Goal: Task Accomplishment & Management: Use online tool/utility

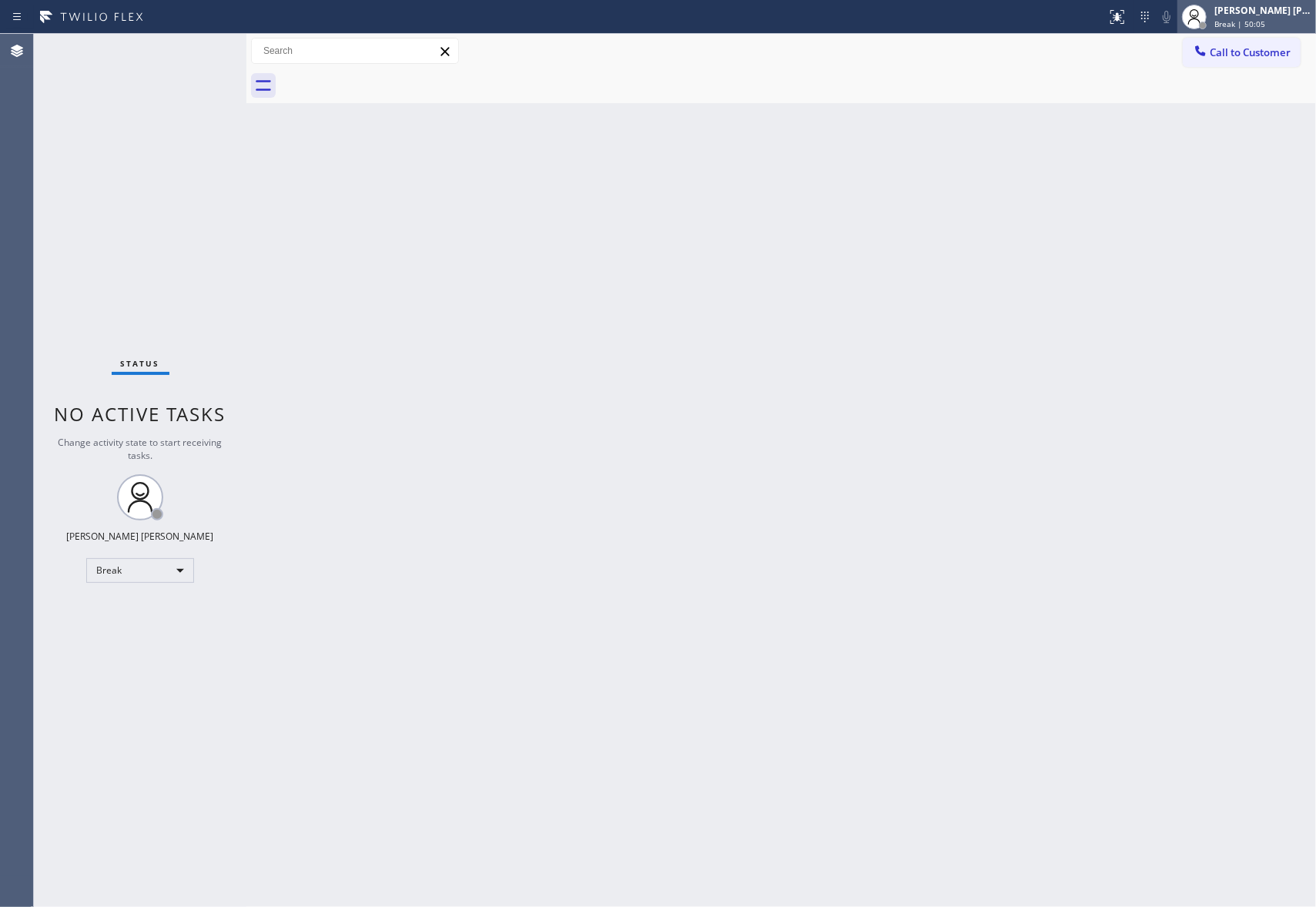
click at [1258, 11] on div "[PERSON_NAME] [PERSON_NAME]" at bounding box center [1262, 10] width 97 height 13
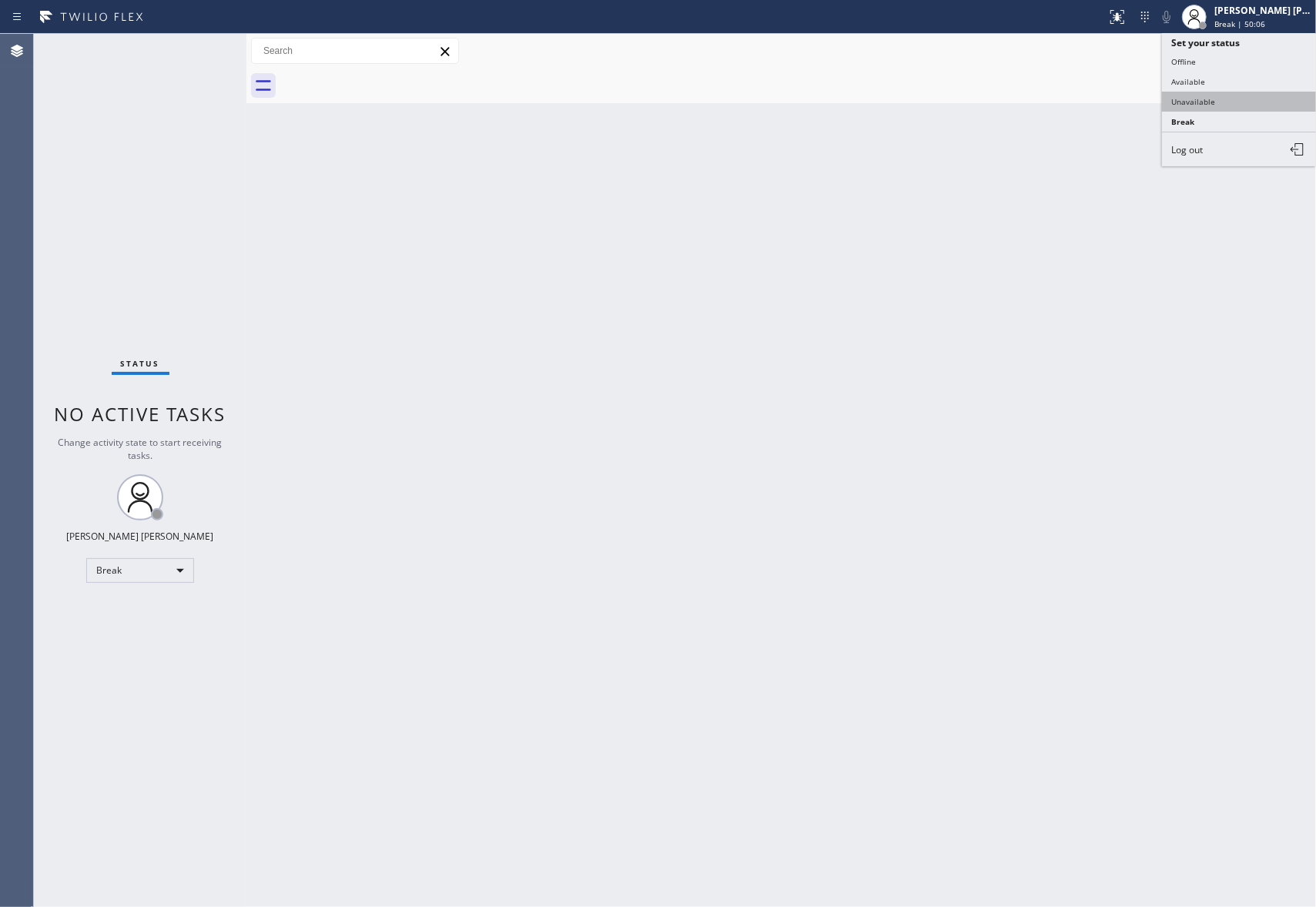
click at [1224, 101] on button "Unavailable" at bounding box center [1239, 101] width 154 height 20
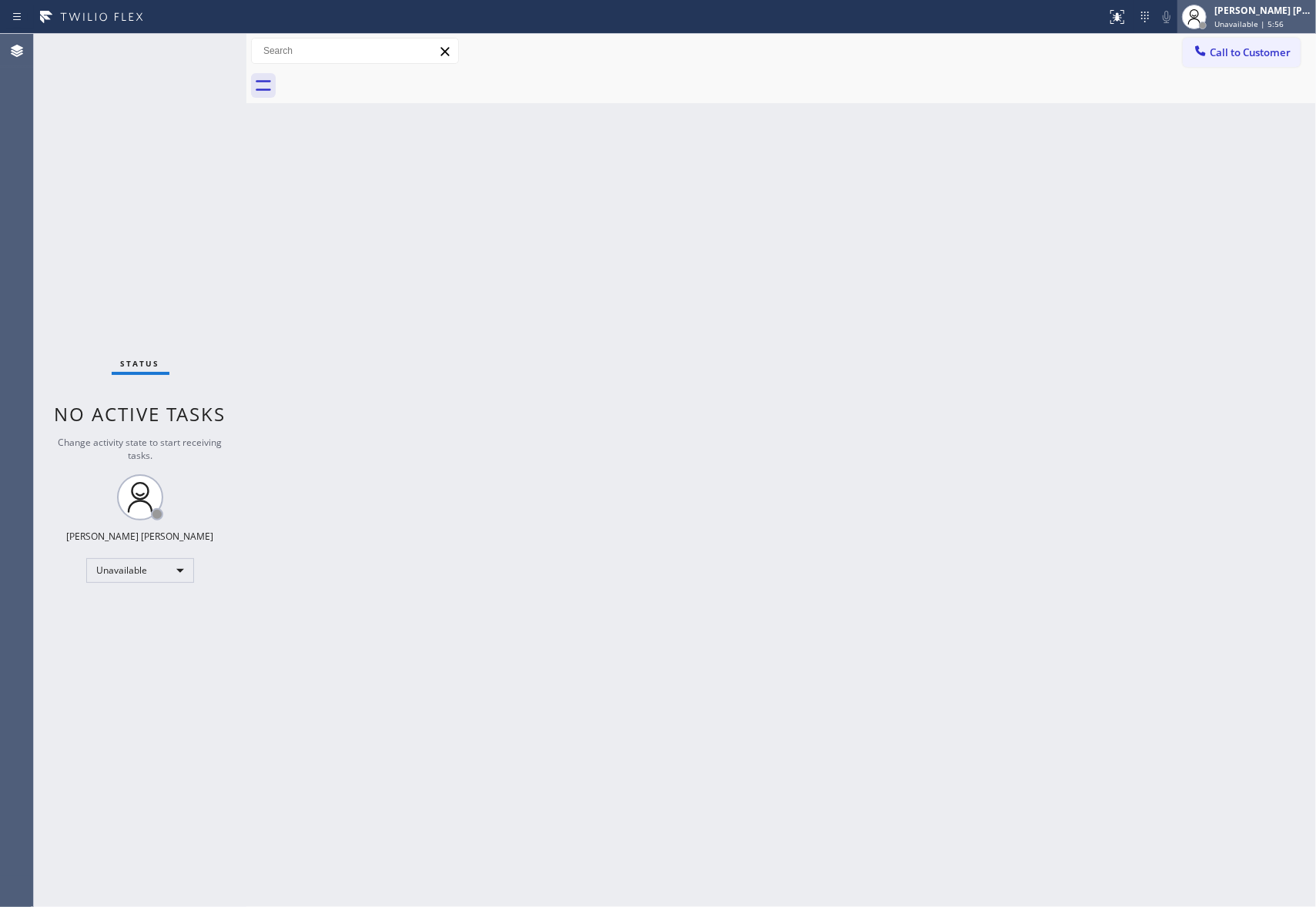
click at [1260, 16] on div "[PERSON_NAME] [PERSON_NAME]" at bounding box center [1262, 10] width 97 height 13
click at [1205, 80] on button "Available" at bounding box center [1239, 82] width 154 height 20
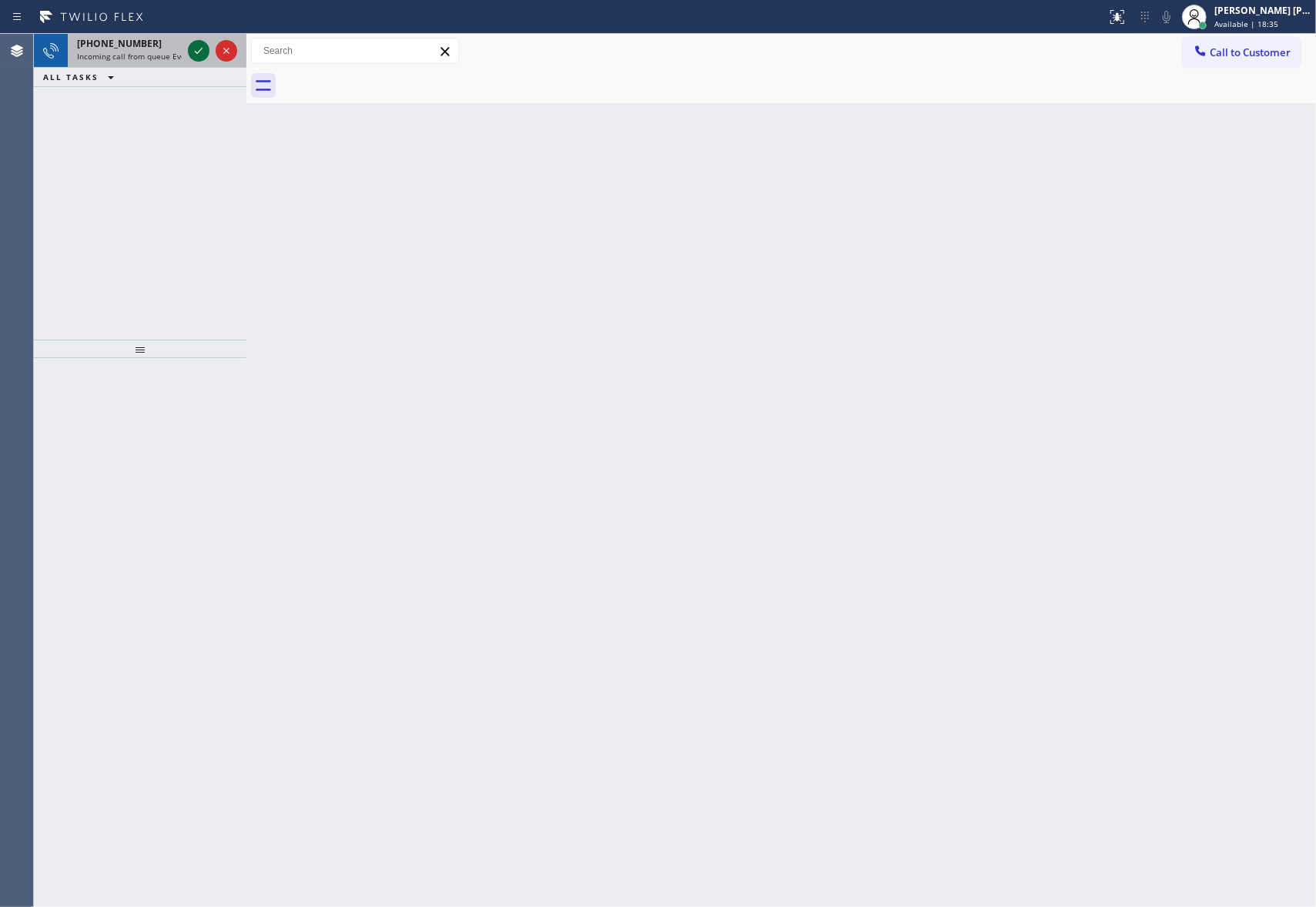
click at [197, 47] on icon at bounding box center [198, 50] width 19 height 19
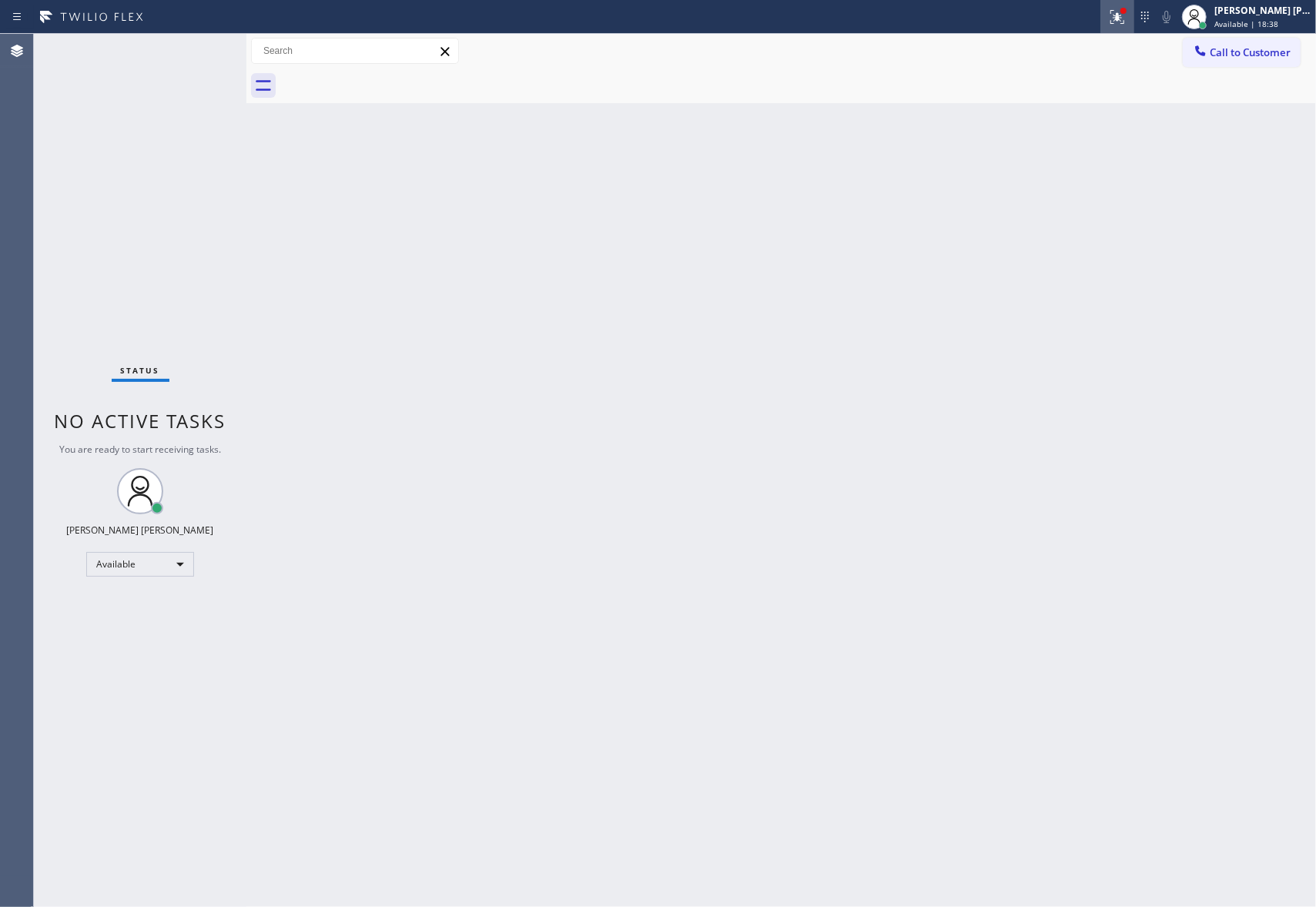
click at [1116, 15] on icon at bounding box center [1114, 15] width 9 height 11
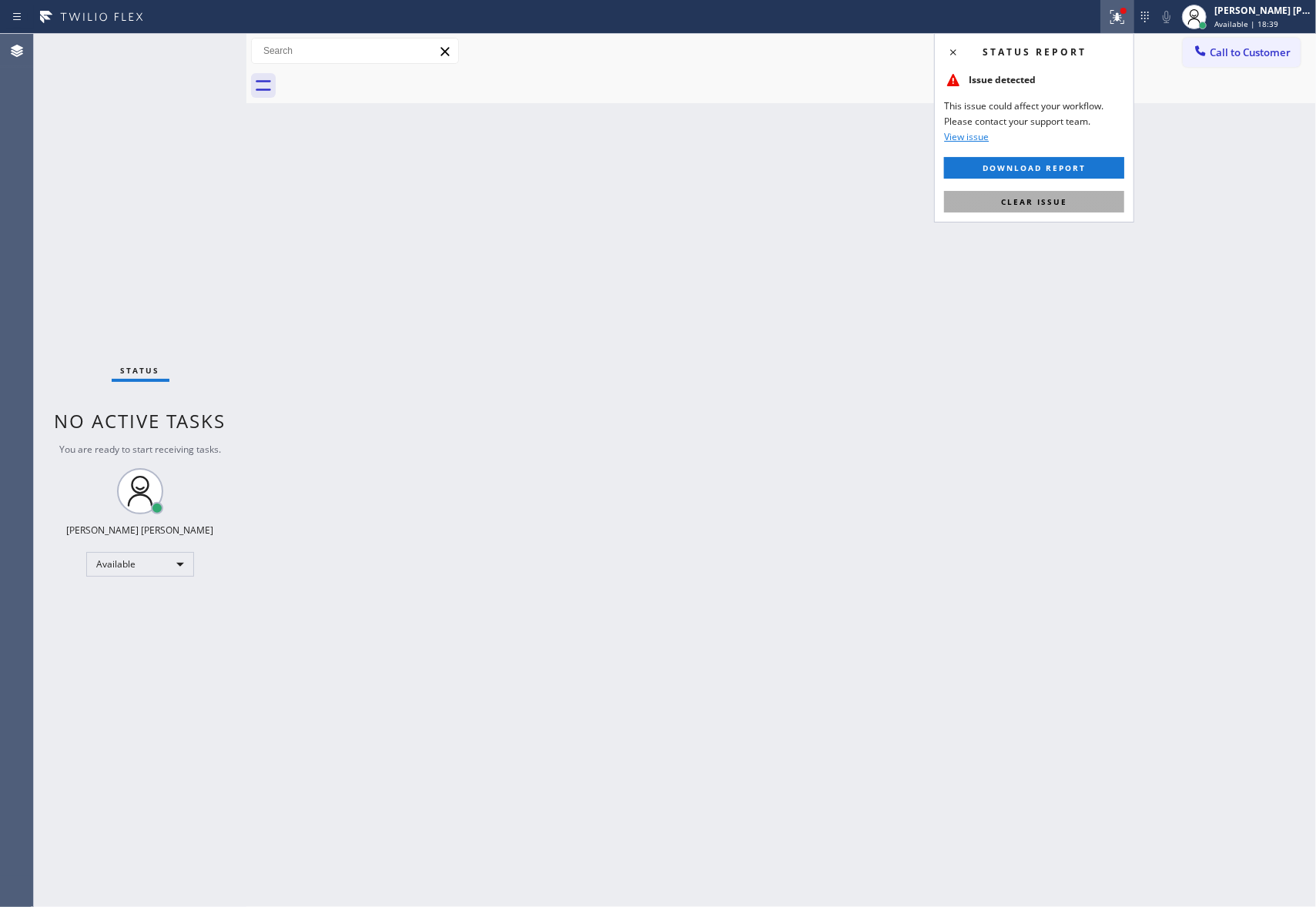
click at [1054, 203] on span "Clear issue" at bounding box center [1035, 202] width 66 height 11
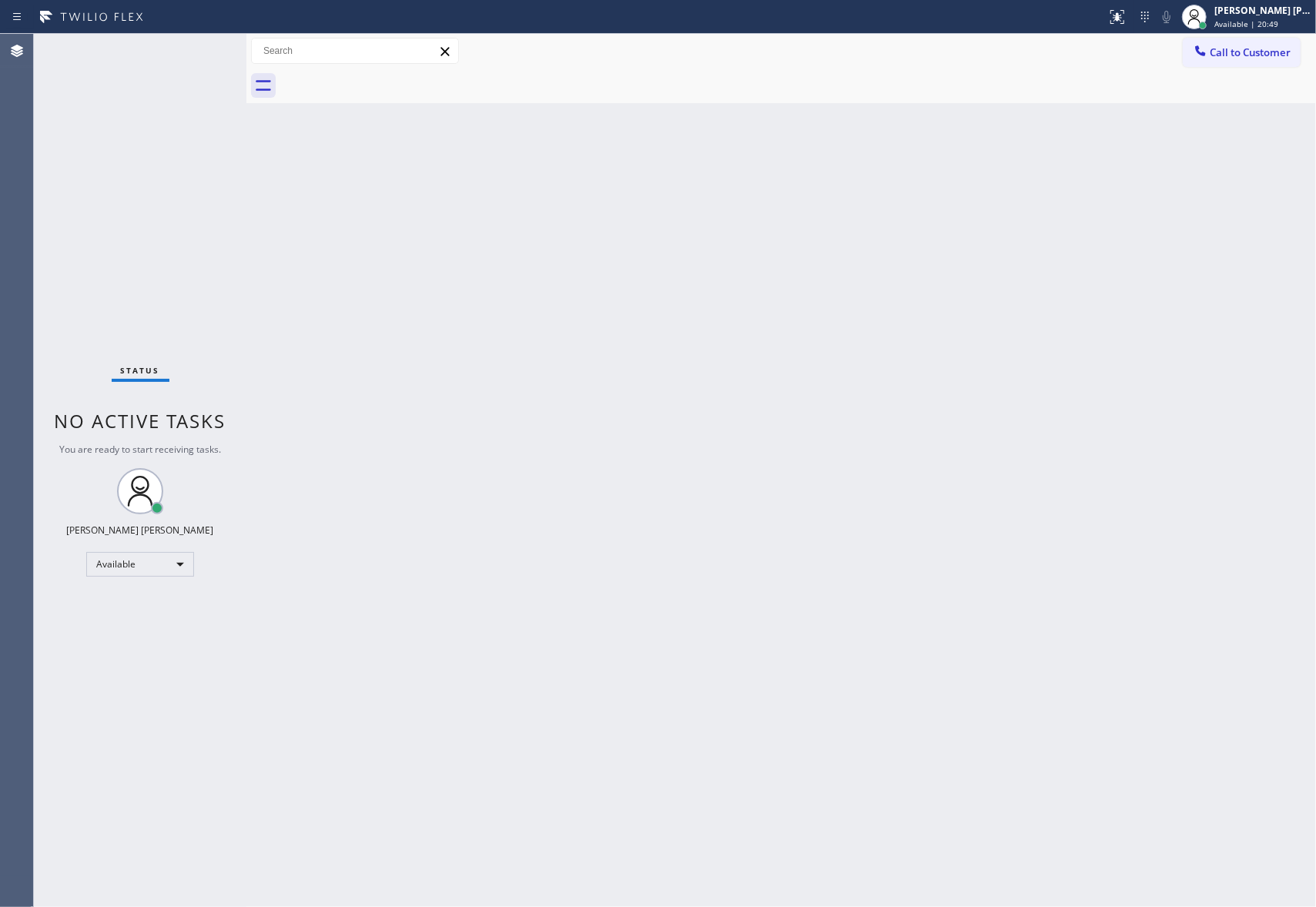
drag, startPoint x: 1258, startPoint y: 57, endPoint x: 1121, endPoint y: 57, distance: 137.0
click at [1258, 56] on span "Call to Customer" at bounding box center [1250, 52] width 81 height 13
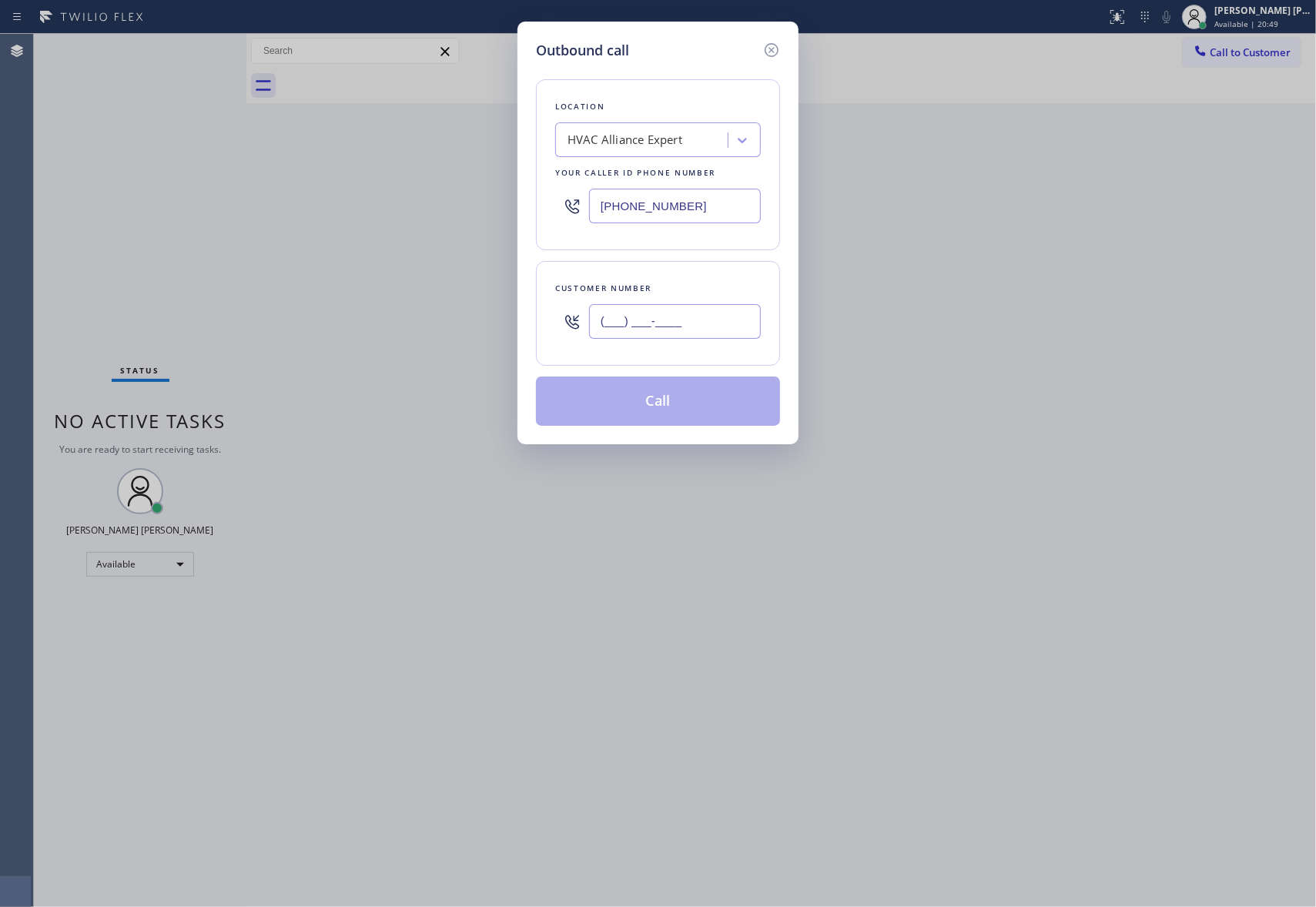
click at [659, 320] on input "(___) ___-____" at bounding box center [675, 321] width 172 height 35
paste input "714) 773-2051"
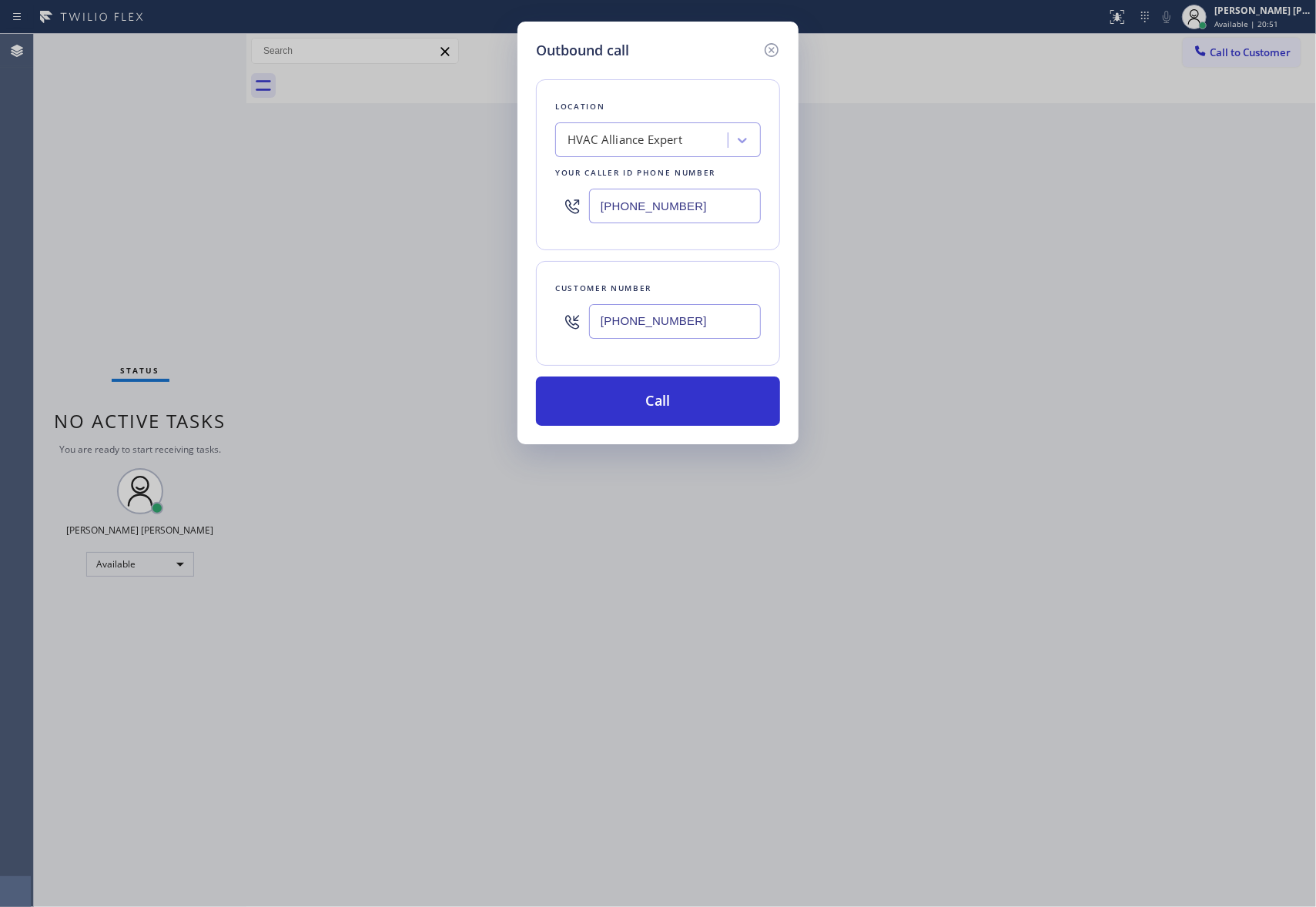
type input "[PHONE_NUMBER]"
click at [685, 139] on div "HVAC Alliance Expert" at bounding box center [643, 141] width 168 height 27
paste input "Electric Star Brea Team"
type input "Electric Star Brea Team"
click at [636, 169] on div "Electric Star Brea Team" at bounding box center [657, 172] width 205 height 28
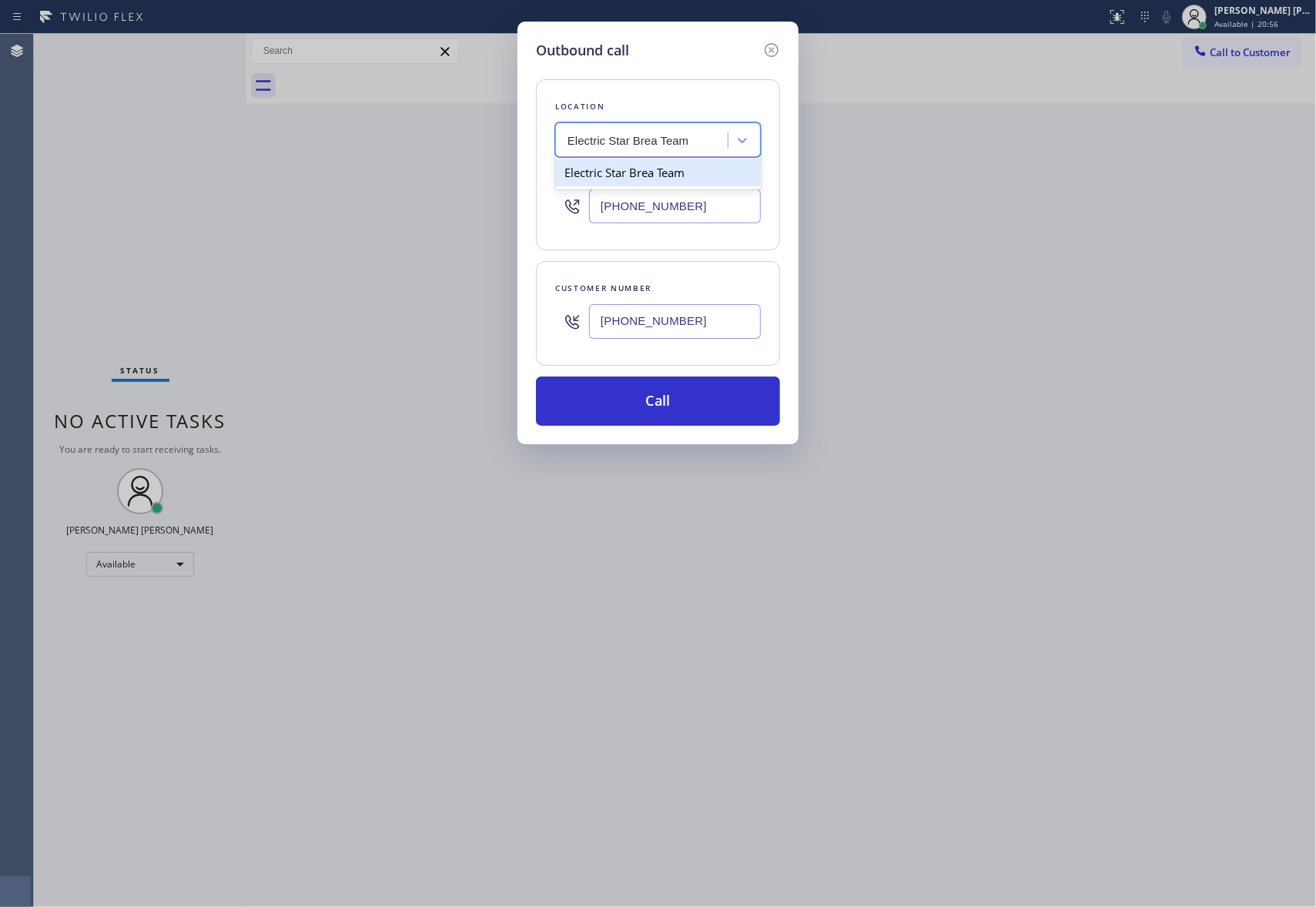
type input "[PHONE_NUMBER]"
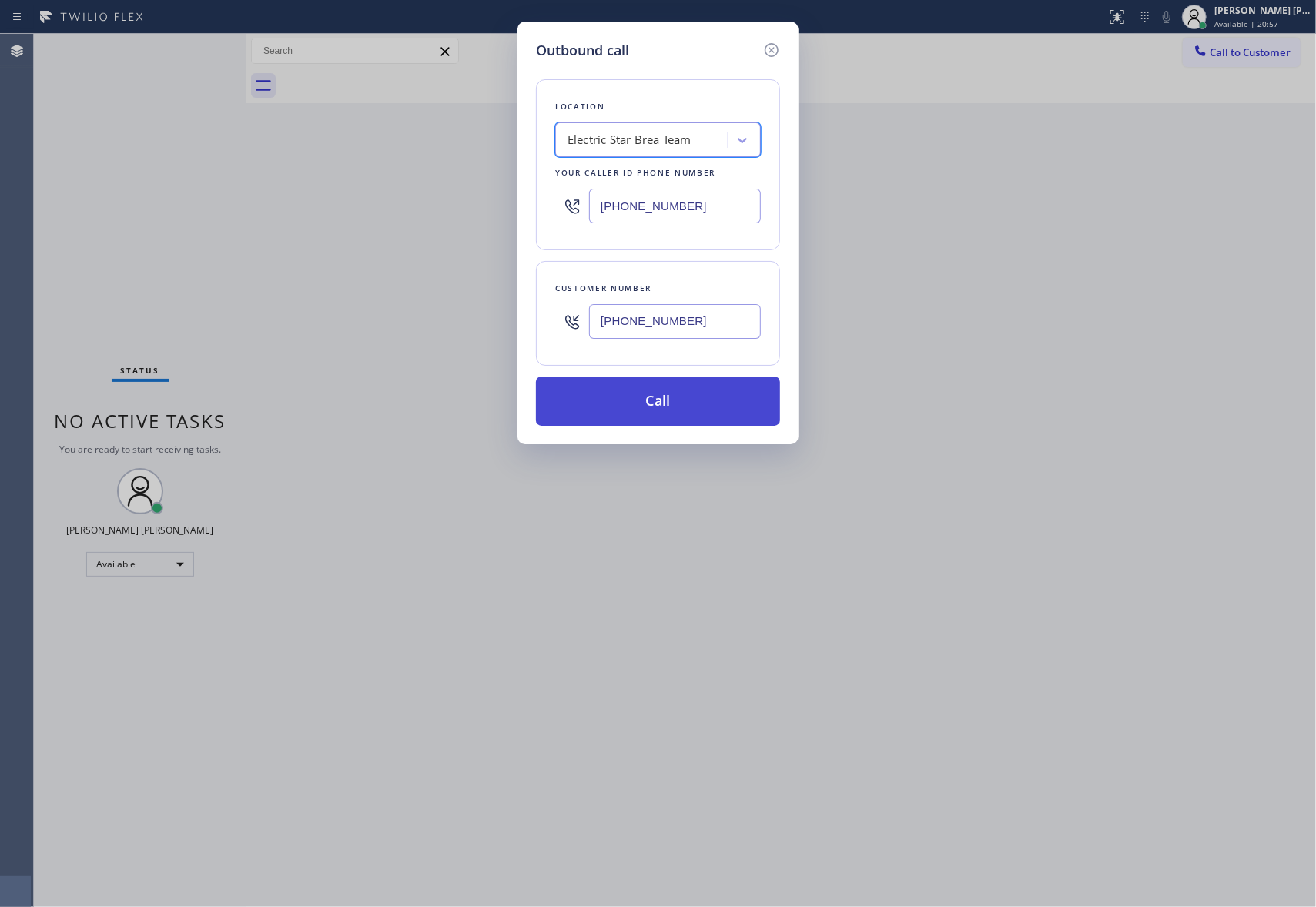
click at [645, 407] on button "Call" at bounding box center [658, 401] width 244 height 49
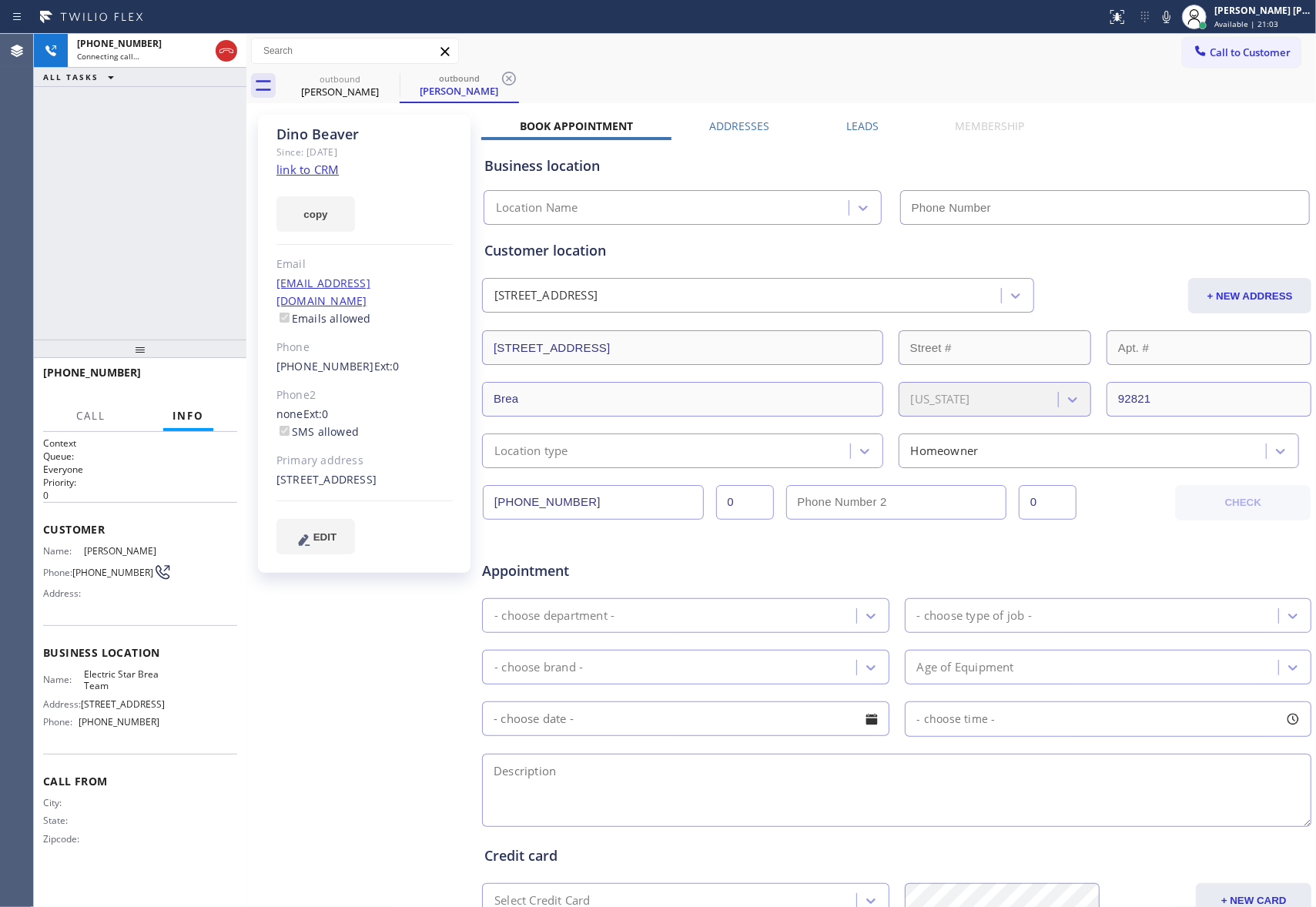
type input "[PHONE_NUMBER]"
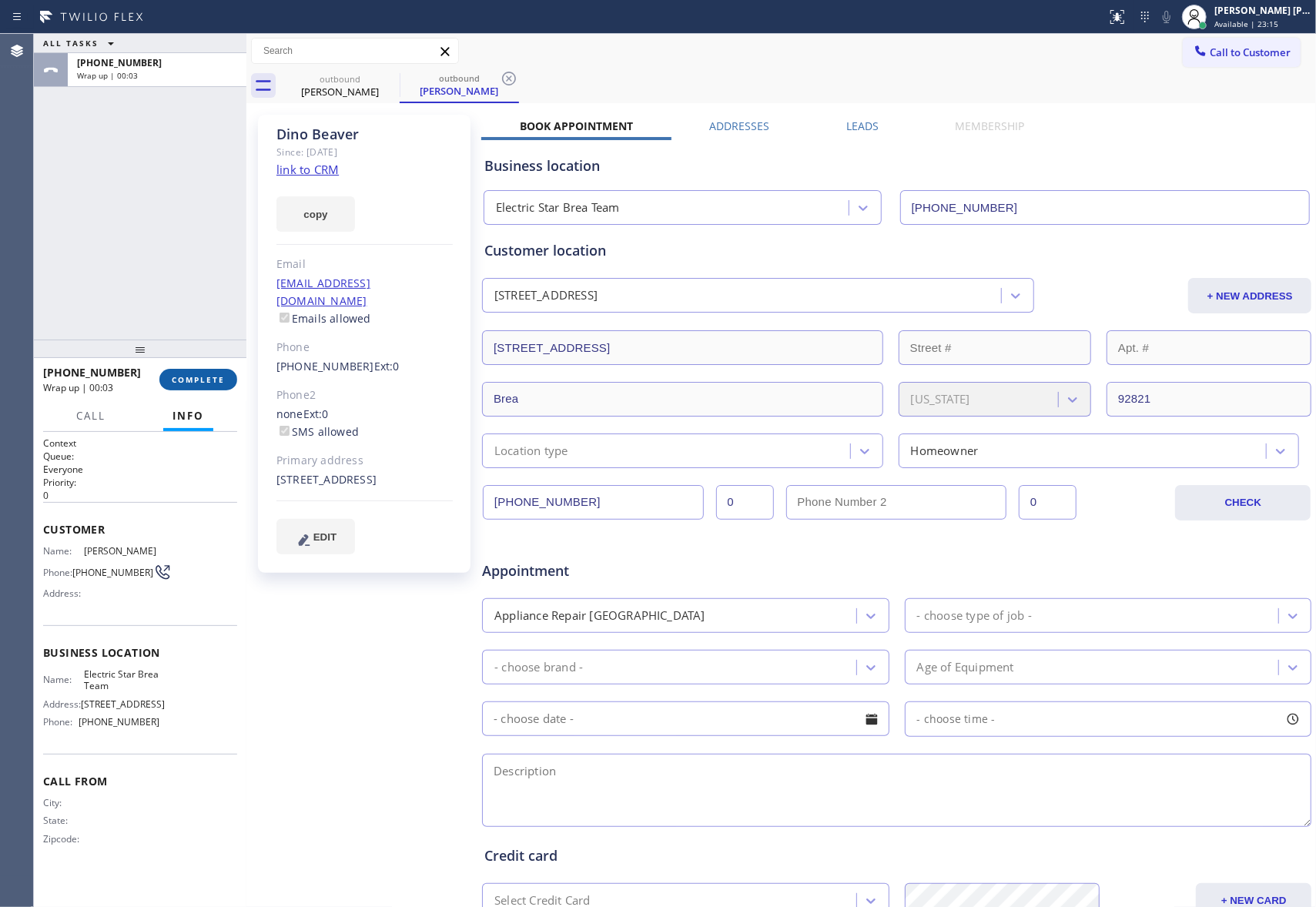
click at [195, 379] on span "COMPLETE" at bounding box center [198, 379] width 53 height 11
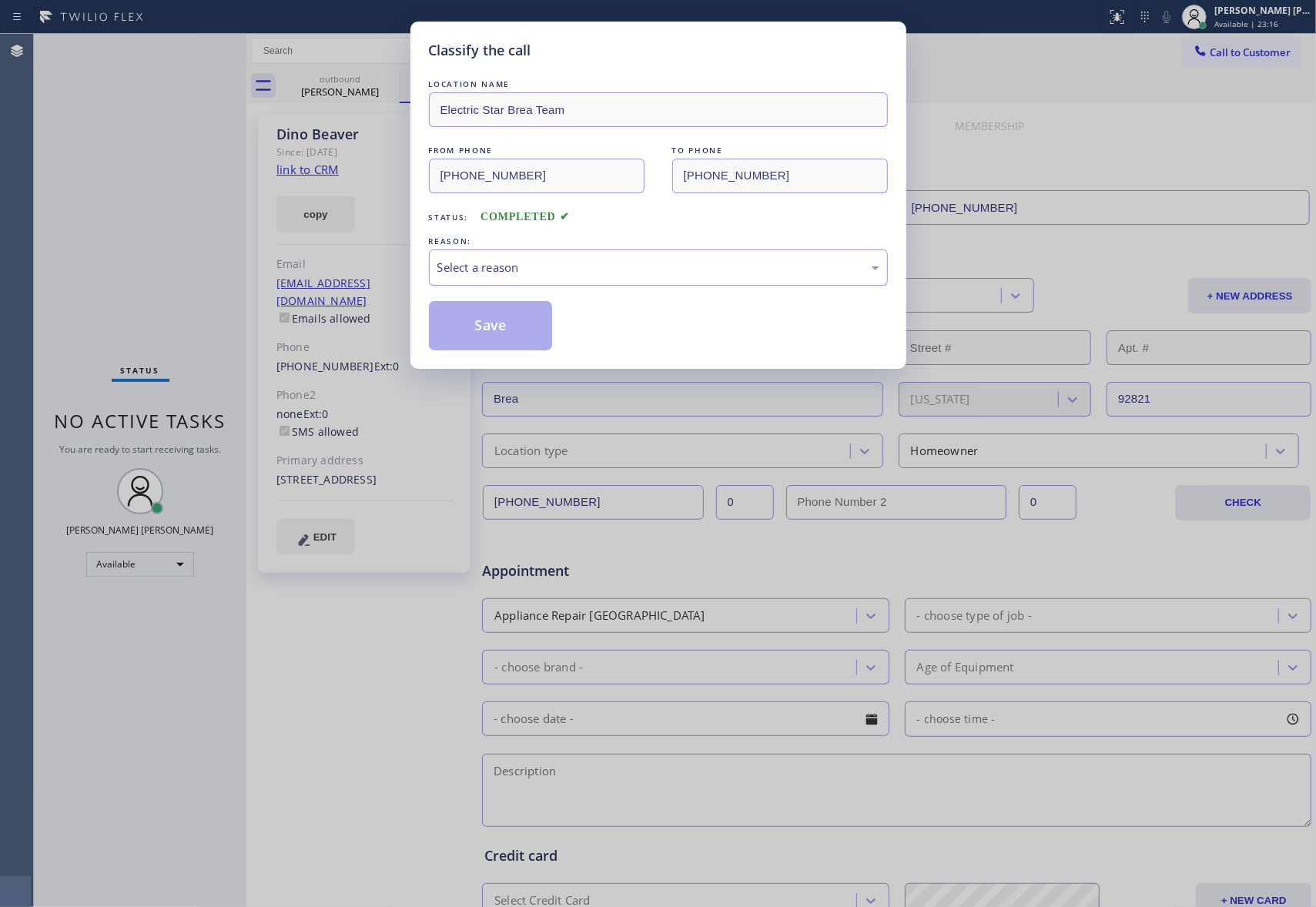
click at [624, 270] on div "Select a reason" at bounding box center [658, 268] width 442 height 18
click at [484, 328] on button "Save" at bounding box center [490, 325] width 124 height 49
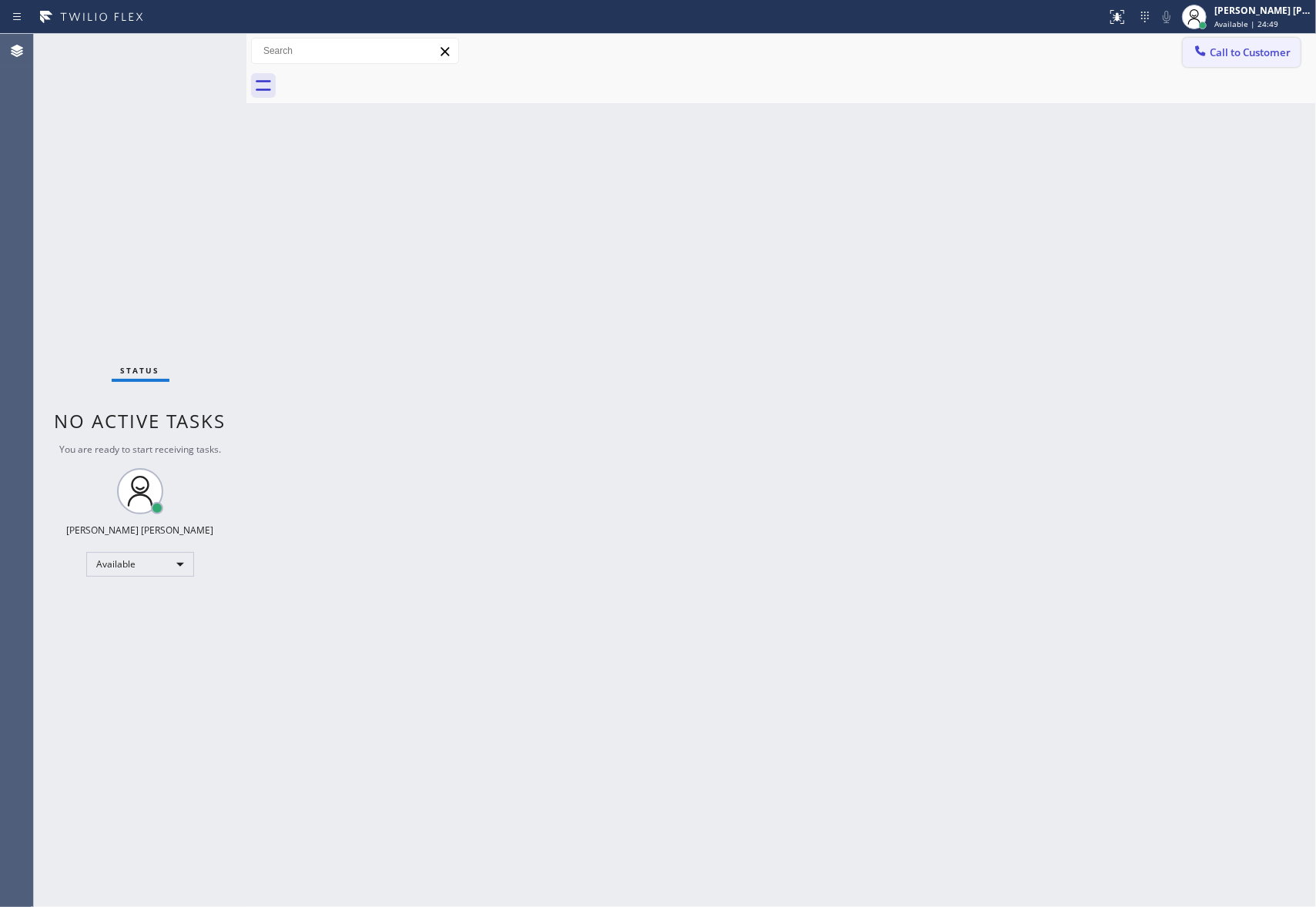
click at [1268, 49] on span "Call to Customer" at bounding box center [1250, 52] width 81 height 13
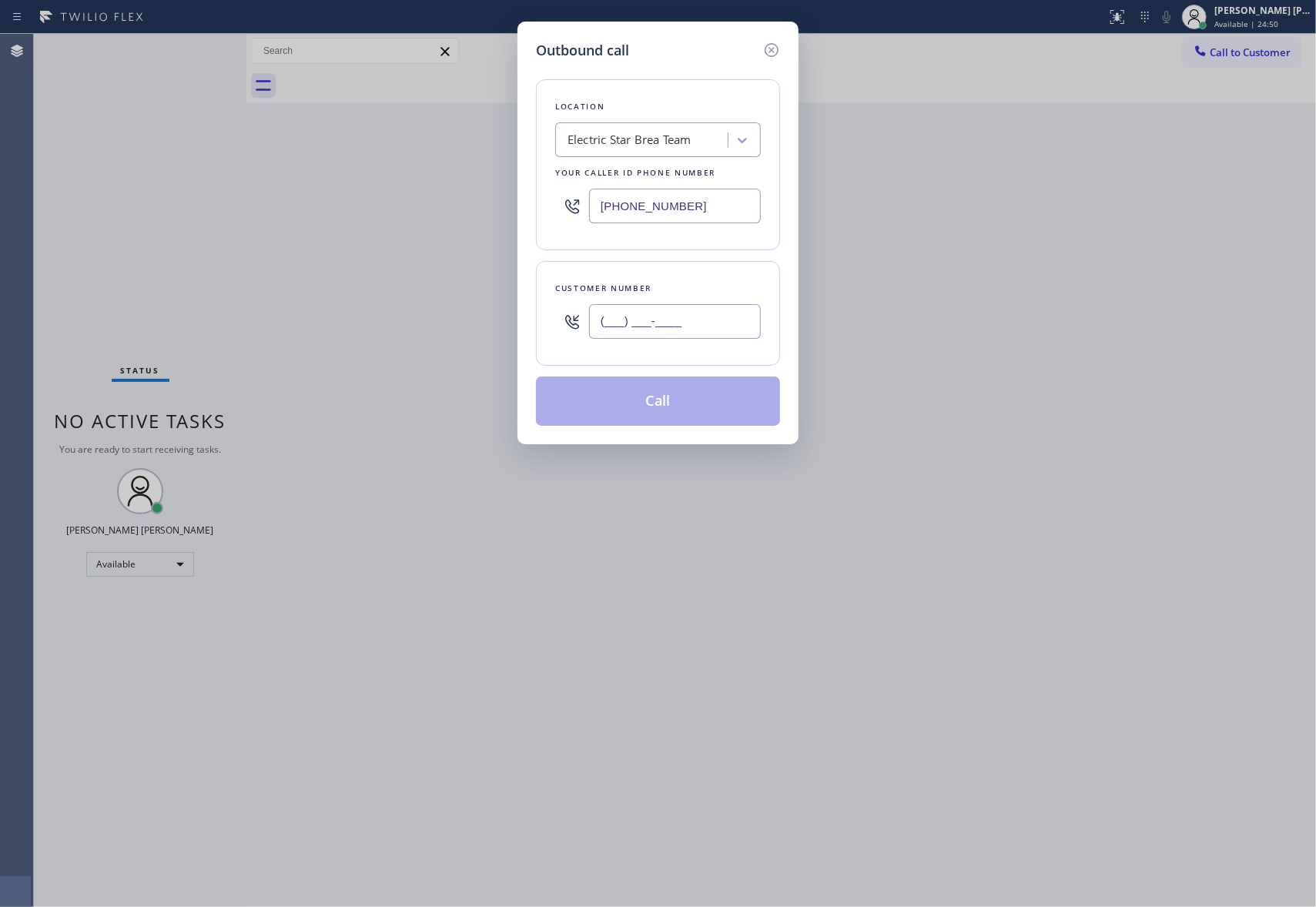
click at [669, 324] on input "(___) ___-____" at bounding box center [675, 321] width 172 height 35
paste input "323) 848-9682"
type input "[PHONE_NUMBER]"
click at [688, 139] on div "Electric Star Brea Team" at bounding box center [629, 141] width 124 height 18
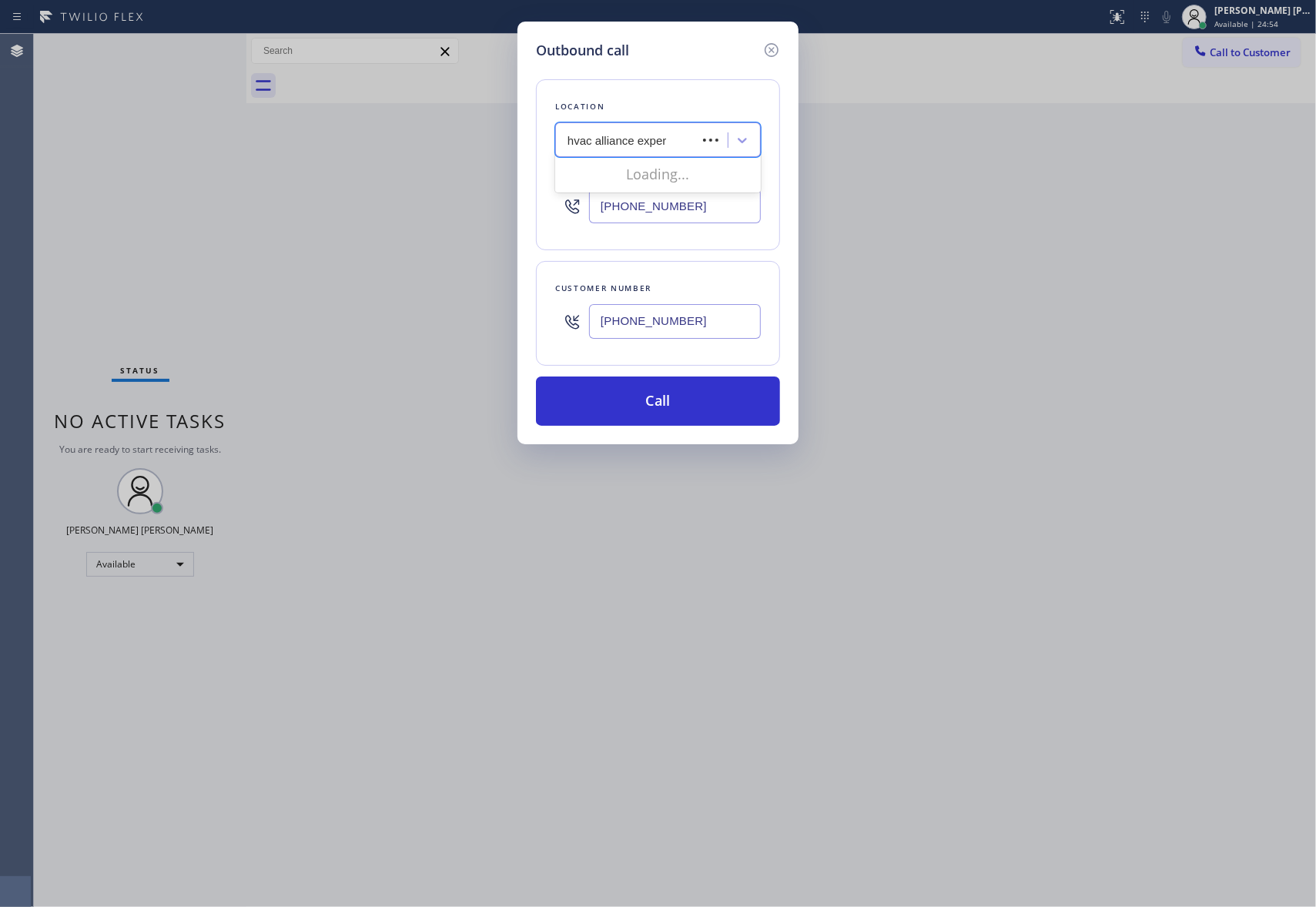
type input "hvac alliance expert"
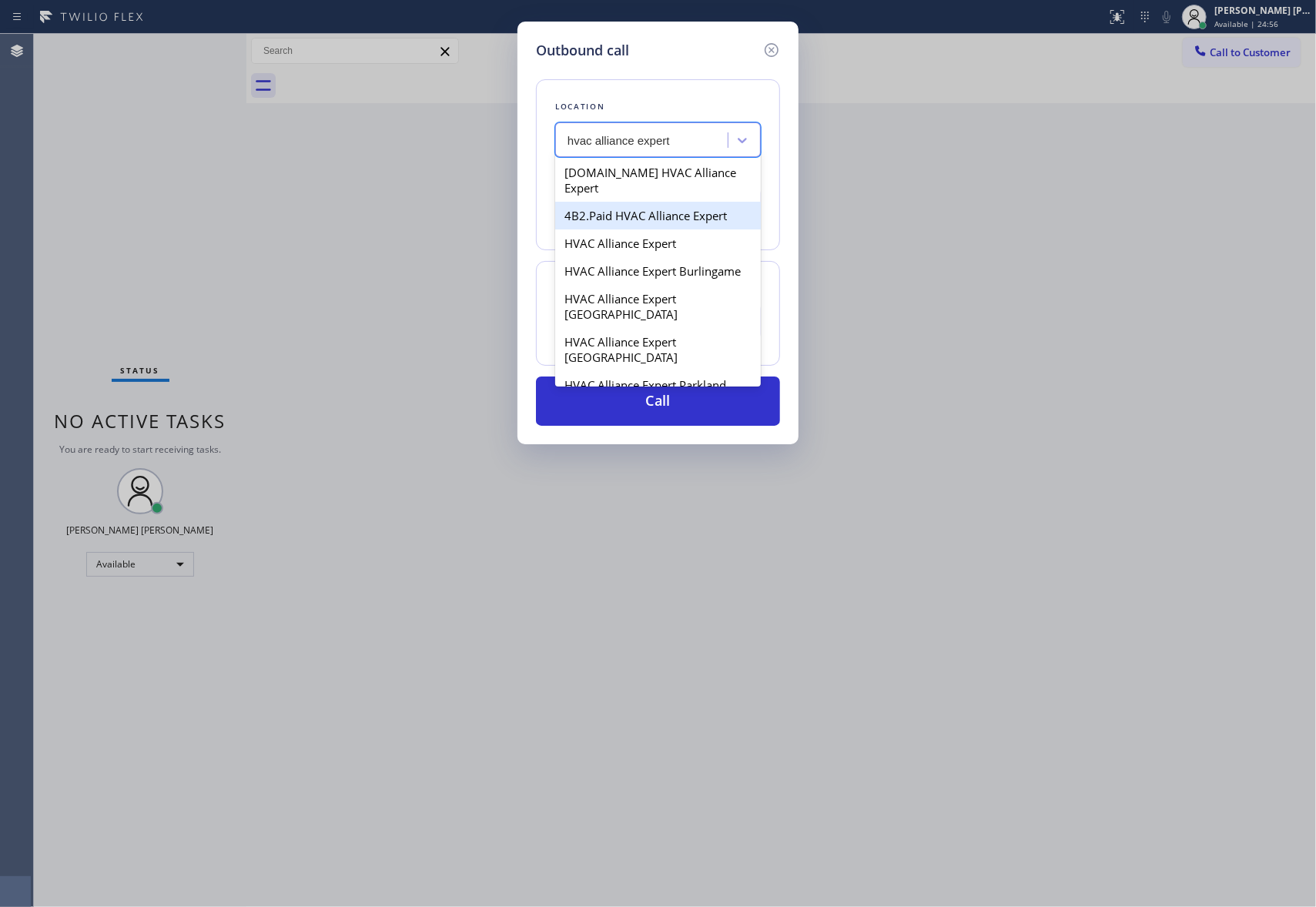
click at [661, 202] on div "4B2.Paid HVAC Alliance Expert" at bounding box center [657, 215] width 205 height 28
type input "[PHONE_NUMBER]"
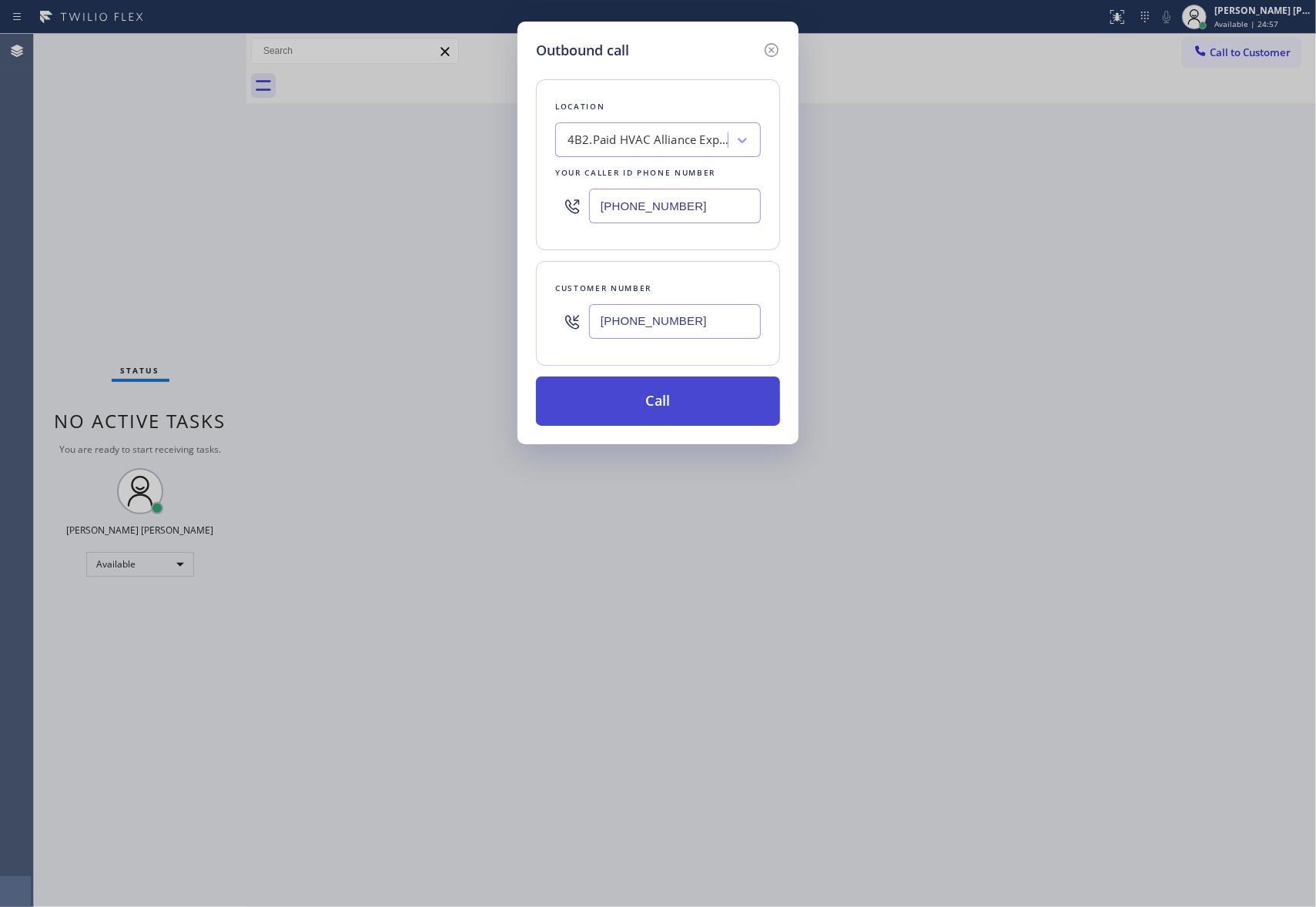
click at [717, 407] on button "Call" at bounding box center [658, 401] width 244 height 49
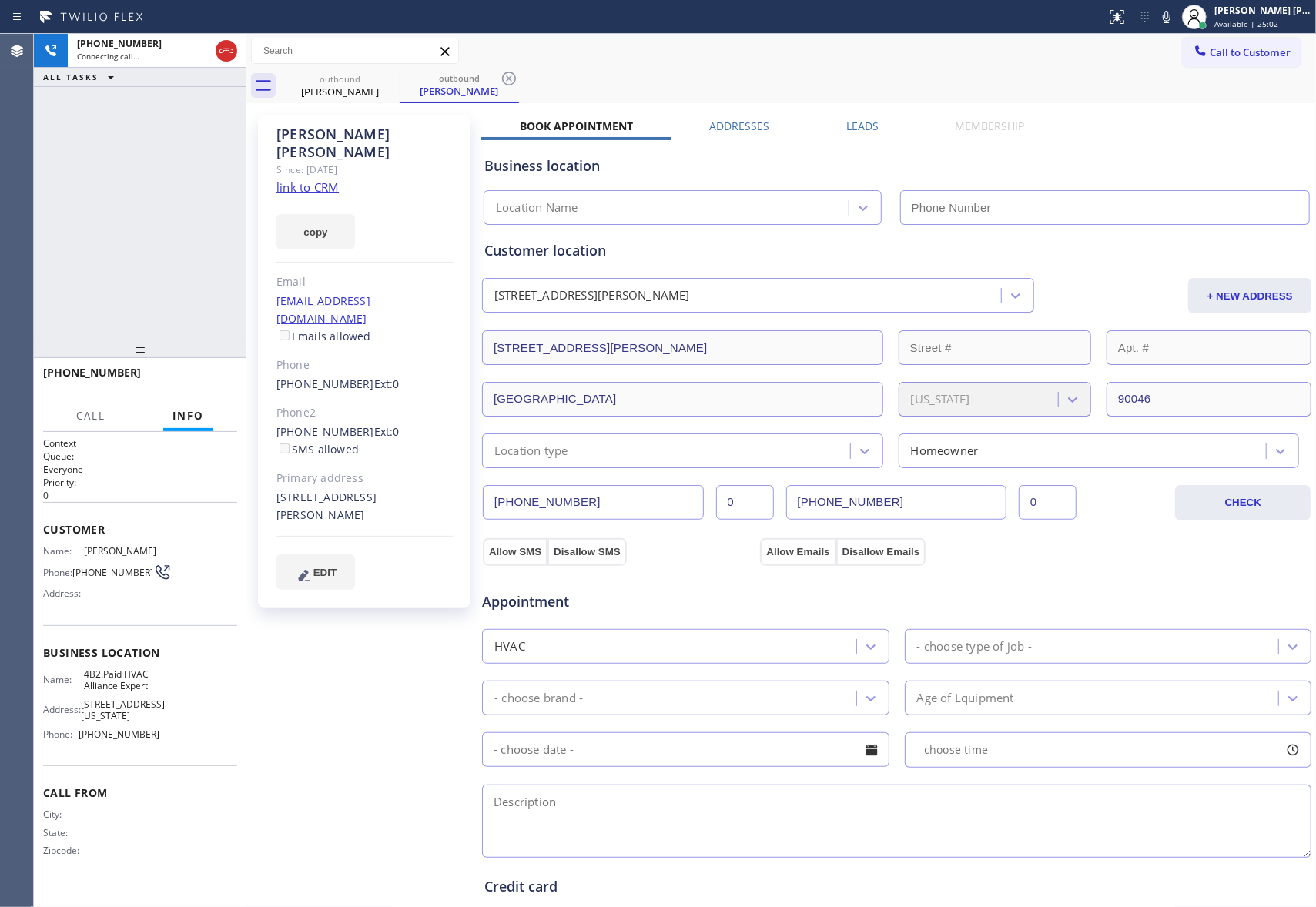
type input "[PHONE_NUMBER]"
click at [390, 78] on icon at bounding box center [389, 78] width 13 height 13
click at [389, 77] on icon at bounding box center [389, 78] width 19 height 19
click at [400, 77] on div "outbound [PERSON_NAME]" at bounding box center [459, 85] width 119 height 35
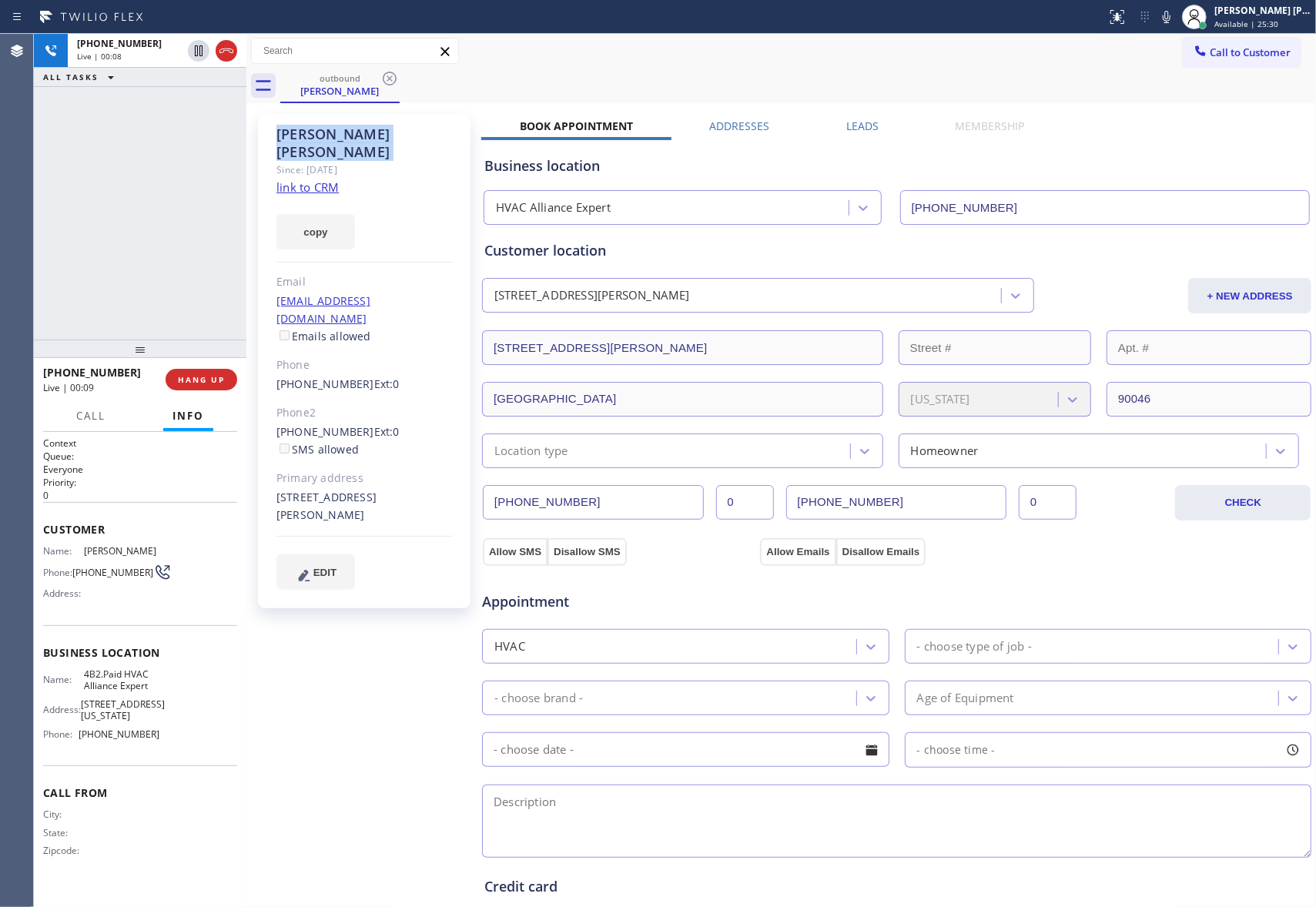
click at [389, 77] on icon at bounding box center [389, 78] width 19 height 19
click at [389, 77] on div "outbound [PERSON_NAME]" at bounding box center [798, 85] width 1035 height 35
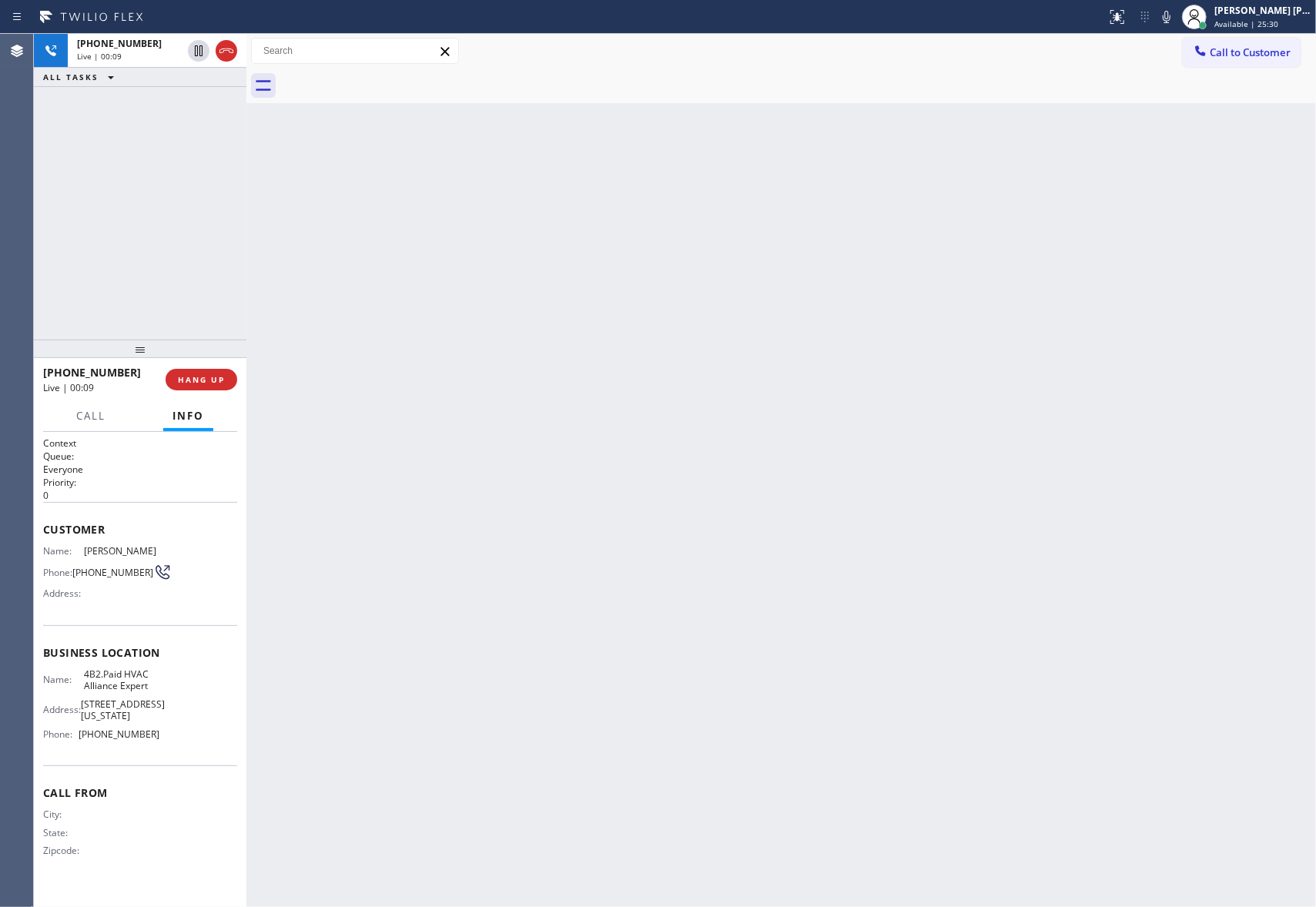
click at [389, 77] on div at bounding box center [798, 85] width 1035 height 35
click at [217, 377] on span "HANG UP" at bounding box center [201, 379] width 47 height 11
click at [211, 367] on div "[PHONE_NUMBER] Wrap up | 00:01 COMPLETE" at bounding box center [140, 379] width 194 height 40
click at [211, 384] on button "COMPLETE" at bounding box center [198, 379] width 78 height 22
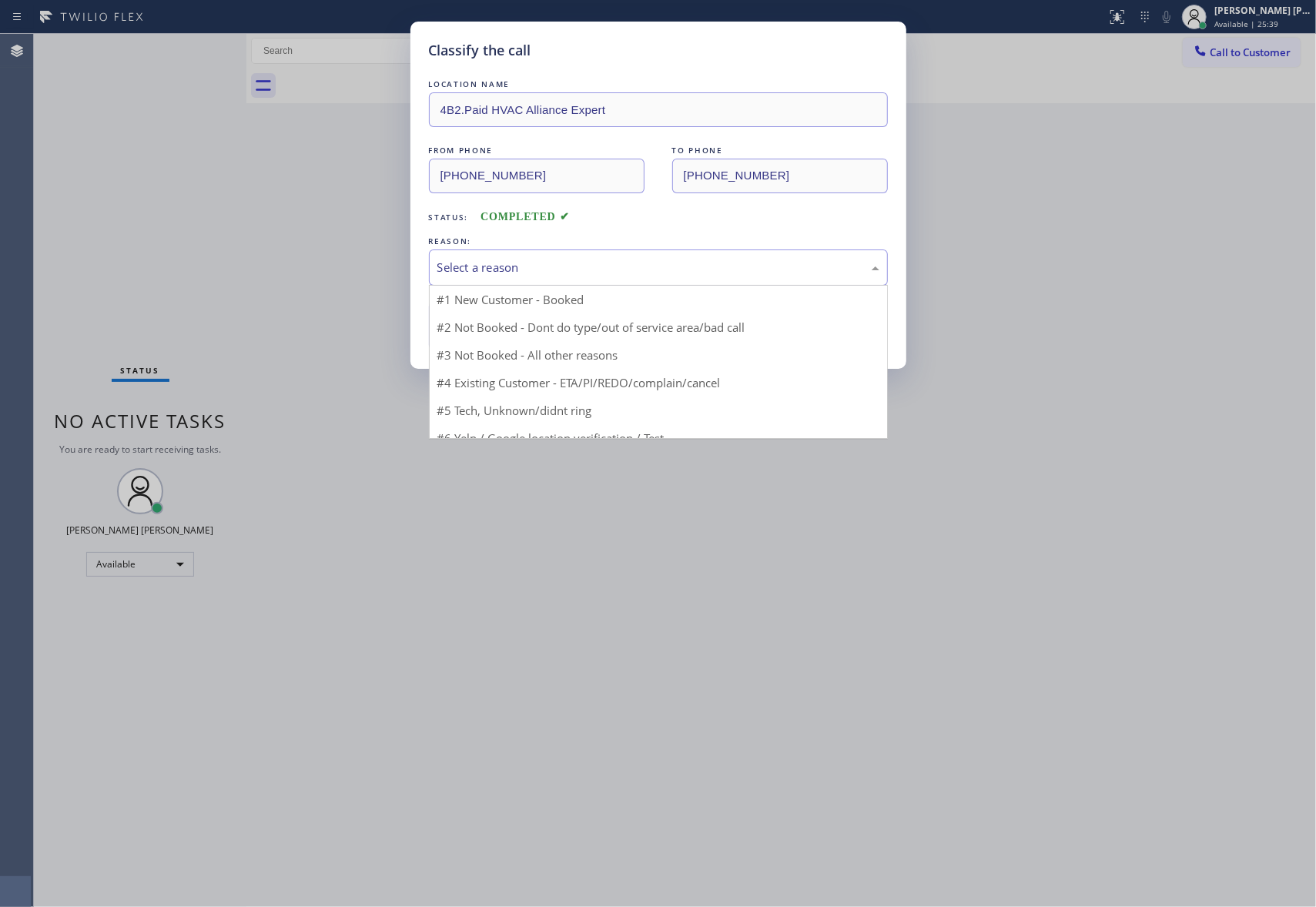
click at [618, 253] on div "Select a reason" at bounding box center [658, 267] width 459 height 36
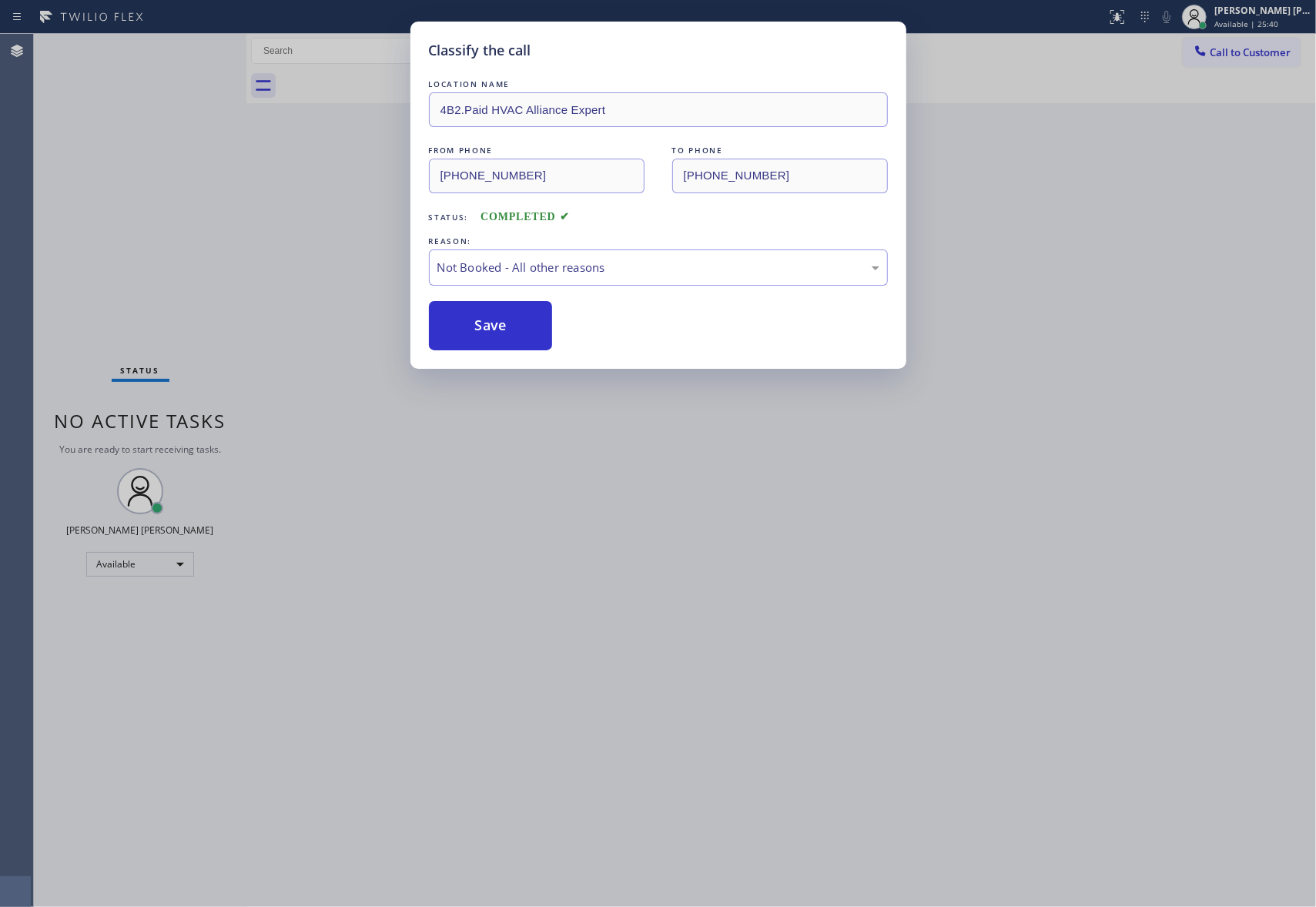
click at [483, 317] on button "Save" at bounding box center [490, 325] width 124 height 49
drag, startPoint x: 483, startPoint y: 317, endPoint x: 696, endPoint y: 50, distance: 341.6
click at [483, 315] on button "Save" at bounding box center [490, 325] width 124 height 49
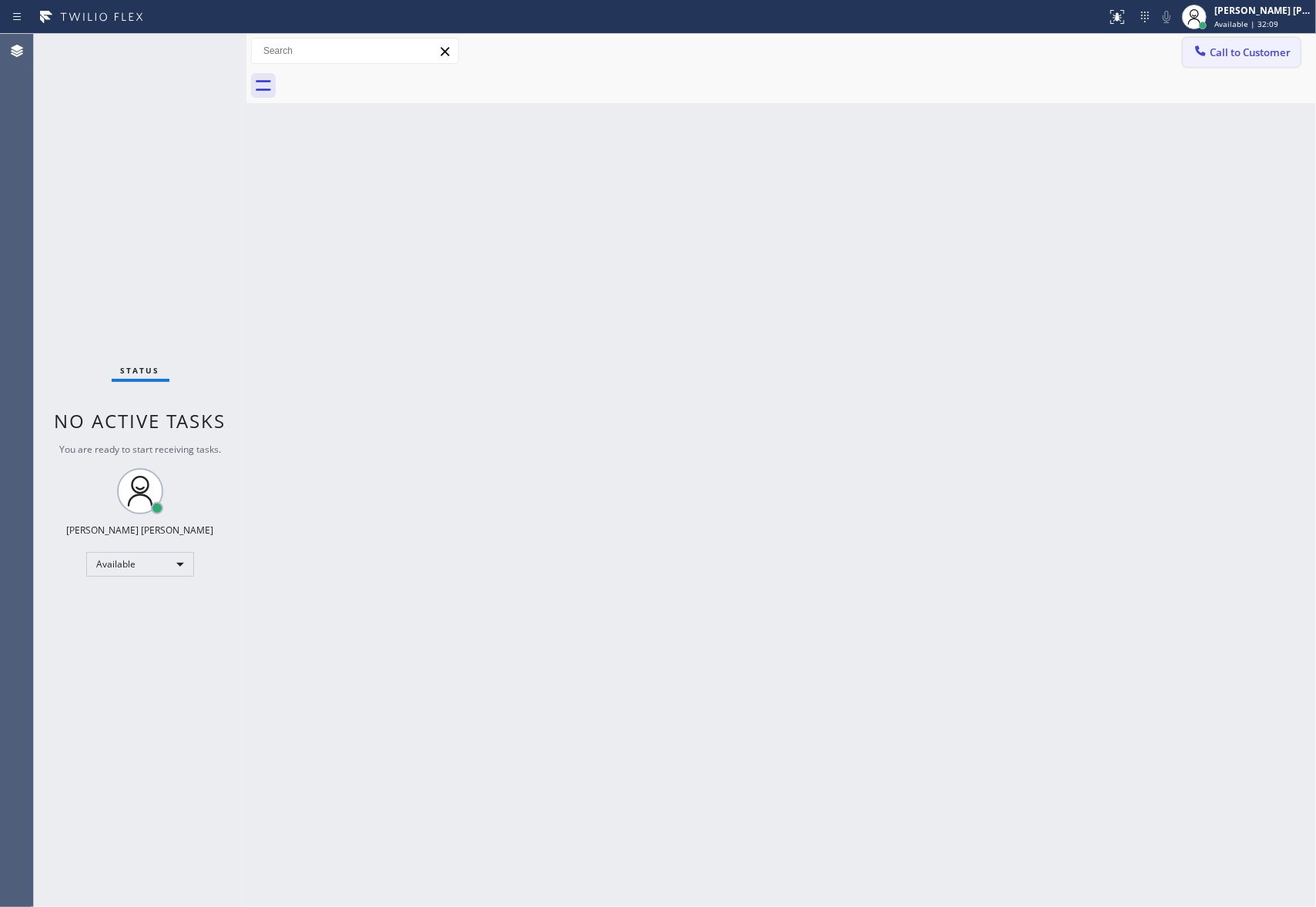
click at [1242, 52] on span "Call to Customer" at bounding box center [1250, 52] width 81 height 13
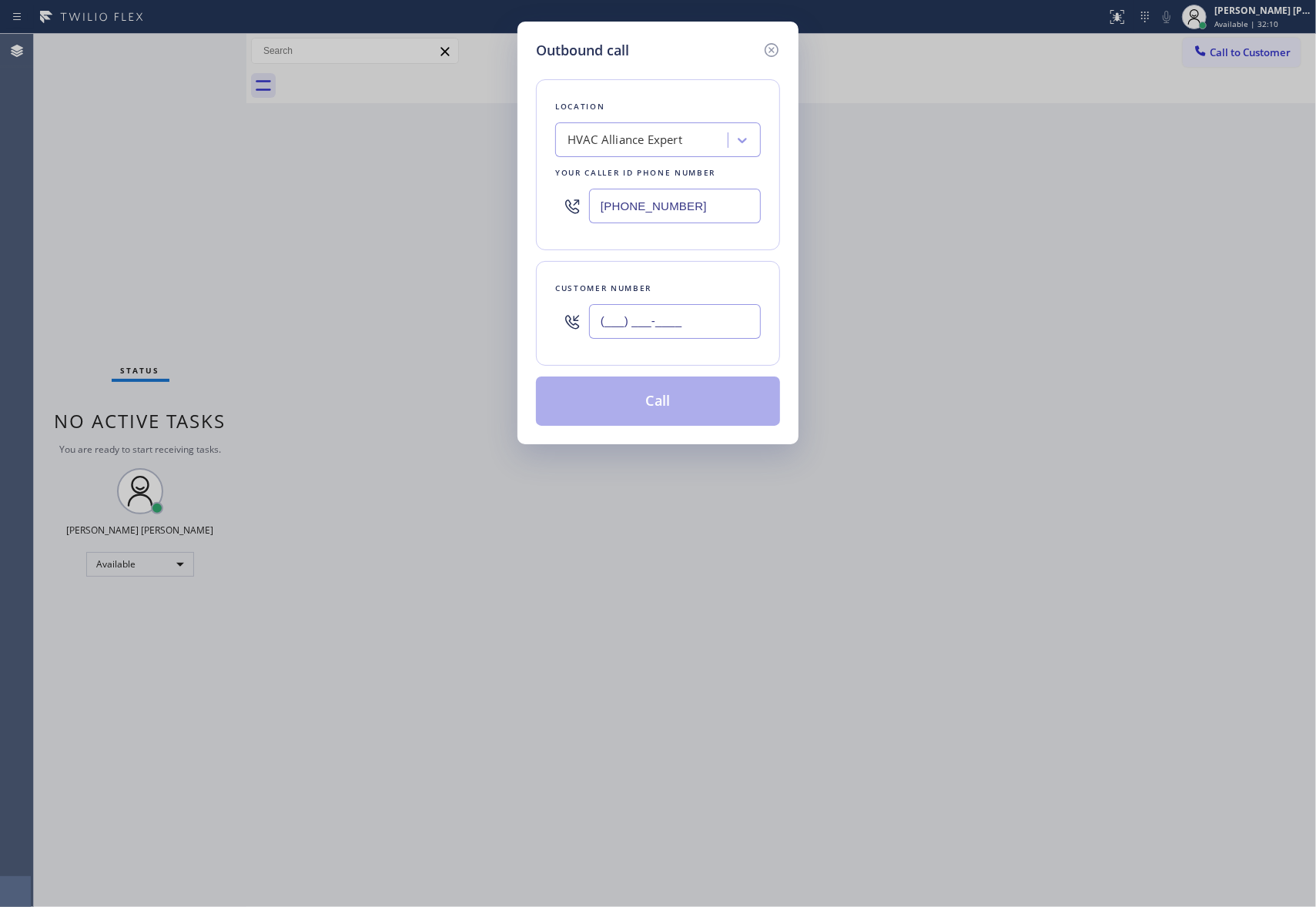
click at [691, 324] on input "(___) ___-____" at bounding box center [675, 321] width 172 height 35
paste input "310) 567-1247"
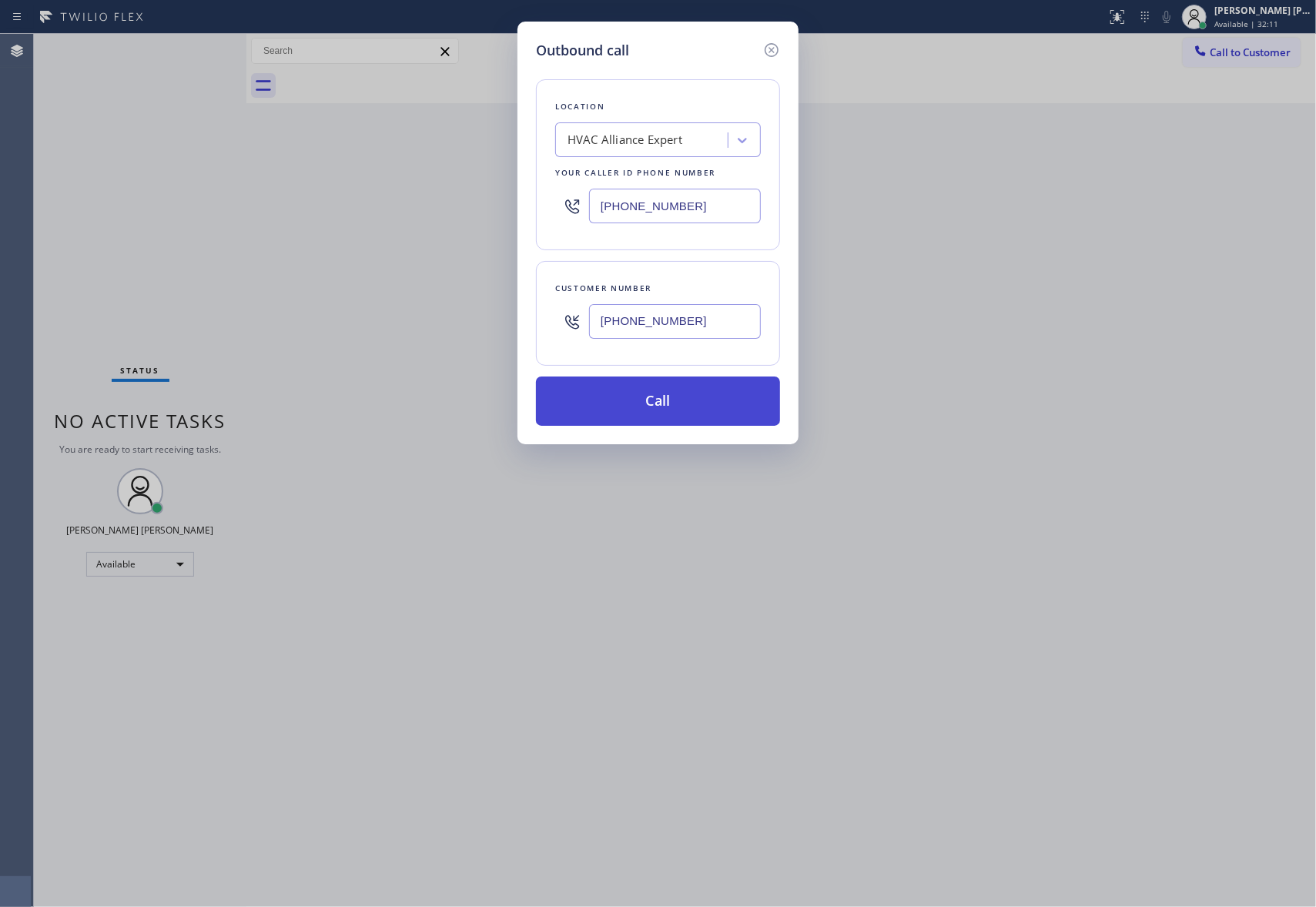
type input "[PHONE_NUMBER]"
click at [680, 417] on button "Call" at bounding box center [658, 401] width 244 height 49
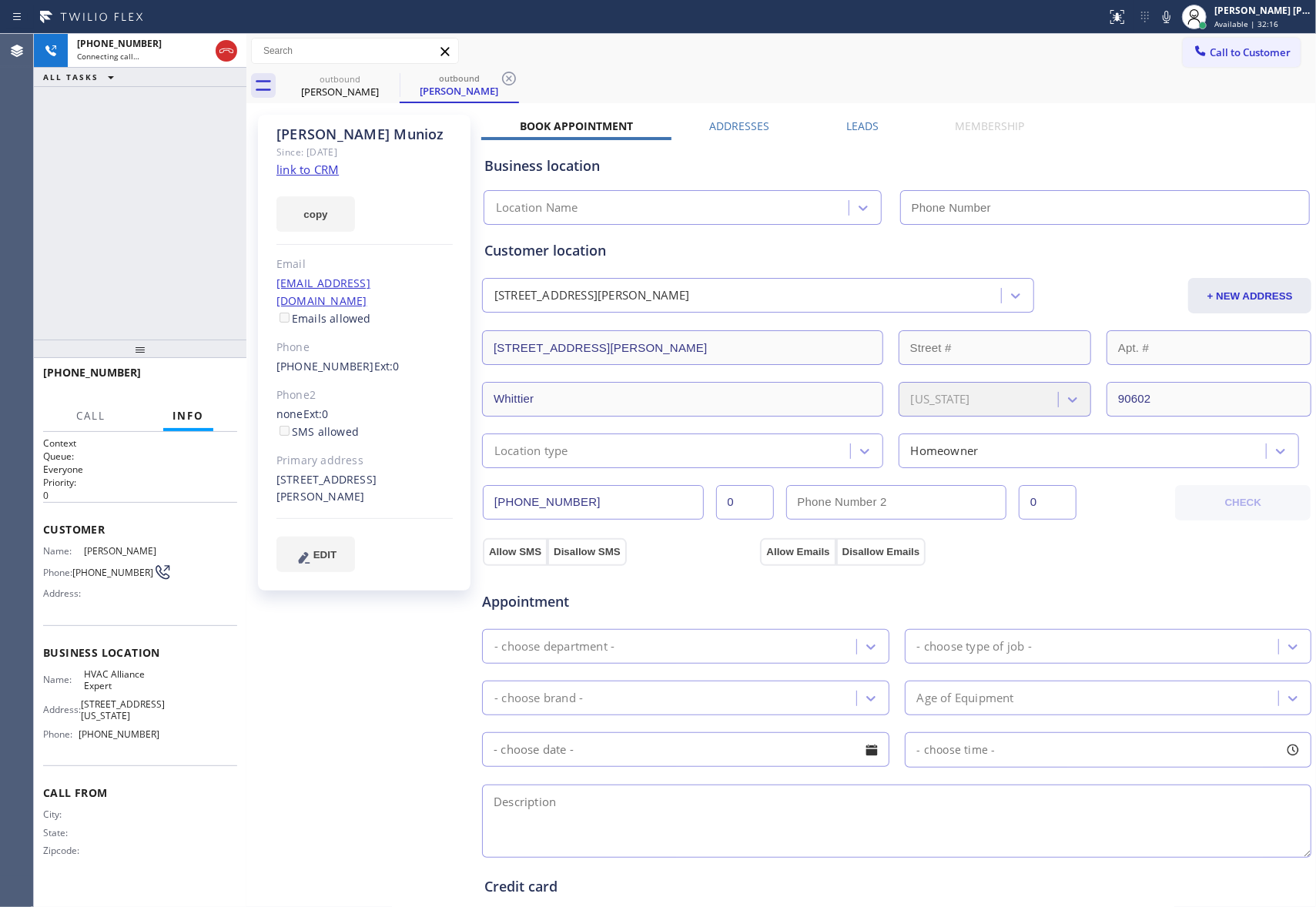
type input "[PHONE_NUMBER]"
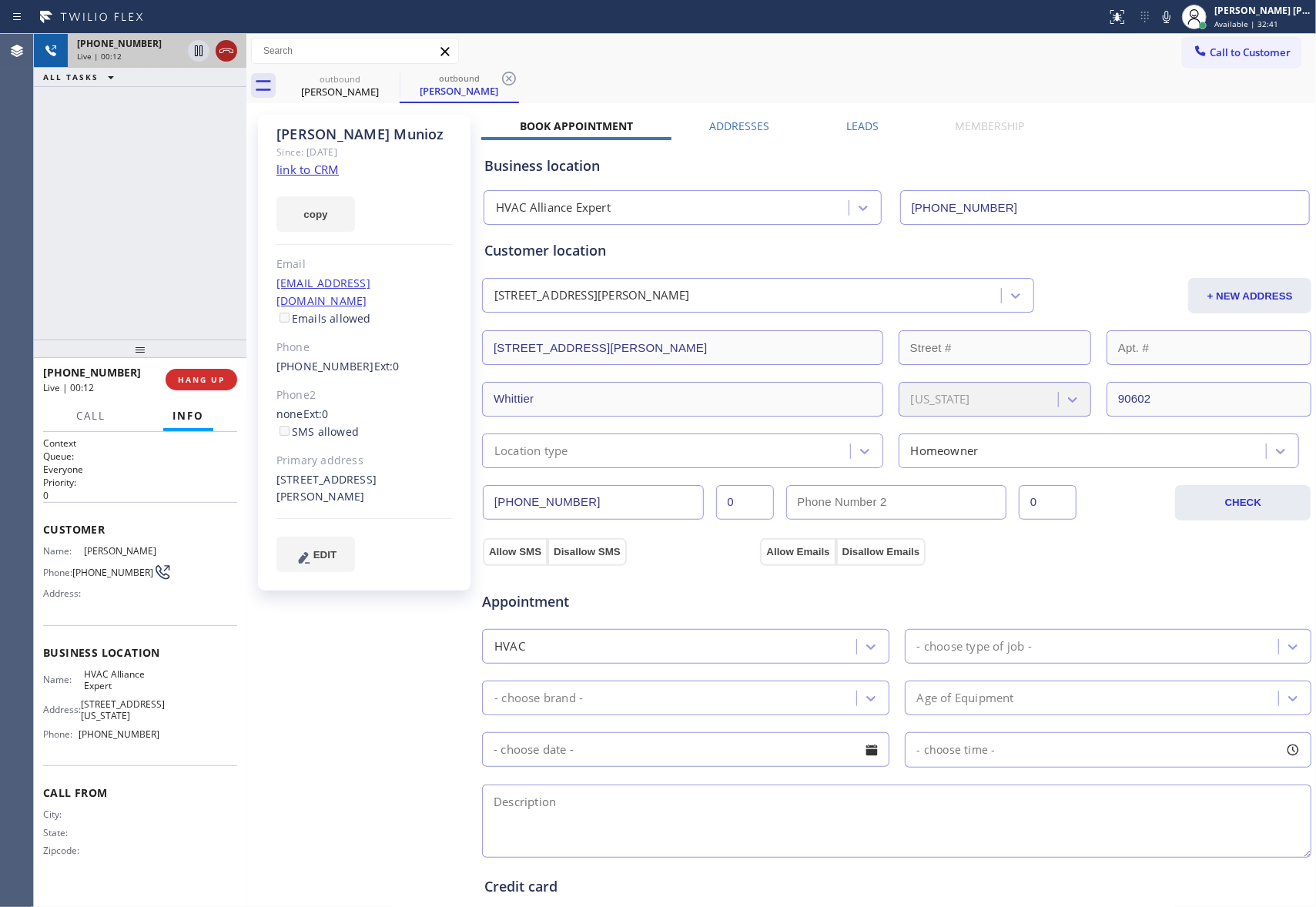
click at [234, 54] on icon at bounding box center [226, 50] width 19 height 19
click at [395, 82] on icon at bounding box center [389, 78] width 13 height 13
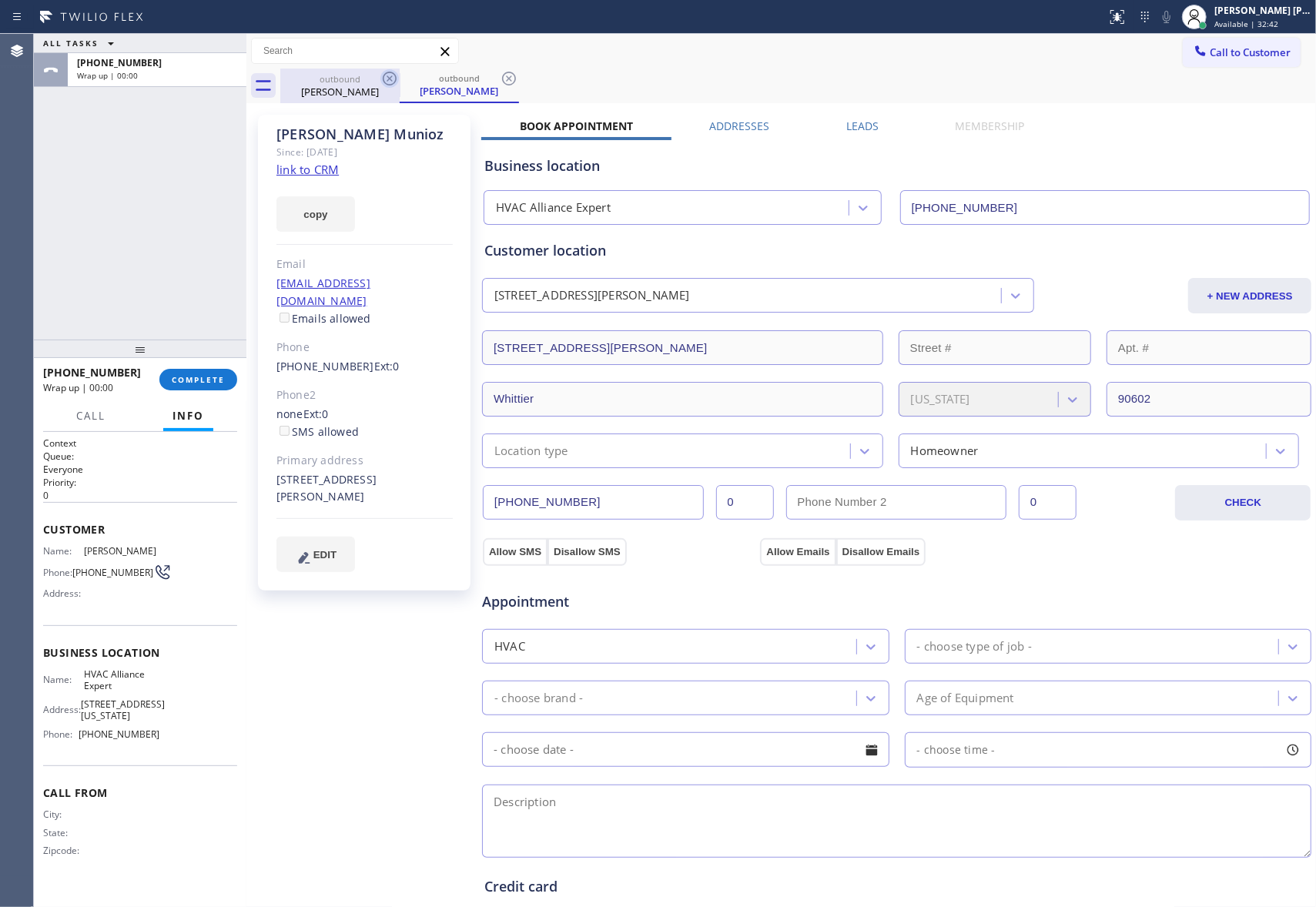
click at [395, 82] on icon at bounding box center [389, 78] width 13 height 13
click at [400, 82] on div "outbound [PERSON_NAME]" at bounding box center [459, 85] width 119 height 35
click at [502, 82] on icon at bounding box center [508, 78] width 13 height 13
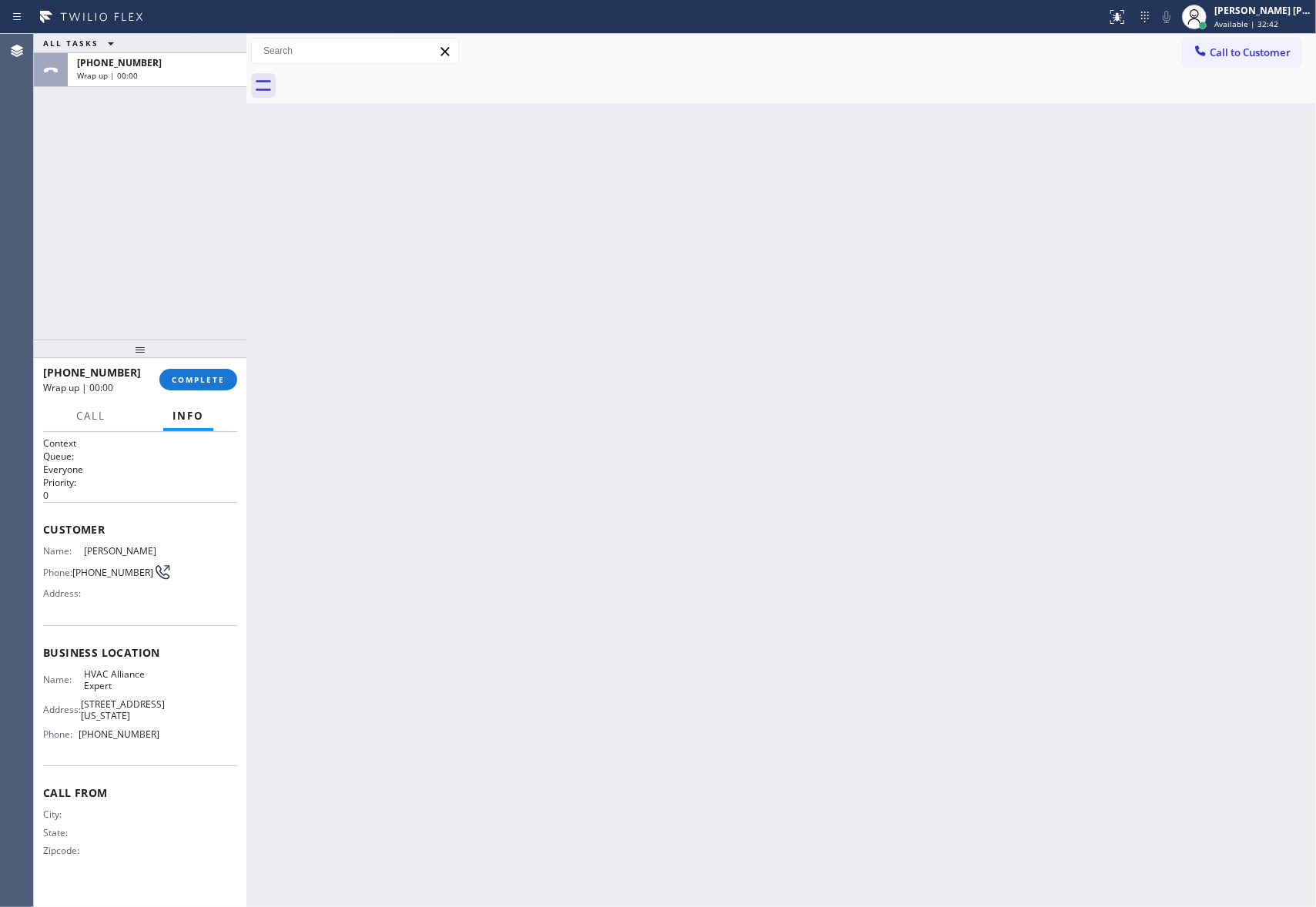
click at [395, 82] on div at bounding box center [798, 85] width 1035 height 35
click at [211, 394] on div "[PHONE_NUMBER] Wrap up | 00:01 COMPLETE" at bounding box center [140, 379] width 194 height 40
click at [217, 379] on span "COMPLETE" at bounding box center [198, 379] width 53 height 11
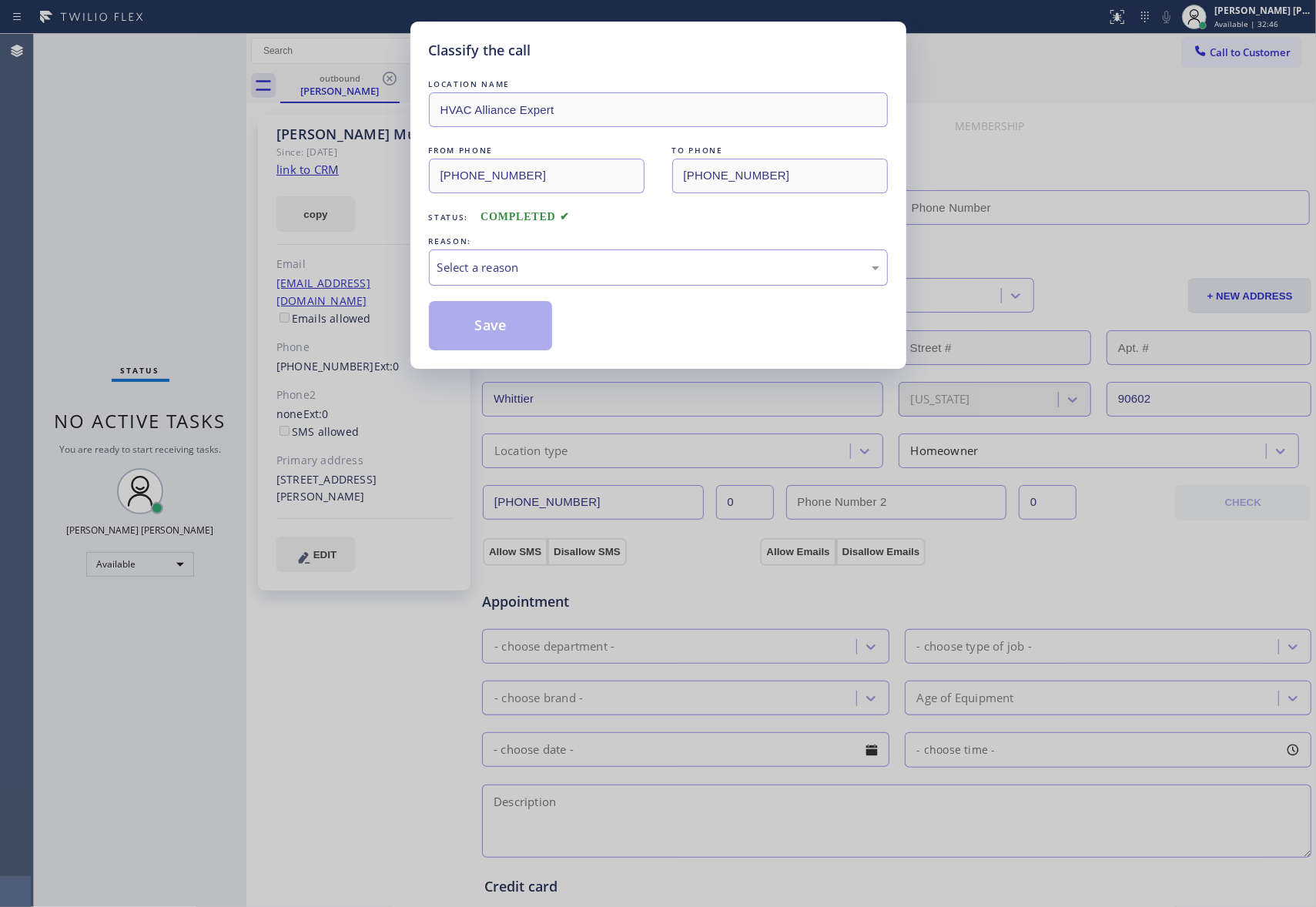
type input "[PHONE_NUMBER]"
click at [588, 263] on div "Select a reason" at bounding box center [658, 268] width 442 height 18
click at [494, 321] on button "Save" at bounding box center [490, 325] width 124 height 49
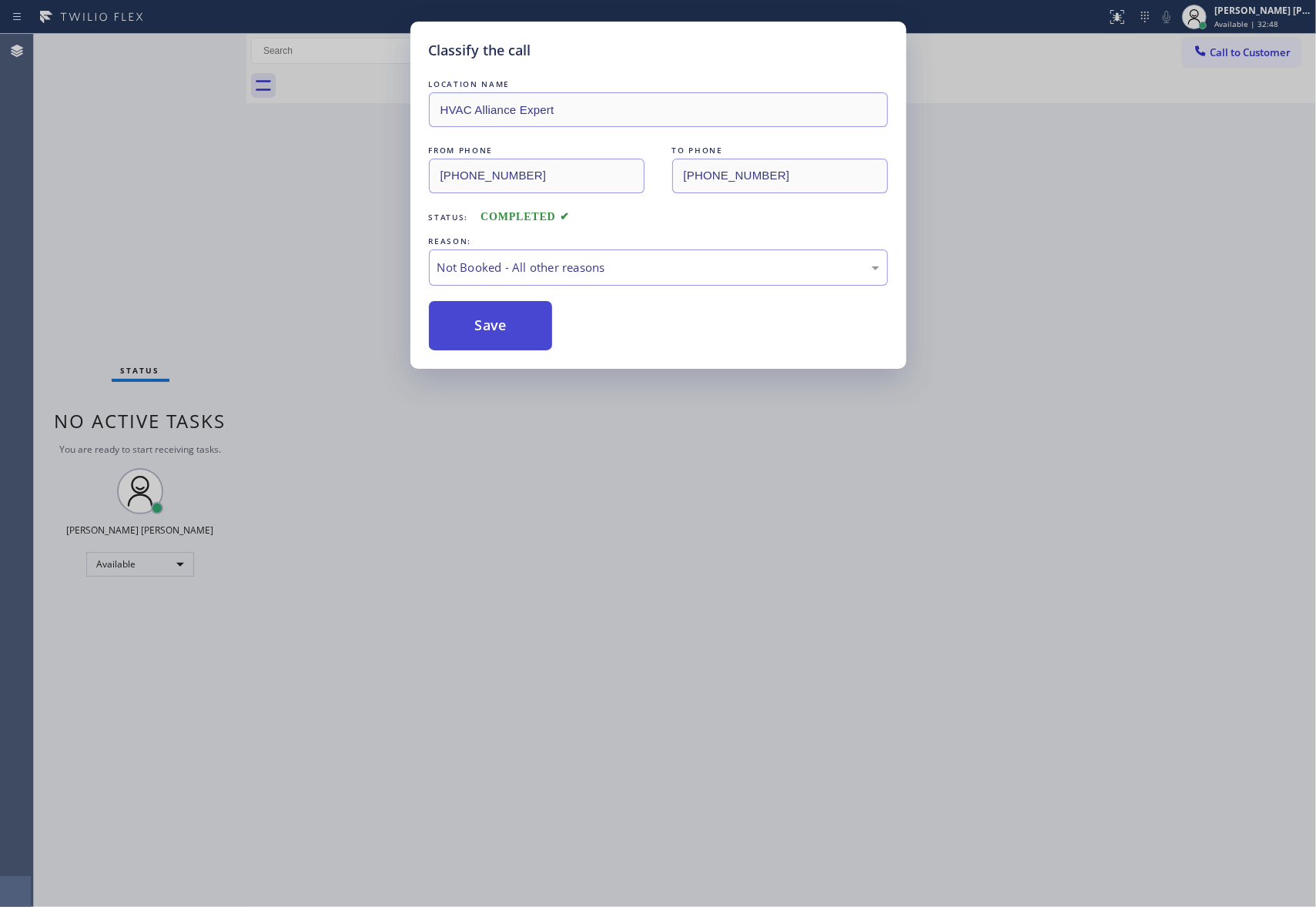
click at [494, 321] on button "Save" at bounding box center [490, 325] width 124 height 49
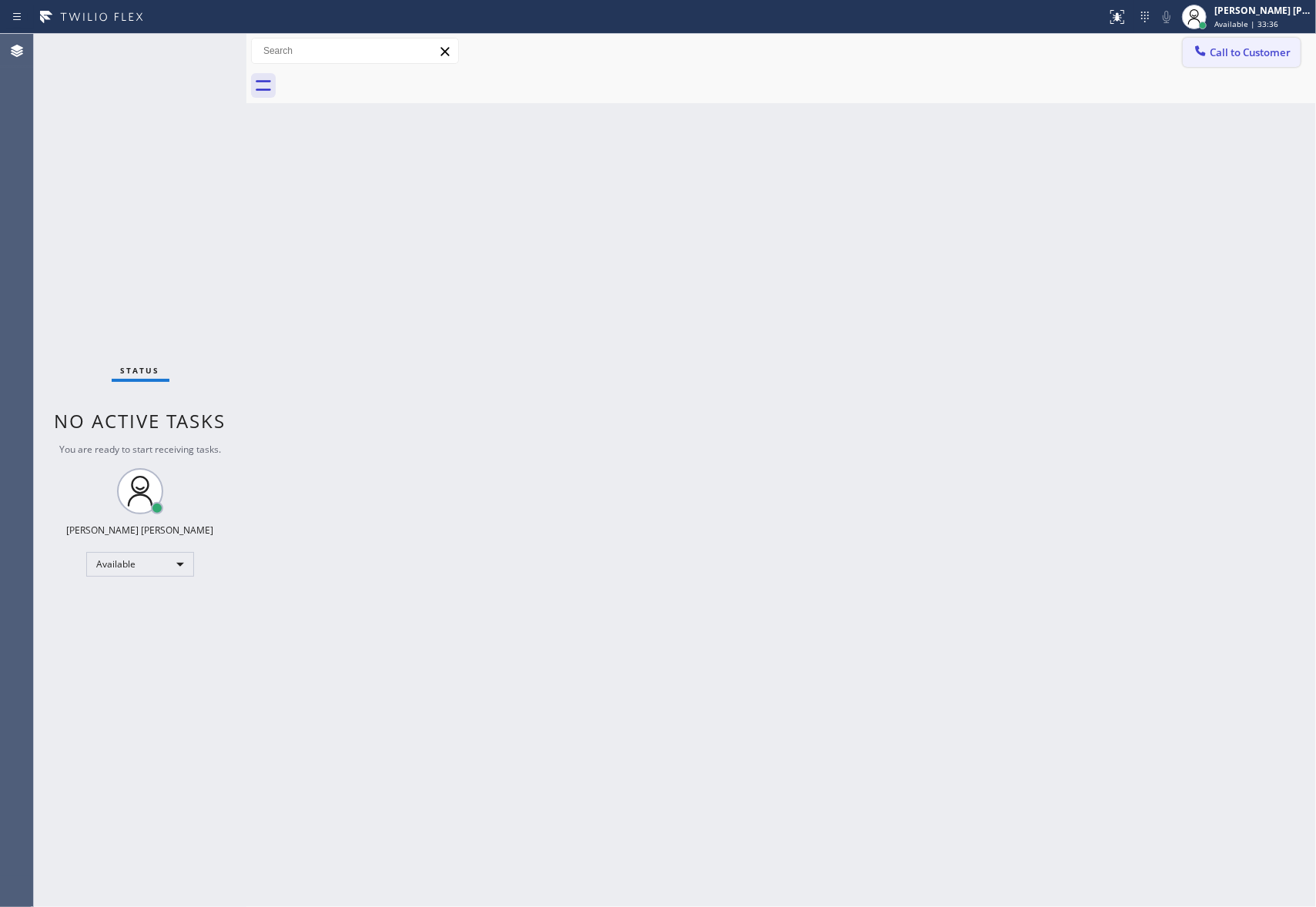
click at [1276, 56] on span "Call to Customer" at bounding box center [1250, 52] width 81 height 13
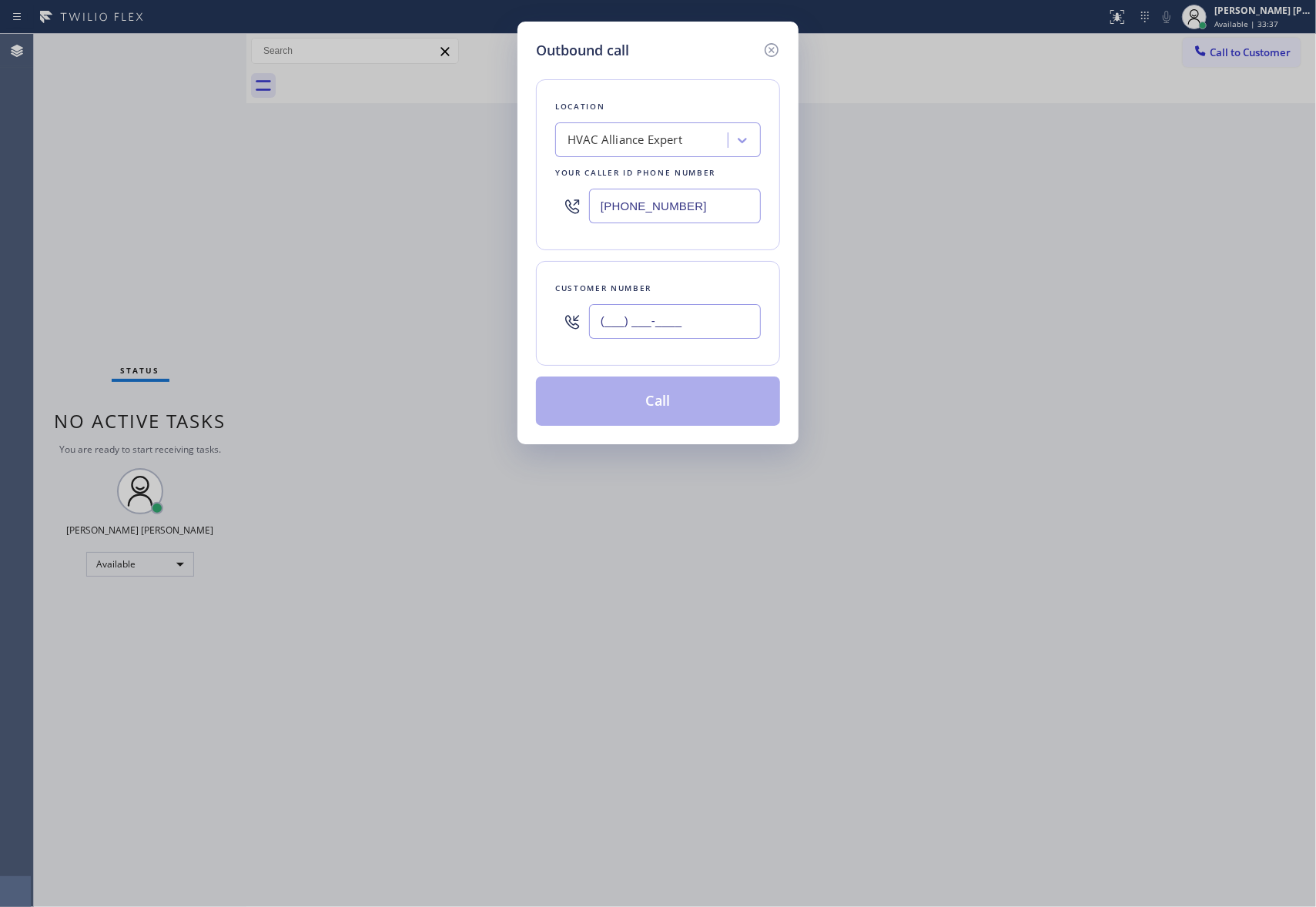
click at [681, 307] on input "(___) ___-____" at bounding box center [675, 321] width 172 height 35
paste input "562) 967-1102"
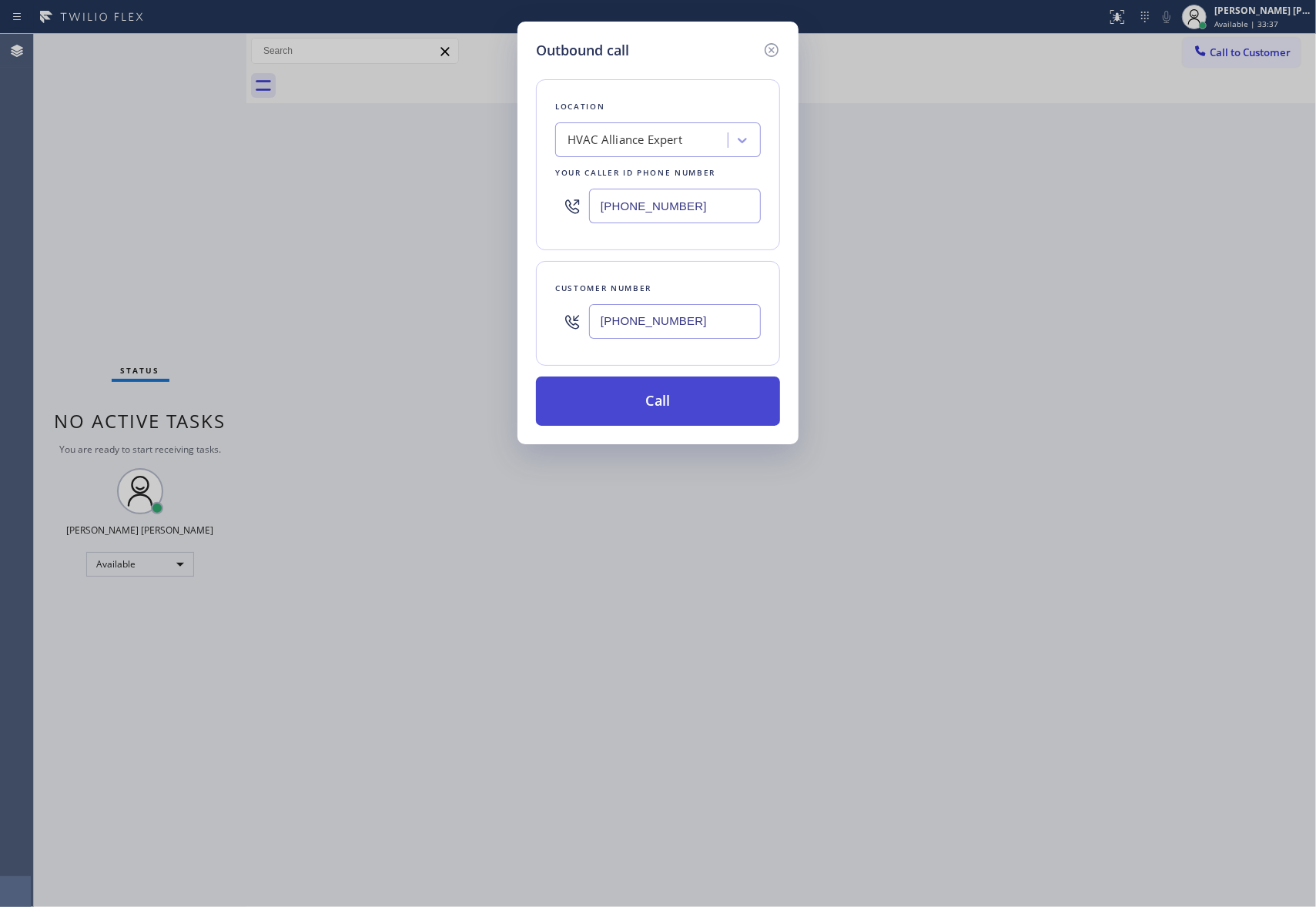
type input "[PHONE_NUMBER]"
click at [706, 413] on button "Call" at bounding box center [658, 401] width 244 height 49
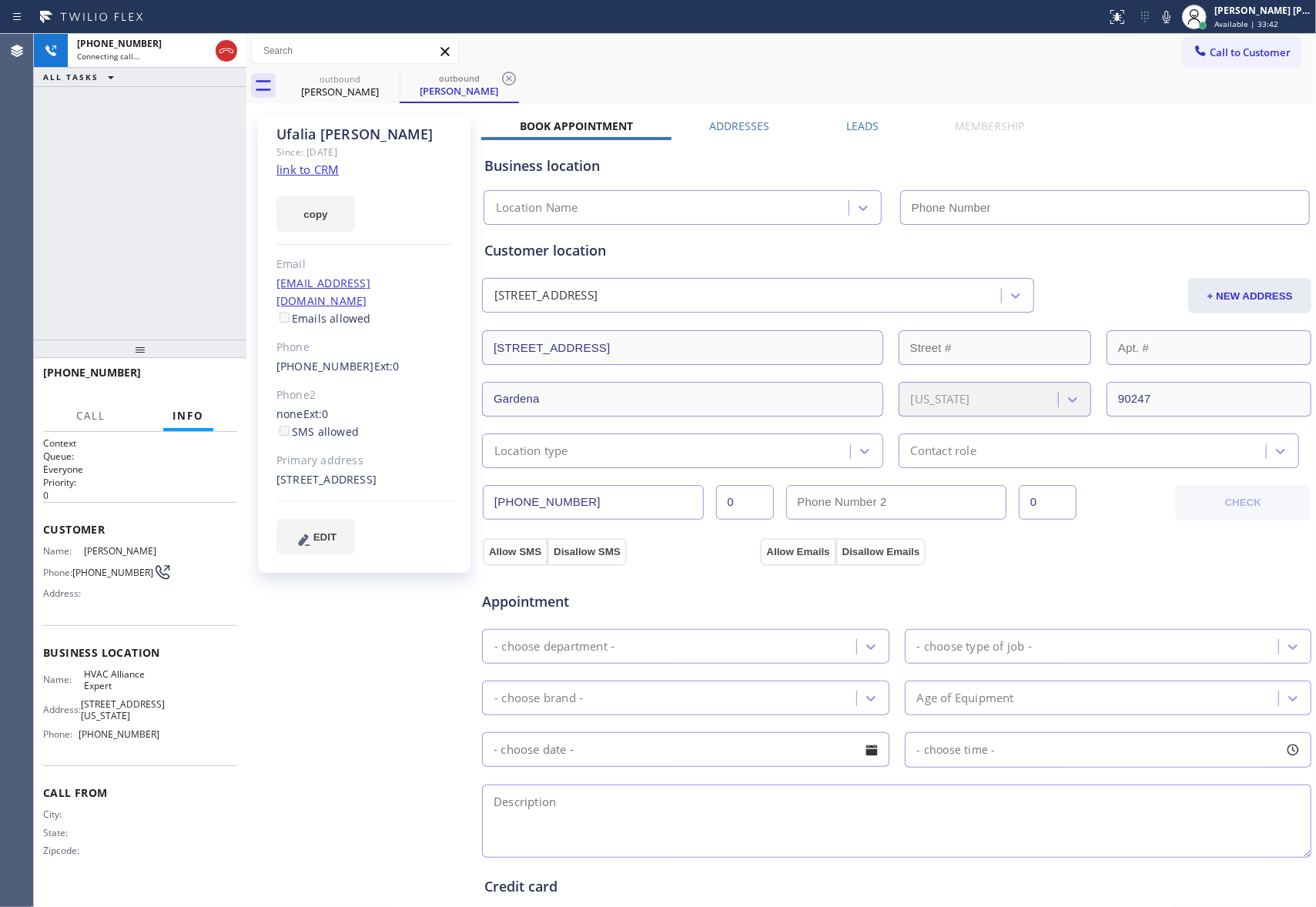
type input "[PHONE_NUMBER]"
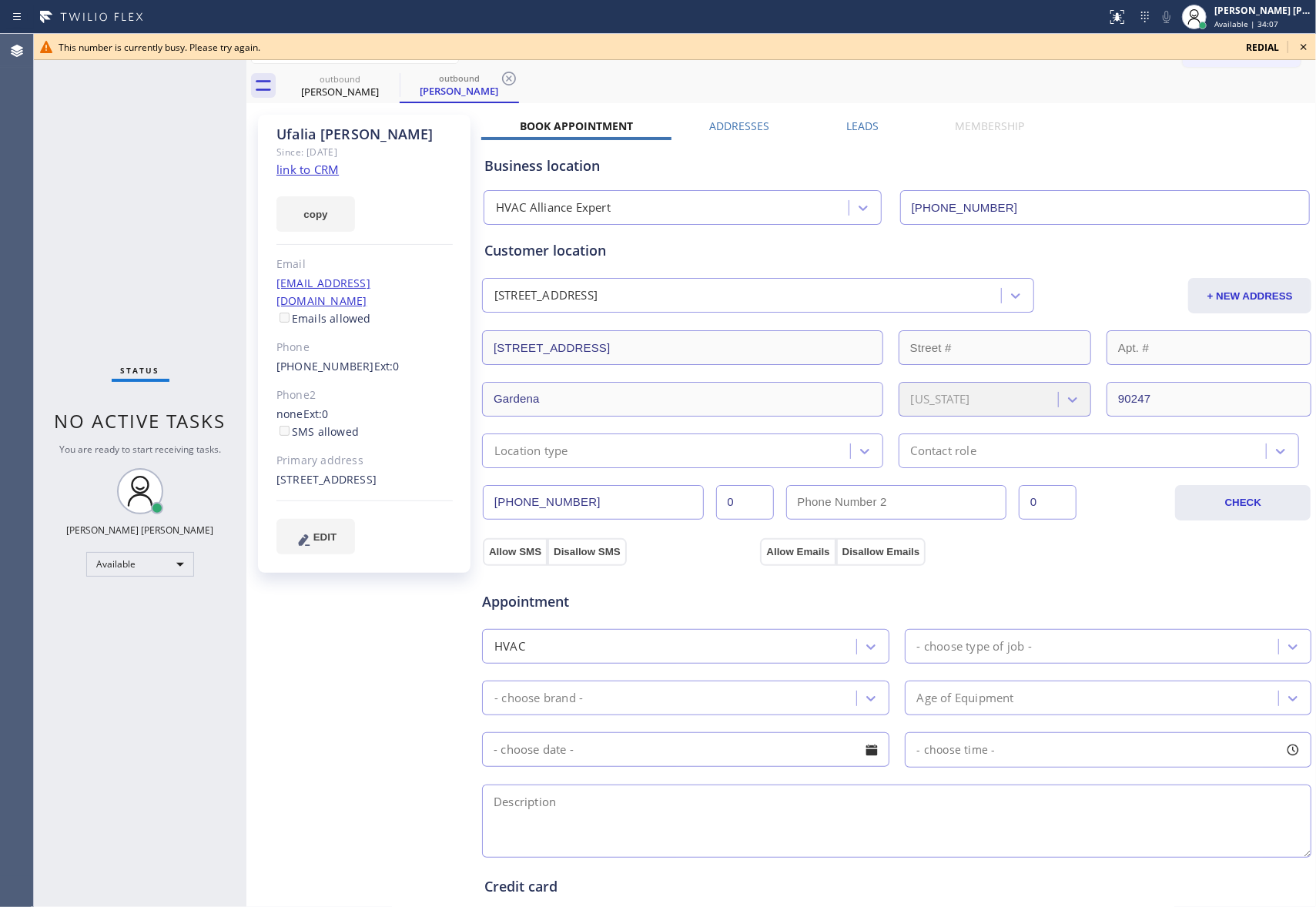
click at [1309, 48] on icon at bounding box center [1303, 47] width 19 height 19
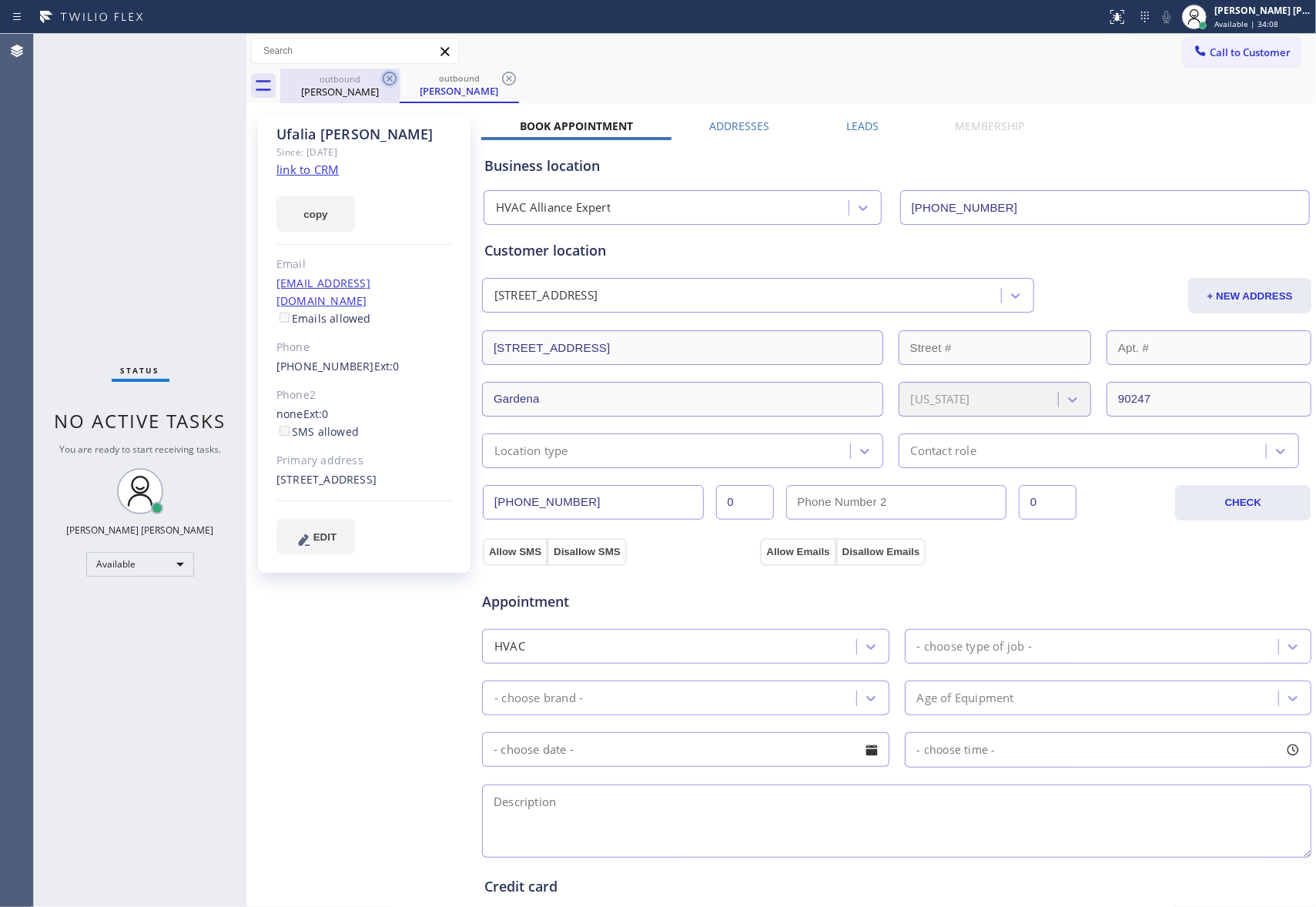
click at [385, 74] on icon at bounding box center [389, 78] width 13 height 13
click at [400, 74] on div "outbound [PERSON_NAME]" at bounding box center [459, 85] width 119 height 35
click at [385, 74] on icon at bounding box center [389, 78] width 13 height 13
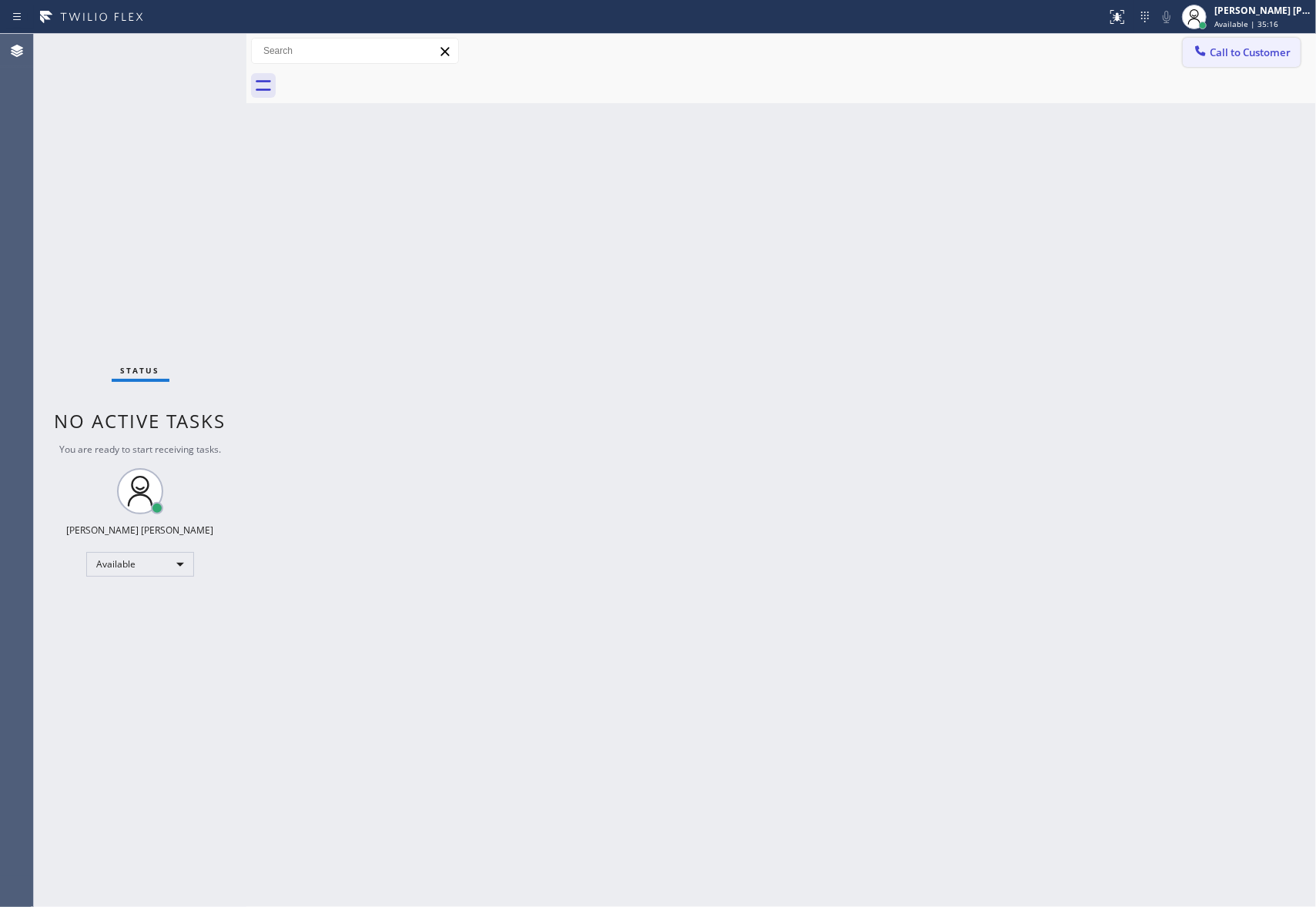
click at [1276, 52] on span "Call to Customer" at bounding box center [1250, 52] width 81 height 13
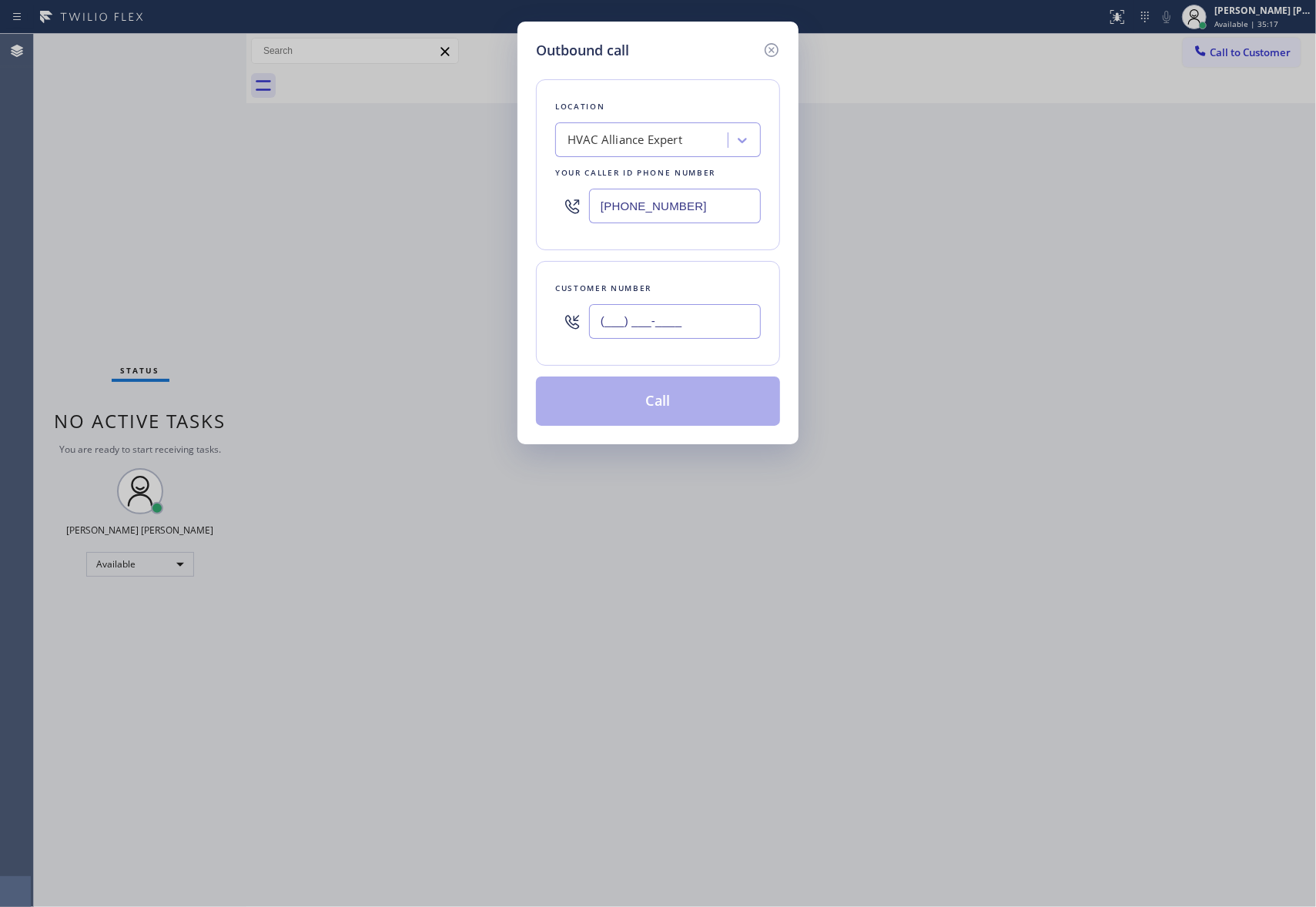
click at [681, 326] on input "(___) ___-____" at bounding box center [675, 321] width 172 height 35
paste input "602) 616-8263"
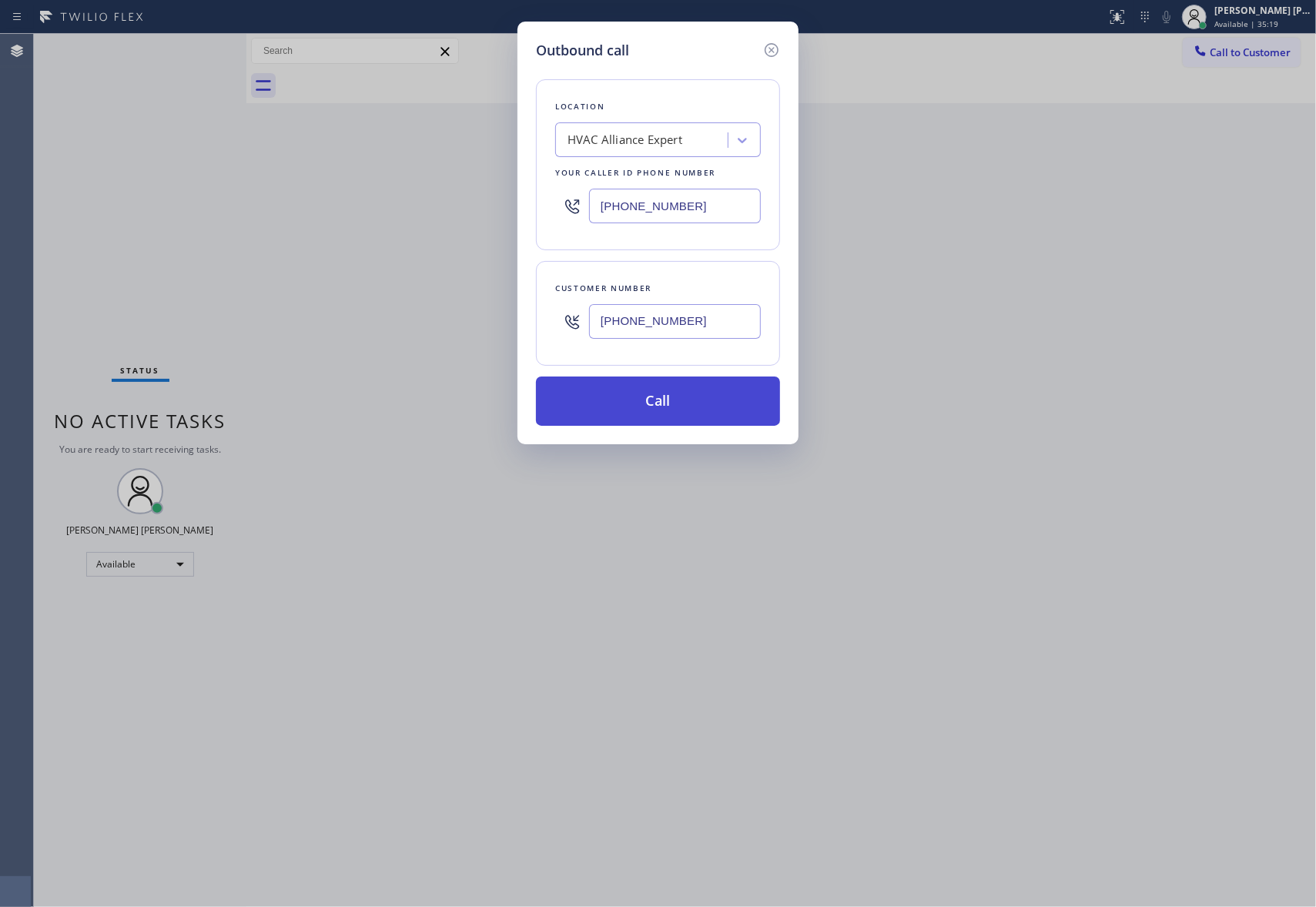
type input "[PHONE_NUMBER]"
click at [637, 403] on button "Call" at bounding box center [658, 401] width 244 height 49
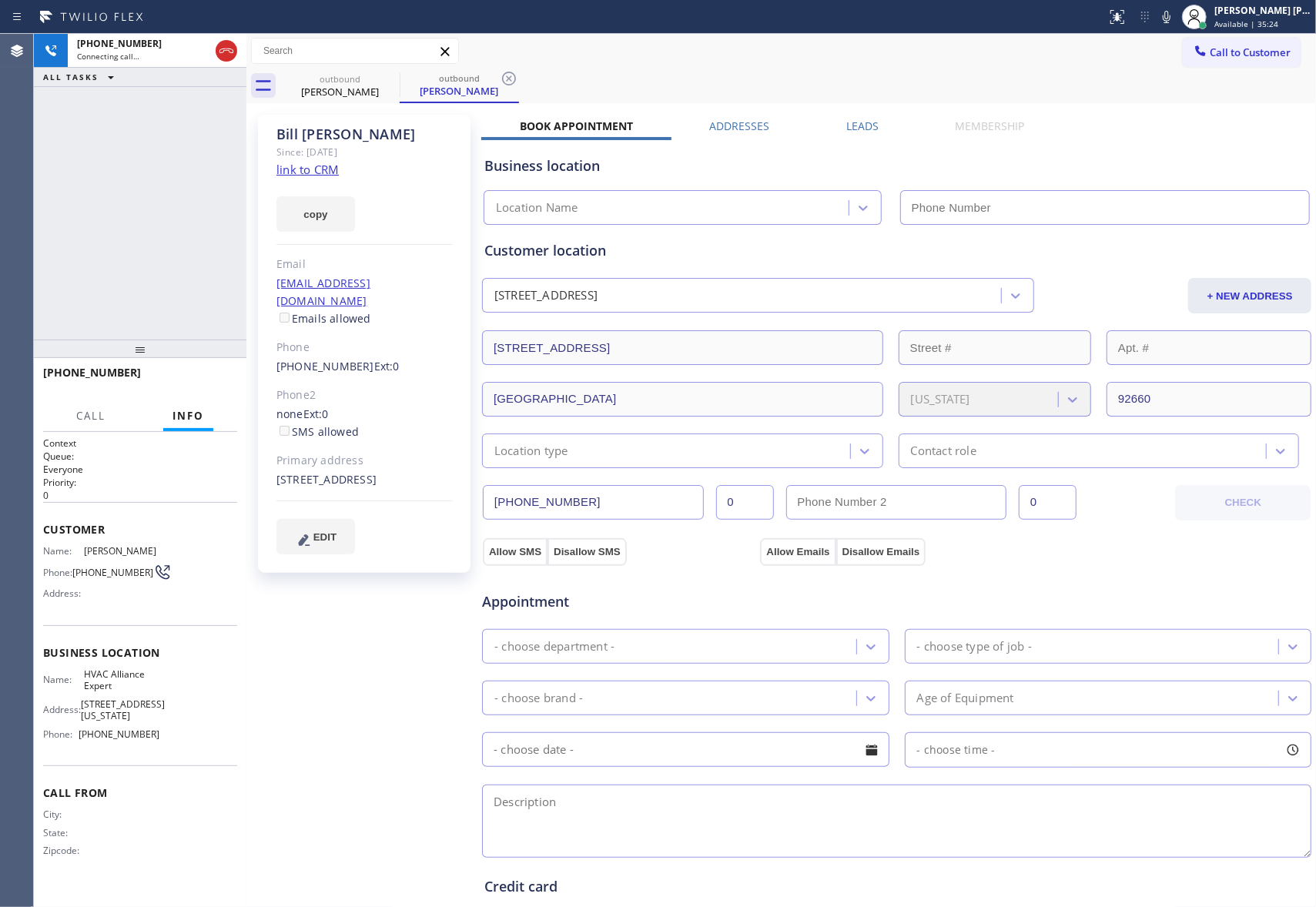
type input "[PHONE_NUMBER]"
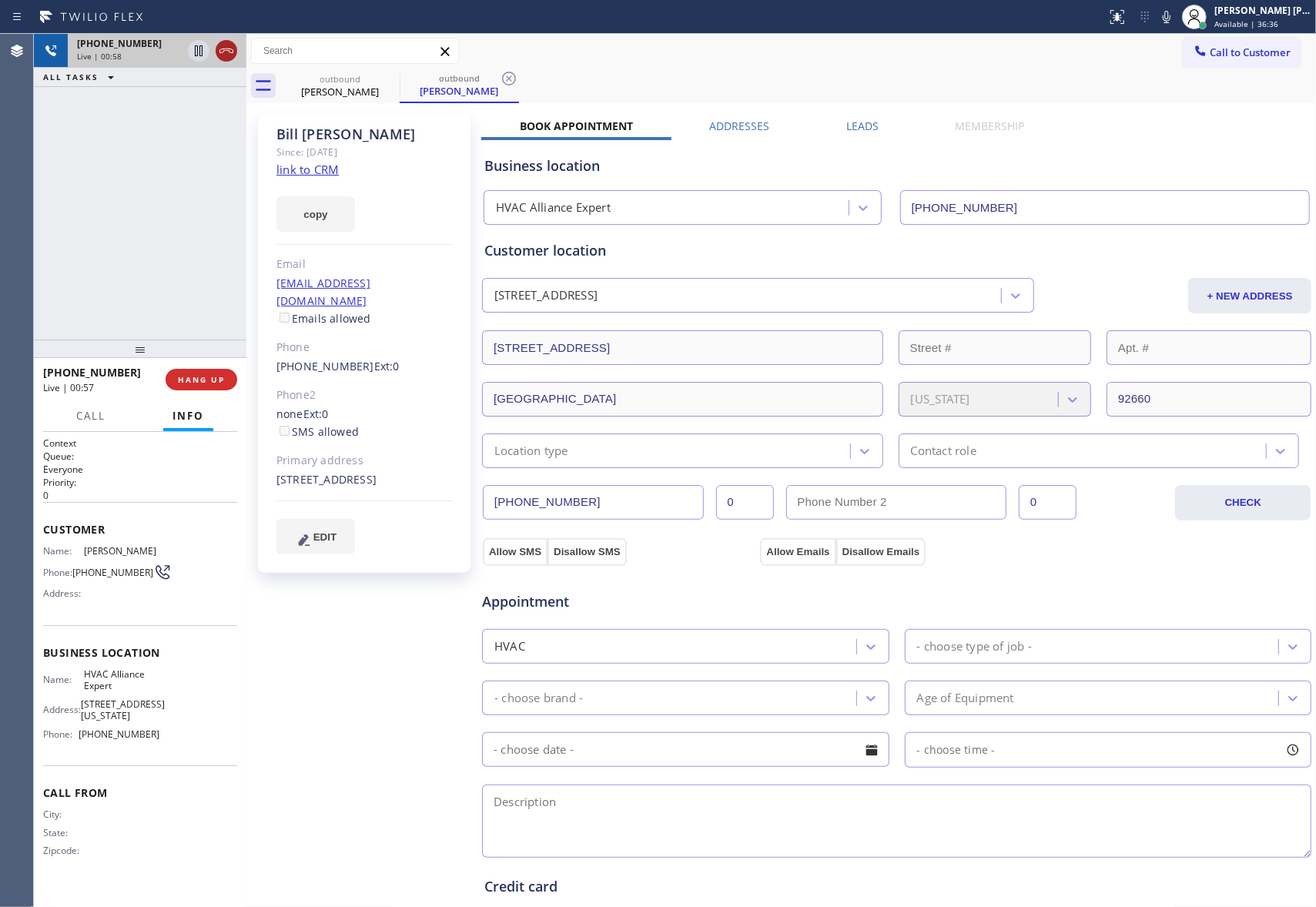
click at [232, 47] on icon at bounding box center [226, 50] width 19 height 19
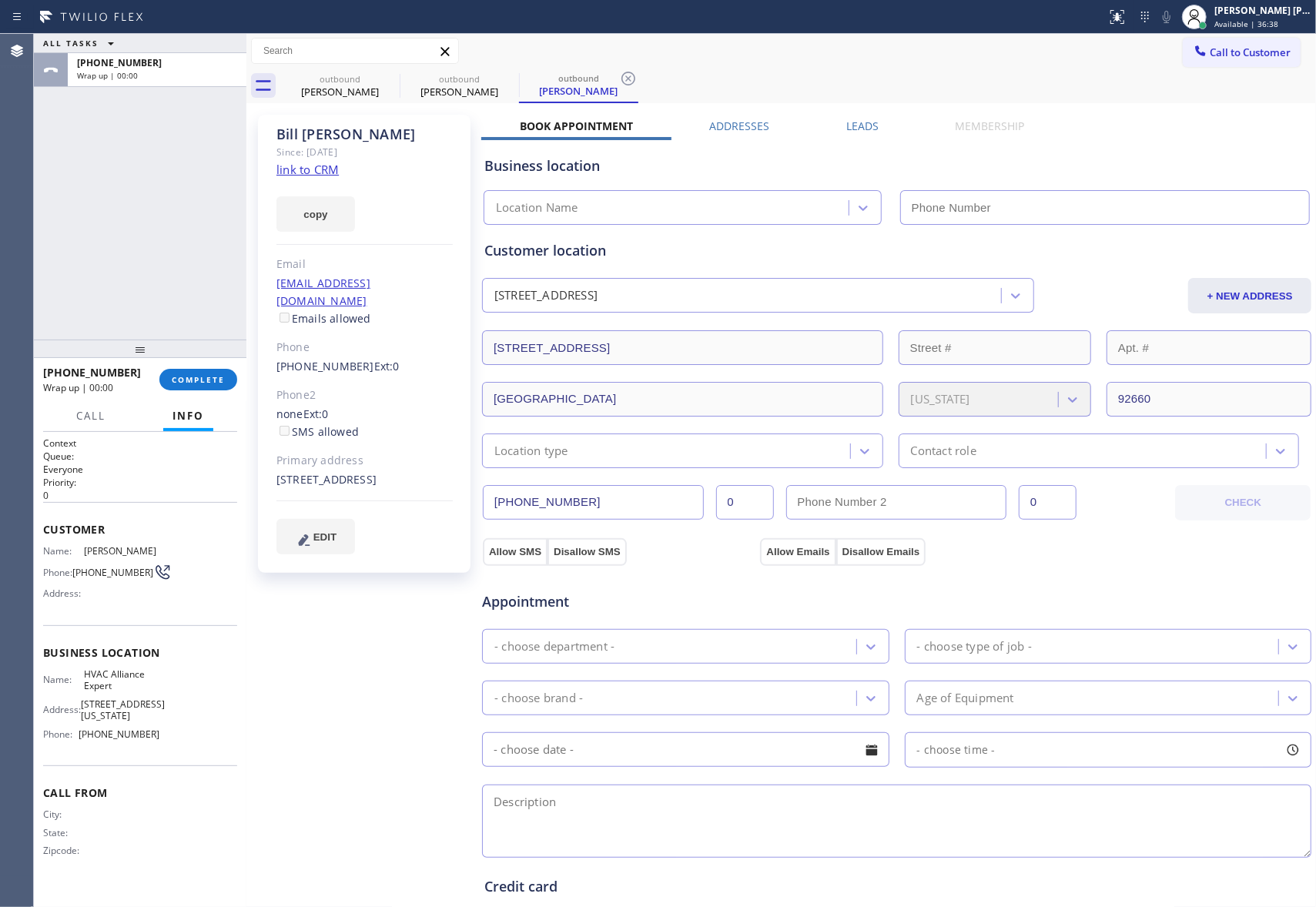
type input "[PHONE_NUMBER]"
drag, startPoint x: 358, startPoint y: 84, endPoint x: 385, endPoint y: 82, distance: 27.1
click at [358, 84] on div "[PERSON_NAME]" at bounding box center [340, 91] width 117 height 13
click at [389, 82] on icon at bounding box center [389, 78] width 19 height 19
click at [499, 82] on icon at bounding box center [508, 78] width 19 height 19
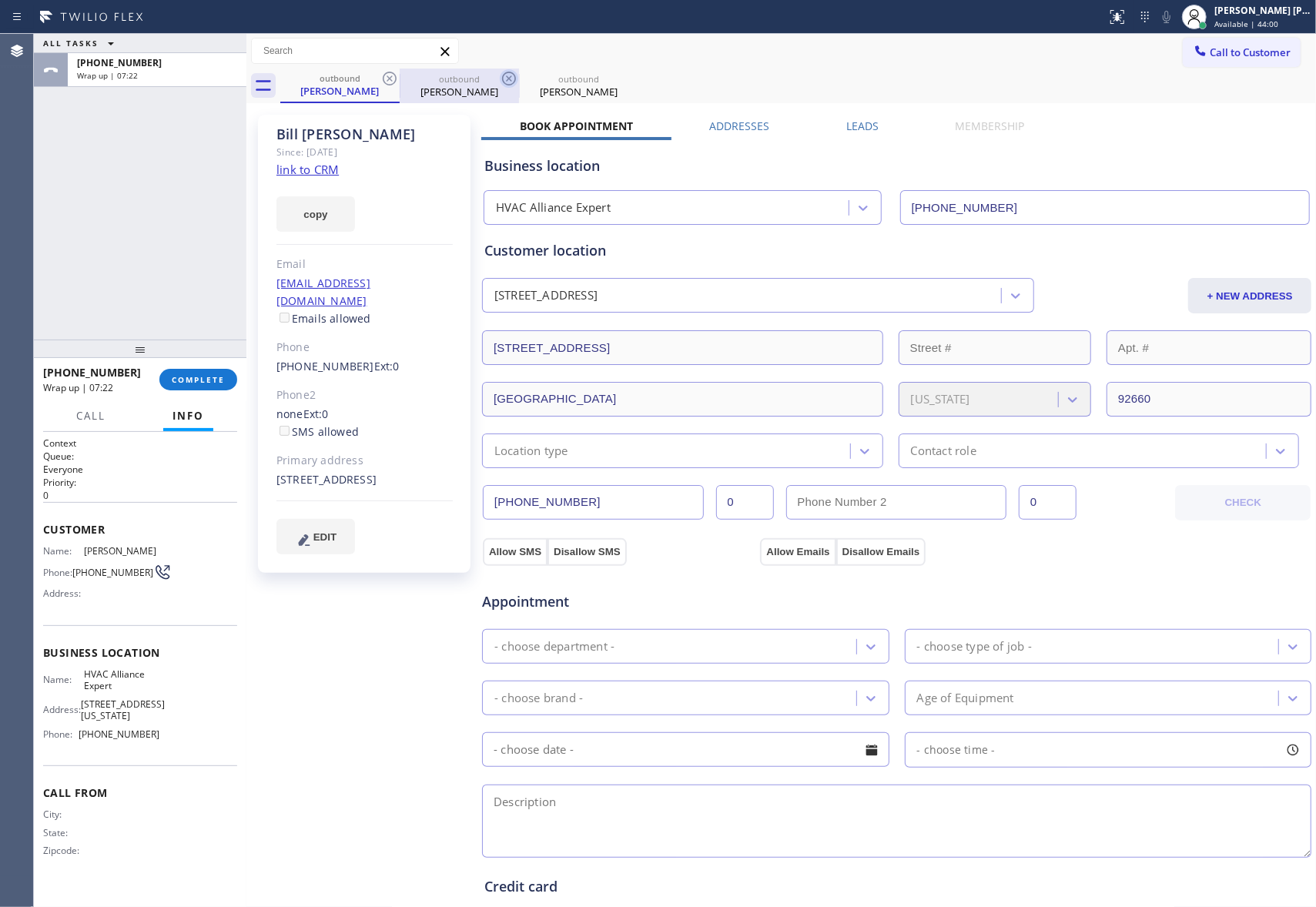
click at [0, 0] on icon at bounding box center [0, 0] width 0 height 0
click at [393, 82] on div "outbound [PERSON_NAME] outbound [PERSON_NAME] outbound [PERSON_NAME]" at bounding box center [798, 85] width 1035 height 35
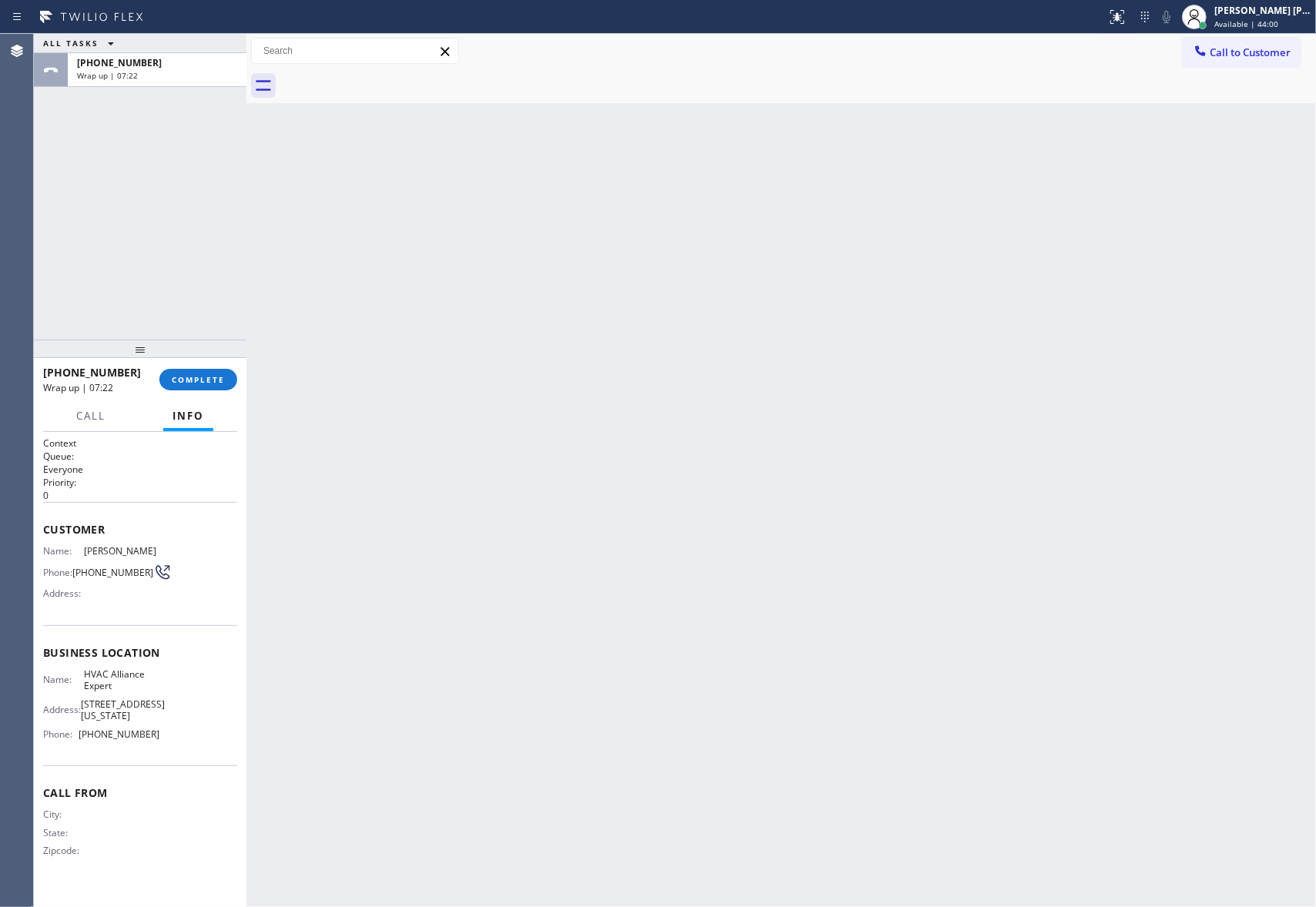
click at [393, 82] on div at bounding box center [798, 85] width 1035 height 35
click at [210, 373] on button "COMPLETE" at bounding box center [198, 379] width 78 height 22
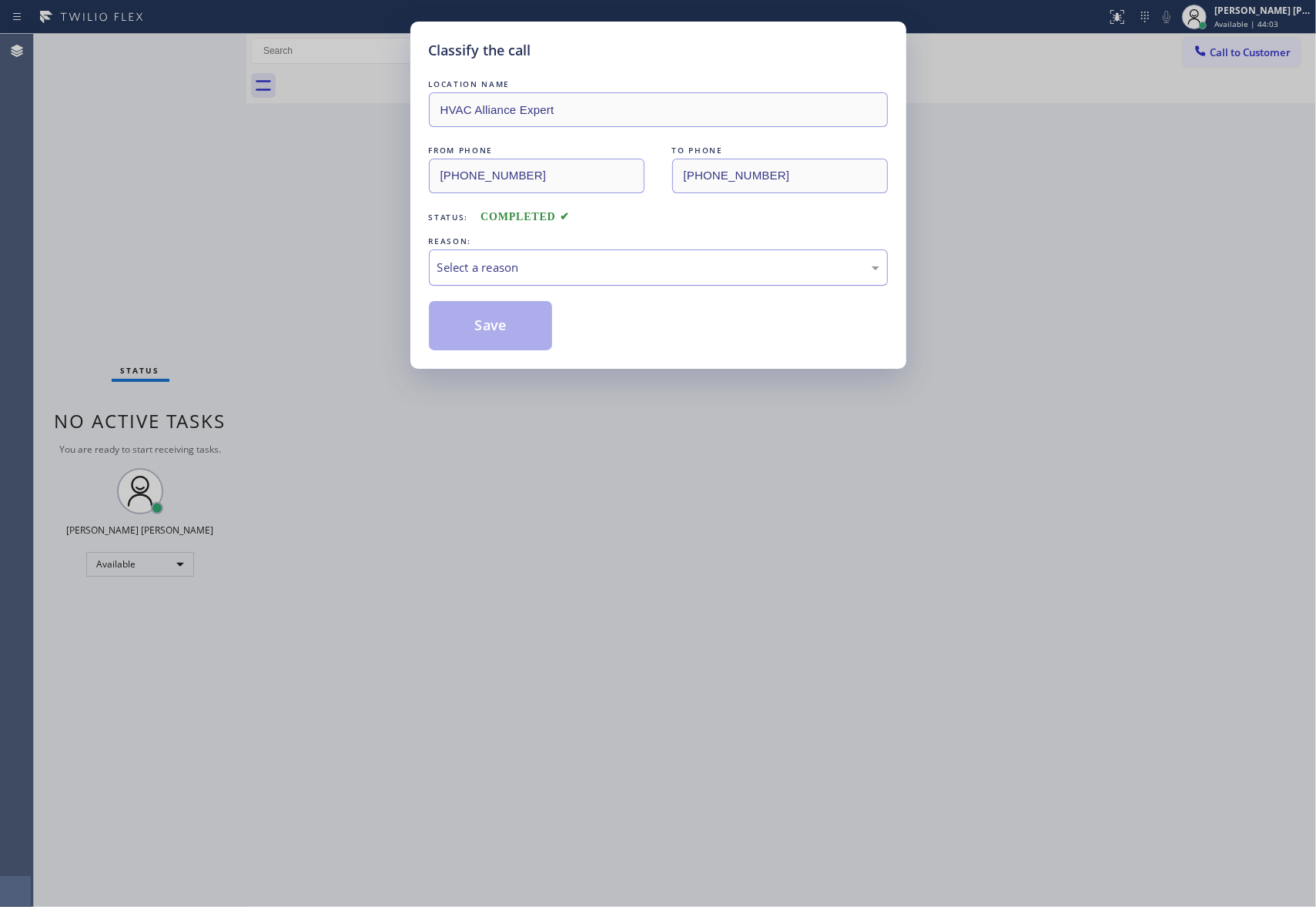
click at [610, 272] on div "Select a reason" at bounding box center [658, 268] width 442 height 18
click at [494, 330] on button "Save" at bounding box center [490, 325] width 124 height 49
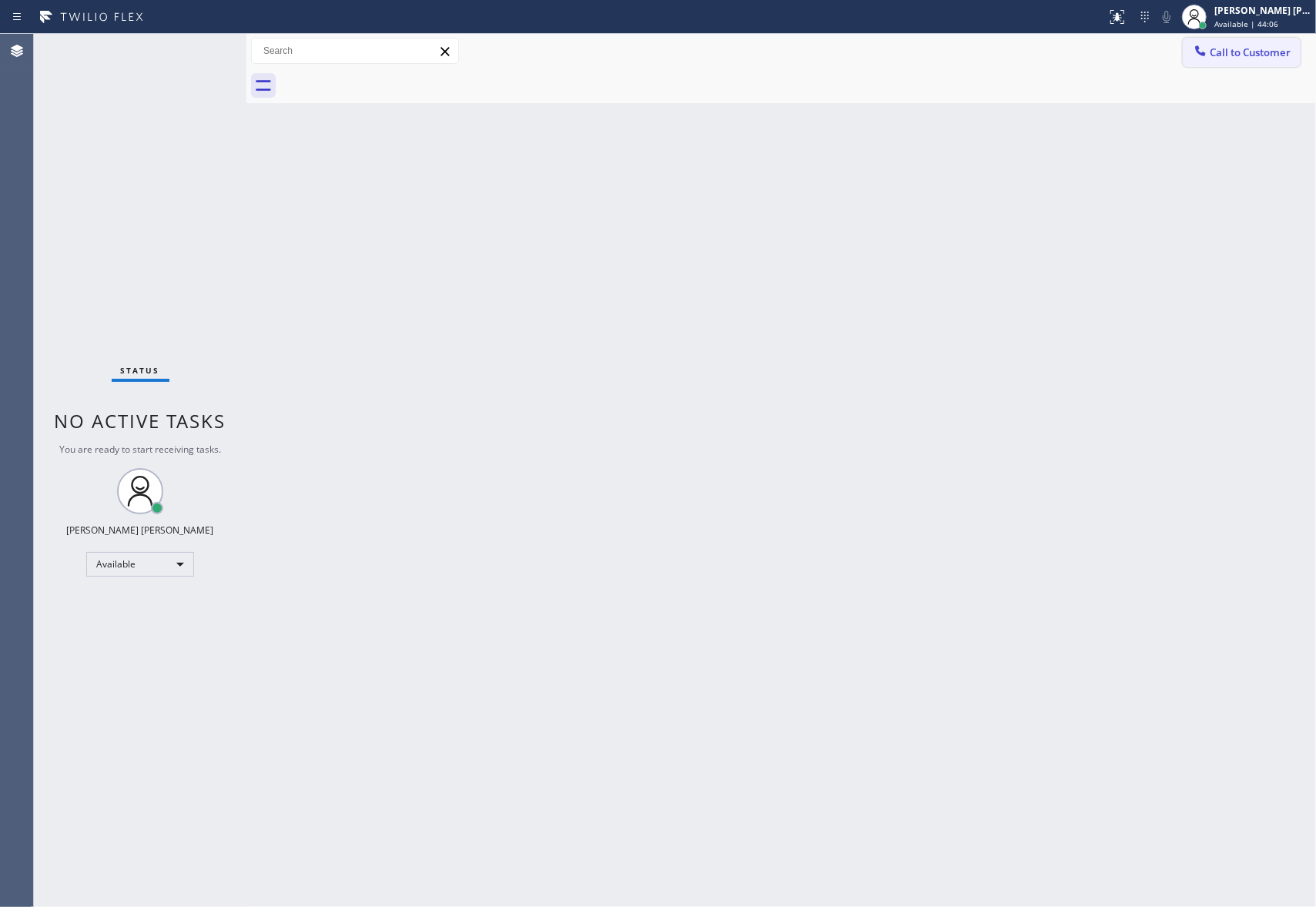
click at [1263, 56] on span "Call to Customer" at bounding box center [1250, 52] width 81 height 13
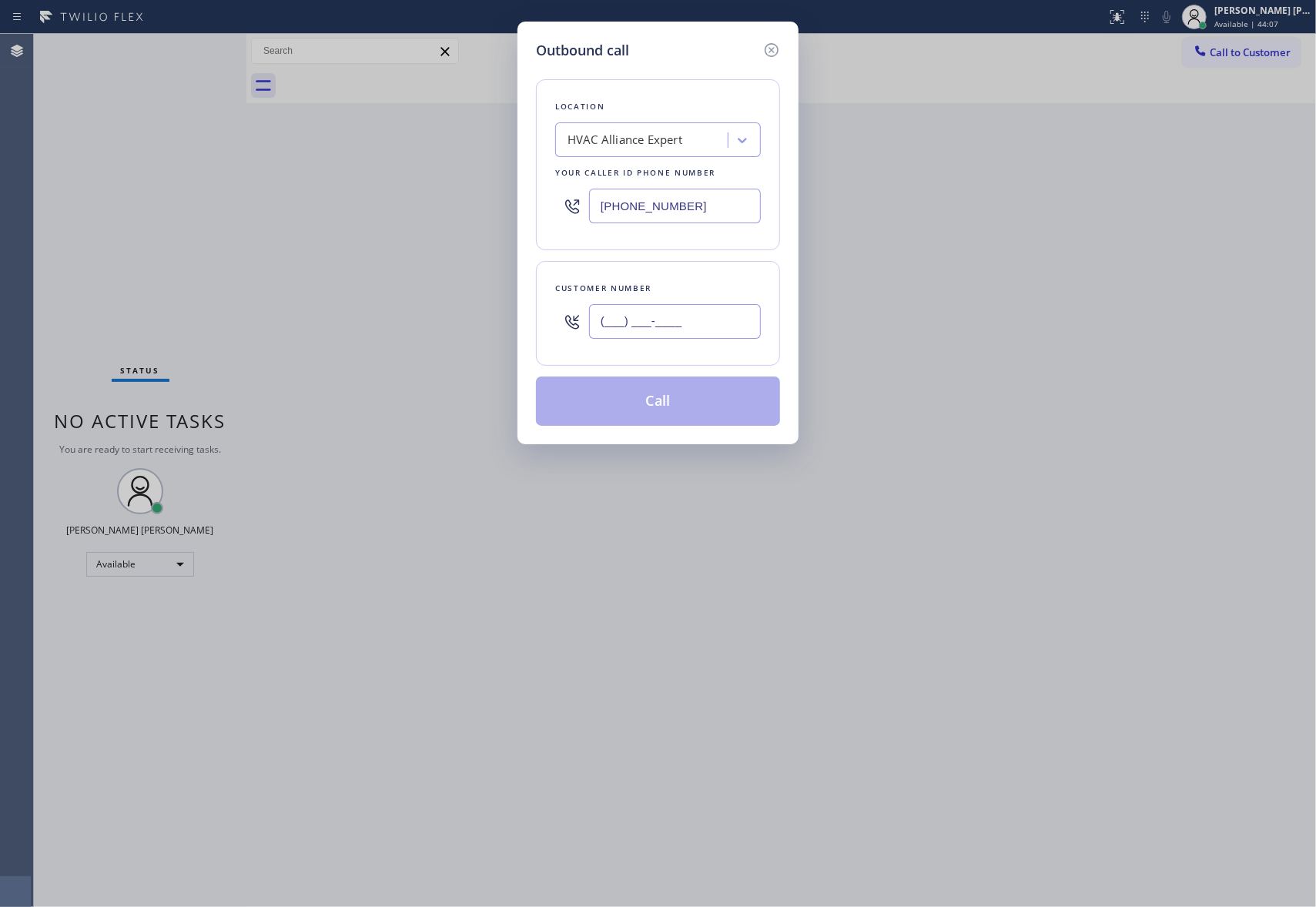
click at [688, 320] on input "(___) ___-____" at bounding box center [675, 321] width 172 height 35
paste input "847) 682-9226"
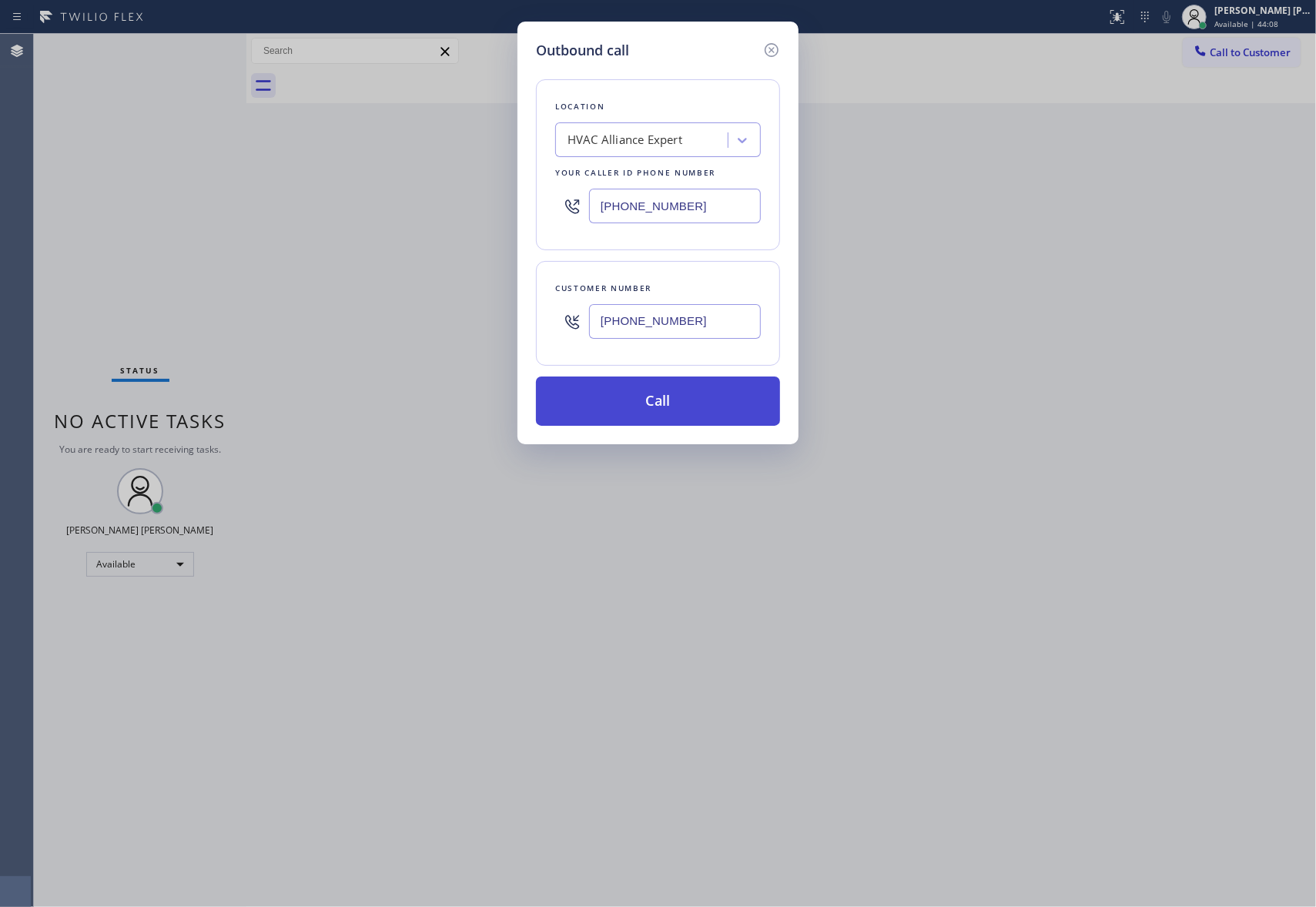
type input "[PHONE_NUMBER]"
click at [673, 410] on button "Call" at bounding box center [658, 401] width 244 height 49
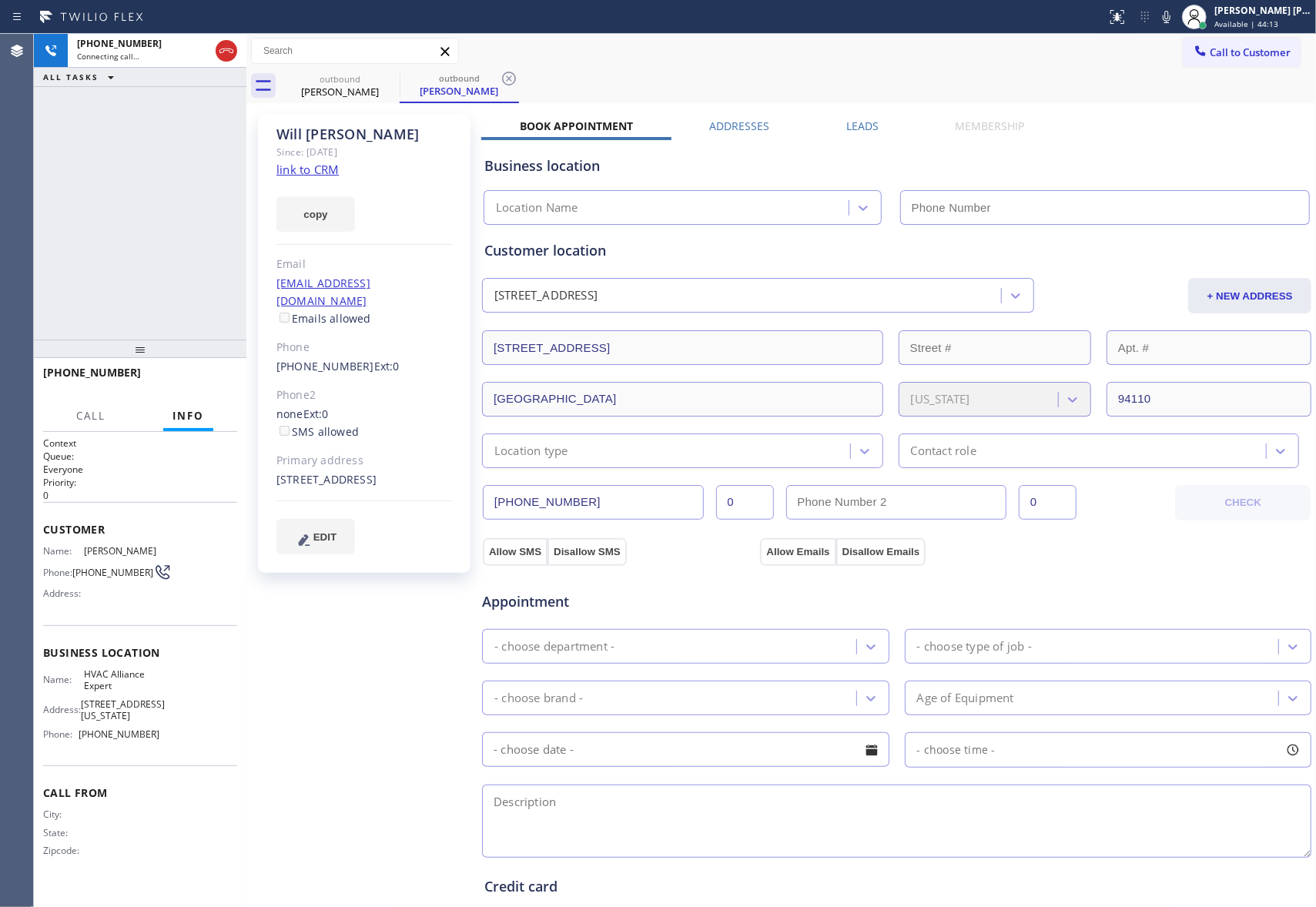
type input "[PHONE_NUMBER]"
click at [217, 373] on button "HANG UP" at bounding box center [202, 379] width 72 height 22
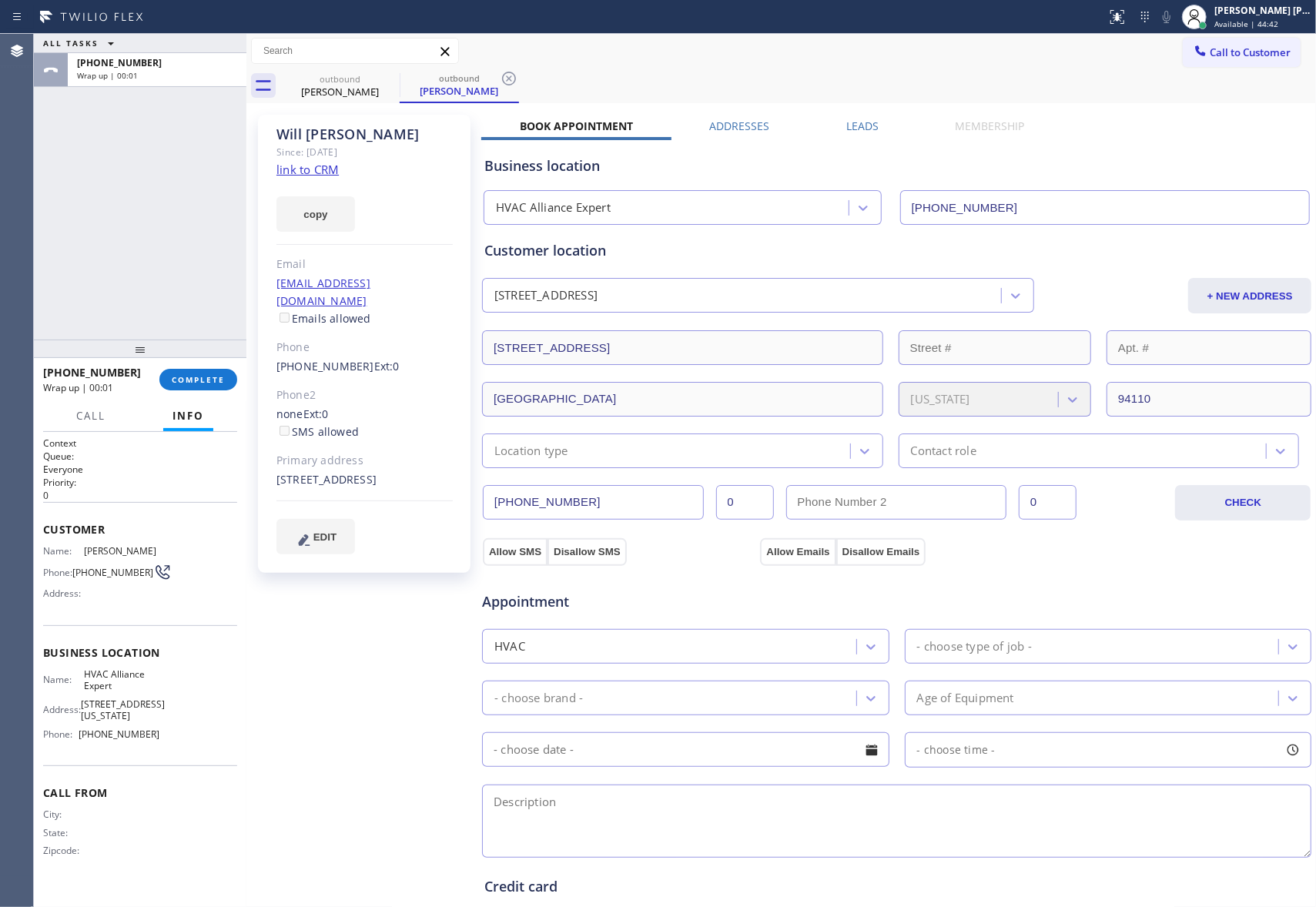
click at [852, 126] on label "Leads" at bounding box center [862, 125] width 32 height 14
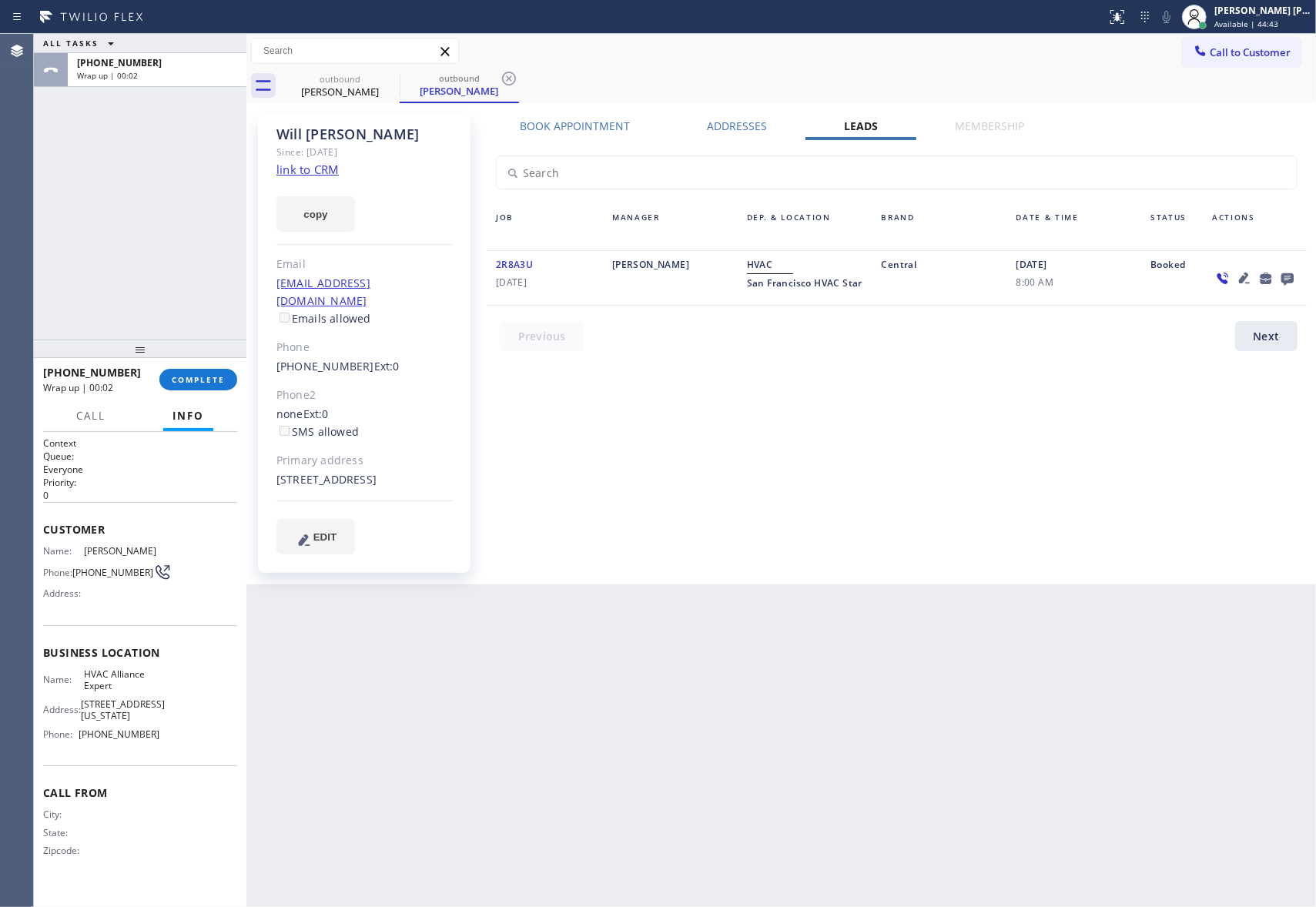
click at [1286, 271] on icon at bounding box center [1287, 278] width 19 height 19
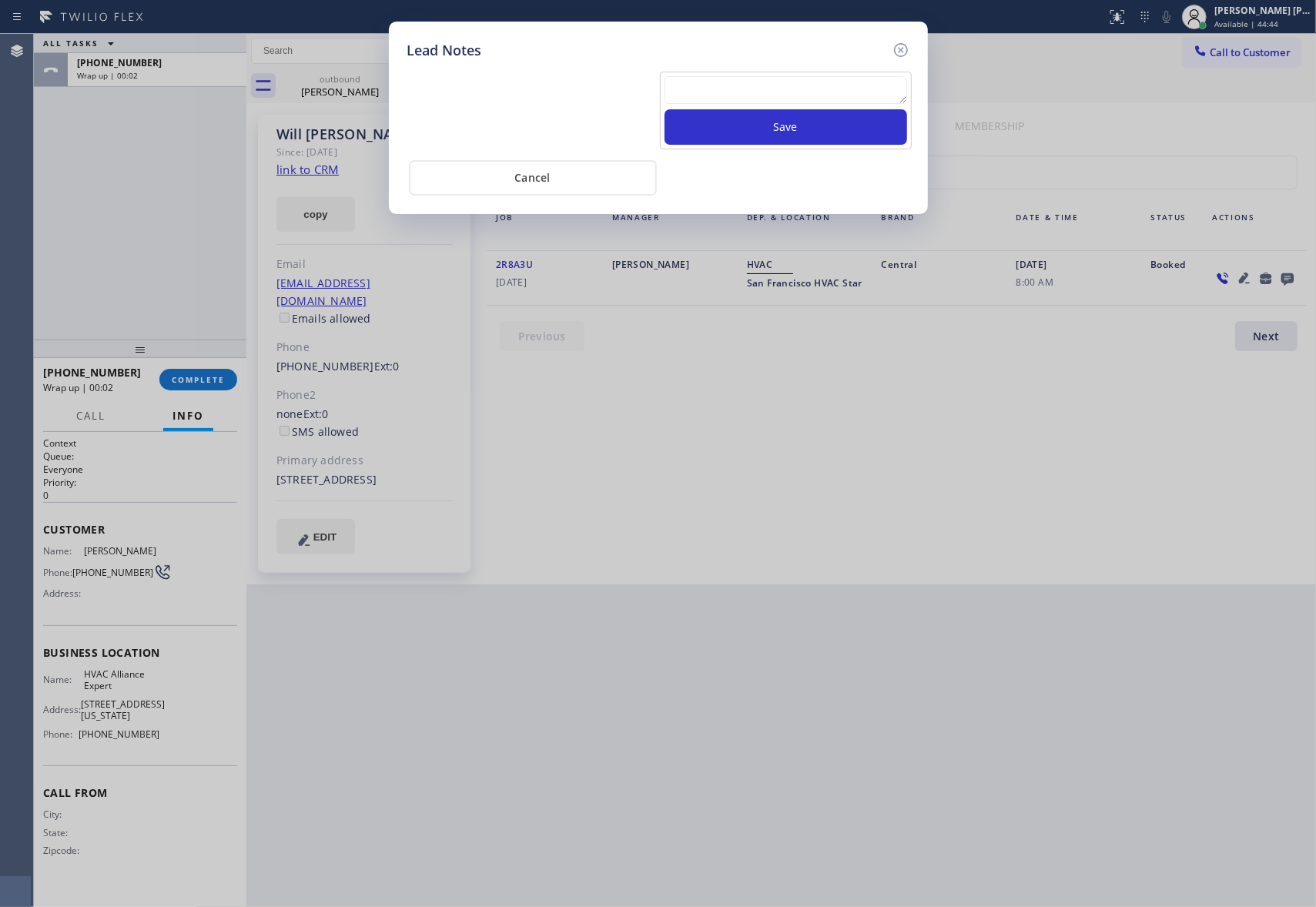
click at [756, 93] on textarea at bounding box center [785, 90] width 243 height 28
paste textarea "VM | please transfer if cx calls back"
type textarea "VM | please transfer if cx calls back"
click at [768, 118] on button "Save" at bounding box center [785, 127] width 243 height 36
click at [903, 47] on icon at bounding box center [901, 50] width 19 height 19
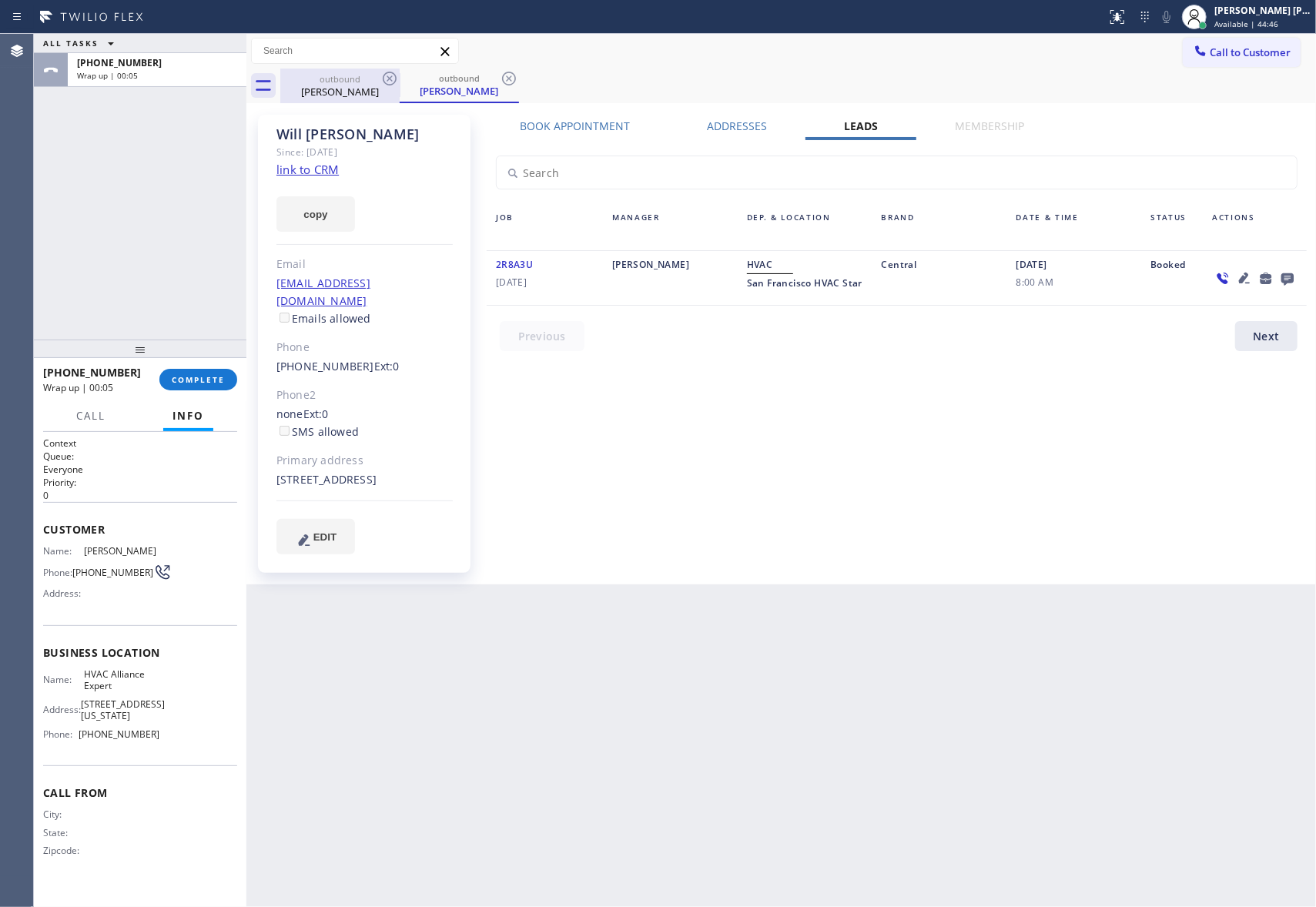
click at [379, 78] on div "outbound" at bounding box center [340, 79] width 117 height 12
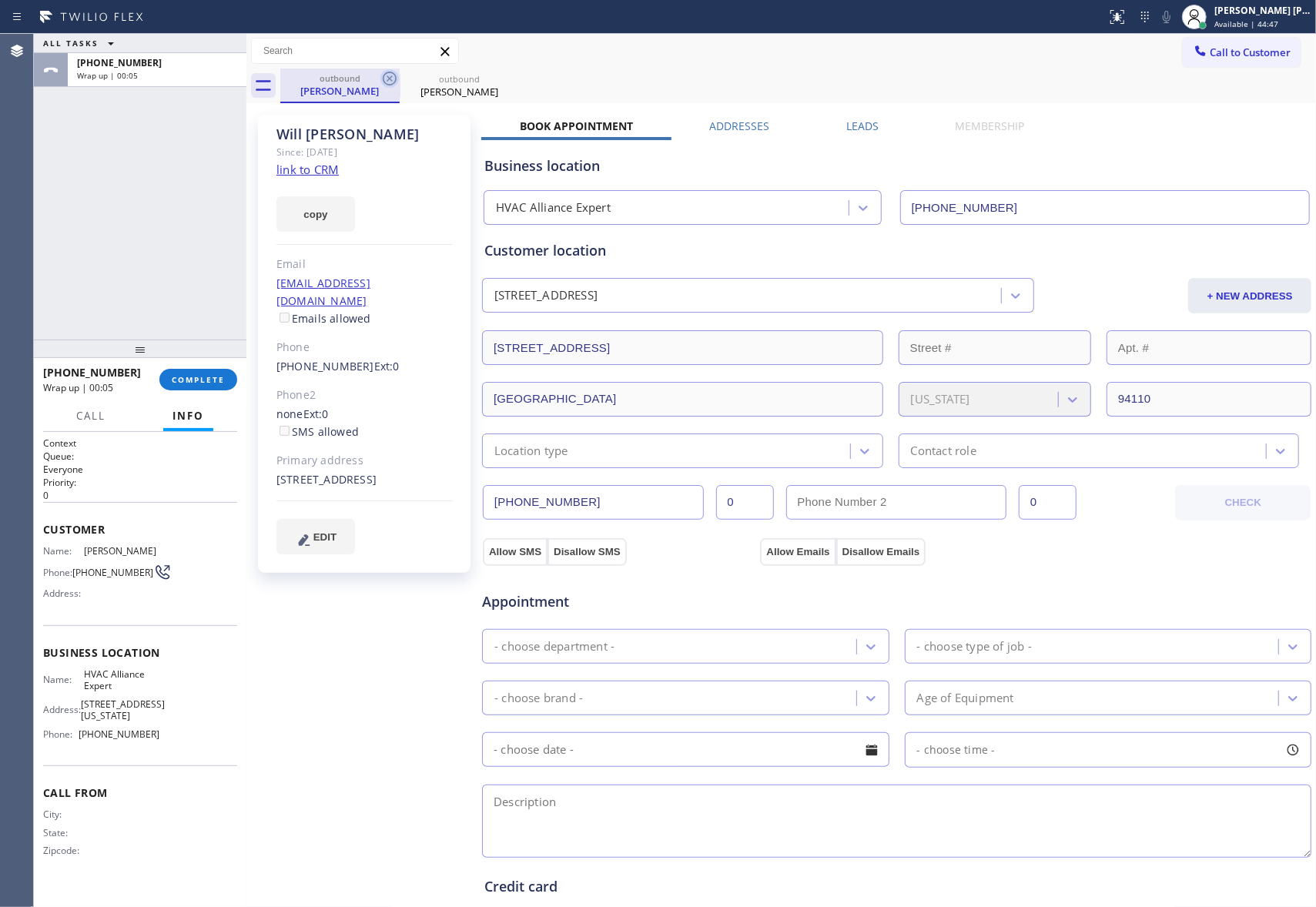
click at [390, 75] on icon at bounding box center [389, 78] width 19 height 19
click at [0, 0] on icon at bounding box center [0, 0] width 0 height 0
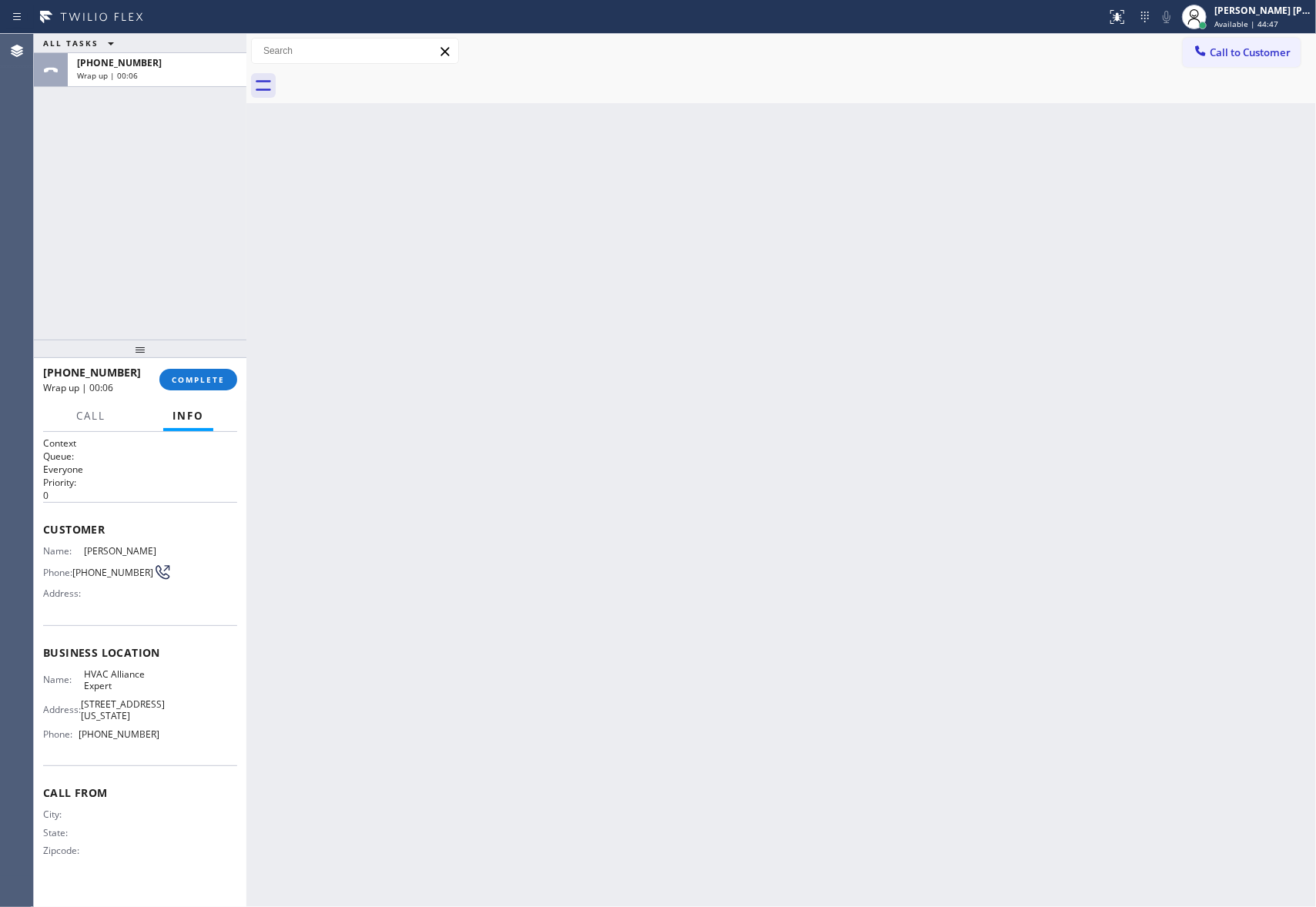
click at [390, 75] on div at bounding box center [798, 85] width 1035 height 35
click at [202, 368] on button "COMPLETE" at bounding box center [198, 379] width 78 height 22
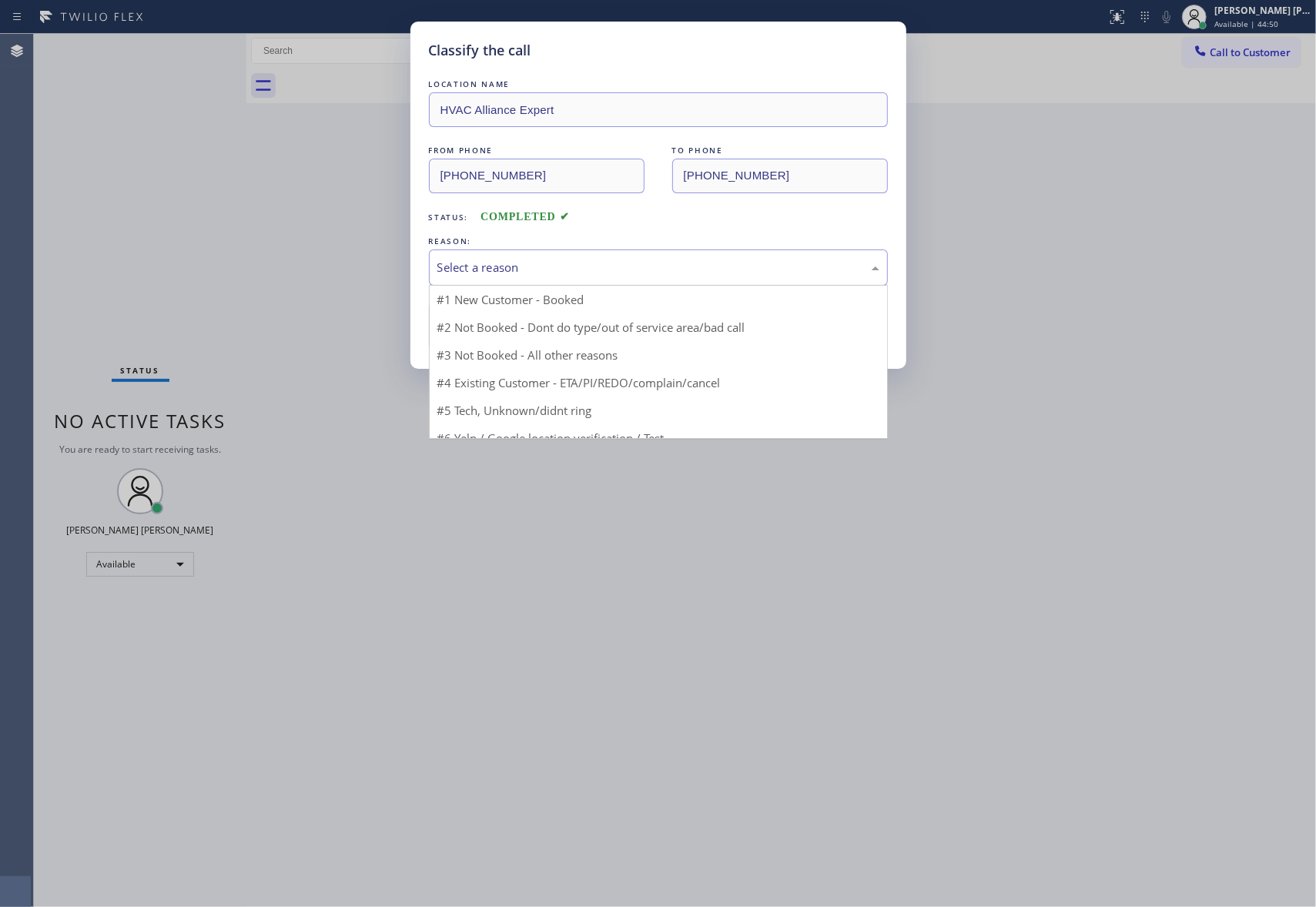
click at [509, 270] on div "Select a reason" at bounding box center [658, 268] width 442 height 18
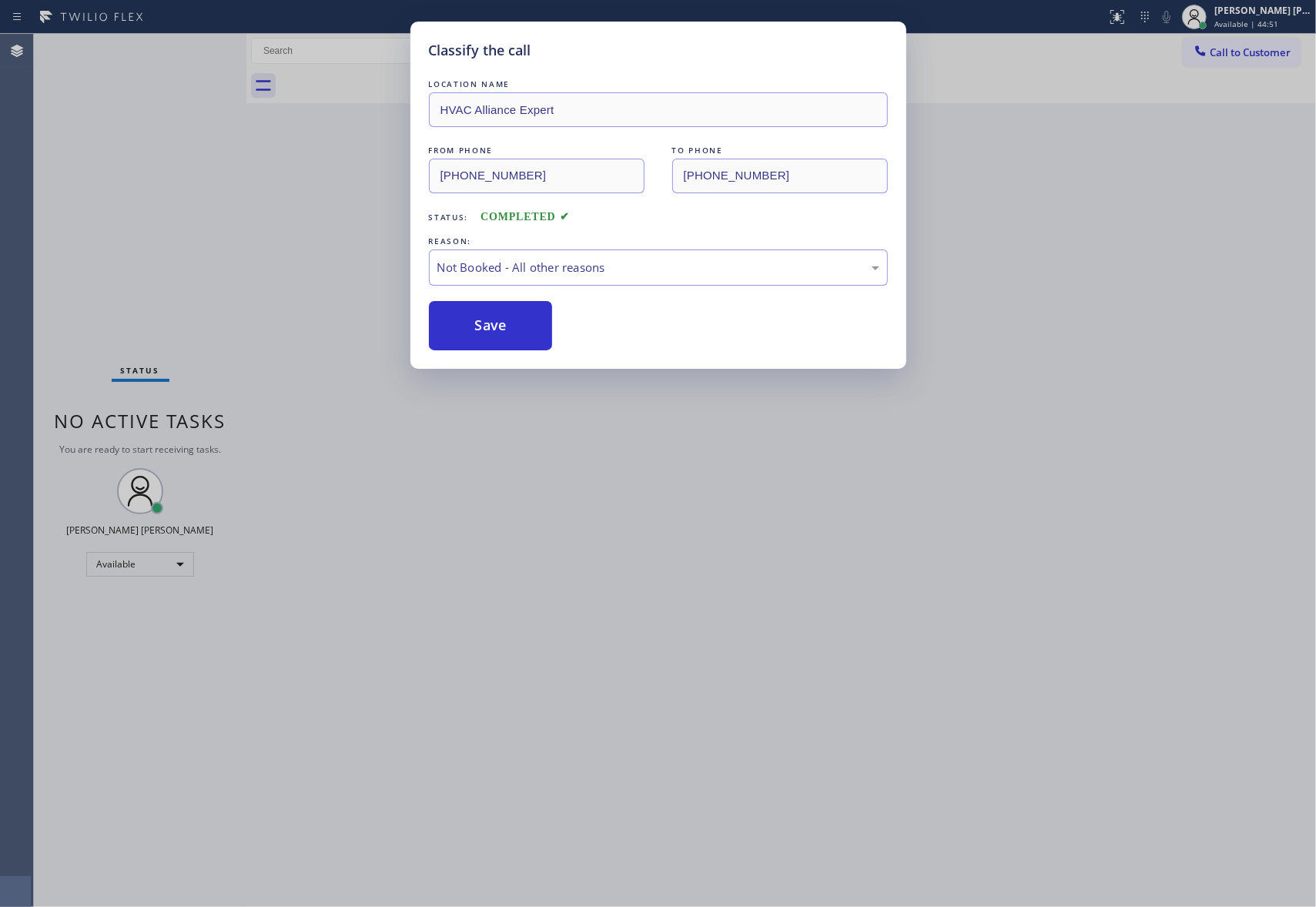
click at [470, 317] on button "Save" at bounding box center [490, 325] width 124 height 49
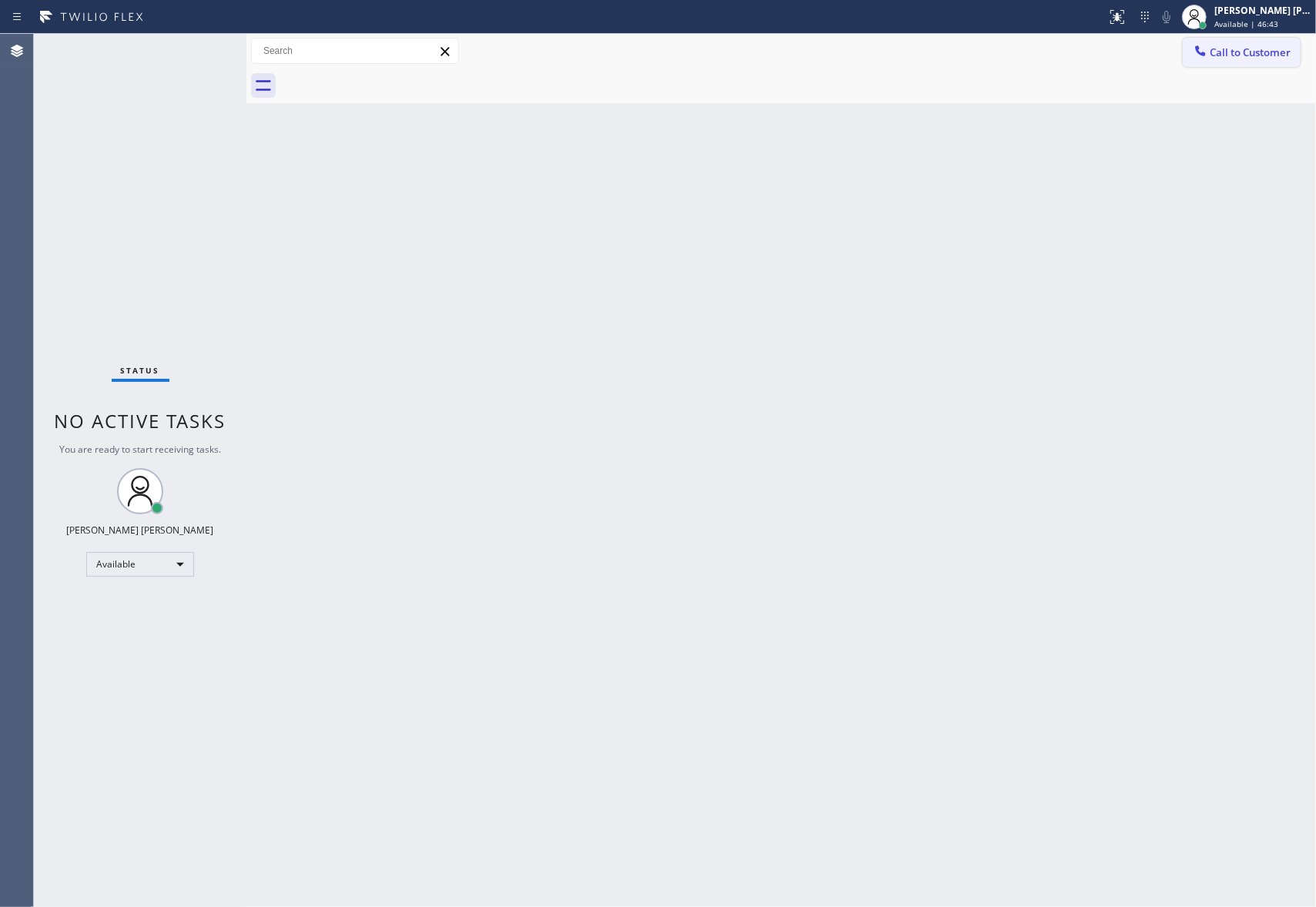
click at [1251, 62] on button "Call to Customer" at bounding box center [1241, 52] width 117 height 30
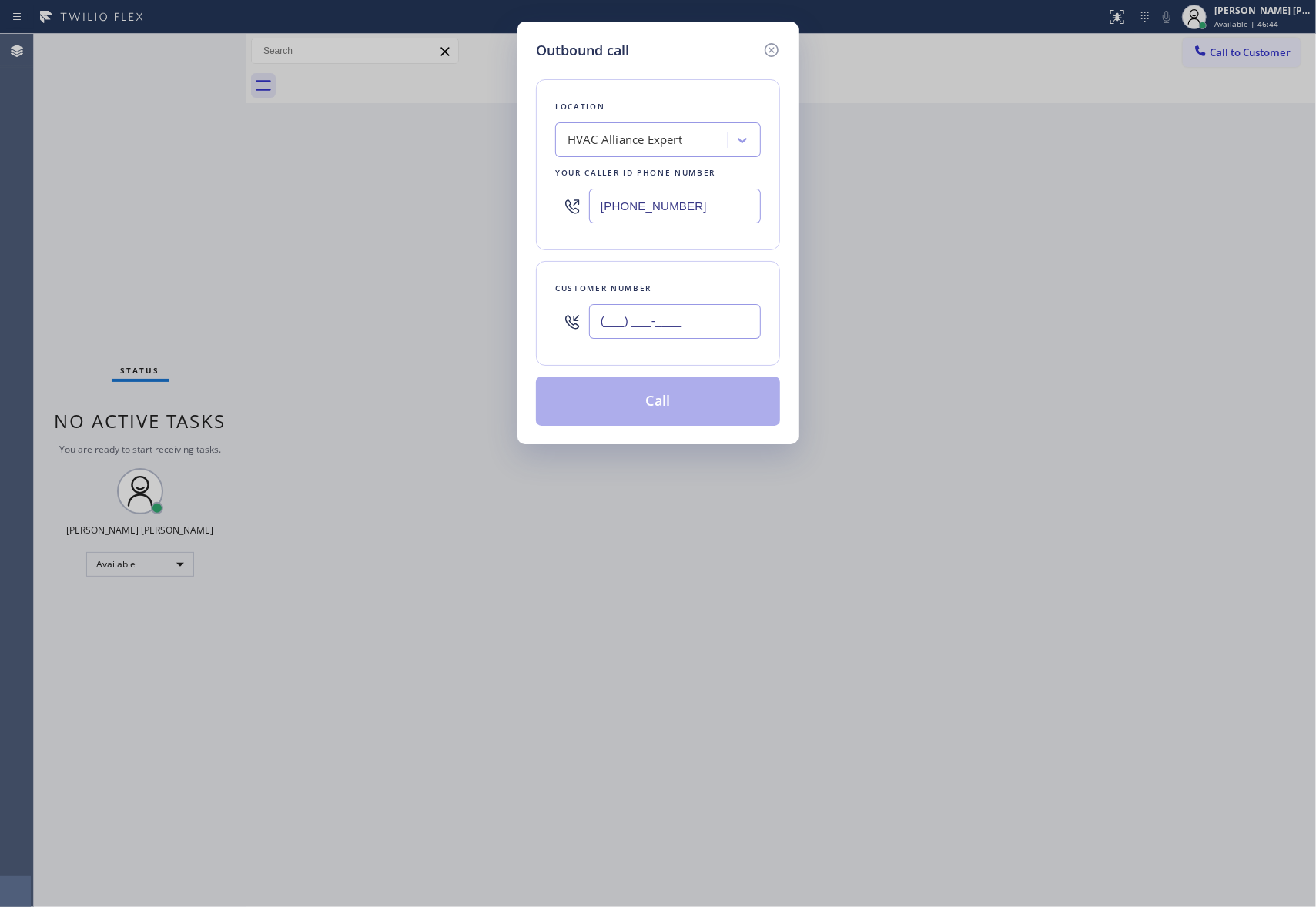
click at [750, 324] on input "(___) ___-____" at bounding box center [675, 321] width 172 height 35
paste input "310) 602-9353"
type input "[PHONE_NUMBER]"
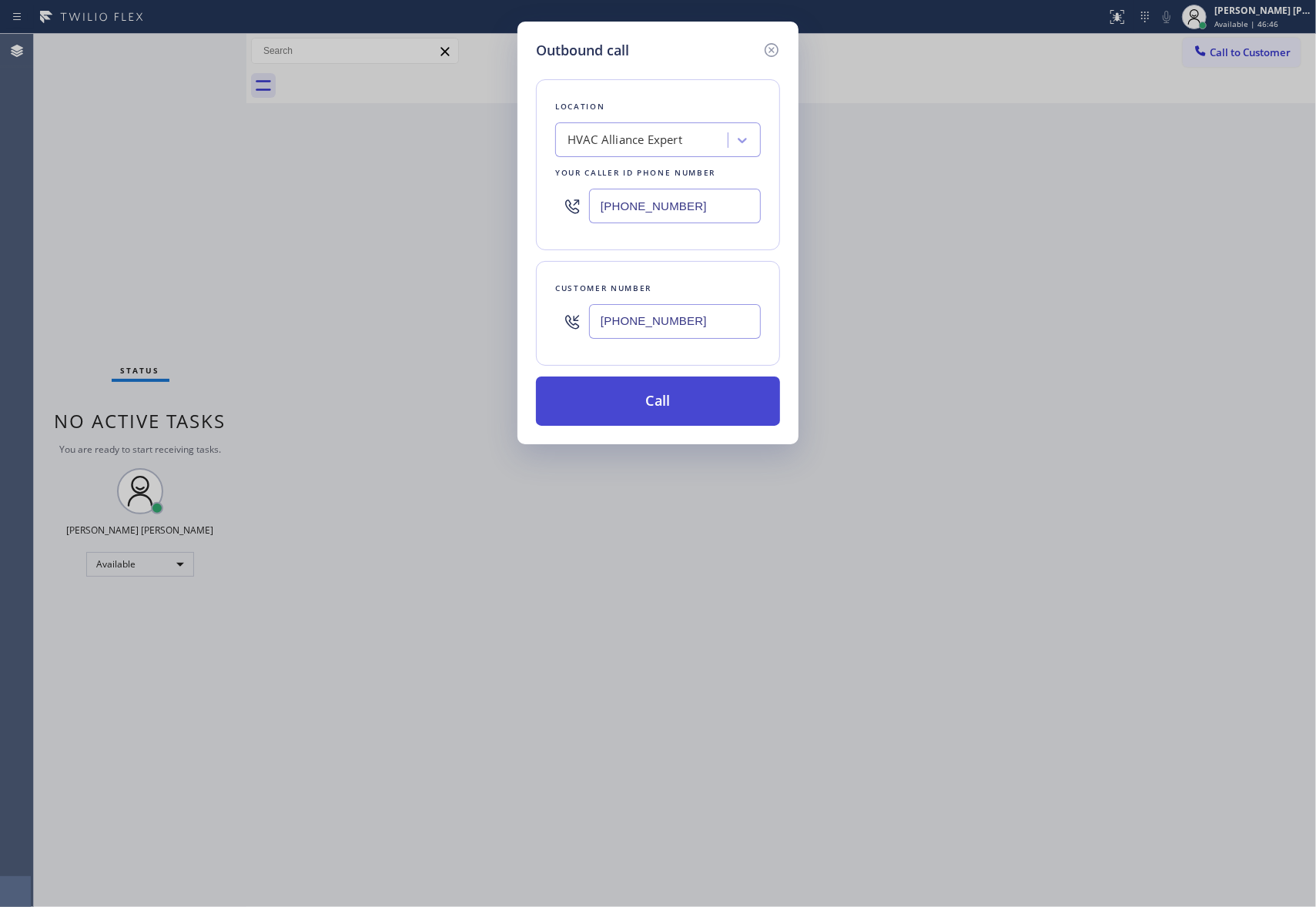
click at [695, 407] on button "Call" at bounding box center [658, 401] width 244 height 49
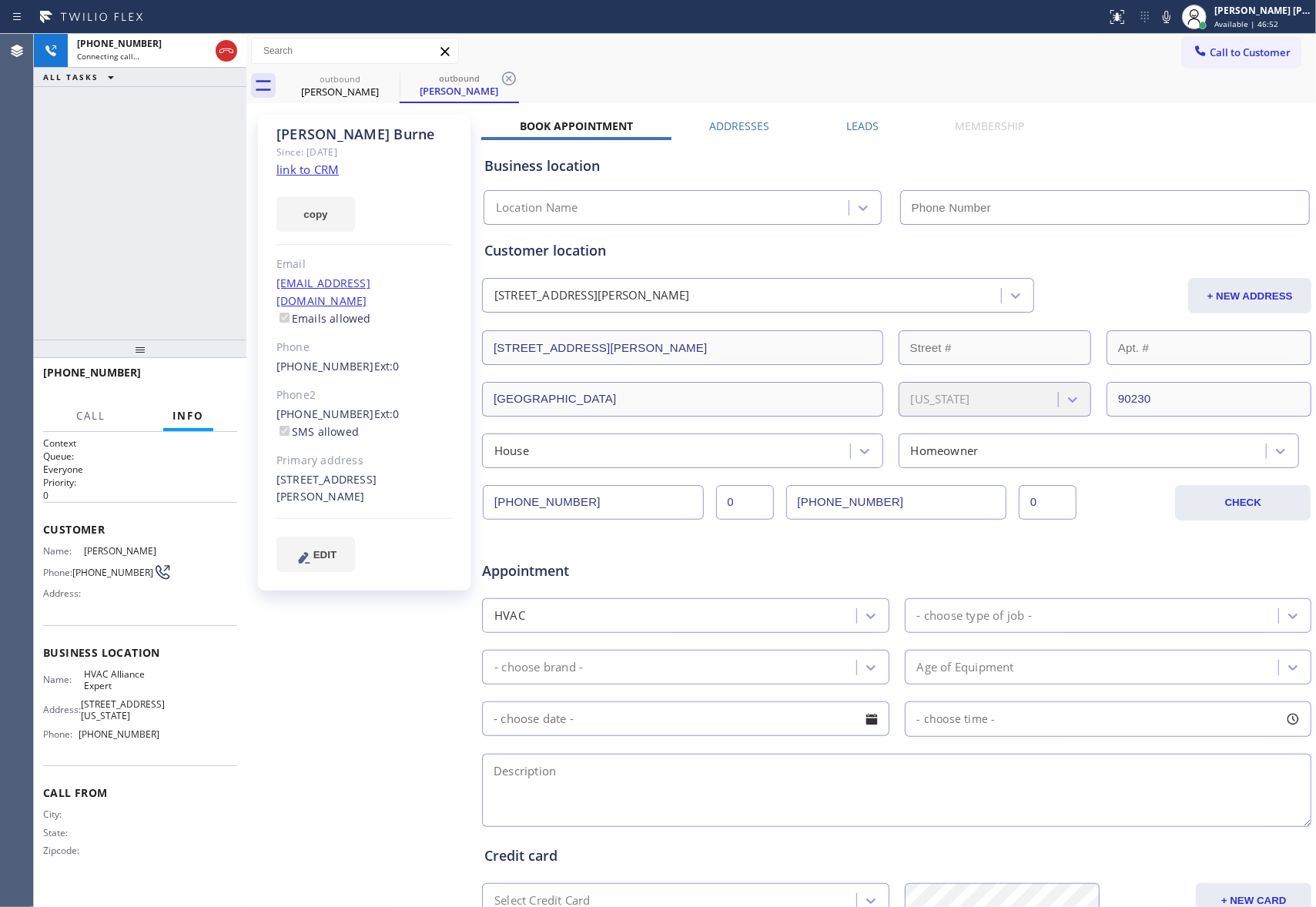
type input "[PHONE_NUMBER]"
click at [208, 388] on button "HANG UP" at bounding box center [202, 379] width 72 height 22
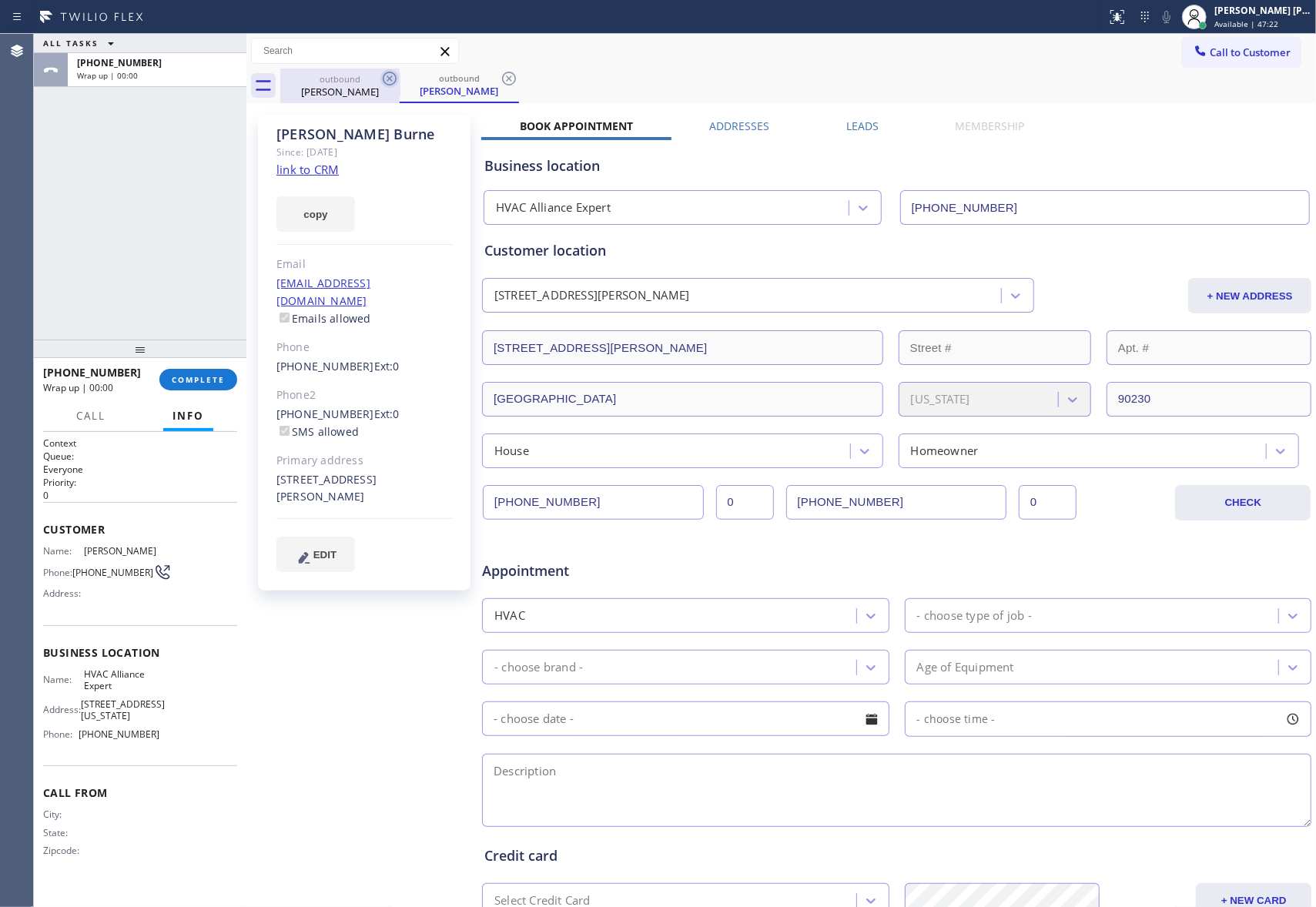
click at [395, 77] on icon at bounding box center [389, 78] width 13 height 13
click at [395, 77] on div "outbound [PERSON_NAME]" at bounding box center [798, 85] width 1035 height 35
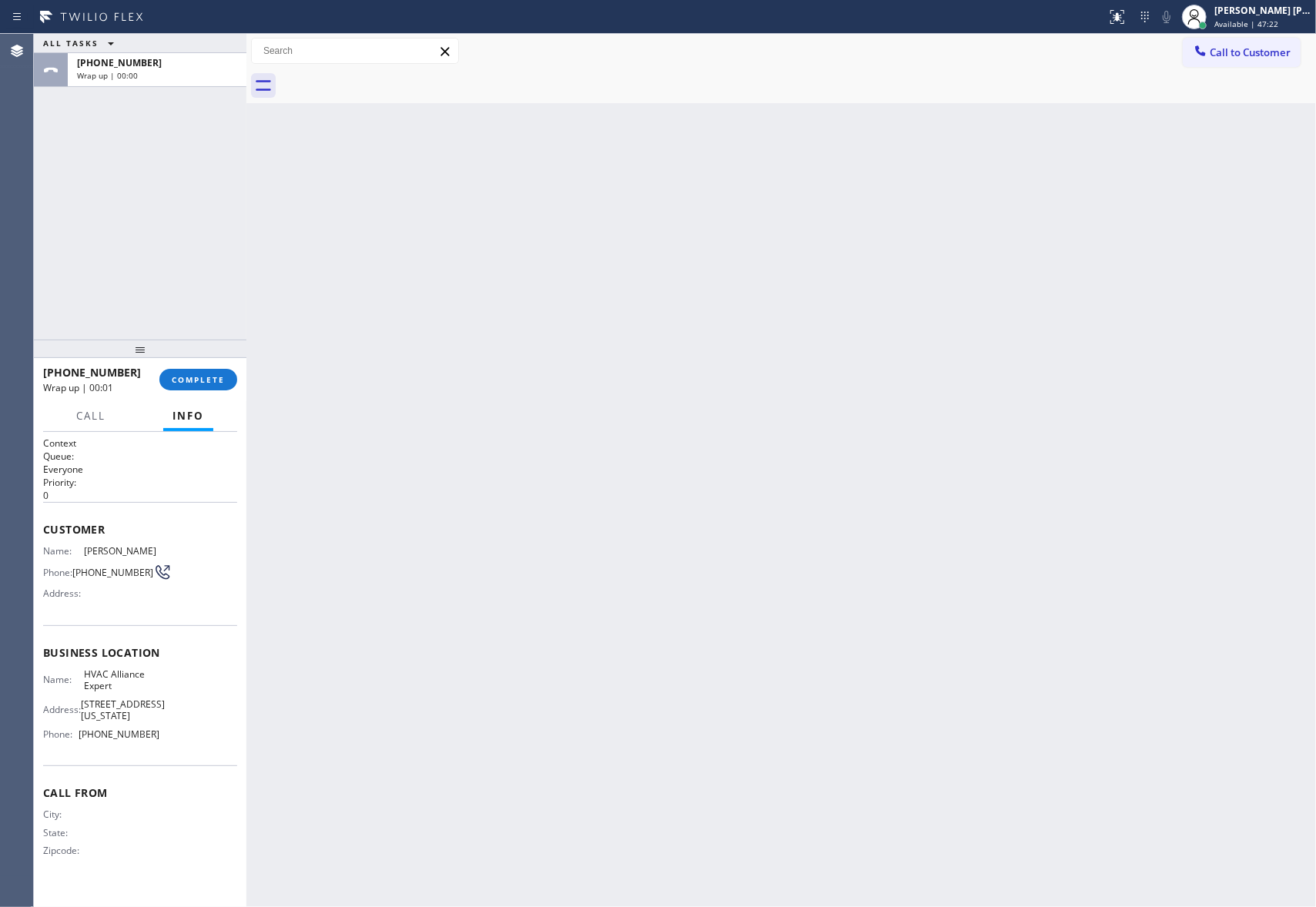
click at [395, 77] on div at bounding box center [798, 85] width 1035 height 35
click at [199, 374] on span "COMPLETE" at bounding box center [198, 379] width 53 height 11
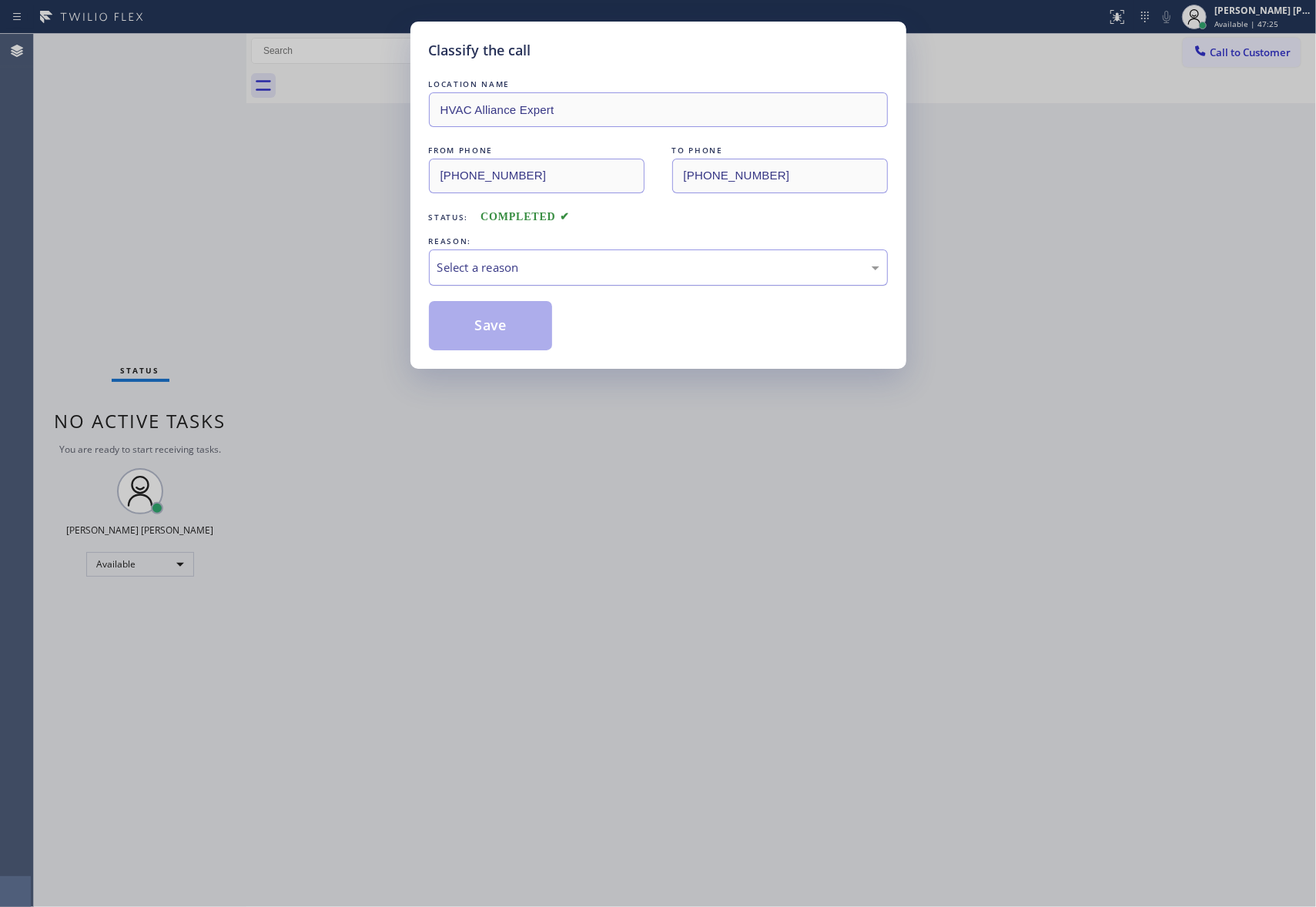
click at [610, 264] on div "Select a reason" at bounding box center [658, 268] width 442 height 18
click at [510, 324] on button "Save" at bounding box center [490, 325] width 124 height 49
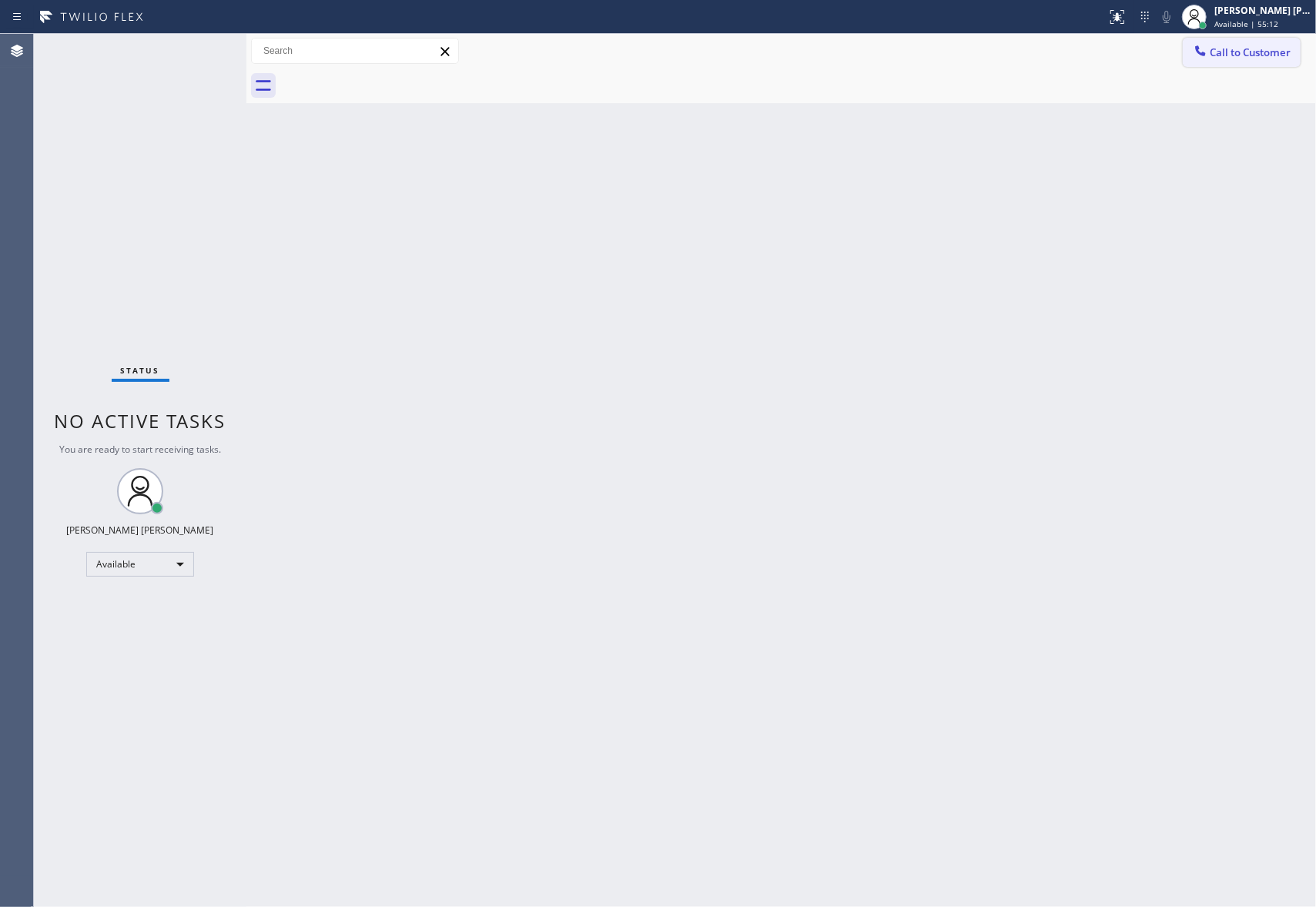
click at [1264, 56] on span "Call to Customer" at bounding box center [1250, 52] width 81 height 13
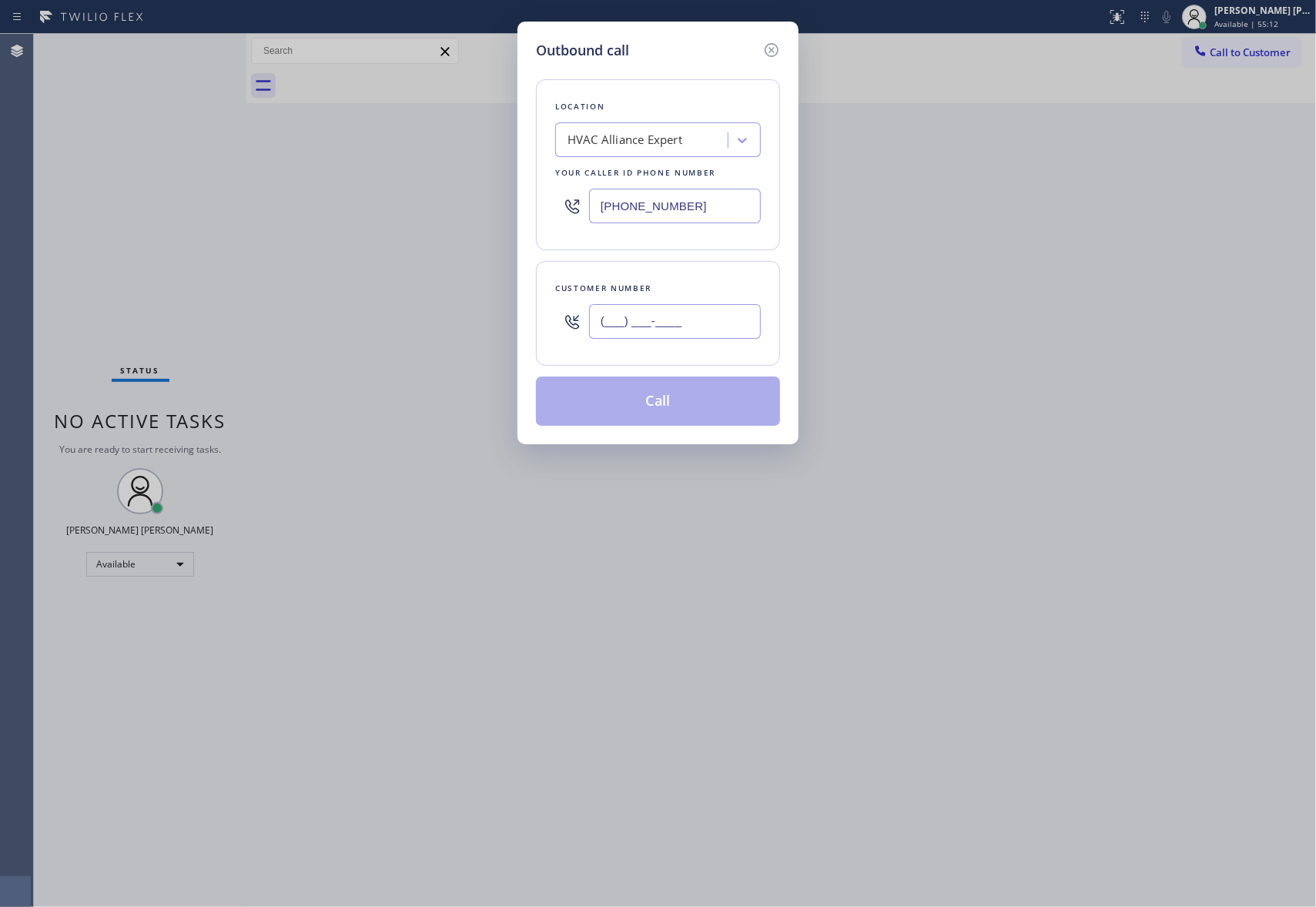
click at [684, 312] on input "(___) ___-____" at bounding box center [675, 321] width 172 height 35
paste input "323) 632-0555"
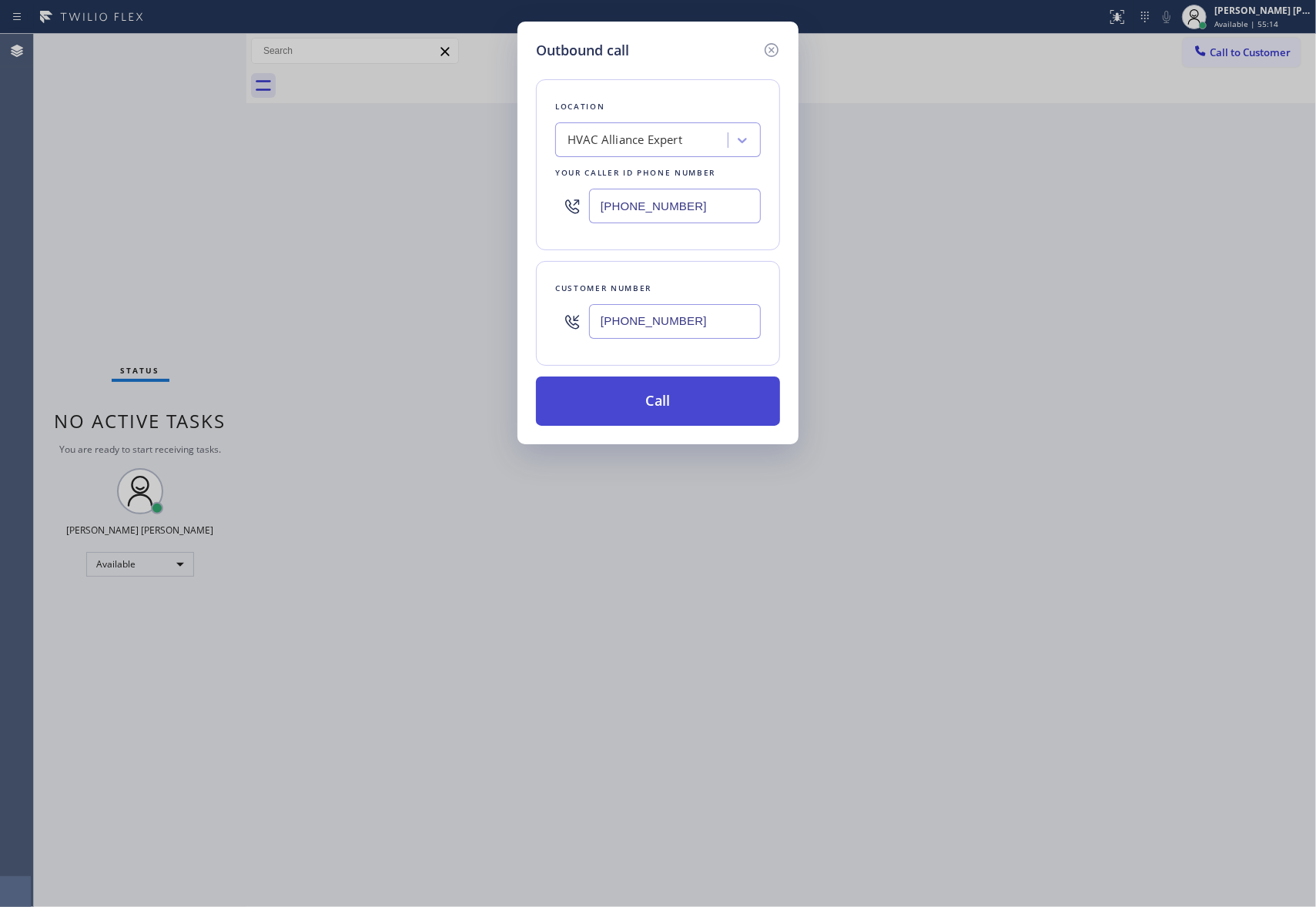
type input "[PHONE_NUMBER]"
click at [670, 410] on button "Call" at bounding box center [658, 401] width 244 height 49
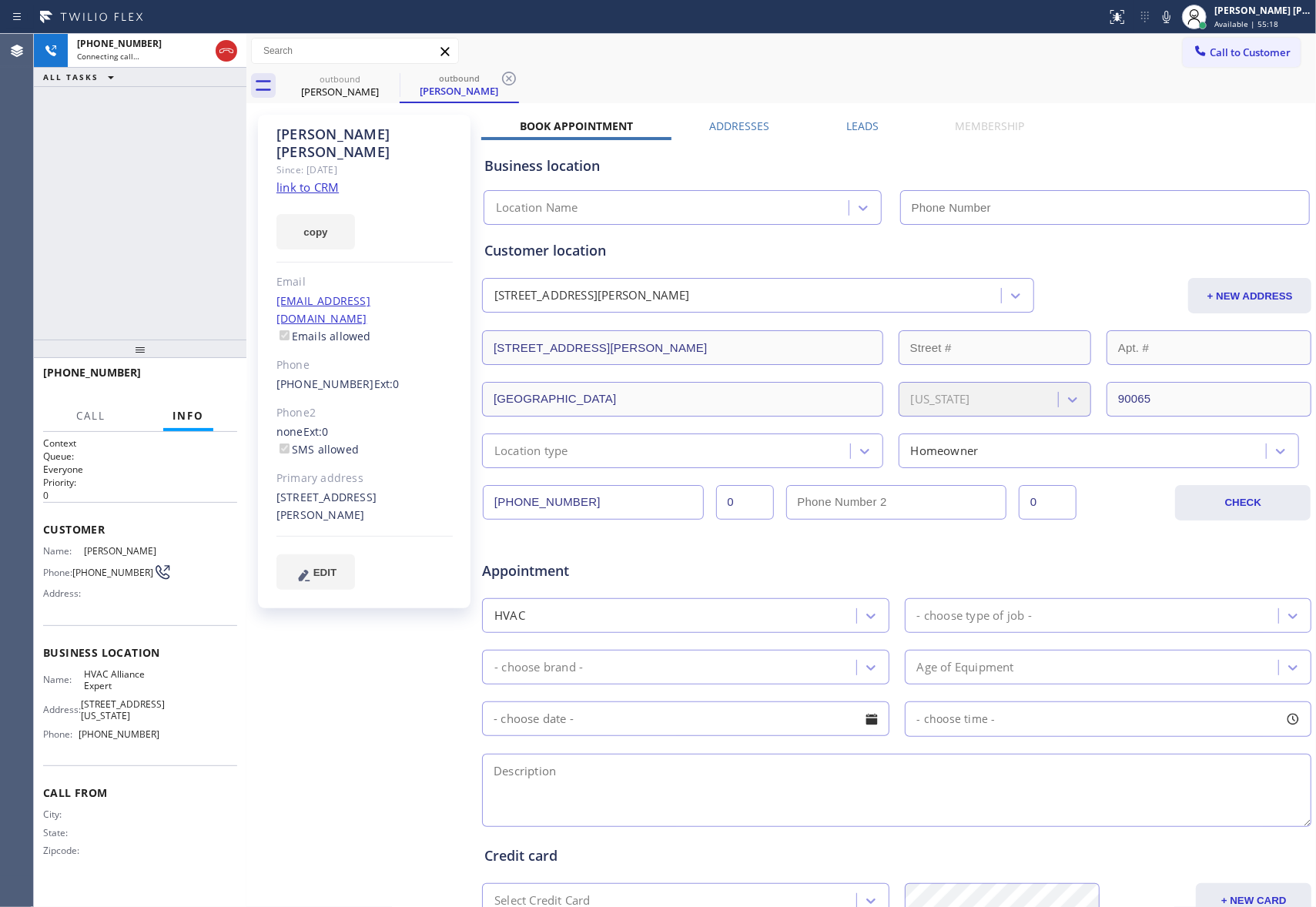
type input "[PHONE_NUMBER]"
drag, startPoint x: 204, startPoint y: 371, endPoint x: 10, endPoint y: 341, distance: 196.3
click at [204, 371] on button "HANG UP" at bounding box center [202, 379] width 72 height 22
click at [860, 126] on label "Leads" at bounding box center [862, 125] width 32 height 14
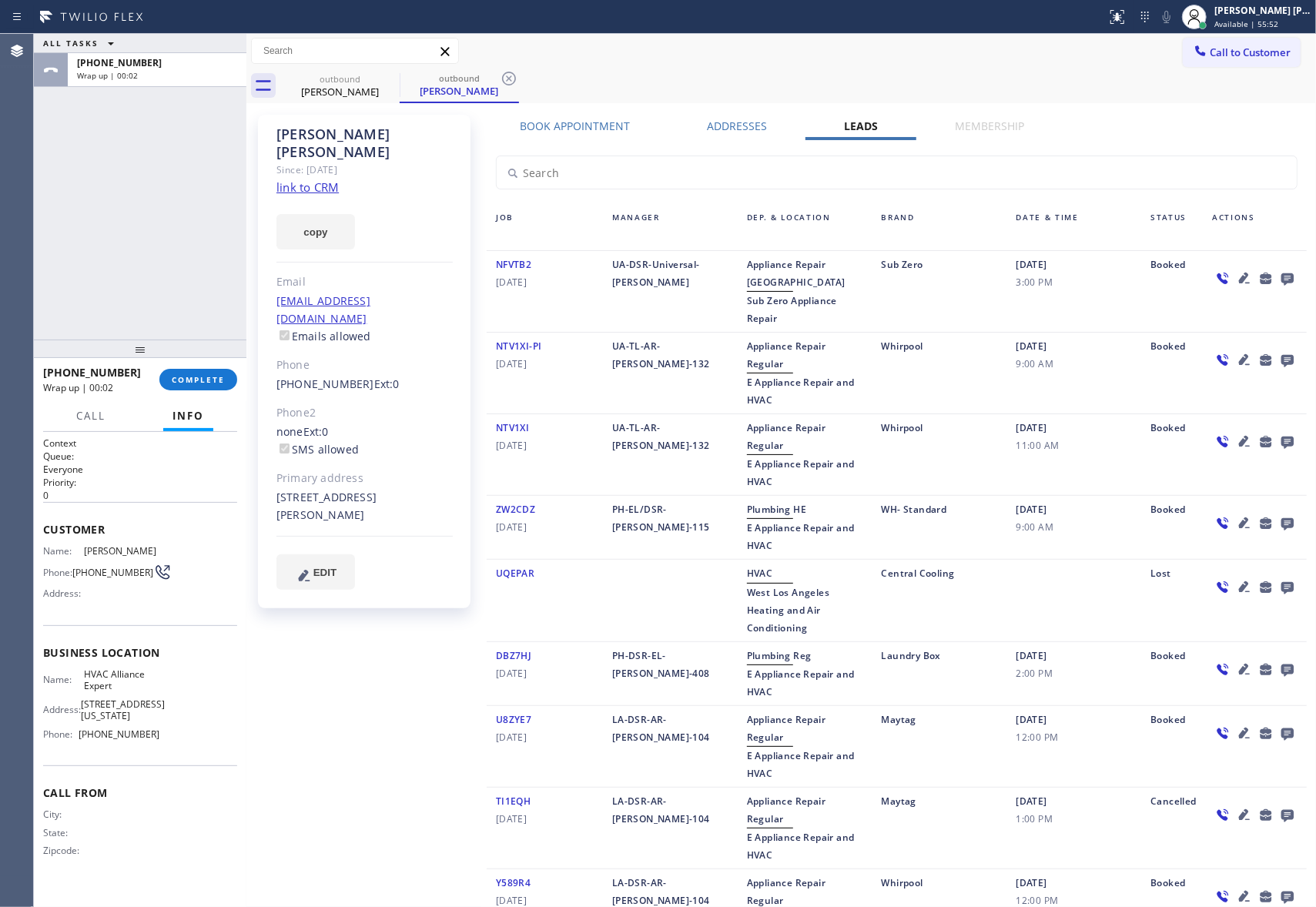
click at [1281, 279] on icon at bounding box center [1287, 280] width 13 height 13
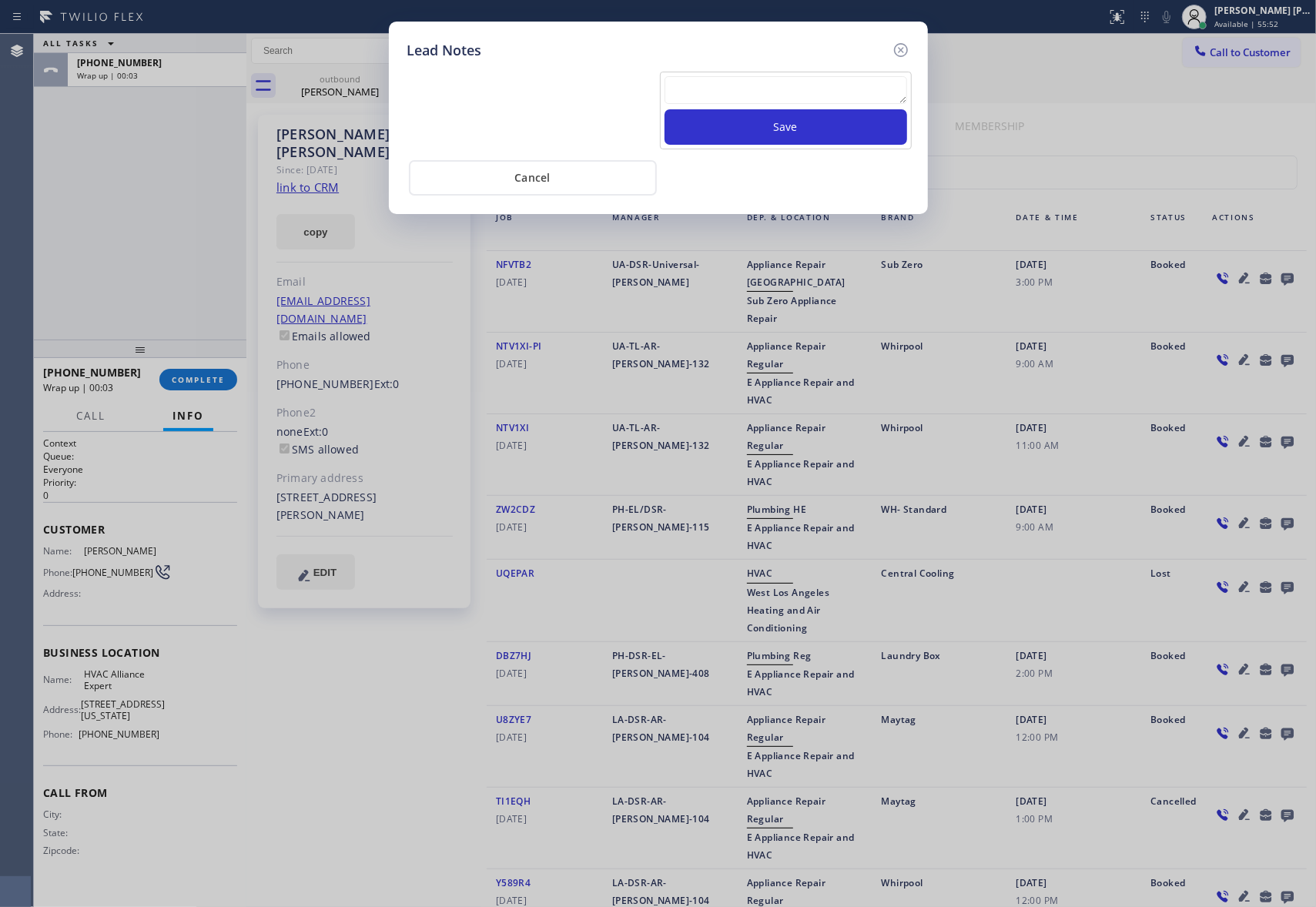
click at [832, 102] on textarea at bounding box center [785, 90] width 243 height 28
paste textarea "VM | please transfer if cx calls back"
type textarea "VM | please transfer if cx calls back"
click at [823, 135] on button "Save" at bounding box center [785, 127] width 243 height 36
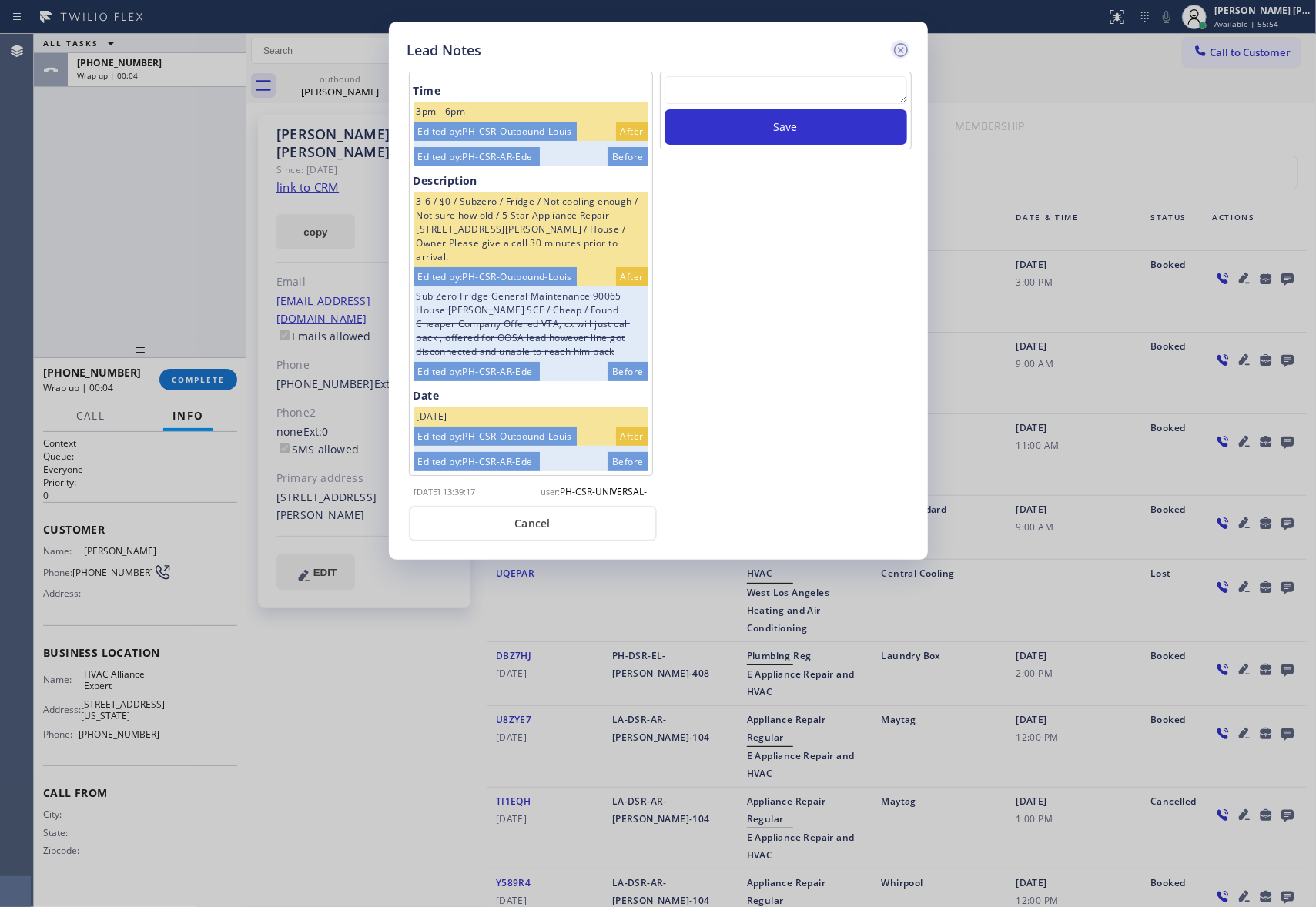
click at [897, 48] on icon at bounding box center [901, 50] width 19 height 19
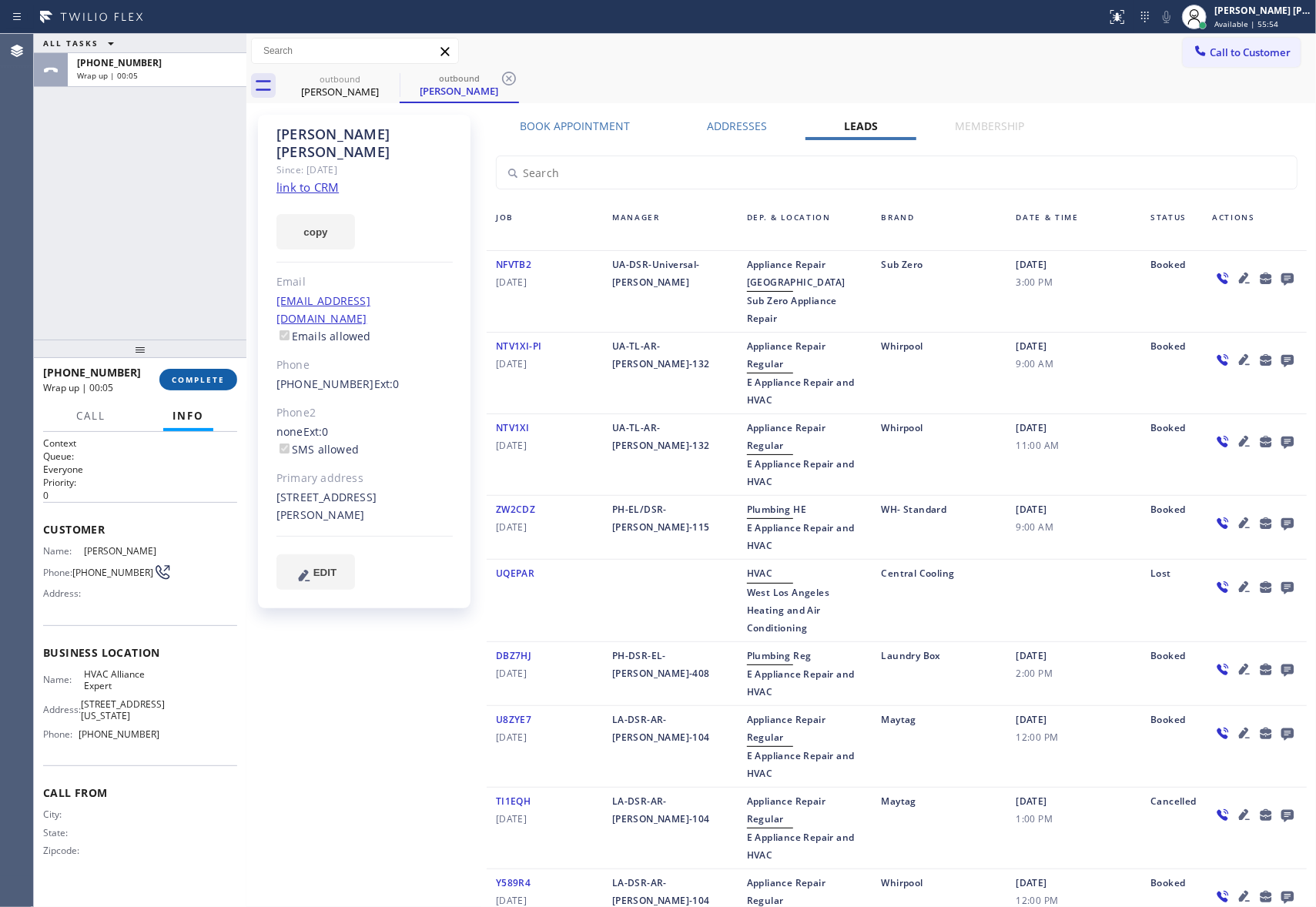
click at [186, 383] on span "COMPLETE" at bounding box center [198, 379] width 53 height 11
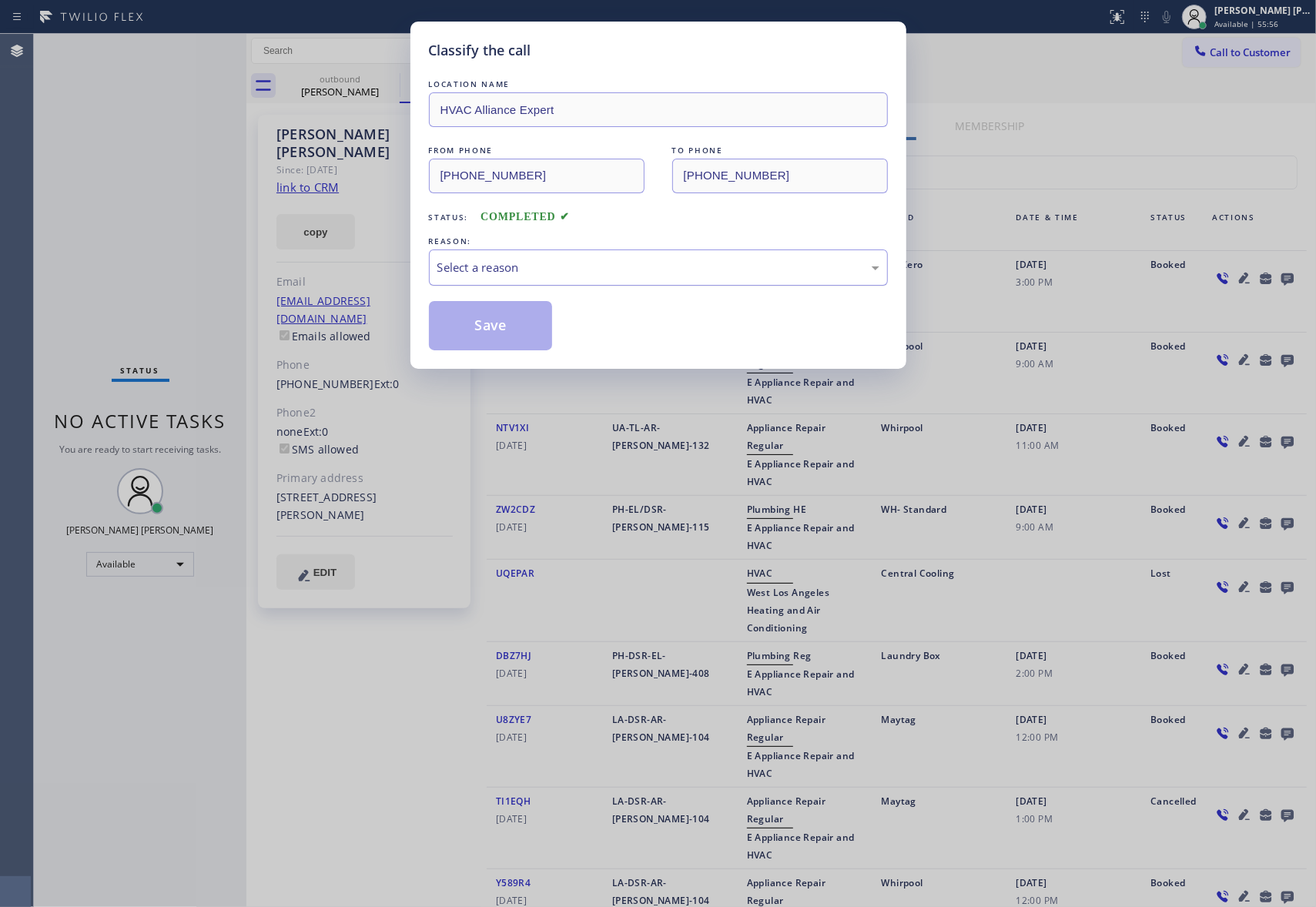
click at [539, 268] on div "Select a reason" at bounding box center [658, 268] width 442 height 18
click at [474, 333] on button "Save" at bounding box center [490, 325] width 124 height 49
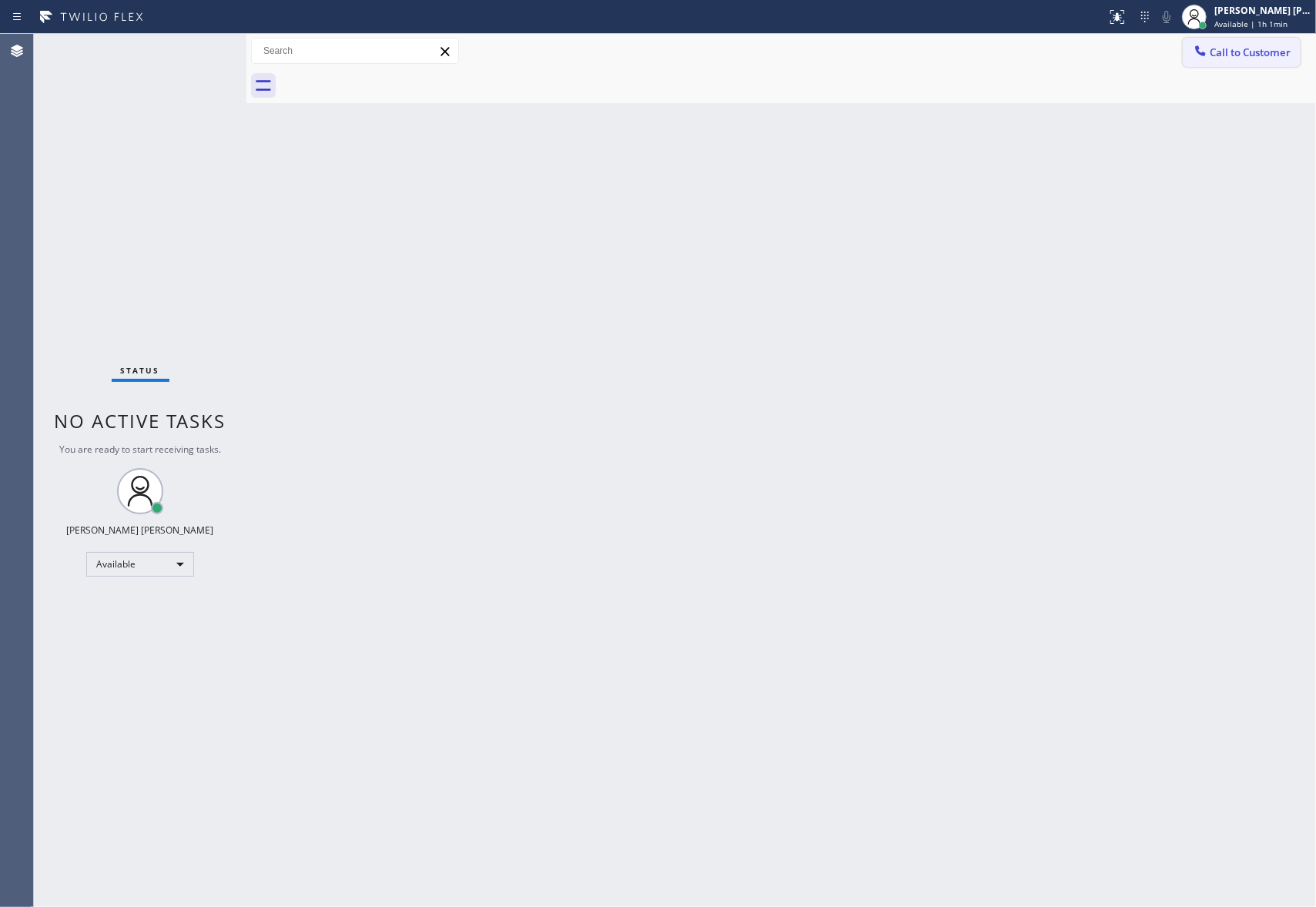
click at [1257, 52] on span "Call to Customer" at bounding box center [1250, 52] width 81 height 13
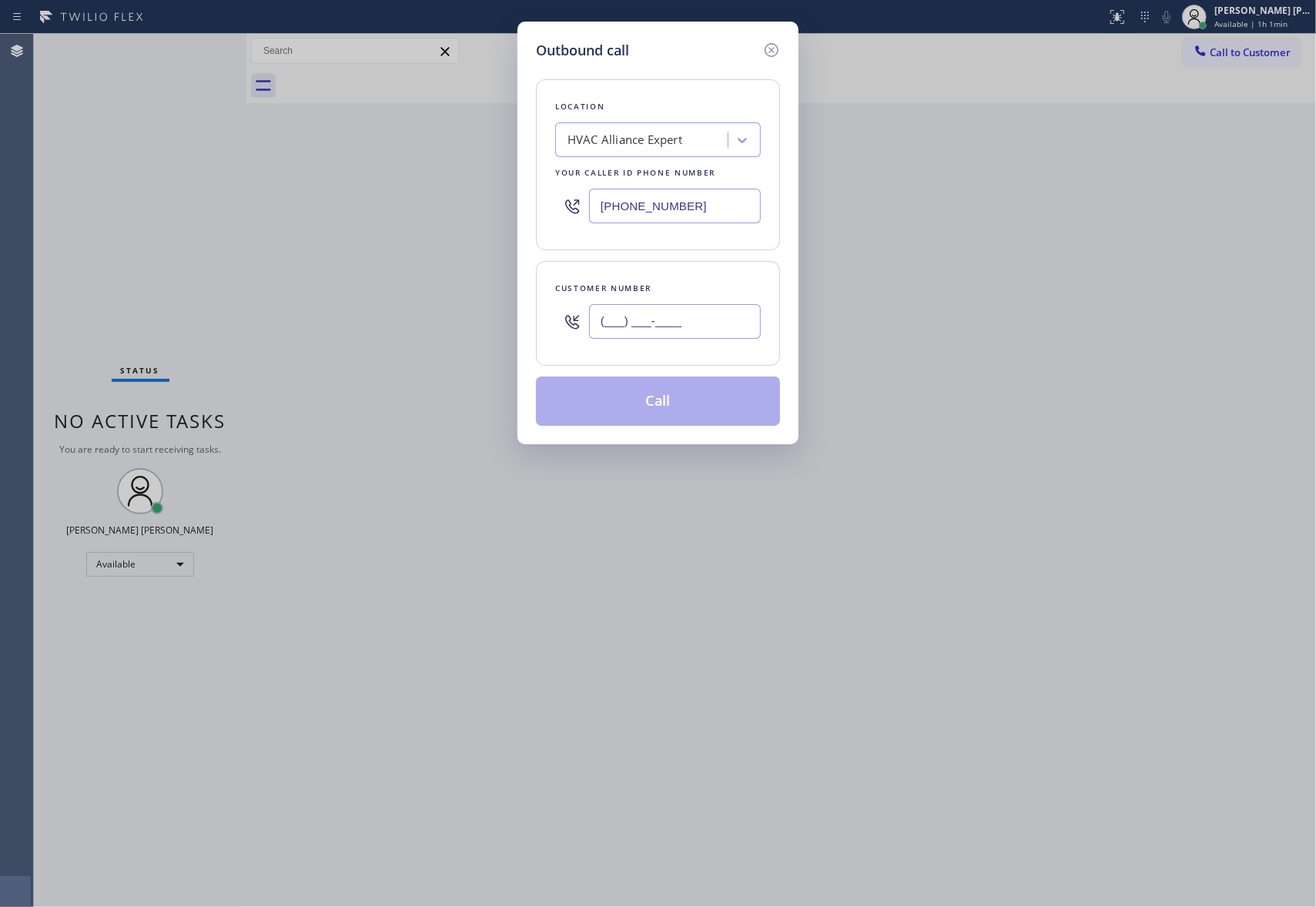
click at [680, 324] on input "(___) ___-____" at bounding box center [675, 321] width 172 height 35
paste input "310) 422-2036"
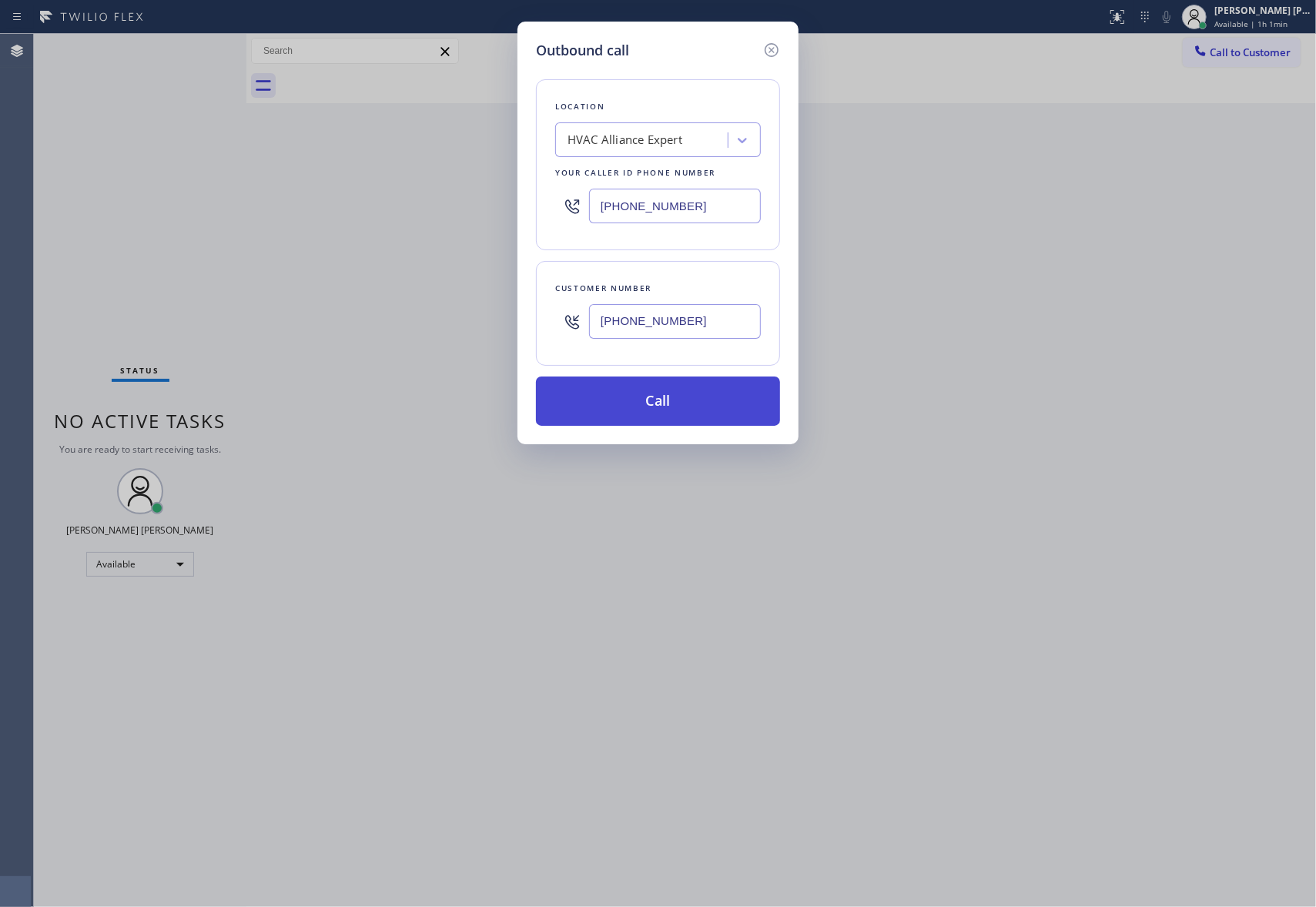
type input "[PHONE_NUMBER]"
click at [684, 403] on button "Call" at bounding box center [658, 401] width 244 height 49
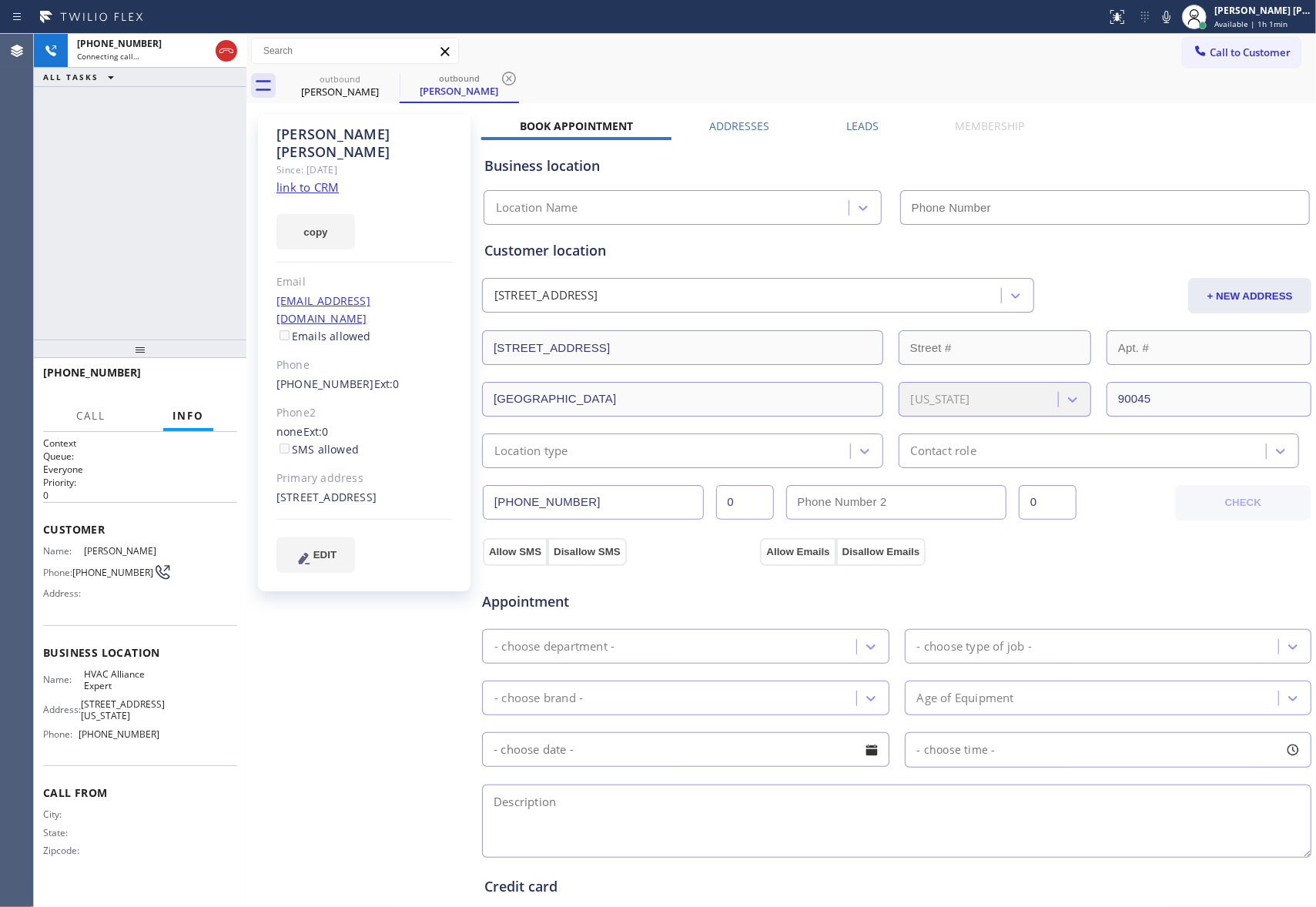
type input "[PHONE_NUMBER]"
drag, startPoint x: 208, startPoint y: 379, endPoint x: 504, endPoint y: 293, distance: 308.2
click at [208, 379] on span "HANG UP" at bounding box center [201, 379] width 47 height 11
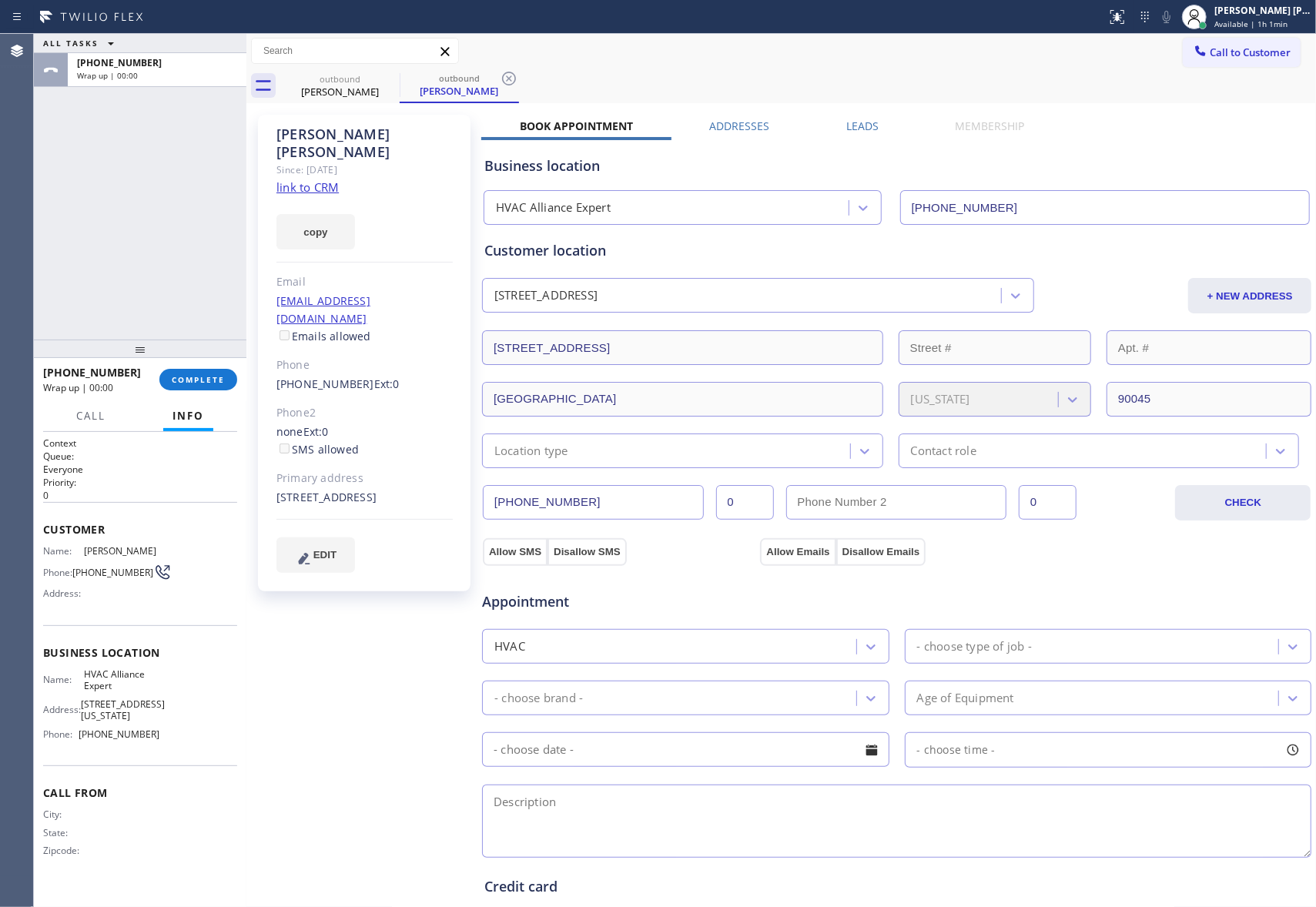
click at [867, 128] on label "Leads" at bounding box center [862, 125] width 32 height 14
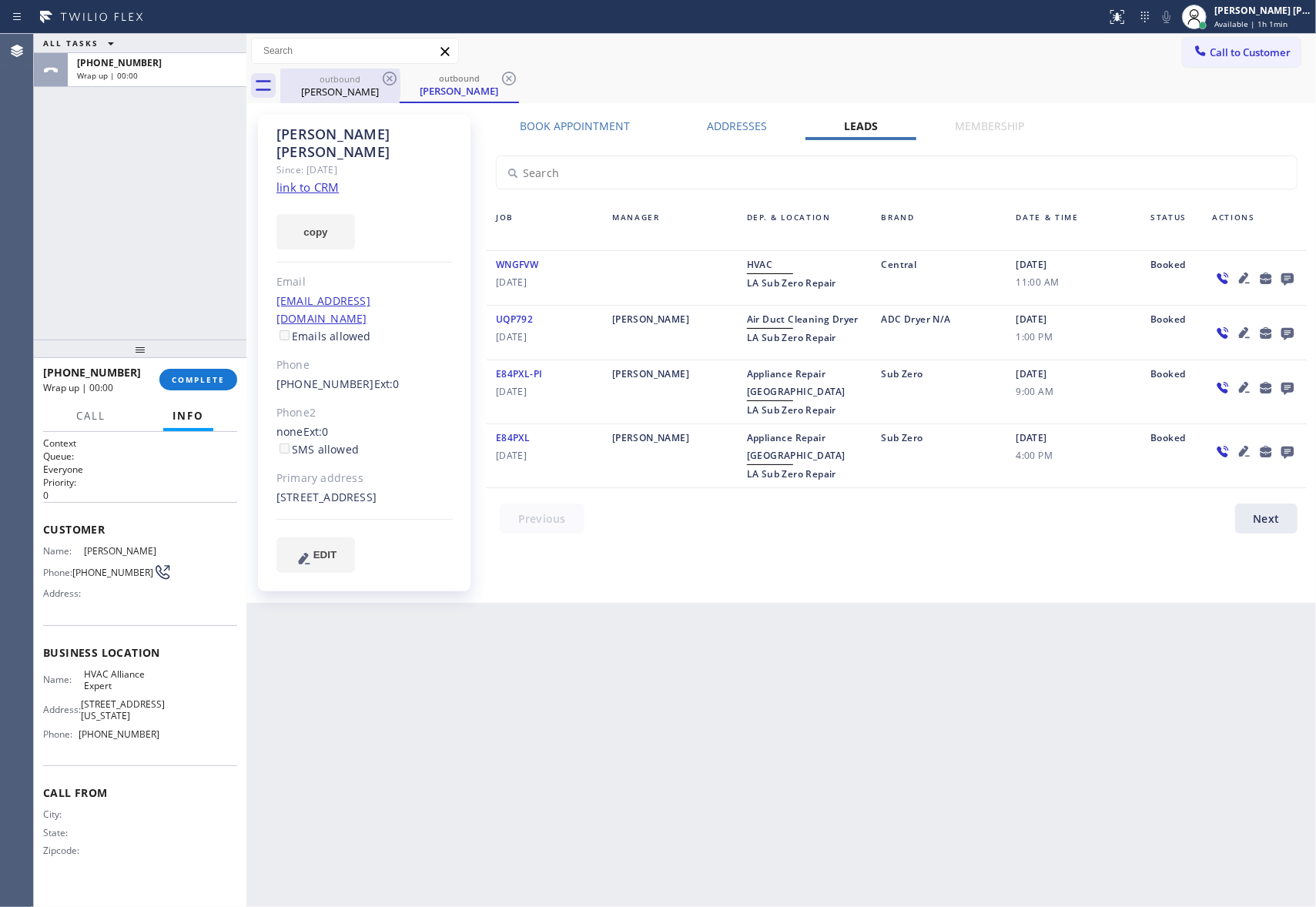
drag, startPoint x: 358, startPoint y: 84, endPoint x: 386, endPoint y: 73, distance: 30.1
click at [359, 84] on div "[PERSON_NAME]" at bounding box center [340, 91] width 117 height 13
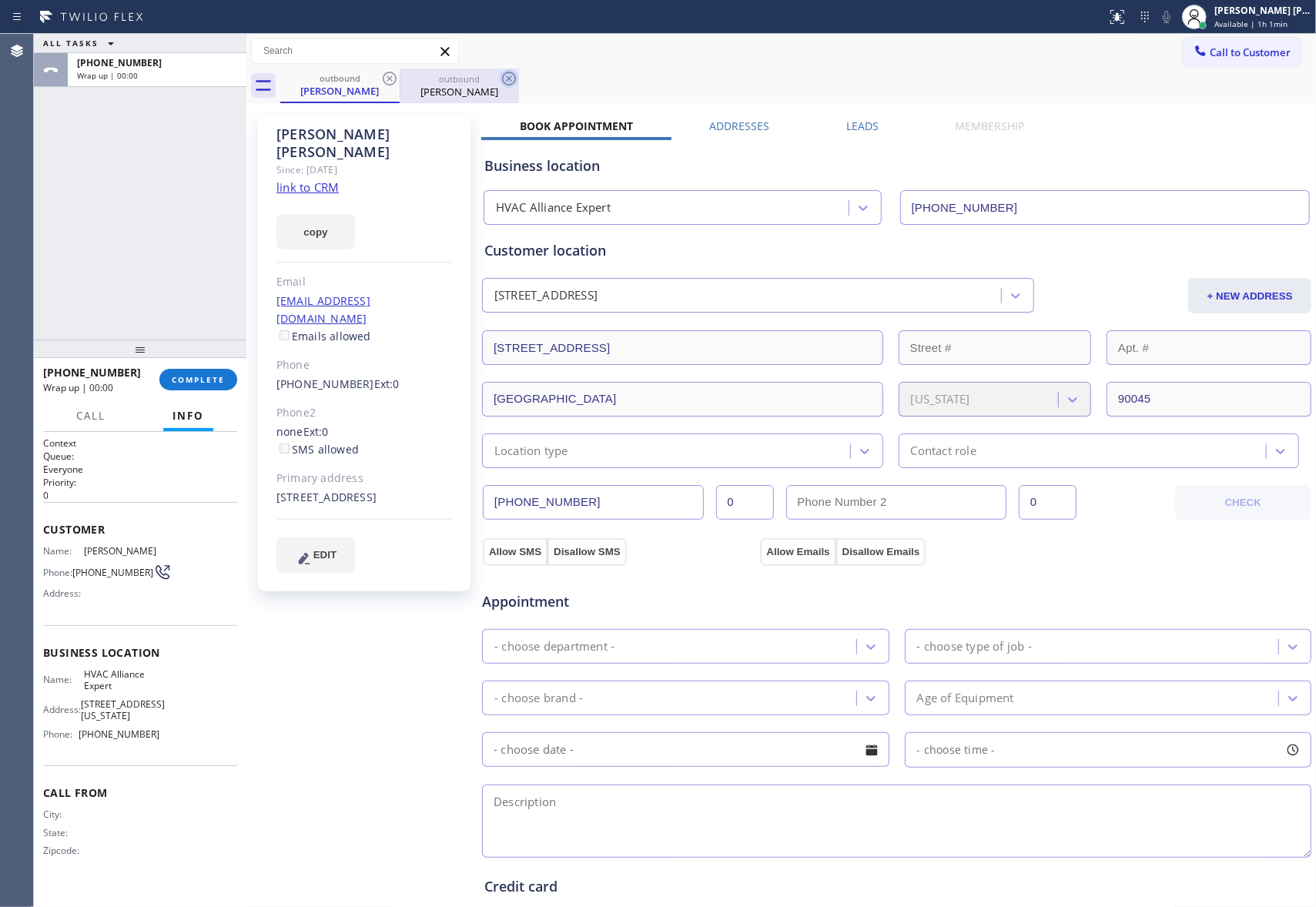
click at [388, 73] on icon at bounding box center [389, 78] width 19 height 19
click at [502, 73] on icon at bounding box center [508, 78] width 13 height 13
click at [391, 73] on div "outbound [PERSON_NAME] outbound [PERSON_NAME]" at bounding box center [798, 85] width 1035 height 35
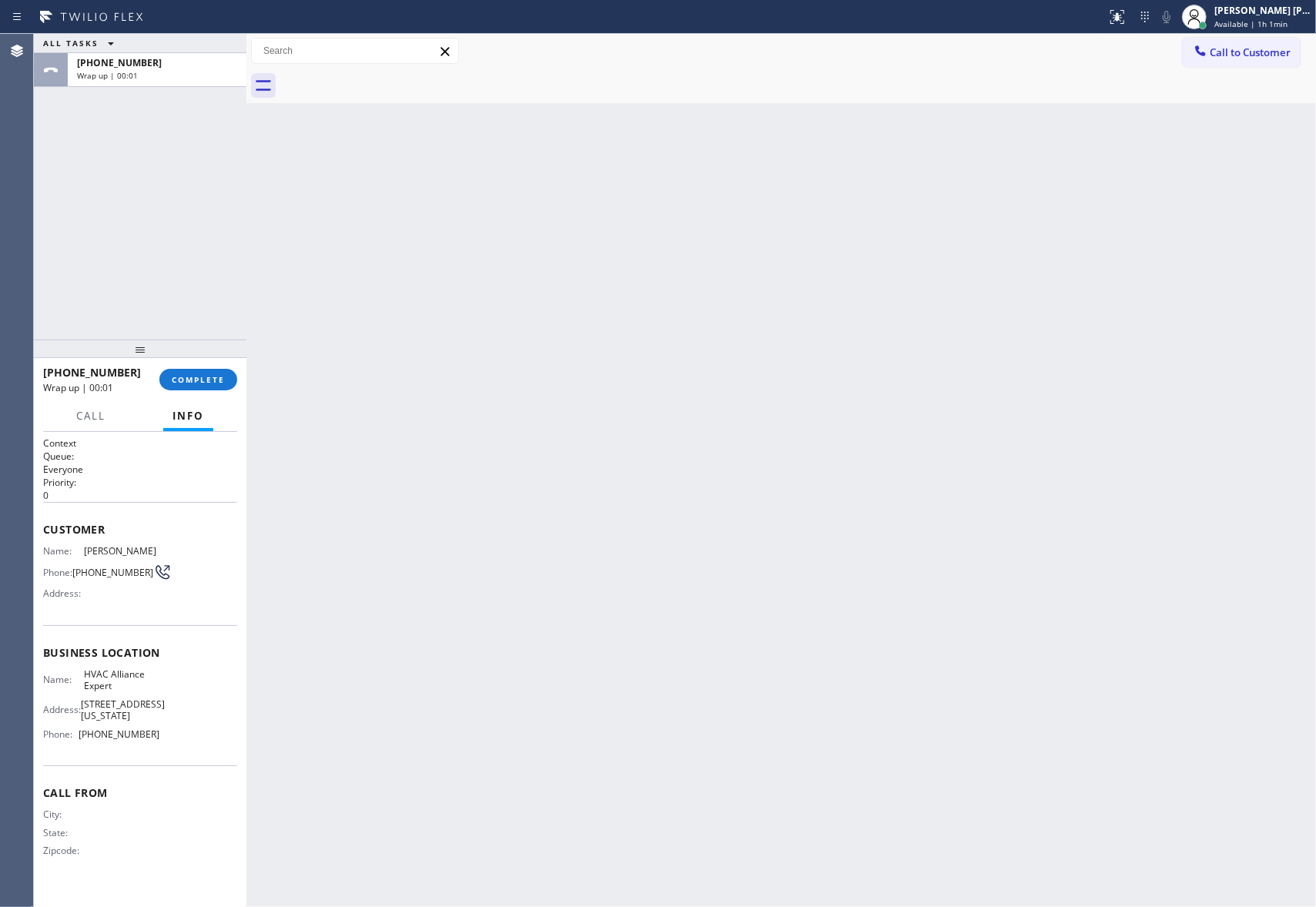
click at [391, 73] on div at bounding box center [798, 85] width 1035 height 35
click at [225, 374] on button "COMPLETE" at bounding box center [198, 379] width 78 height 22
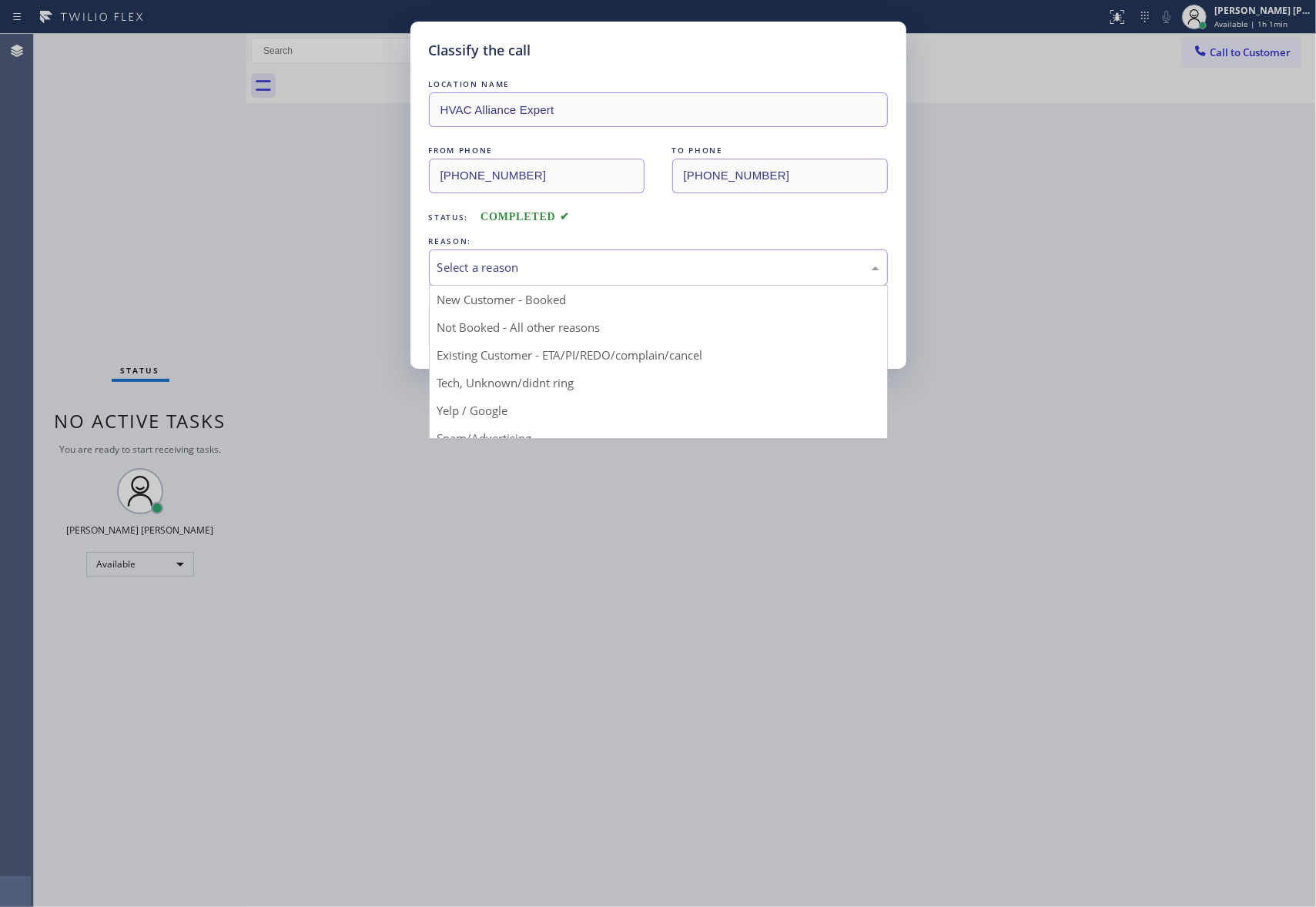
click at [560, 266] on div "Select a reason" at bounding box center [658, 268] width 442 height 18
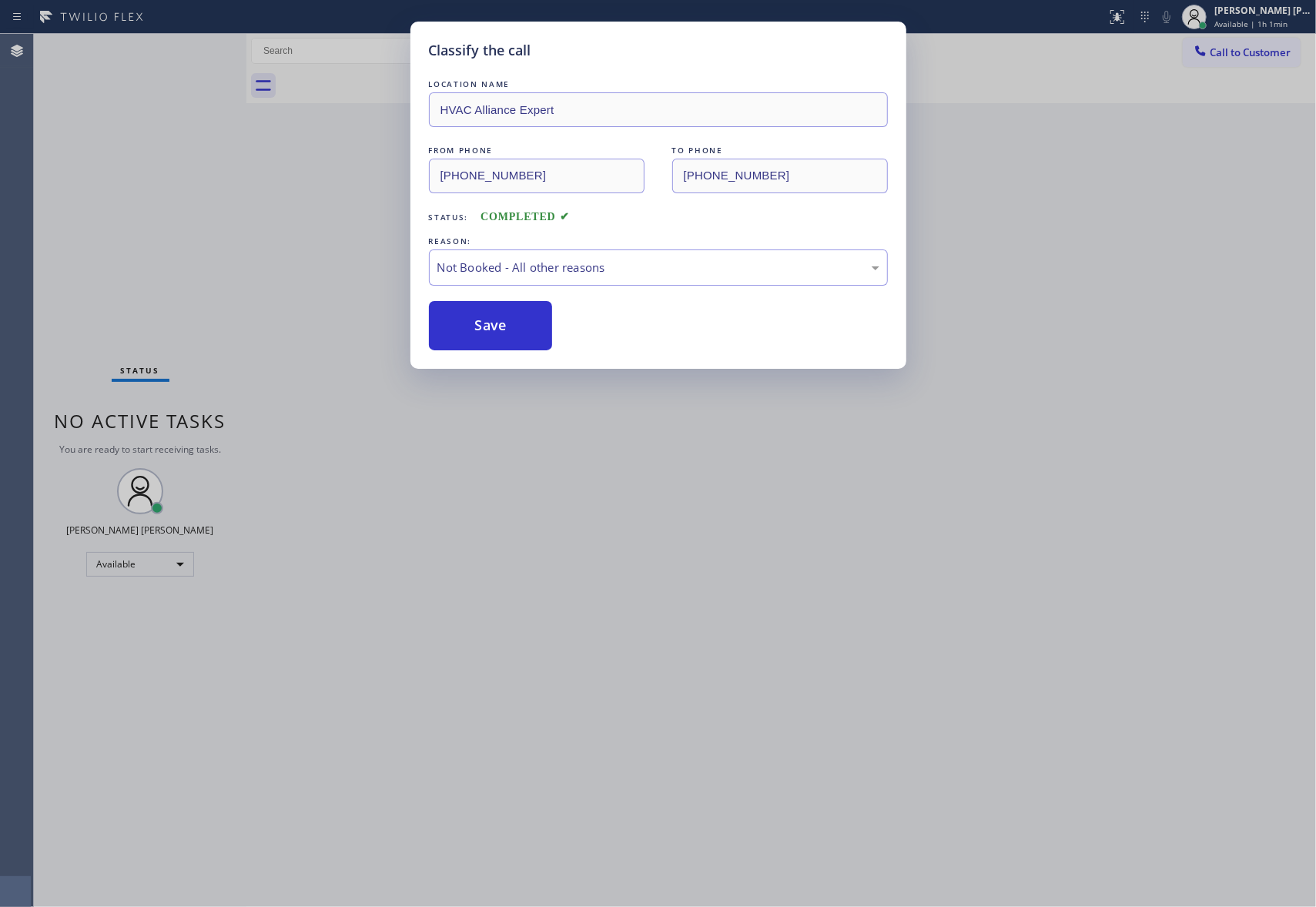
click at [488, 326] on button "Save" at bounding box center [490, 325] width 124 height 49
drag, startPoint x: 488, startPoint y: 326, endPoint x: 887, endPoint y: 15, distance: 505.9
click at [489, 326] on button "Save" at bounding box center [490, 325] width 124 height 49
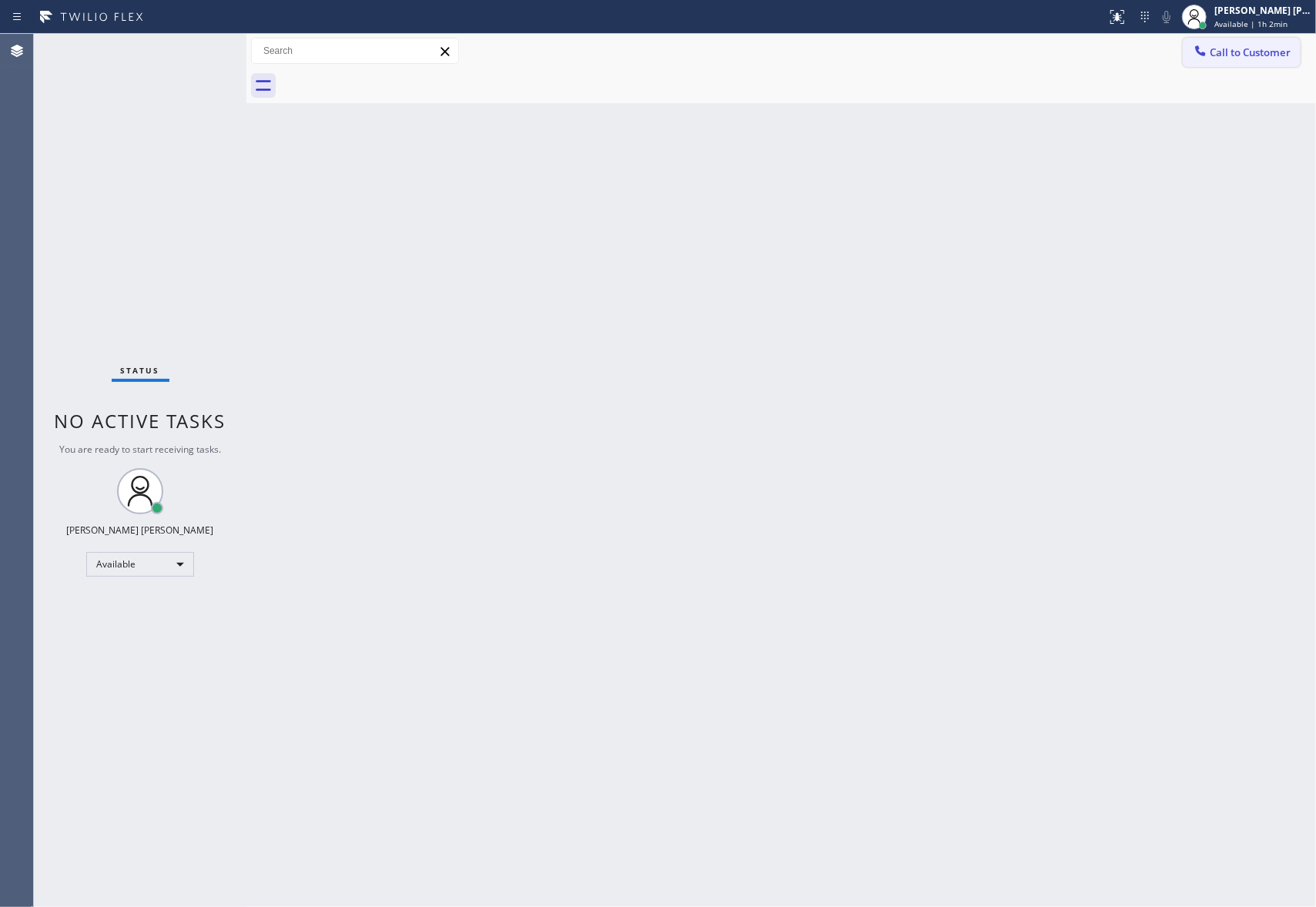
click at [1270, 52] on span "Call to Customer" at bounding box center [1250, 52] width 81 height 13
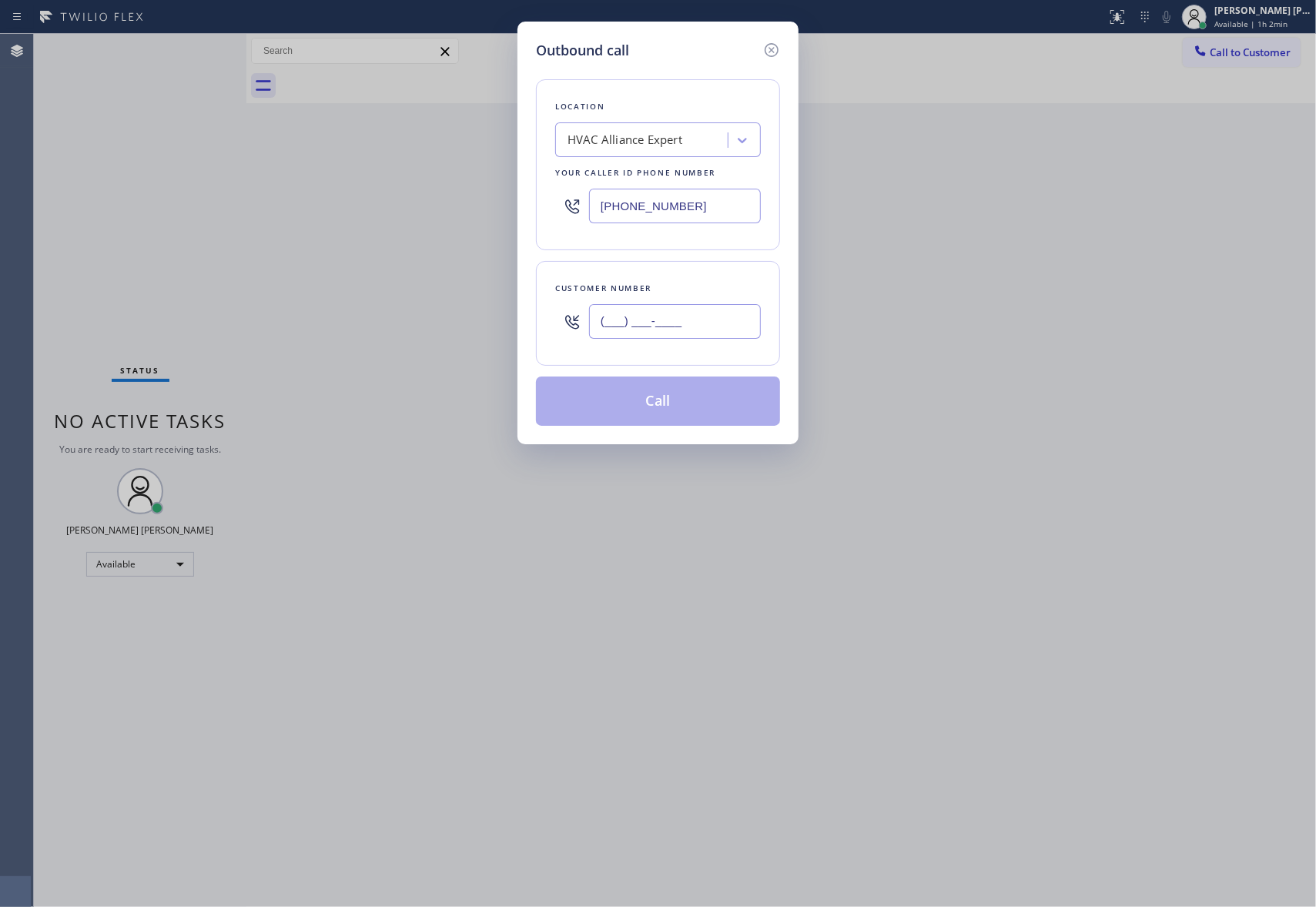
click at [715, 317] on input "(___) ___-____" at bounding box center [675, 321] width 172 height 35
paste input "310) 291-3569"
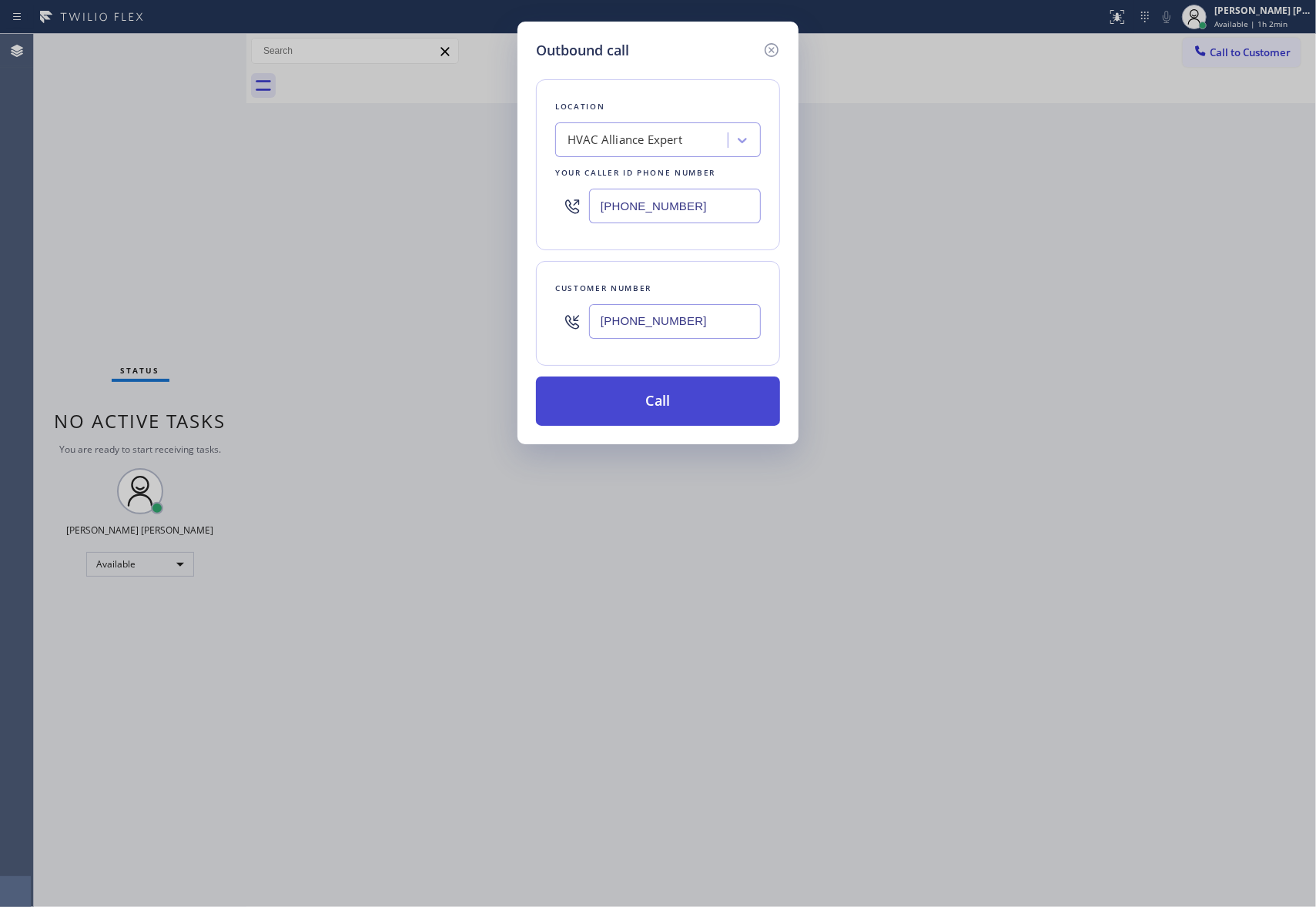
type input "[PHONE_NUMBER]"
click at [697, 399] on button "Call" at bounding box center [658, 401] width 244 height 49
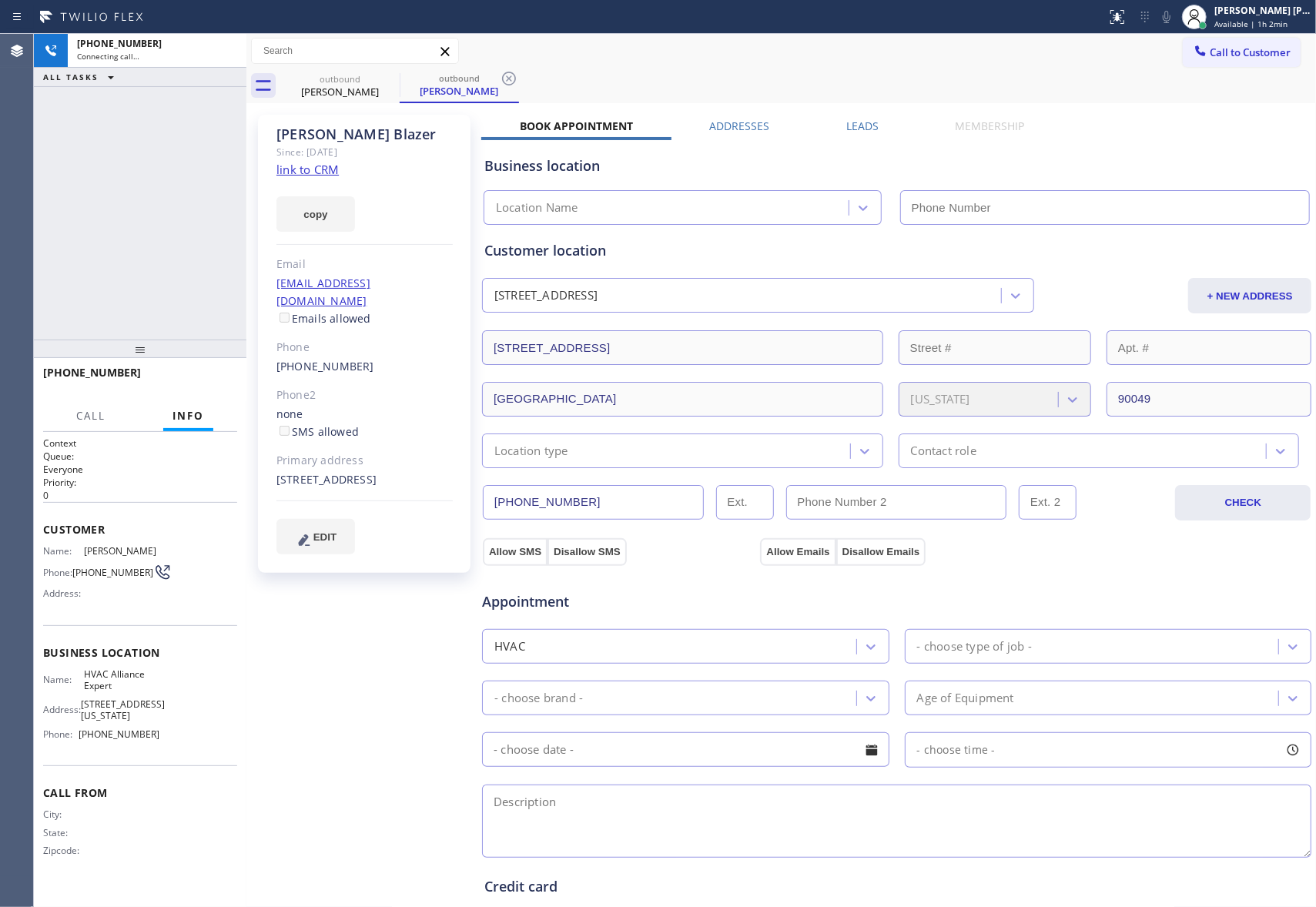
type input "[PHONE_NUMBER]"
click at [236, 54] on div at bounding box center [226, 50] width 22 height 19
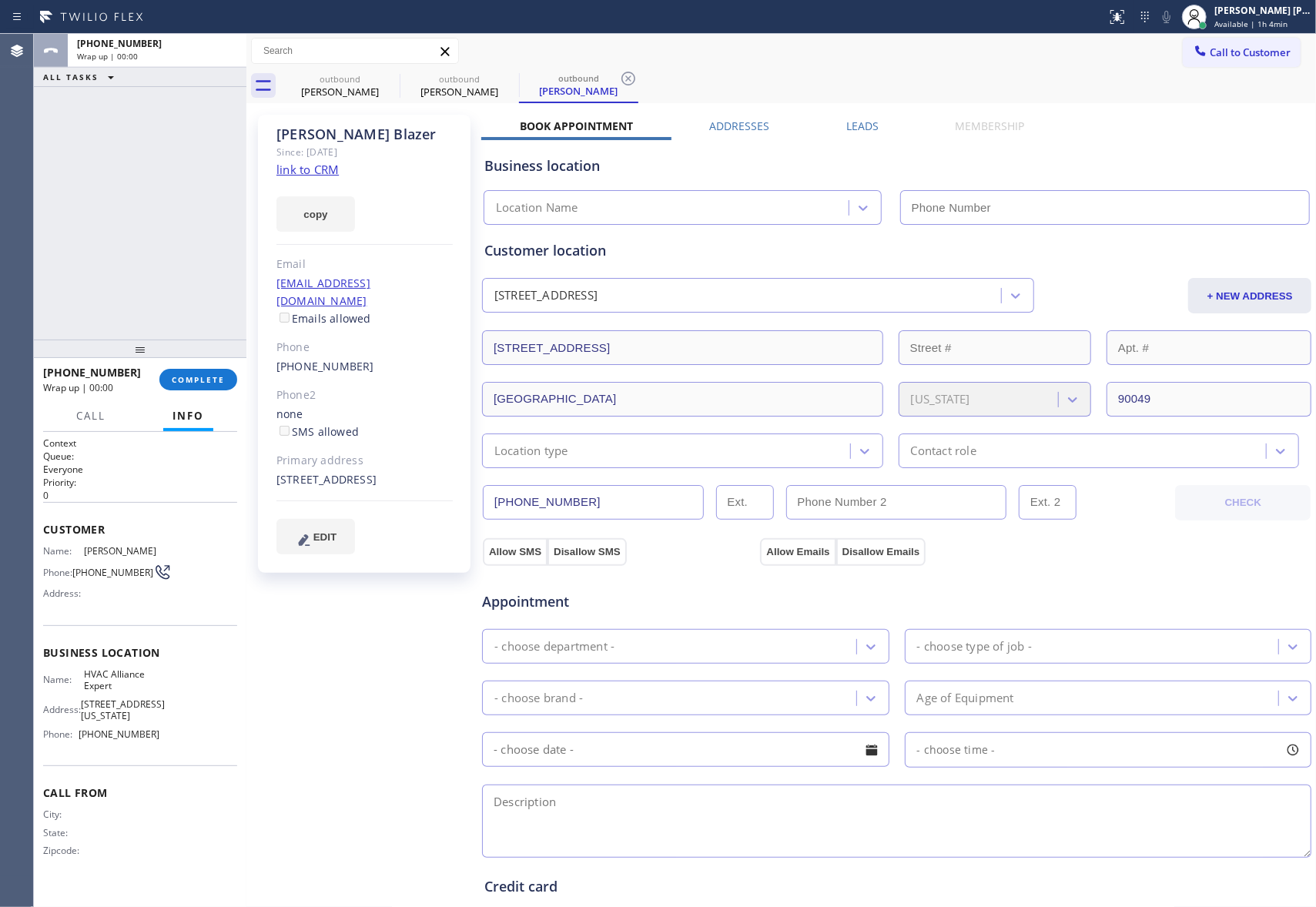
type input "[PHONE_NUMBER]"
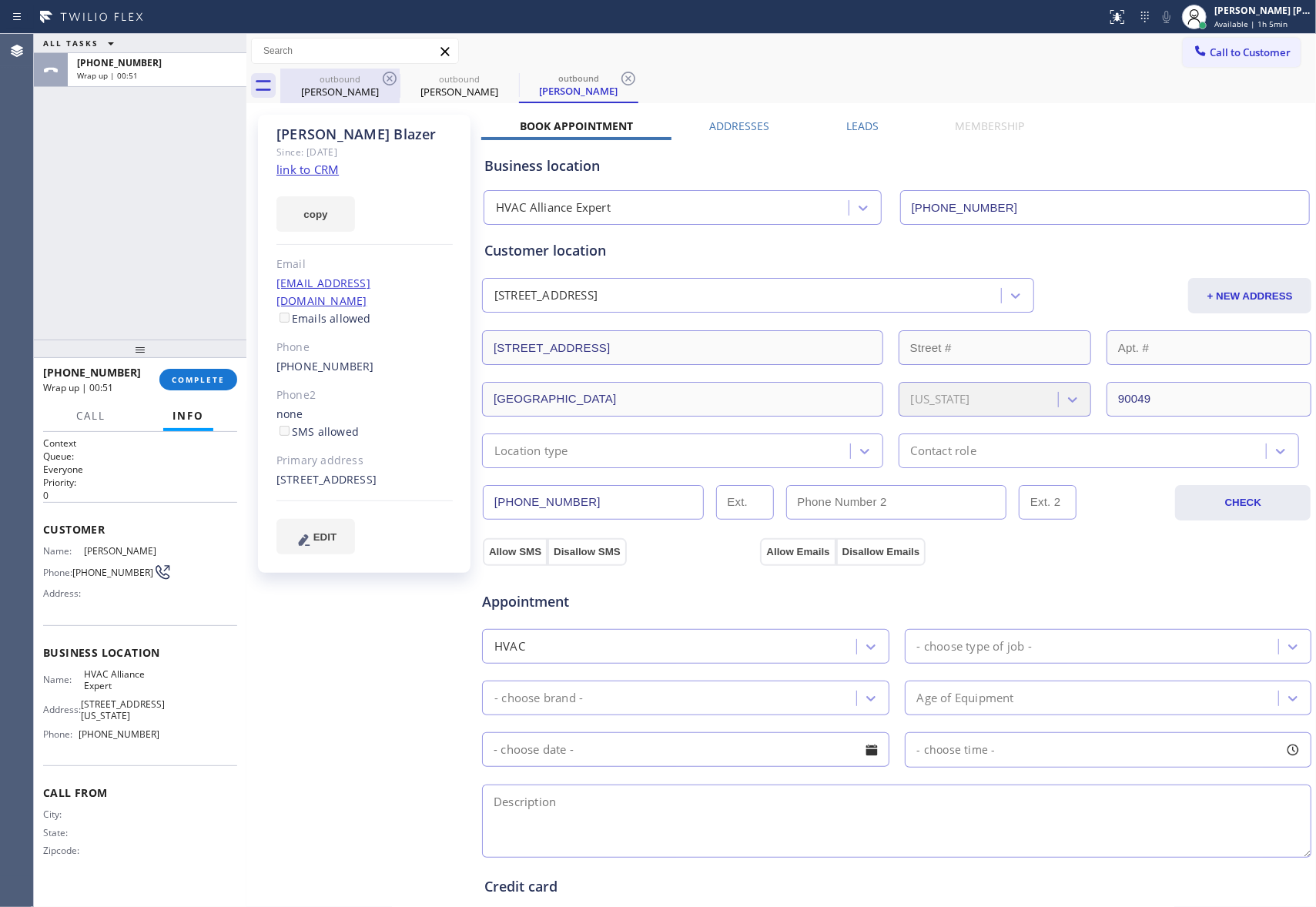
click at [395, 91] on div "[PERSON_NAME]" at bounding box center [340, 91] width 117 height 13
click at [380, 72] on icon at bounding box center [389, 78] width 19 height 19
click at [0, 0] on icon at bounding box center [0, 0] width 0 height 0
click at [382, 71] on icon at bounding box center [389, 78] width 19 height 19
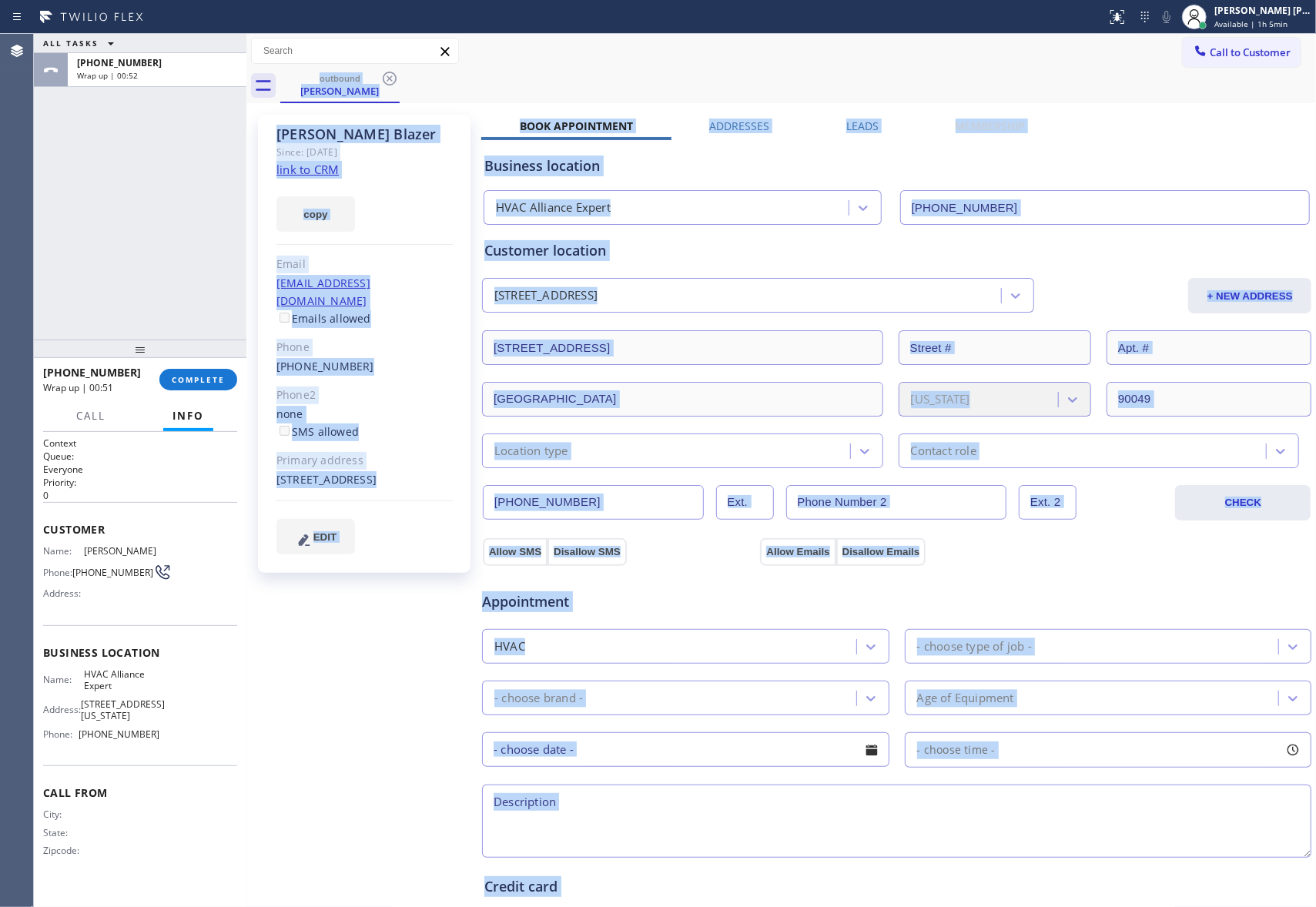
click at [385, 77] on div "outbound [PERSON_NAME]" at bounding box center [798, 85] width 1035 height 35
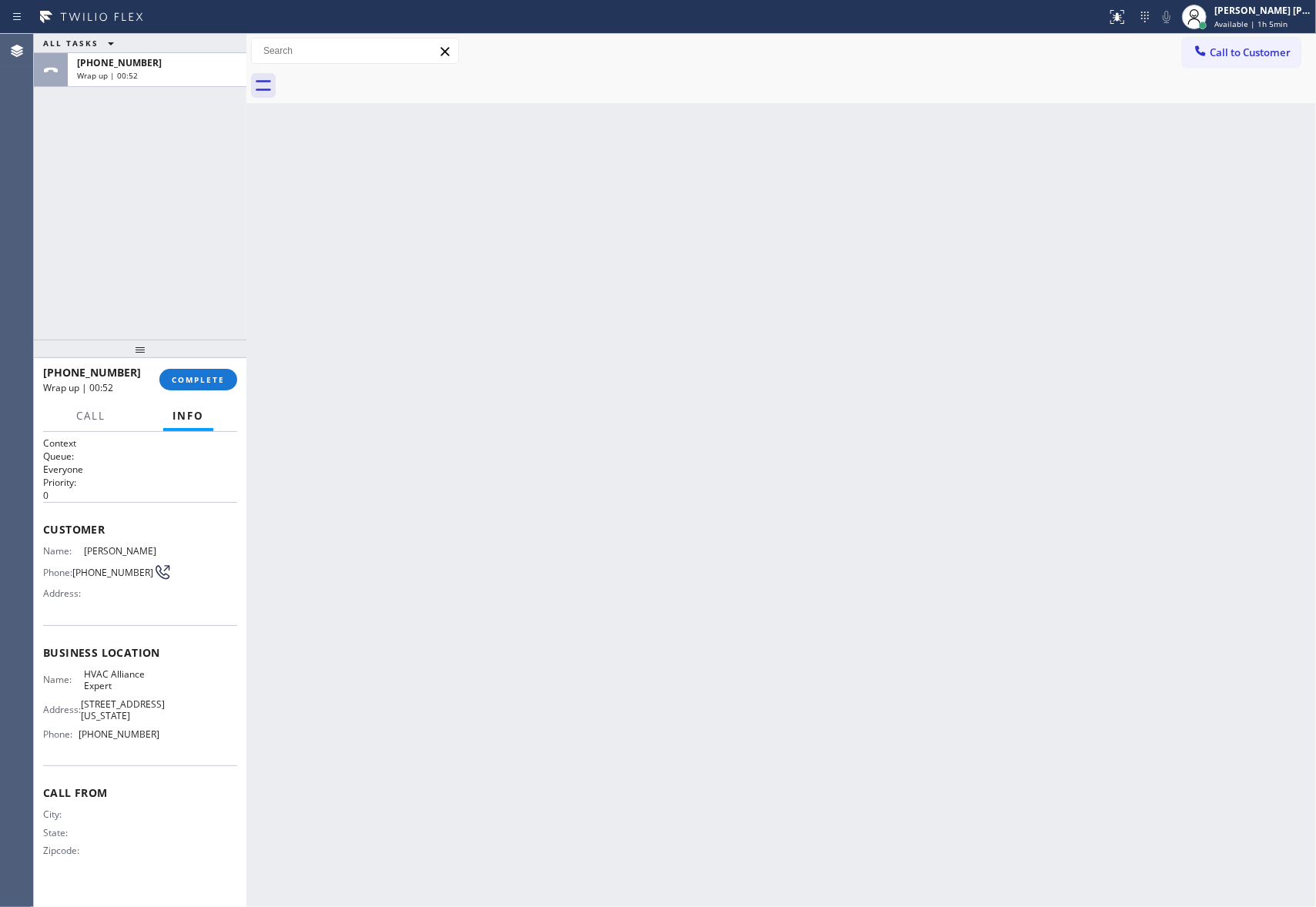
click at [385, 77] on div at bounding box center [798, 85] width 1035 height 35
click at [206, 390] on button "COMPLETE" at bounding box center [198, 379] width 78 height 22
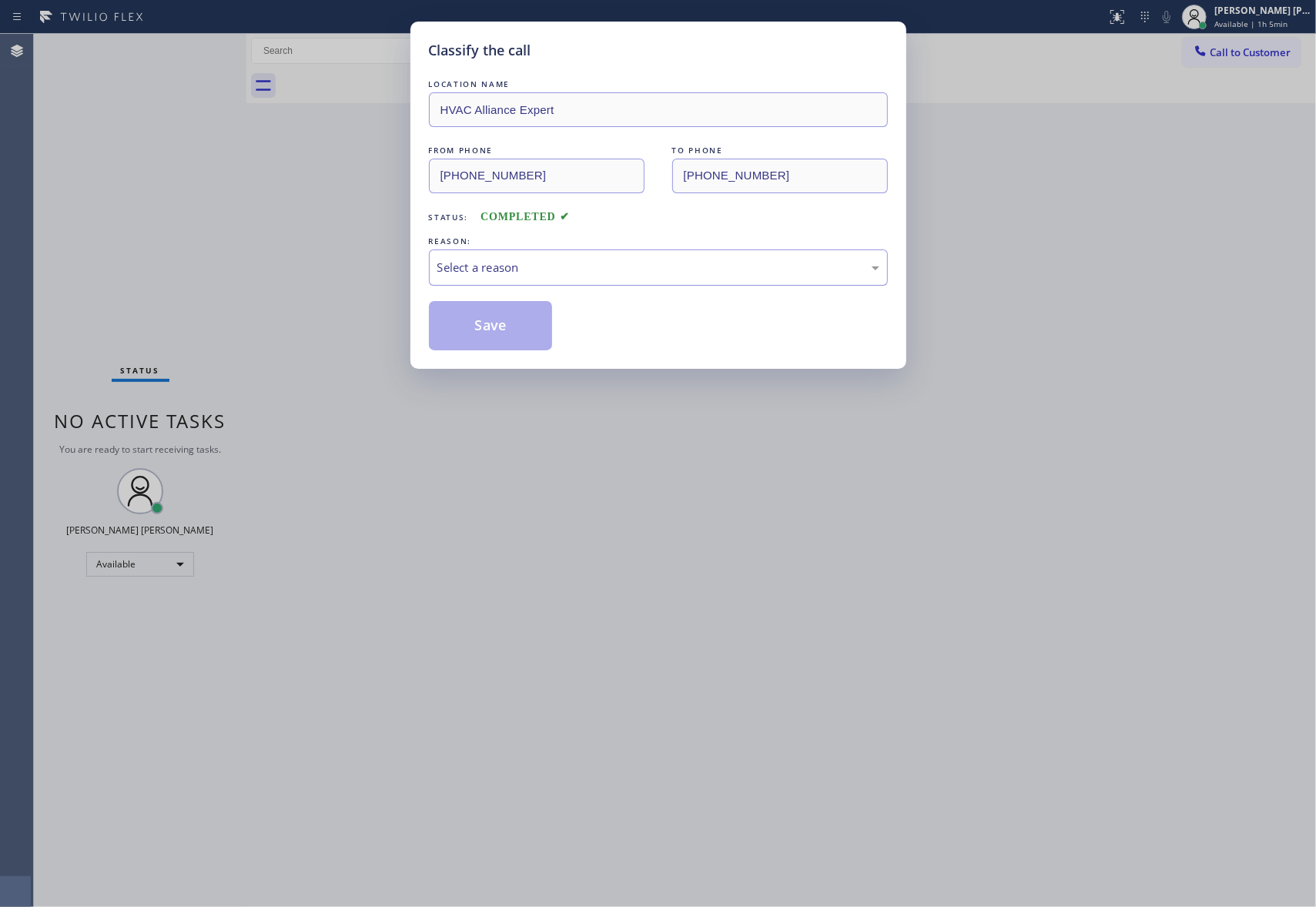
click at [558, 259] on div "Select a reason" at bounding box center [658, 268] width 442 height 18
click at [475, 328] on button "Save" at bounding box center [490, 325] width 124 height 49
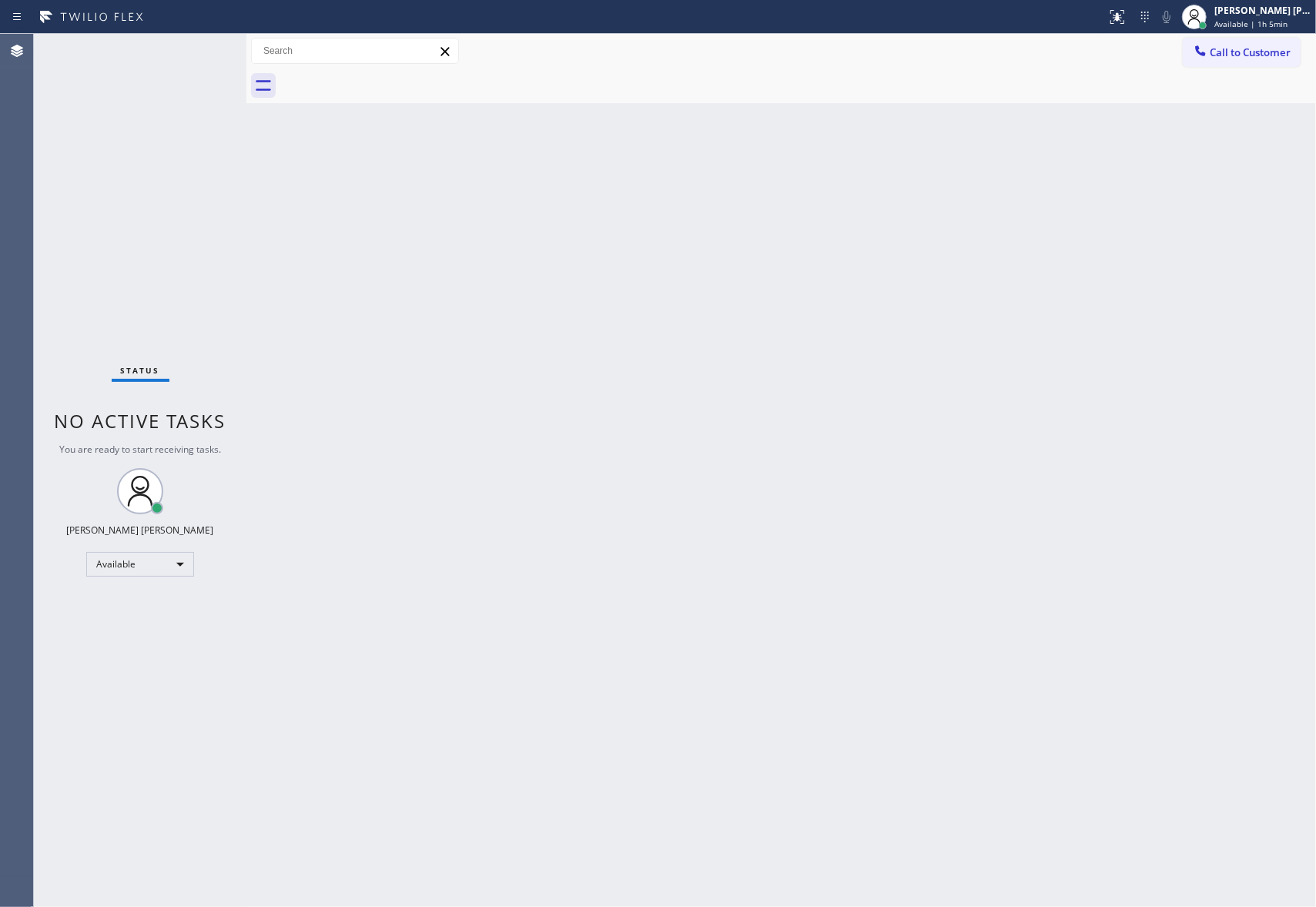
click at [1268, 56] on span "Call to Customer" at bounding box center [1250, 52] width 81 height 13
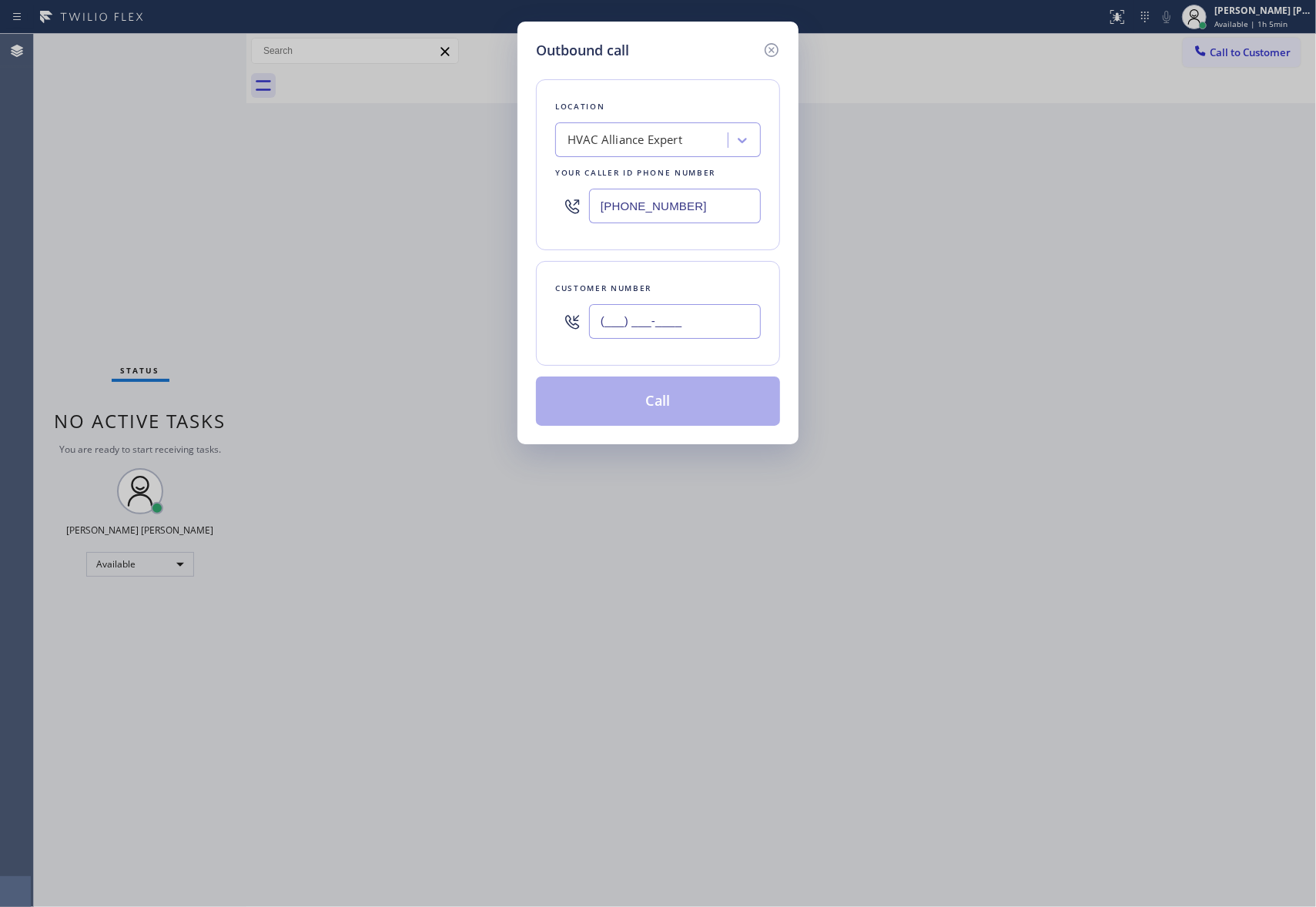
click at [662, 330] on input "(___) ___-____" at bounding box center [675, 321] width 172 height 35
paste input "323) 719-3033"
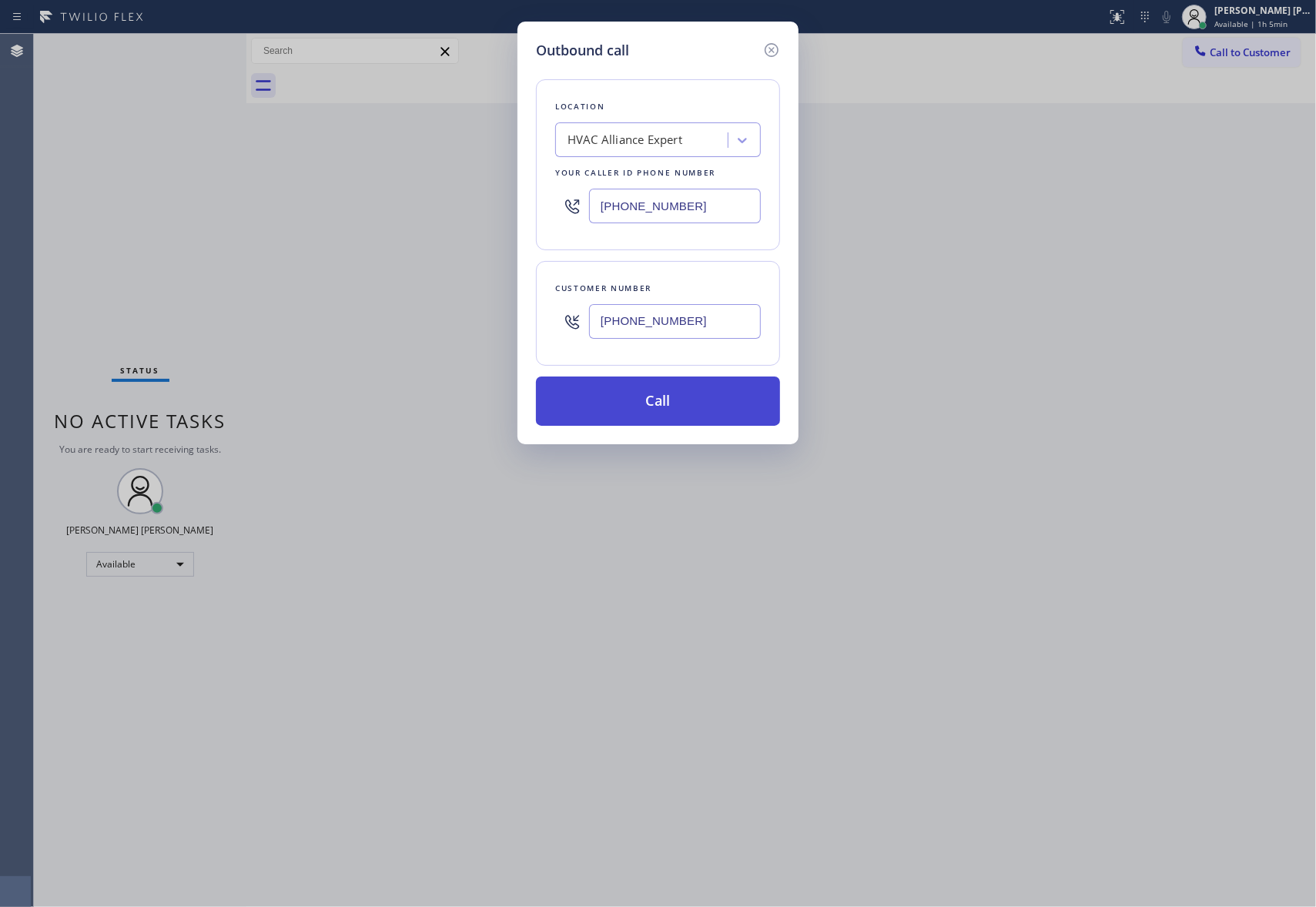
type input "[PHONE_NUMBER]"
click at [661, 399] on button "Call" at bounding box center [658, 401] width 244 height 49
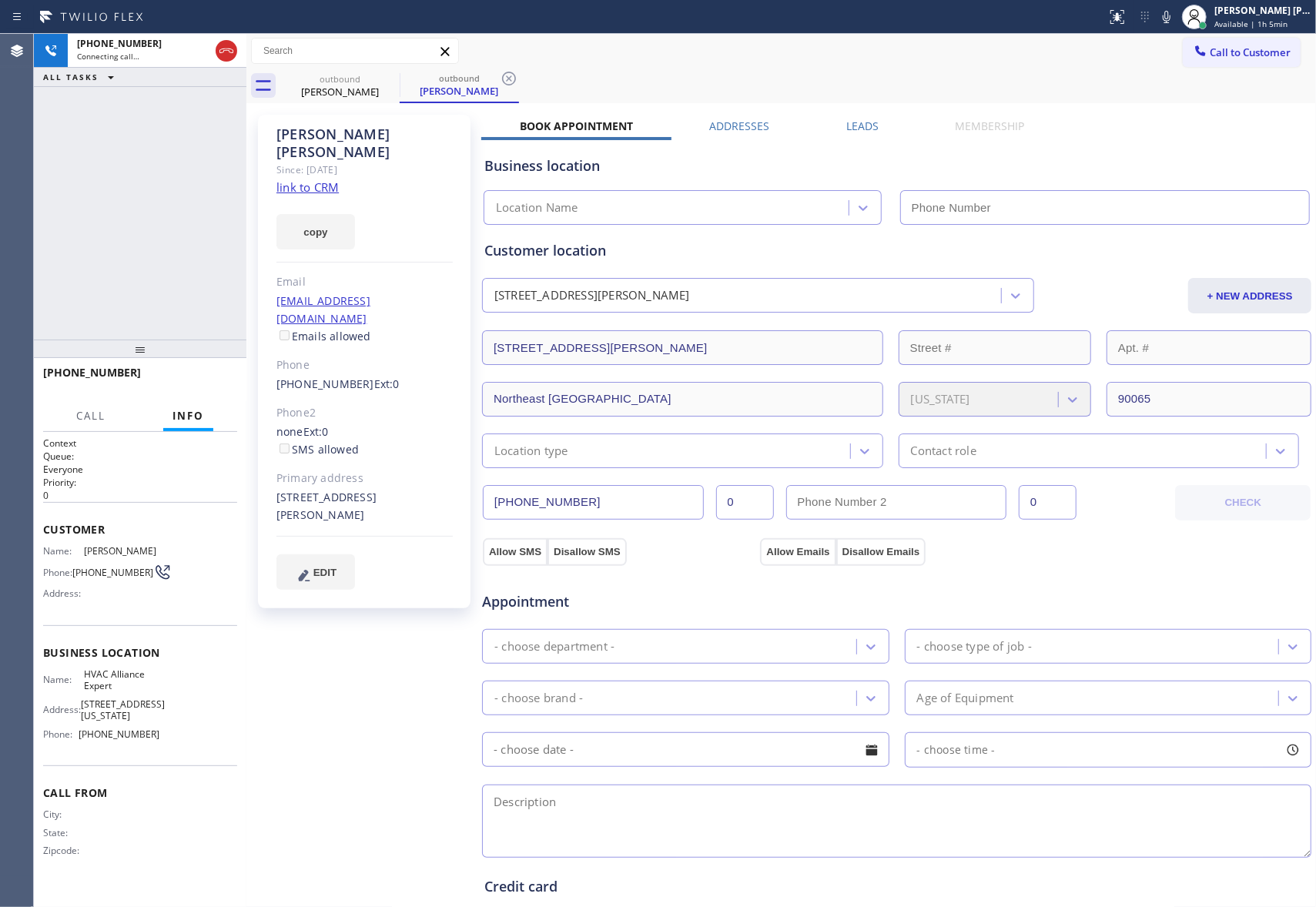
type input "[PHONE_NUMBER]"
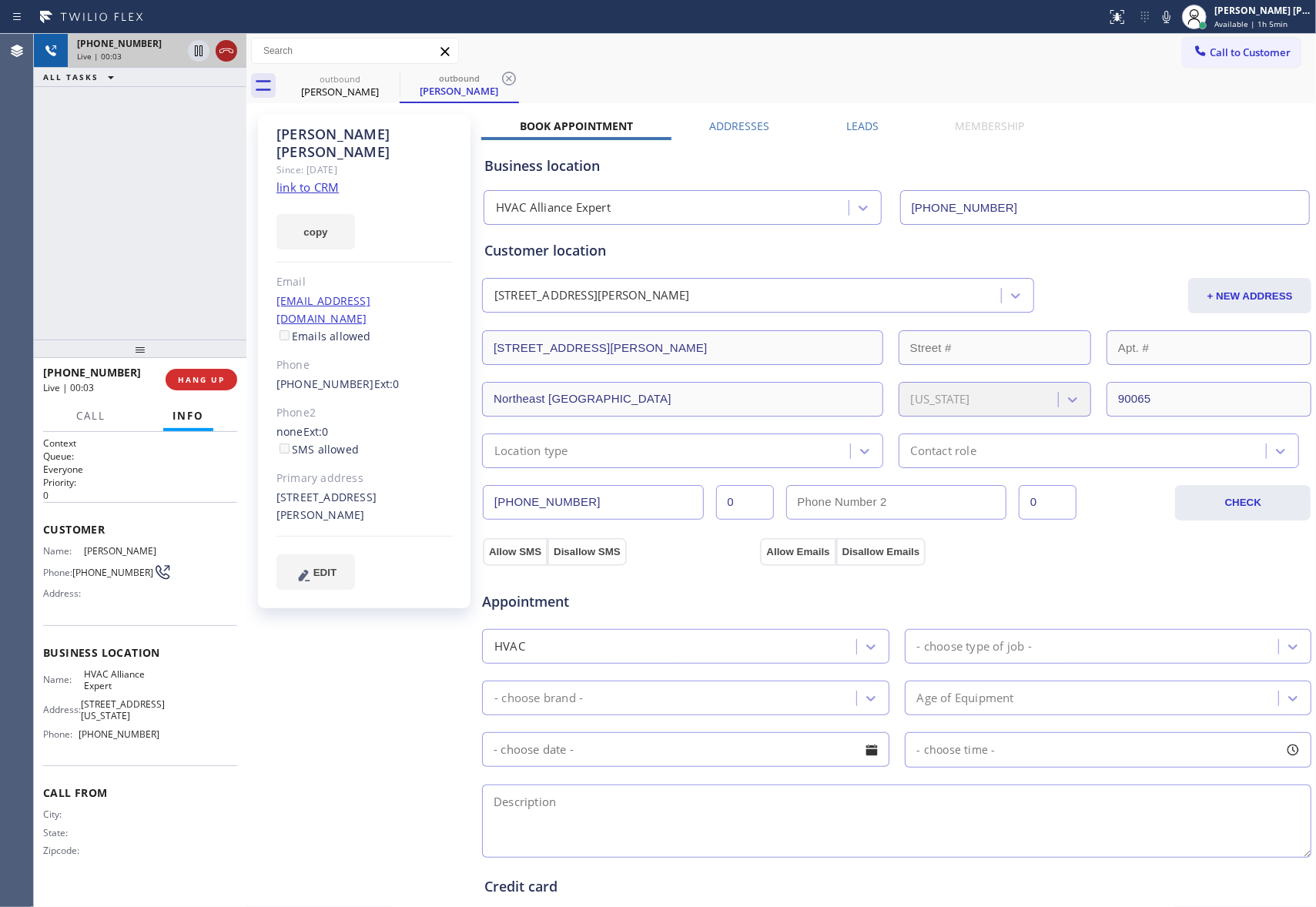
click at [222, 49] on icon at bounding box center [226, 50] width 19 height 19
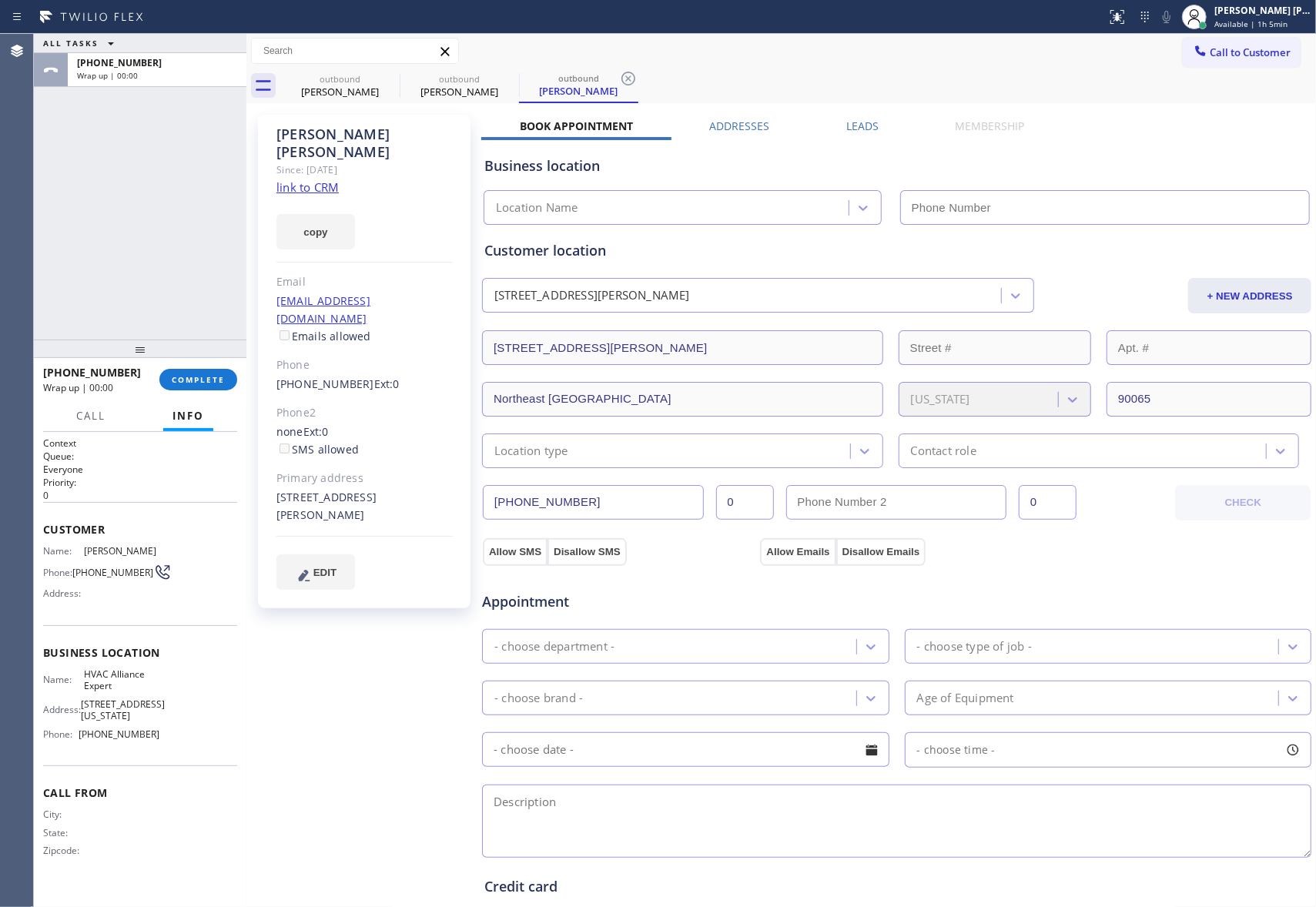
type input "[PHONE_NUMBER]"
click at [853, 129] on label "Leads" at bounding box center [862, 125] width 32 height 14
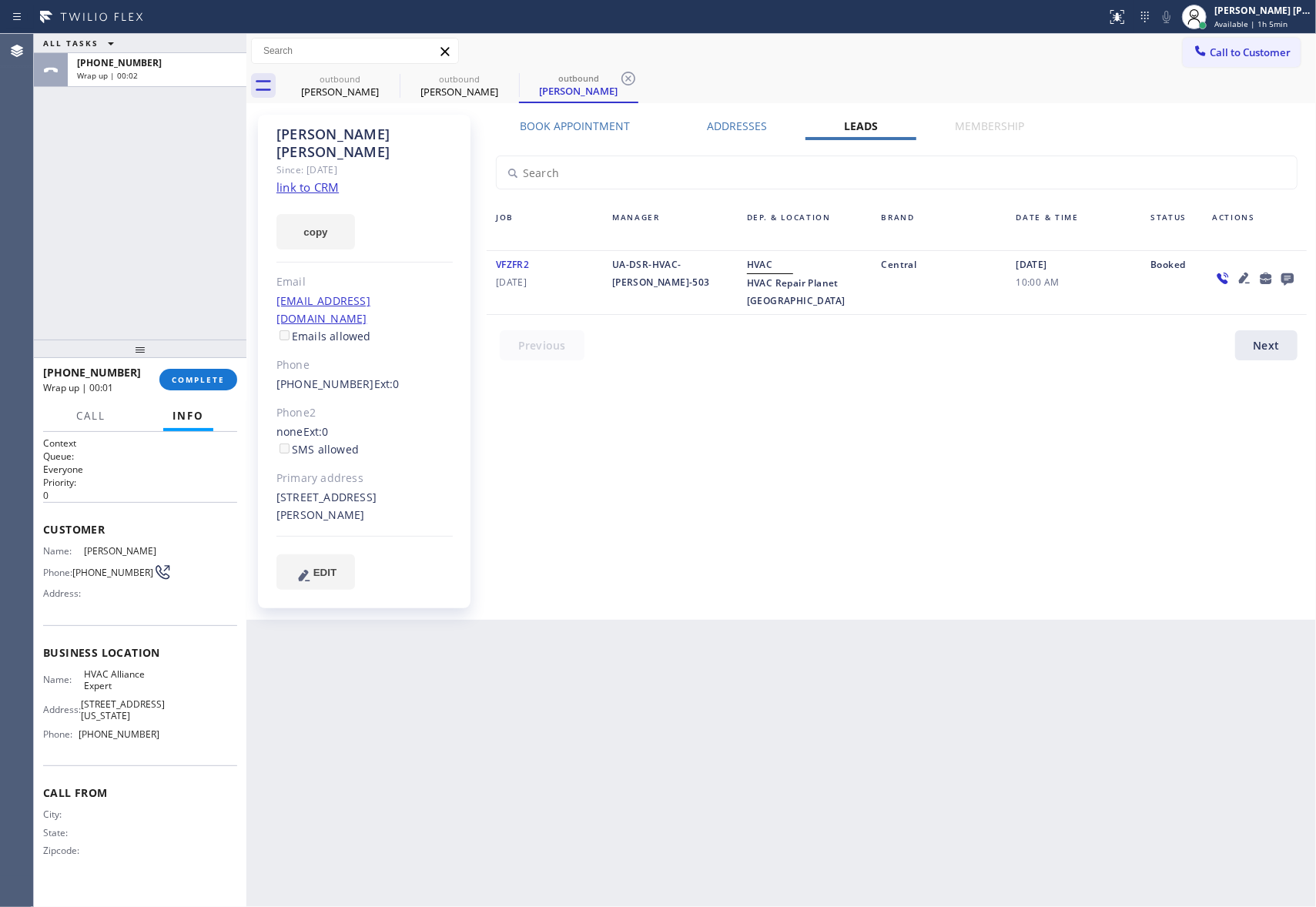
click at [1283, 275] on icon at bounding box center [1287, 280] width 13 height 13
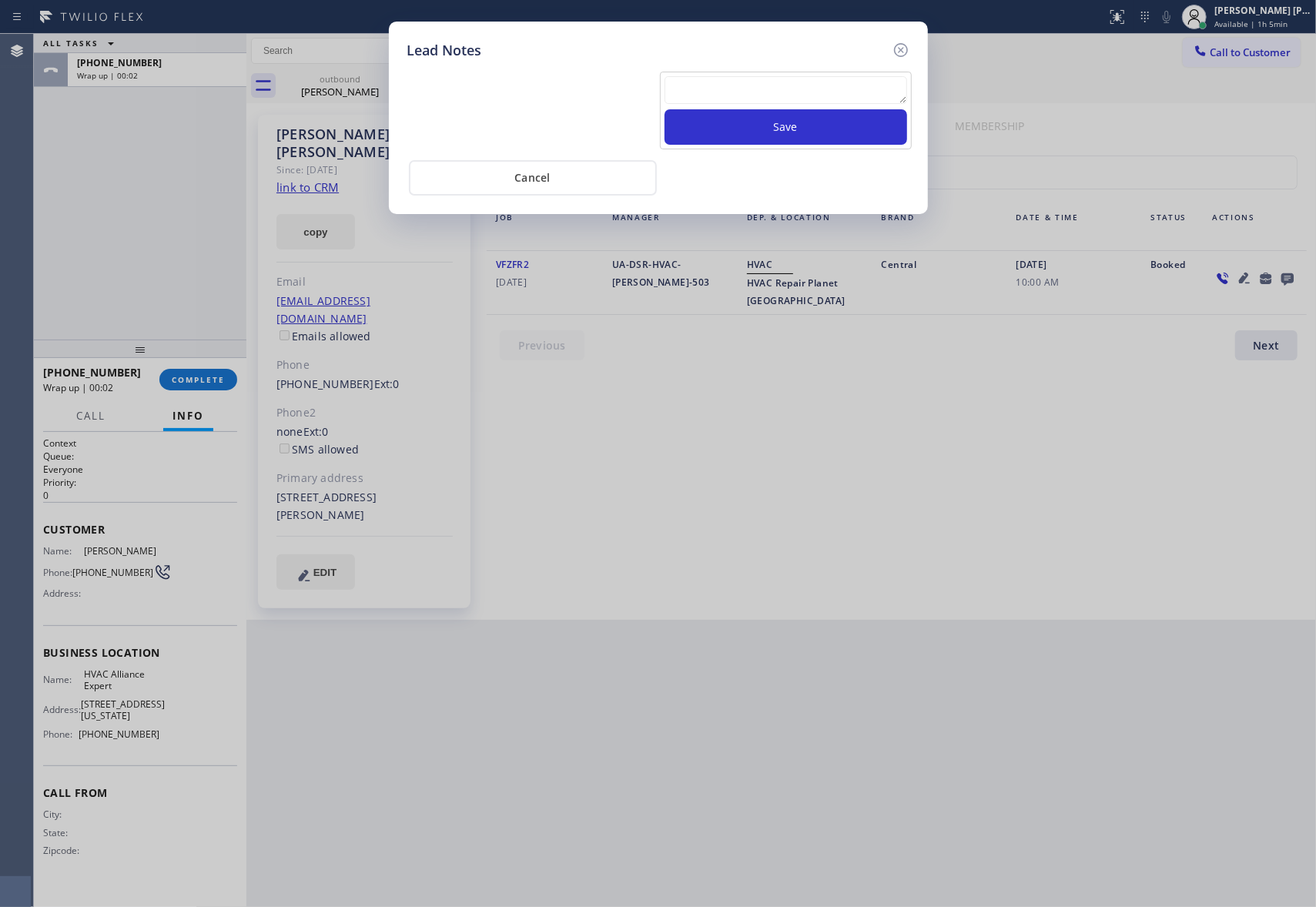
click at [779, 90] on textarea at bounding box center [785, 90] width 243 height 28
paste textarea "please transfer if cx calls back"
type textarea "please transfer if cx calls back"
click at [801, 136] on button "Save" at bounding box center [785, 127] width 243 height 36
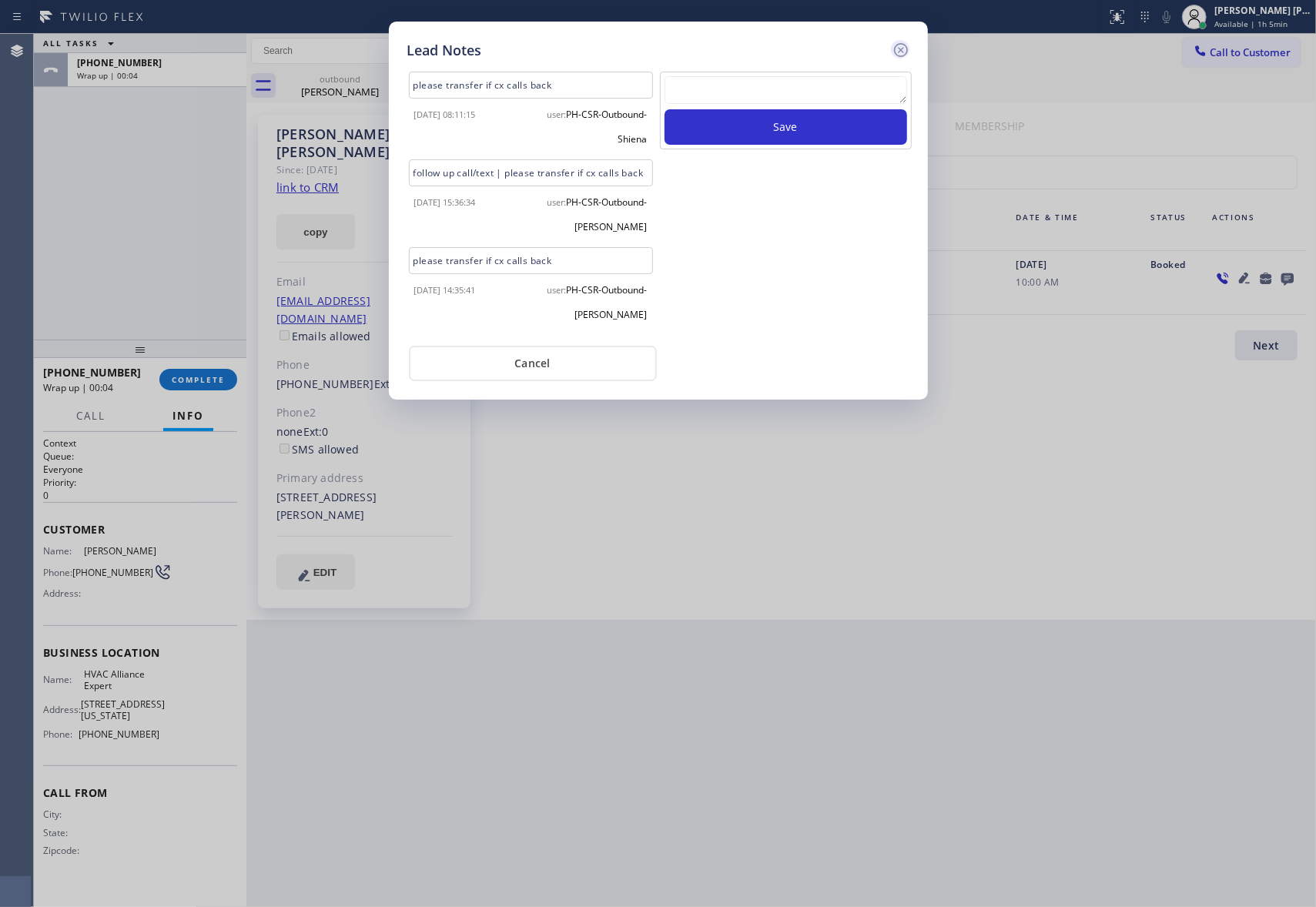
click at [897, 50] on icon at bounding box center [901, 50] width 19 height 19
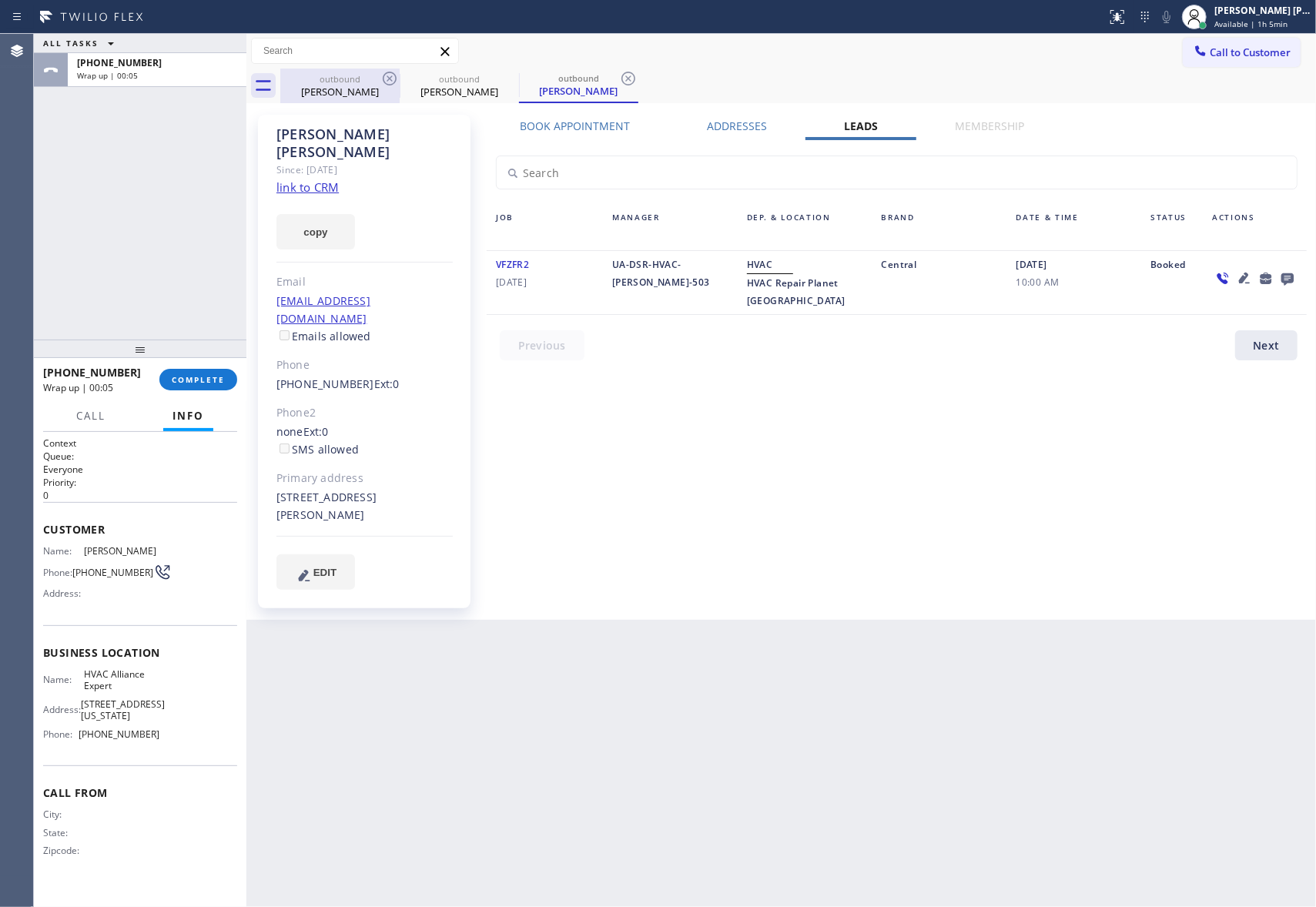
drag, startPoint x: 341, startPoint y: 95, endPoint x: 374, endPoint y: 82, distance: 35.5
click at [342, 95] on div "[PERSON_NAME]" at bounding box center [340, 91] width 117 height 13
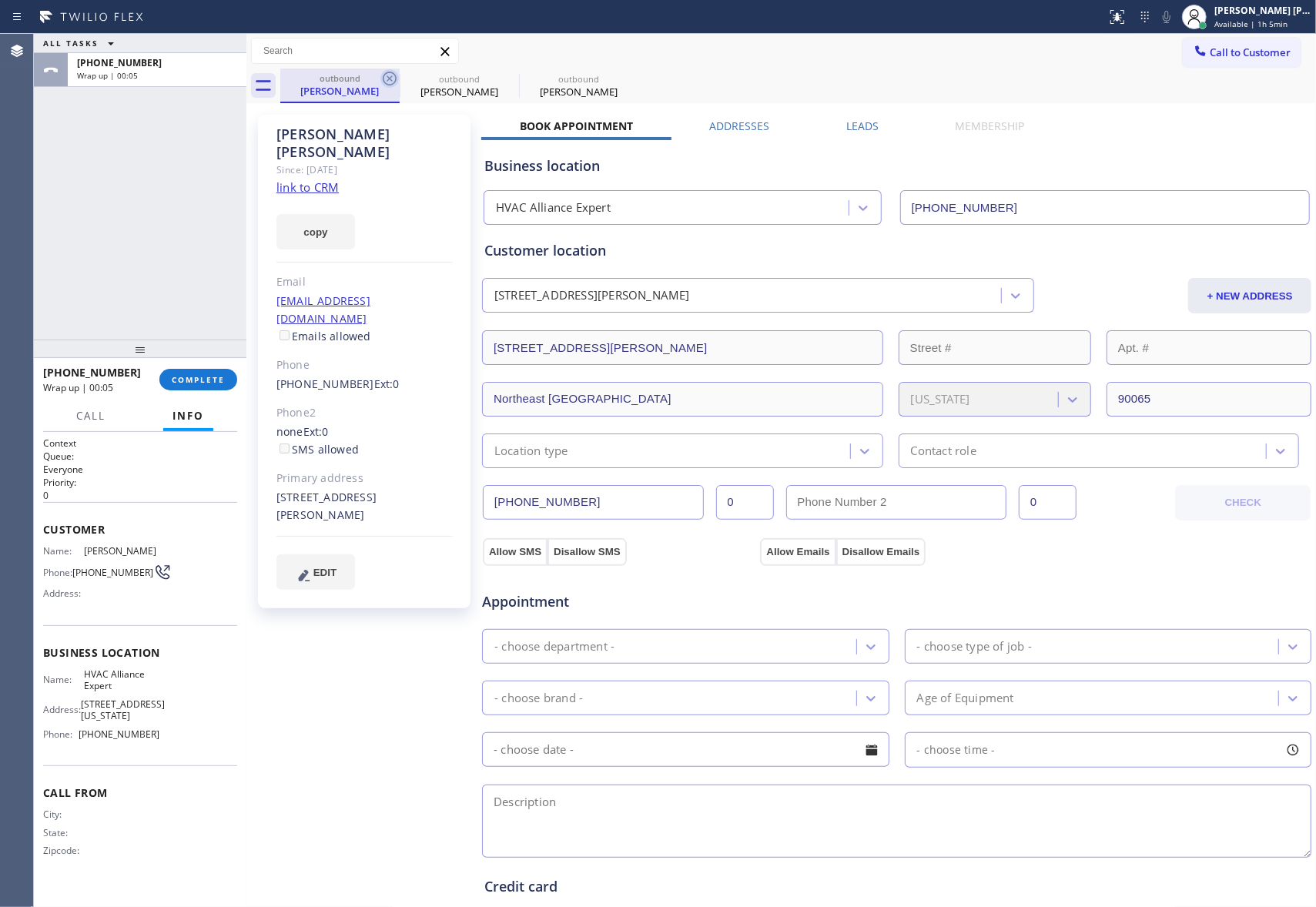
click at [385, 80] on icon at bounding box center [389, 78] width 19 height 19
click at [0, 0] on icon at bounding box center [0, 0] width 0 height 0
click at [385, 80] on div "outbound [PERSON_NAME] outbound [PERSON_NAME] outbound [PERSON_NAME]" at bounding box center [798, 85] width 1035 height 35
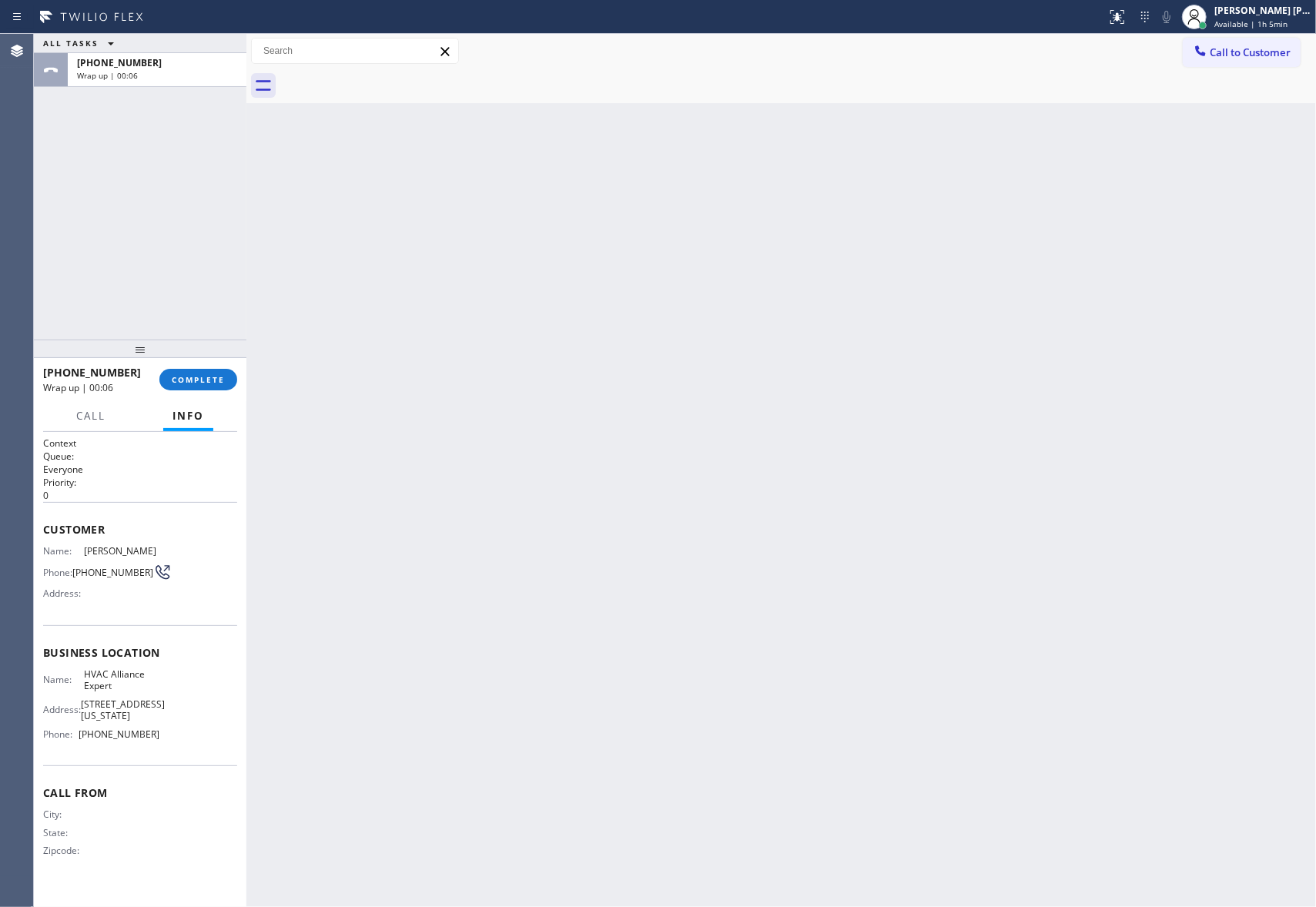
click at [385, 80] on div at bounding box center [798, 85] width 1035 height 35
click at [204, 379] on span "COMPLETE" at bounding box center [198, 379] width 53 height 11
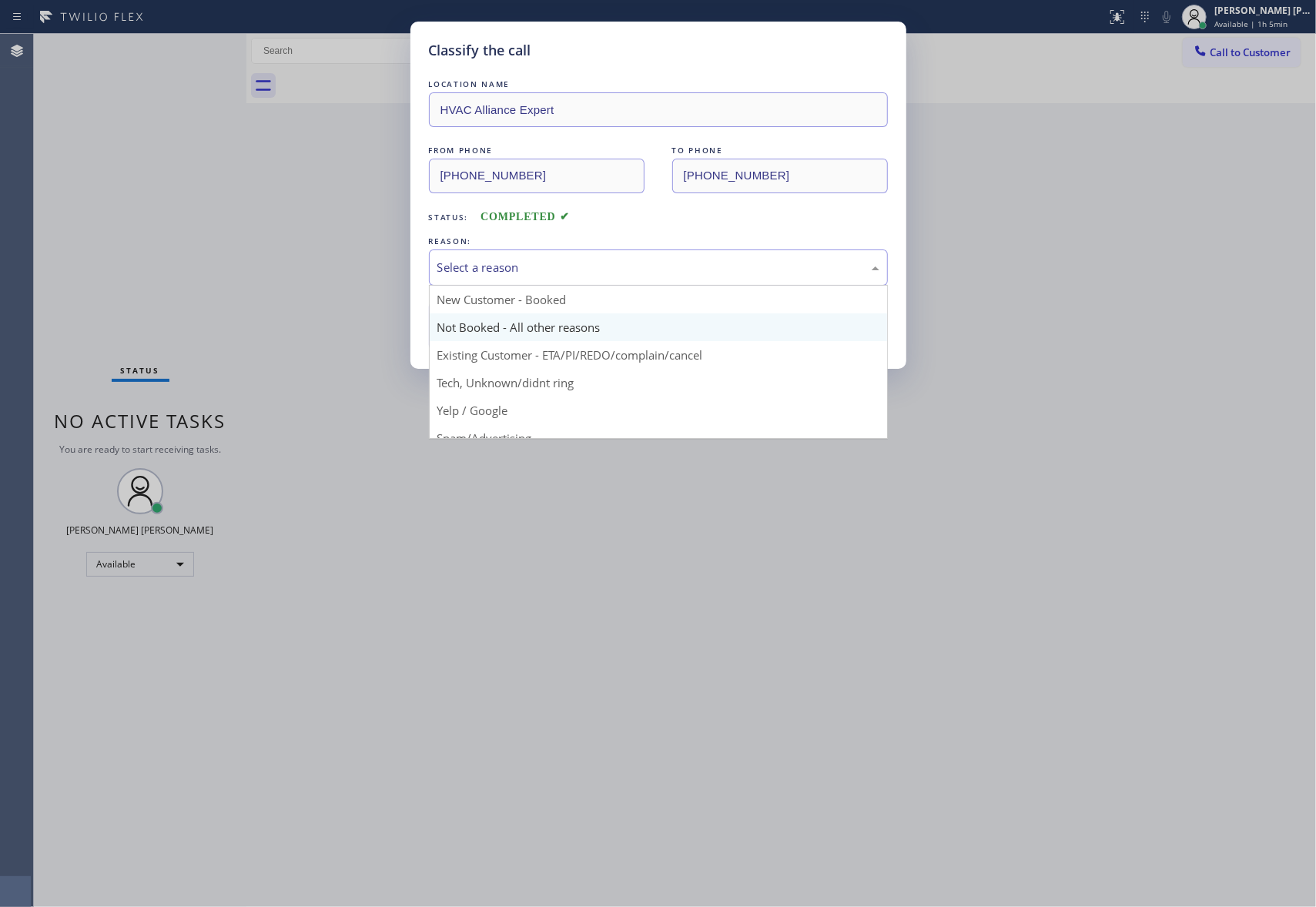
drag, startPoint x: 666, startPoint y: 265, endPoint x: 444, endPoint y: 337, distance: 233.4
click at [665, 266] on div "Select a reason" at bounding box center [658, 268] width 442 height 18
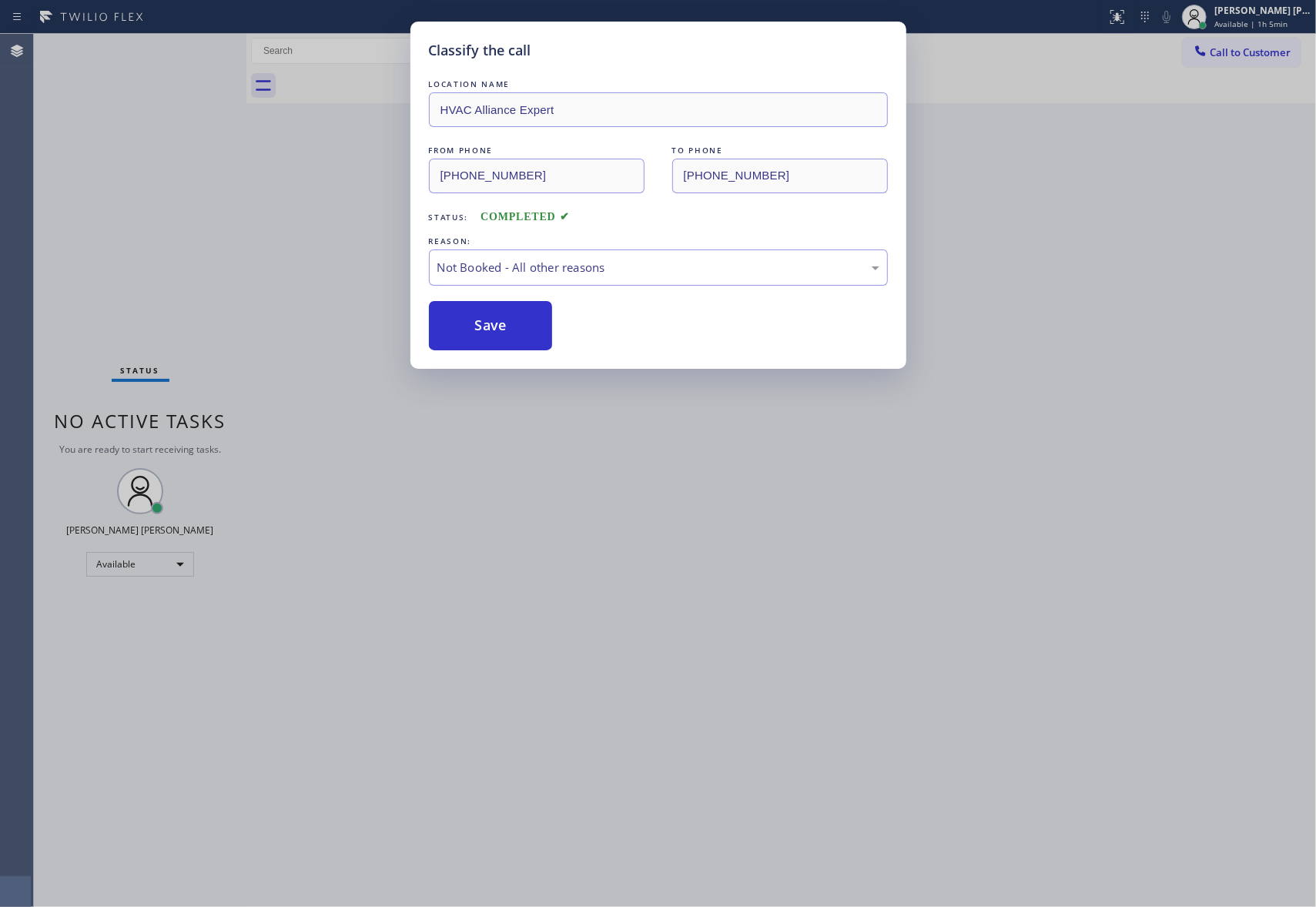
click at [461, 318] on button "Save" at bounding box center [490, 325] width 124 height 49
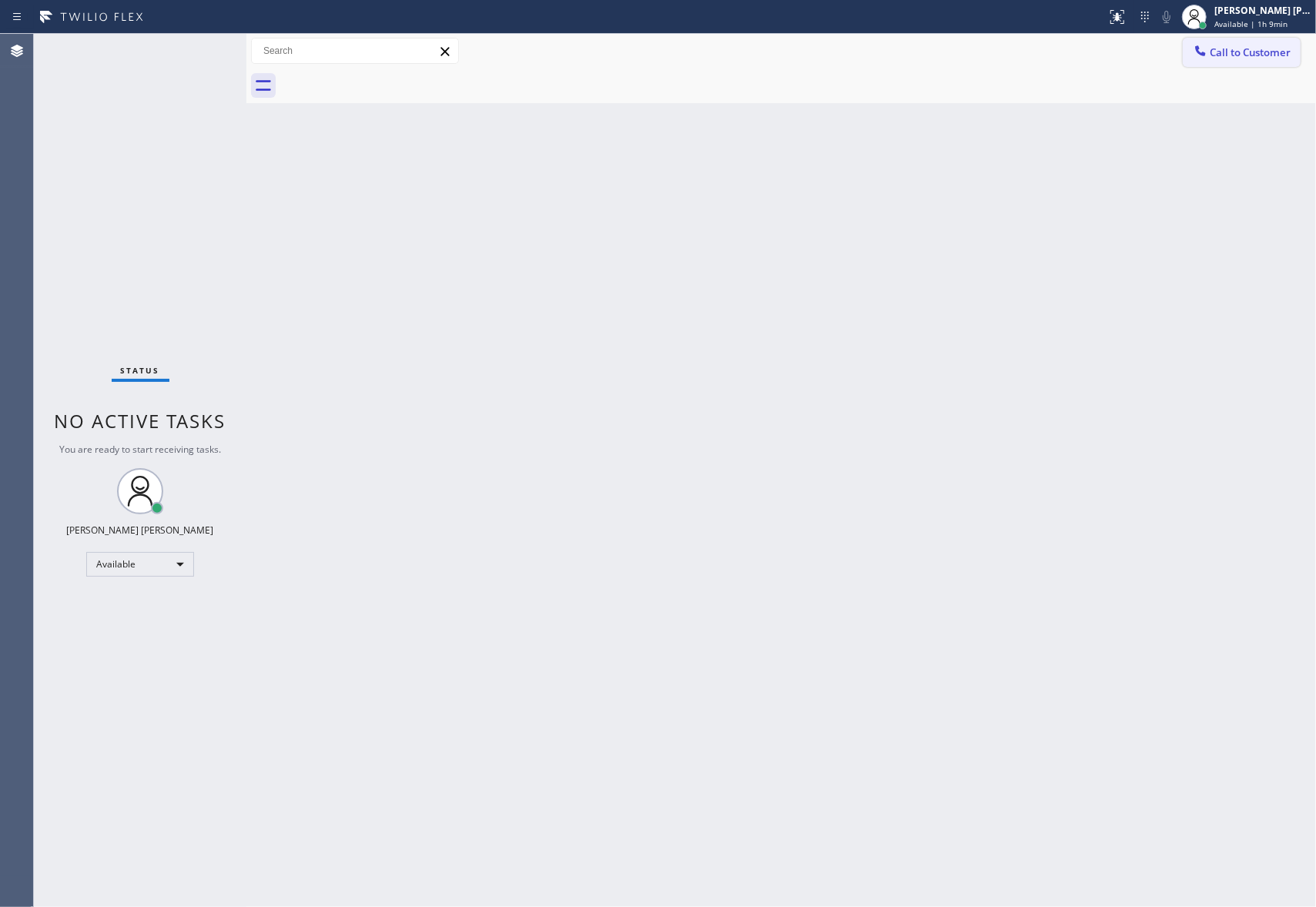
click at [1264, 53] on span "Call to Customer" at bounding box center [1250, 52] width 81 height 13
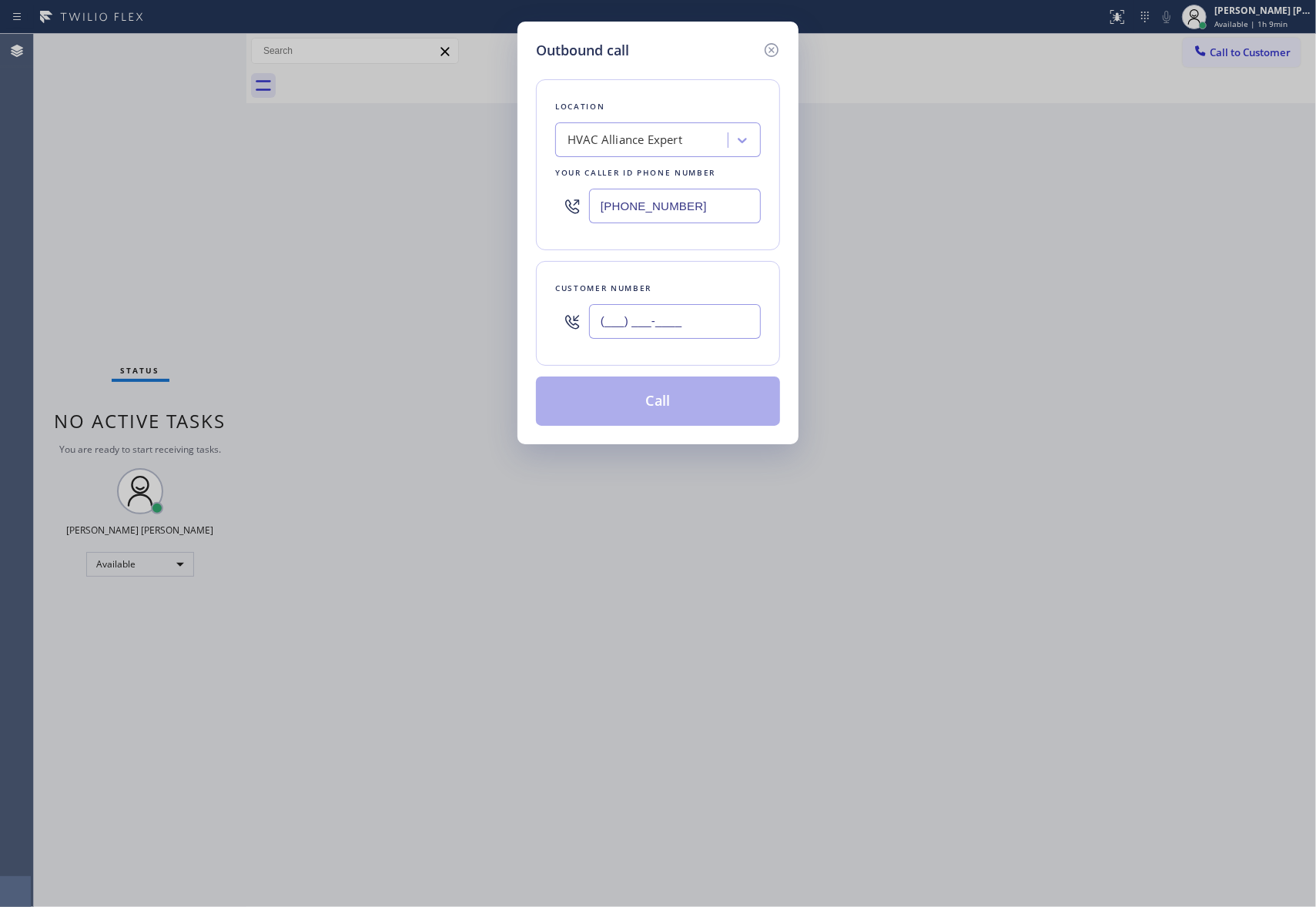
click at [696, 320] on input "(___) ___-____" at bounding box center [675, 321] width 172 height 35
paste input "415) 999-9667"
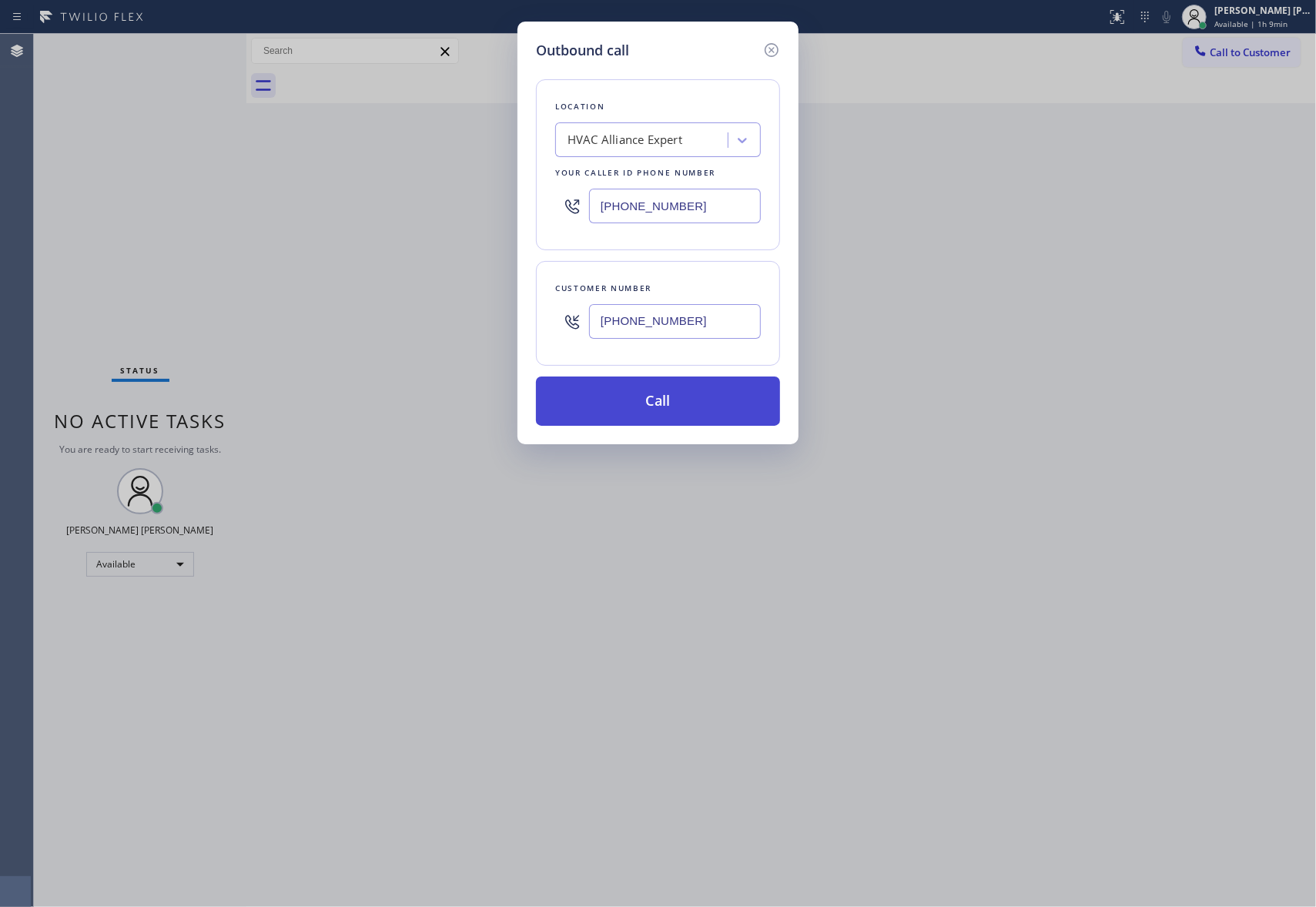
type input "[PHONE_NUMBER]"
click at [680, 405] on button "Call" at bounding box center [658, 401] width 244 height 49
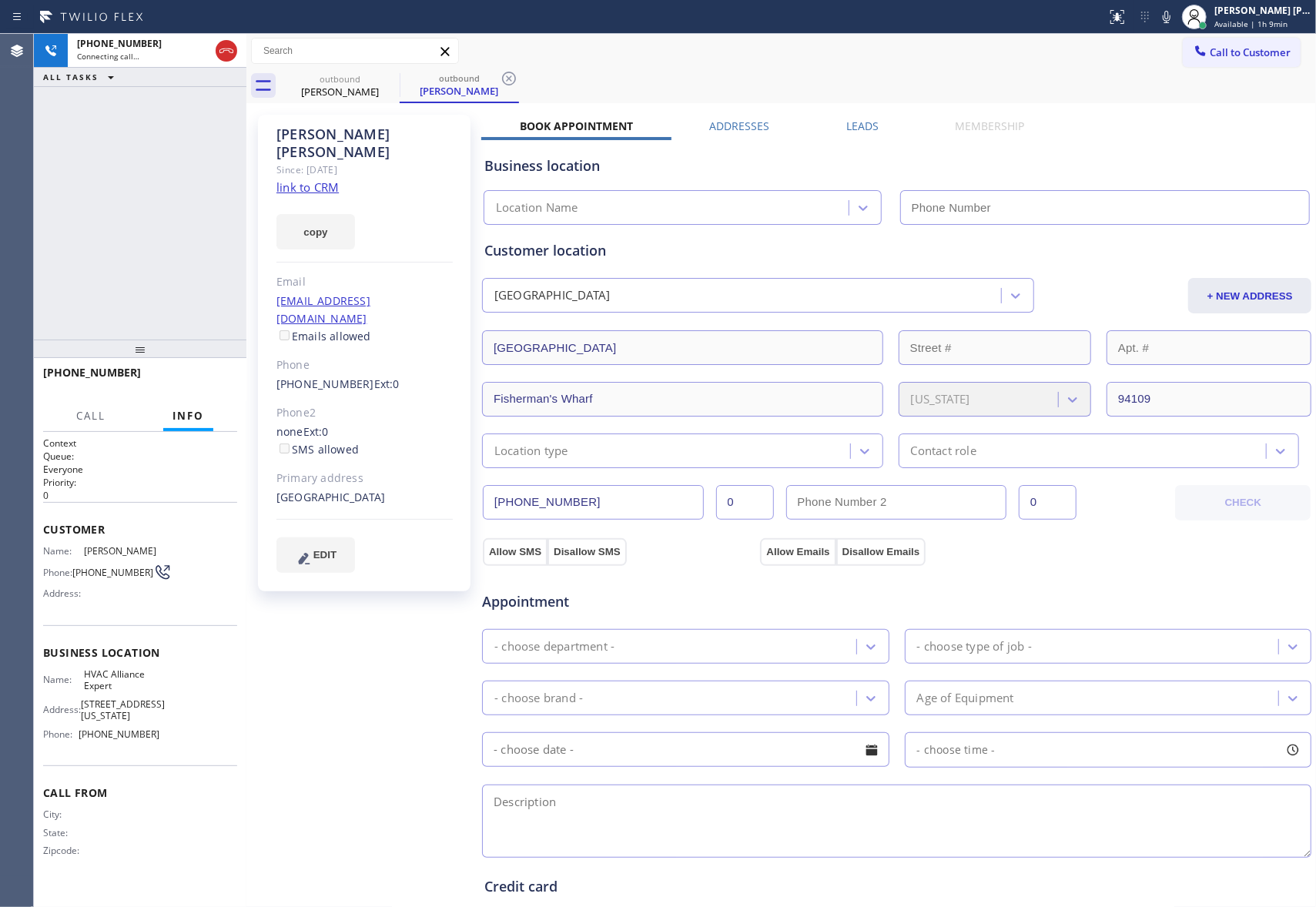
type input "[PHONE_NUMBER]"
click at [859, 123] on label "Leads" at bounding box center [862, 125] width 32 height 14
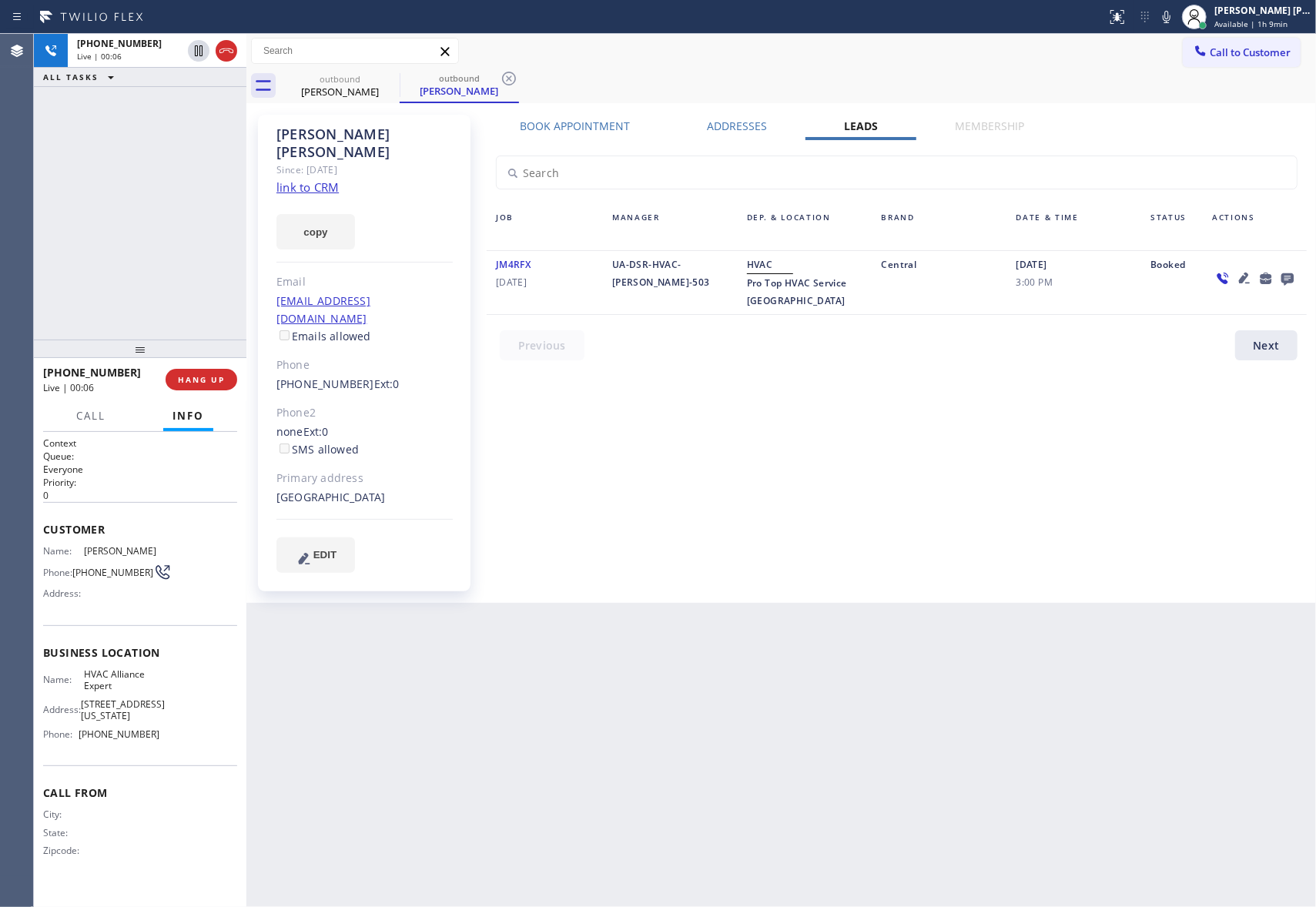
click at [1288, 275] on icon at bounding box center [1287, 280] width 13 height 13
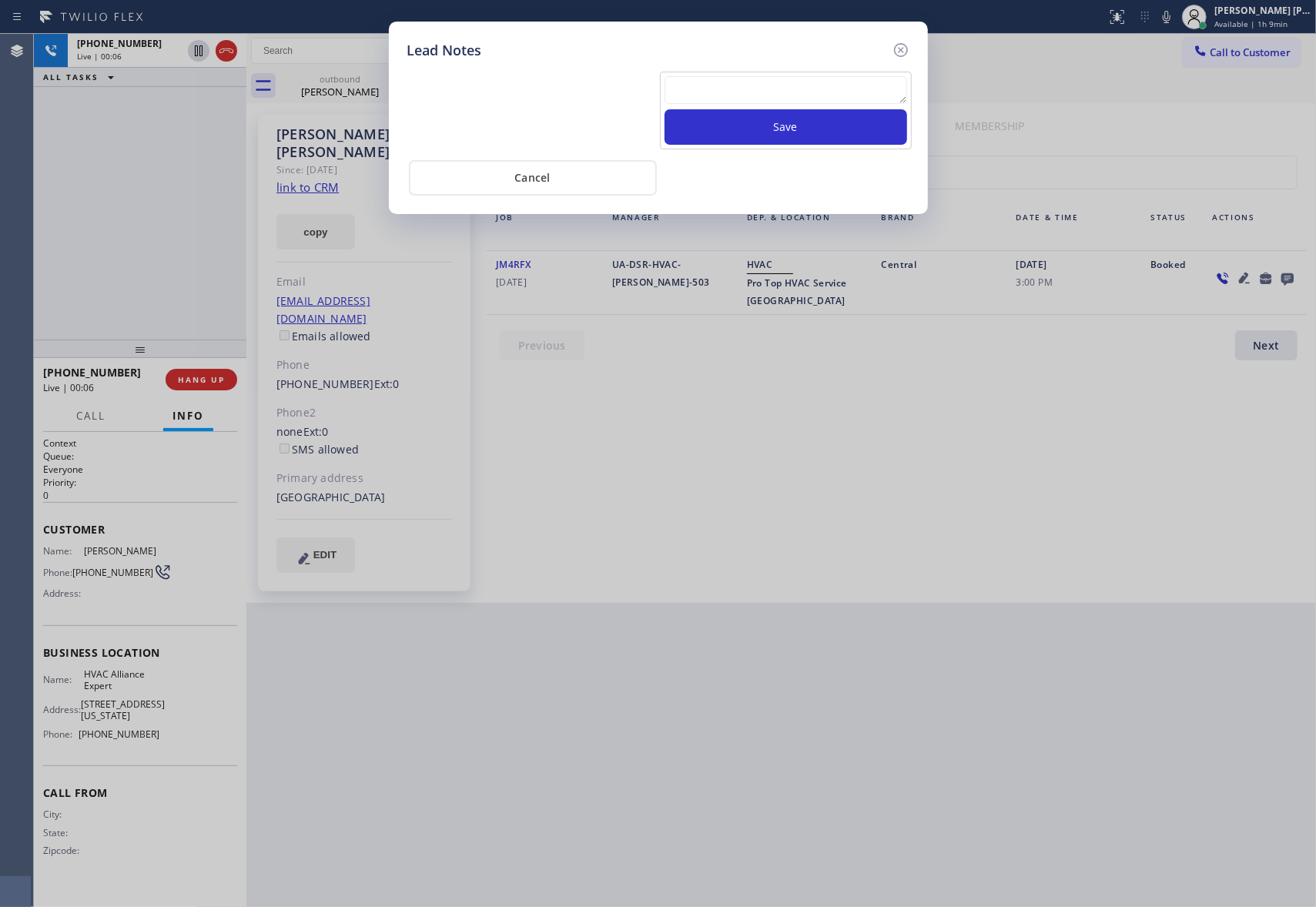
click at [856, 90] on textarea at bounding box center [785, 90] width 243 height 28
paste textarea "please transfer if cx calls back"
type textarea "please transfer if cx calls back"
click at [847, 136] on button "Save" at bounding box center [785, 127] width 243 height 36
click at [903, 48] on icon at bounding box center [901, 50] width 19 height 19
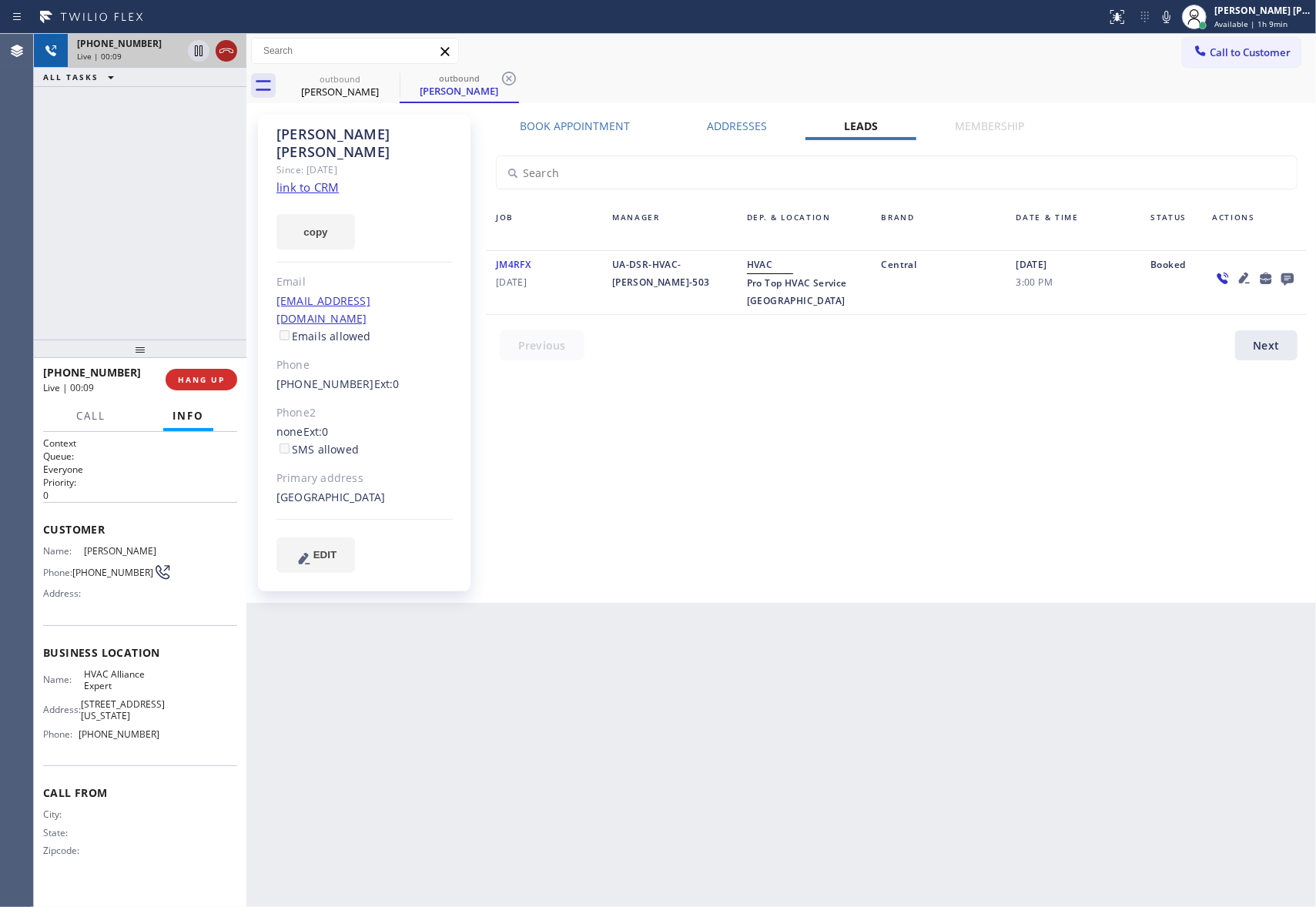
click at [227, 51] on icon at bounding box center [226, 50] width 19 height 19
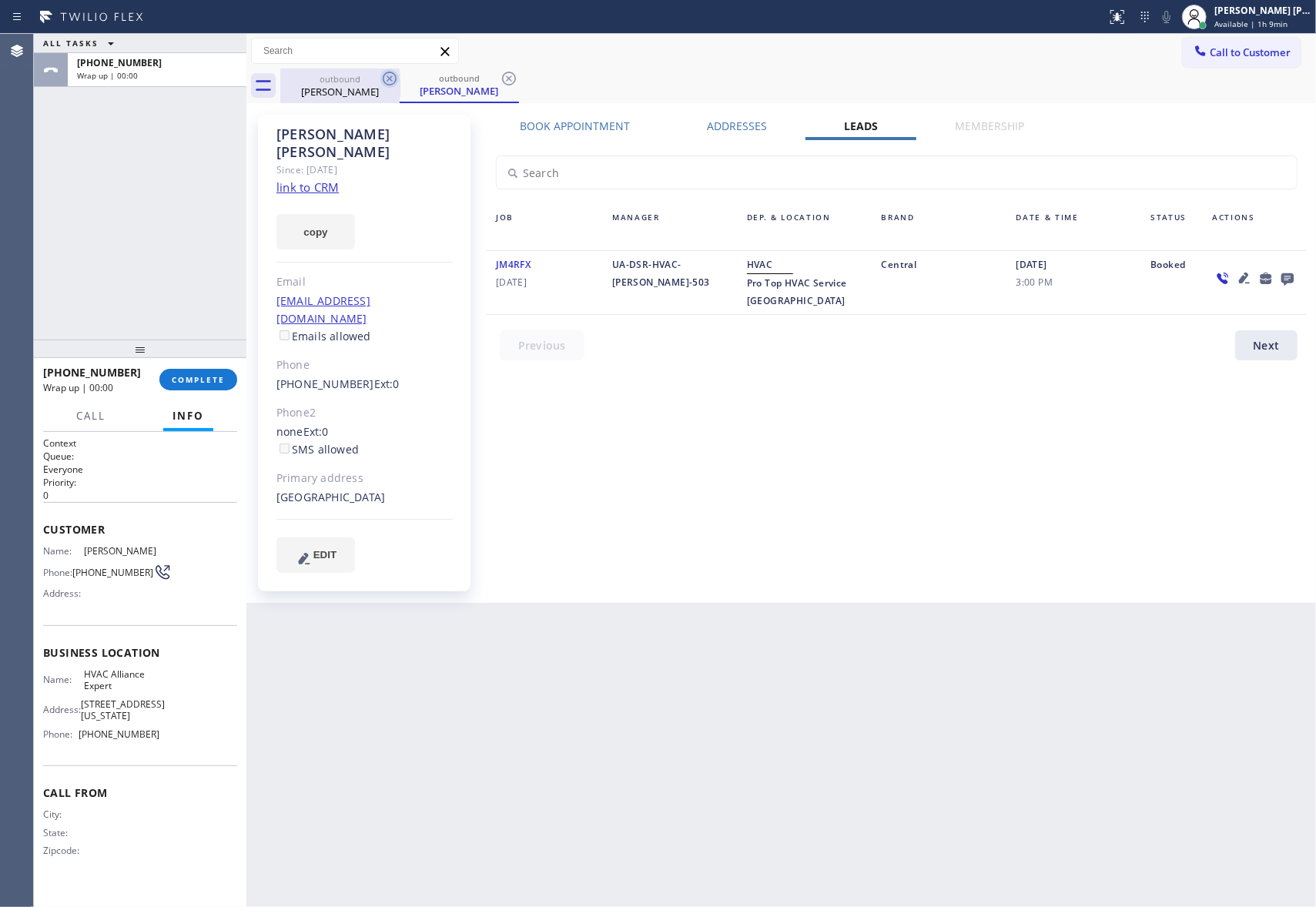
click at [385, 75] on icon at bounding box center [389, 78] width 19 height 19
click at [385, 75] on div "outbound [PERSON_NAME]" at bounding box center [798, 85] width 1035 height 35
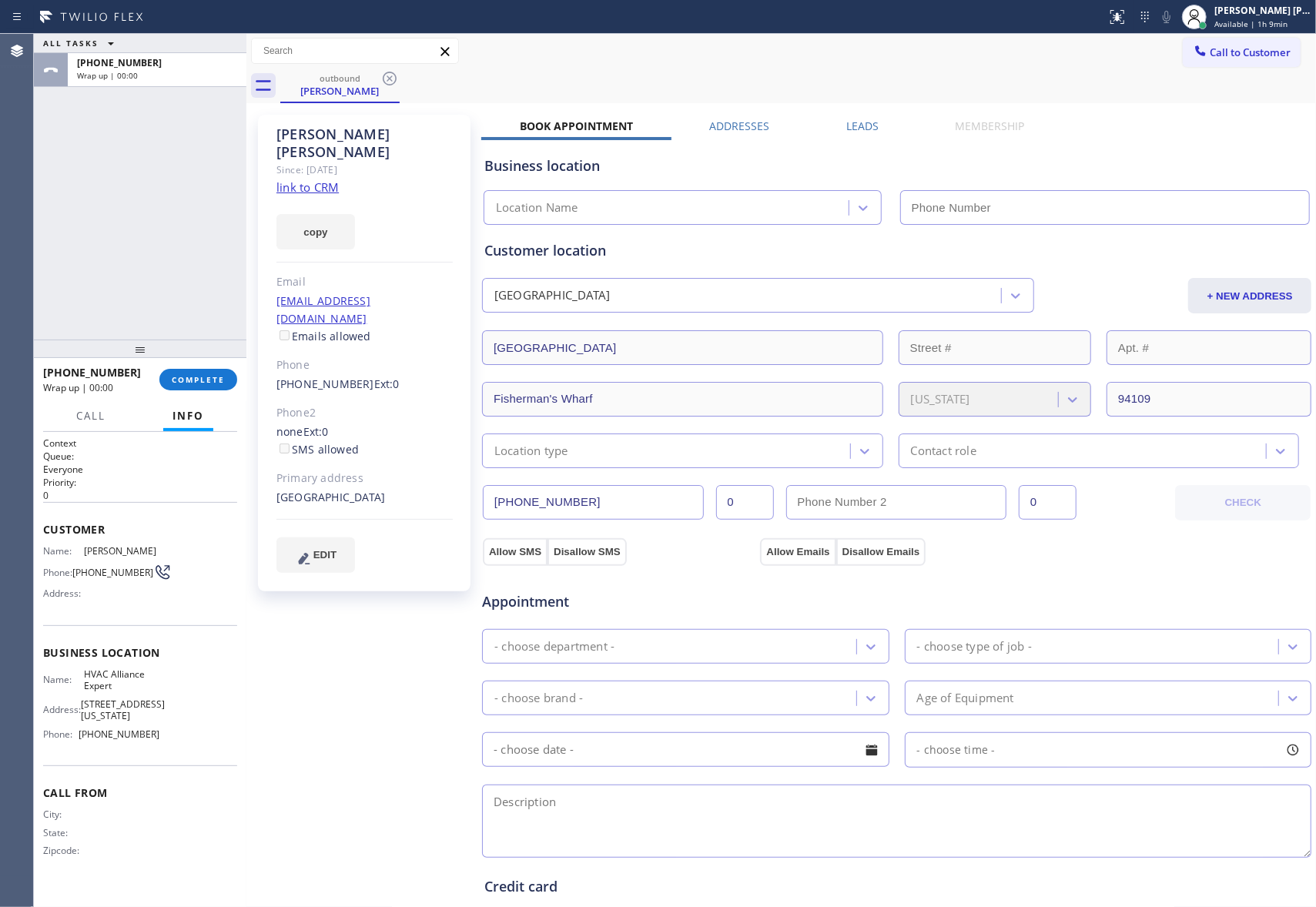
click at [385, 75] on icon at bounding box center [389, 78] width 19 height 19
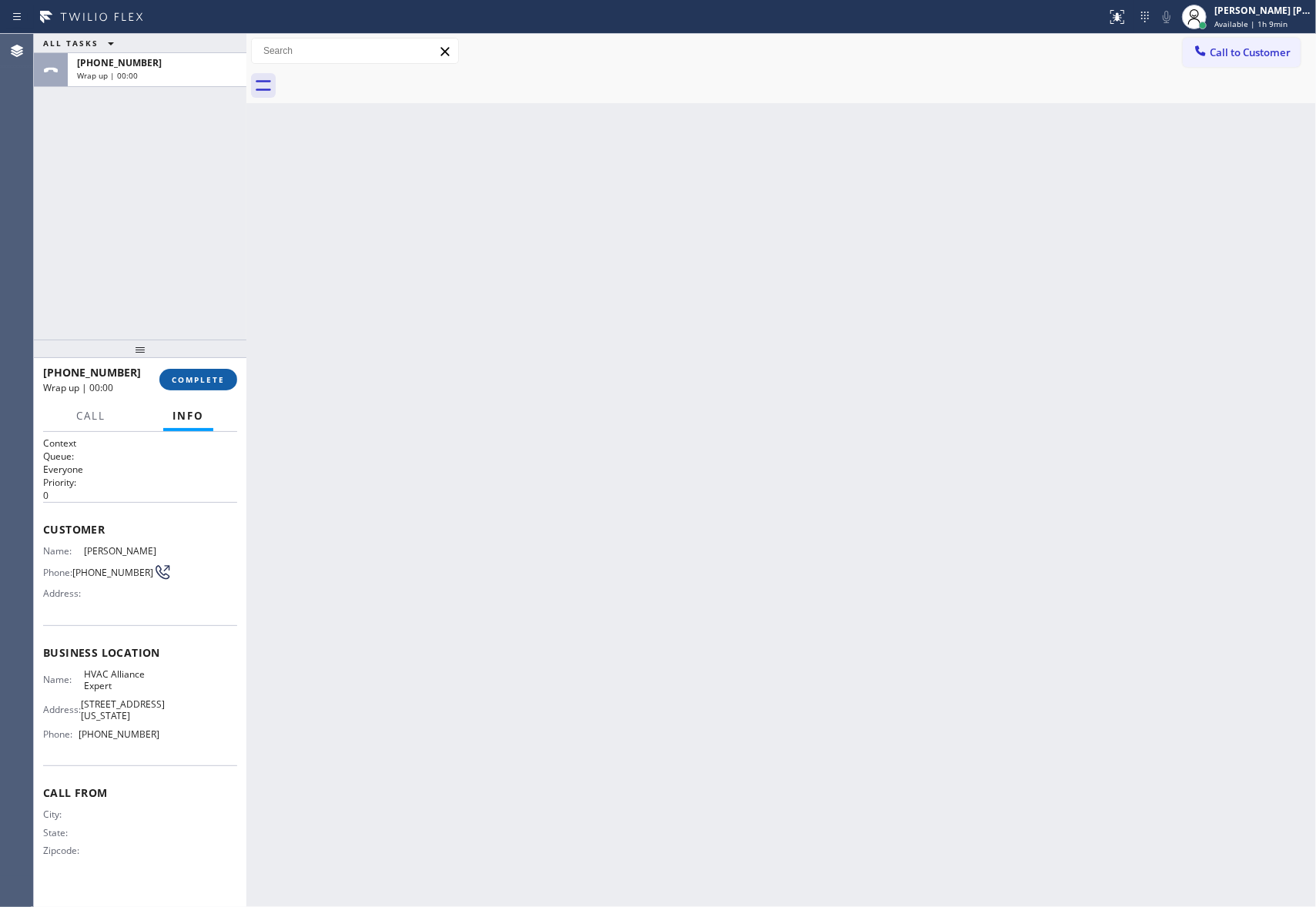
click at [211, 389] on button "COMPLETE" at bounding box center [198, 379] width 78 height 22
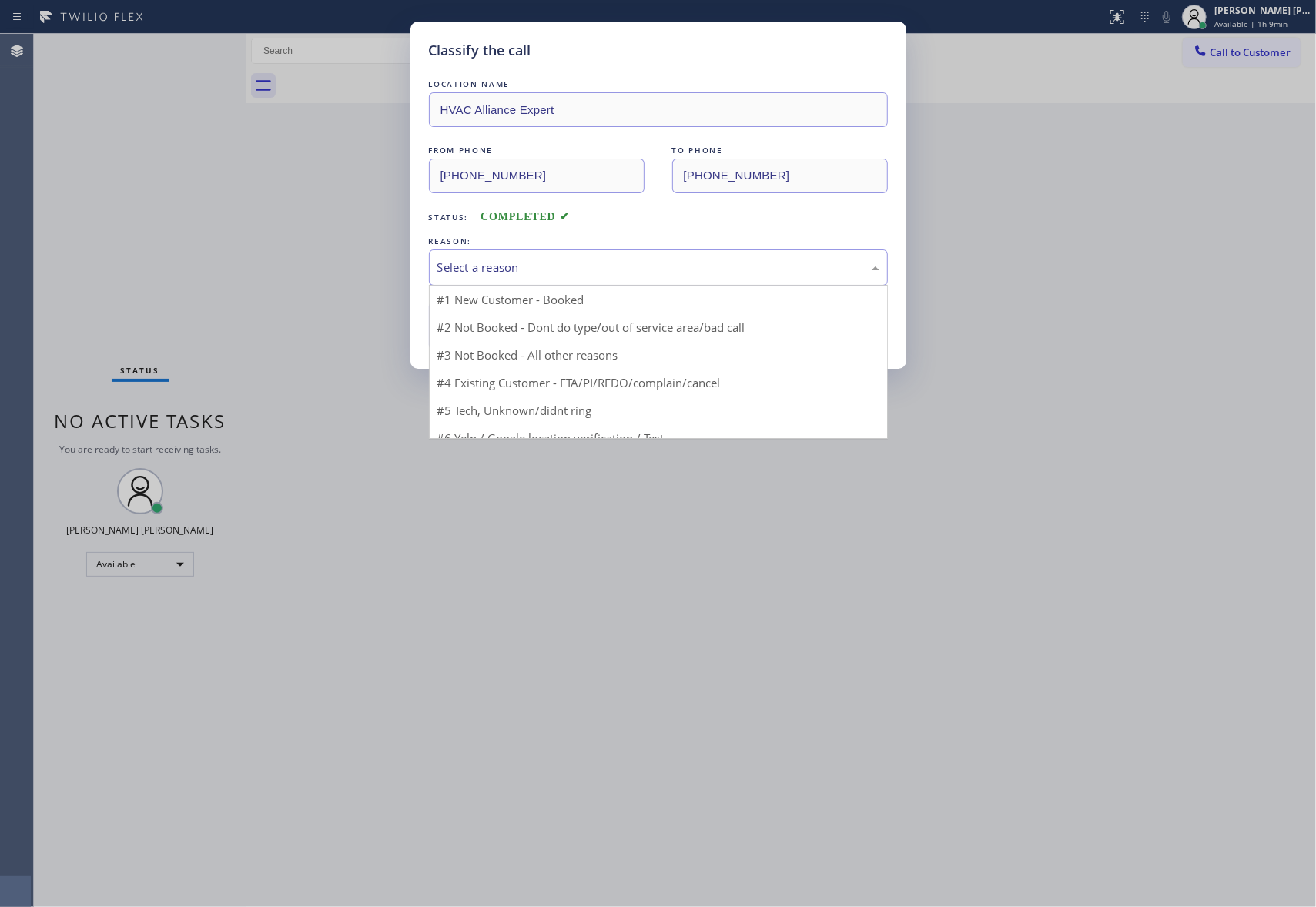
click at [636, 251] on div "Select a reason" at bounding box center [658, 267] width 459 height 36
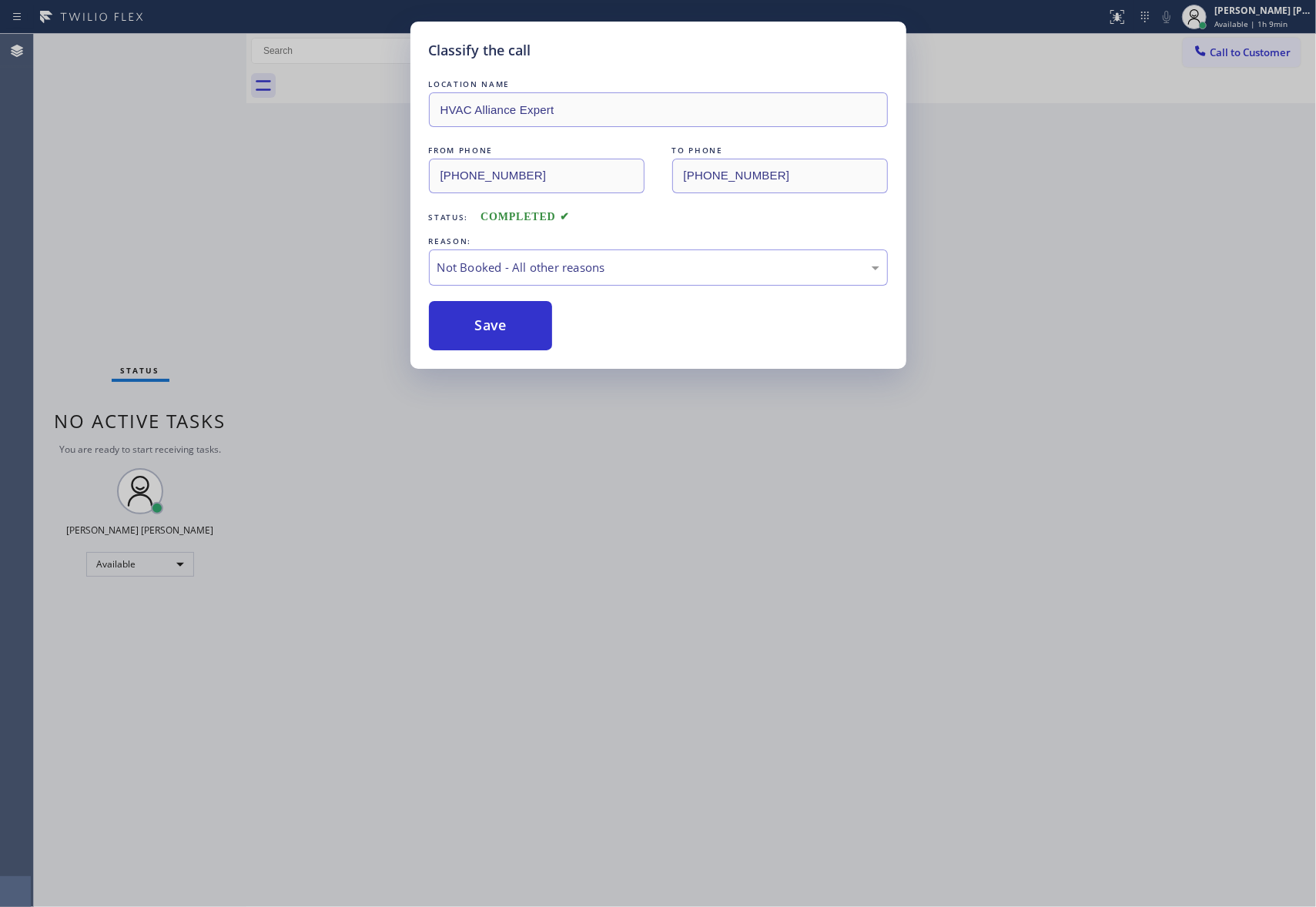
click at [515, 324] on button "Save" at bounding box center [490, 325] width 124 height 49
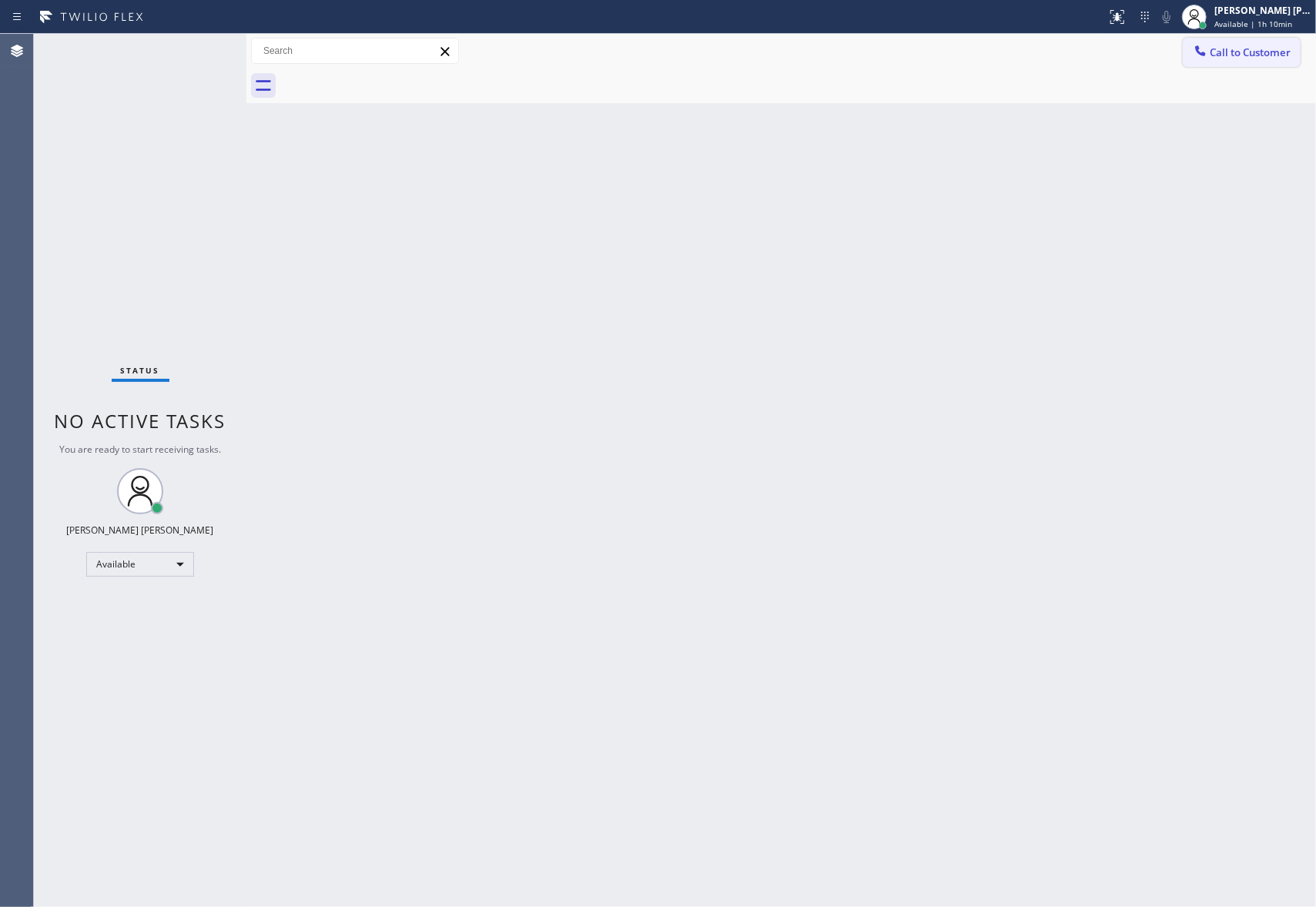
click at [1272, 49] on span "Call to Customer" at bounding box center [1250, 52] width 81 height 13
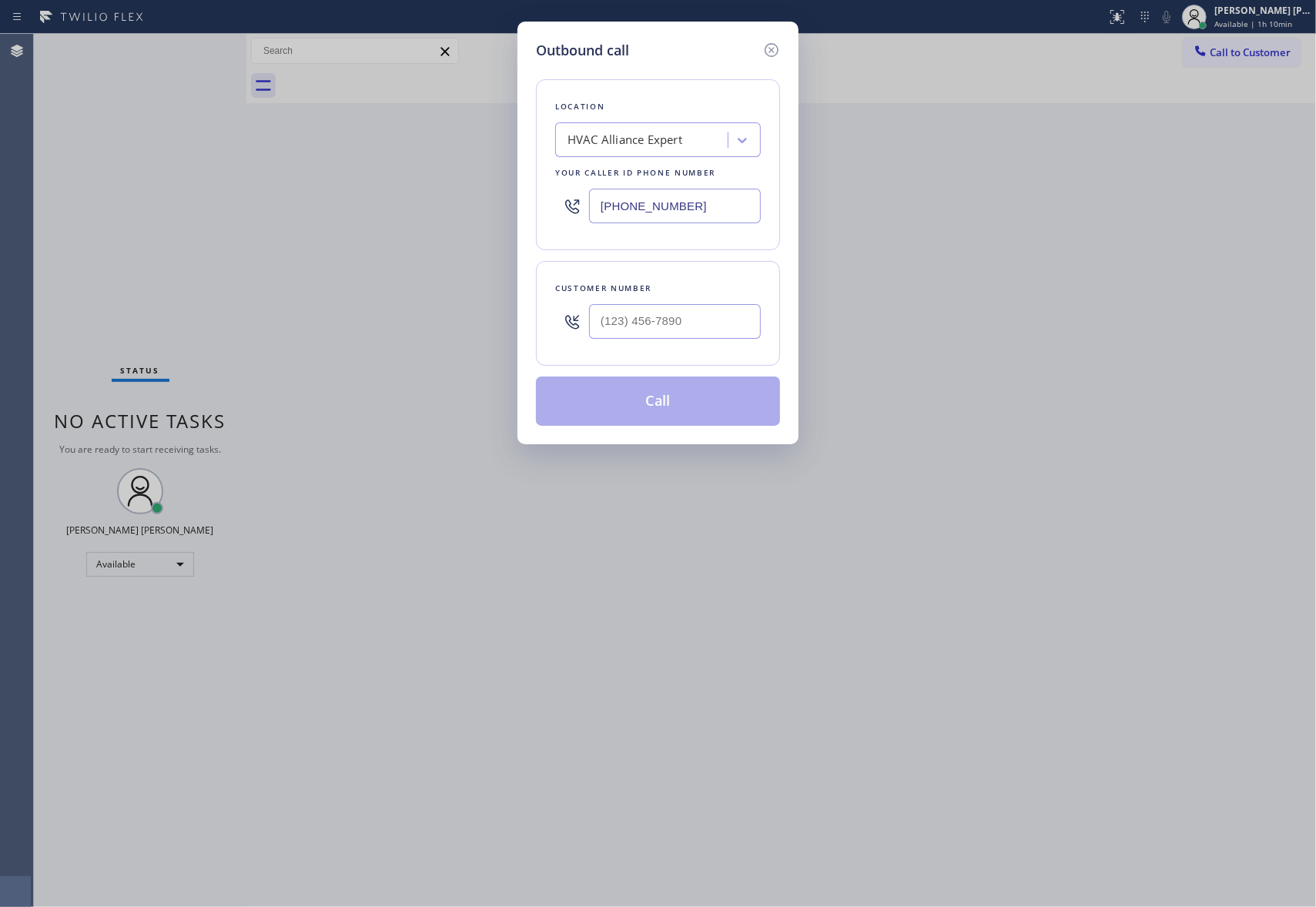
click at [743, 341] on div at bounding box center [675, 322] width 172 height 50
click at [734, 327] on input "(___) ___-____" at bounding box center [675, 321] width 172 height 35
paste input "248) 496-5677"
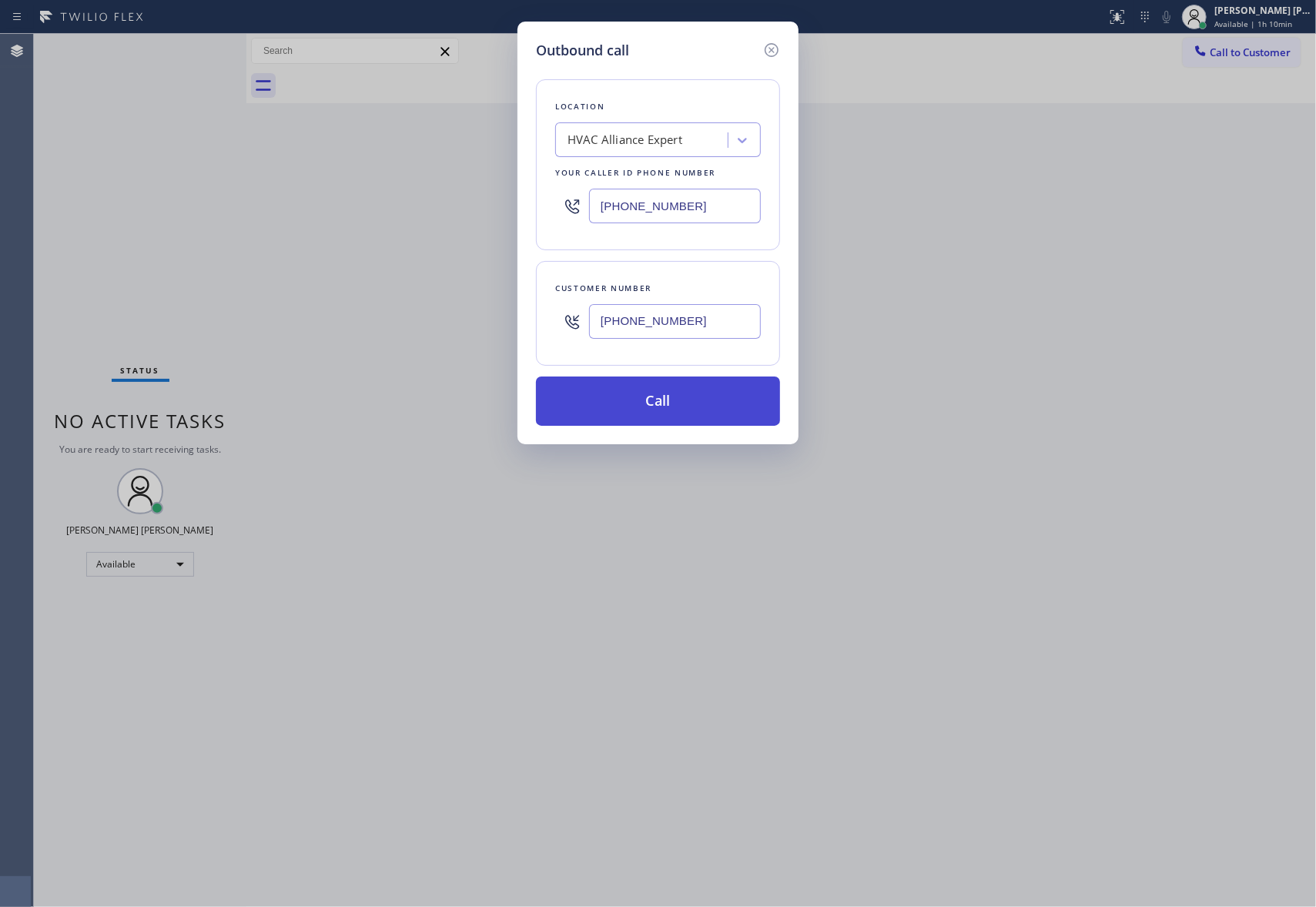
type input "[PHONE_NUMBER]"
click at [687, 406] on button "Call" at bounding box center [658, 401] width 244 height 49
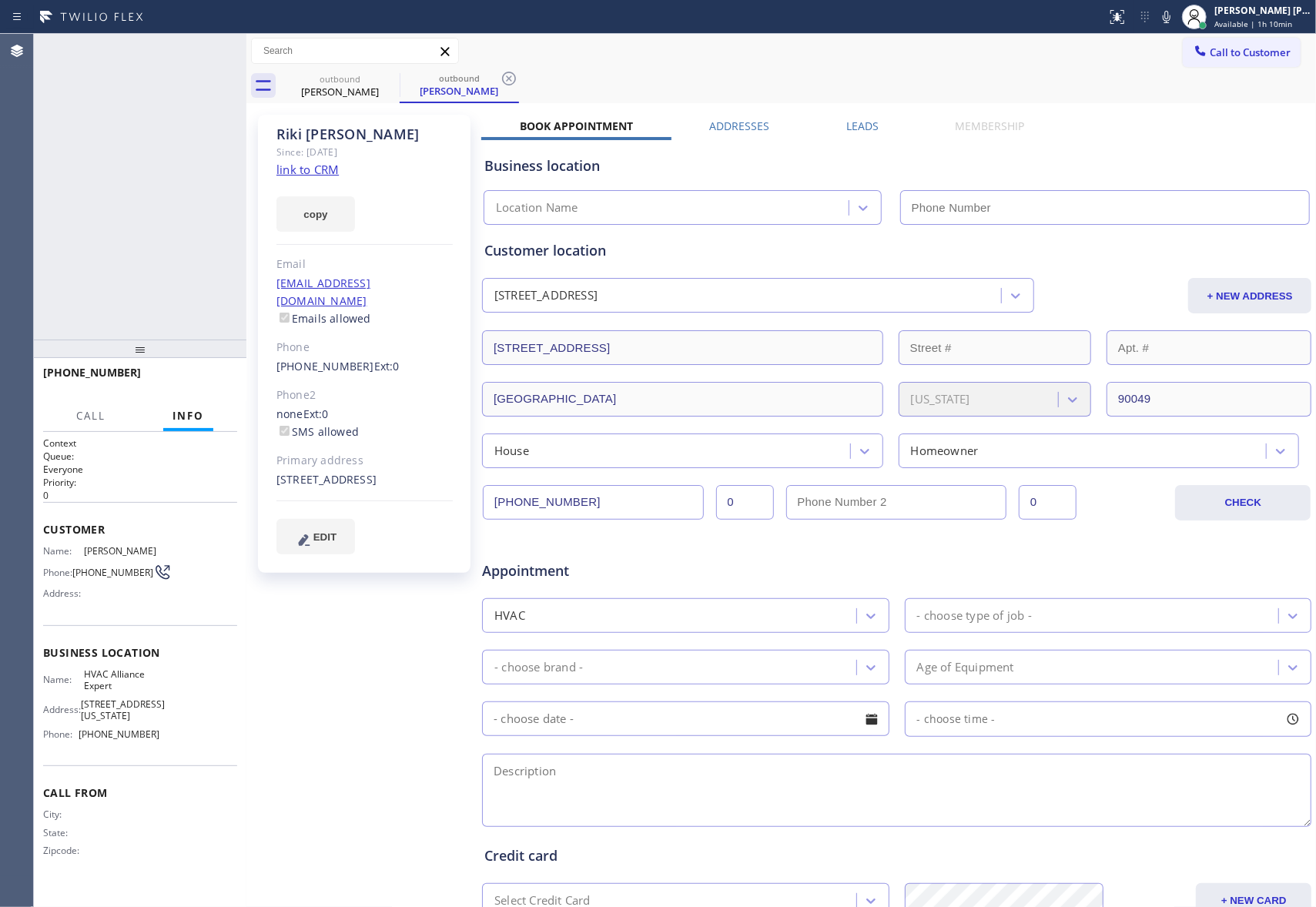
type input "[PHONE_NUMBER]"
click at [200, 377] on span "HANG UP" at bounding box center [201, 379] width 47 height 11
drag, startPoint x: 272, startPoint y: 345, endPoint x: 352, endPoint y: 354, distance: 80.5
click at [352, 354] on div "[PERSON_NAME] Since: [DATE] link to CRM copy Email [EMAIL_ADDRESS][DOMAIN_NAME]…" at bounding box center [364, 343] width 212 height 458
copy link "[PHONE_NUMBER]"
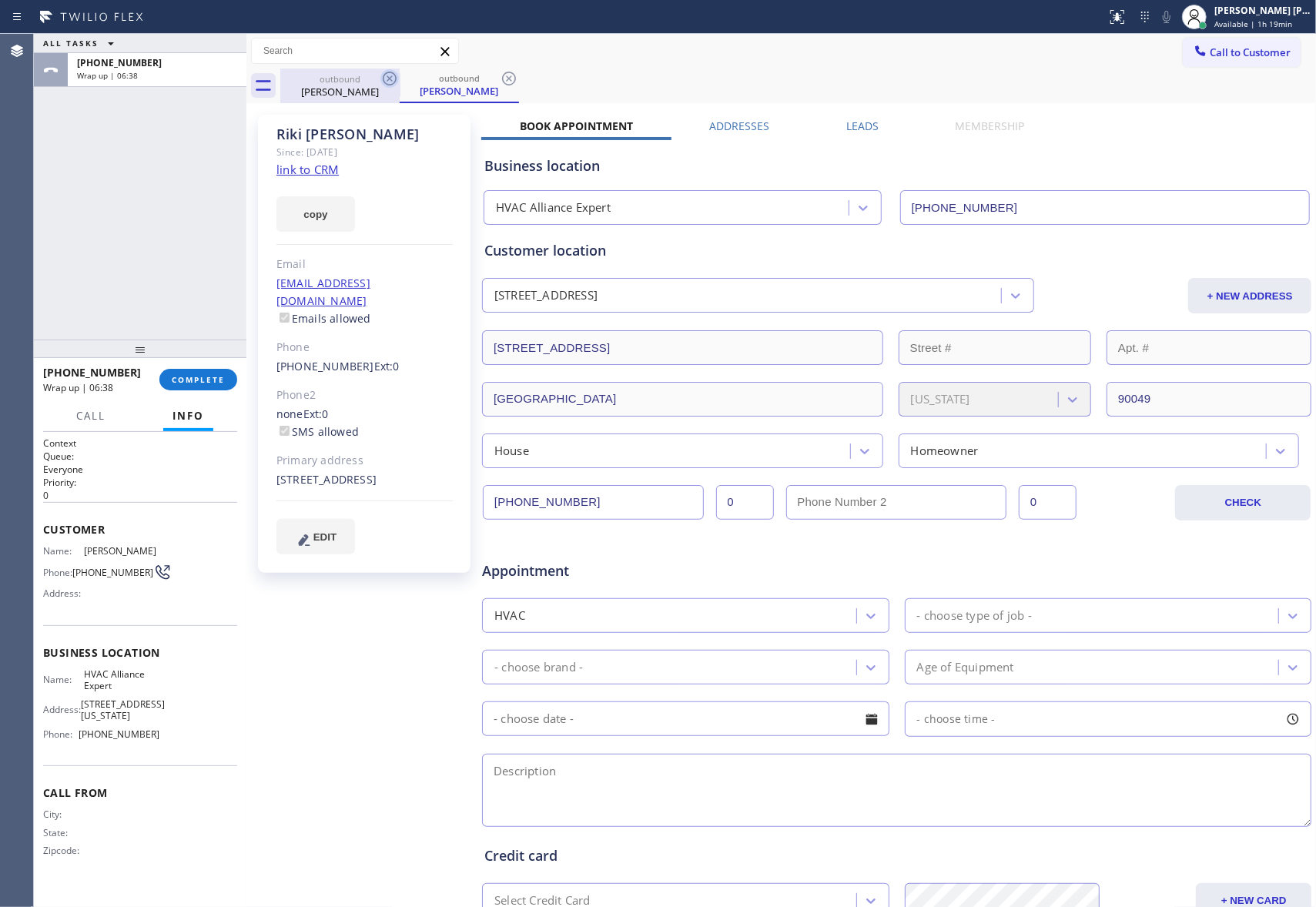
click at [391, 78] on icon at bounding box center [389, 78] width 19 height 19
click at [400, 78] on div "outbound [PERSON_NAME]" at bounding box center [459, 85] width 119 height 35
click at [499, 78] on icon at bounding box center [508, 78] width 19 height 19
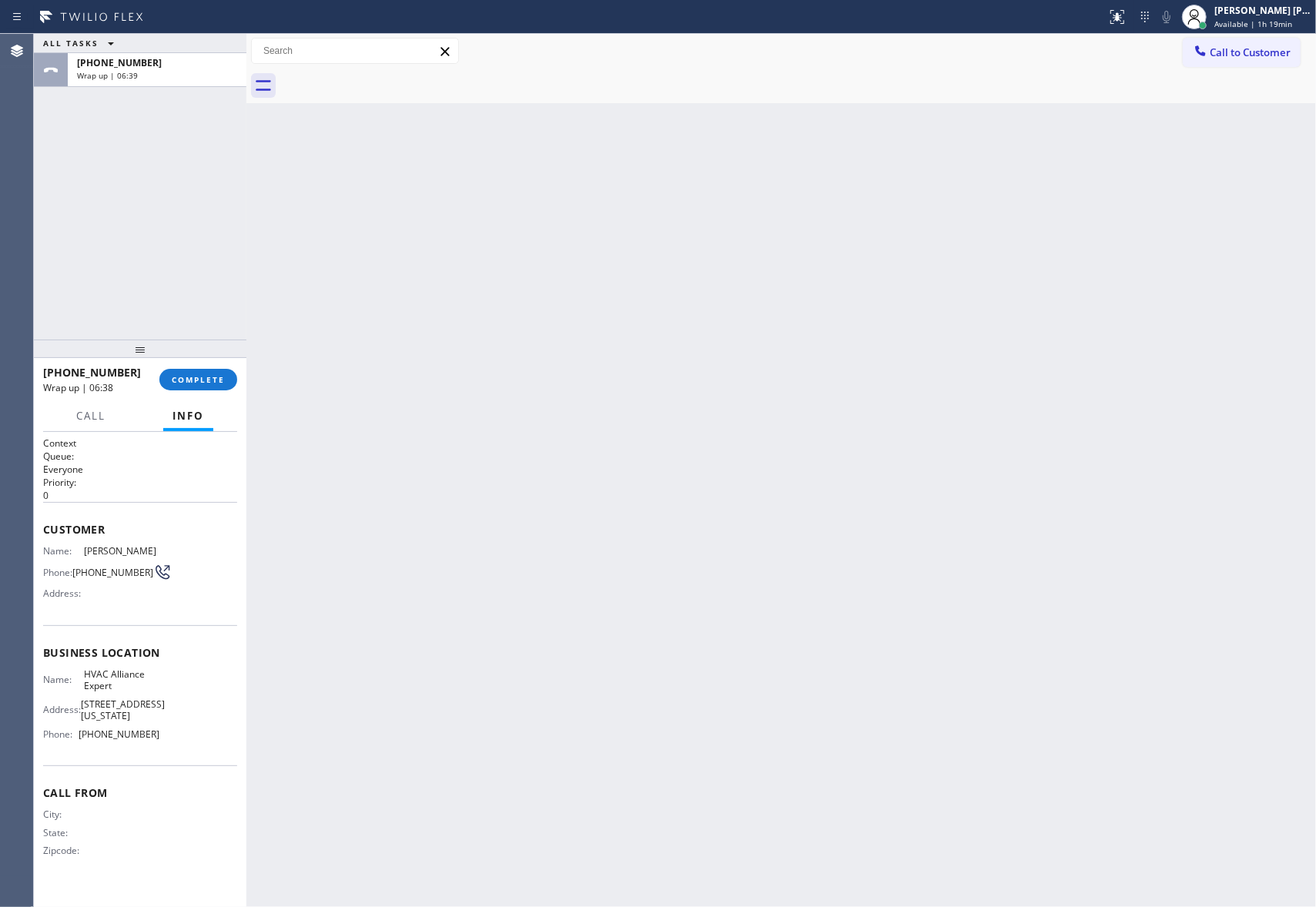
click at [391, 78] on div at bounding box center [798, 85] width 1035 height 35
click at [202, 382] on span "COMPLETE" at bounding box center [198, 379] width 53 height 11
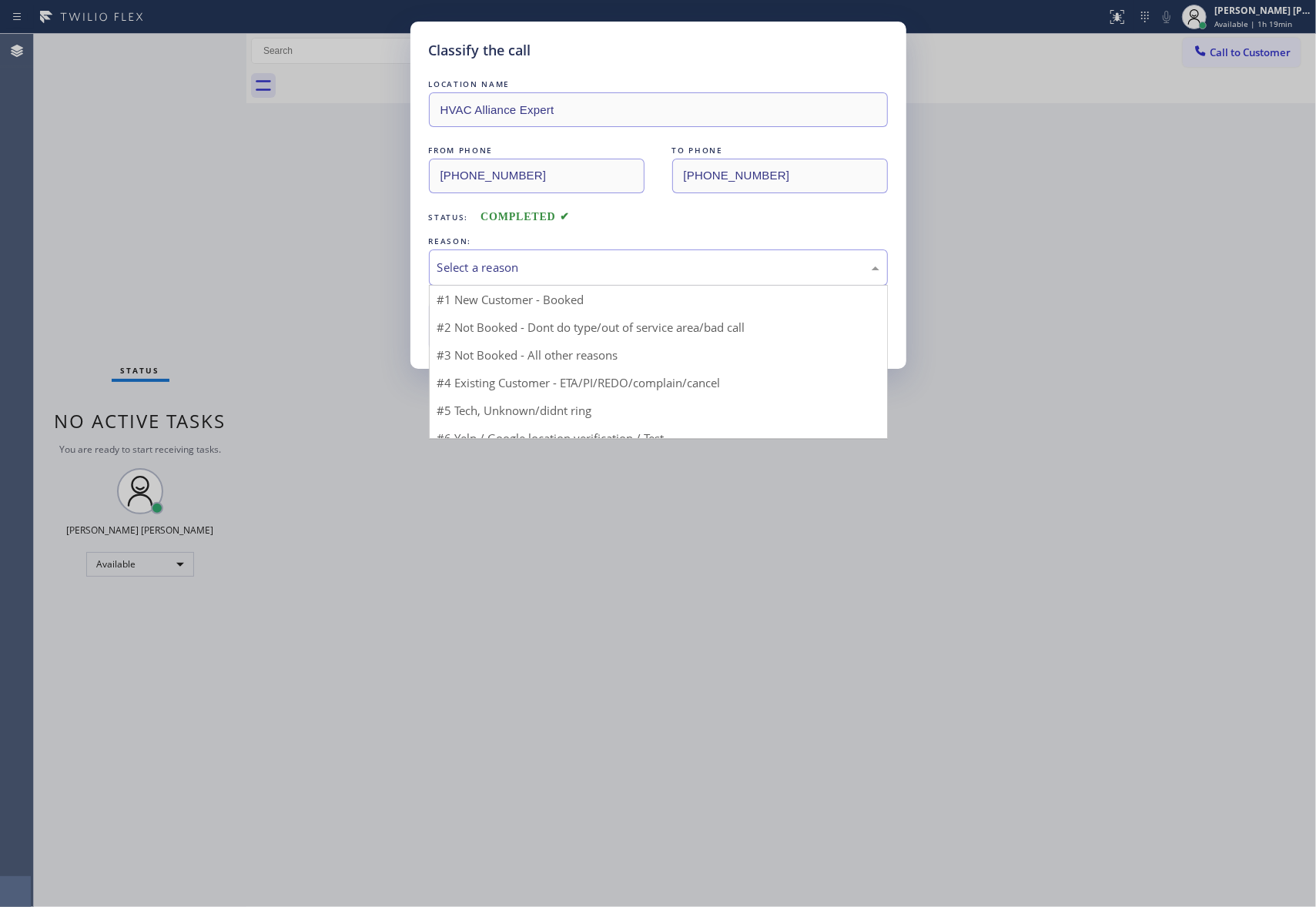
click at [588, 272] on div "Select a reason" at bounding box center [658, 268] width 442 height 18
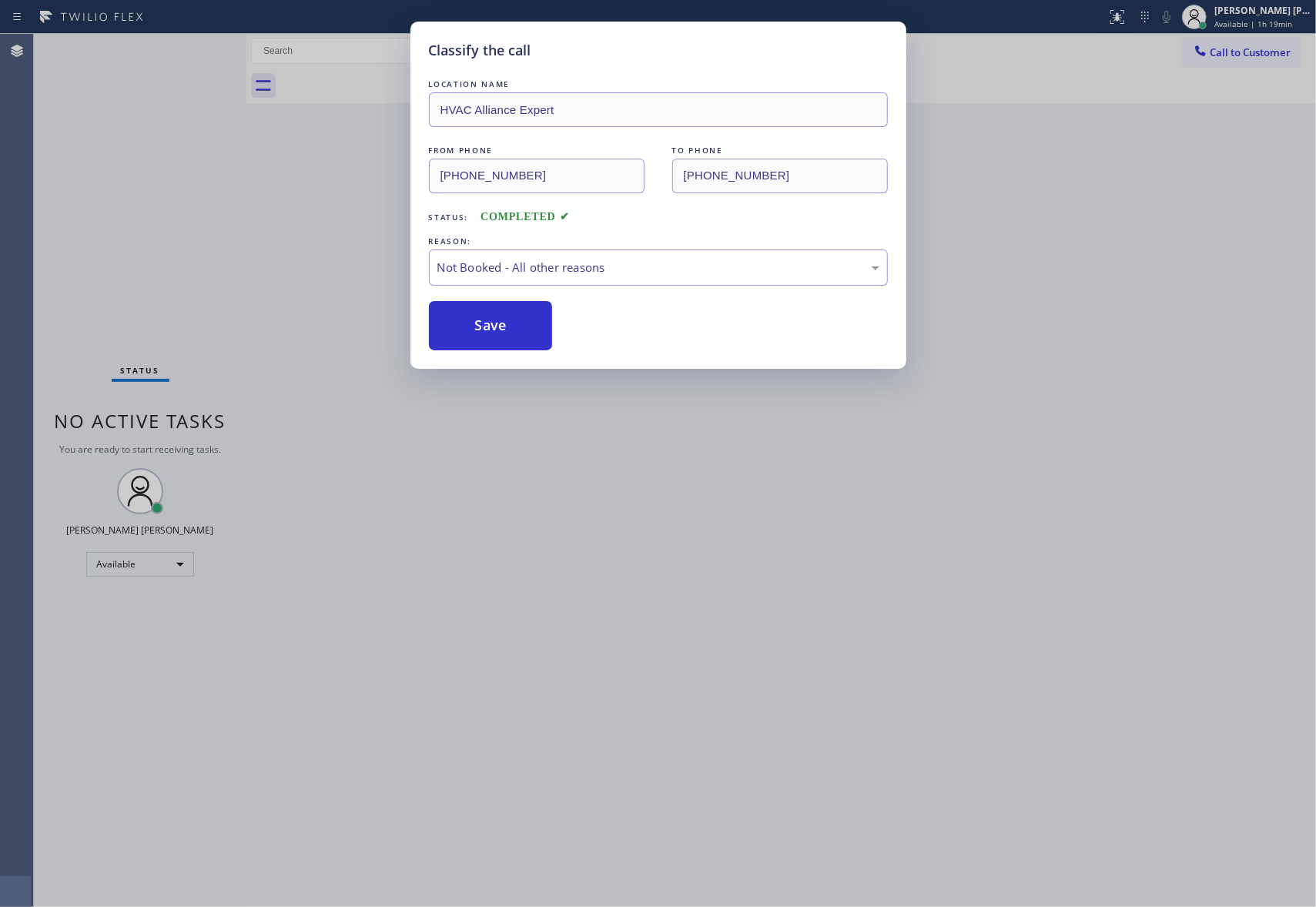
click at [479, 331] on button "Save" at bounding box center [490, 325] width 124 height 49
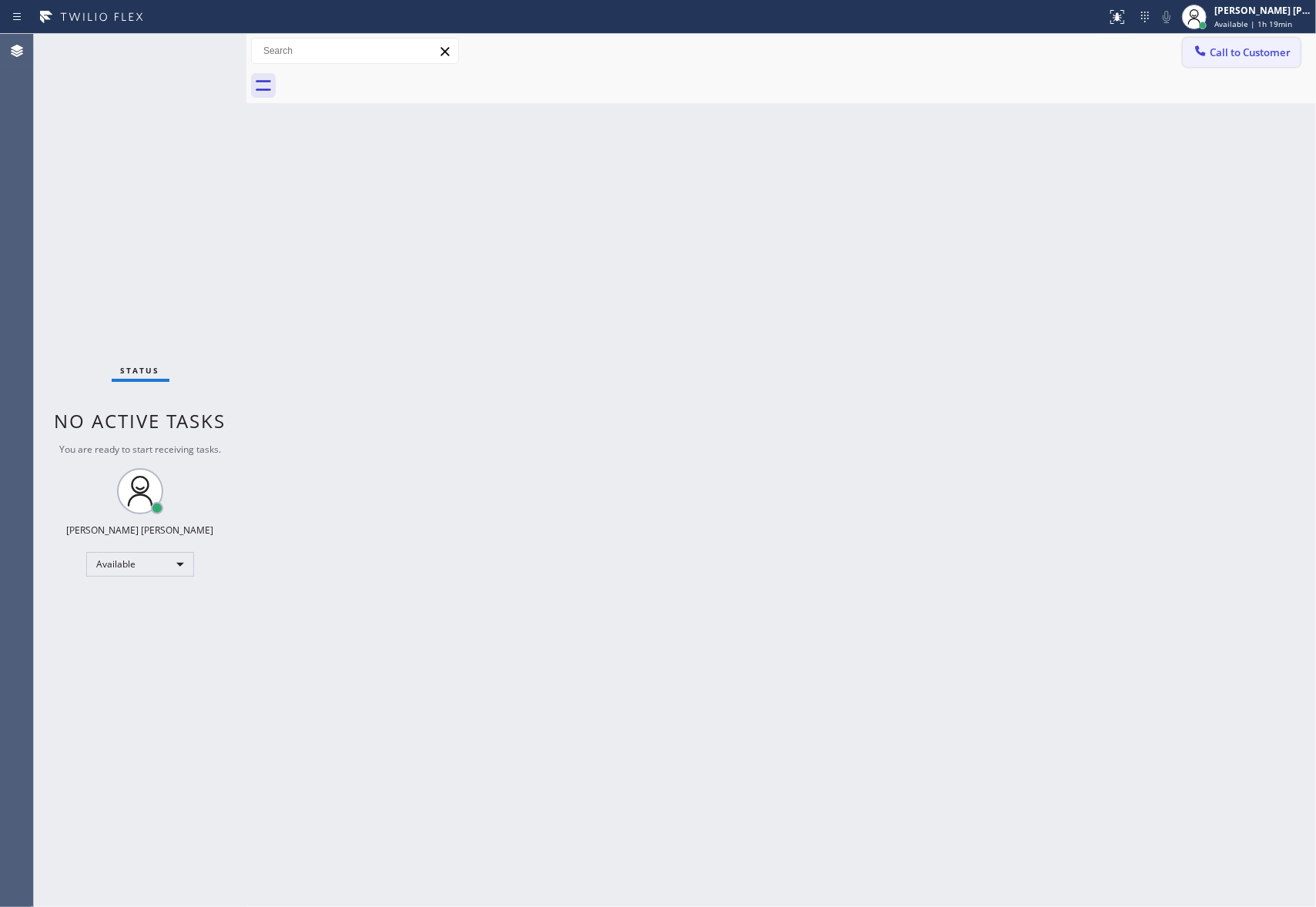
click at [1274, 53] on span "Call to Customer" at bounding box center [1250, 52] width 81 height 13
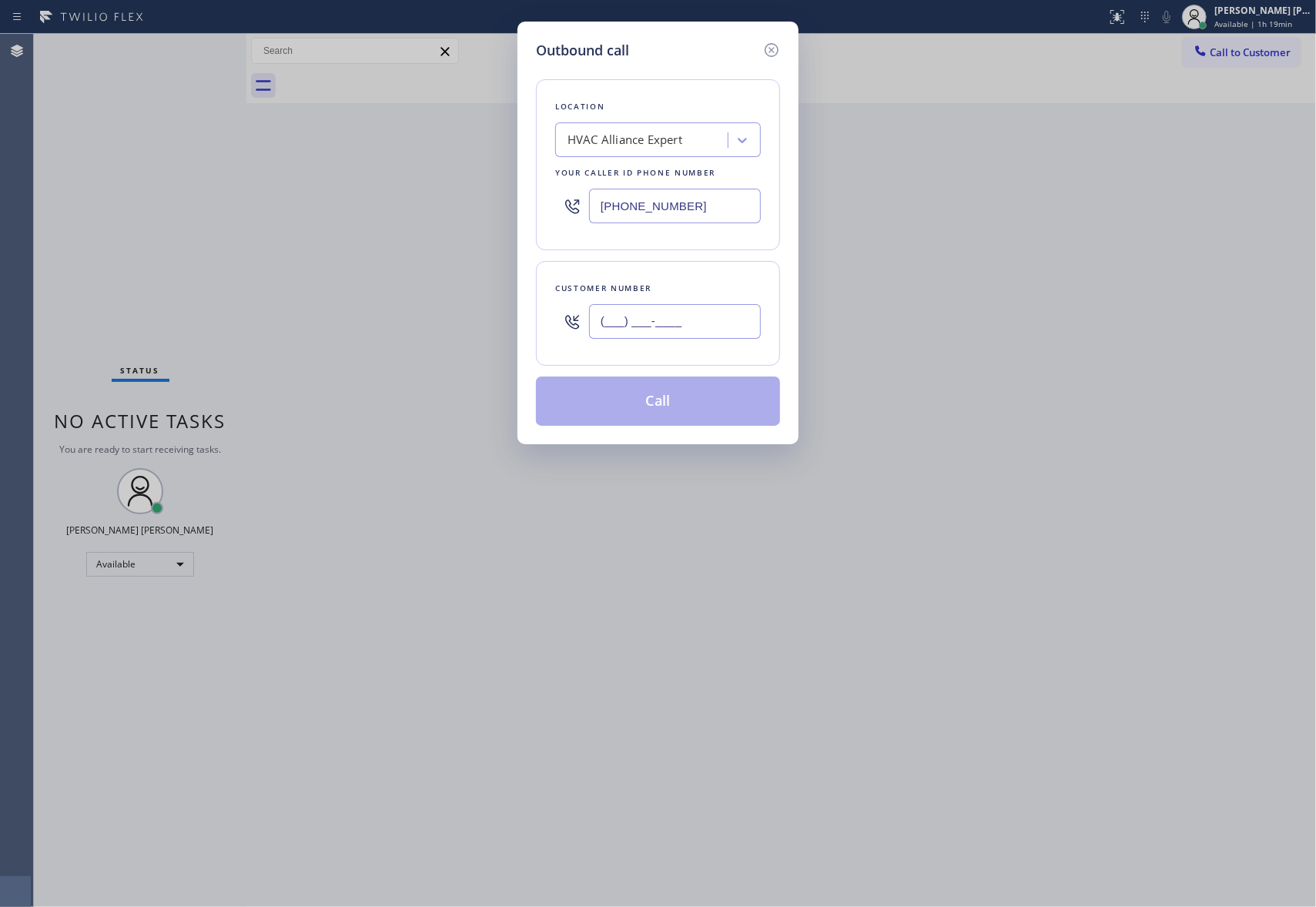
click at [685, 324] on input "(___) ___-____" at bounding box center [675, 321] width 172 height 35
paste input "818) 395-4801"
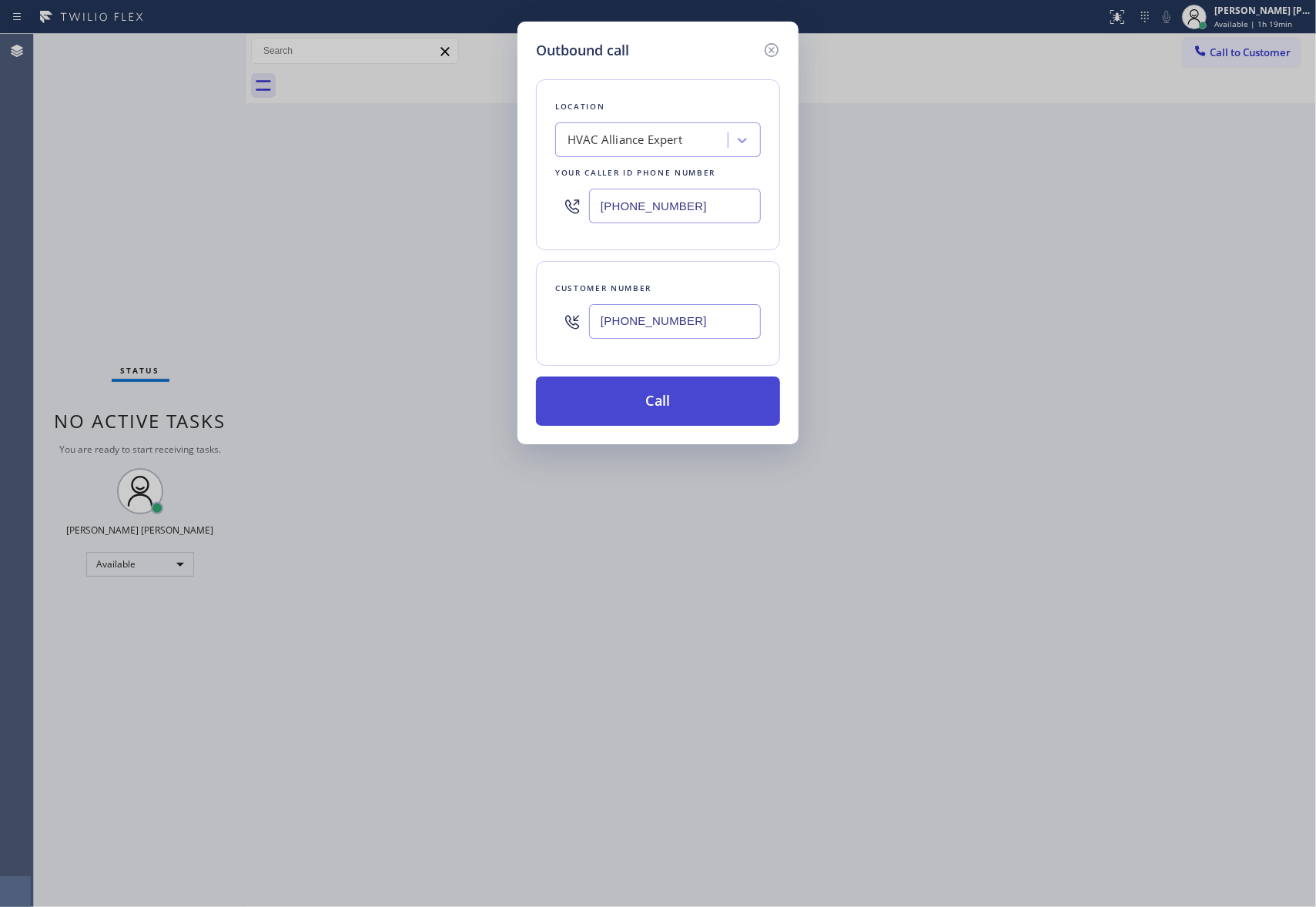
type input "[PHONE_NUMBER]"
click at [645, 411] on button "Call" at bounding box center [658, 401] width 244 height 49
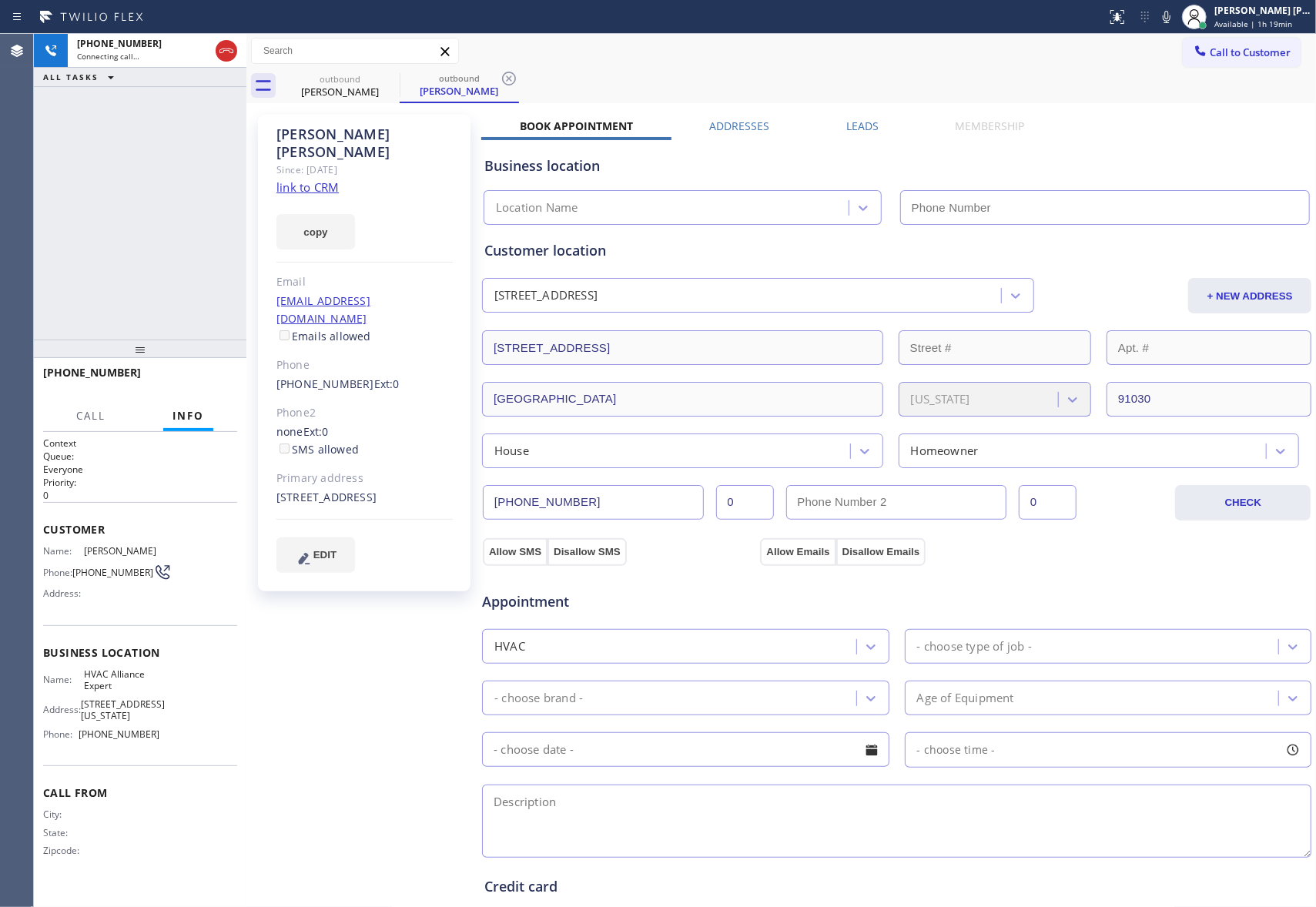
type input "[PHONE_NUMBER]"
click at [222, 36] on div at bounding box center [212, 51] width 56 height 34
drag, startPoint x: 222, startPoint y: 44, endPoint x: 29, endPoint y: 59, distance: 193.6
click at [221, 47] on icon at bounding box center [226, 50] width 19 height 19
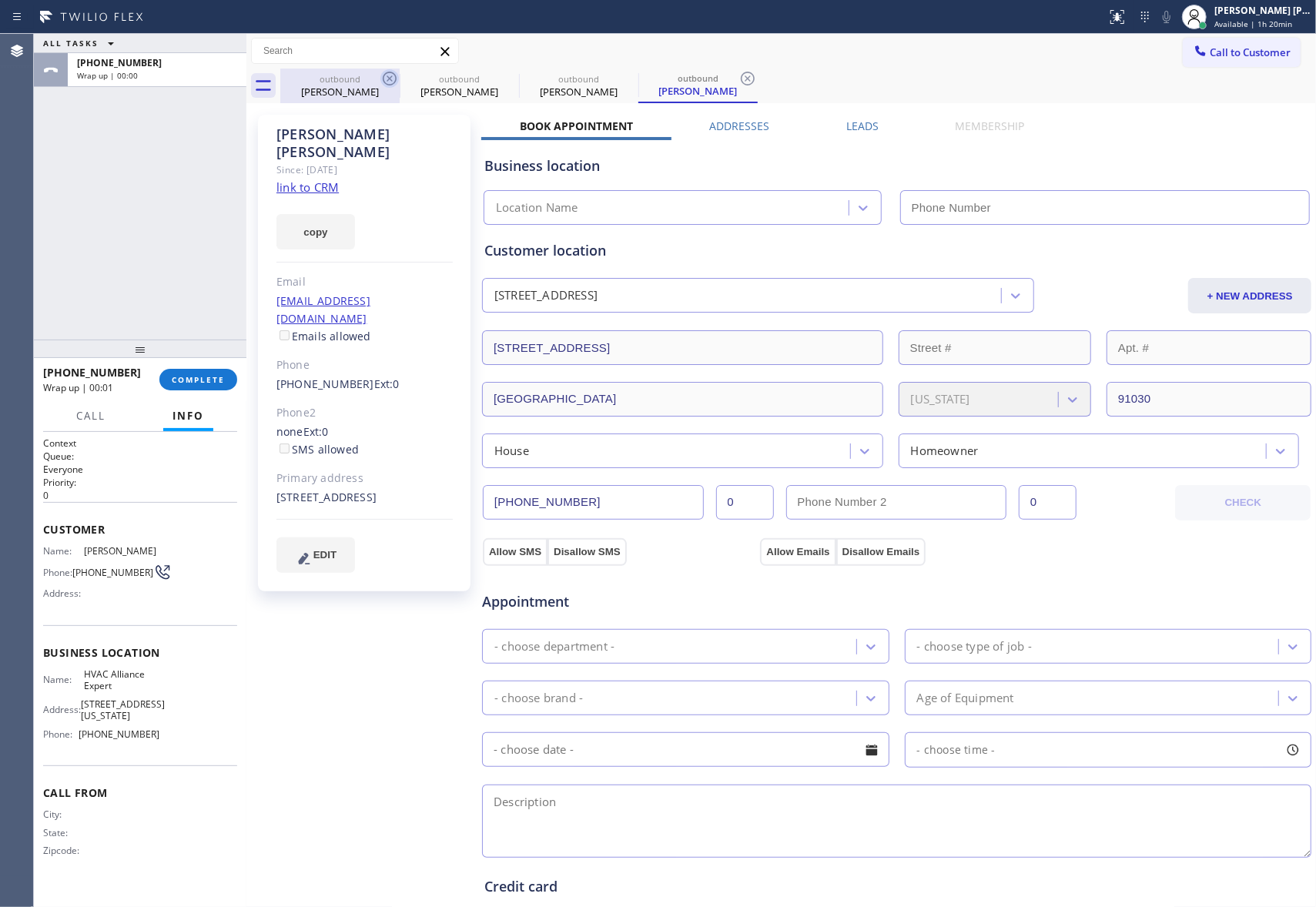
click at [385, 81] on icon at bounding box center [389, 78] width 19 height 19
click at [0, 0] on icon at bounding box center [0, 0] width 0 height 0
click at [739, 78] on icon at bounding box center [748, 78] width 19 height 19
click at [388, 78] on div "outbound [PERSON_NAME] outbound [PERSON_NAME] outbound [PERSON_NAME] outbound […" at bounding box center [798, 85] width 1035 height 35
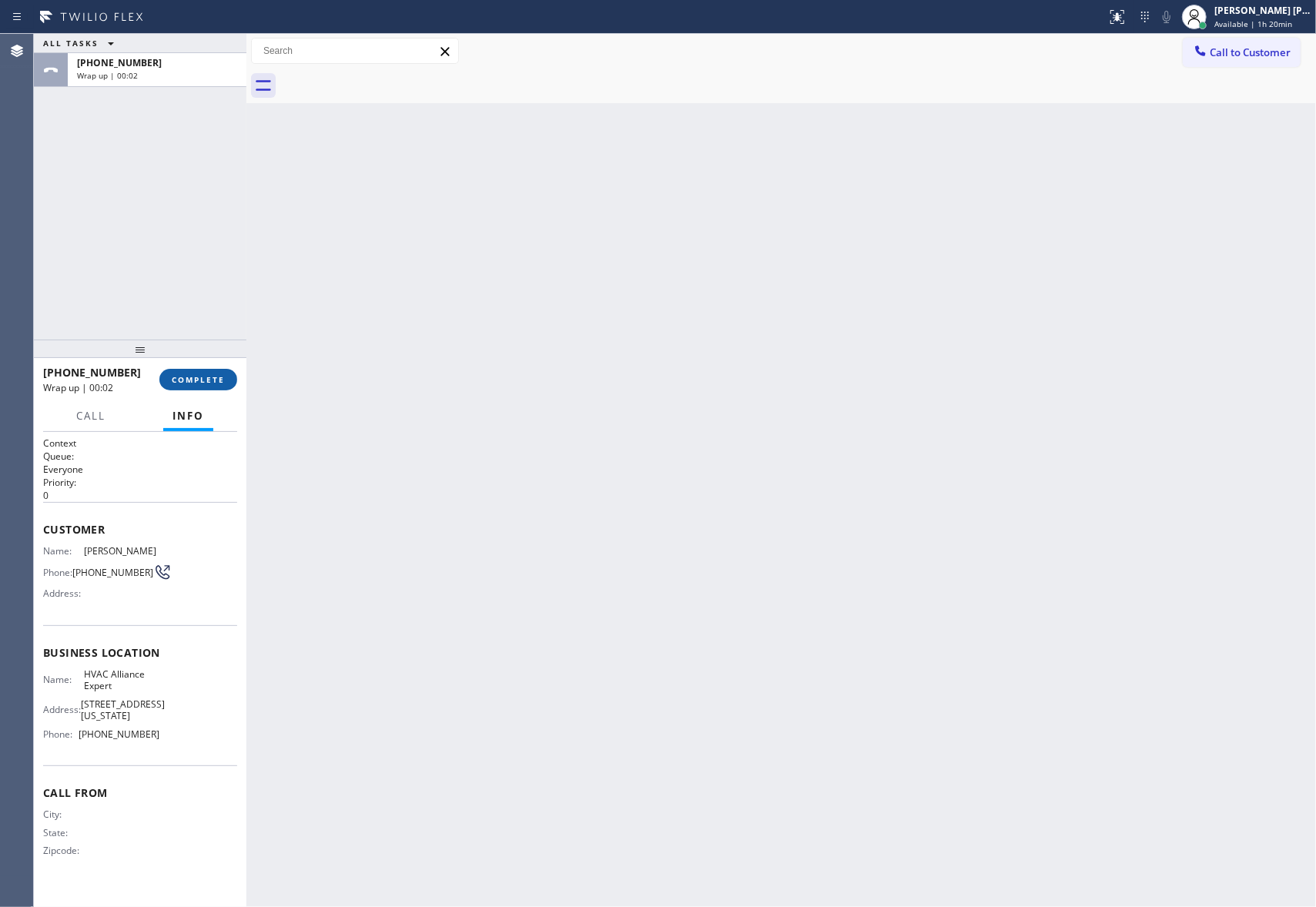
click at [223, 374] on span "COMPLETE" at bounding box center [198, 379] width 53 height 11
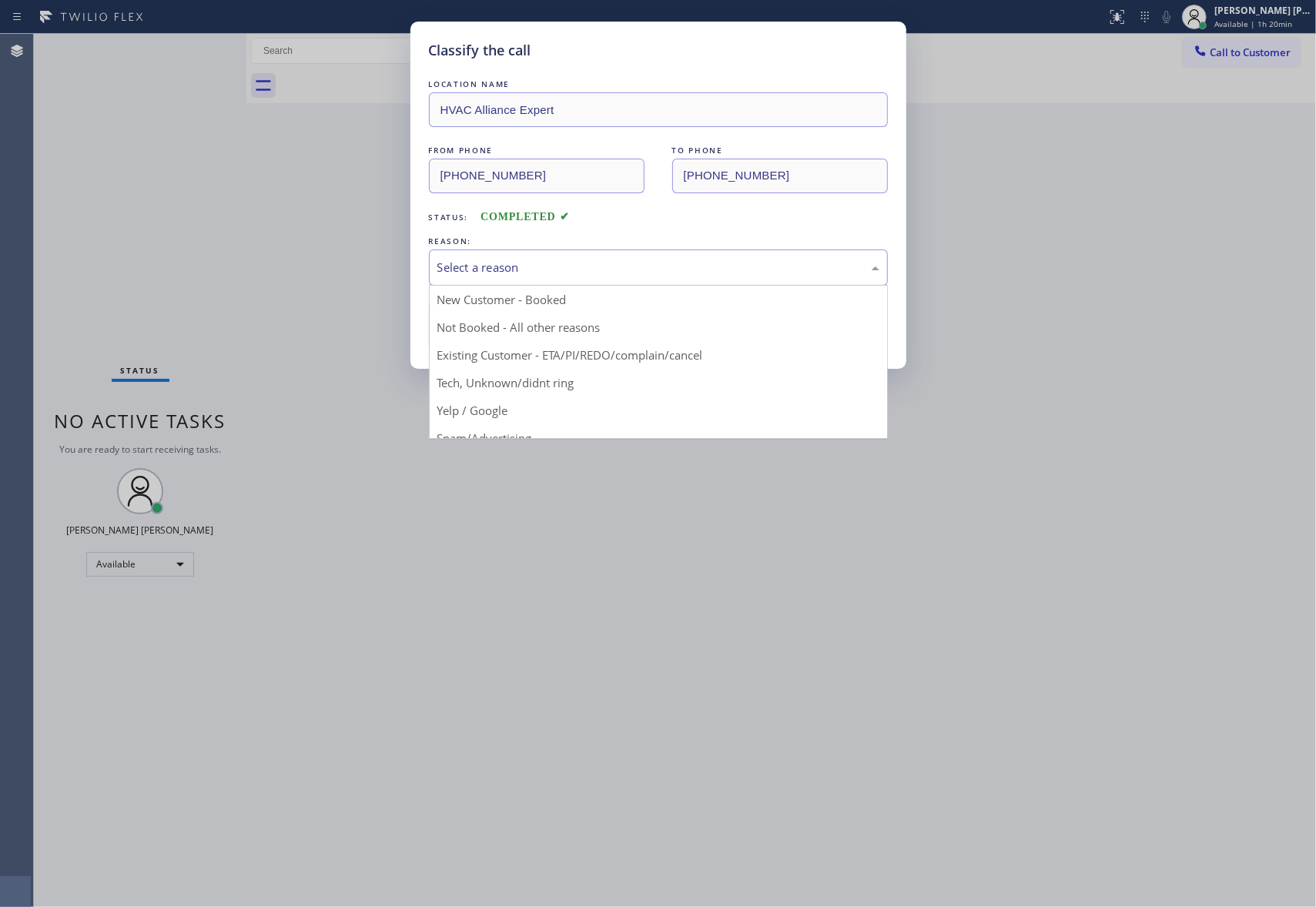
click at [497, 260] on div "Select a reason" at bounding box center [658, 268] width 442 height 18
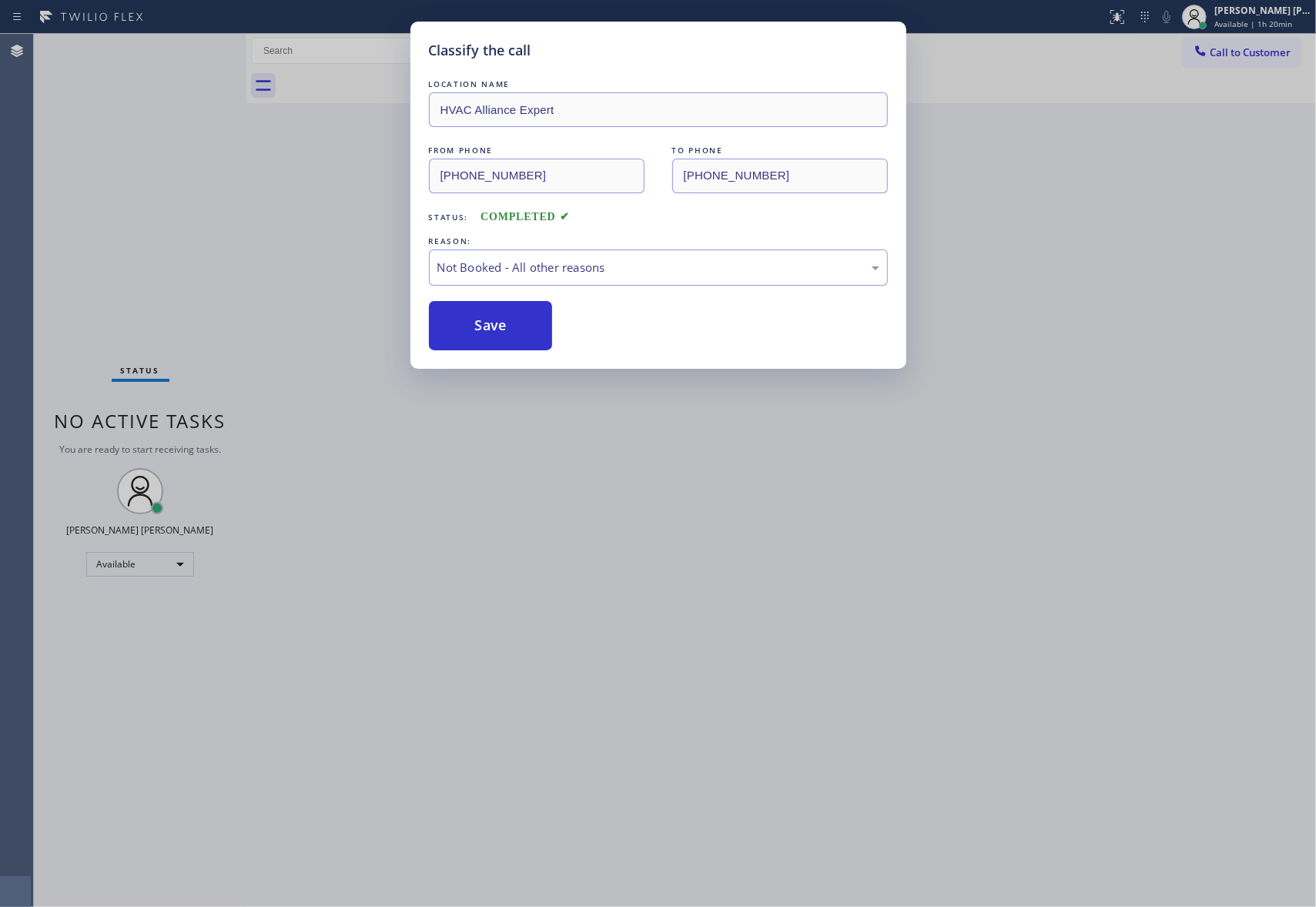
click at [485, 333] on button "Save" at bounding box center [490, 325] width 124 height 49
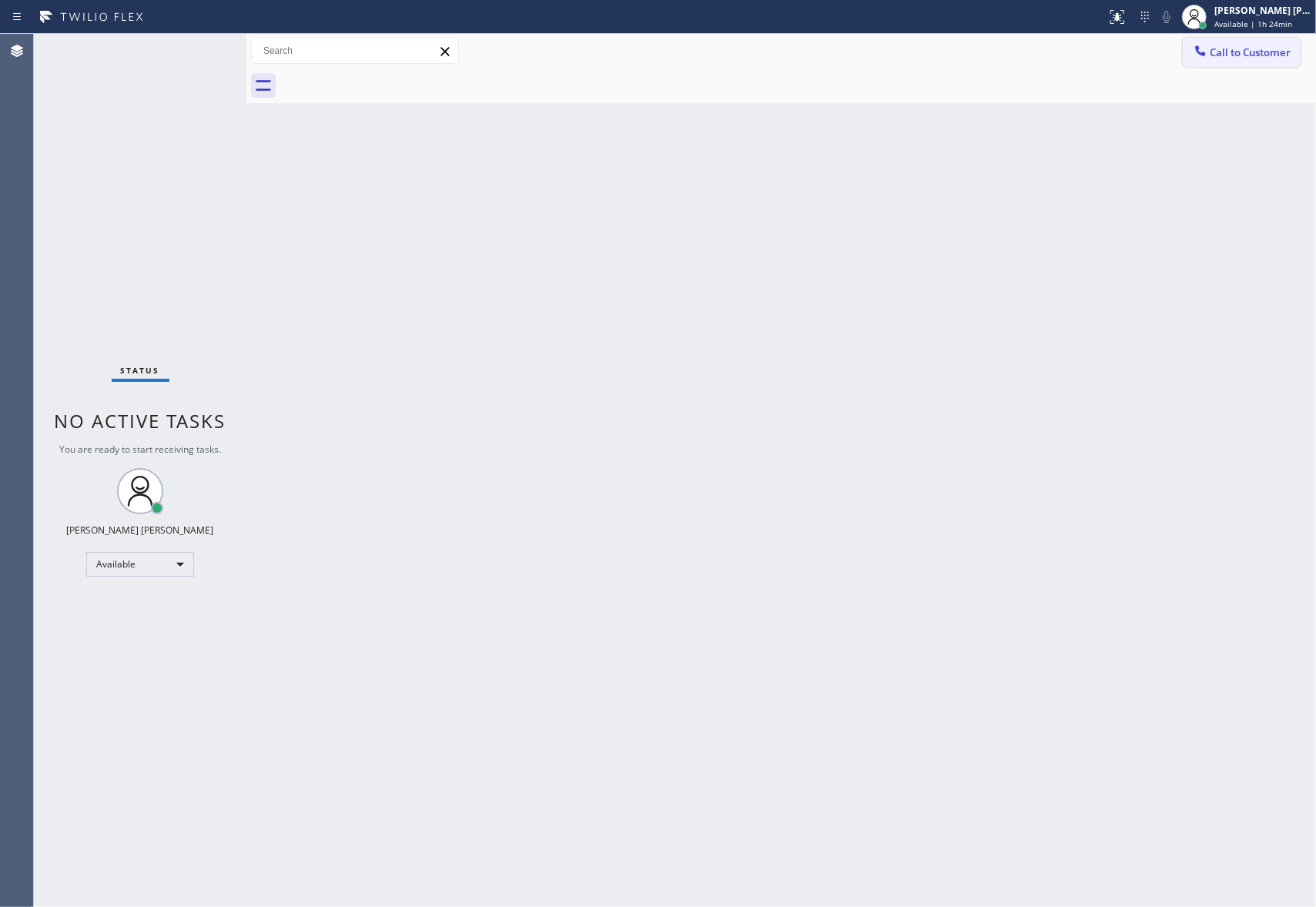
click at [1247, 39] on button "Call to Customer" at bounding box center [1241, 52] width 117 height 30
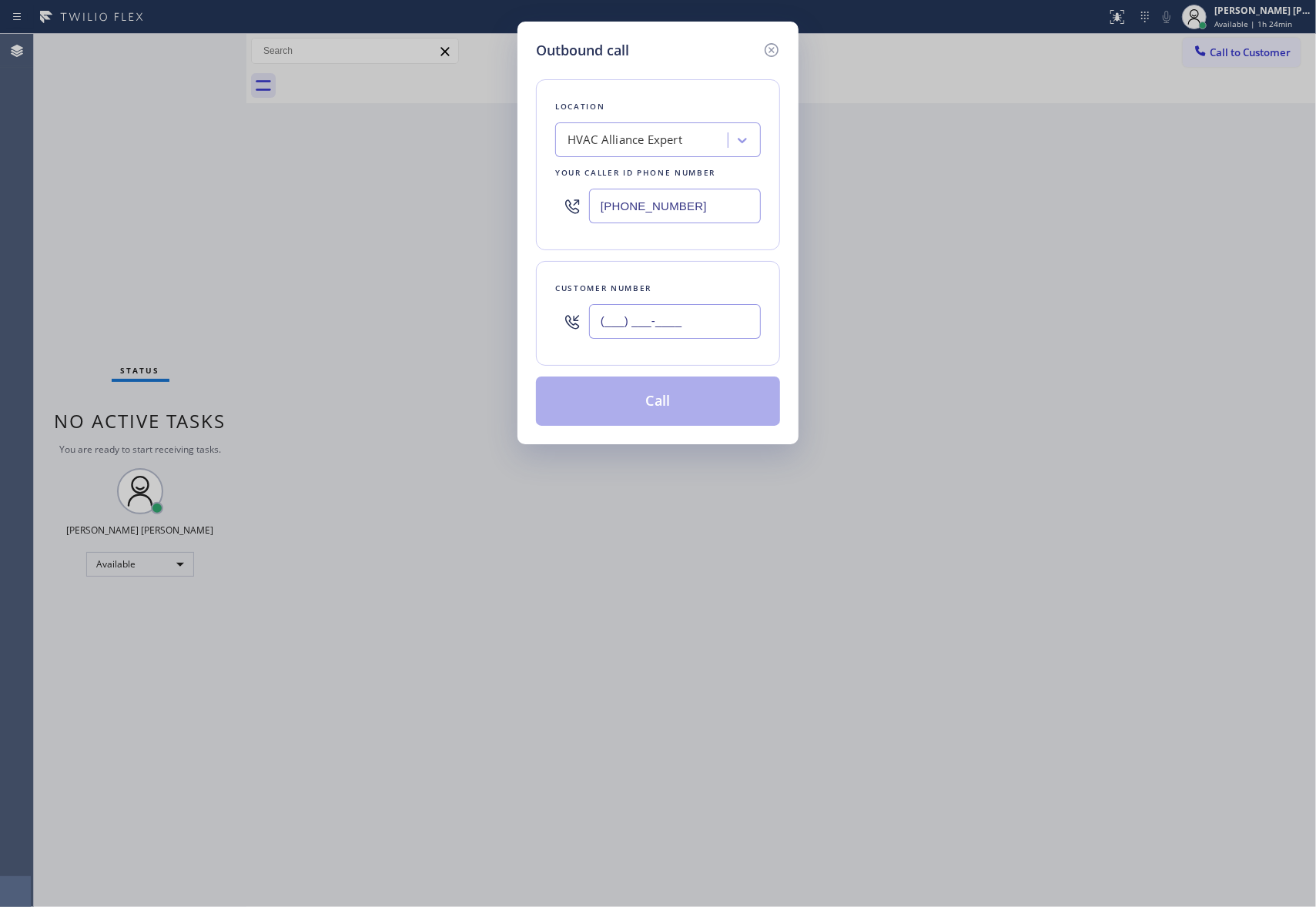
click at [656, 322] on input "(___) ___-____" at bounding box center [675, 321] width 172 height 35
paste input "310) 625-8983"
type input "[PHONE_NUMBER]"
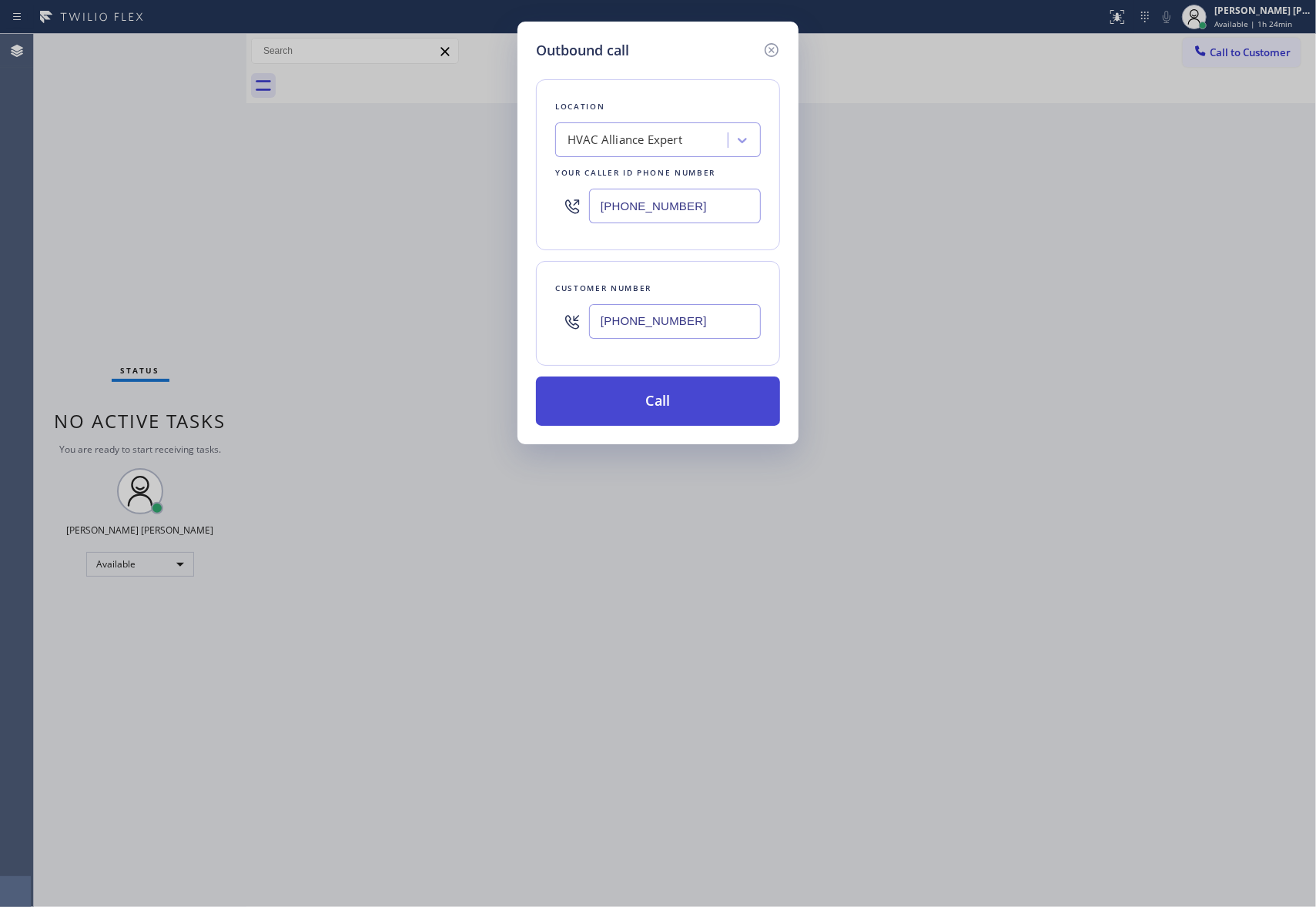
click at [660, 403] on button "Call" at bounding box center [658, 401] width 244 height 49
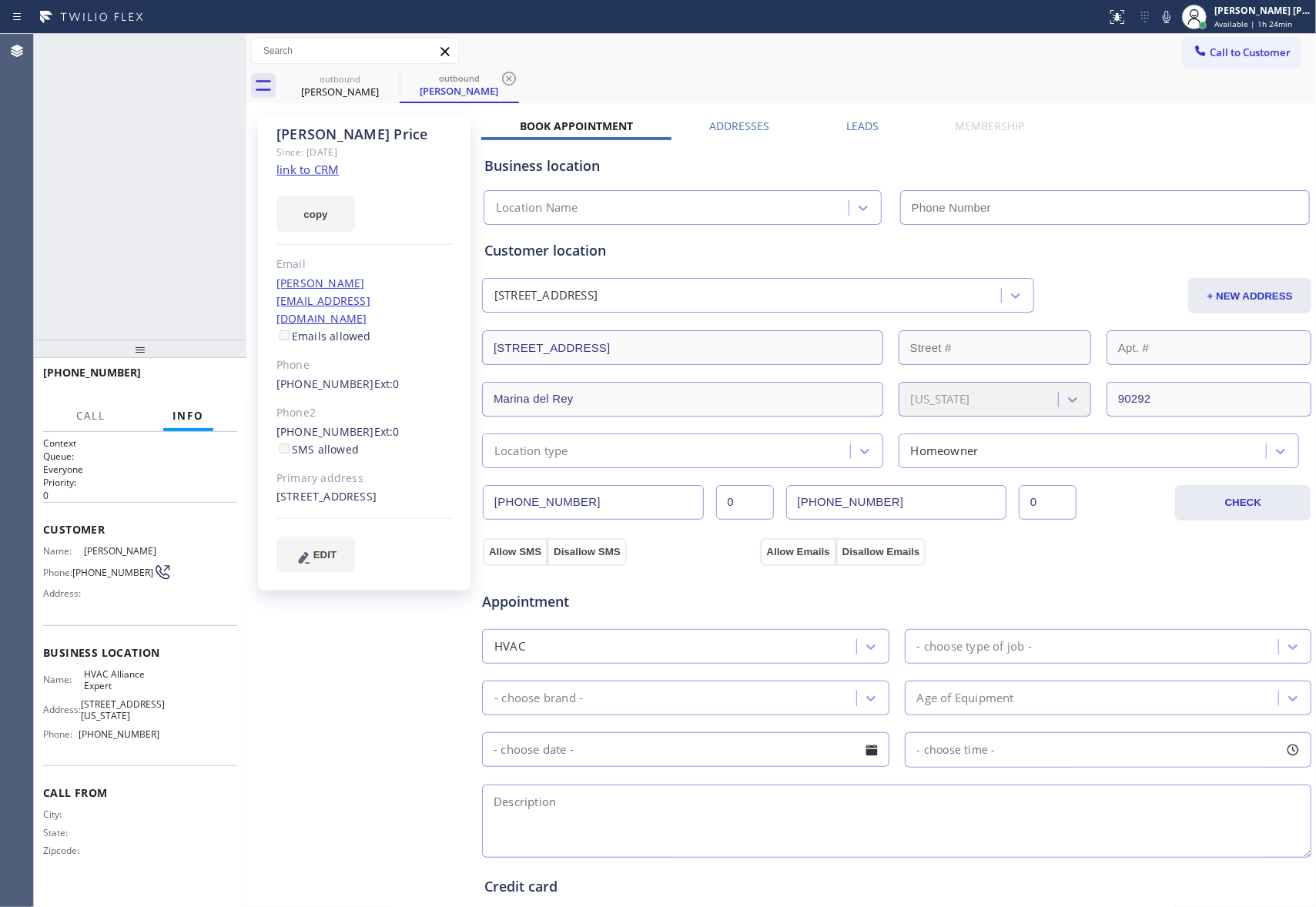
type input "[PHONE_NUMBER]"
click at [222, 51] on icon at bounding box center [226, 50] width 19 height 19
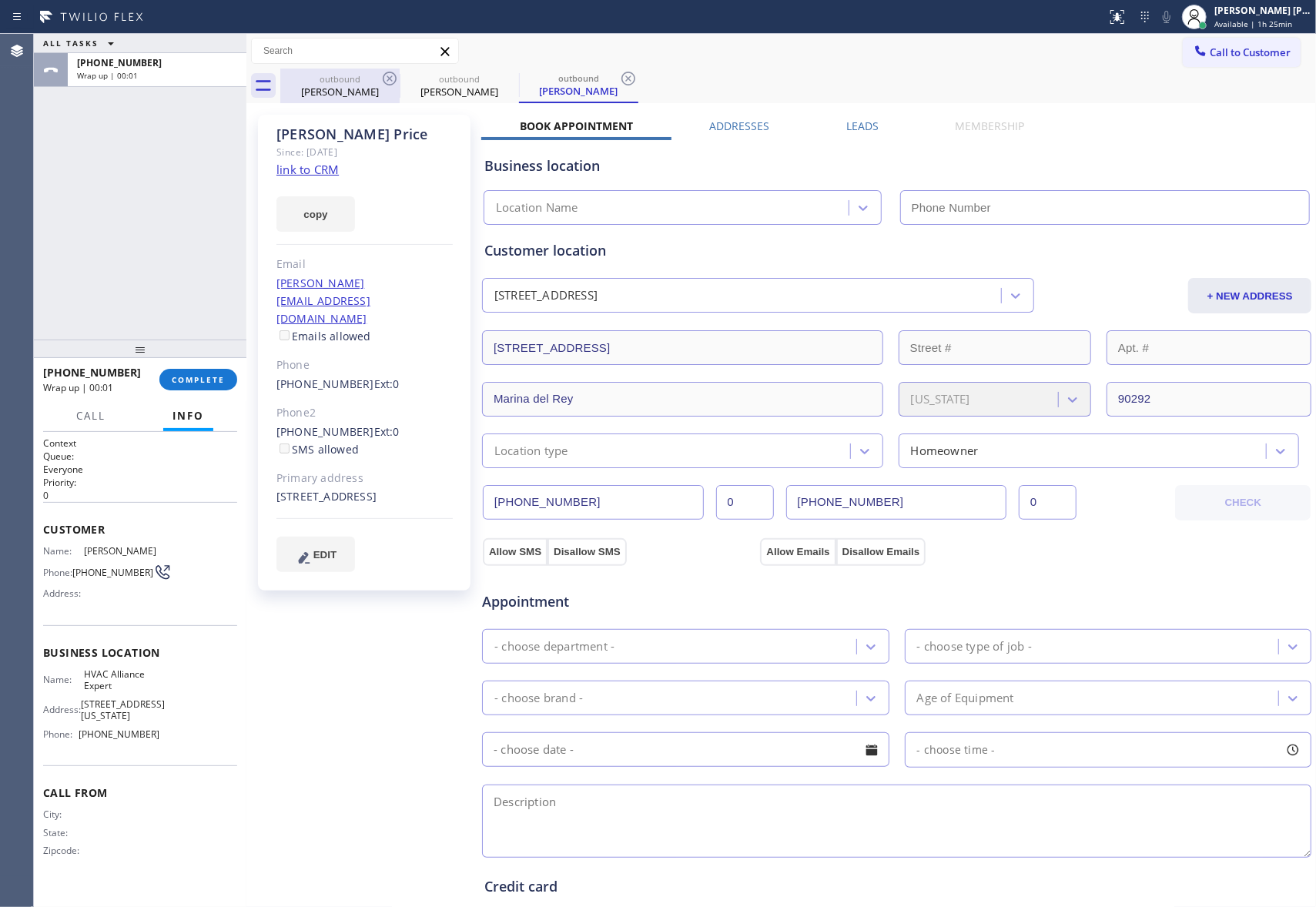
type input "[PHONE_NUMBER]"
click at [0, 0] on icon at bounding box center [0, 0] width 0 height 0
click at [393, 80] on icon at bounding box center [389, 78] width 19 height 19
click at [0, 0] on icon at bounding box center [0, 0] width 0 height 0
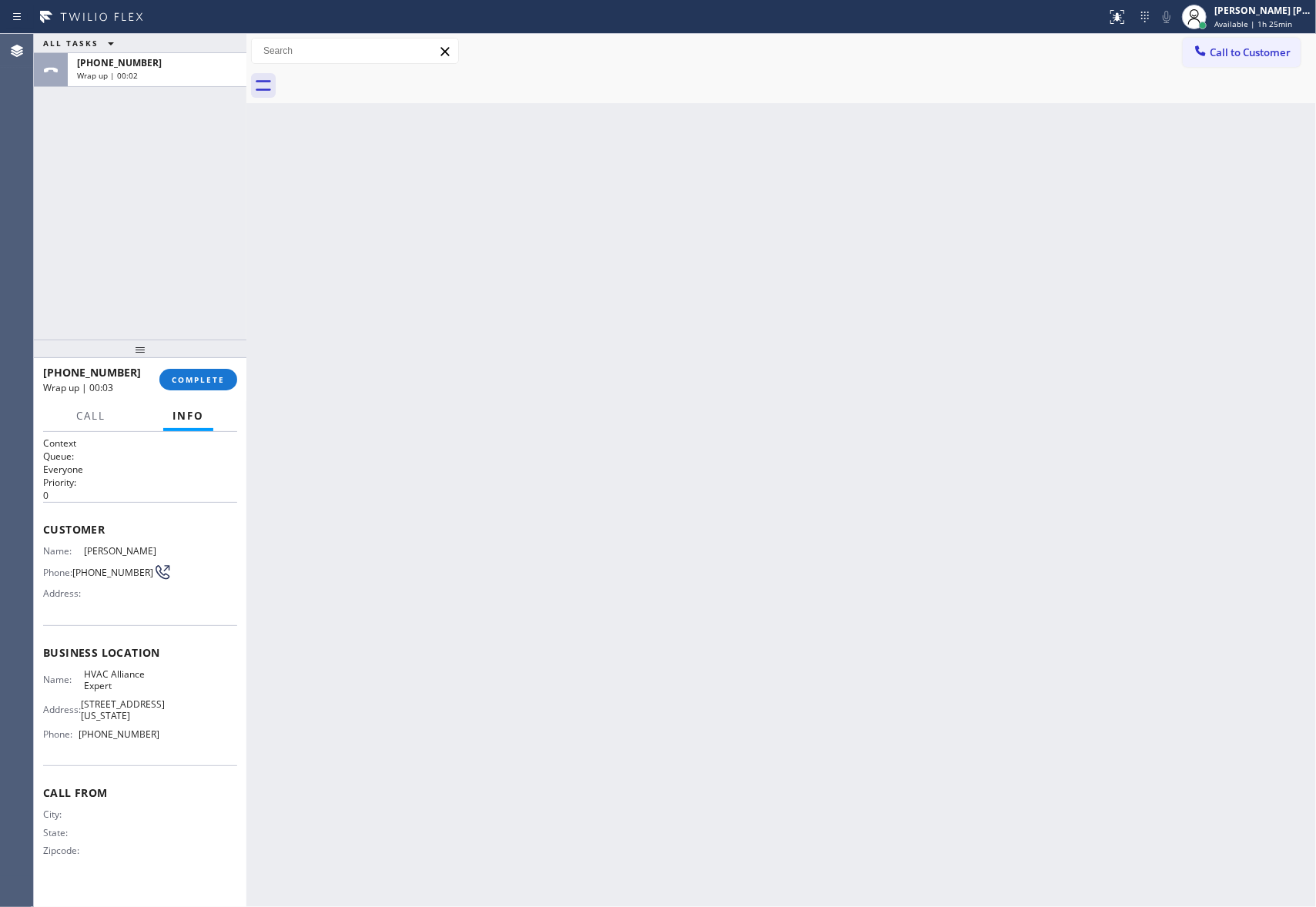
click at [389, 80] on div at bounding box center [798, 85] width 1035 height 35
click at [213, 390] on div "[PHONE_NUMBER] Wrap up | 00:03 COMPLETE" at bounding box center [140, 379] width 194 height 40
click at [211, 379] on span "COMPLETE" at bounding box center [198, 379] width 53 height 11
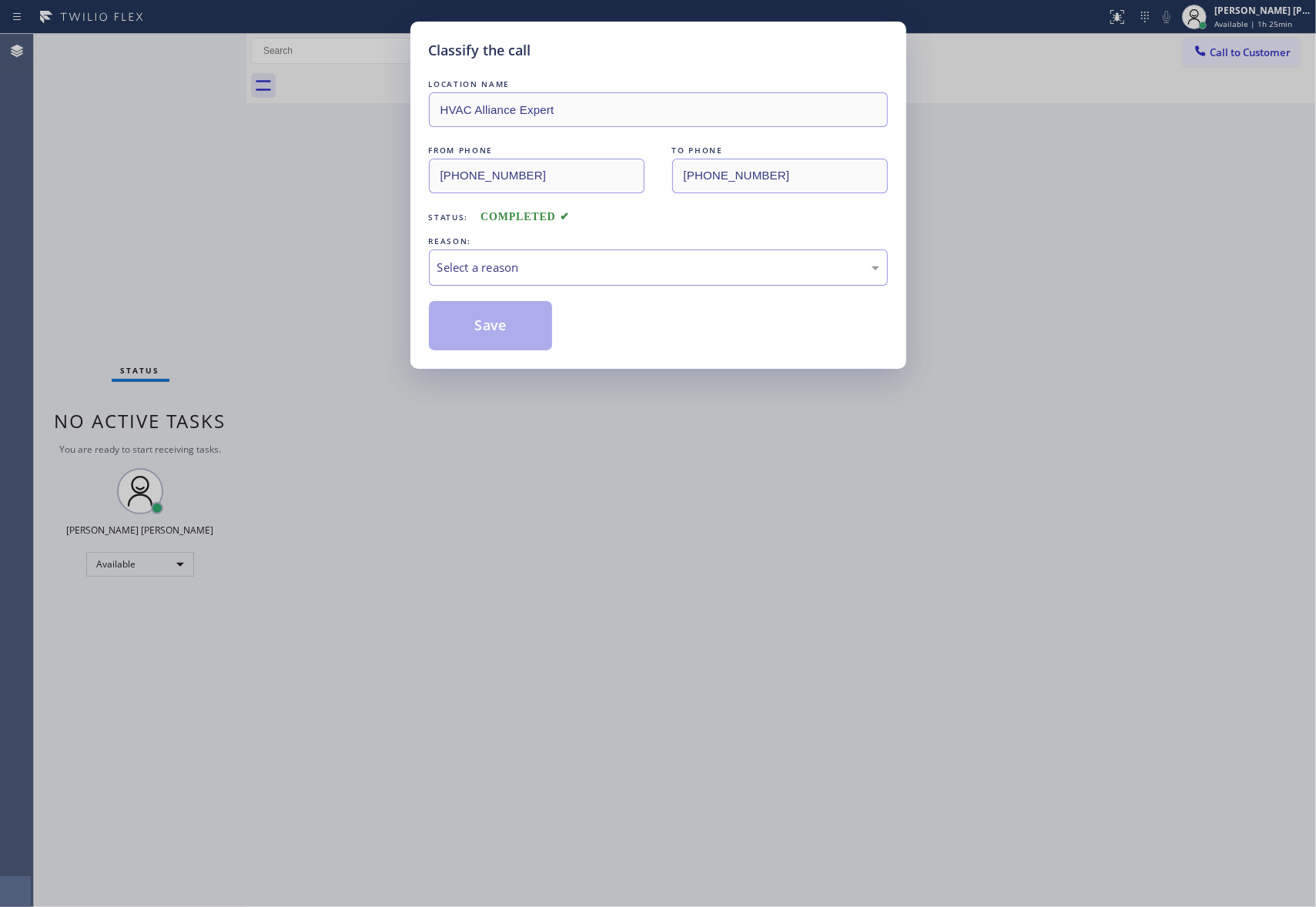
click at [680, 263] on div "Select a reason" at bounding box center [658, 268] width 442 height 18
click at [489, 334] on button "Save" at bounding box center [490, 325] width 124 height 49
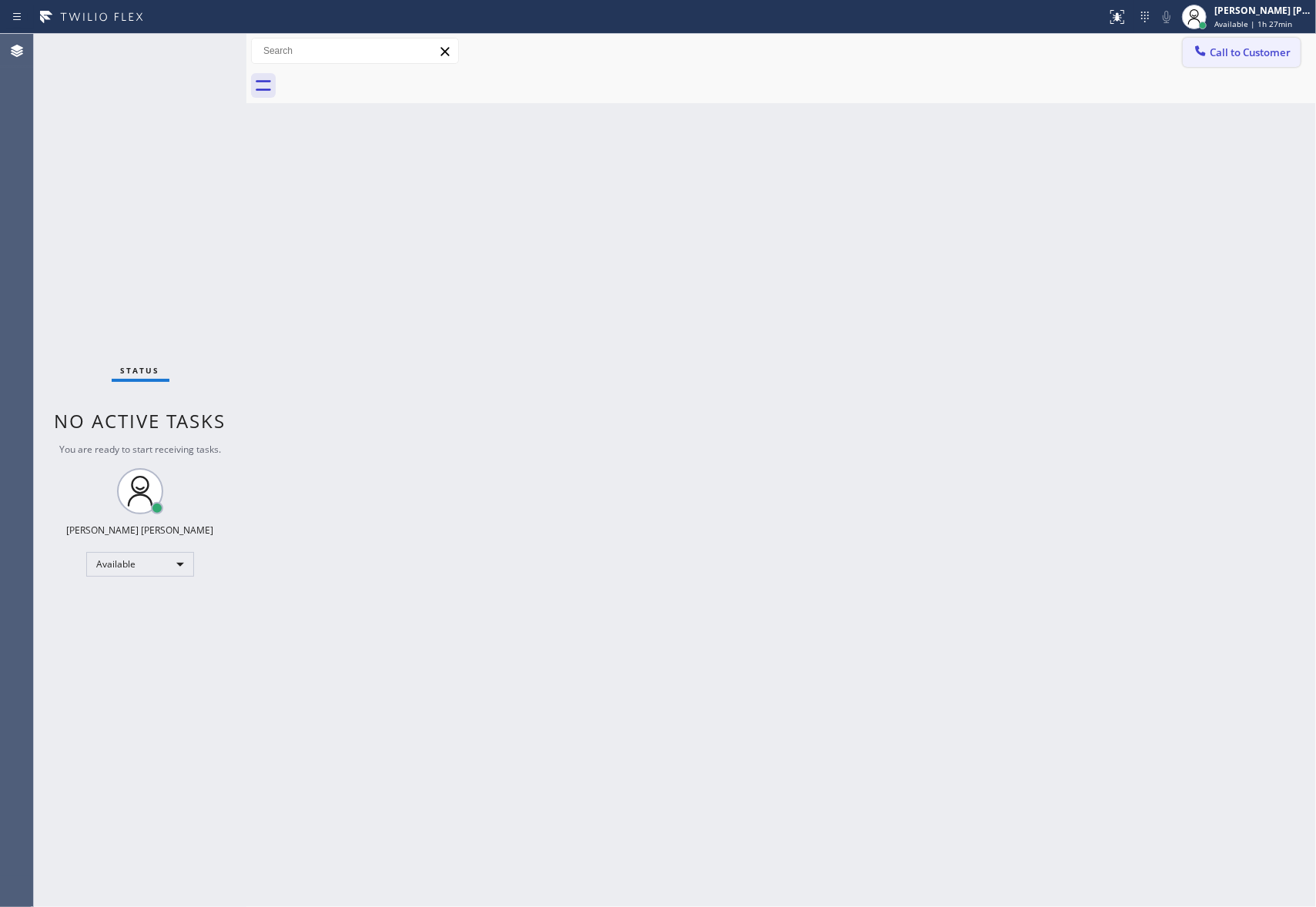
click at [1283, 47] on span "Call to Customer" at bounding box center [1250, 52] width 81 height 13
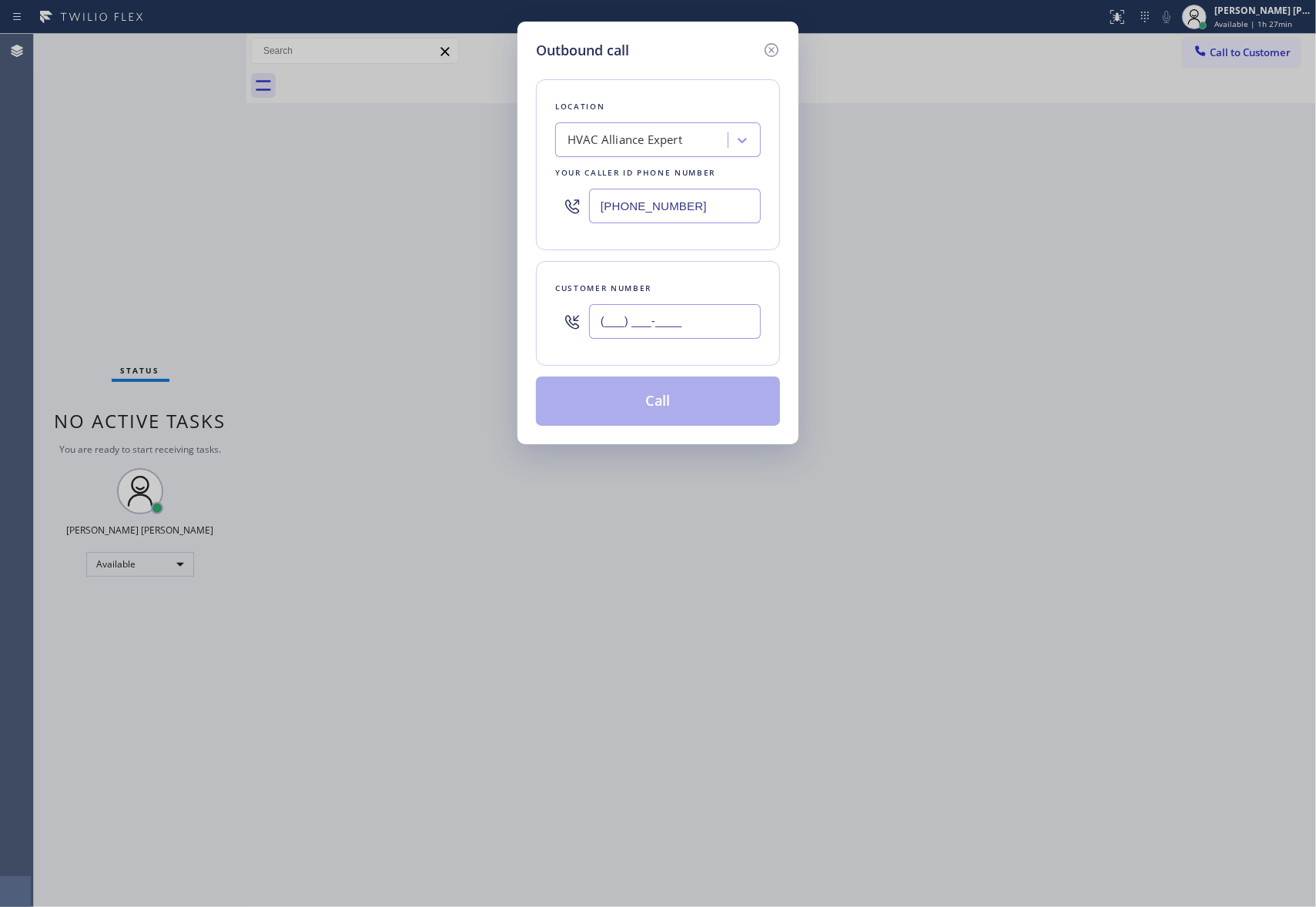
click at [701, 322] on input "(___) ___-____" at bounding box center [675, 321] width 172 height 35
paste input "310) 968-1863"
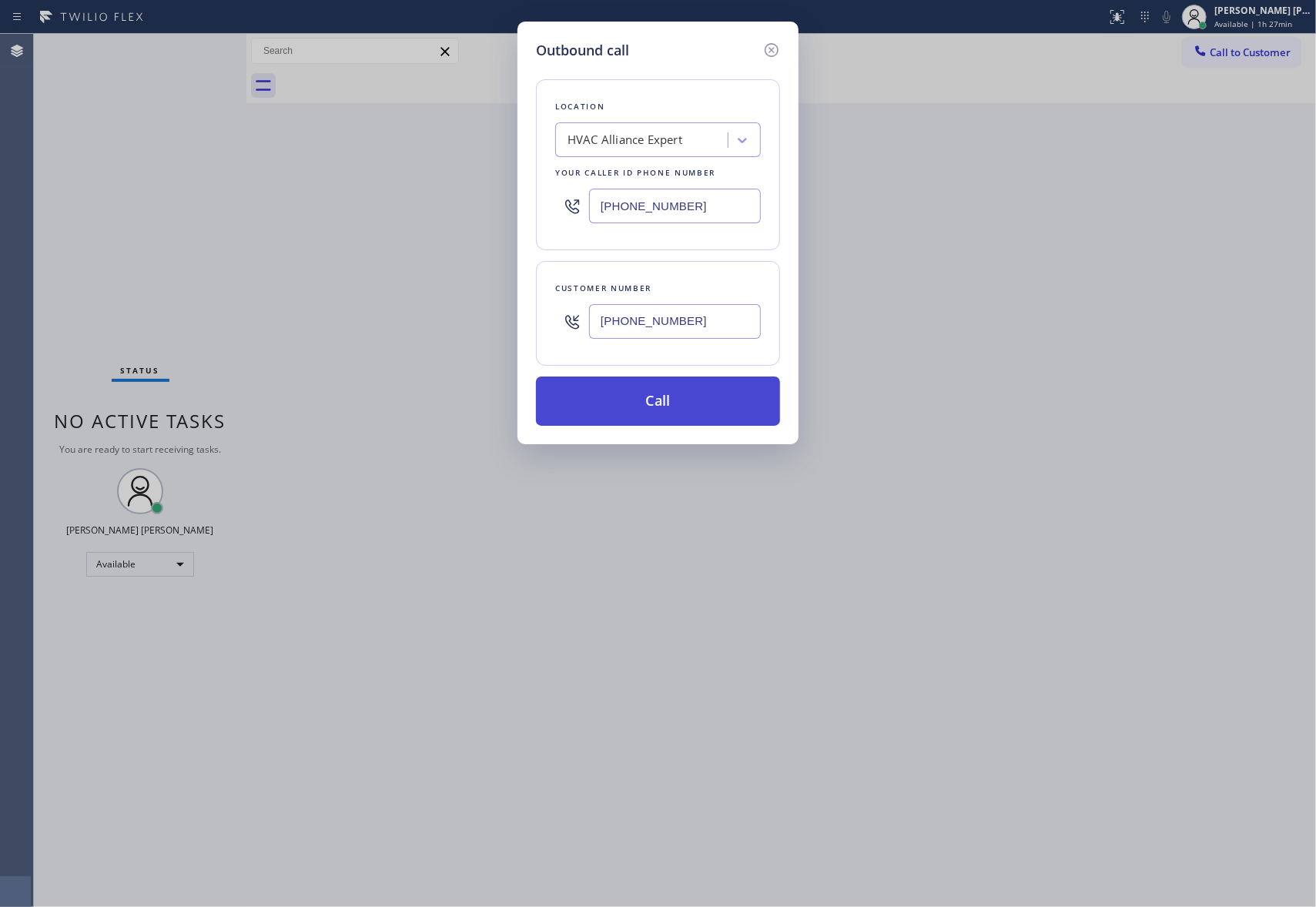
type input "[PHONE_NUMBER]"
click at [690, 410] on button "Call" at bounding box center [658, 401] width 244 height 49
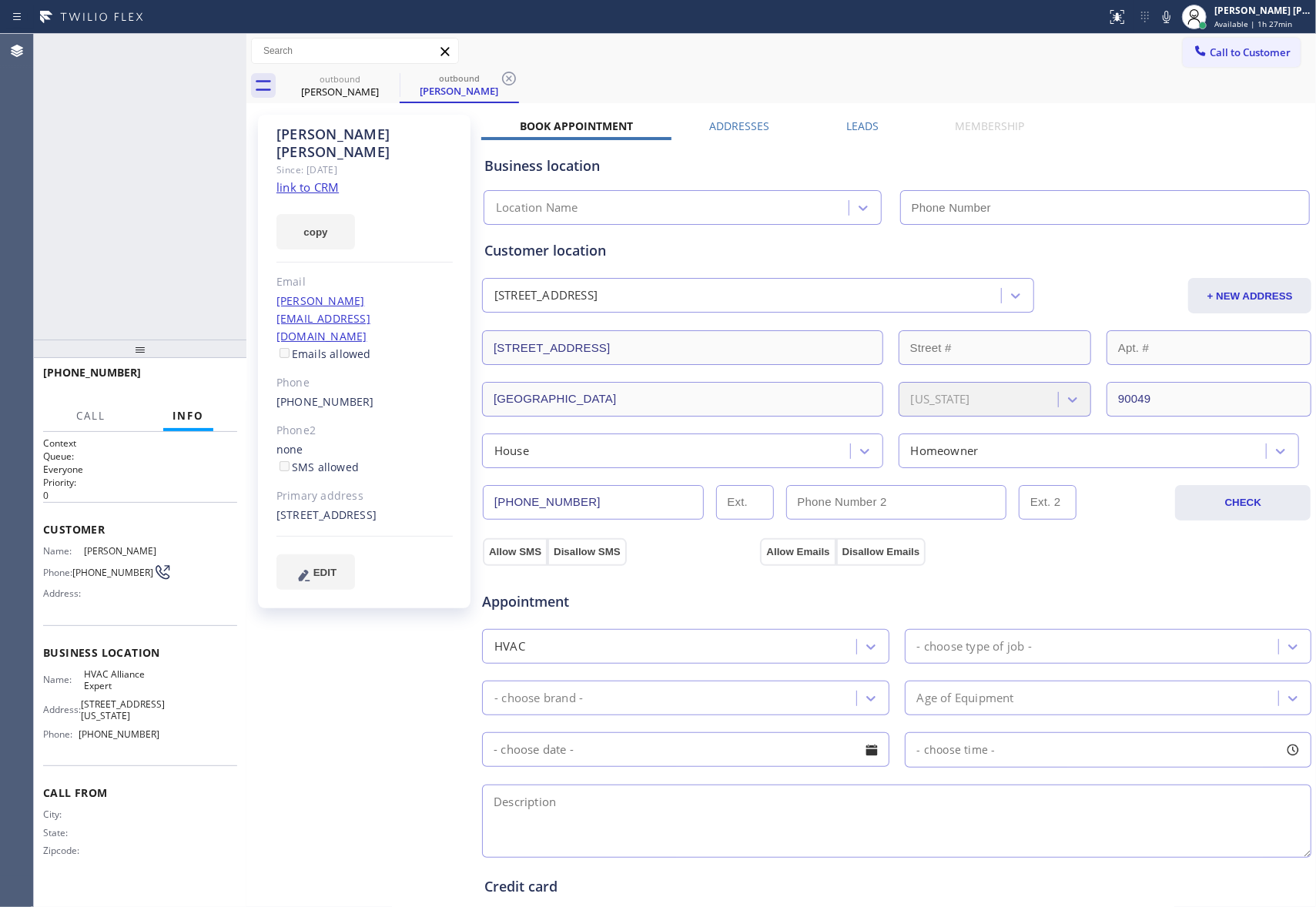
type input "[PHONE_NUMBER]"
click at [235, 47] on icon at bounding box center [226, 50] width 19 height 19
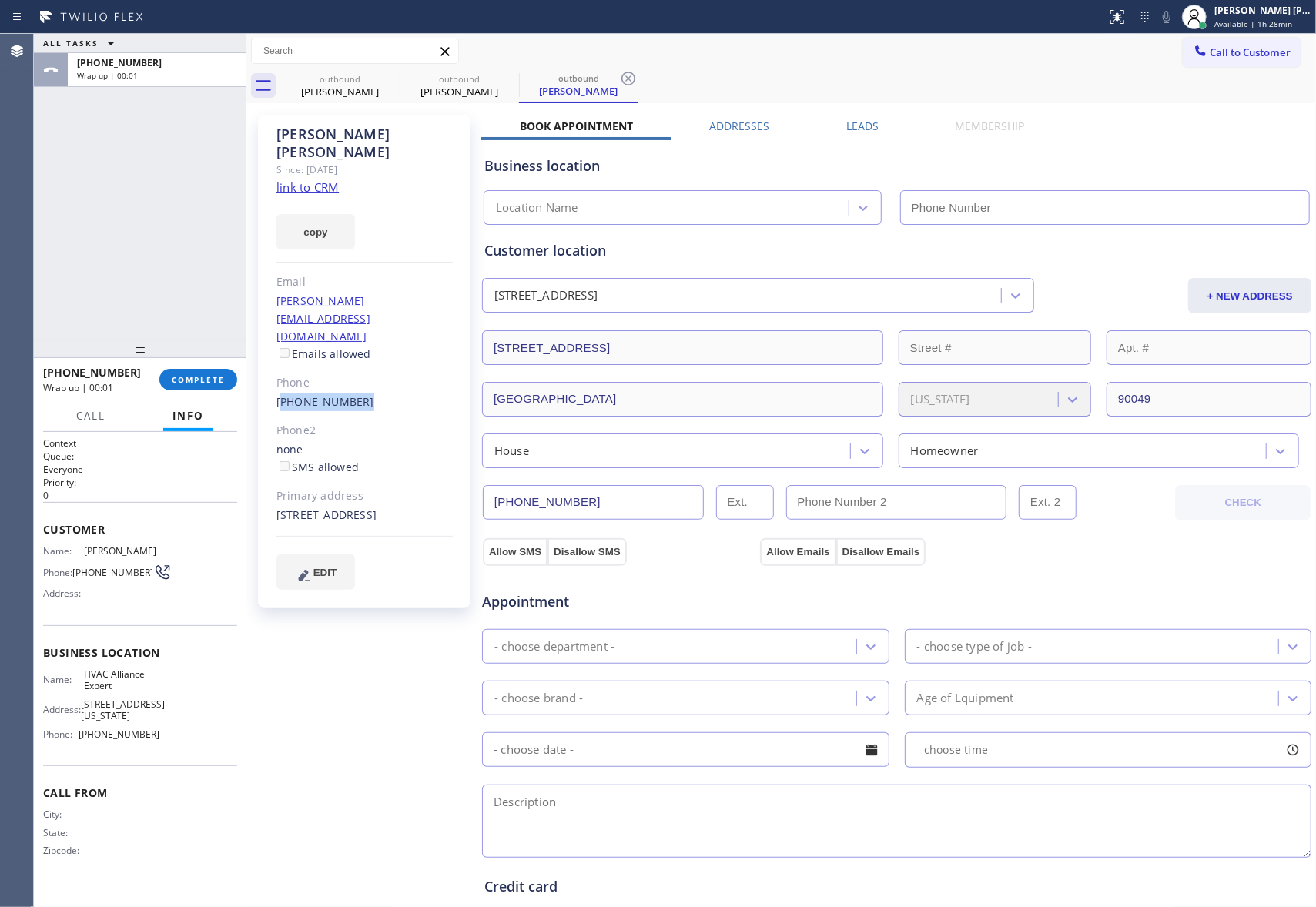
type input "[PHONE_NUMBER]"
click at [275, 355] on div "[PERSON_NAME] Since: [DATE] link to CRM copy Email [EMAIL_ADDRESS][DOMAIN_NAME]…" at bounding box center [364, 361] width 212 height 494
click at [359, 90] on div "[PERSON_NAME]" at bounding box center [340, 91] width 117 height 13
click at [402, 79] on div "outbound" at bounding box center [459, 79] width 117 height 12
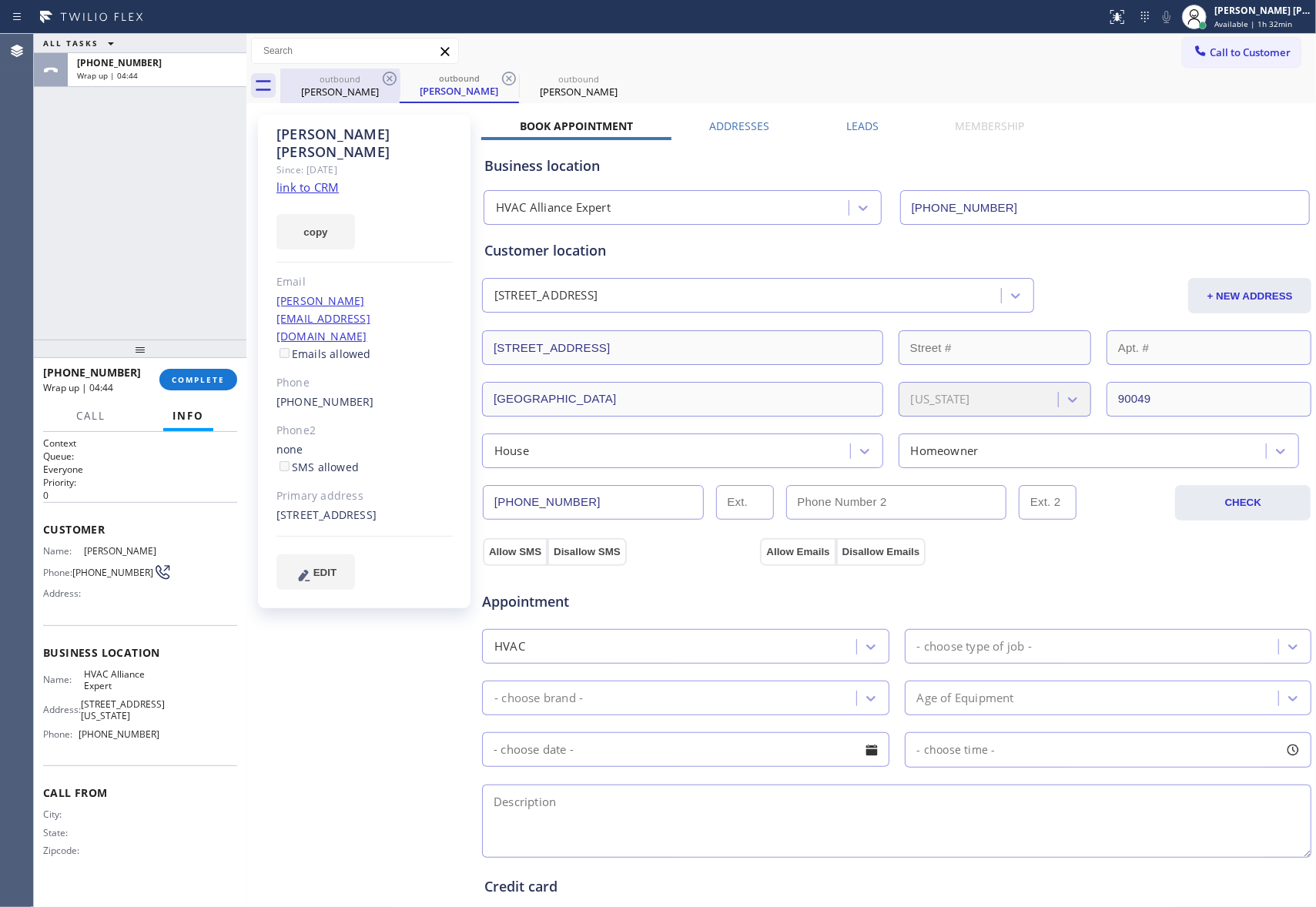
click at [388, 78] on icon at bounding box center [389, 78] width 19 height 19
click at [400, 78] on div "outbound [PERSON_NAME]" at bounding box center [459, 85] width 119 height 35
click at [499, 78] on icon at bounding box center [508, 78] width 19 height 19
click at [217, 374] on span "COMPLETE" at bounding box center [198, 379] width 53 height 11
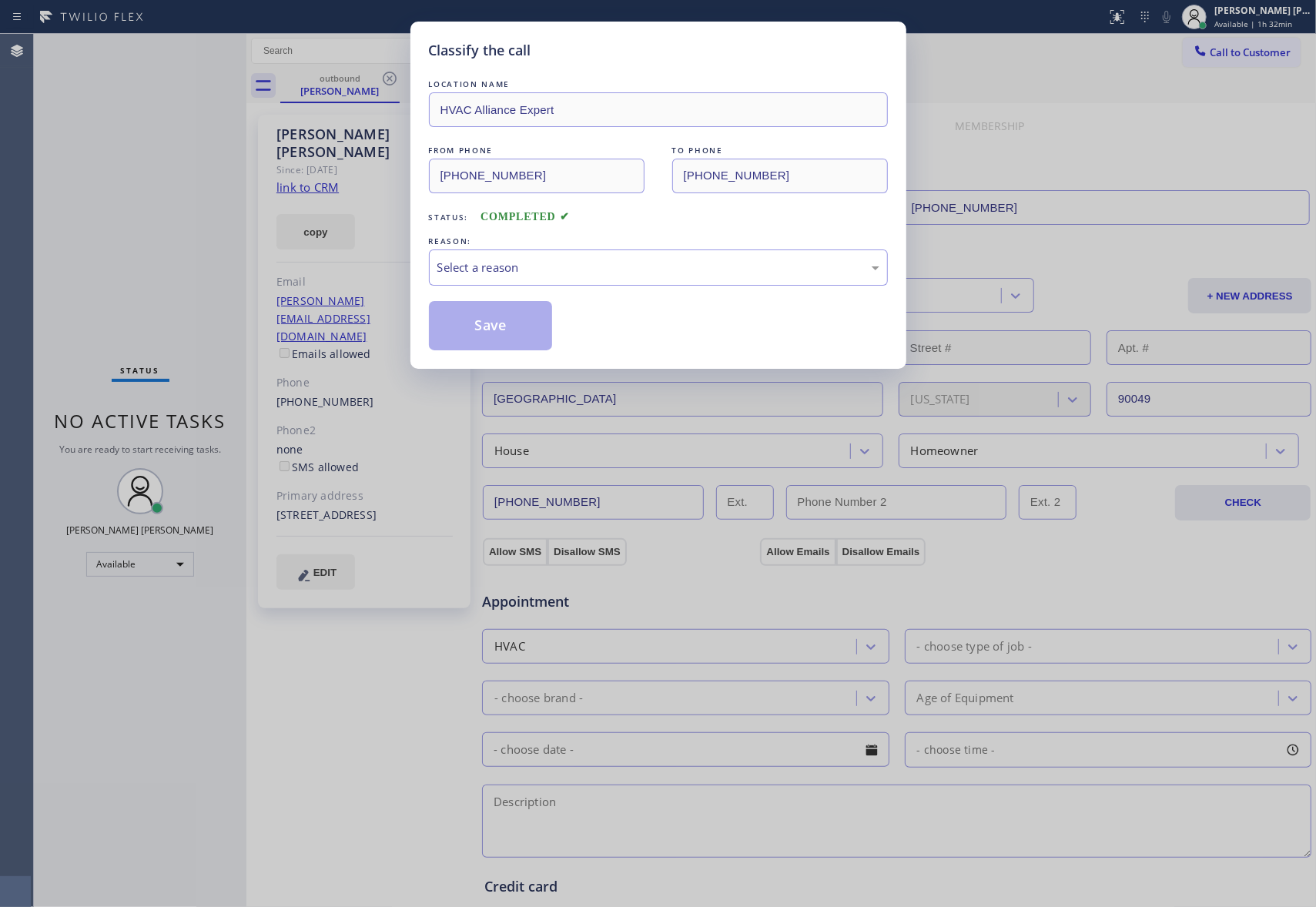
click at [592, 248] on div "REASON:" at bounding box center [658, 241] width 459 height 16
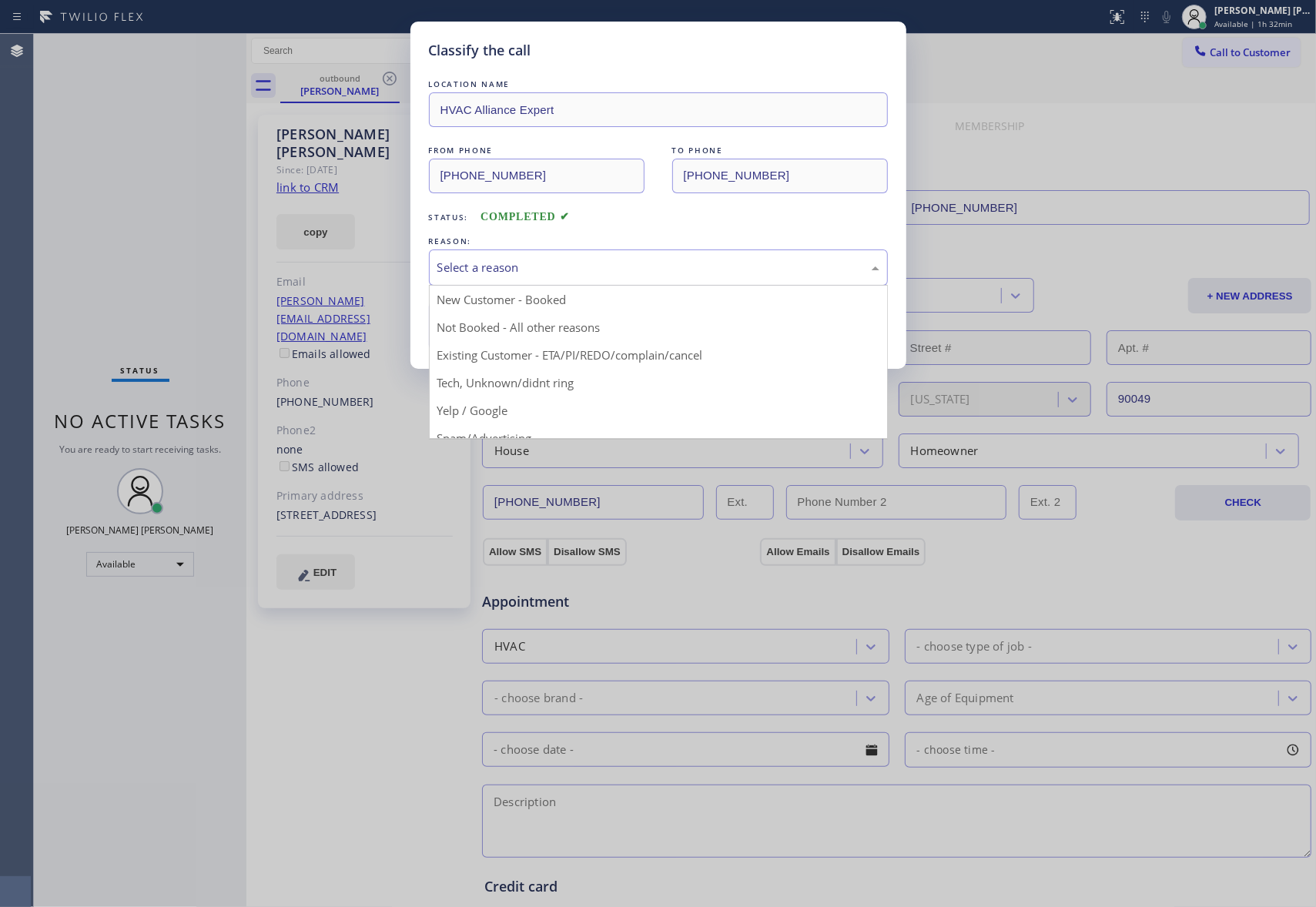
click at [577, 262] on div "Select a reason" at bounding box center [658, 268] width 442 height 18
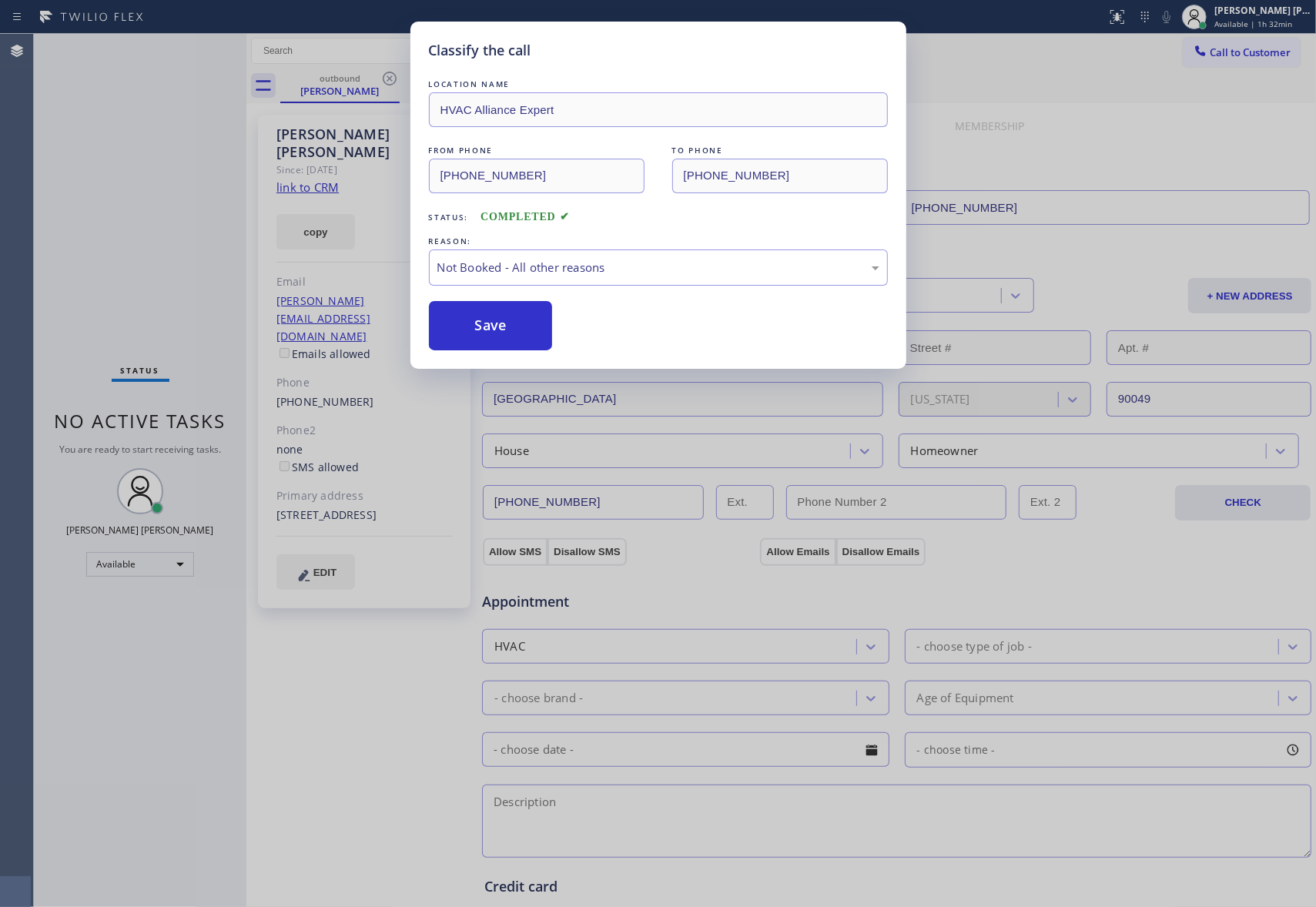
click at [470, 324] on button "Save" at bounding box center [490, 325] width 124 height 49
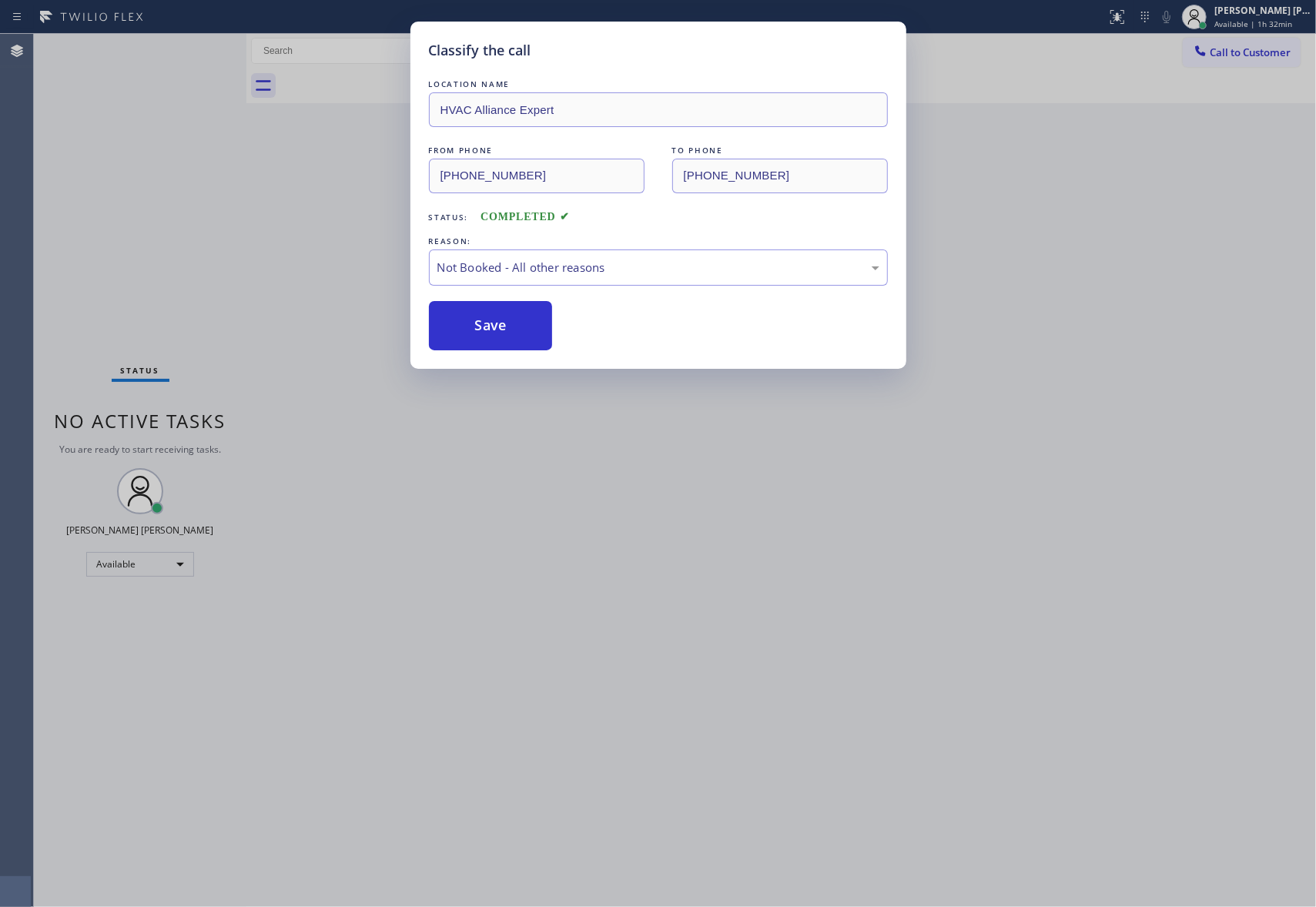
click at [470, 324] on button "Save" at bounding box center [490, 325] width 124 height 49
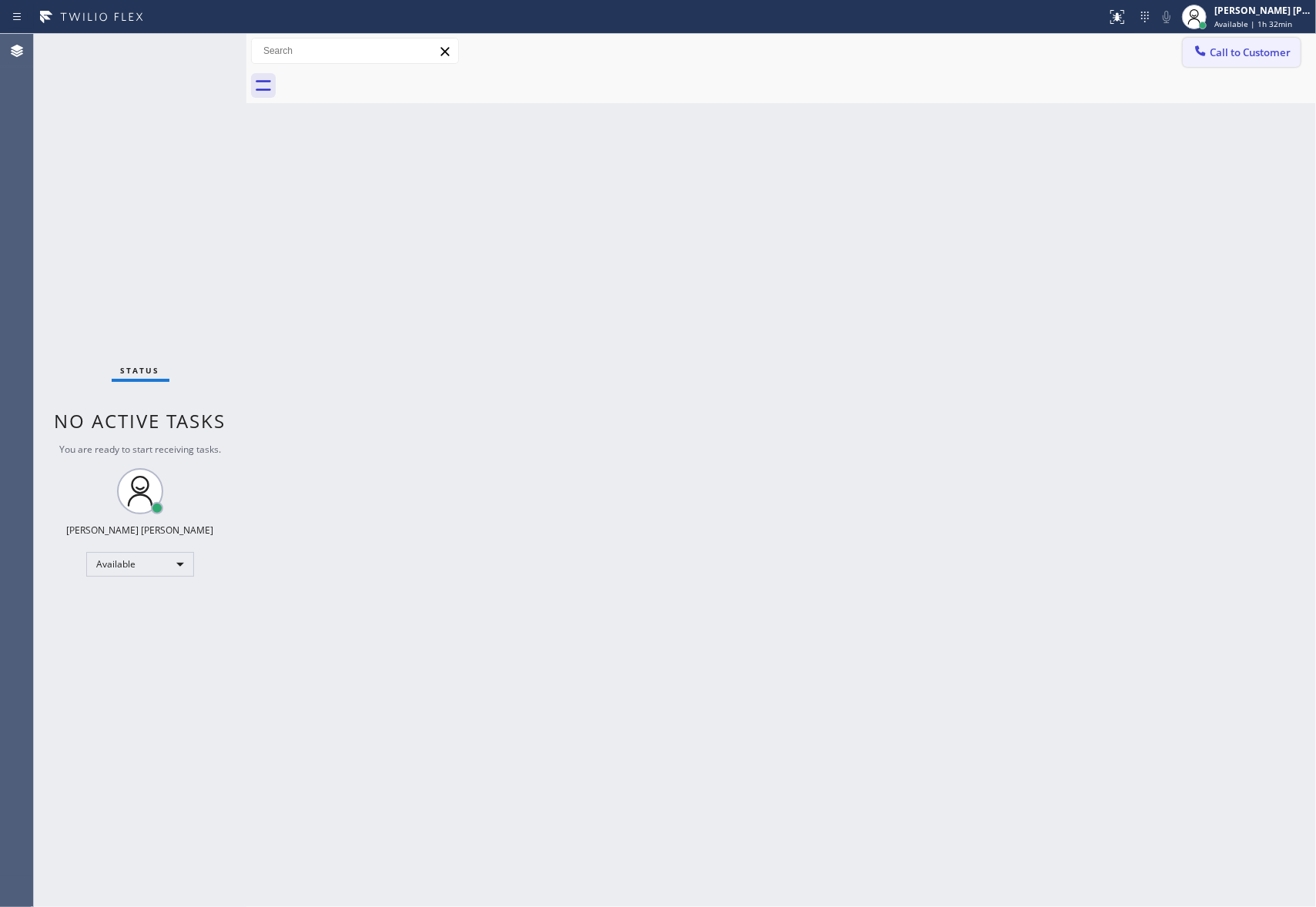
click at [1251, 43] on button "Call to Customer" at bounding box center [1241, 52] width 117 height 30
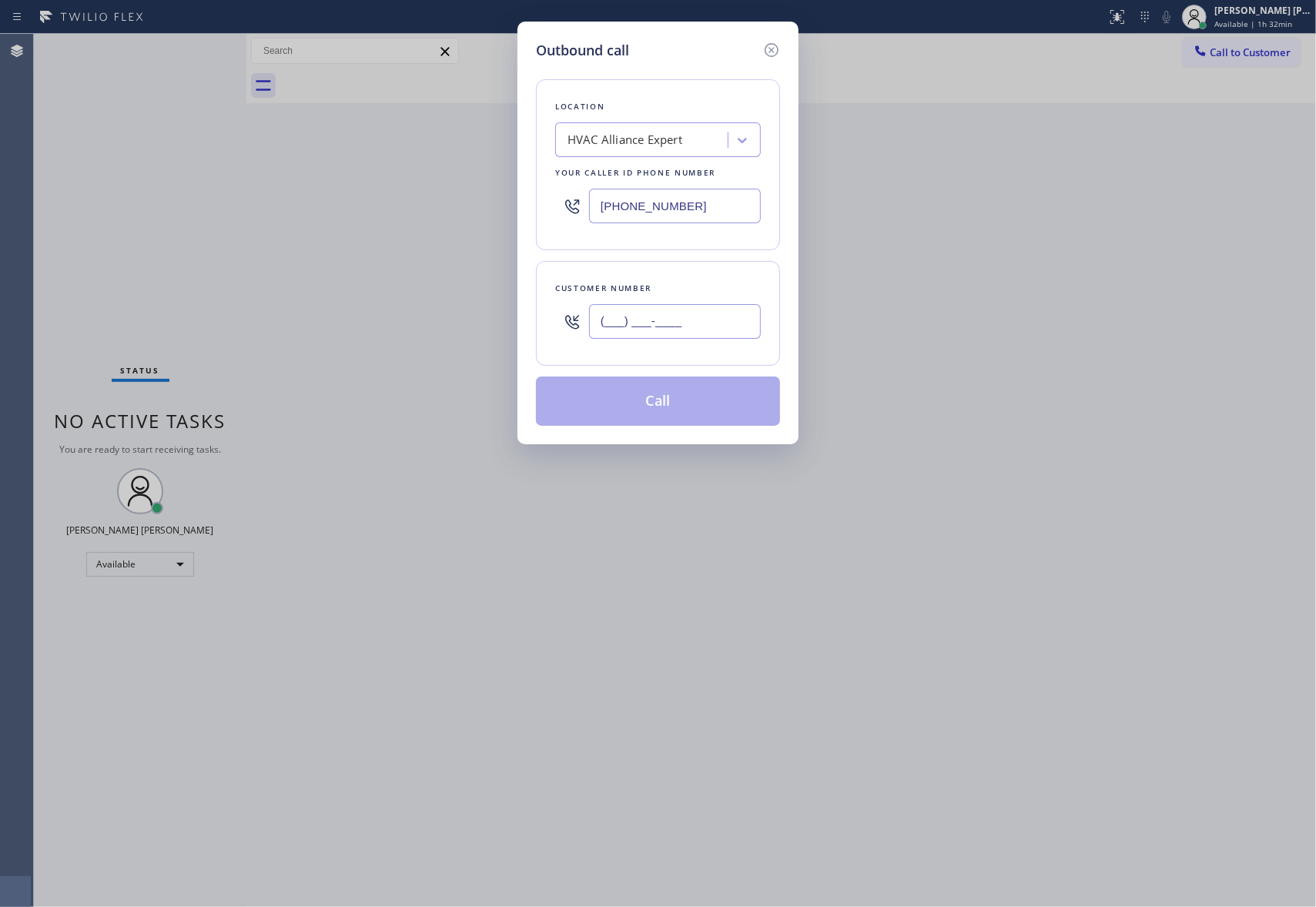
click at [710, 315] on input "(___) ___-____" at bounding box center [675, 321] width 172 height 35
paste input "310) 721-2304"
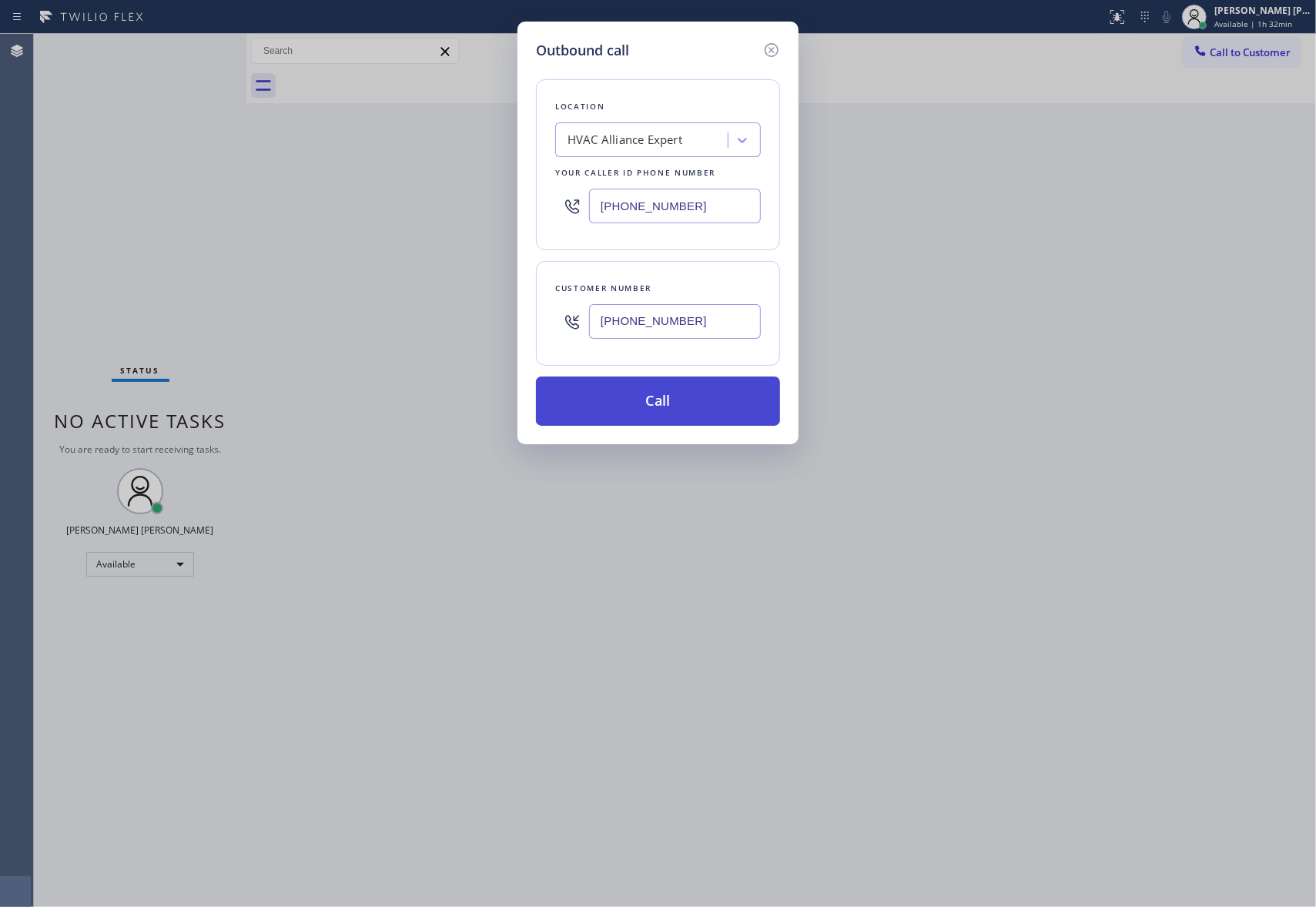
type input "[PHONE_NUMBER]"
click at [676, 407] on button "Call" at bounding box center [658, 401] width 244 height 49
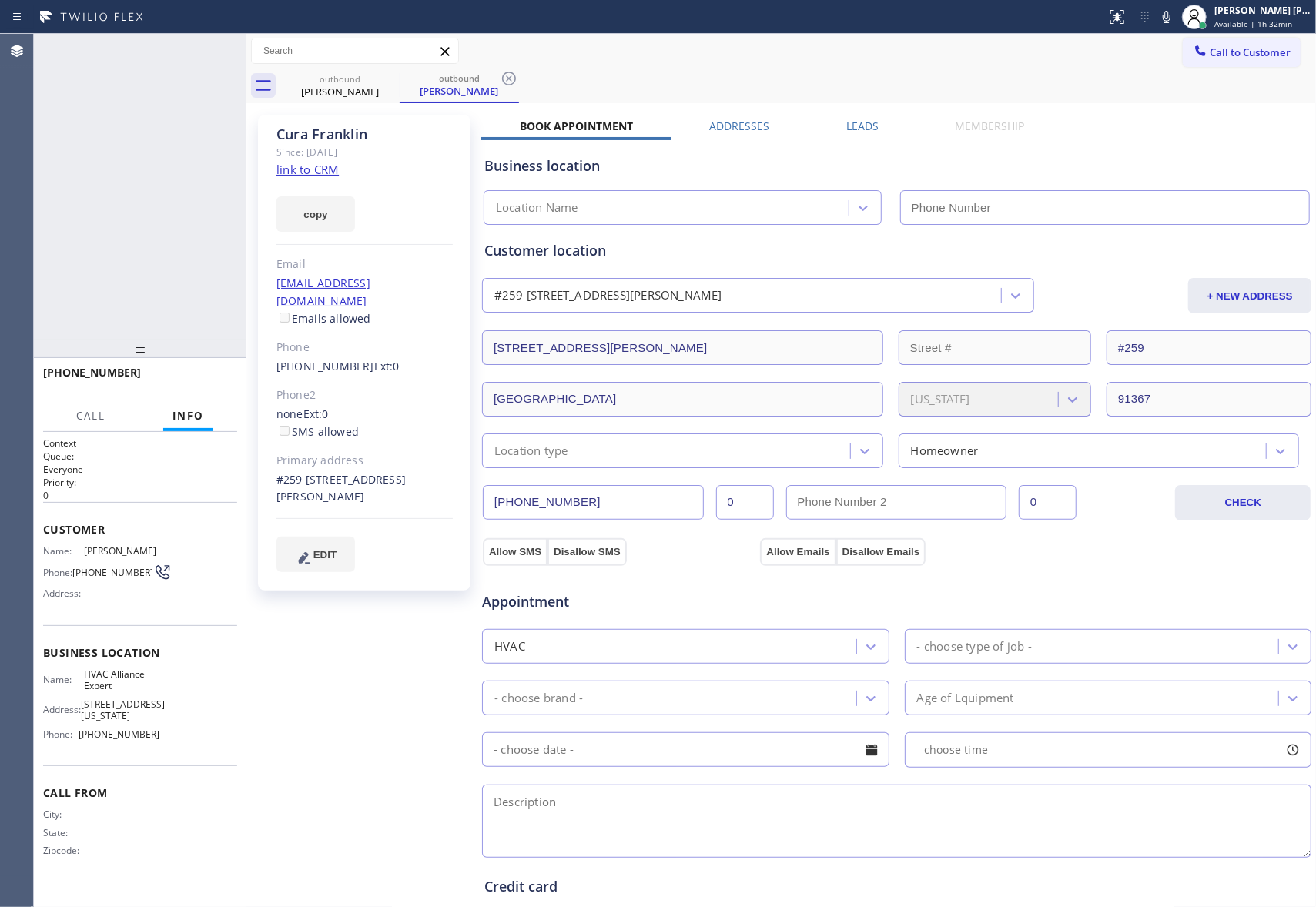
type input "[PHONE_NUMBER]"
click at [234, 47] on icon at bounding box center [226, 50] width 19 height 19
click at [857, 125] on label "Leads" at bounding box center [862, 125] width 32 height 14
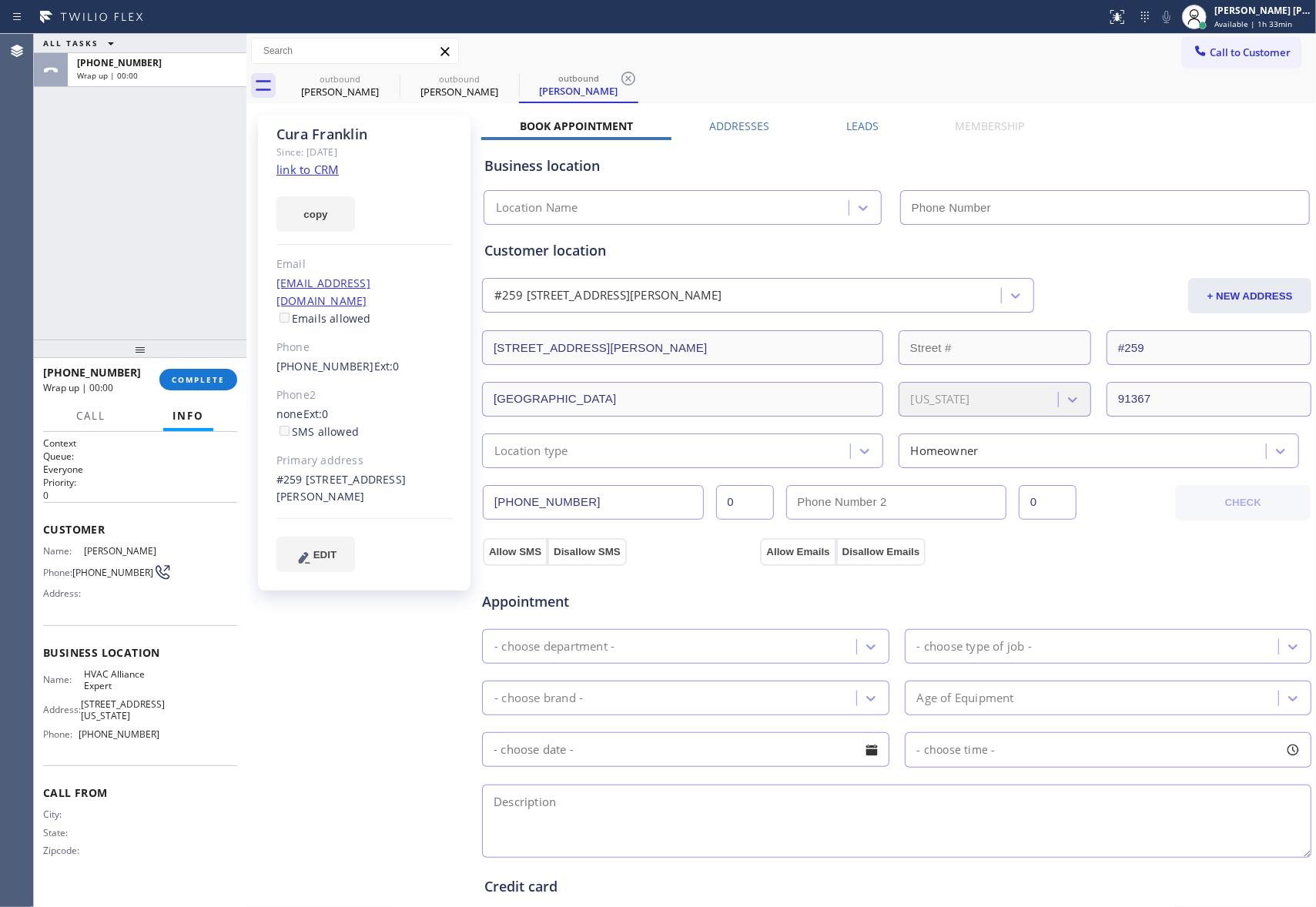
click at [1292, 275] on div "#[GEOGRAPHIC_DATA][STREET_ADDRESS][PERSON_NAME] + NEW ADDRESS" at bounding box center [896, 294] width 832 height 39
type input "[PHONE_NUMBER]"
click at [851, 125] on label "Leads" at bounding box center [862, 125] width 32 height 14
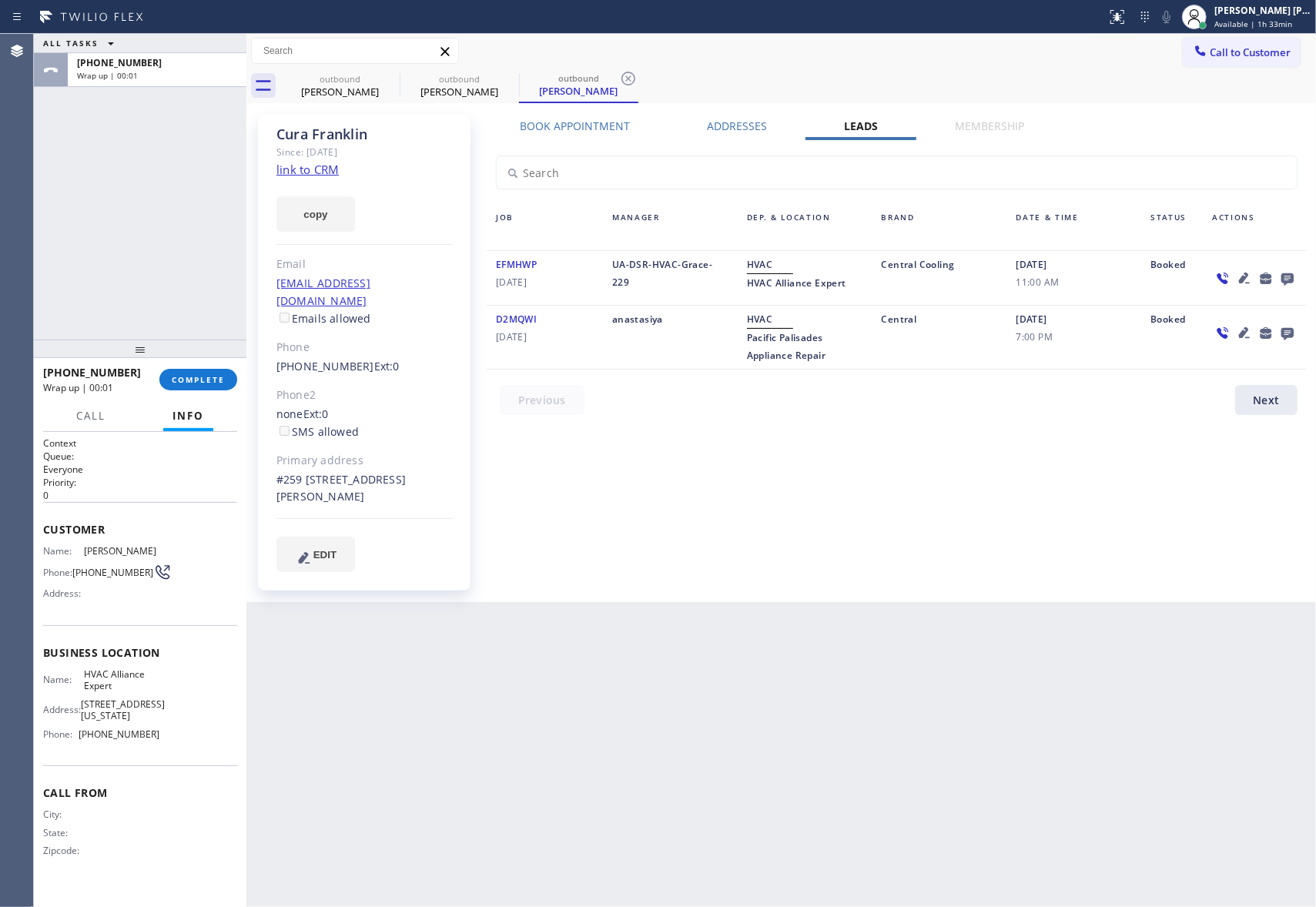
click at [1290, 283] on icon at bounding box center [1287, 278] width 19 height 19
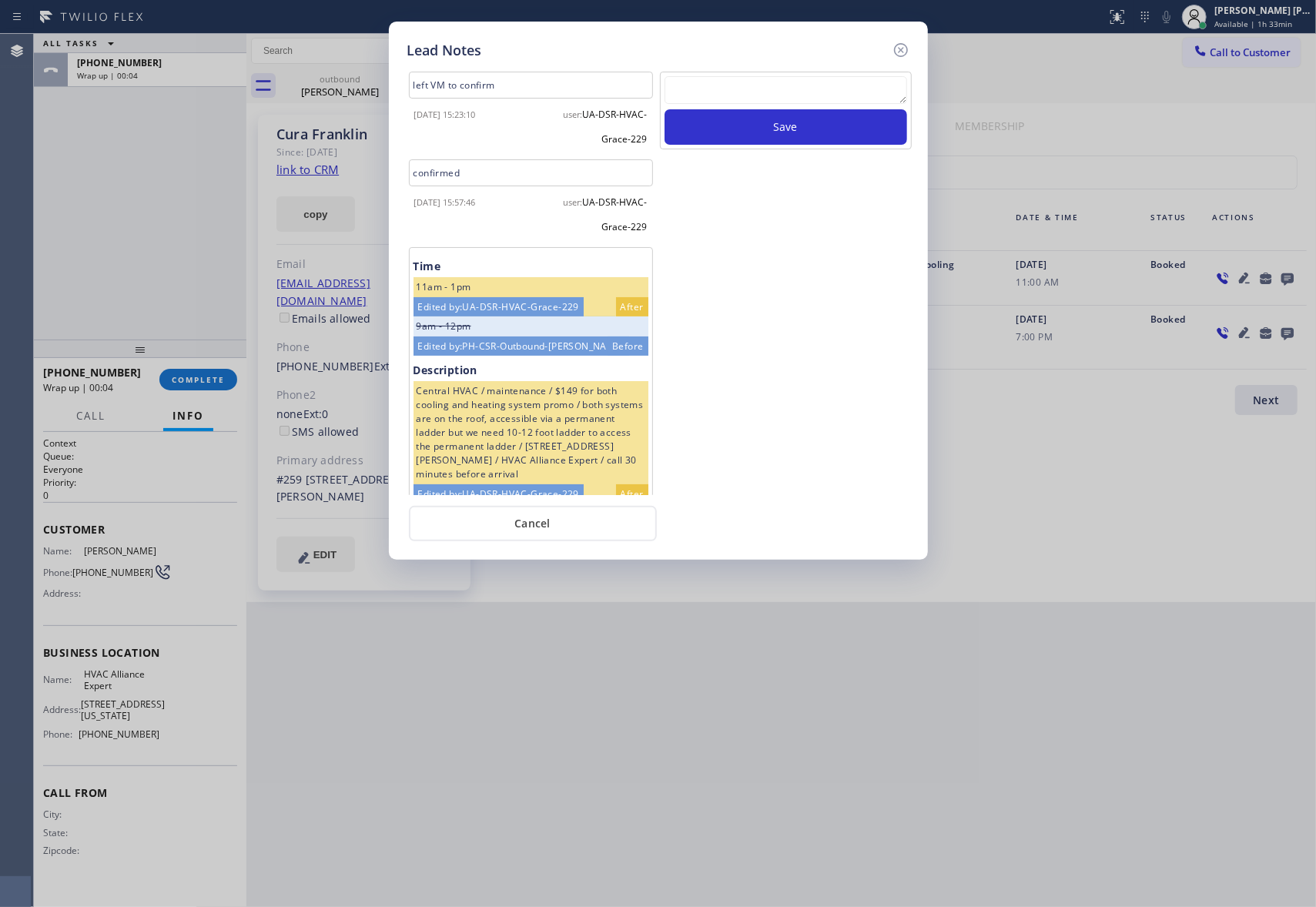
click at [793, 96] on textarea at bounding box center [785, 90] width 243 height 28
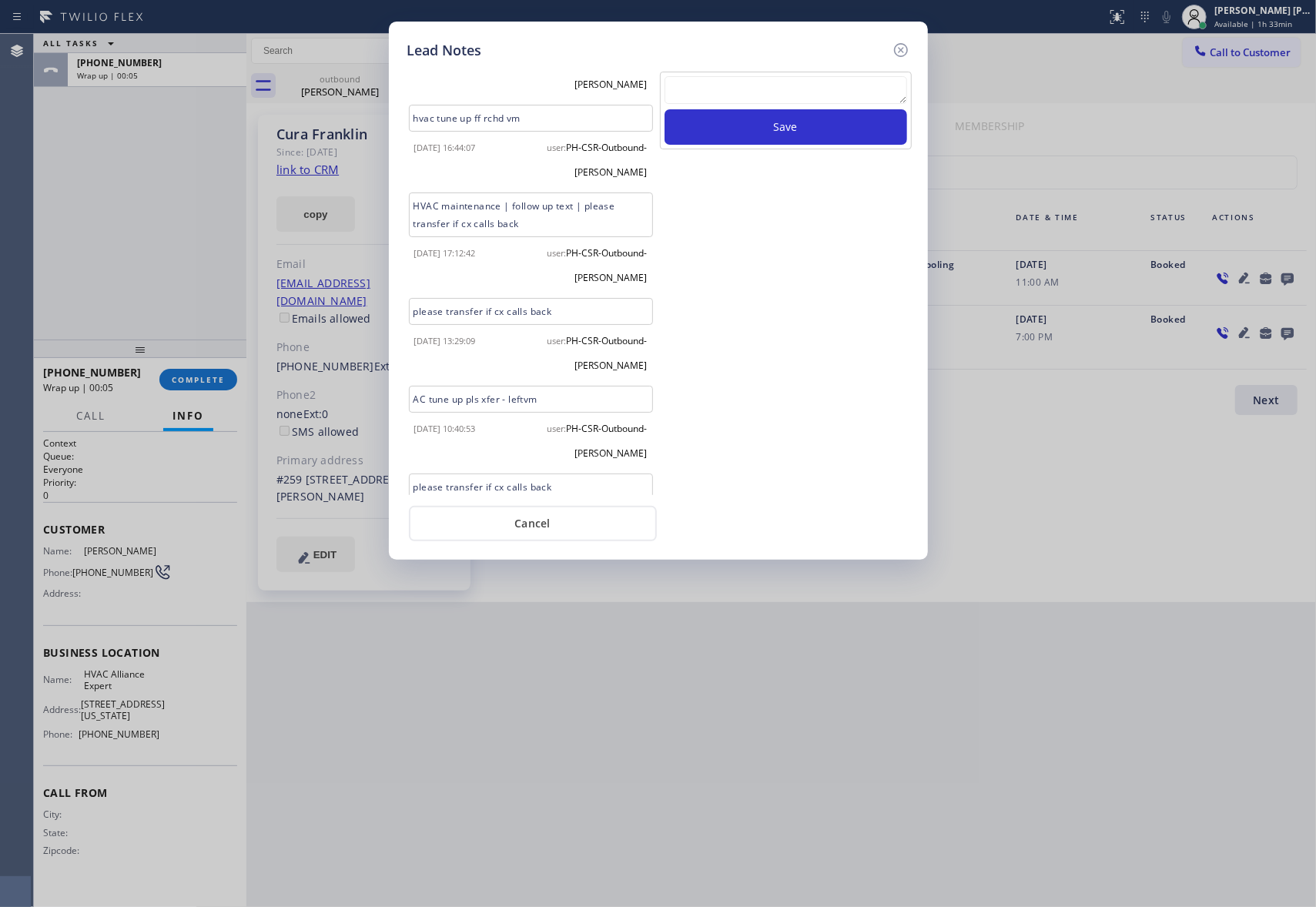
scroll to position [1203, 0]
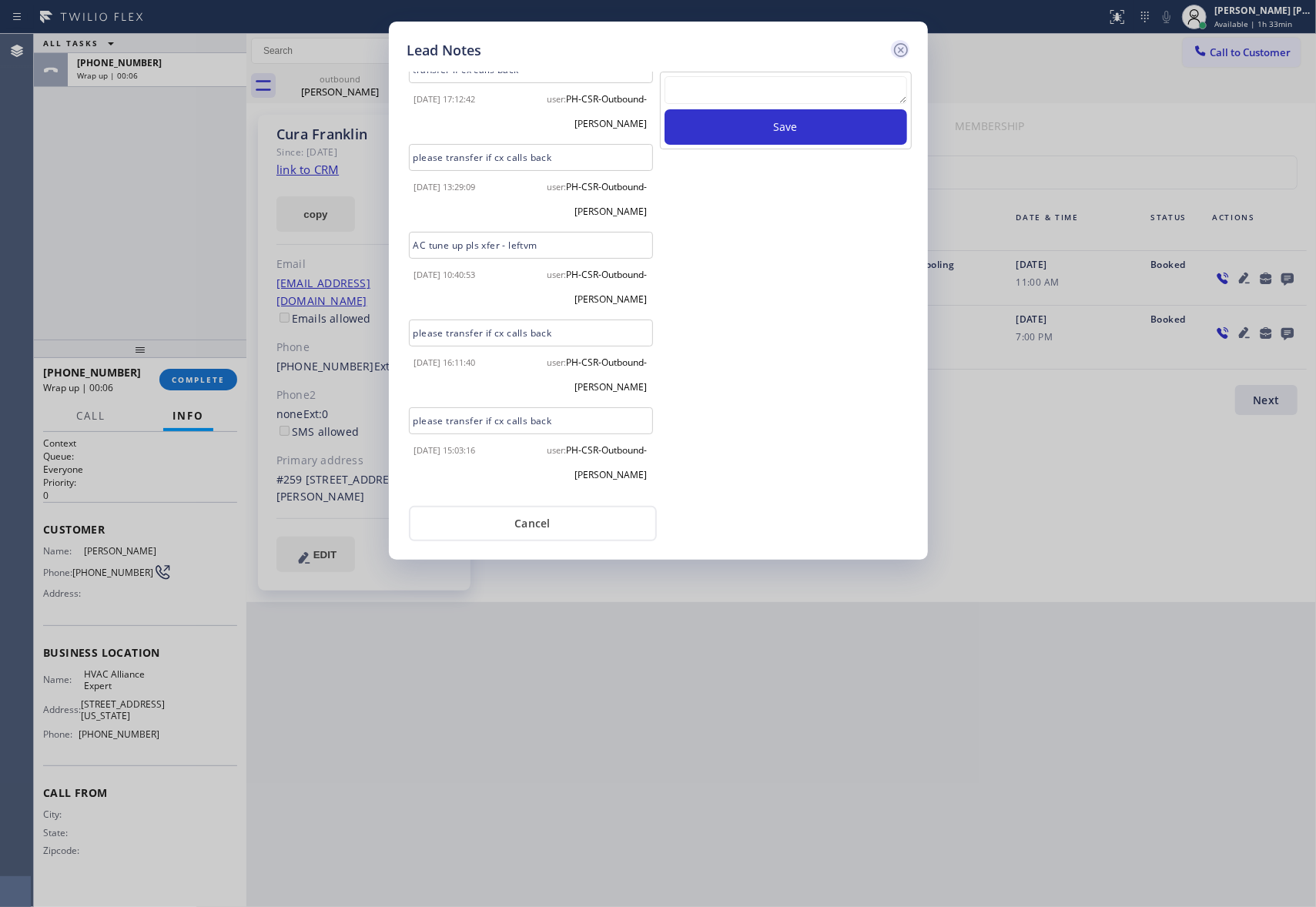
click at [899, 52] on icon at bounding box center [901, 50] width 19 height 19
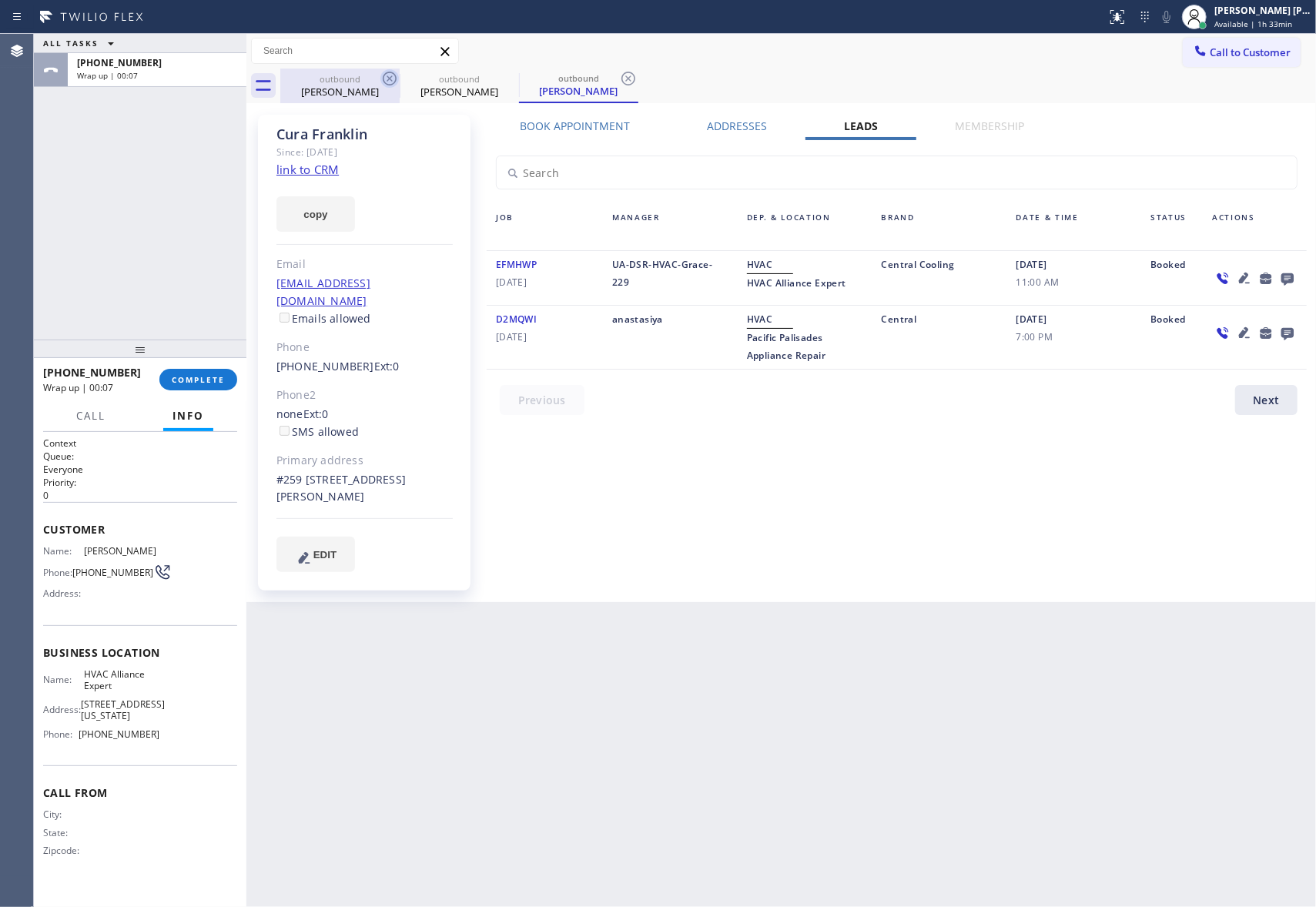
drag, startPoint x: 365, startPoint y: 88, endPoint x: 393, endPoint y: 84, distance: 28.3
click at [367, 88] on div "[PERSON_NAME]" at bounding box center [340, 91] width 117 height 13
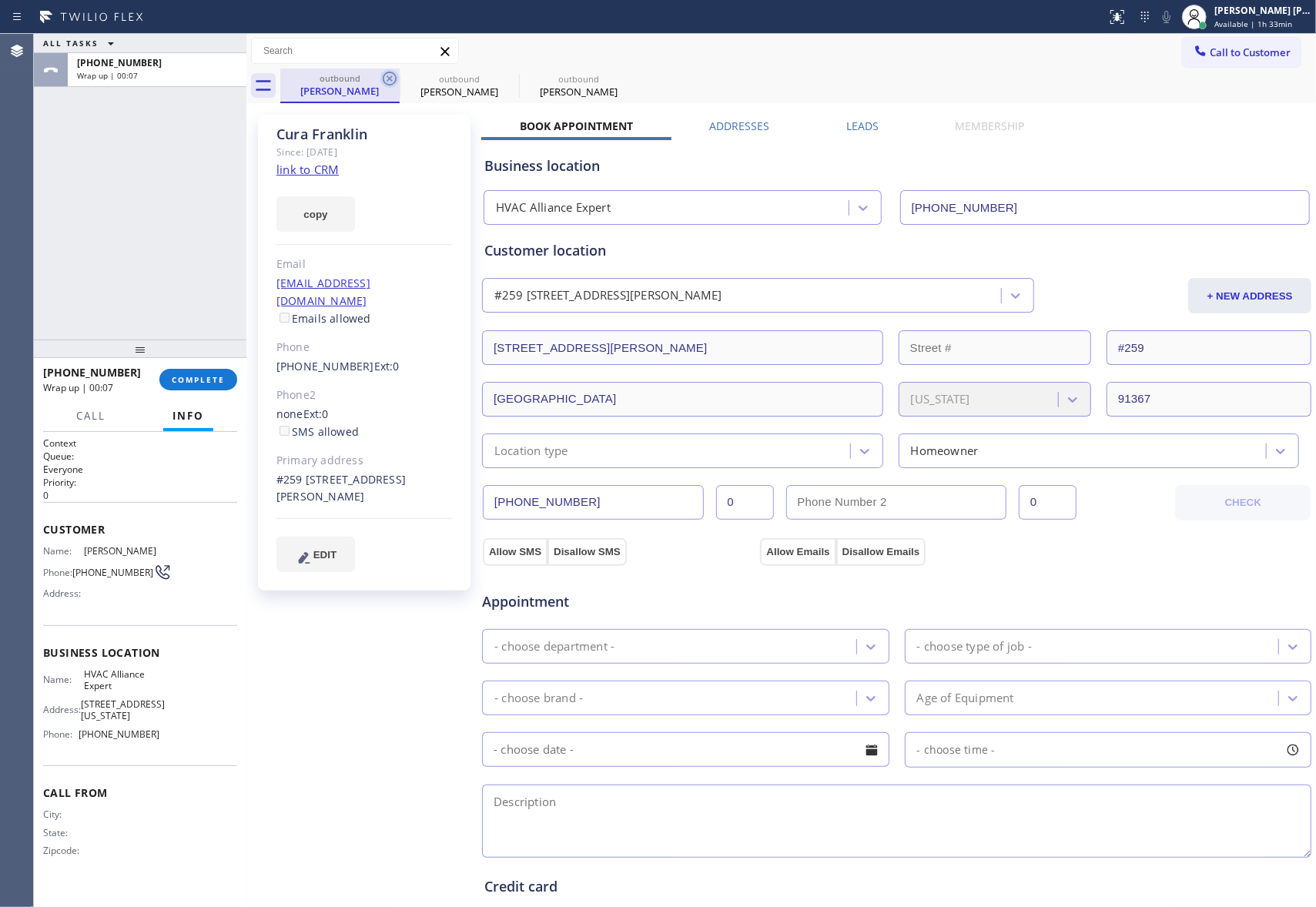
click at [393, 84] on icon at bounding box center [389, 78] width 13 height 13
click at [499, 82] on icon at bounding box center [508, 78] width 19 height 19
click at [0, 0] on icon at bounding box center [0, 0] width 0 height 0
click at [393, 82] on div "outbound [PERSON_NAME] outbound [PERSON_NAME] outbound [PERSON_NAME]" at bounding box center [798, 85] width 1035 height 35
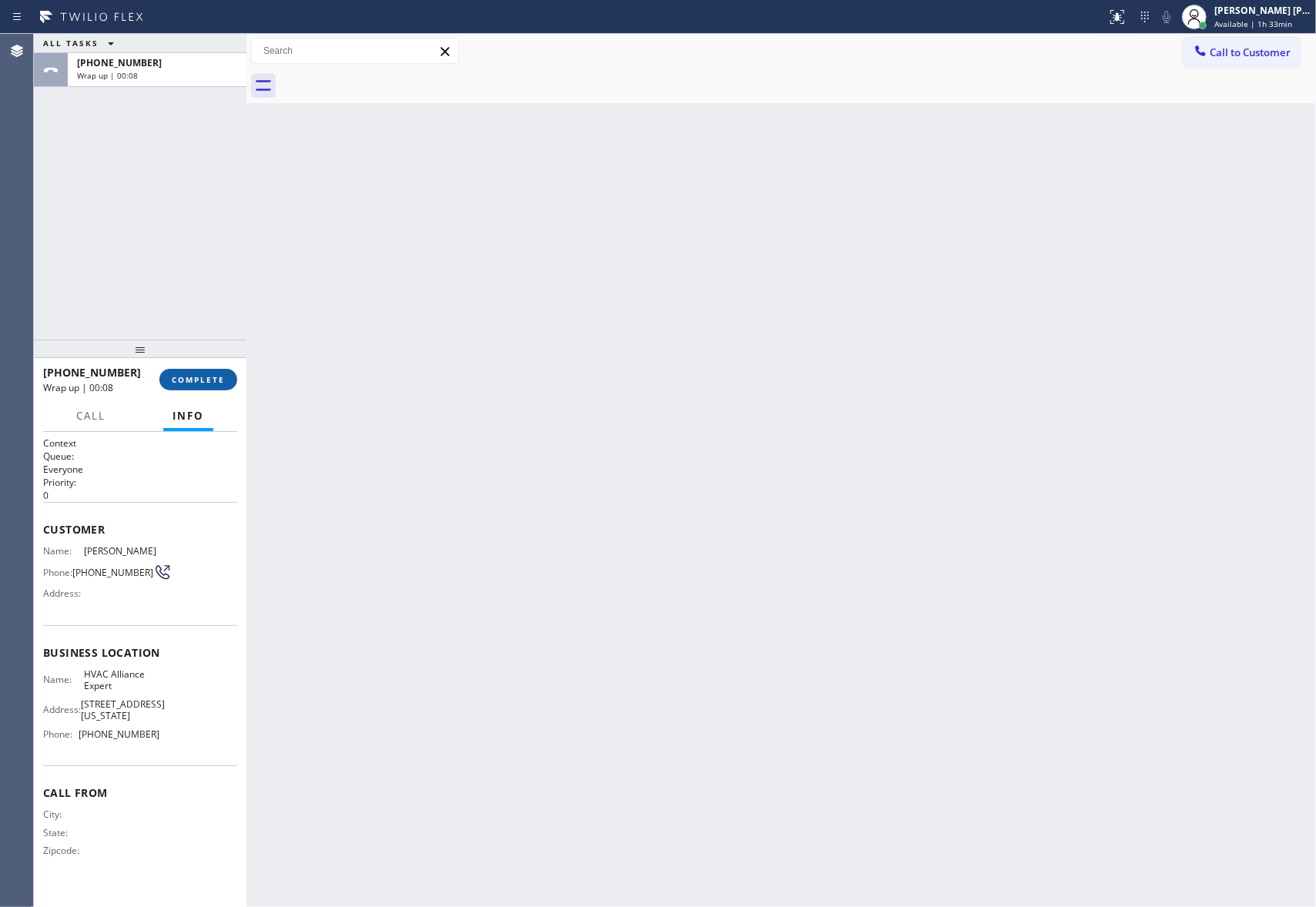
click at [229, 384] on button "COMPLETE" at bounding box center [198, 379] width 78 height 22
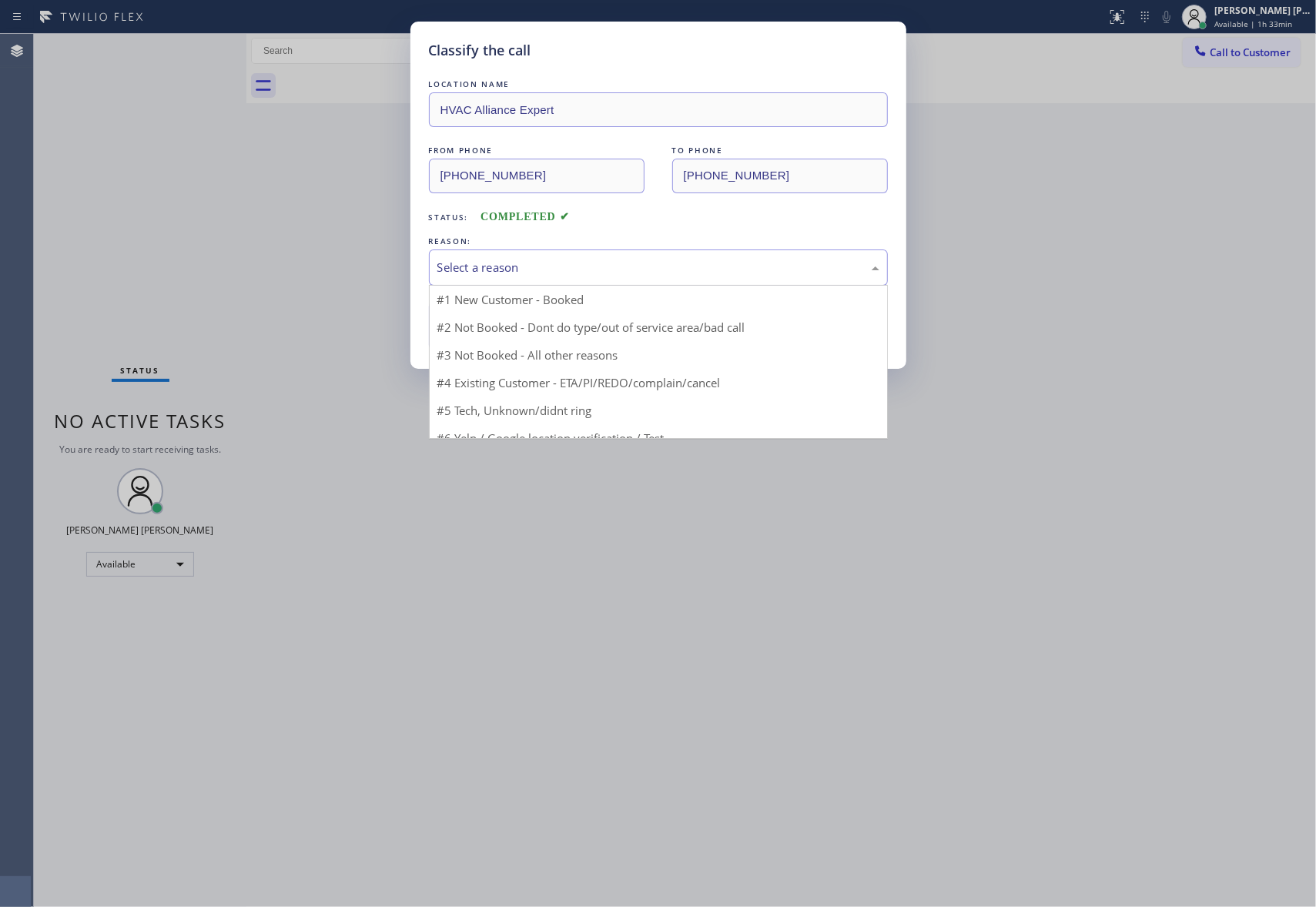
click at [571, 260] on div "Select a reason" at bounding box center [658, 268] width 442 height 18
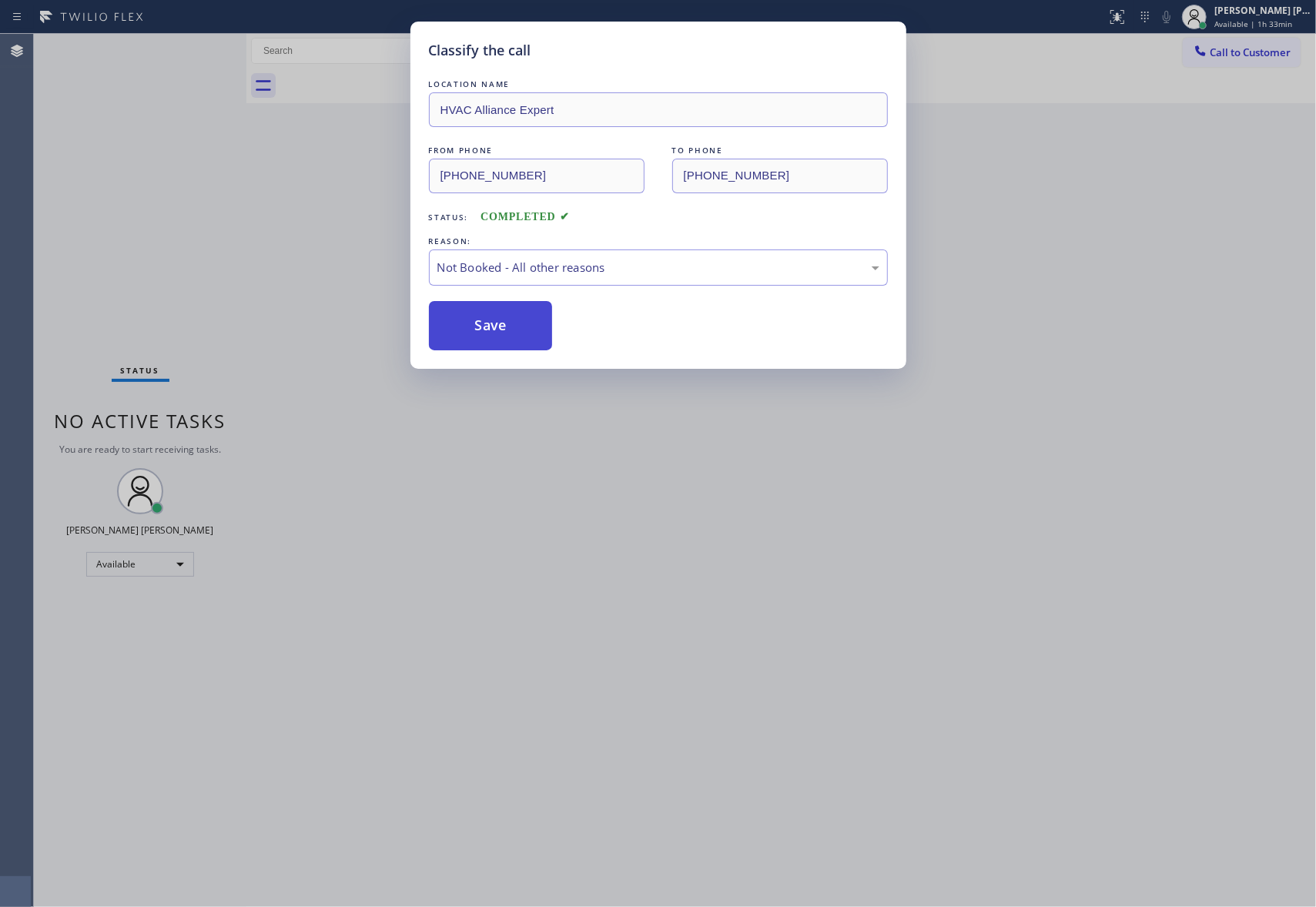
click at [483, 321] on button "Save" at bounding box center [490, 325] width 124 height 49
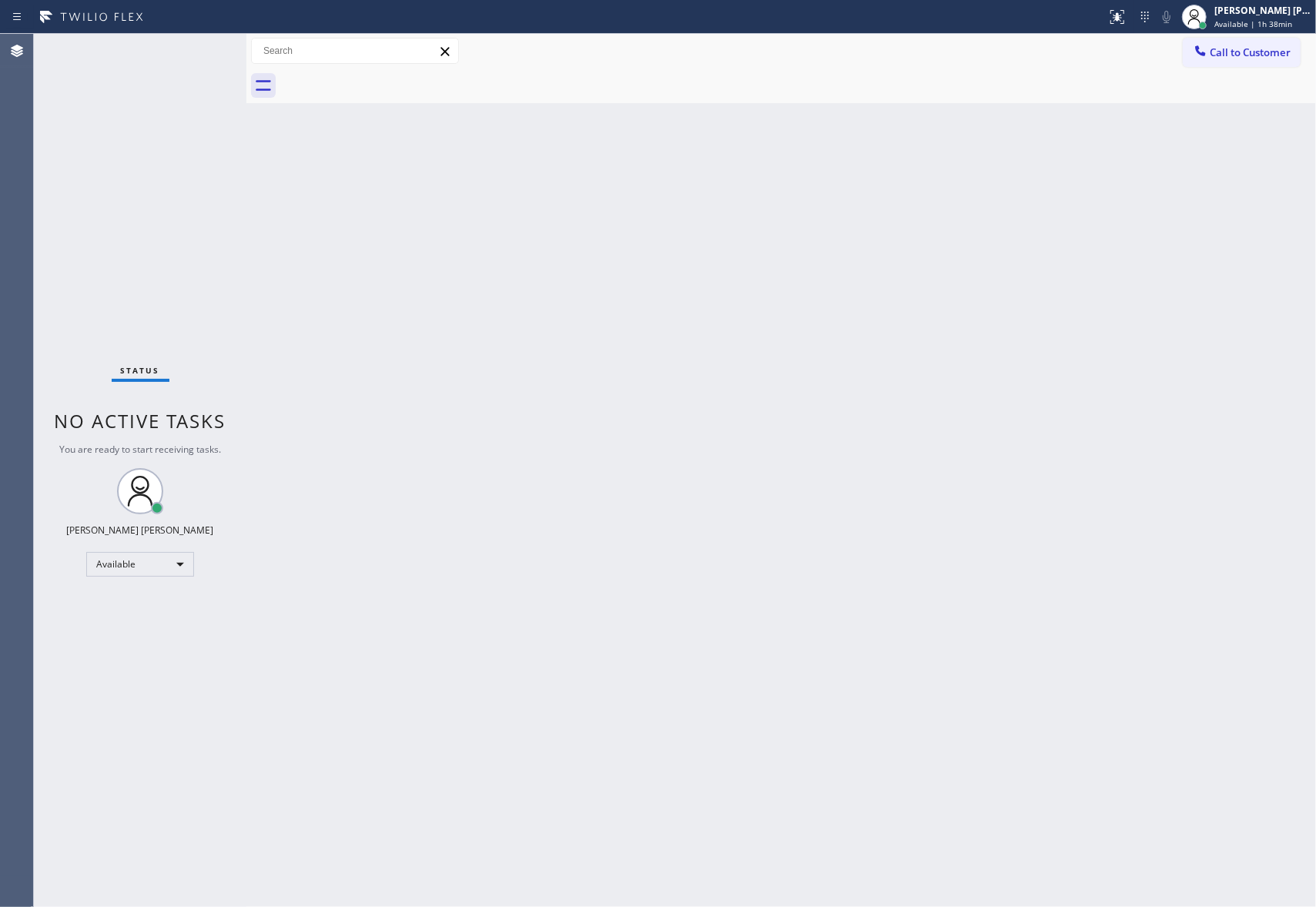
click at [1235, 59] on button "Call to Customer" at bounding box center [1241, 52] width 117 height 30
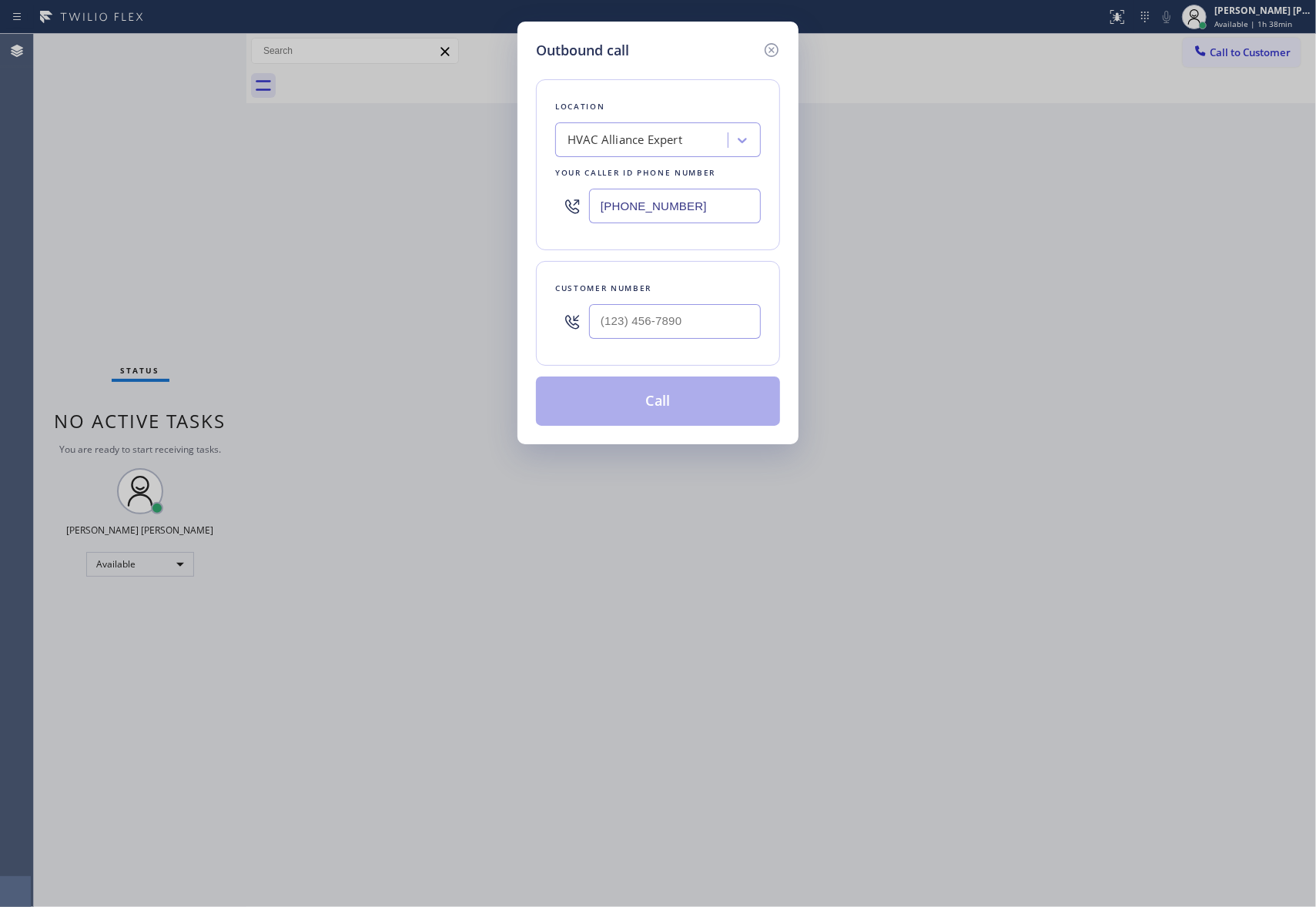
click at [693, 345] on div at bounding box center [675, 322] width 172 height 50
paste input "text"
click at [690, 320] on input "(___) ___-____" at bounding box center [675, 321] width 172 height 35
drag, startPoint x: 702, startPoint y: 321, endPoint x: 542, endPoint y: 305, distance: 160.8
click at [542, 305] on div "Customer number (___) ___-____" at bounding box center [658, 313] width 244 height 105
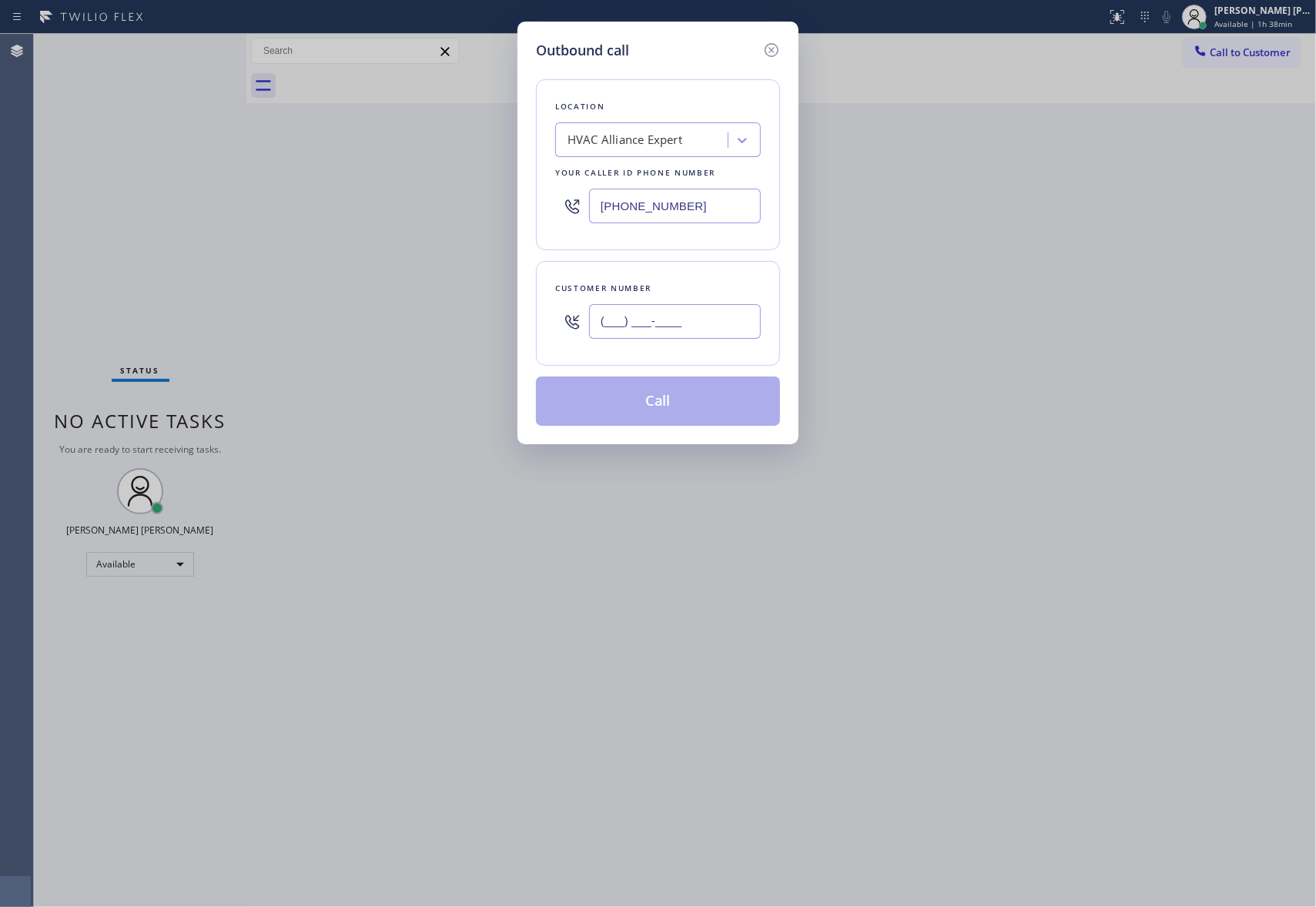
paste input "917) 446-1854"
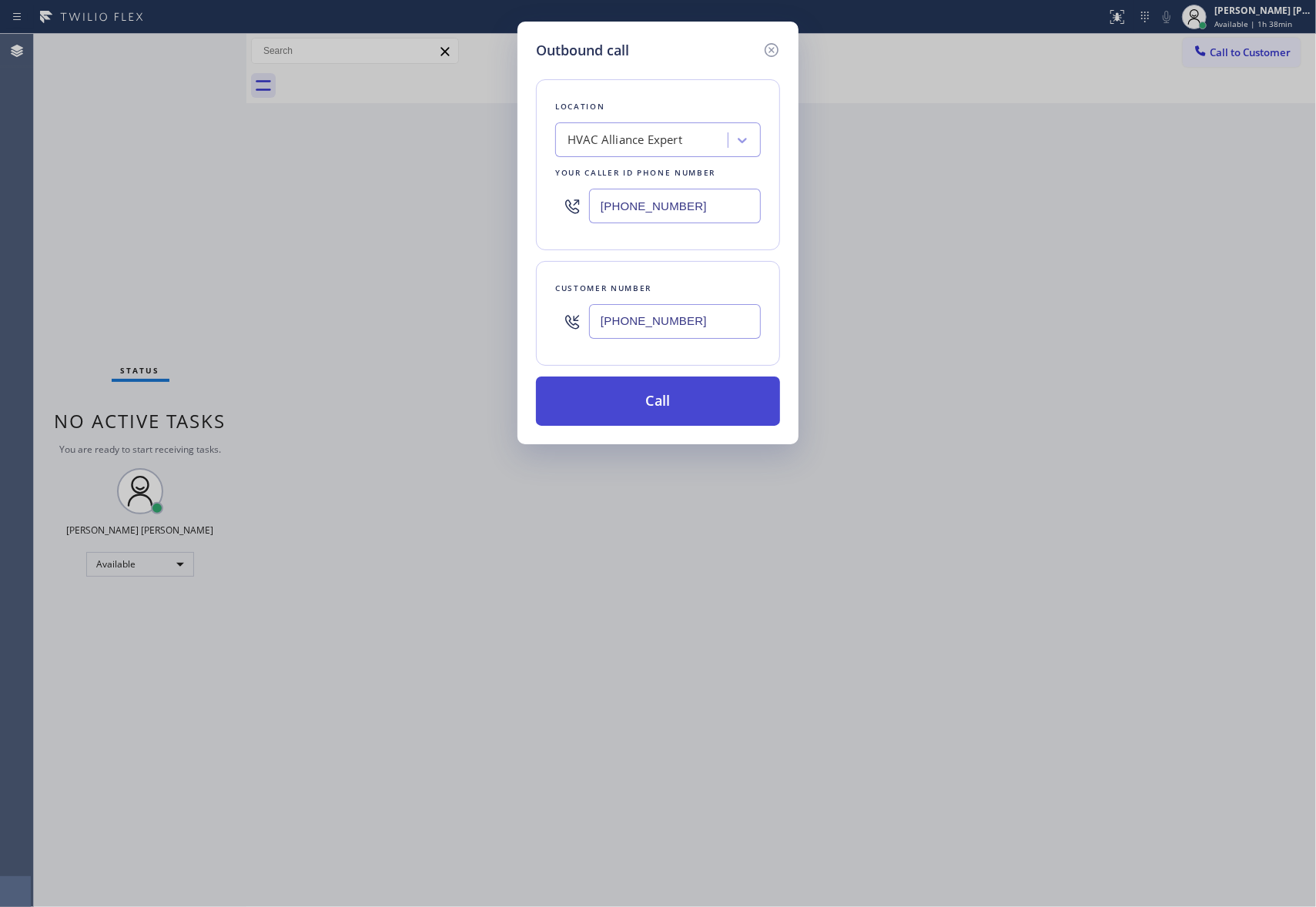
type input "[PHONE_NUMBER]"
click at [712, 403] on button "Call" at bounding box center [658, 401] width 244 height 49
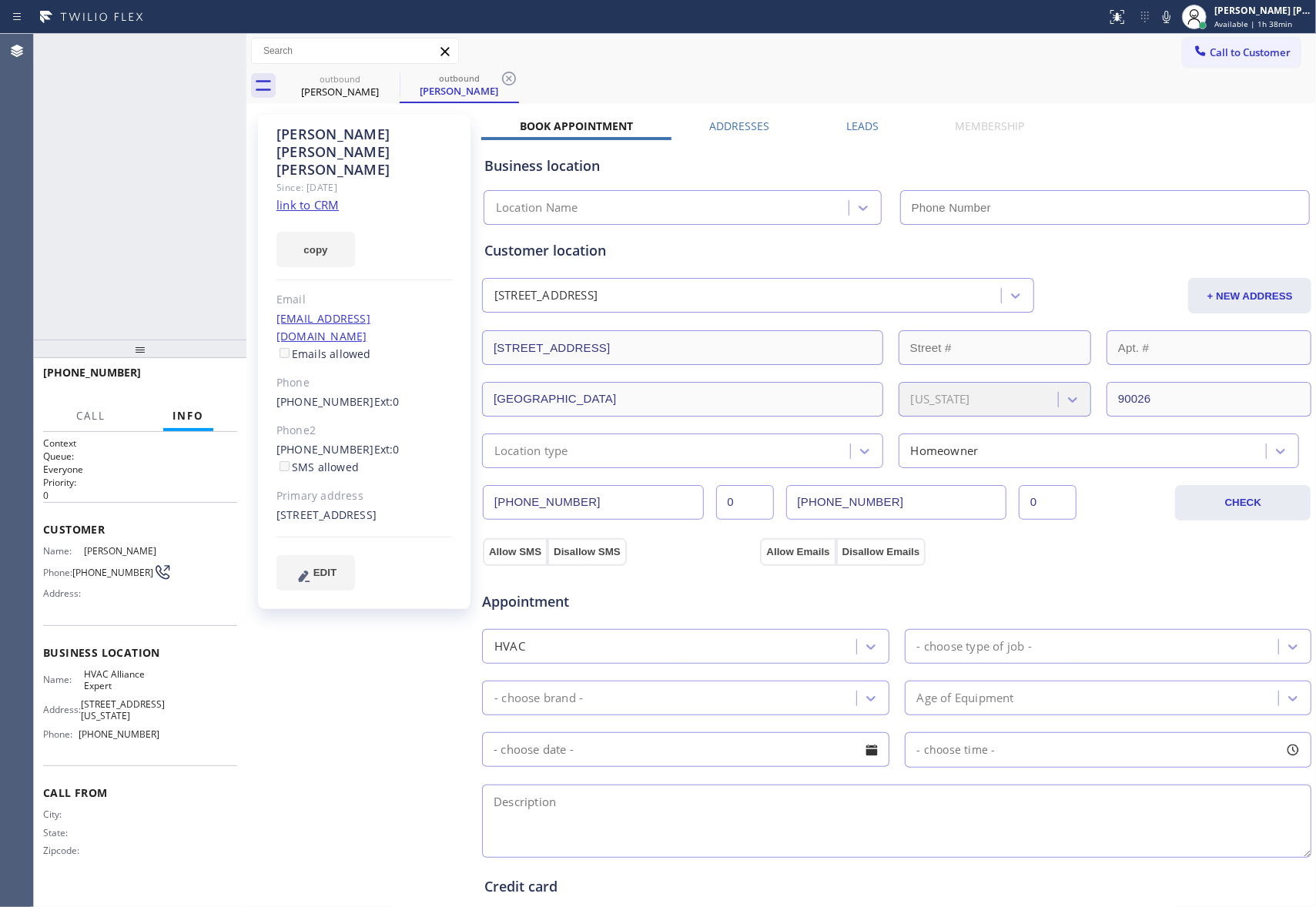
type input "[PHONE_NUMBER]"
click at [229, 47] on icon at bounding box center [226, 50] width 19 height 19
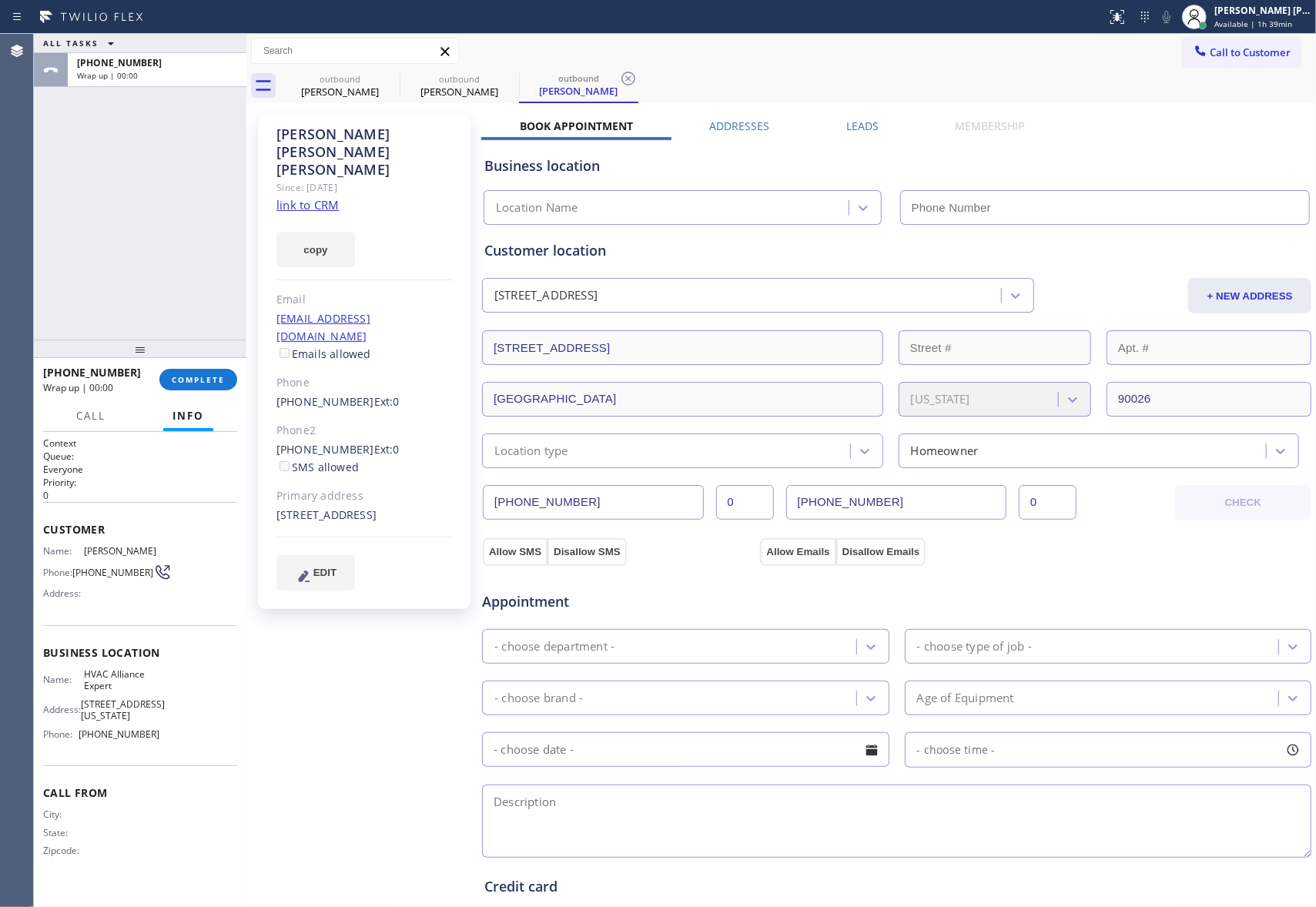
type input "[PHONE_NUMBER]"
click at [395, 74] on icon at bounding box center [389, 78] width 19 height 19
click at [0, 0] on icon at bounding box center [0, 0] width 0 height 0
click at [619, 74] on icon at bounding box center [628, 78] width 19 height 19
click at [395, 74] on div "outbound [PERSON_NAME] outbound [PERSON_NAME] outbound [PERSON_NAME]" at bounding box center [798, 85] width 1035 height 35
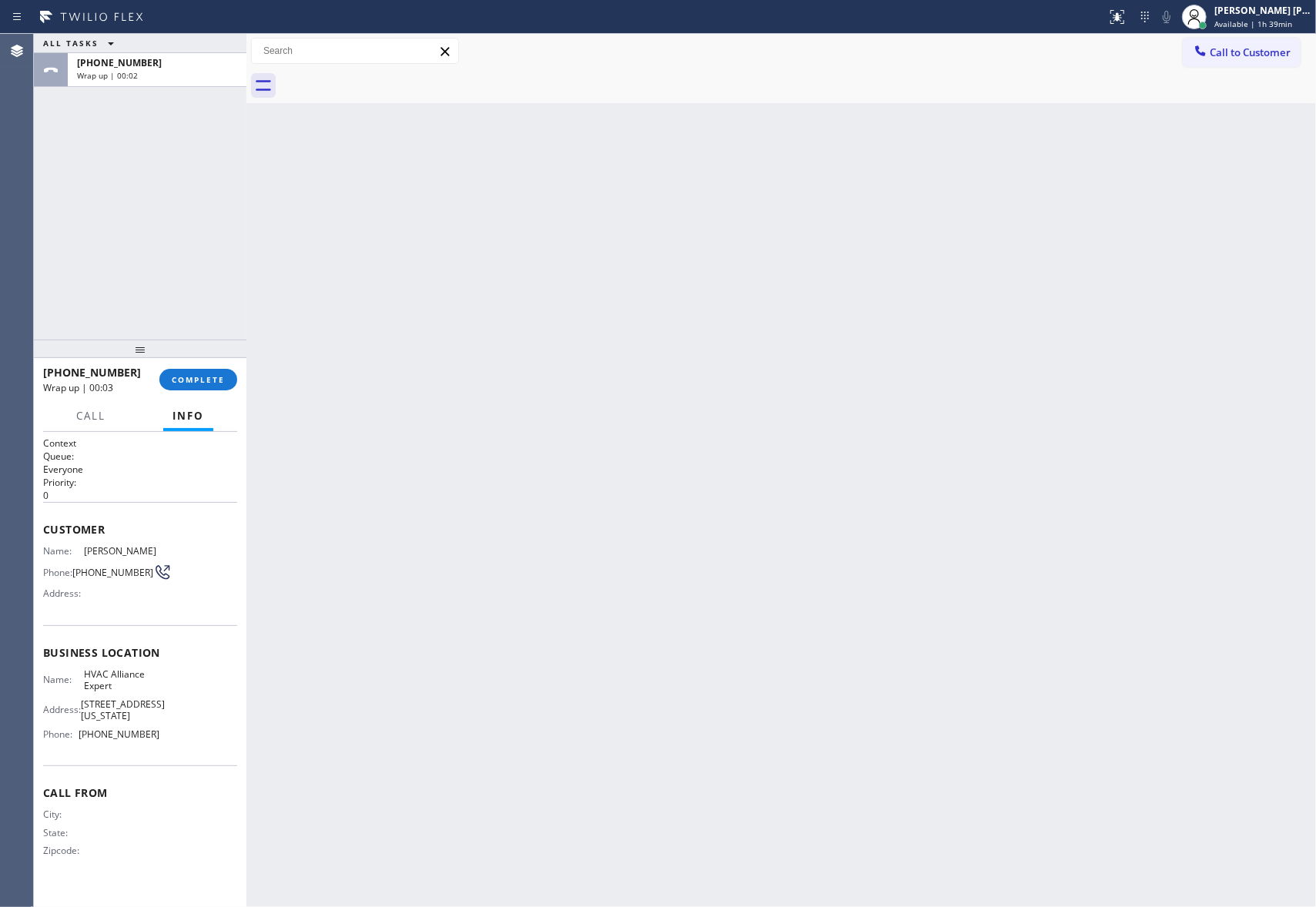
click at [395, 74] on div at bounding box center [798, 85] width 1035 height 35
click at [398, 77] on div at bounding box center [798, 85] width 1035 height 35
click at [198, 382] on span "COMPLETE" at bounding box center [198, 379] width 53 height 11
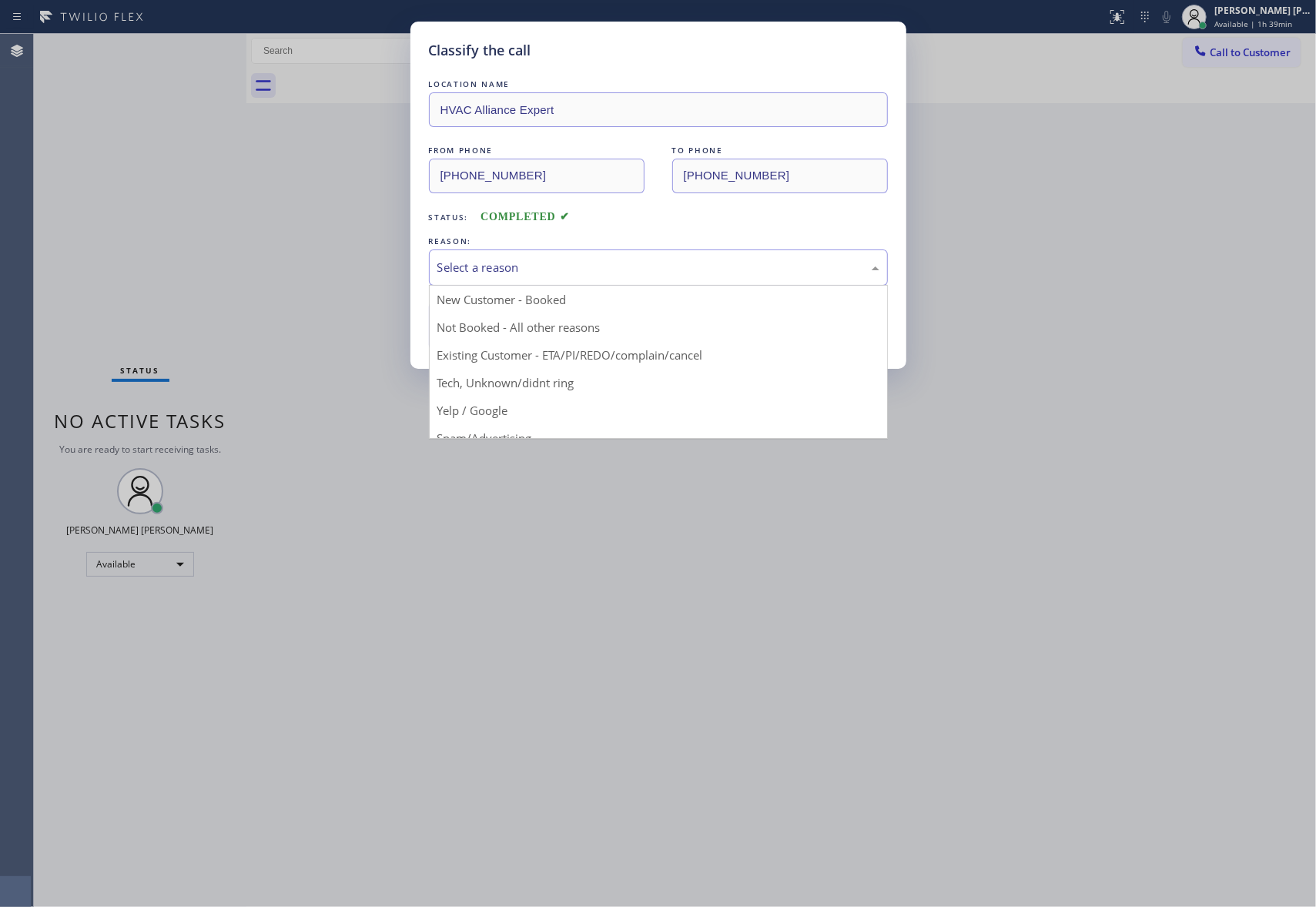
click at [680, 259] on div "Select a reason" at bounding box center [658, 268] width 442 height 18
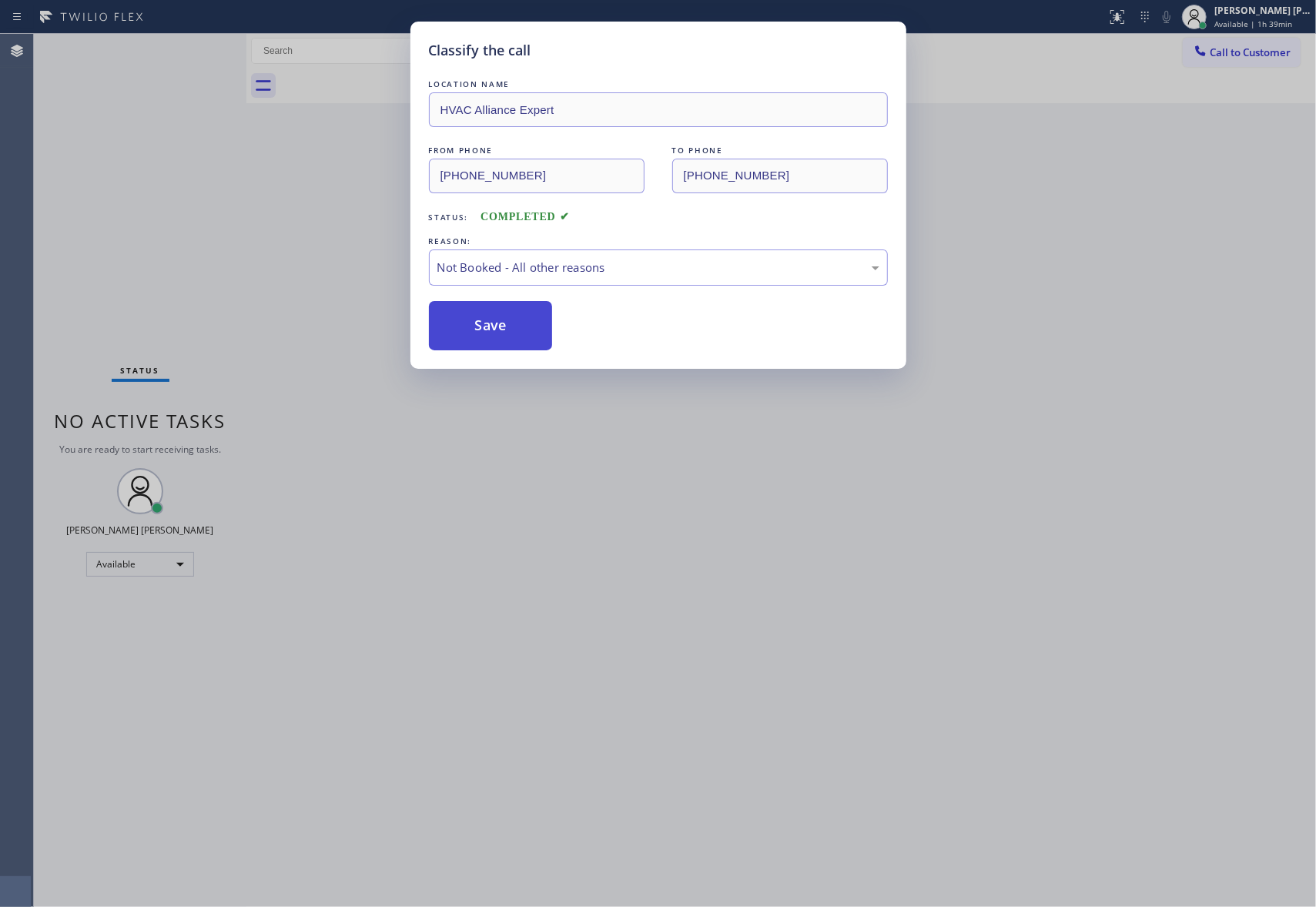
click at [457, 328] on button "Save" at bounding box center [490, 325] width 124 height 49
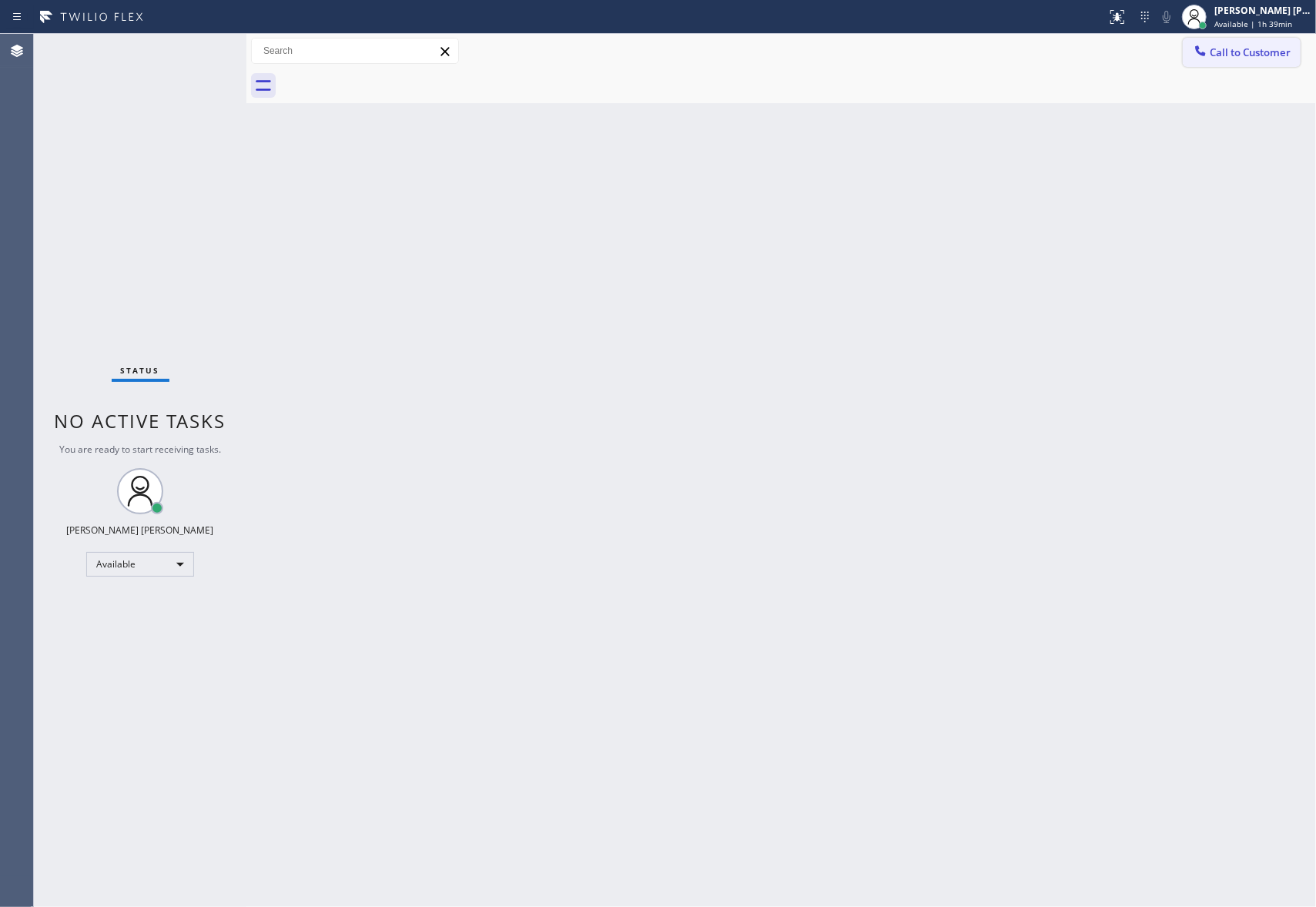
click at [1240, 53] on span "Call to Customer" at bounding box center [1250, 52] width 81 height 13
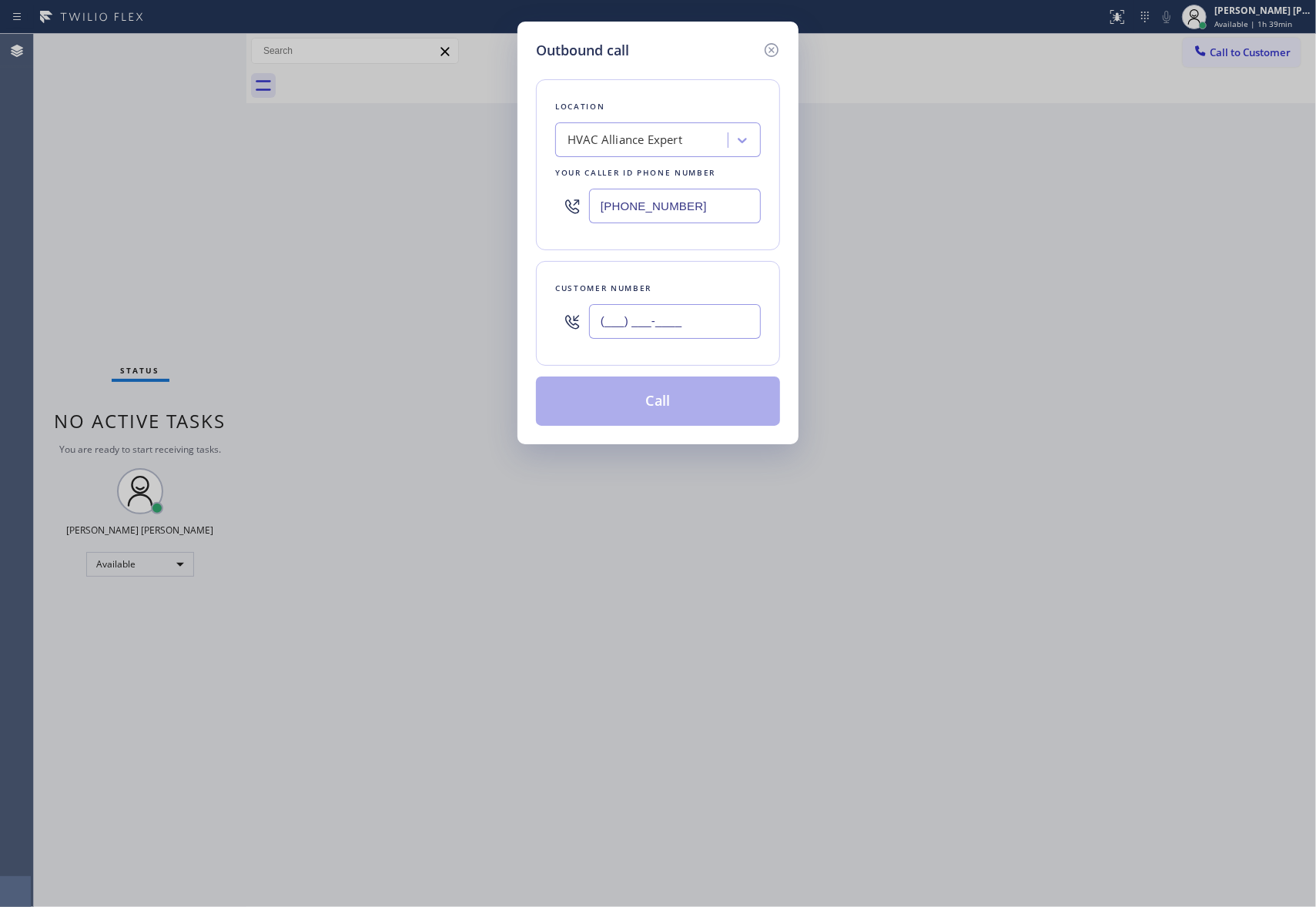
click at [695, 319] on input "(___) ___-____" at bounding box center [675, 321] width 172 height 35
paste input "323) 810-5220"
type input "[PHONE_NUMBER]"
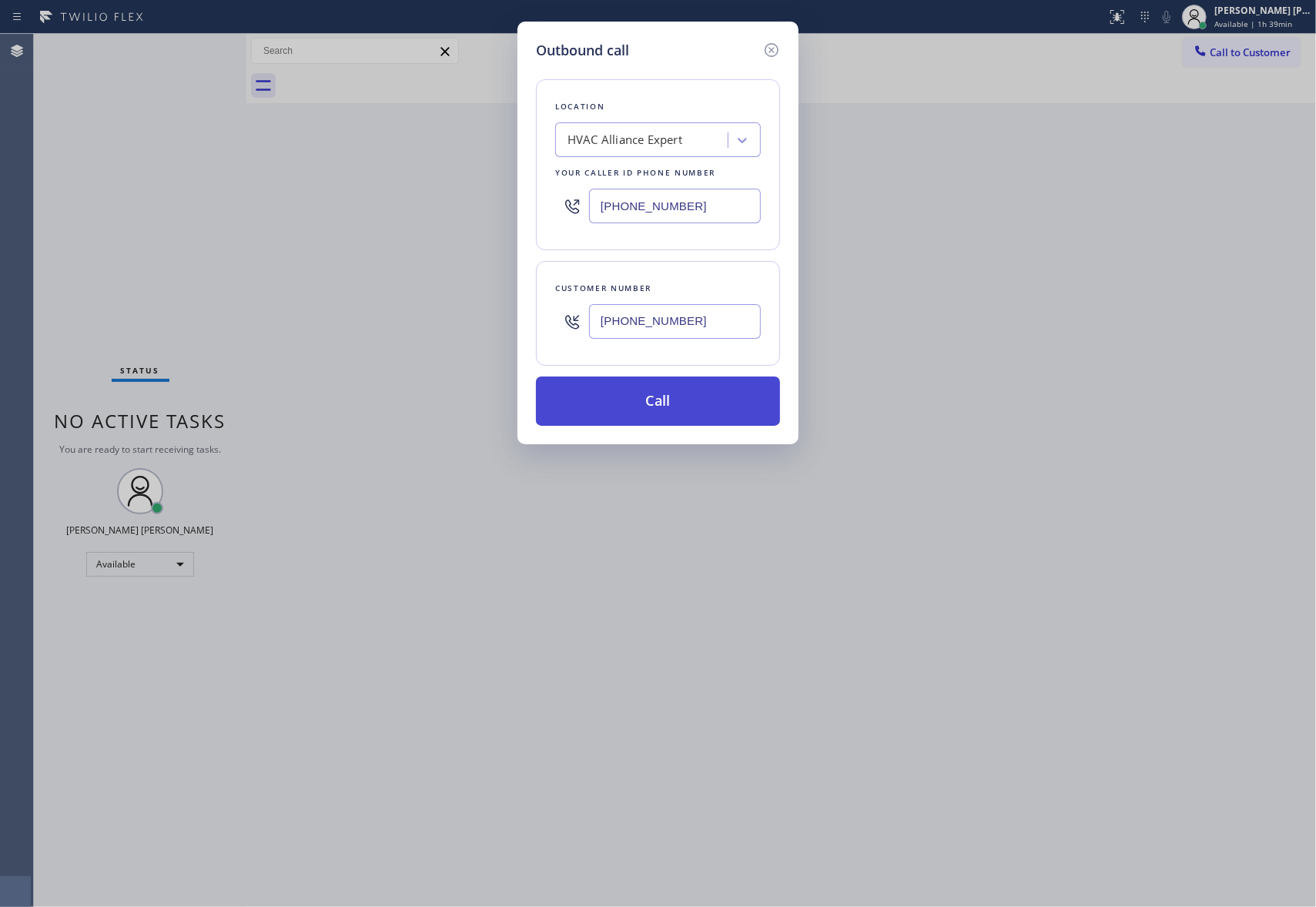
click at [679, 402] on button "Call" at bounding box center [658, 401] width 244 height 49
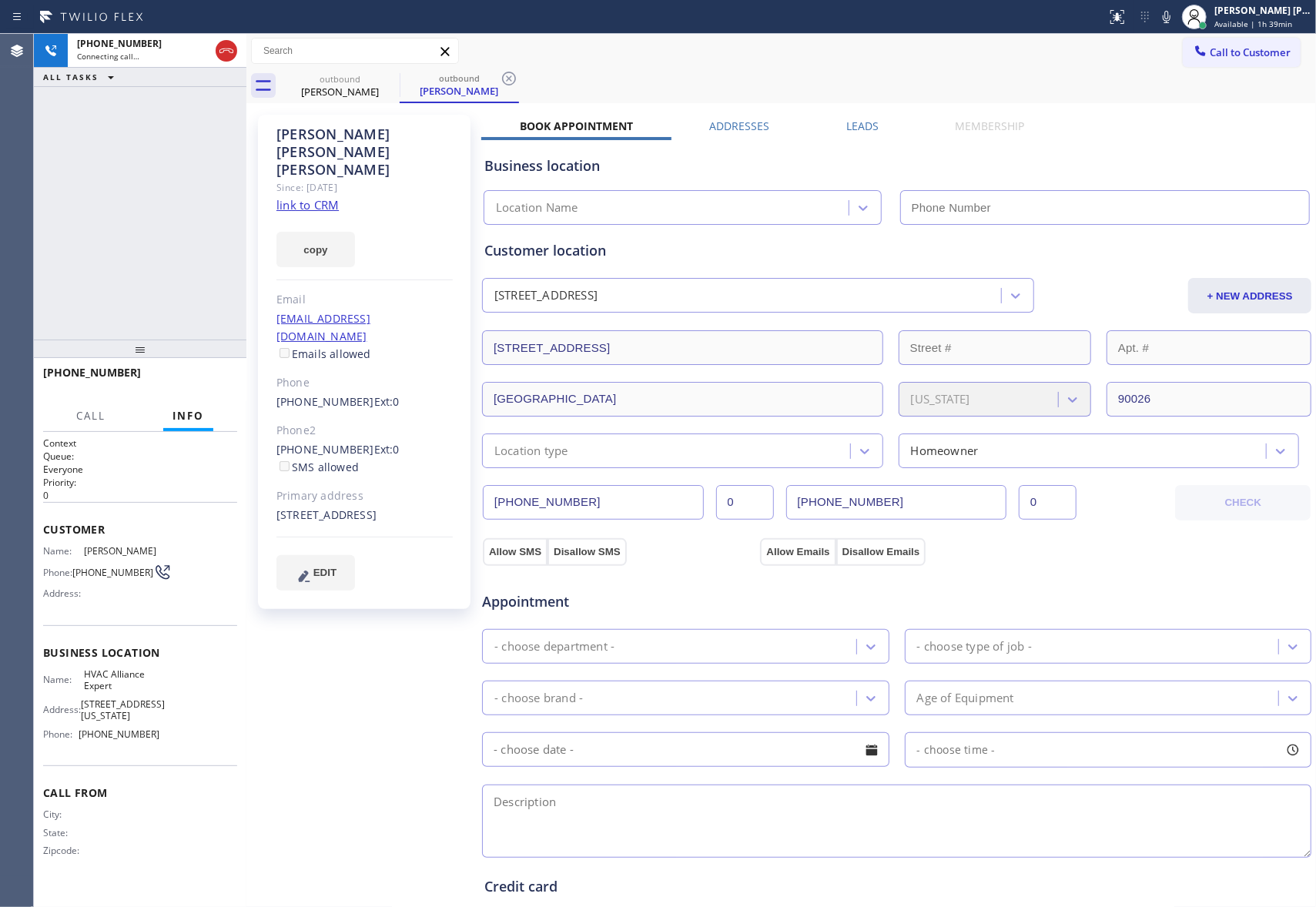
type input "[PHONE_NUMBER]"
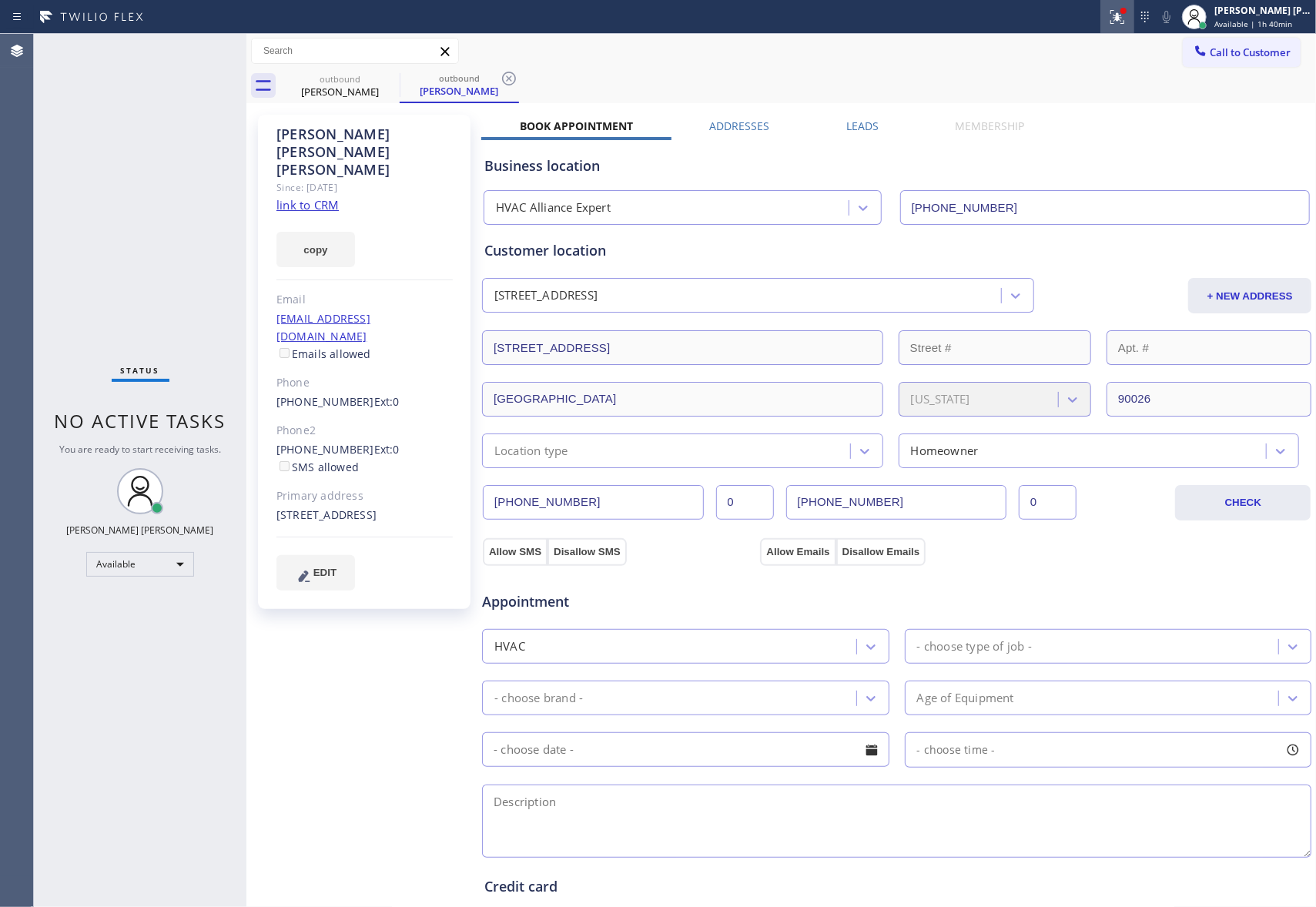
click at [1121, 19] on icon at bounding box center [1117, 17] width 19 height 19
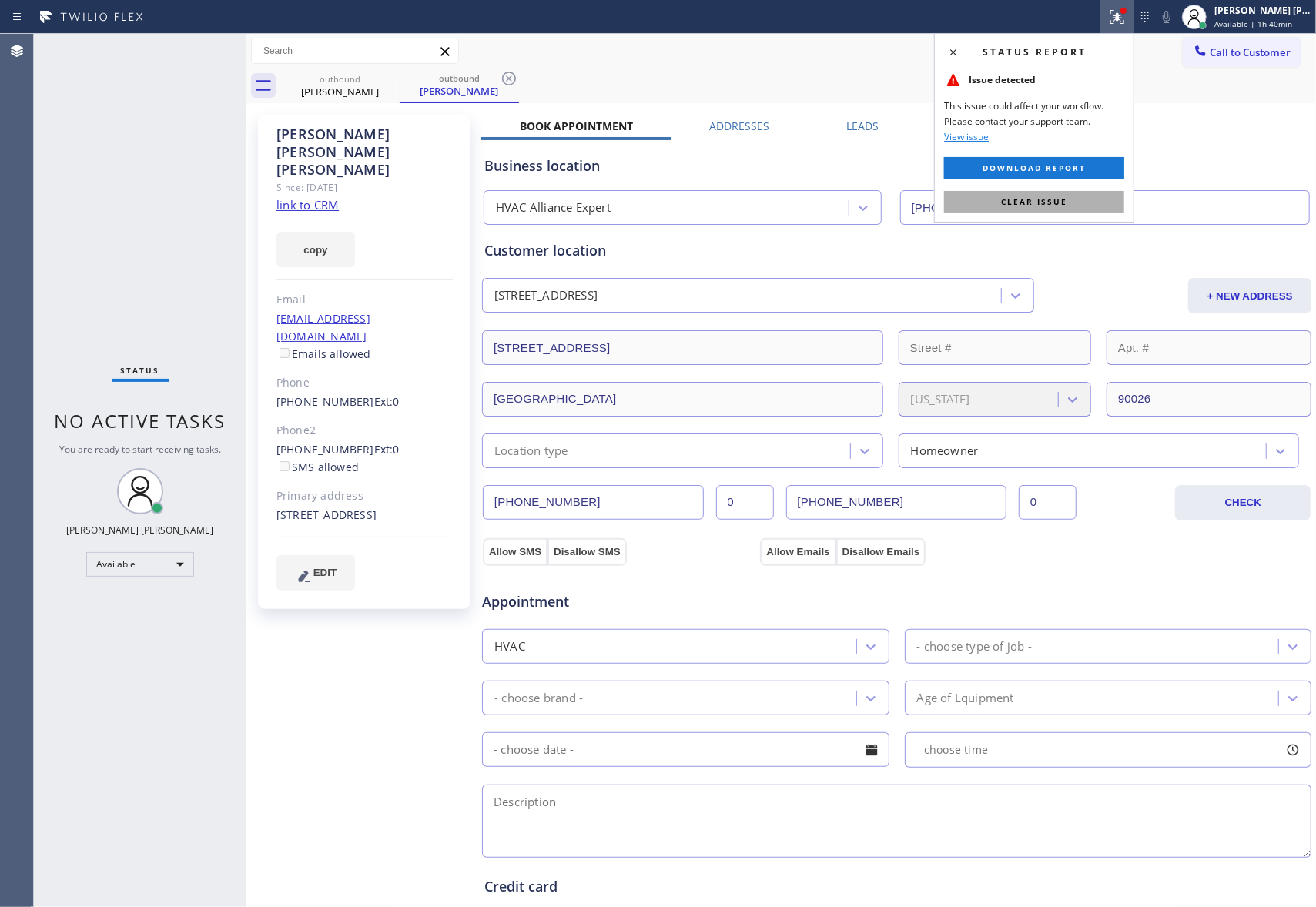
click at [1066, 199] on span "Clear issue" at bounding box center [1035, 202] width 66 height 11
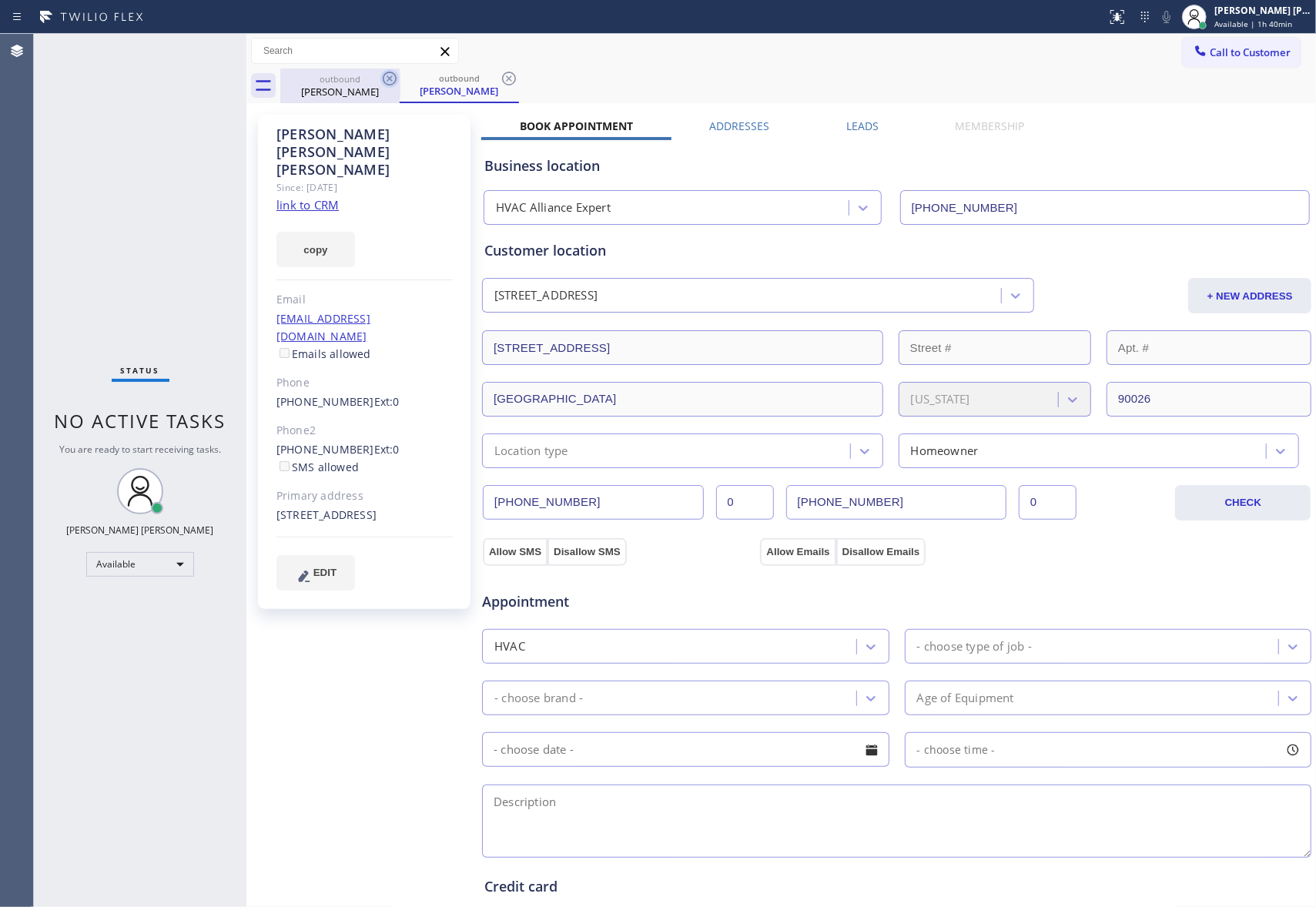
click at [394, 79] on icon at bounding box center [389, 78] width 19 height 19
click at [400, 79] on div "outbound [PERSON_NAME]" at bounding box center [459, 85] width 119 height 35
click at [394, 79] on icon at bounding box center [389, 78] width 19 height 19
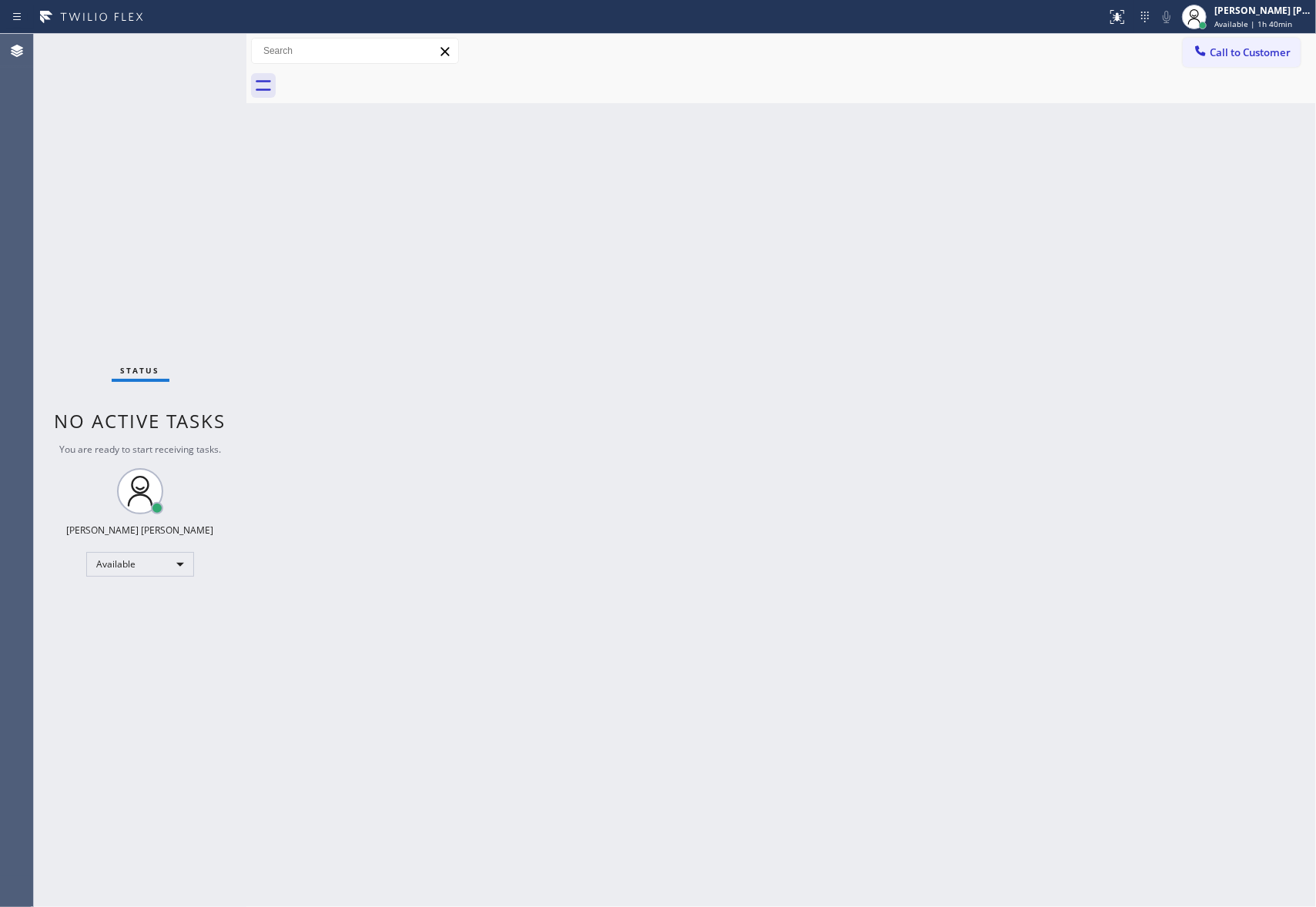
click at [394, 79] on div at bounding box center [798, 85] width 1035 height 35
click at [1233, 56] on span "Call to Customer" at bounding box center [1250, 52] width 81 height 13
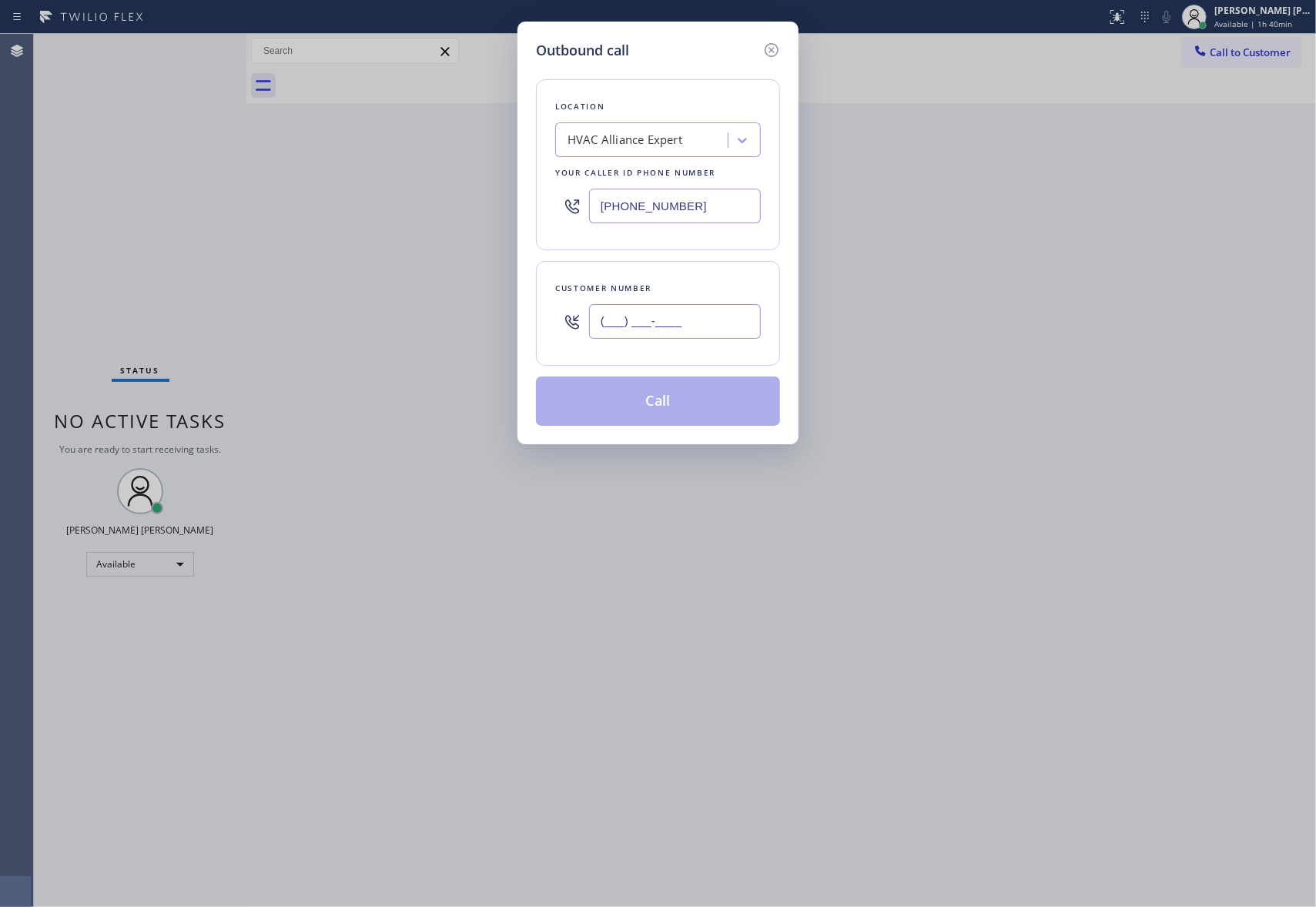
click at [648, 328] on input "(___) ___-____" at bounding box center [675, 321] width 172 height 35
paste input "323) 810-5220"
type input "[PHONE_NUMBER]"
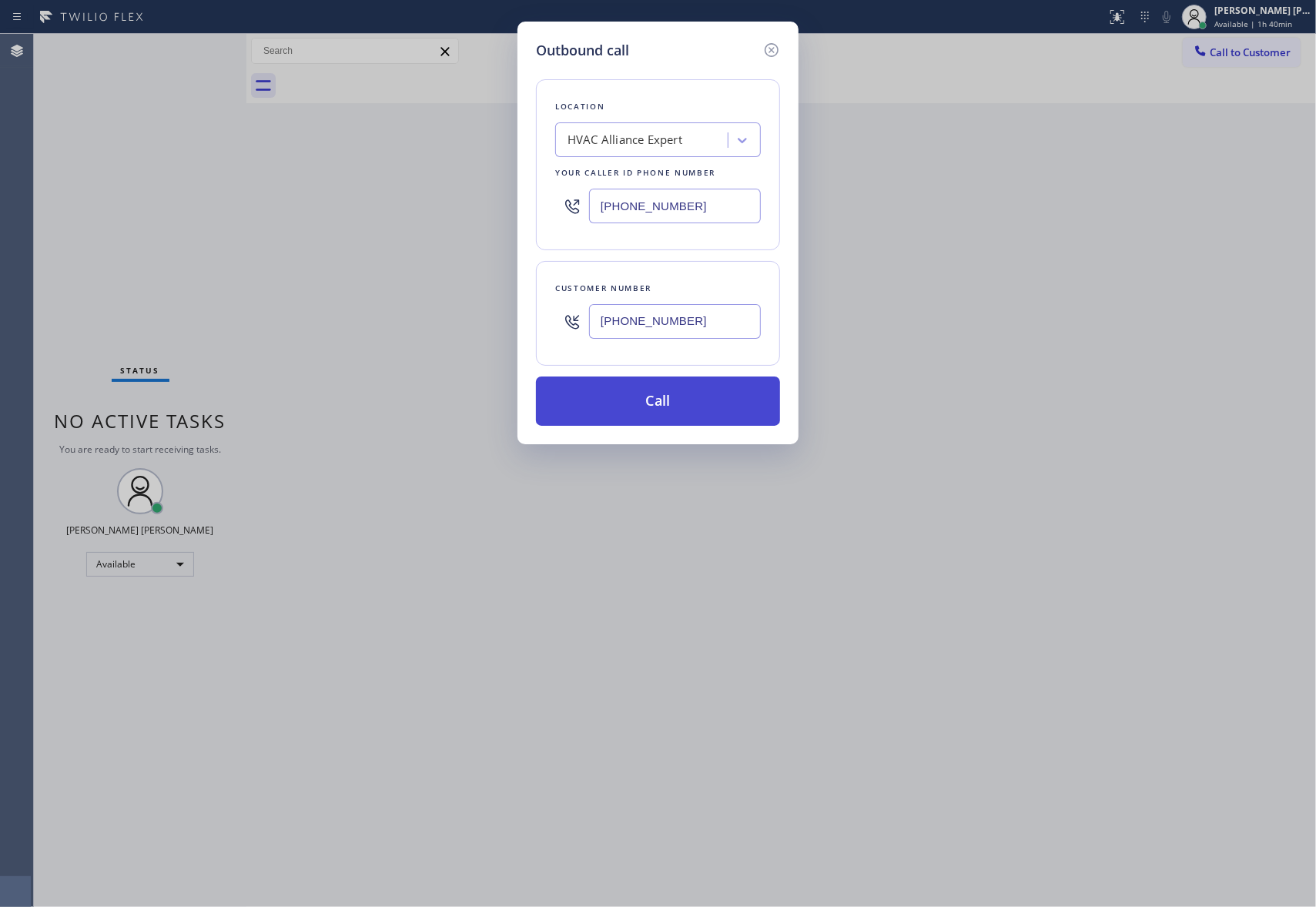
click at [682, 398] on button "Call" at bounding box center [658, 401] width 244 height 49
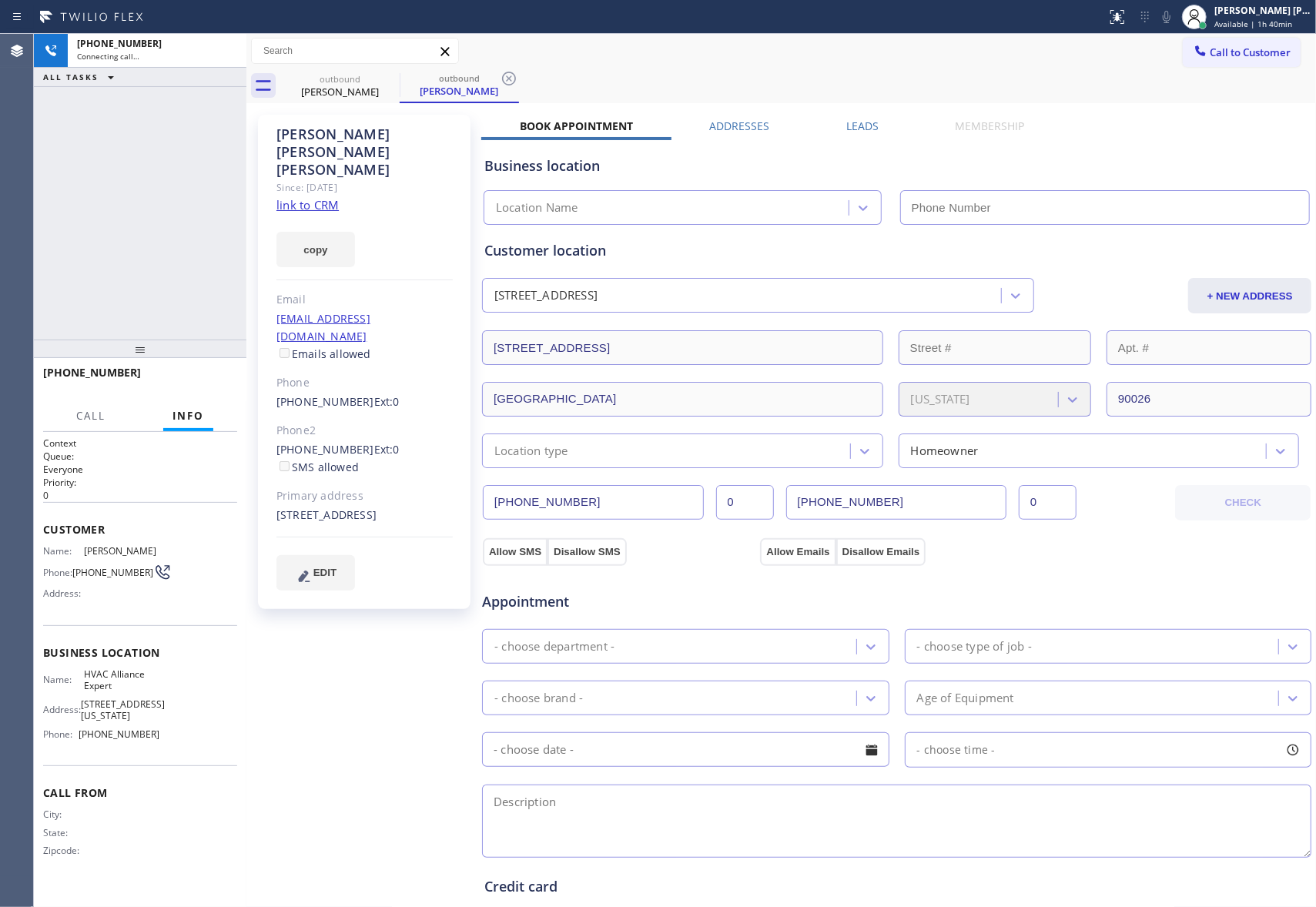
type input "[PHONE_NUMBER]"
click at [211, 382] on span "HANG UP" at bounding box center [201, 379] width 47 height 11
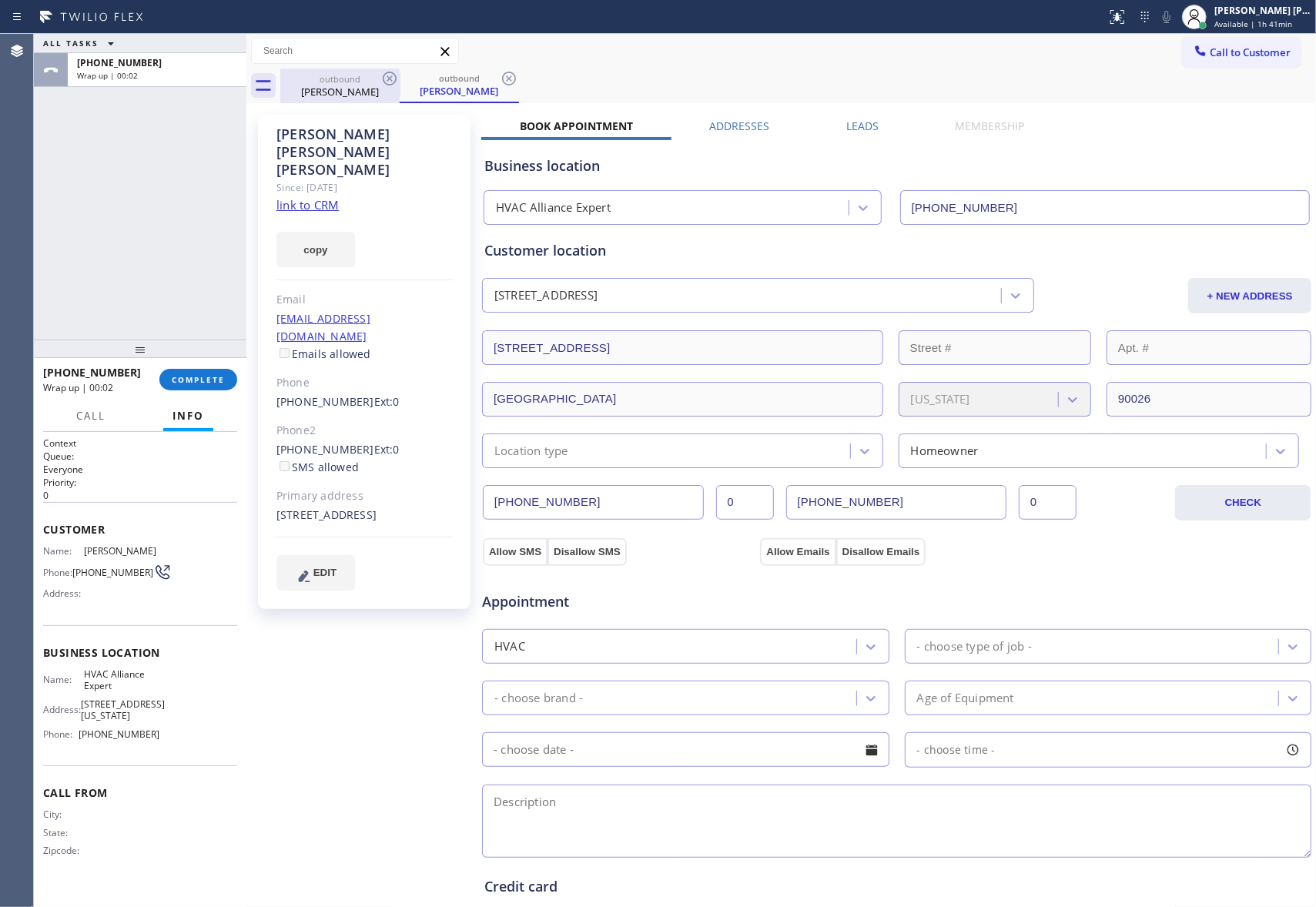
drag, startPoint x: 404, startPoint y: 82, endPoint x: 395, endPoint y: 79, distance: 9.5
click at [401, 81] on div "outbound" at bounding box center [459, 78] width 117 height 12
click at [395, 78] on icon at bounding box center [389, 78] width 13 height 13
click at [400, 78] on div "outbound [PERSON_NAME]" at bounding box center [459, 85] width 119 height 35
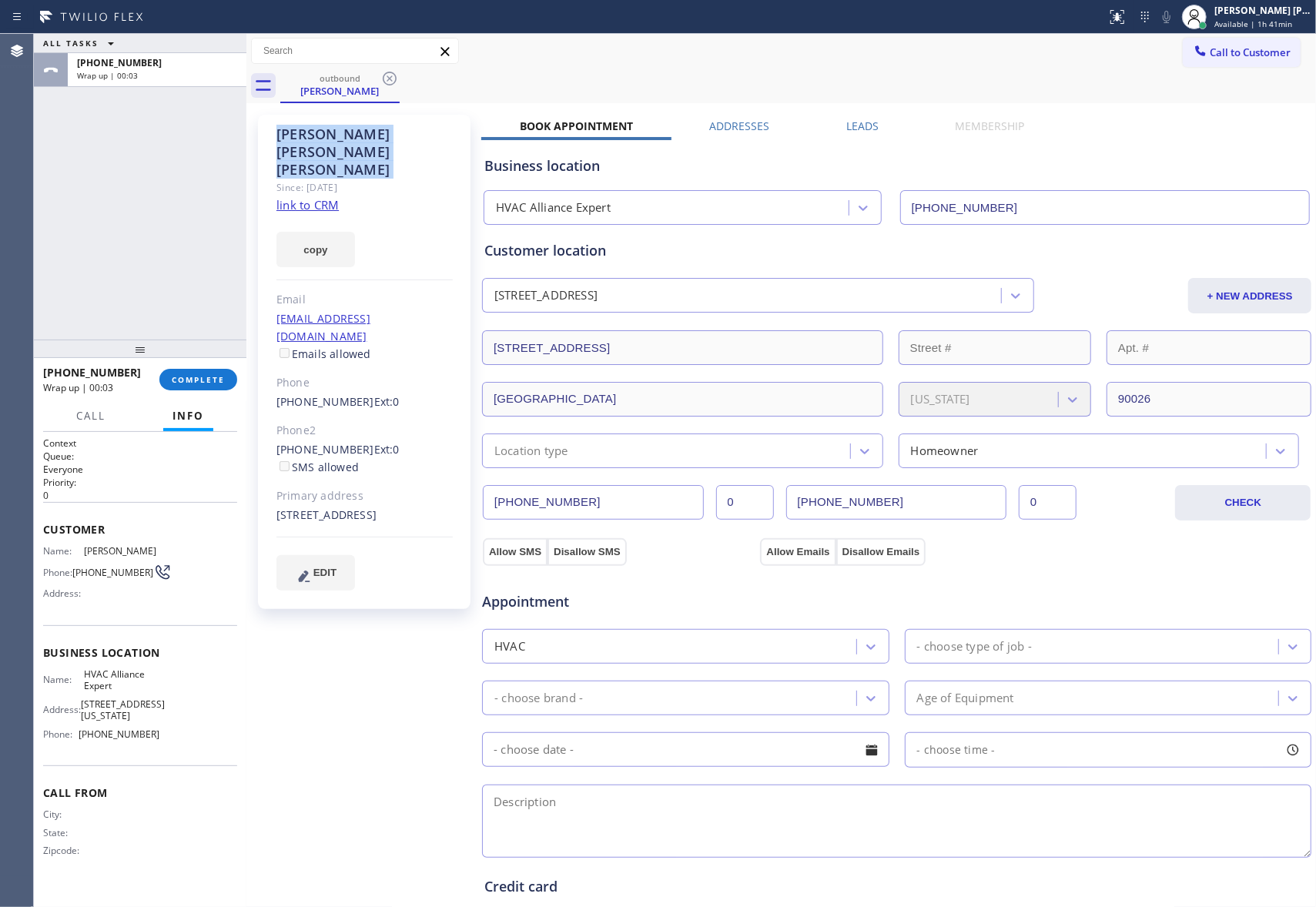
click at [395, 78] on icon at bounding box center [389, 78] width 13 height 13
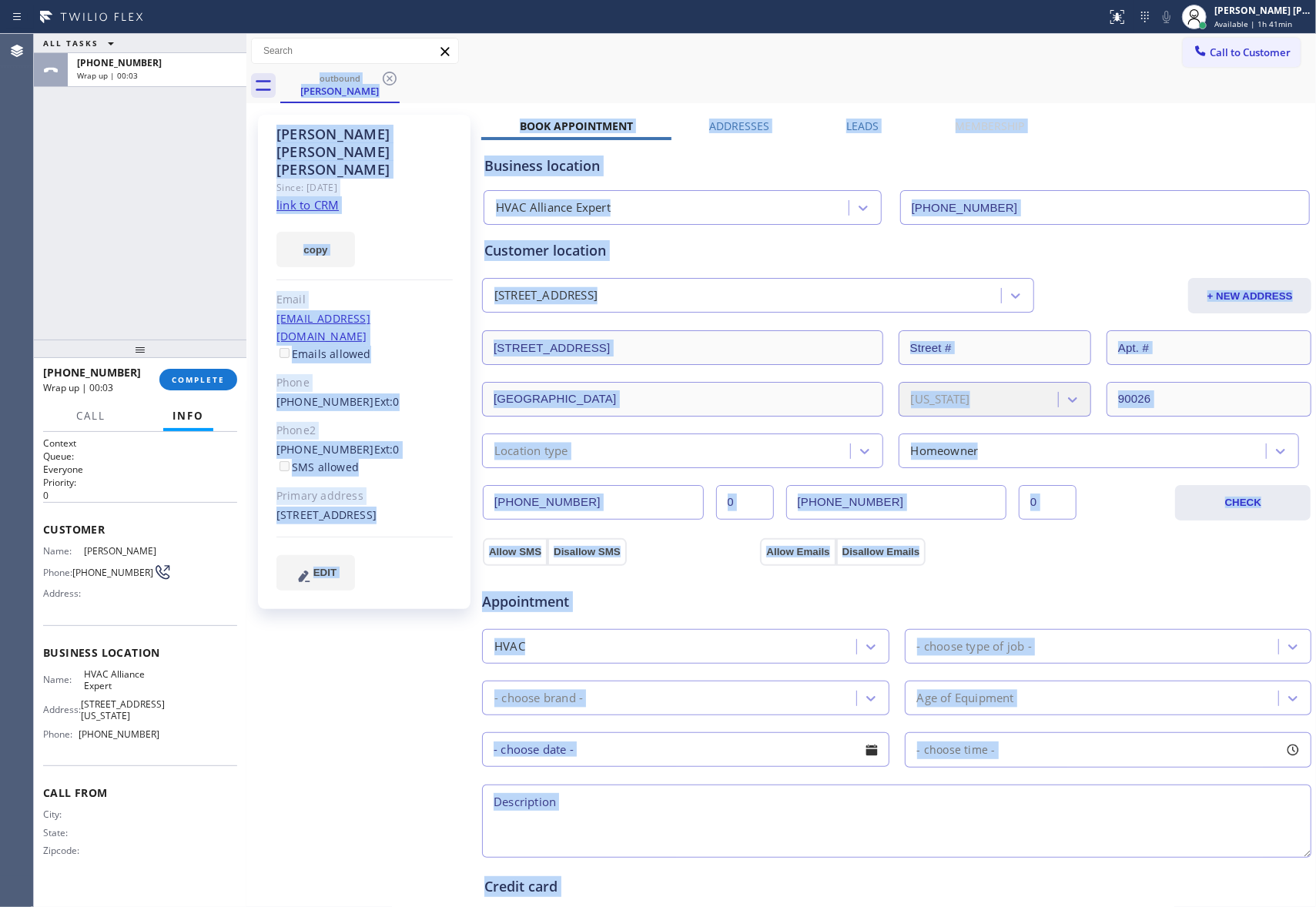
click at [395, 78] on div "outbound [PERSON_NAME]" at bounding box center [798, 85] width 1035 height 35
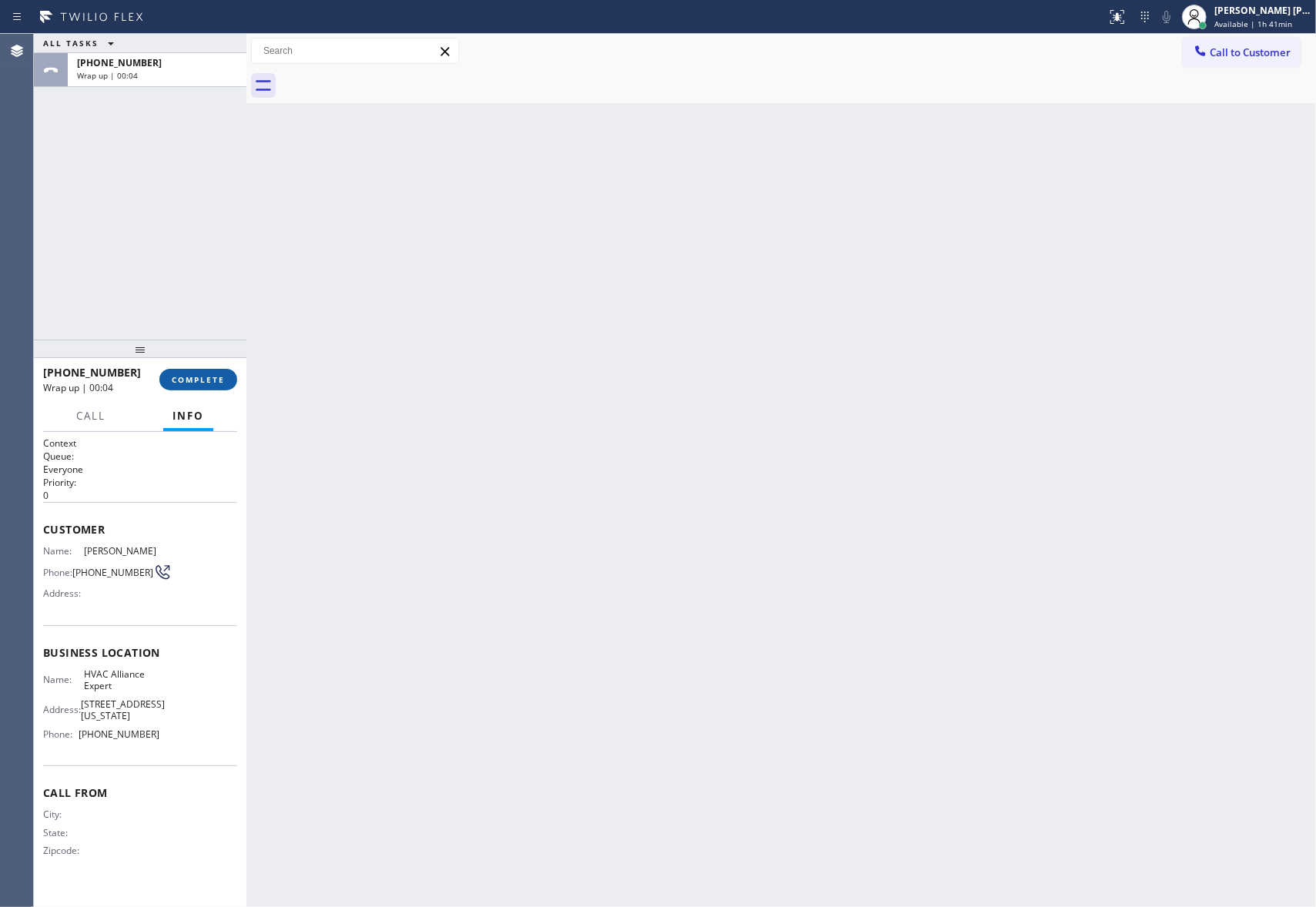
click at [211, 380] on span "COMPLETE" at bounding box center [198, 379] width 53 height 11
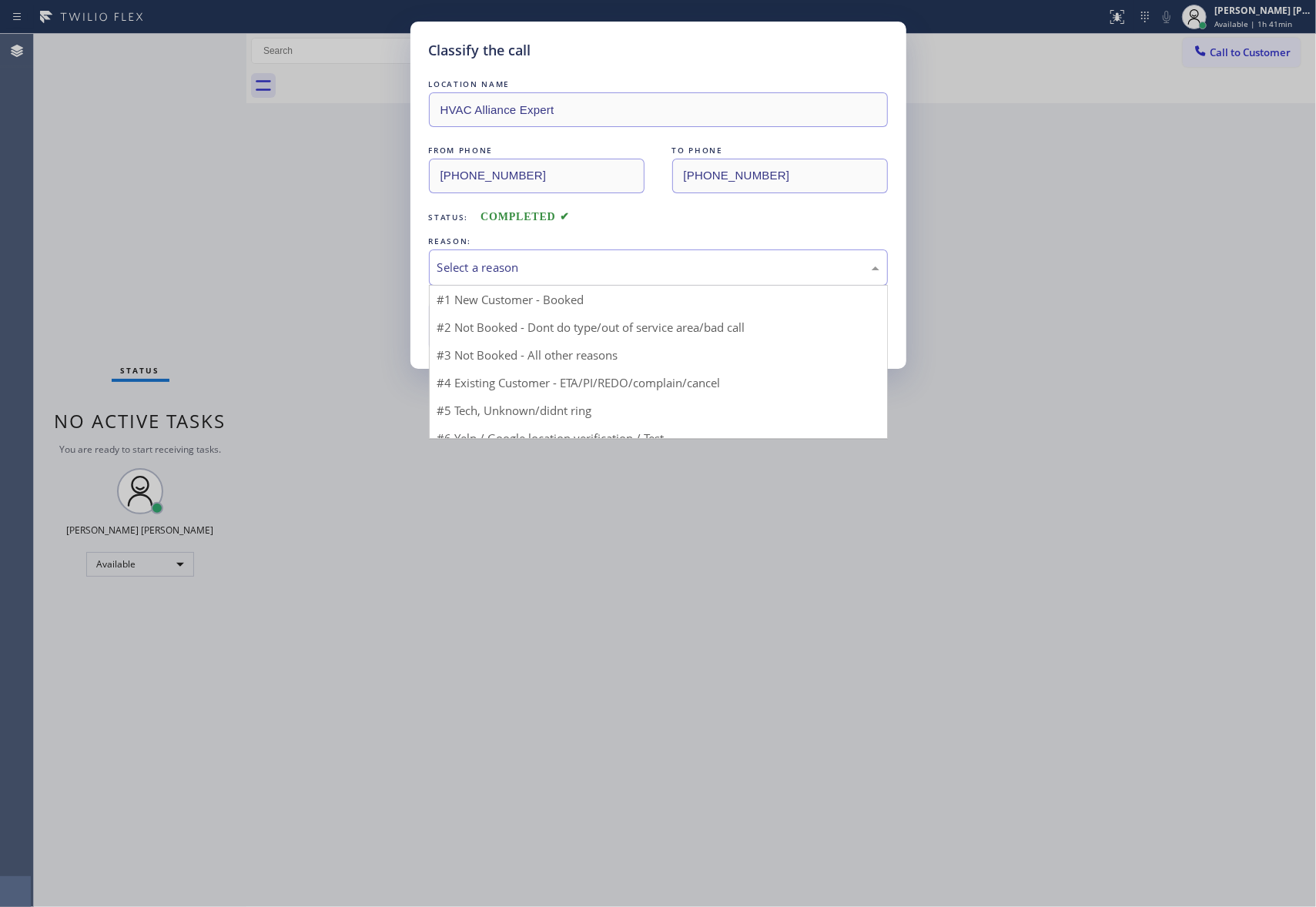
click at [632, 262] on div "Select a reason" at bounding box center [658, 268] width 442 height 18
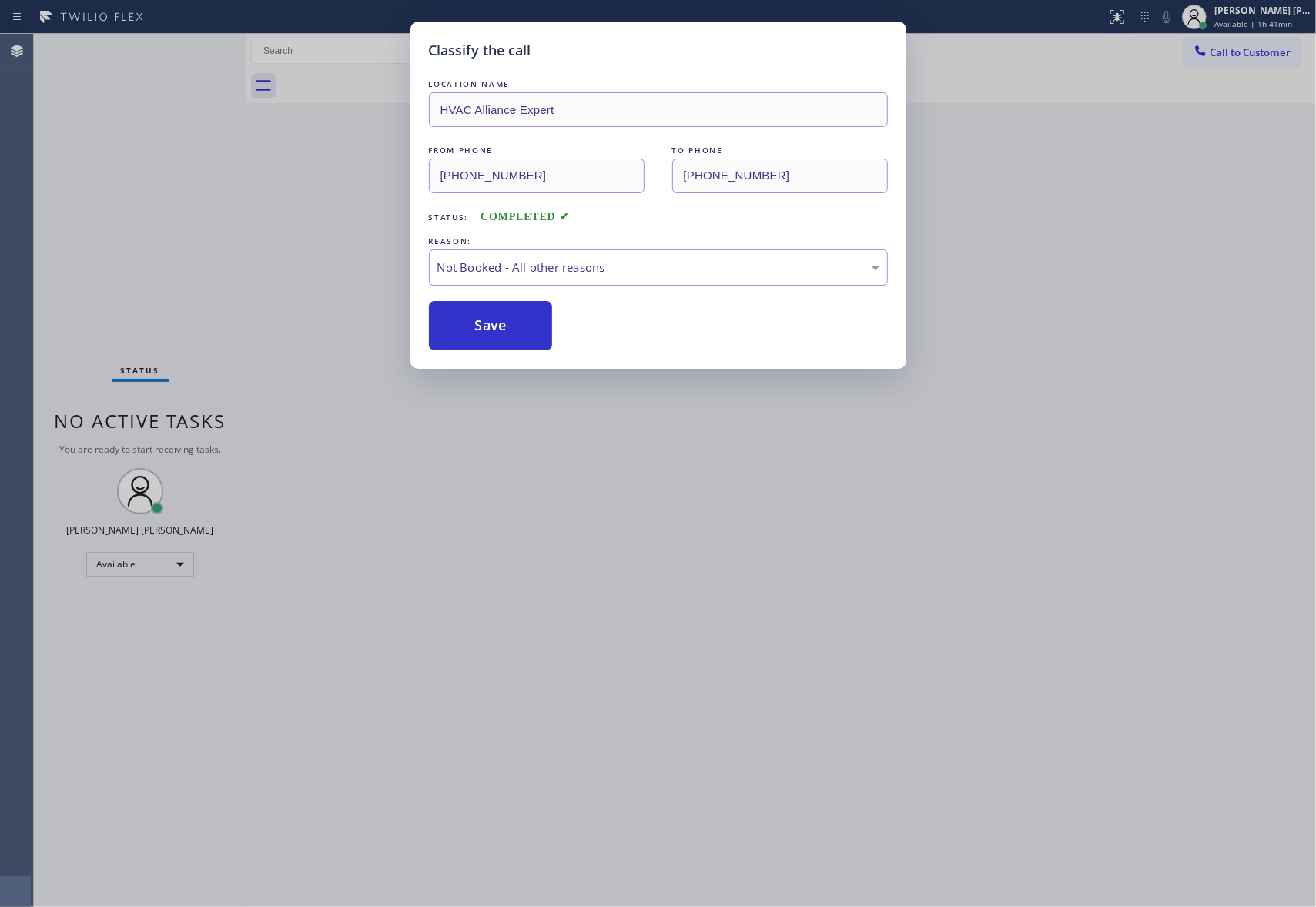
click at [510, 331] on button "Save" at bounding box center [490, 325] width 124 height 49
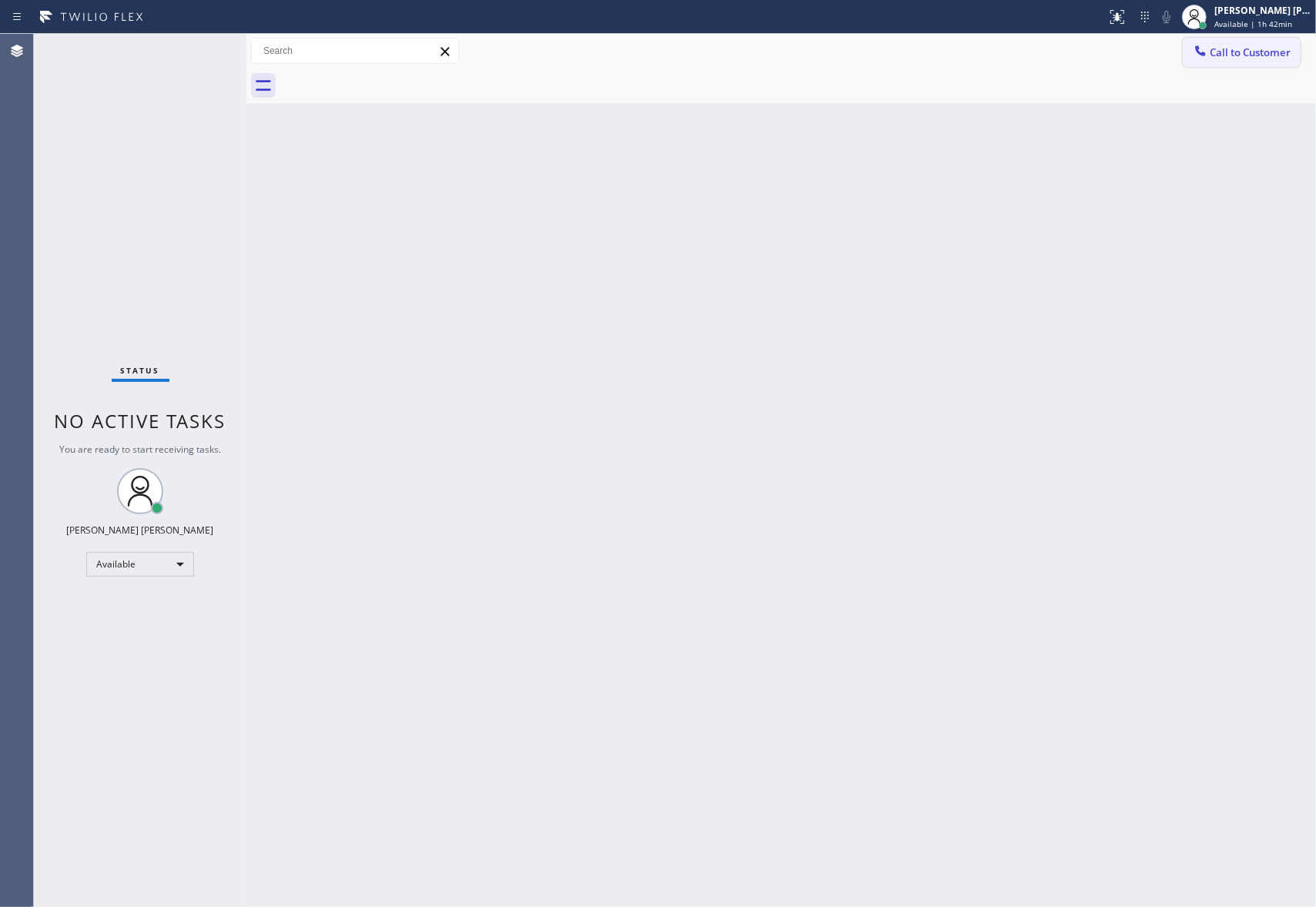
click at [1257, 56] on span "Call to Customer" at bounding box center [1250, 52] width 81 height 13
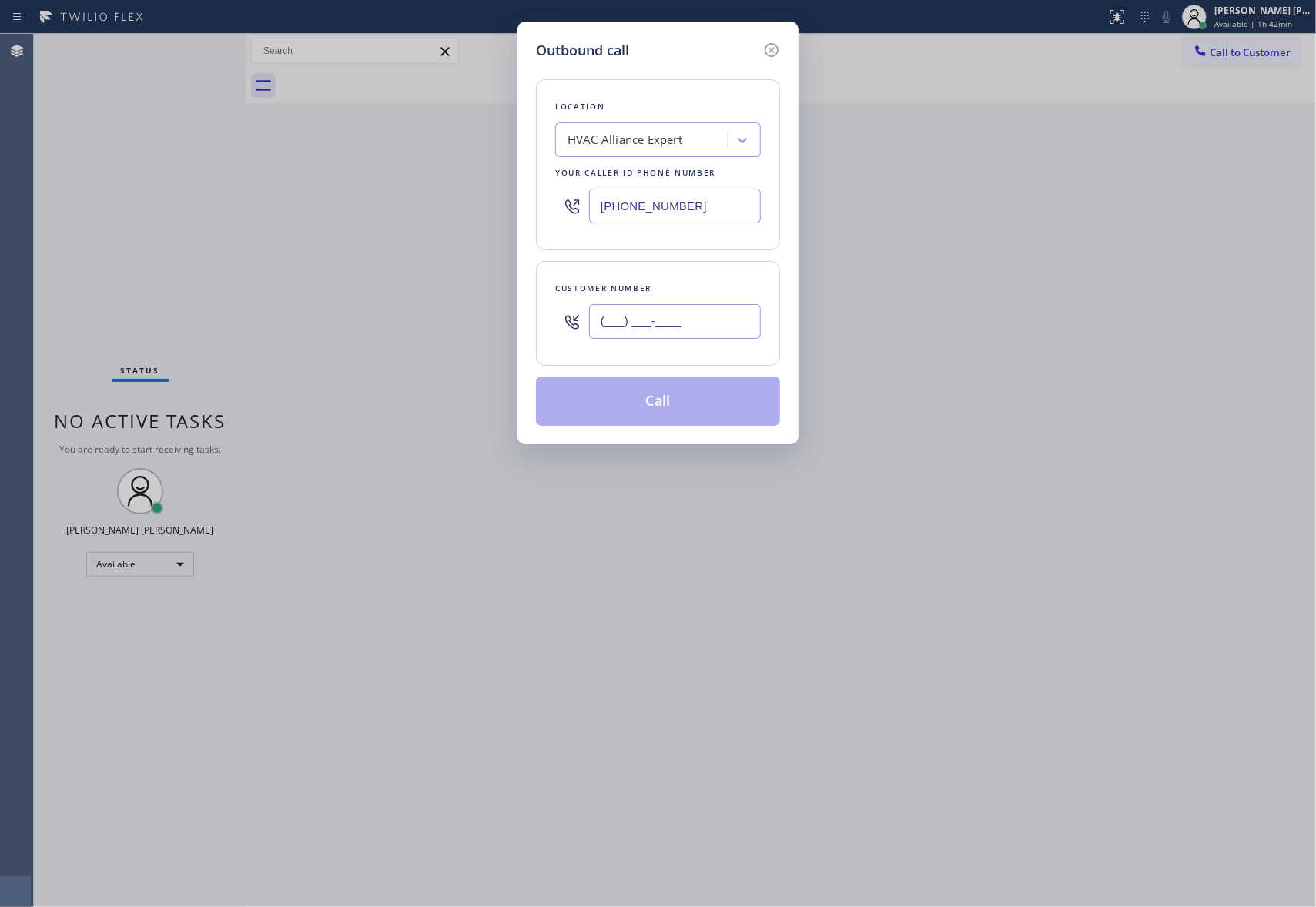
click at [682, 331] on input "(___) ___-____" at bounding box center [675, 321] width 172 height 35
paste input "text"
drag, startPoint x: 706, startPoint y: 331, endPoint x: 405, endPoint y: 287, distance: 304.2
click at [398, 292] on div "Outbound call Location HVAC Alliance Expert Your caller id phone number [PHONE_…" at bounding box center [658, 454] width 1316 height 907
paste input "text"
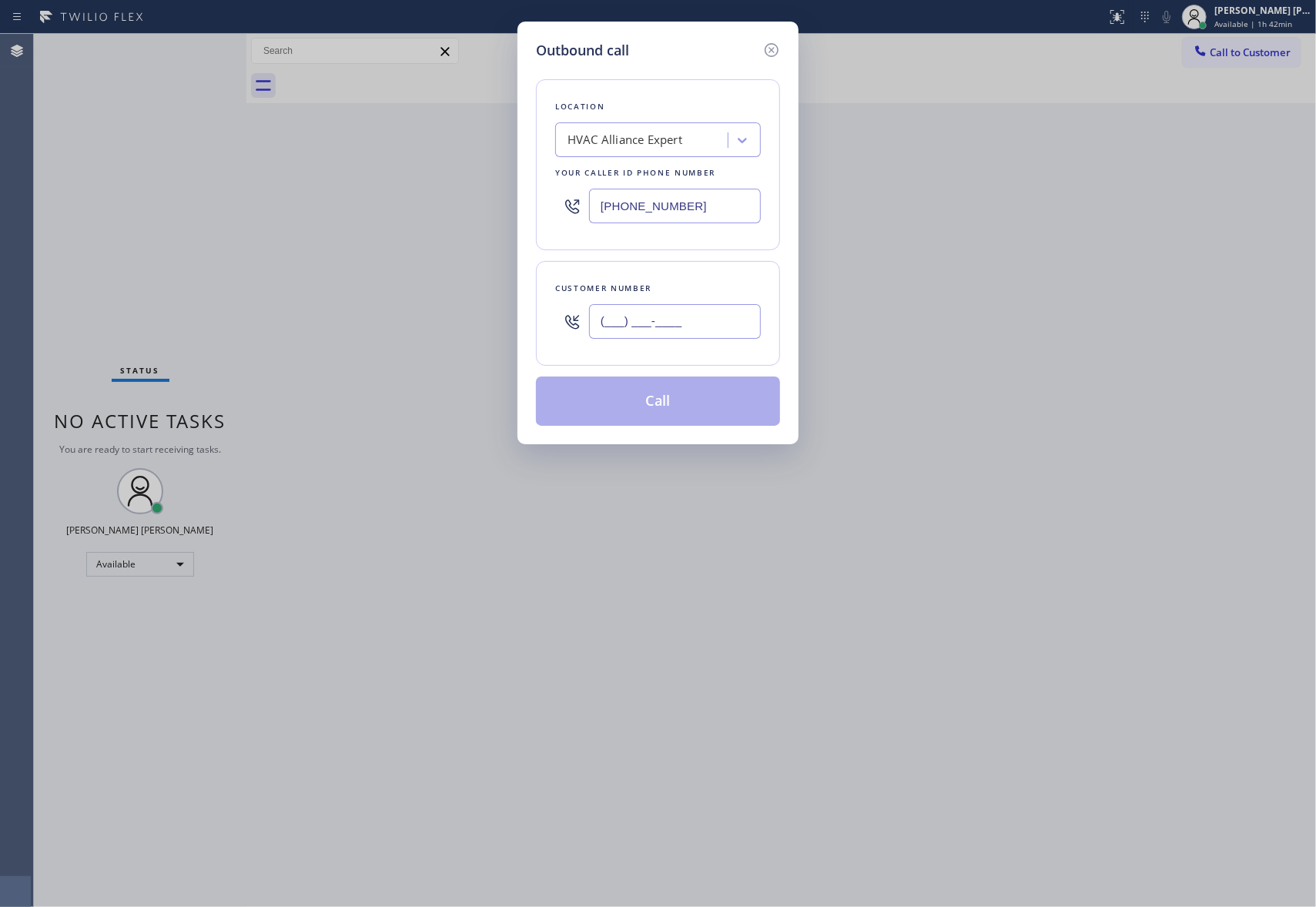
type input "(___) ___-____"
drag, startPoint x: 693, startPoint y: 324, endPoint x: 518, endPoint y: 309, distance: 175.6
click at [518, 315] on div "Outbound call Location HVAC Alliance Expert Your caller id phone number [PHONE_…" at bounding box center [657, 233] width 281 height 423
paste input "404) 971-4136"
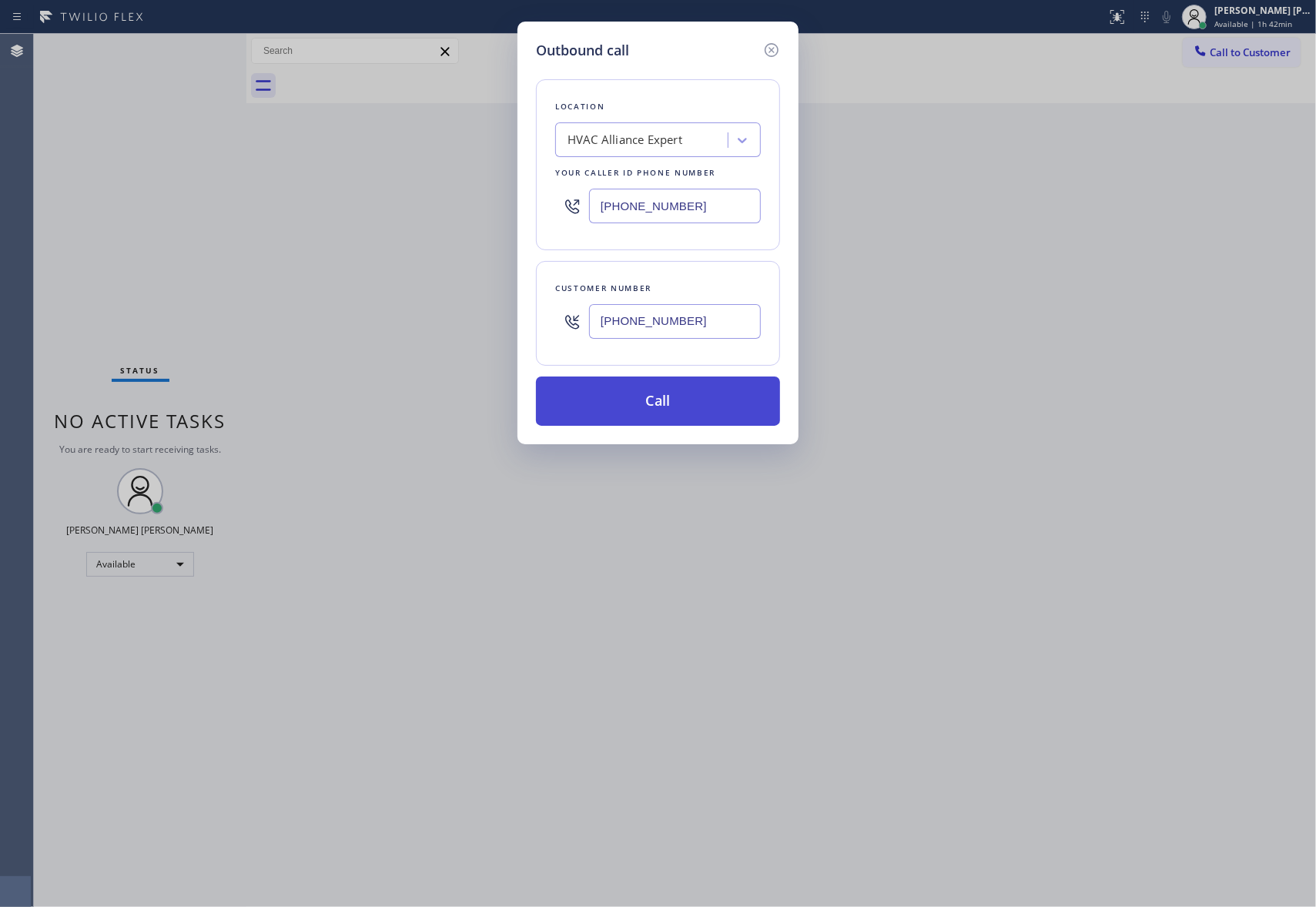
type input "[PHONE_NUMBER]"
click at [662, 399] on button "Call" at bounding box center [658, 401] width 244 height 49
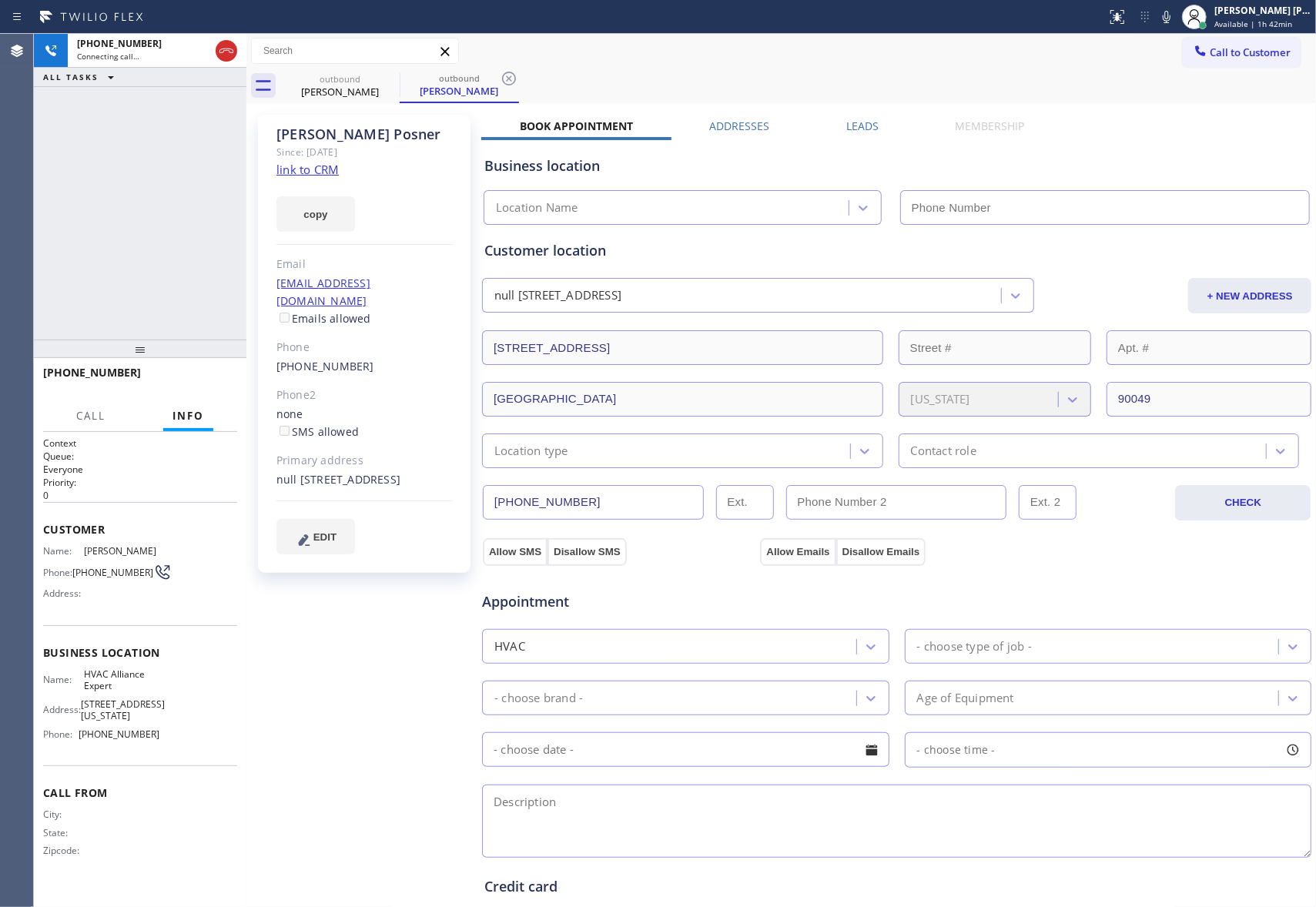
type input "[PHONE_NUMBER]"
click at [221, 45] on icon at bounding box center [226, 50] width 19 height 19
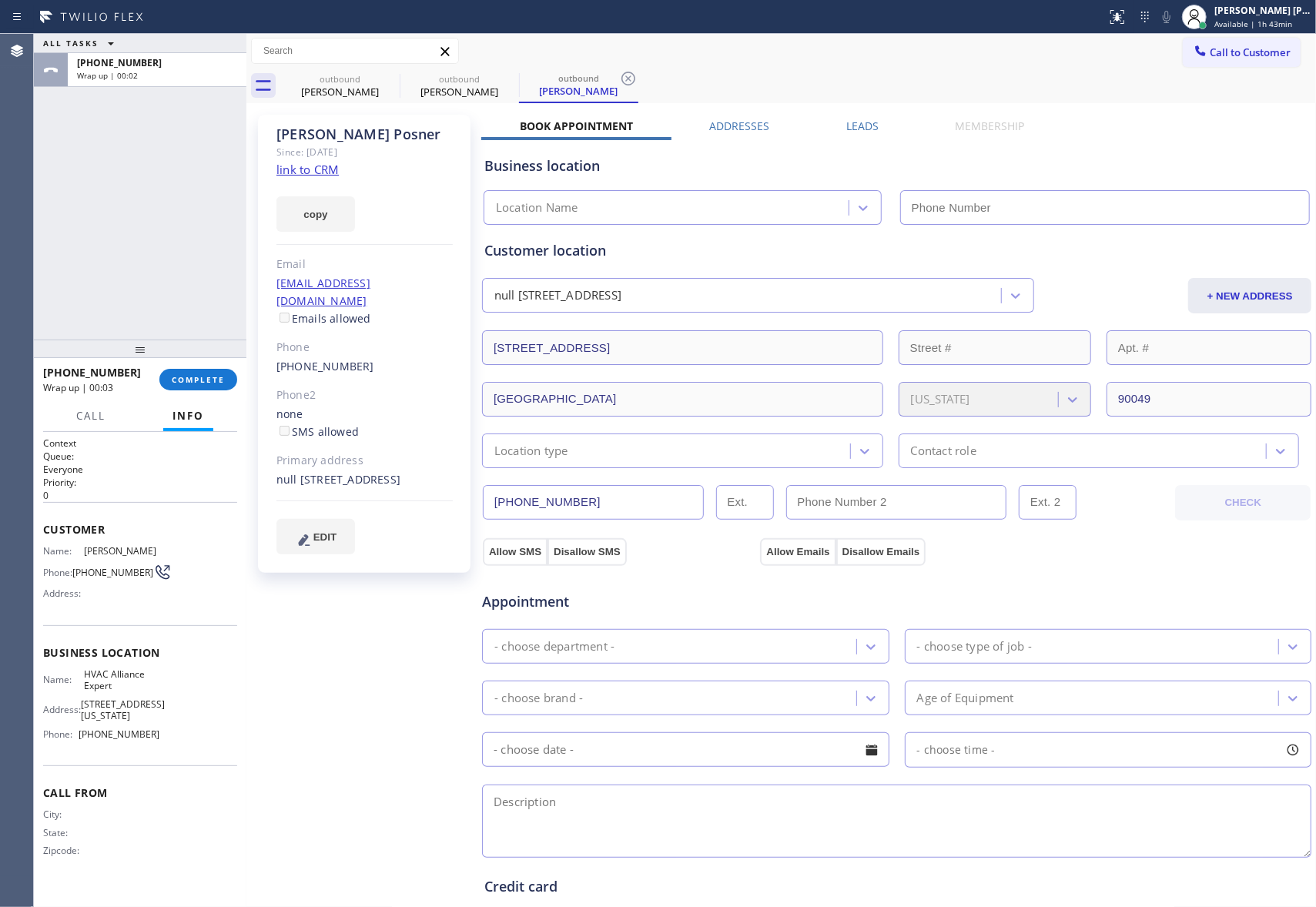
type input "[PHONE_NUMBER]"
click at [851, 131] on label "Leads" at bounding box center [862, 125] width 32 height 14
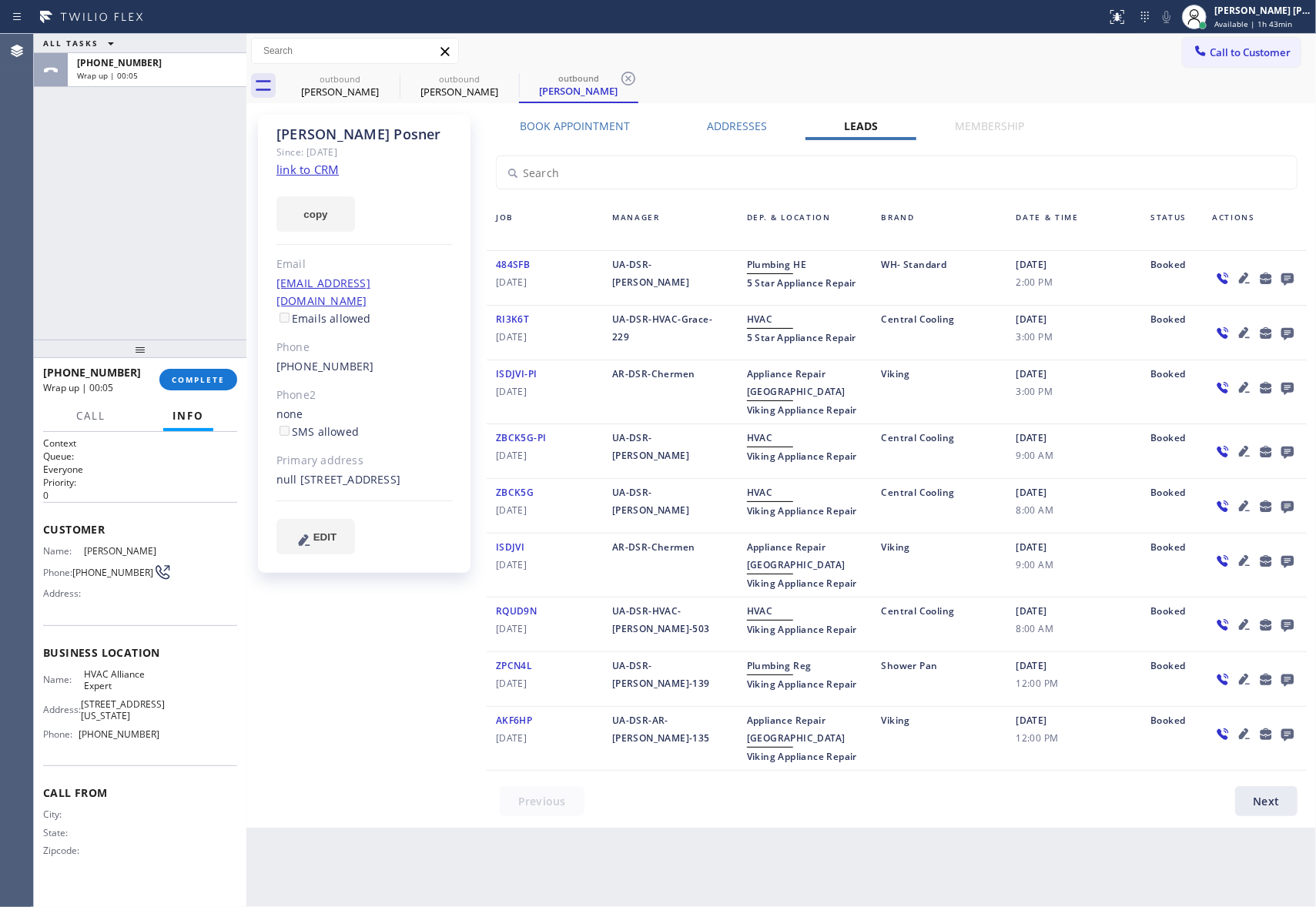
click at [1285, 269] on icon at bounding box center [1287, 278] width 19 height 19
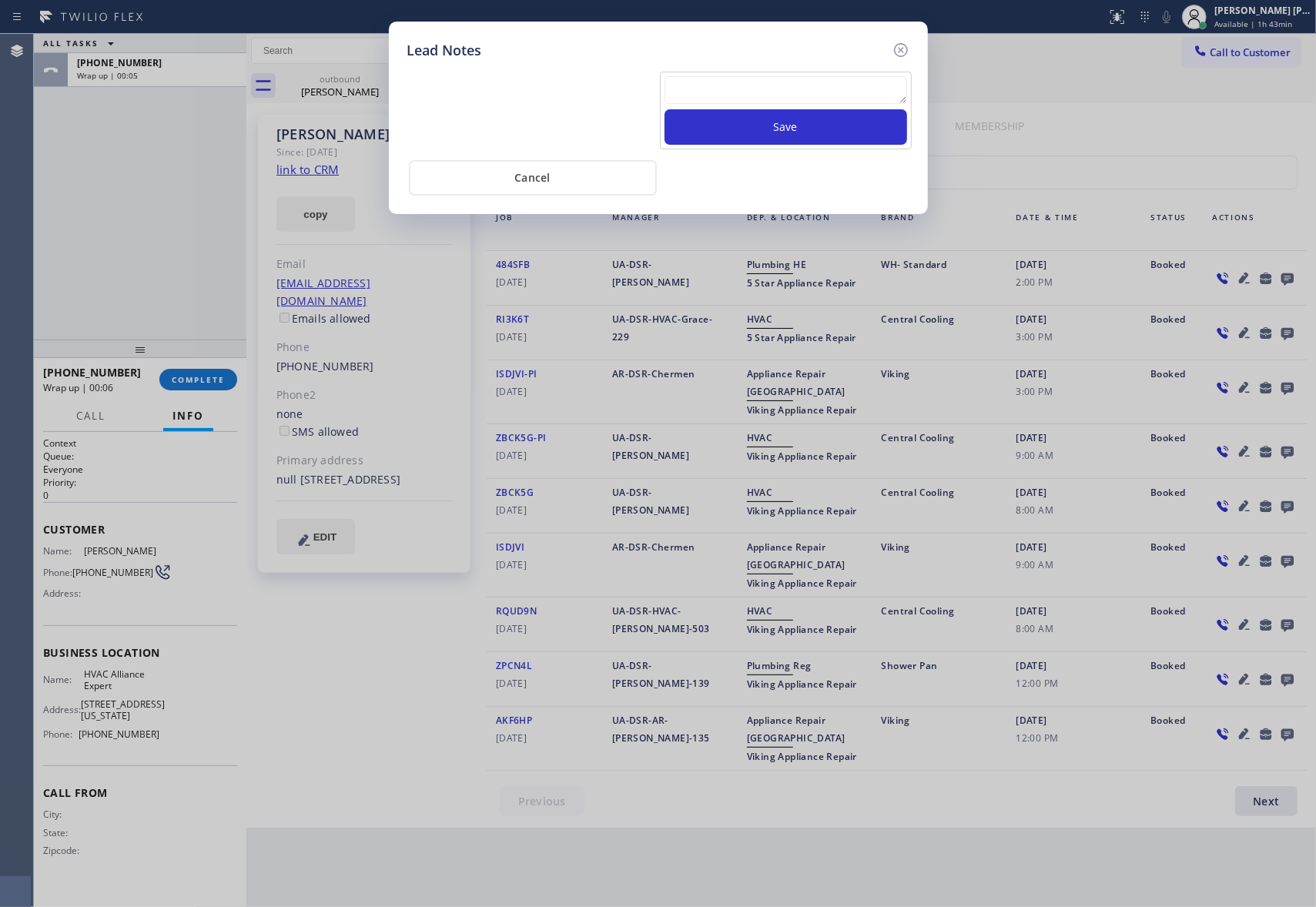
click at [833, 87] on textarea at bounding box center [785, 90] width 243 height 28
paste textarea "VM | please transfer if cx calls back"
type textarea "VM | please transfer if cx calls back"
click at [829, 124] on button "Save" at bounding box center [785, 127] width 243 height 36
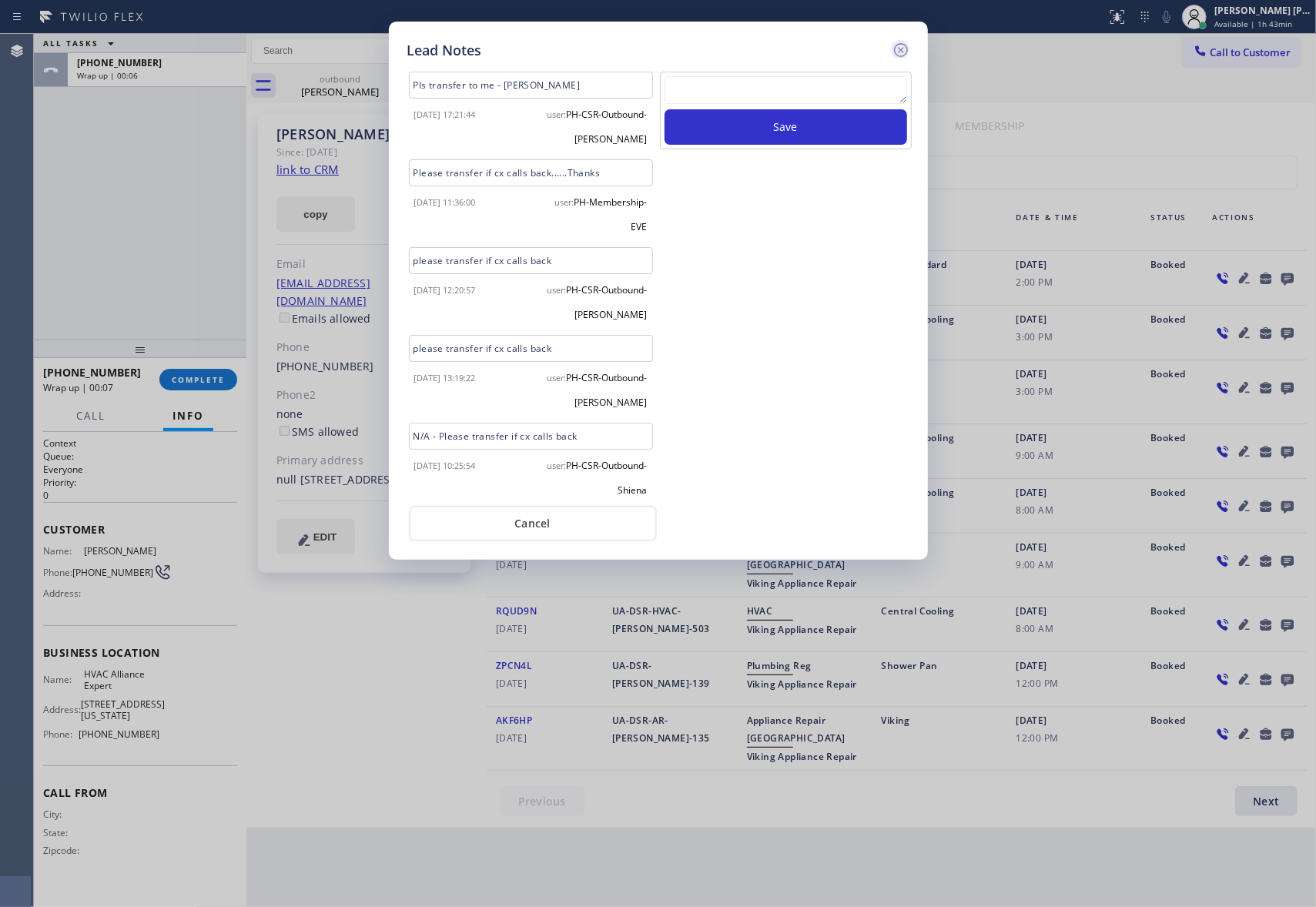
click at [906, 44] on icon at bounding box center [901, 50] width 19 height 19
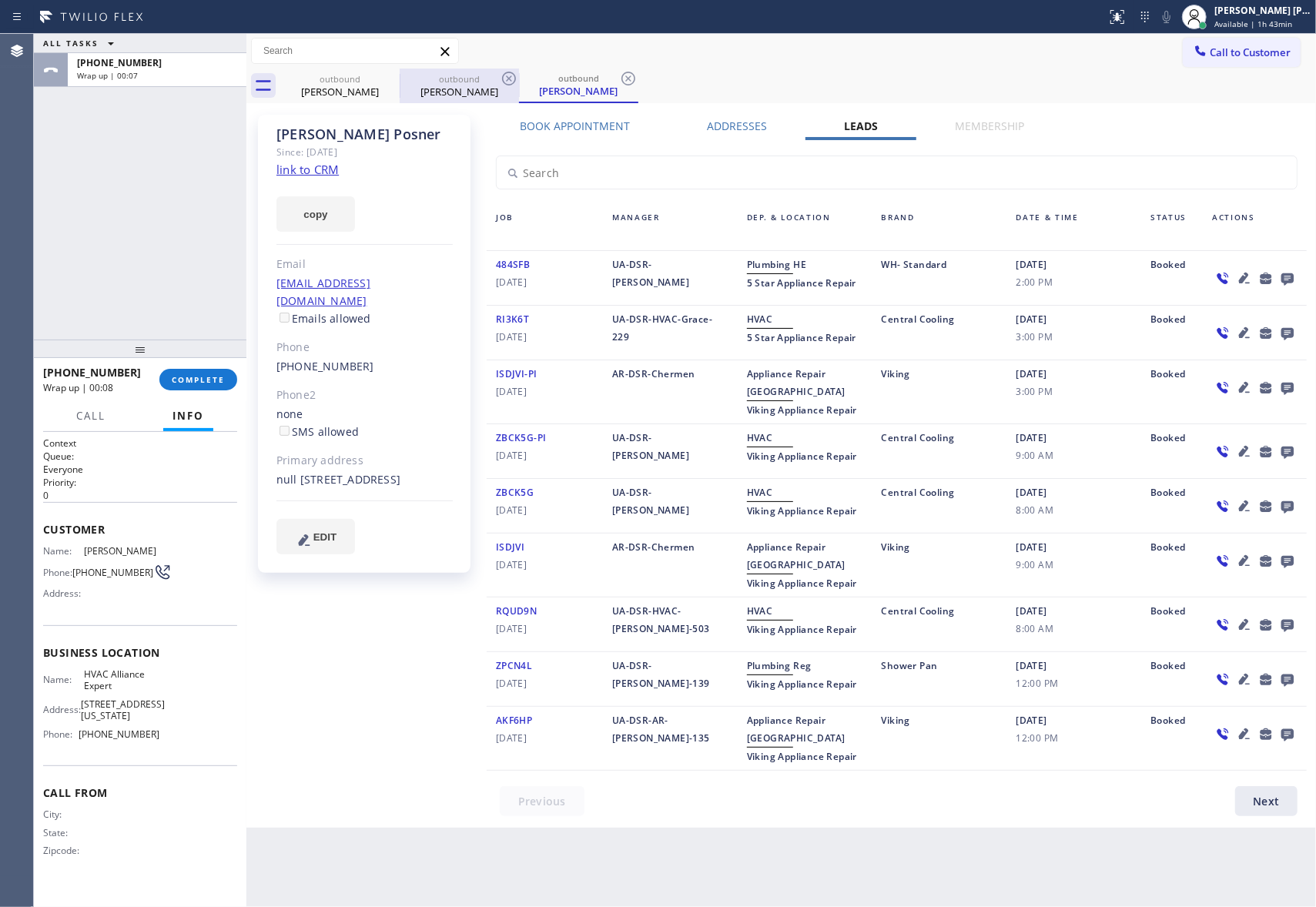
click at [400, 84] on div at bounding box center [400, 85] width 1 height 24
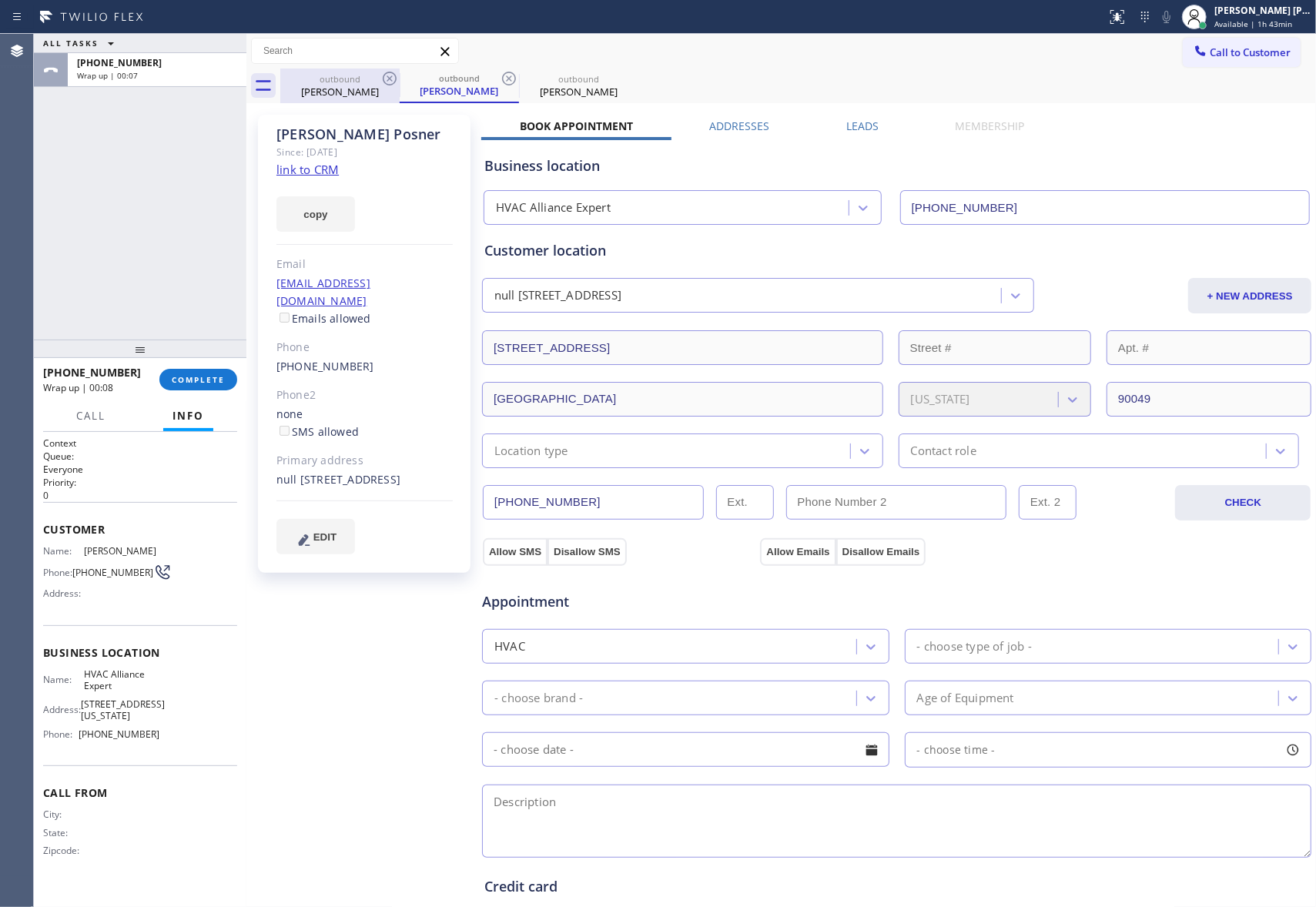
click at [377, 68] on div "outbound [PERSON_NAME]" at bounding box center [340, 85] width 117 height 35
click at [383, 77] on icon at bounding box center [389, 78] width 13 height 13
click at [0, 0] on icon at bounding box center [0, 0] width 0 height 0
click at [621, 79] on icon at bounding box center [628, 78] width 13 height 13
click at [384, 79] on div "outbound [PERSON_NAME] outbound [PERSON_NAME] outbound [PERSON_NAME]" at bounding box center [798, 85] width 1035 height 35
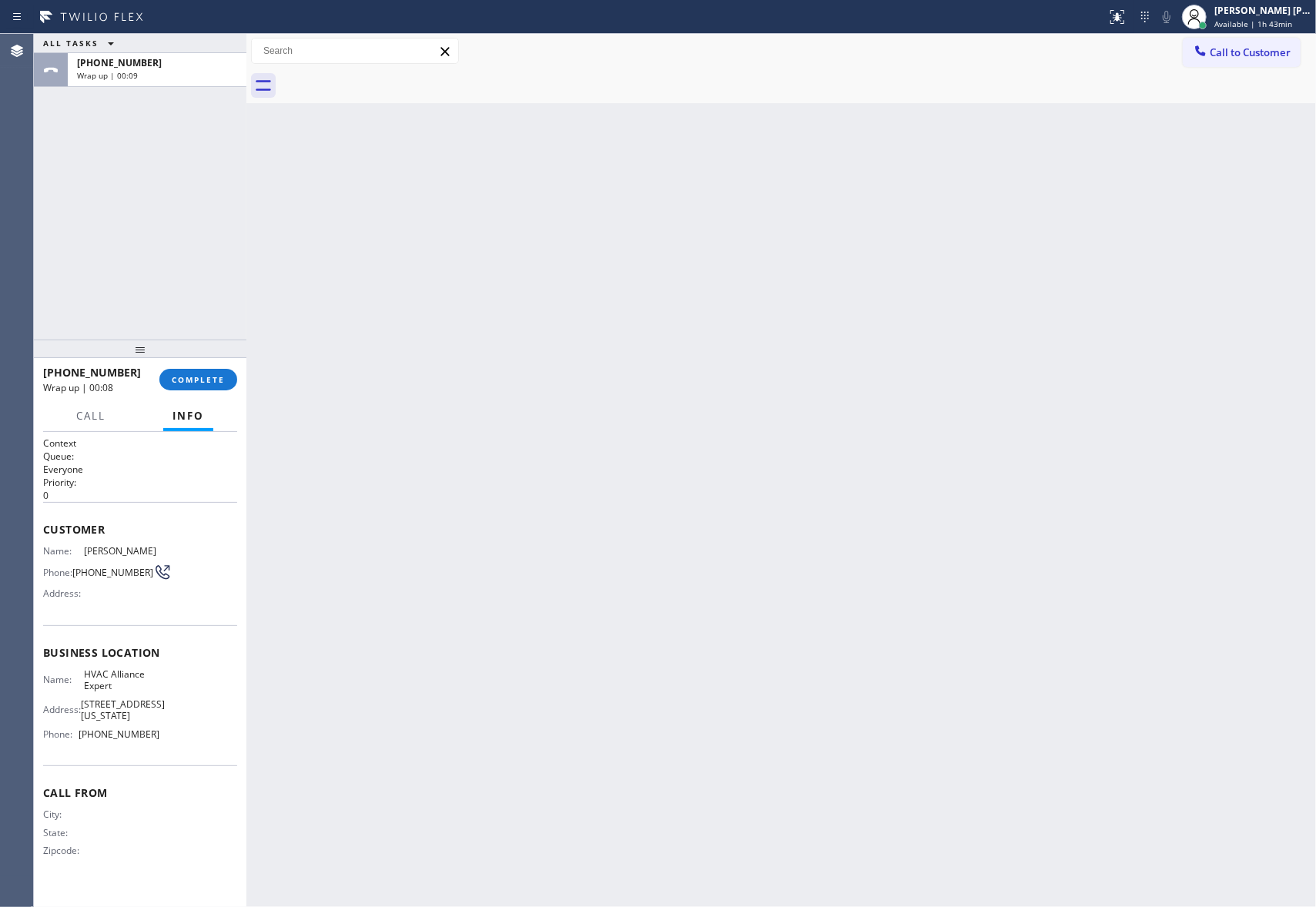
drag, startPoint x: 384, startPoint y: 79, endPoint x: 330, endPoint y: 167, distance: 103.2
click at [384, 80] on div at bounding box center [798, 85] width 1035 height 35
click at [226, 376] on button "COMPLETE" at bounding box center [198, 379] width 78 height 22
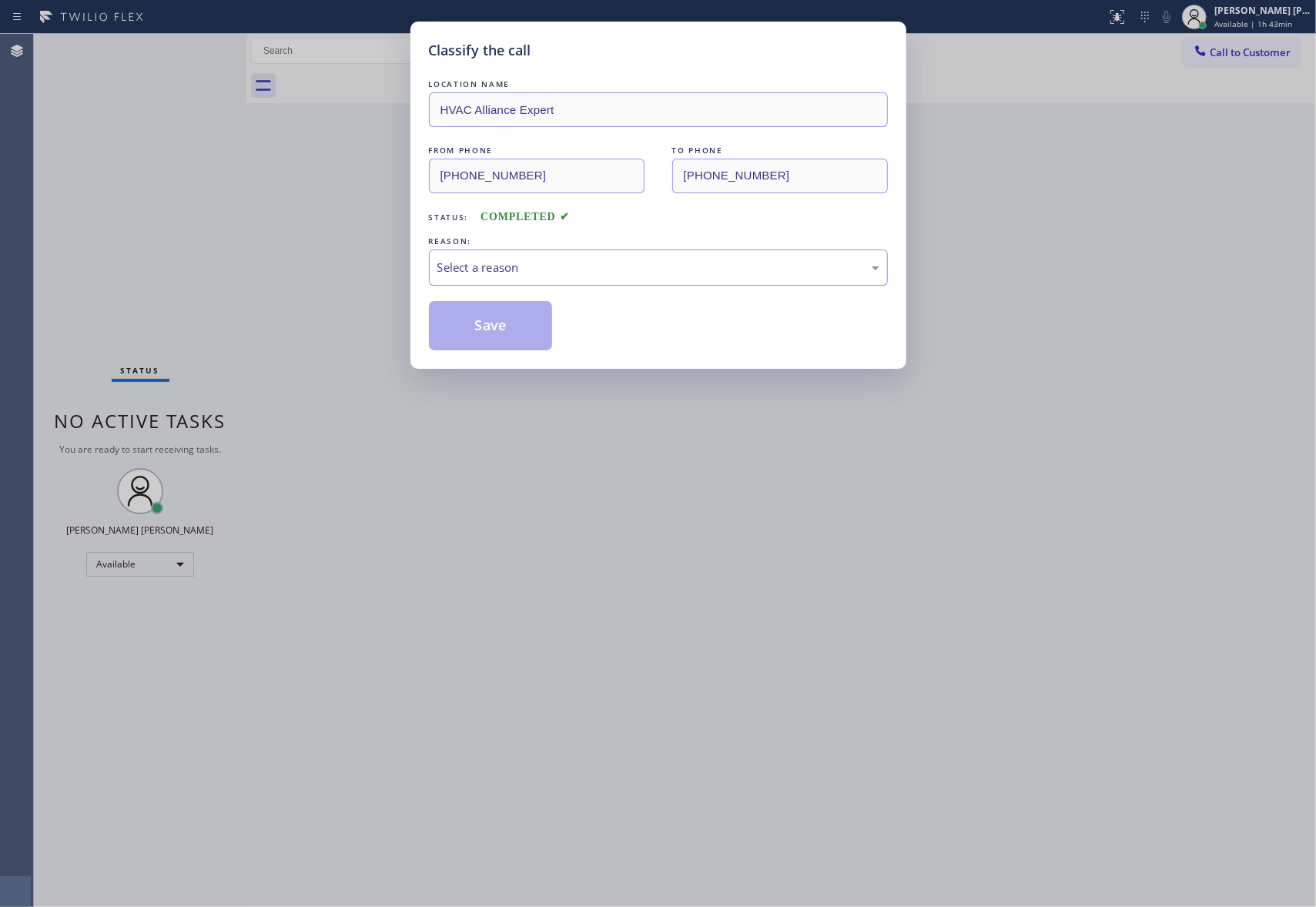
click at [645, 263] on div "Select a reason" at bounding box center [658, 268] width 442 height 18
click at [481, 330] on button "Save" at bounding box center [490, 325] width 124 height 49
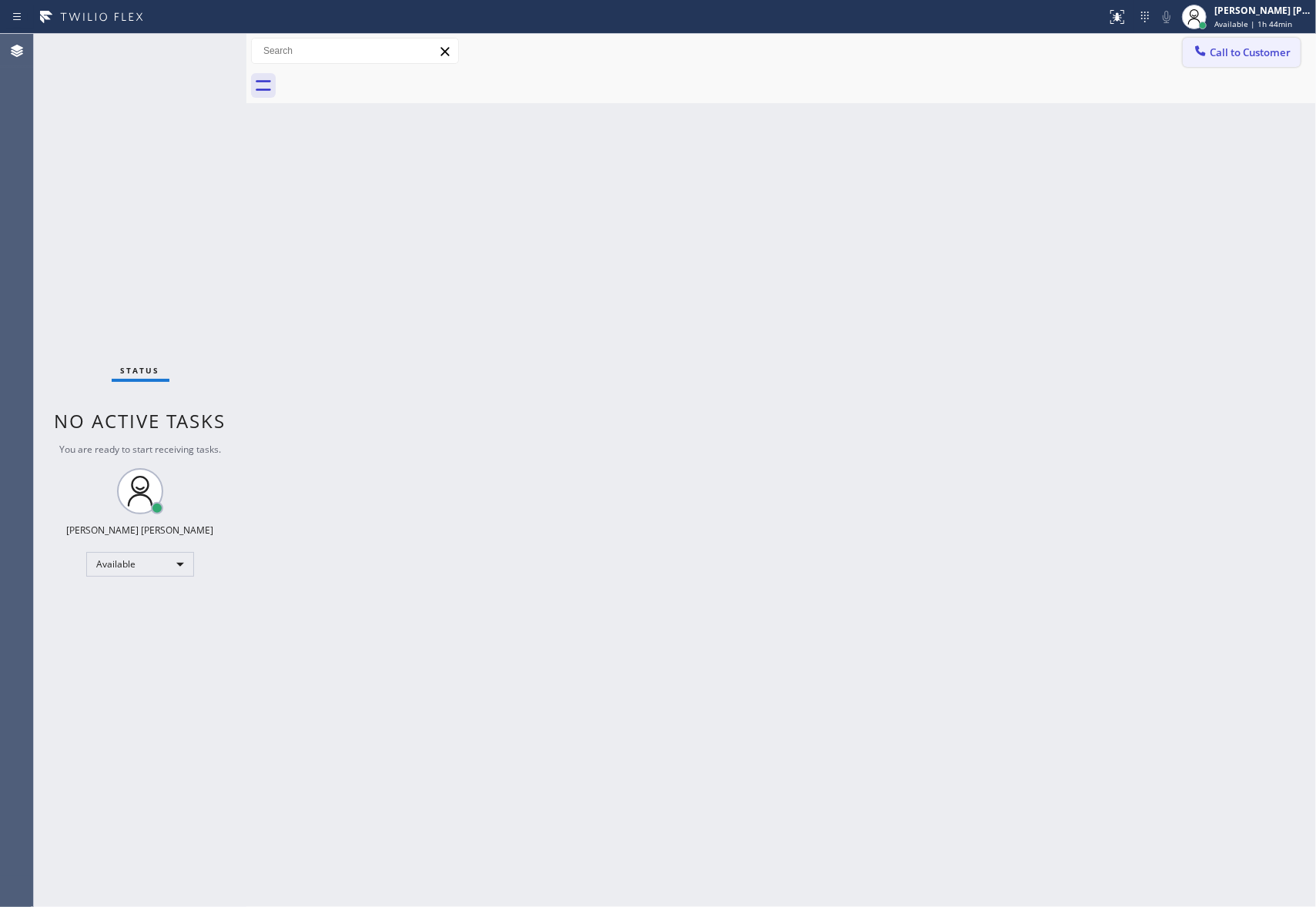
click at [1263, 48] on span "Call to Customer" at bounding box center [1250, 52] width 81 height 13
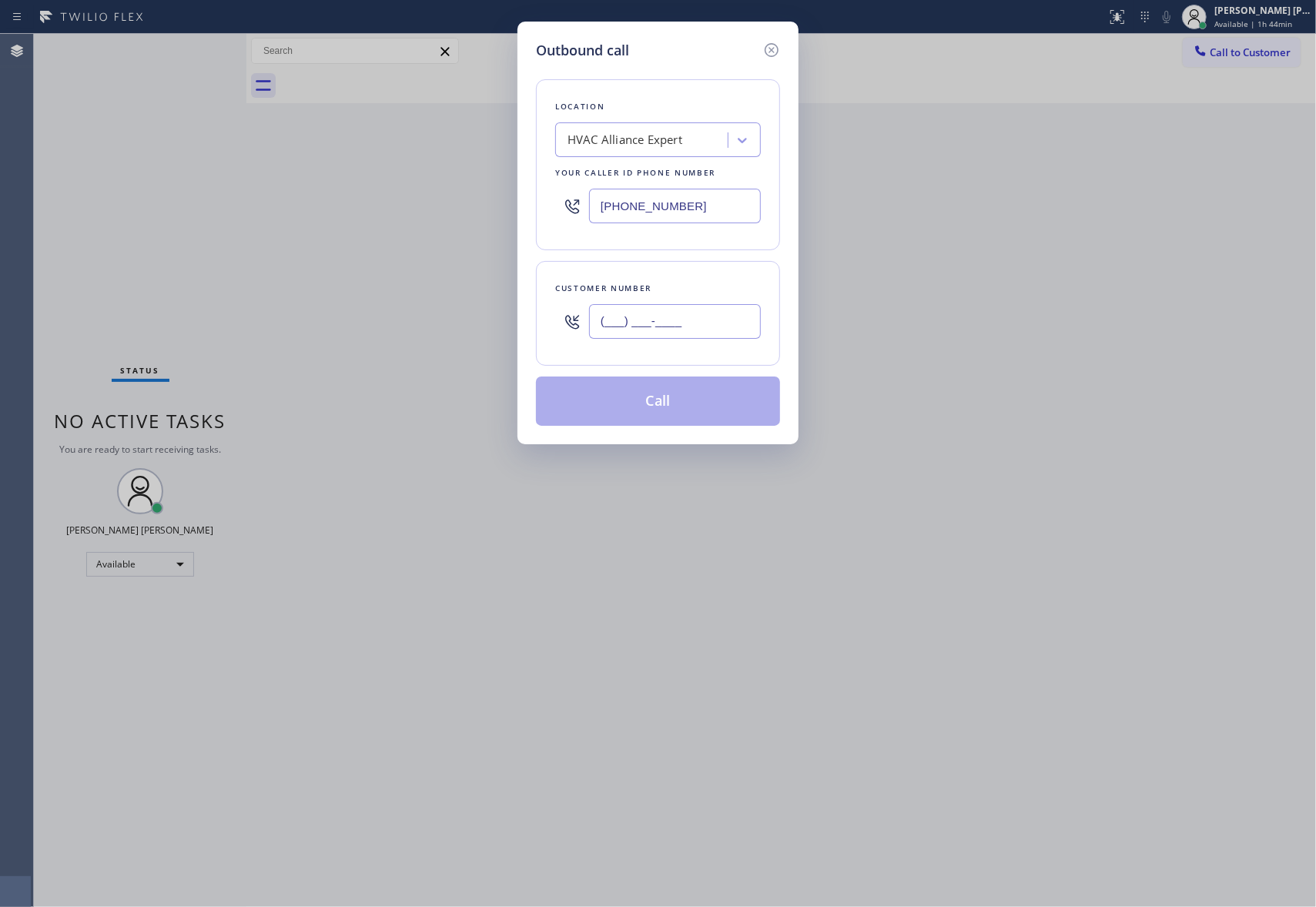
click at [703, 334] on input "(___) ___-____" at bounding box center [675, 321] width 172 height 35
paste input "415) 336-5263"
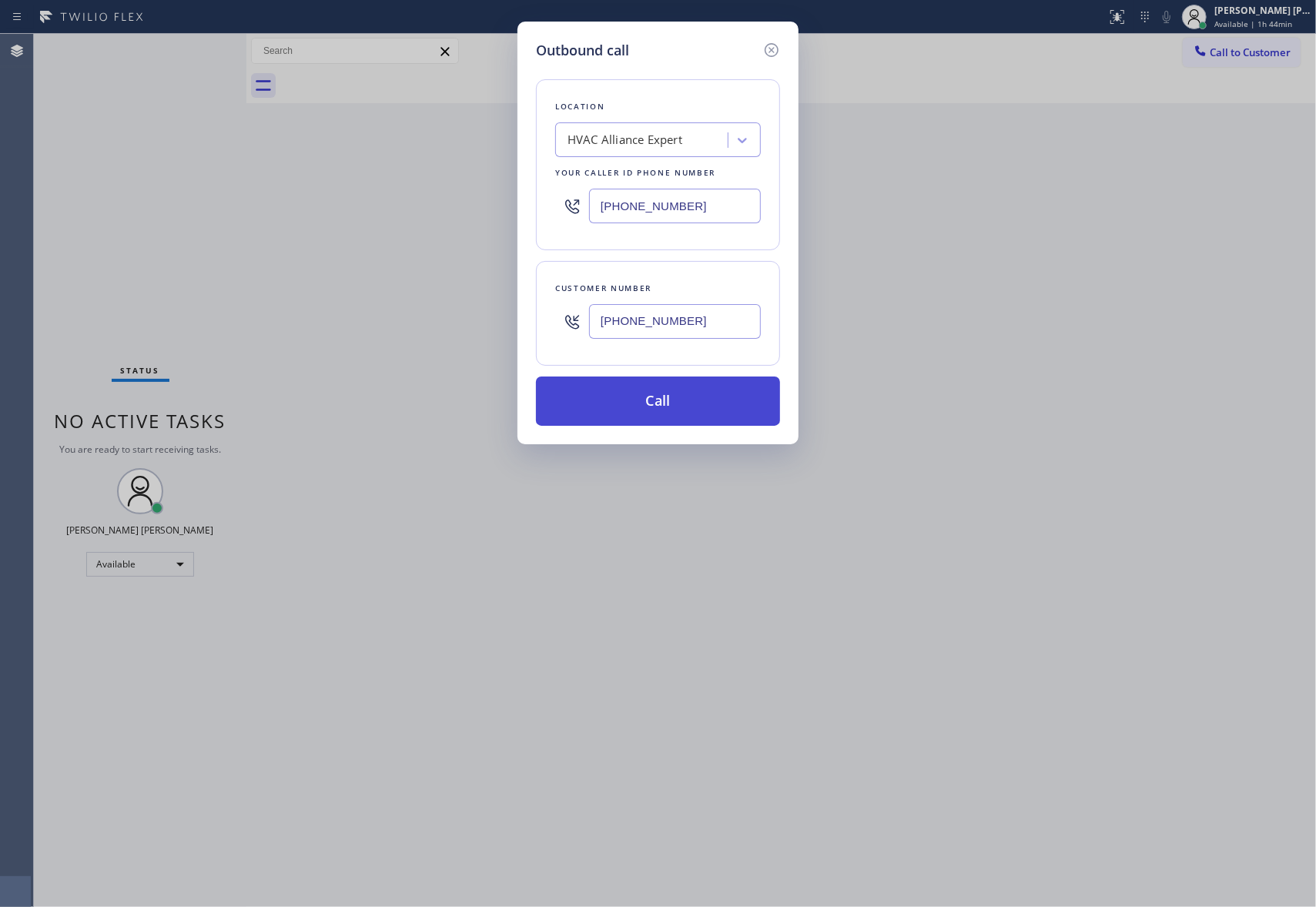
type input "[PHONE_NUMBER]"
click at [675, 401] on button "Call" at bounding box center [658, 401] width 244 height 49
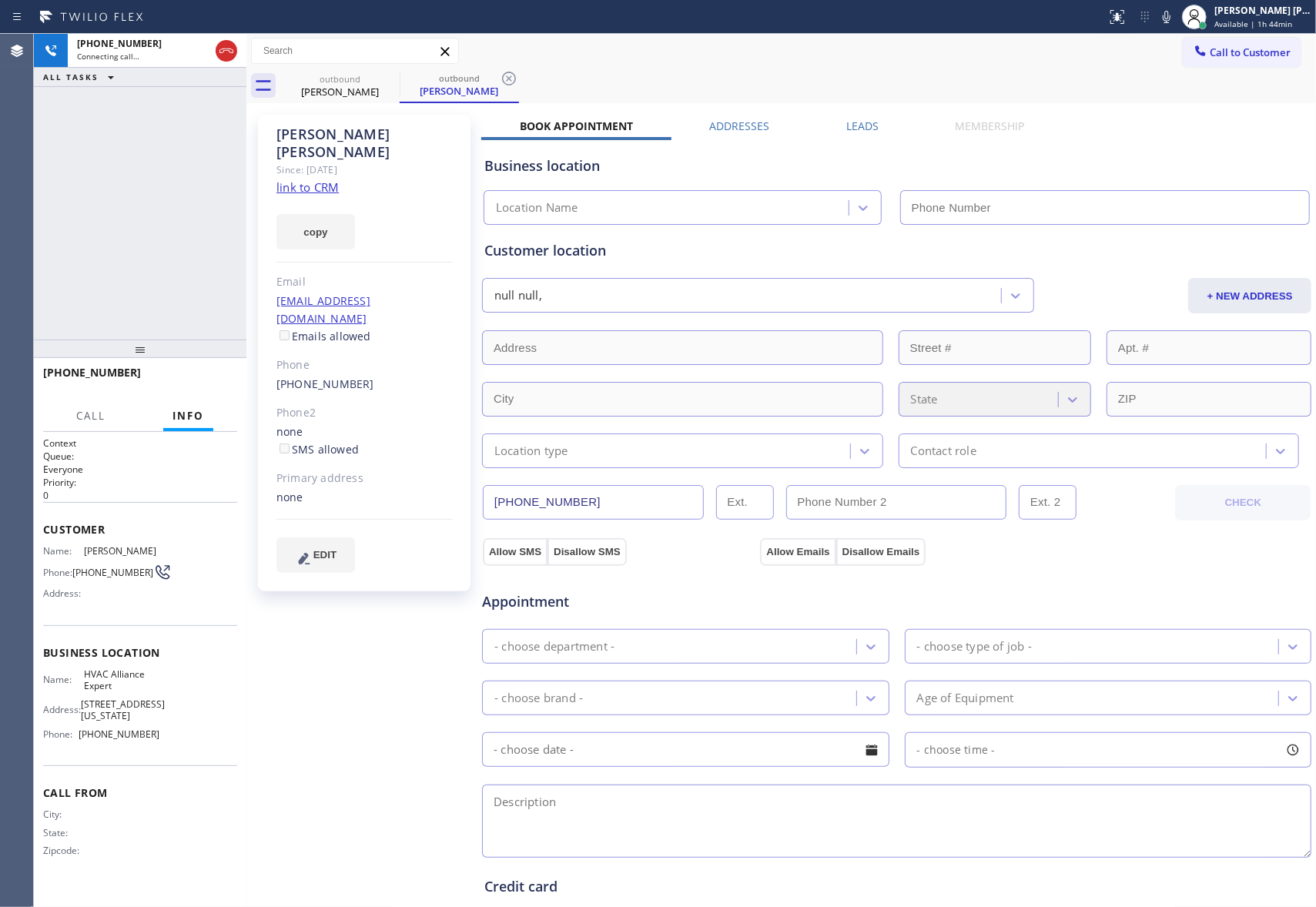
type input "[PHONE_NUMBER]"
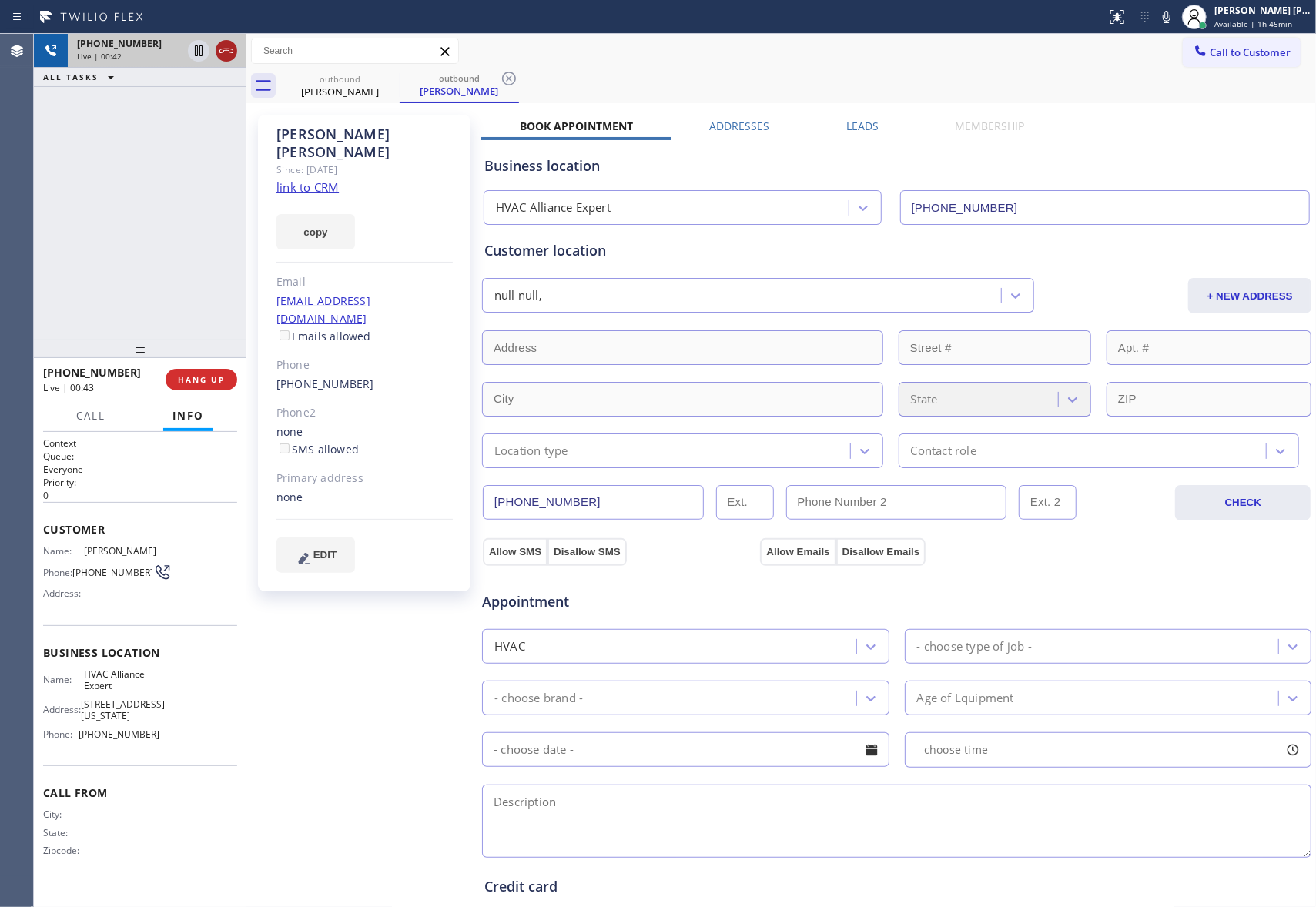
click at [235, 56] on icon at bounding box center [226, 50] width 19 height 19
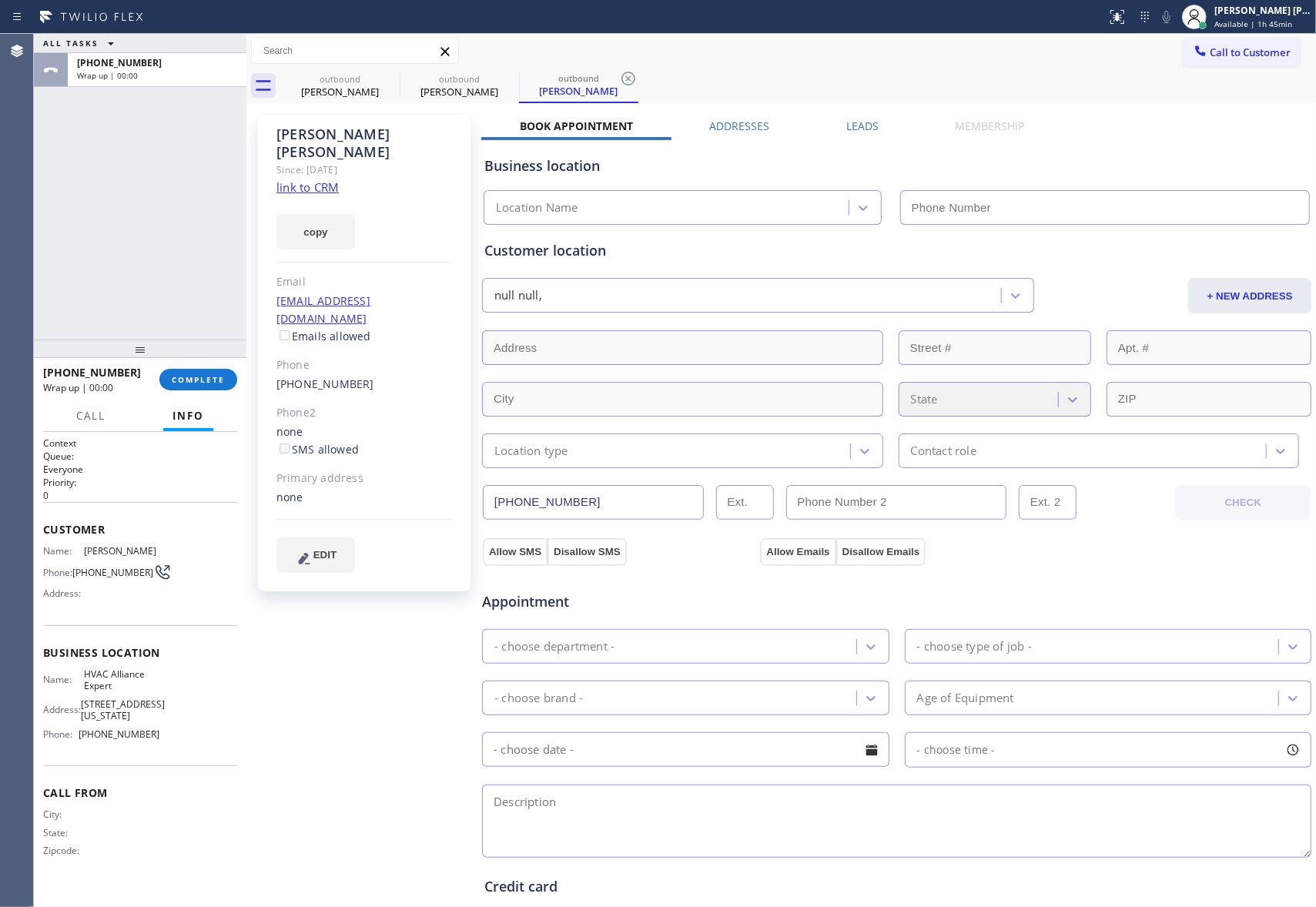
type input "[PHONE_NUMBER]"
click at [180, 376] on span "COMPLETE" at bounding box center [198, 379] width 53 height 11
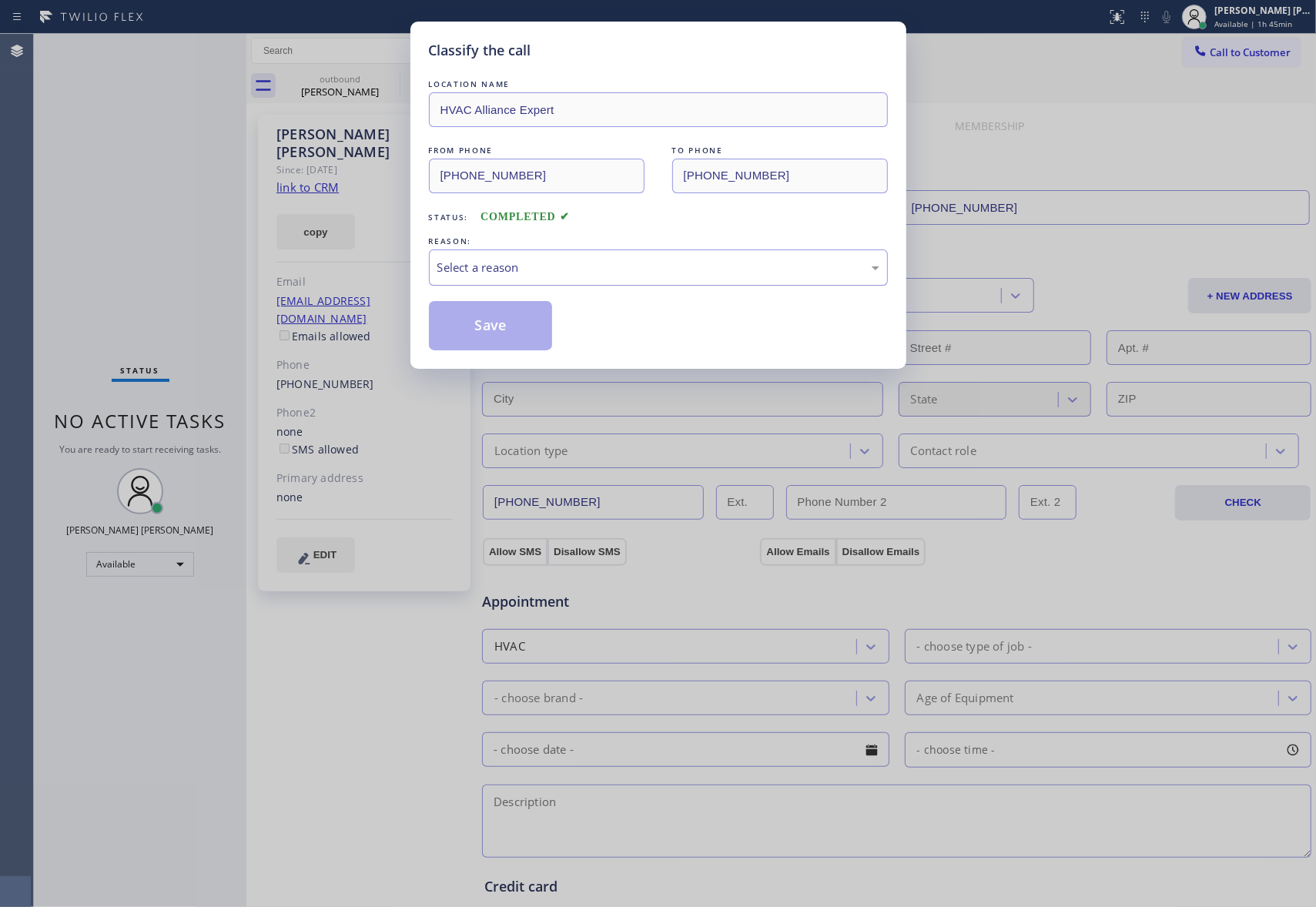
click at [565, 271] on div "Select a reason" at bounding box center [658, 268] width 442 height 18
click at [485, 331] on button "Save" at bounding box center [490, 325] width 124 height 49
click at [484, 328] on button "Save" at bounding box center [490, 325] width 124 height 49
click at [389, 80] on div "Classify the call LOCATION NAME 4B2.Paid HVAC Alliance Expert FROM PHONE [PHONE…" at bounding box center [675, 471] width 1282 height 873
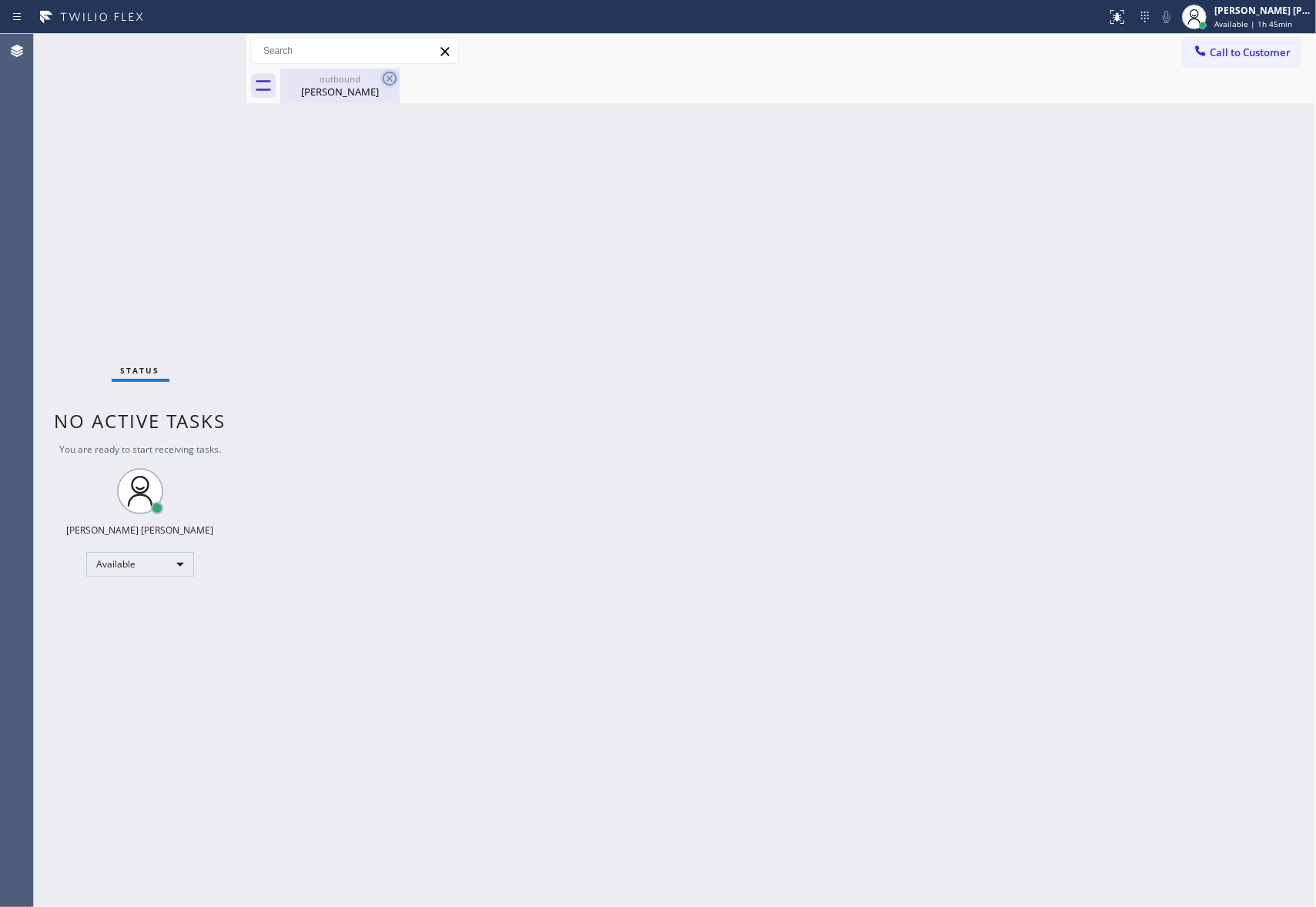
click at [390, 80] on icon at bounding box center [389, 78] width 19 height 19
click at [337, 86] on div "[PERSON_NAME]" at bounding box center [340, 91] width 117 height 13
click at [1255, 47] on span "Call to Customer" at bounding box center [1250, 52] width 81 height 13
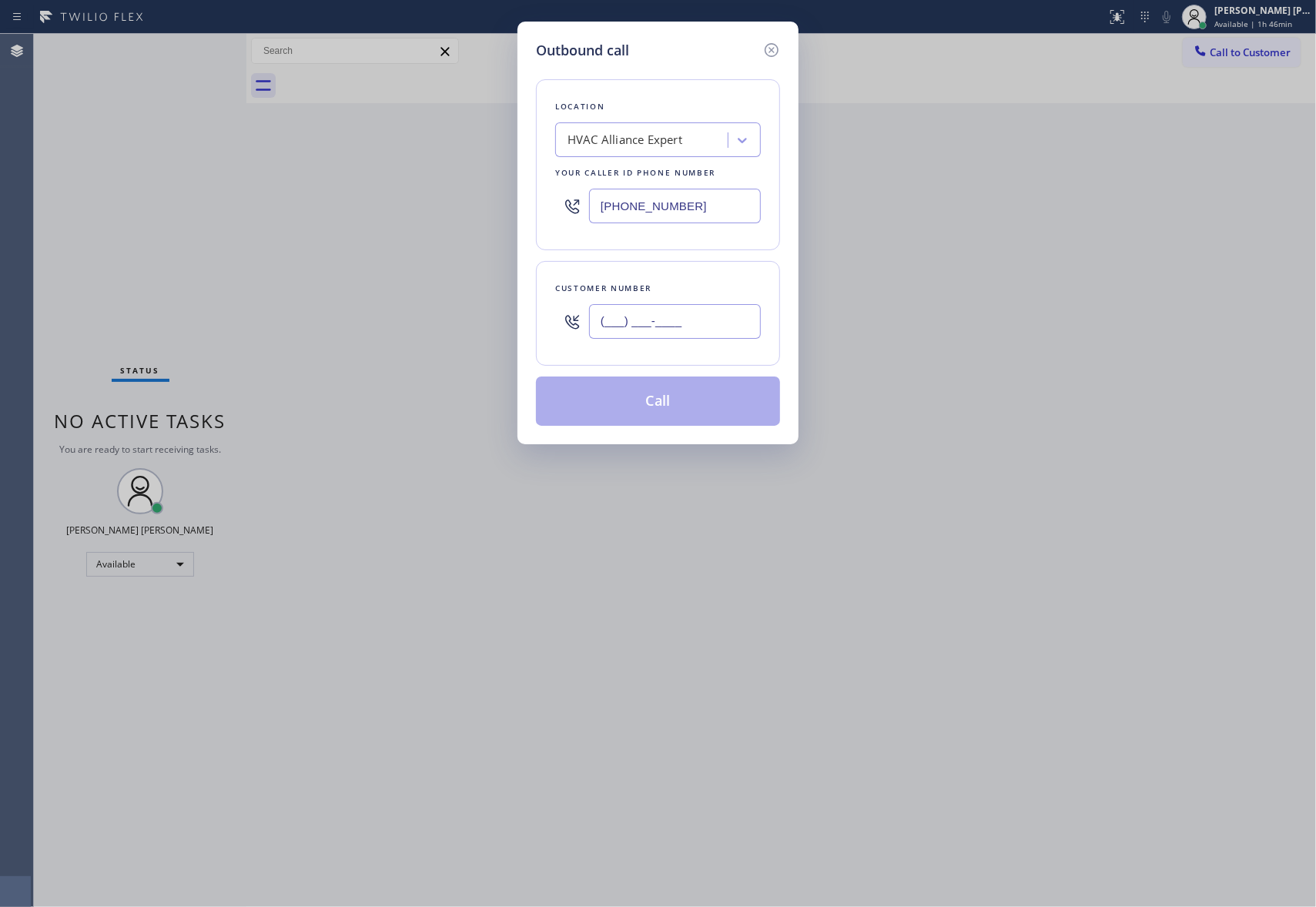
click at [742, 307] on input "(___) ___-____" at bounding box center [675, 321] width 172 height 35
paste input "310) 721-1418"
type input "[PHONE_NUMBER]"
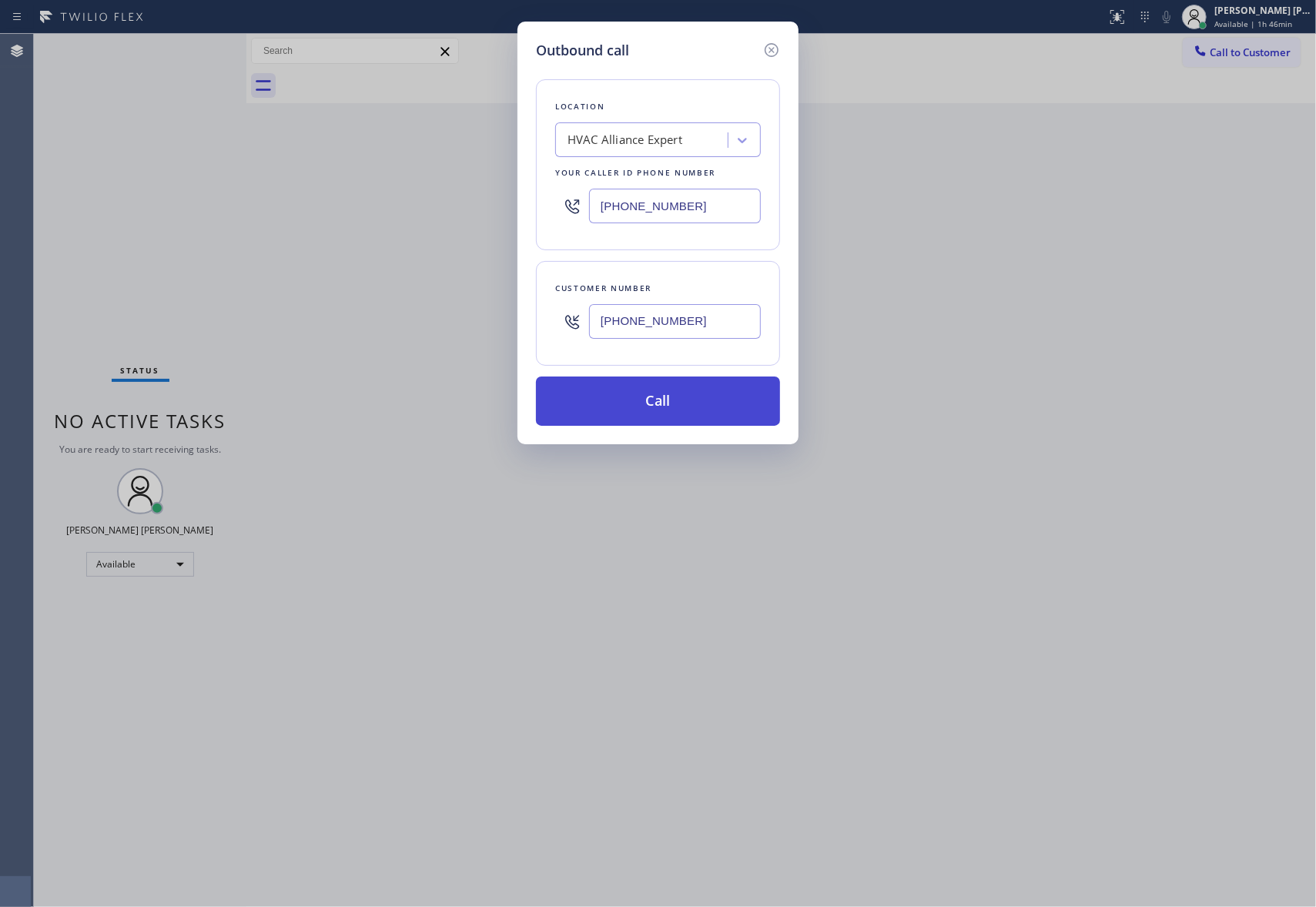
click at [669, 406] on button "Call" at bounding box center [658, 401] width 244 height 49
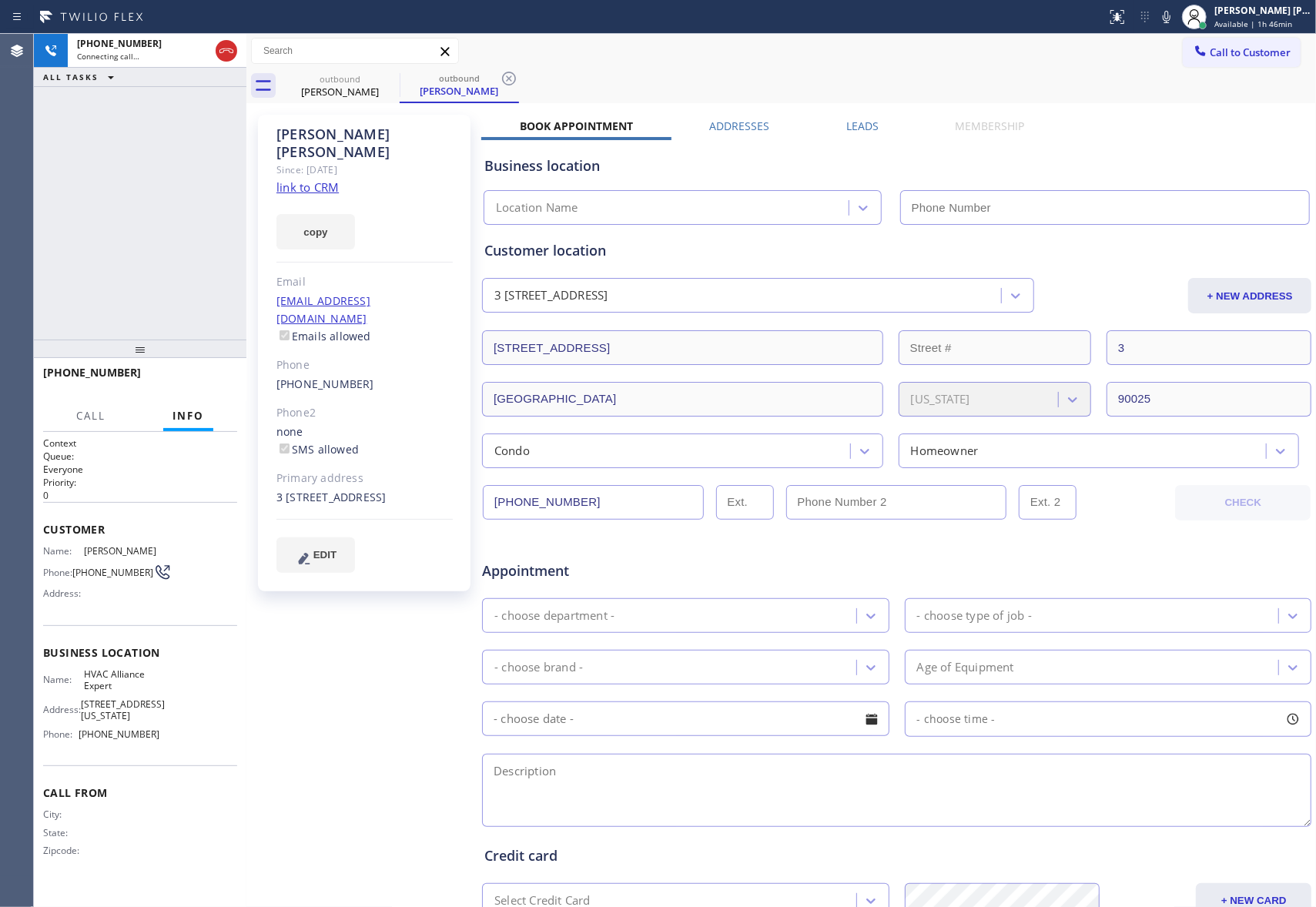
type input "[PHONE_NUMBER]"
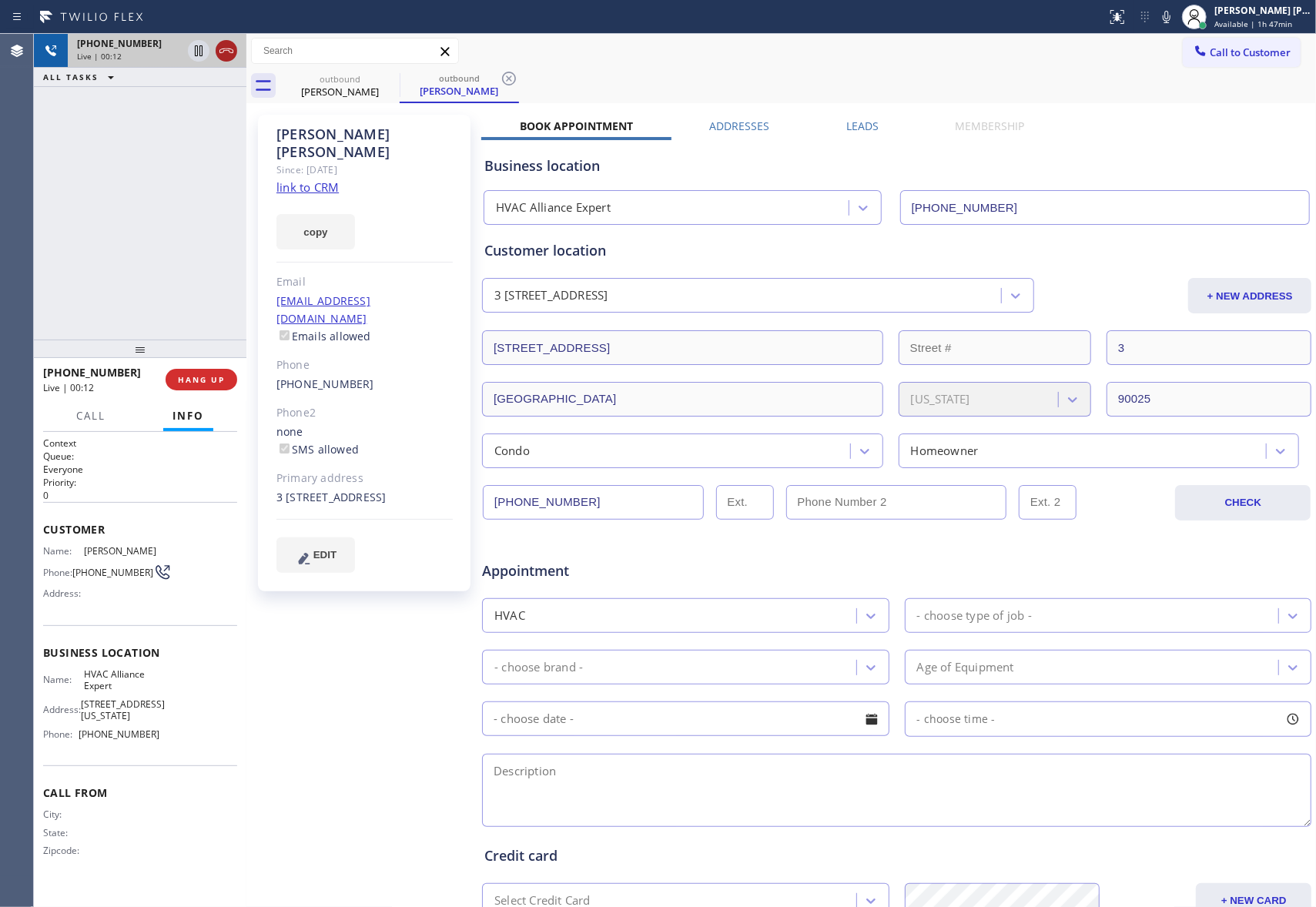
click at [232, 56] on icon at bounding box center [226, 50] width 19 height 19
click at [385, 78] on icon at bounding box center [389, 78] width 19 height 19
click at [499, 78] on icon at bounding box center [508, 78] width 19 height 19
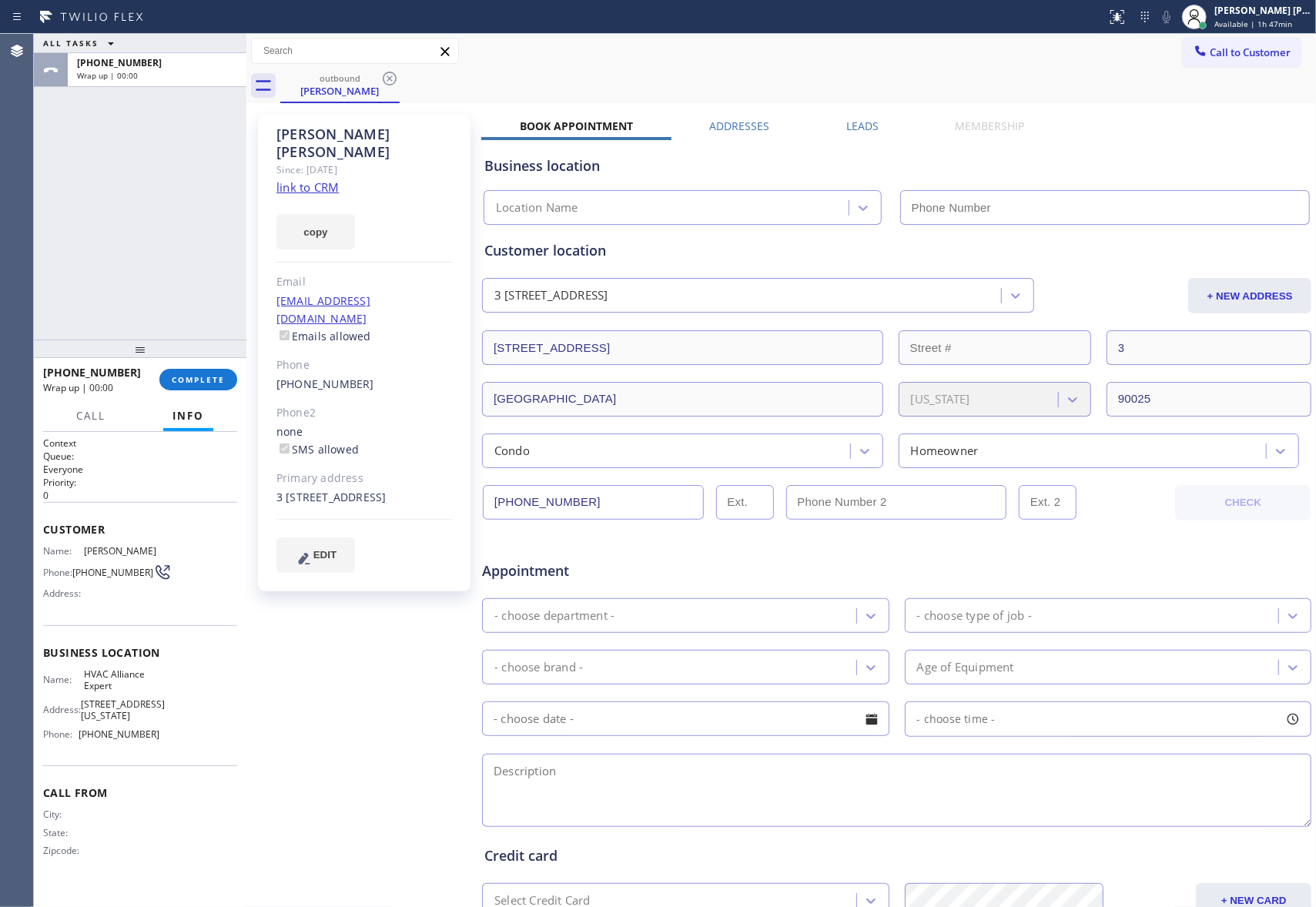
click at [385, 78] on icon at bounding box center [389, 78] width 19 height 19
click at [385, 78] on div "outbound [PERSON_NAME]" at bounding box center [798, 85] width 1035 height 35
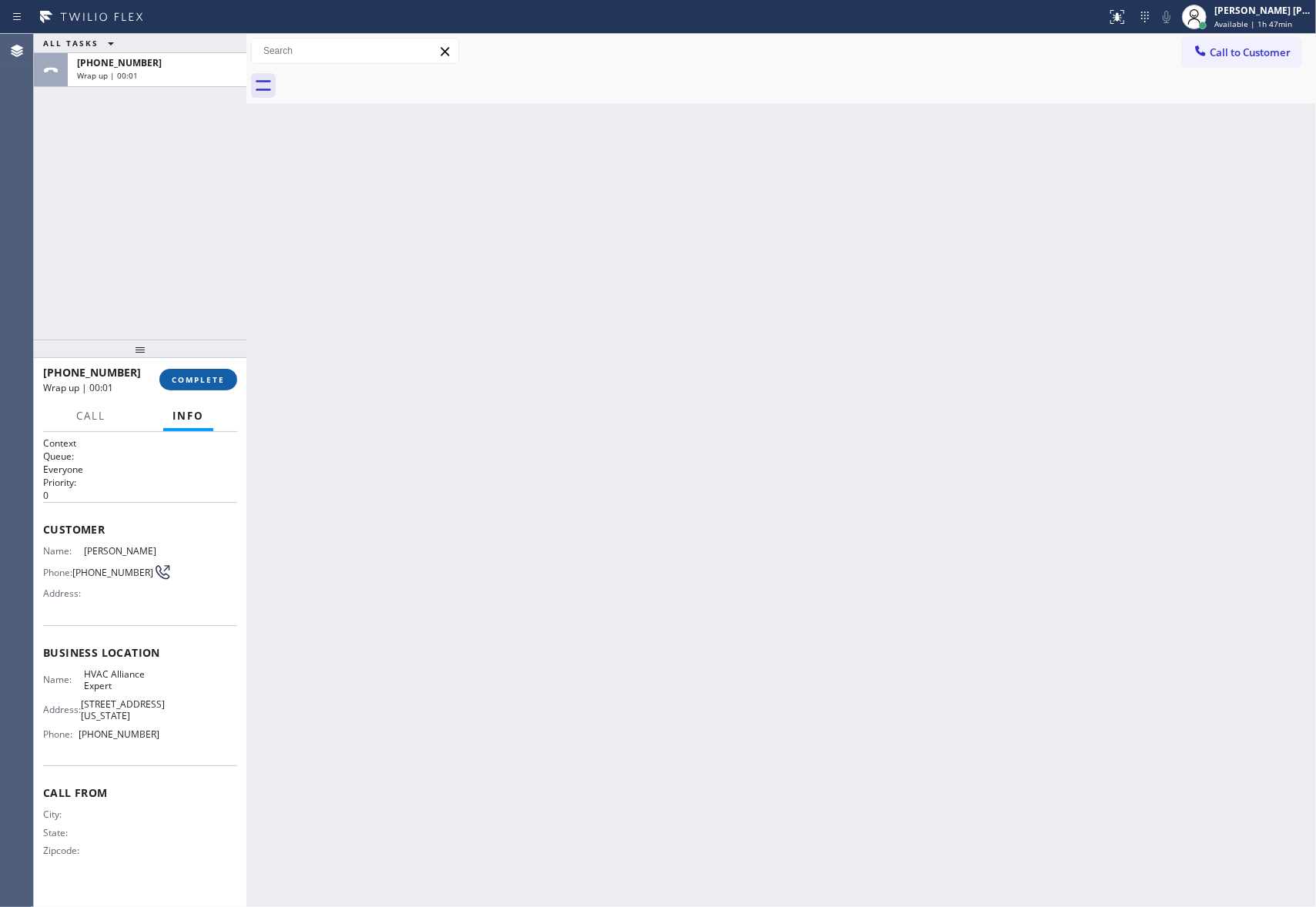
click at [197, 386] on button "COMPLETE" at bounding box center [198, 379] width 78 height 22
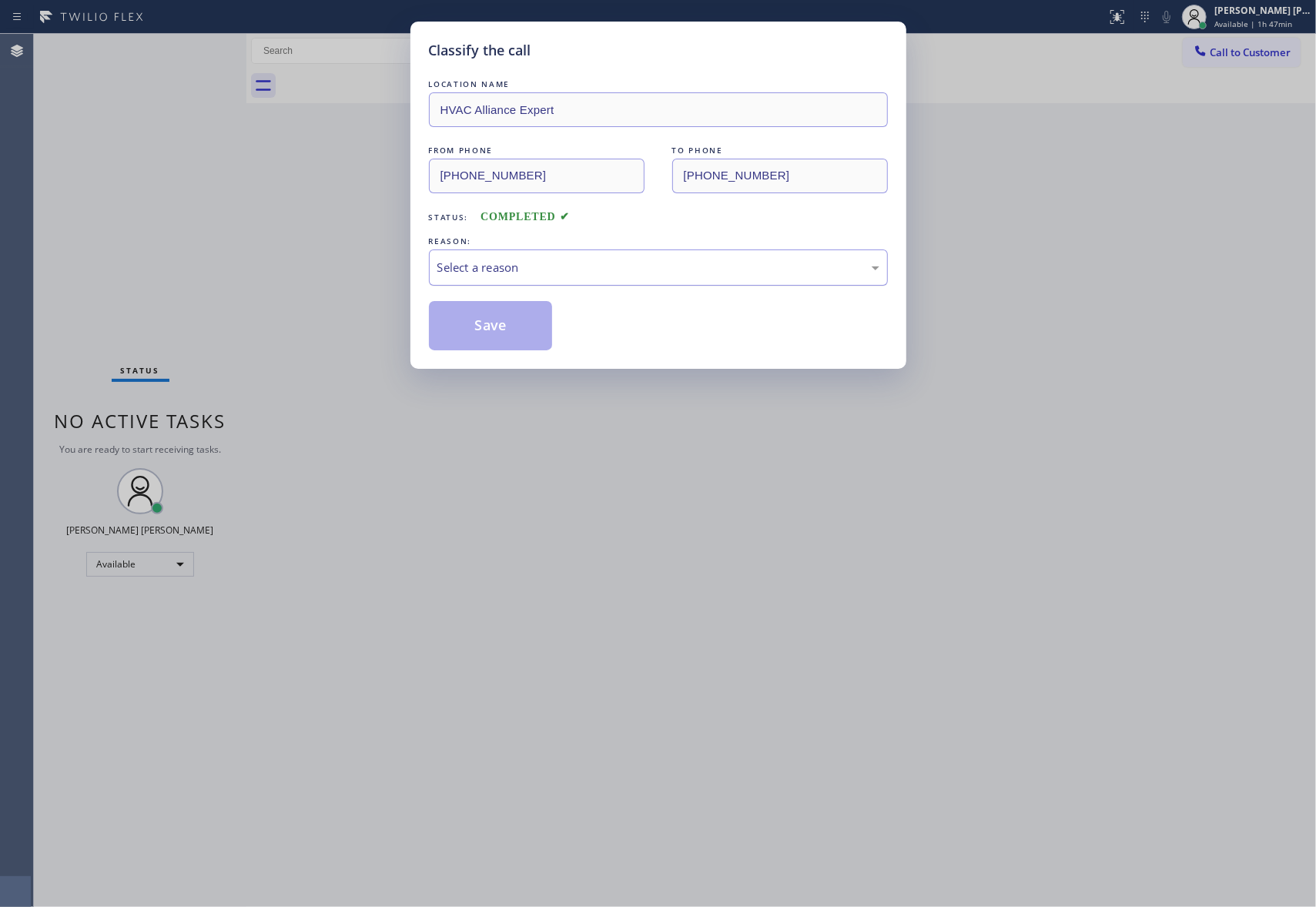
click at [603, 263] on div "Select a reason" at bounding box center [658, 268] width 442 height 18
click at [484, 326] on button "Save" at bounding box center [490, 325] width 124 height 49
click at [484, 324] on button "Save" at bounding box center [490, 325] width 124 height 49
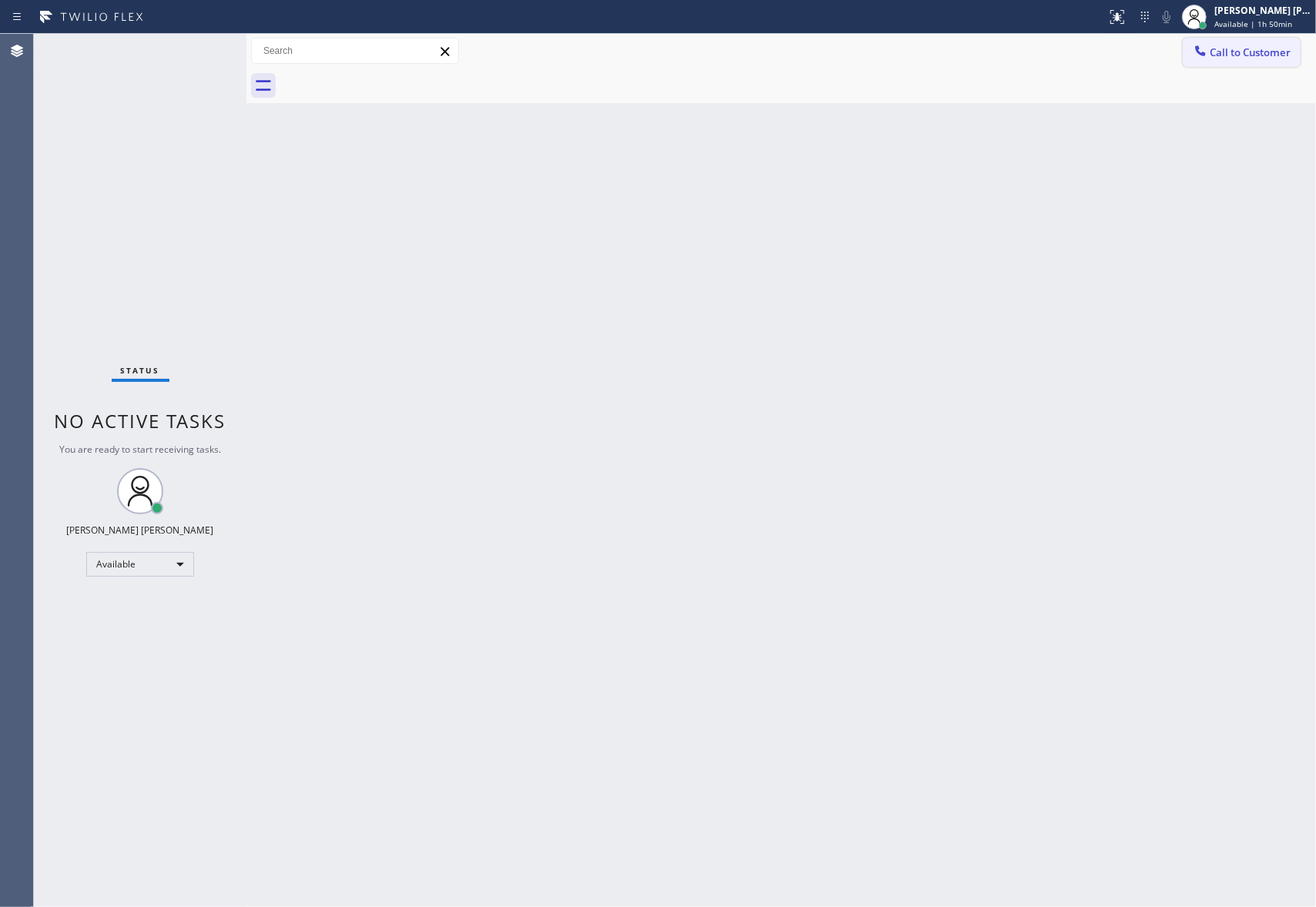
click at [1260, 47] on span "Call to Customer" at bounding box center [1250, 52] width 81 height 13
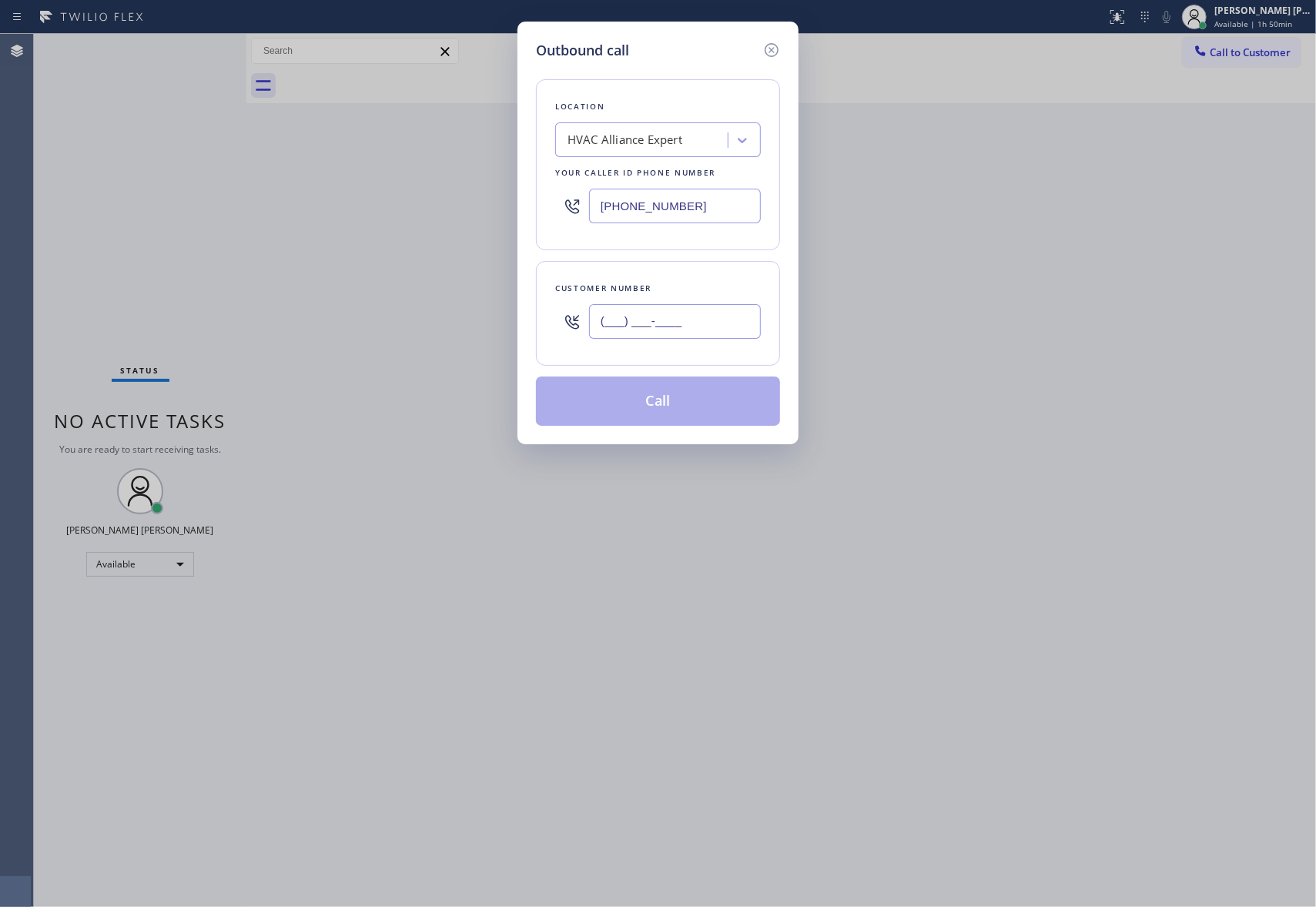
click at [669, 320] on input "(___) ___-____" at bounding box center [675, 321] width 172 height 35
paste input "310) 266-4919"
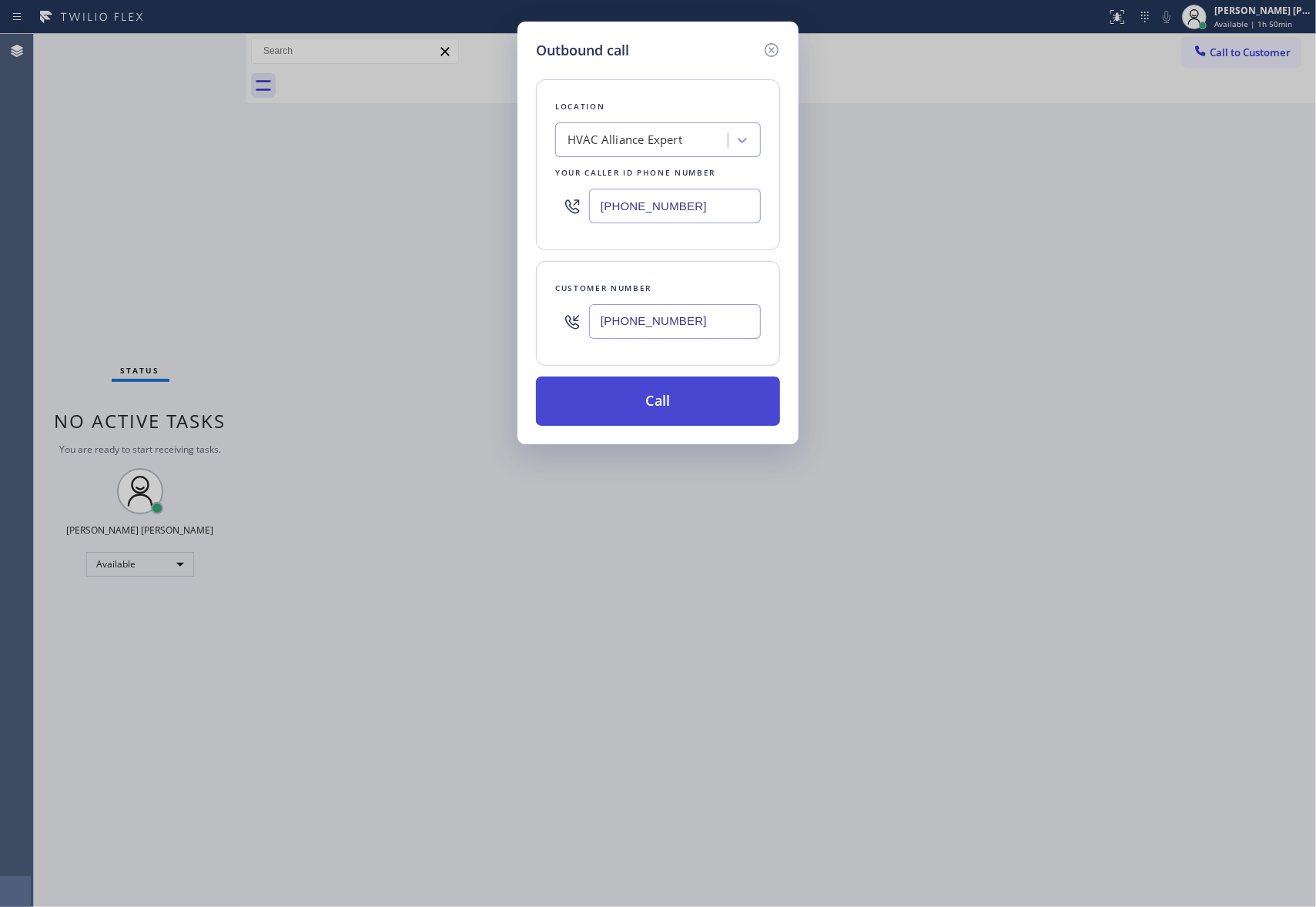
type input "[PHONE_NUMBER]"
click at [696, 407] on button "Call" at bounding box center [658, 401] width 244 height 49
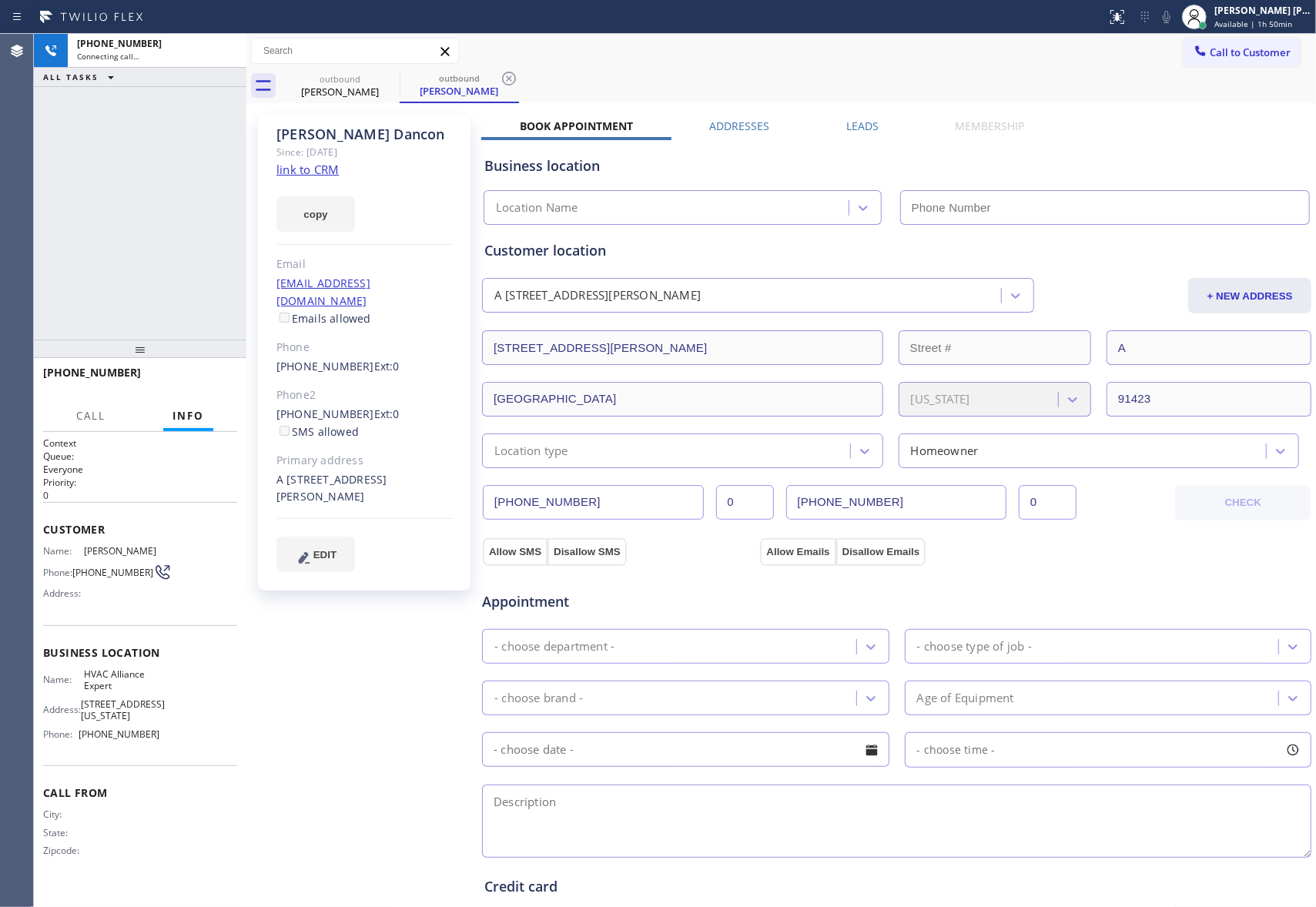
type input "[PHONE_NUMBER]"
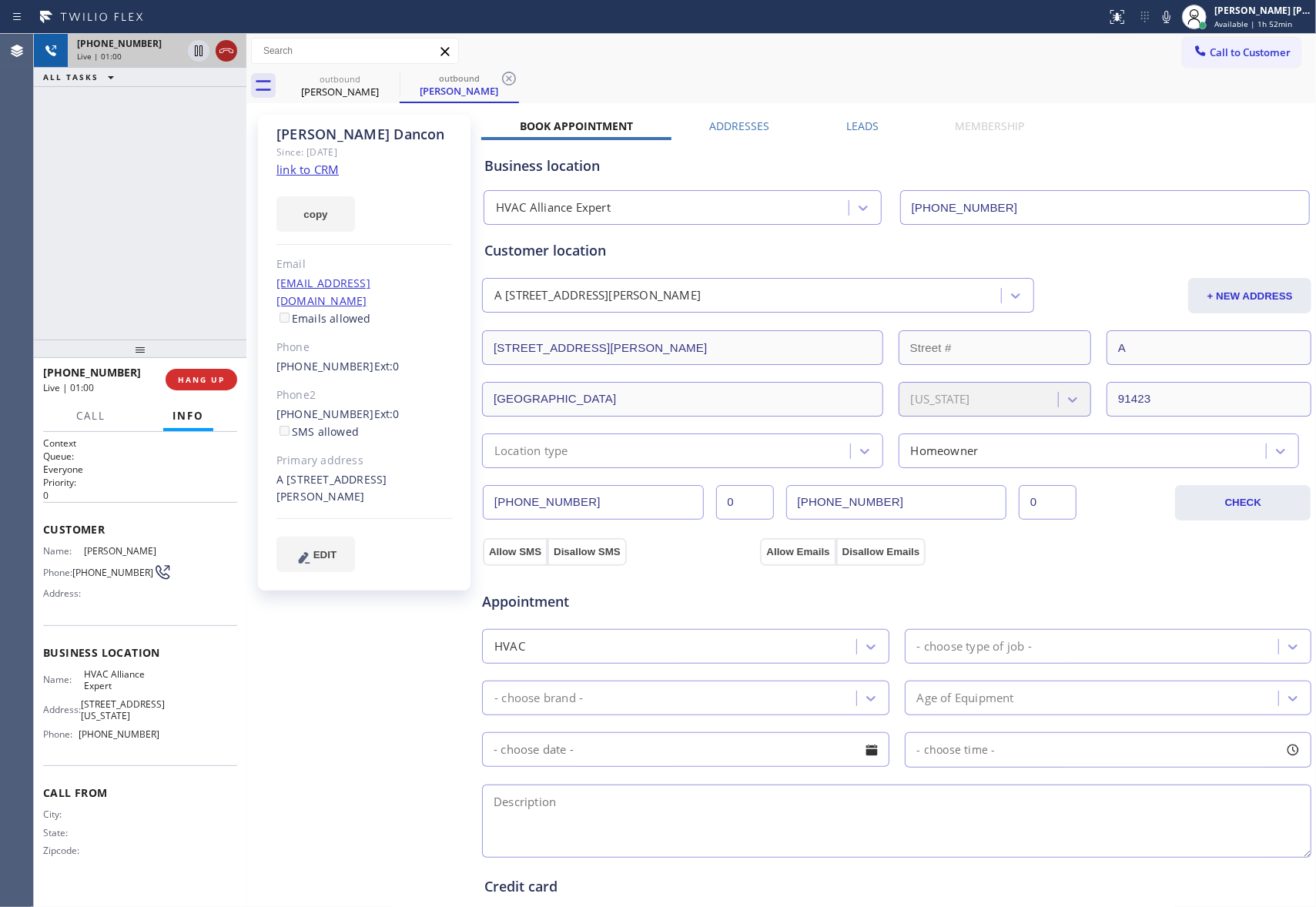
click at [223, 50] on icon at bounding box center [226, 50] width 13 height 4
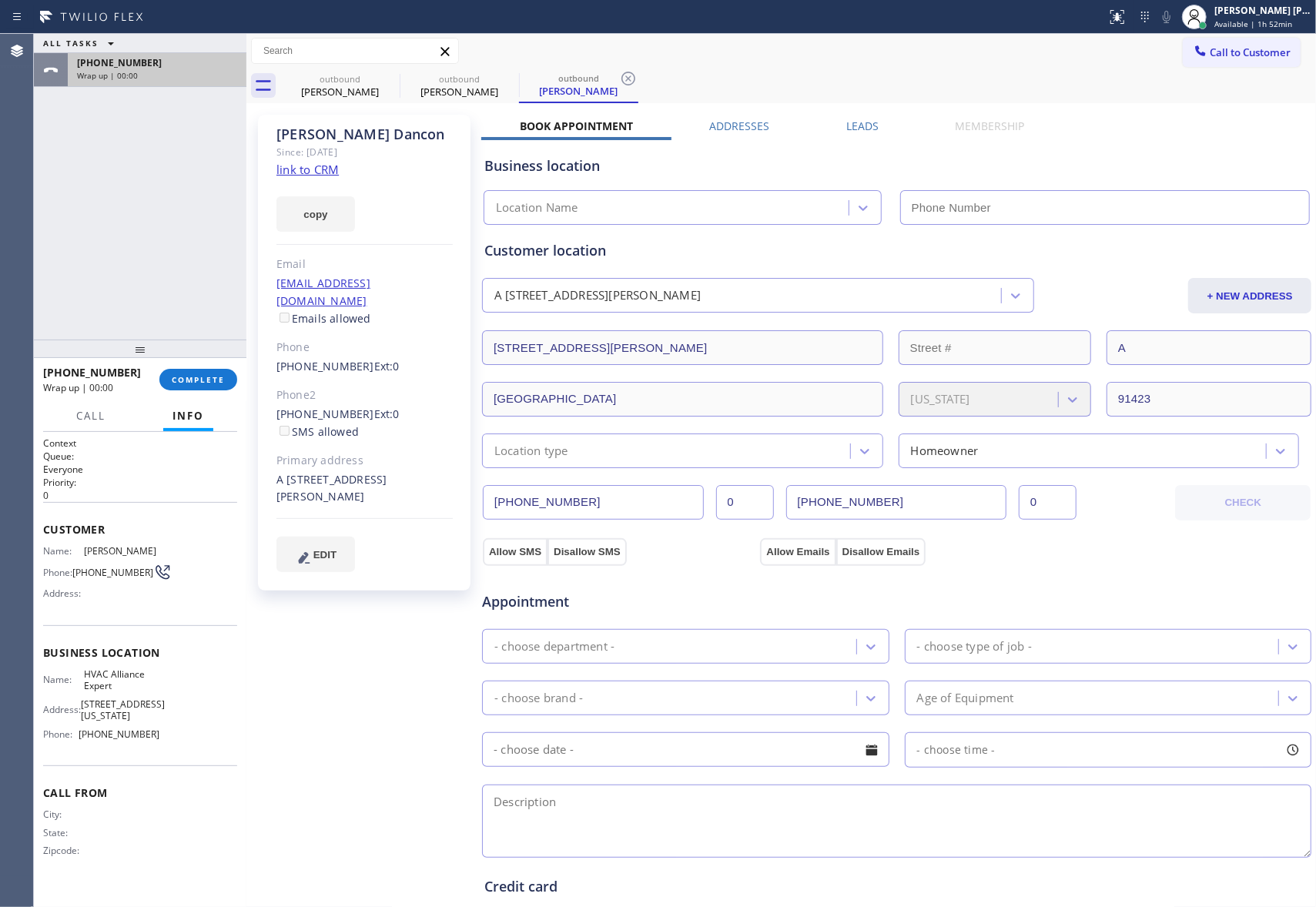
type input "[PHONE_NUMBER]"
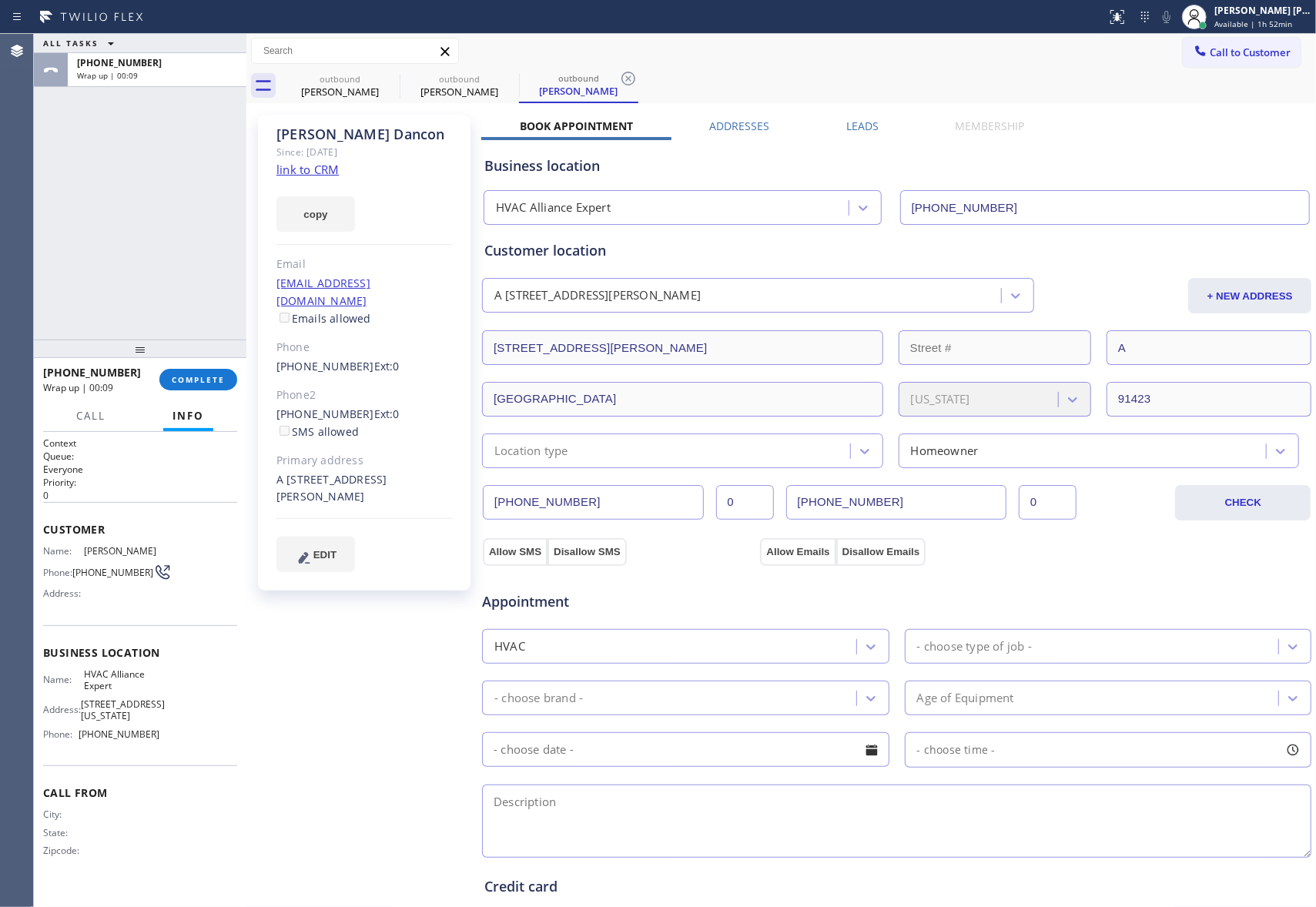
click at [850, 126] on label "Leads" at bounding box center [862, 125] width 32 height 14
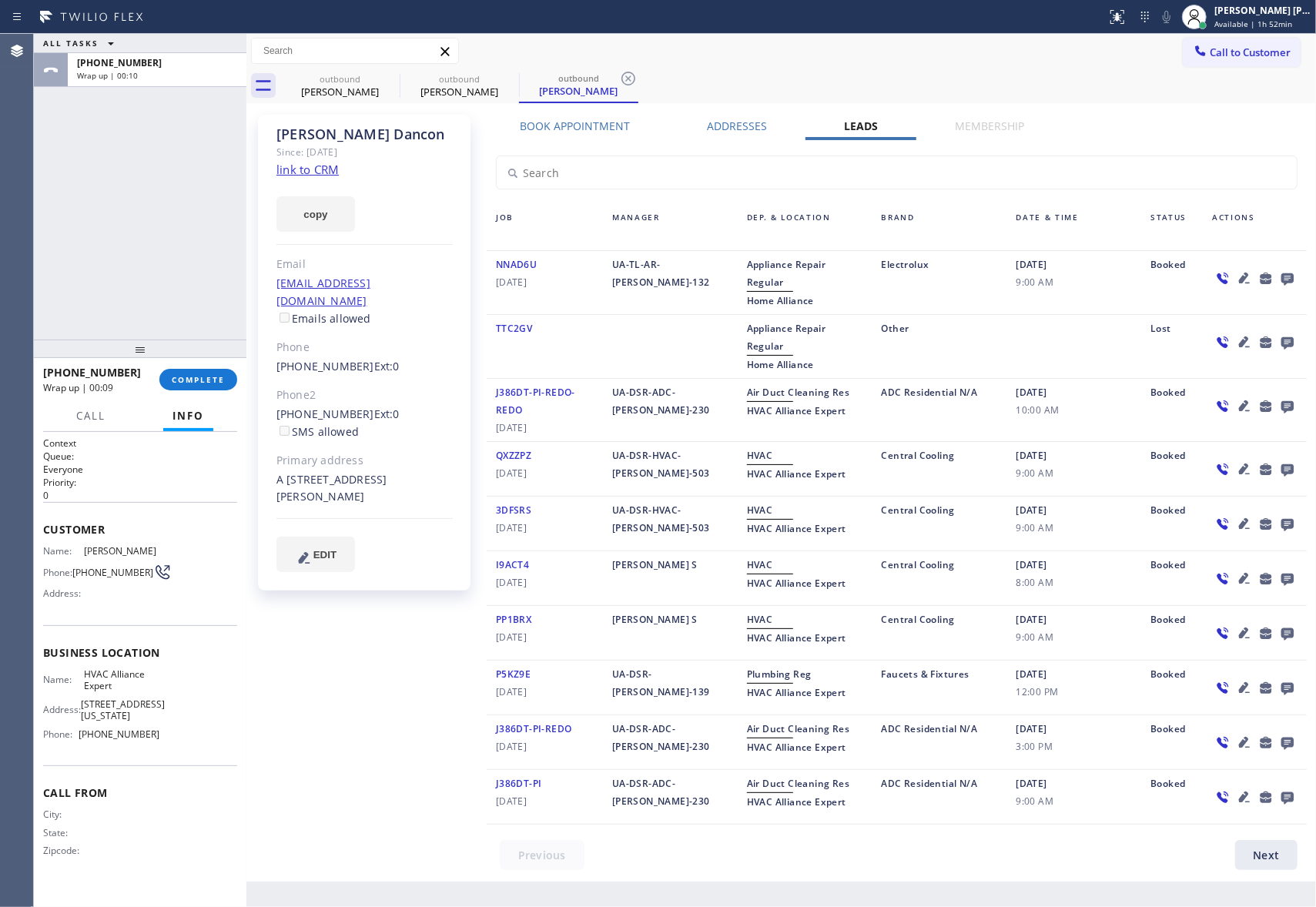
click at [1286, 275] on icon at bounding box center [1287, 280] width 13 height 13
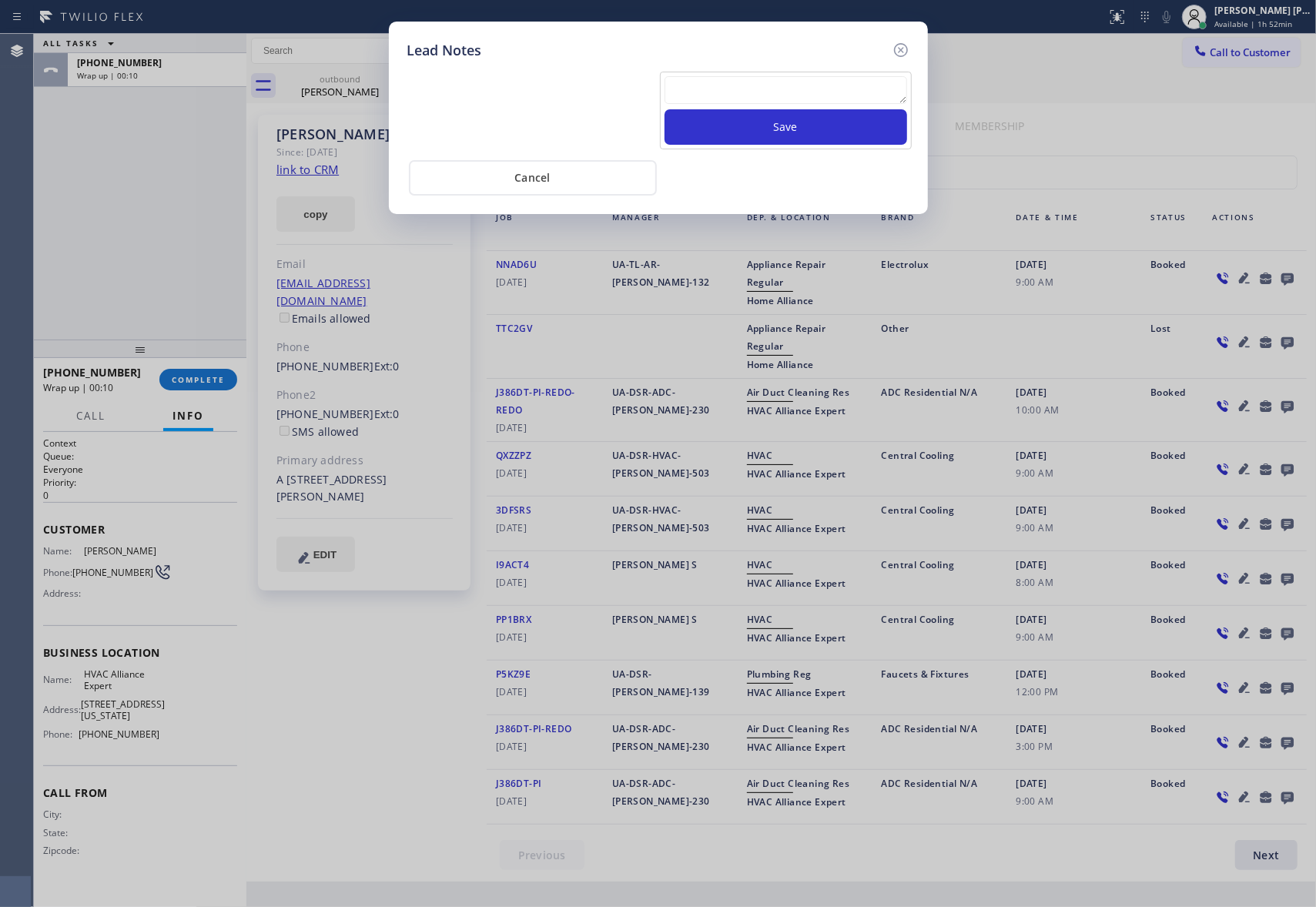
click at [699, 84] on textarea at bounding box center [785, 90] width 243 height 28
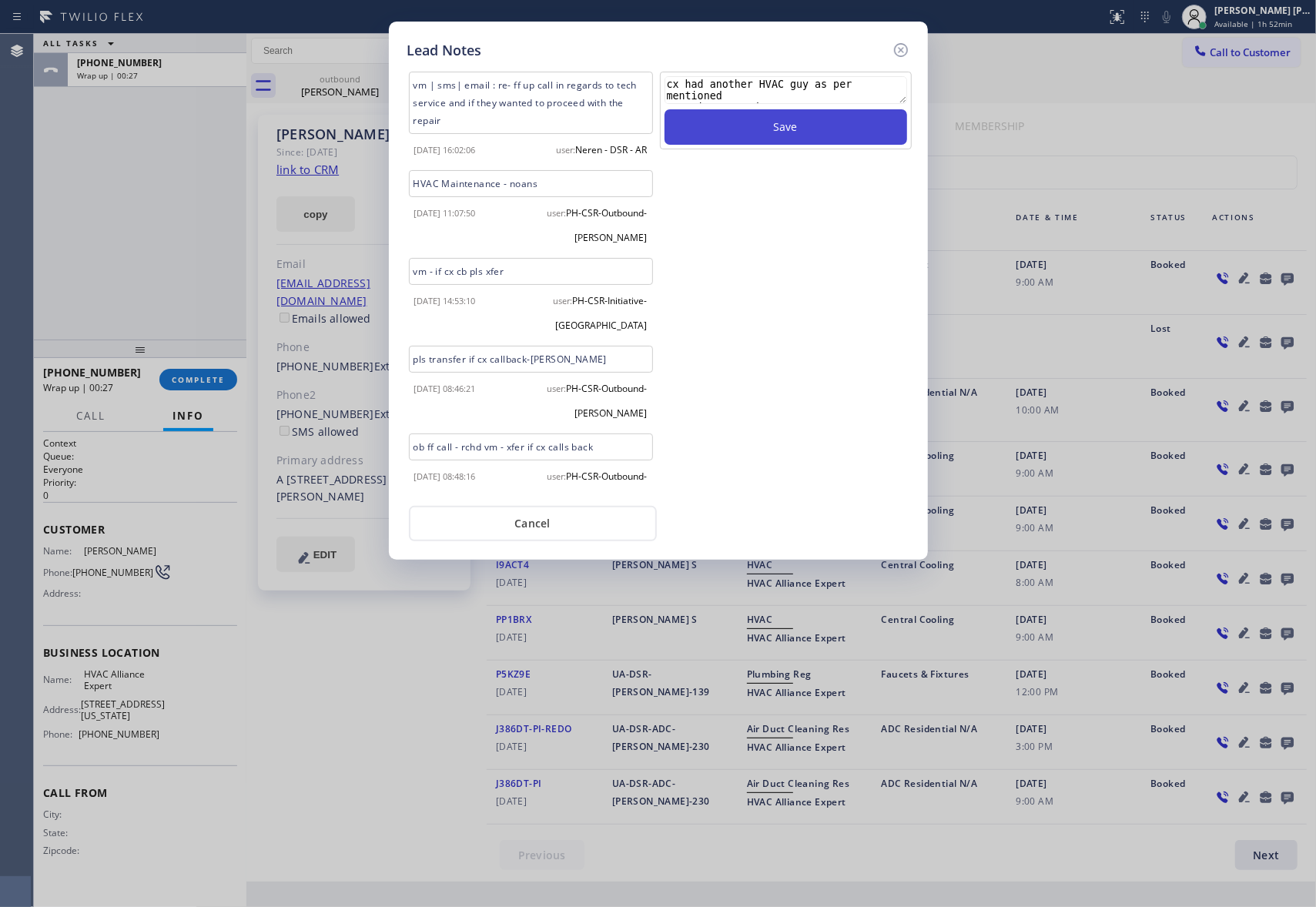
type textarea "cx had another HVAC guy as per mentioned not interested"
click at [706, 124] on button "Save" at bounding box center [785, 127] width 243 height 36
click at [895, 44] on icon at bounding box center [901, 50] width 19 height 19
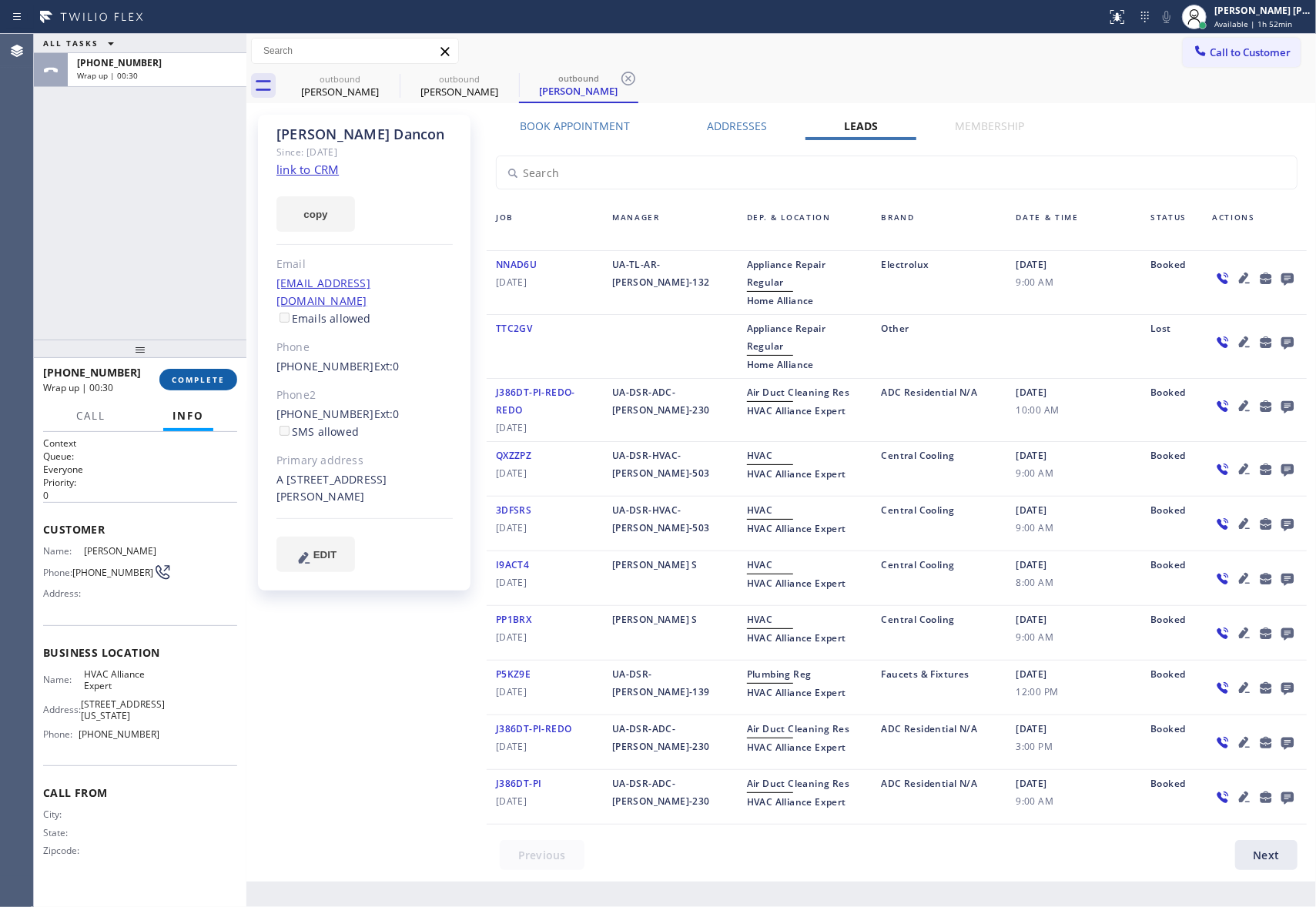
click at [226, 379] on button "COMPLETE" at bounding box center [198, 379] width 78 height 22
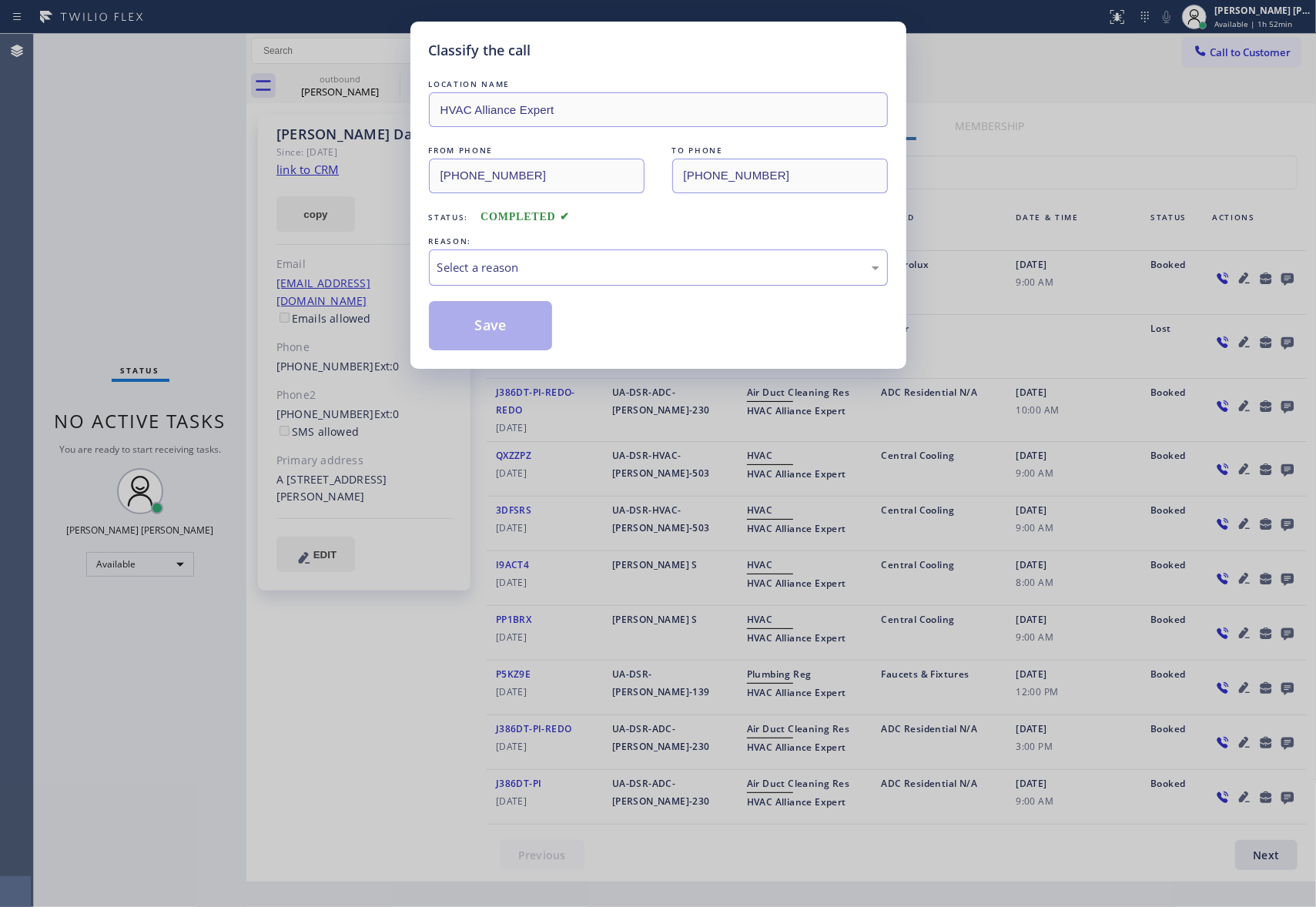
click at [525, 268] on div "Select a reason" at bounding box center [658, 268] width 442 height 18
click at [479, 330] on button "Save" at bounding box center [490, 325] width 124 height 49
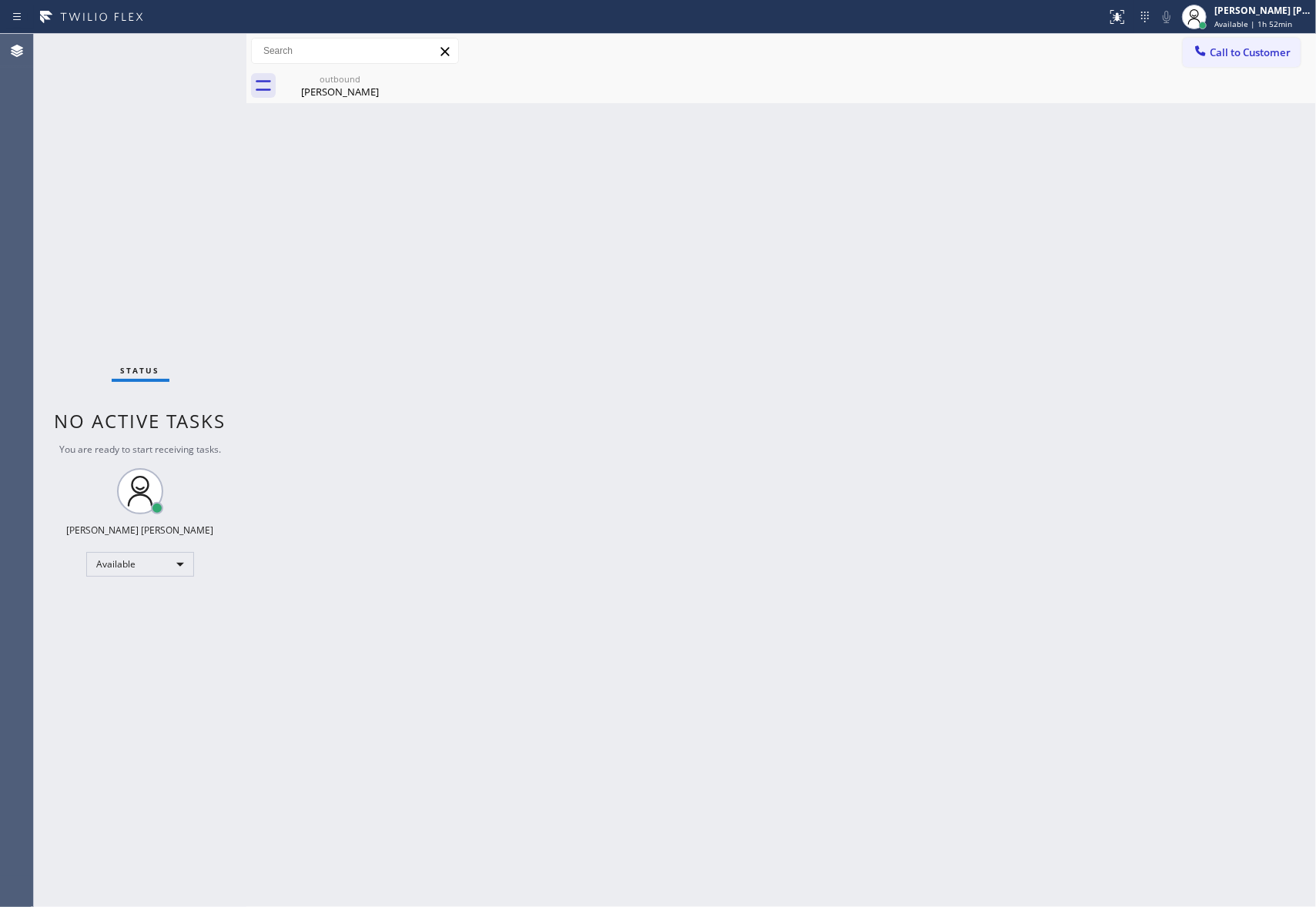
click at [362, 83] on div "outbound" at bounding box center [340, 79] width 117 height 12
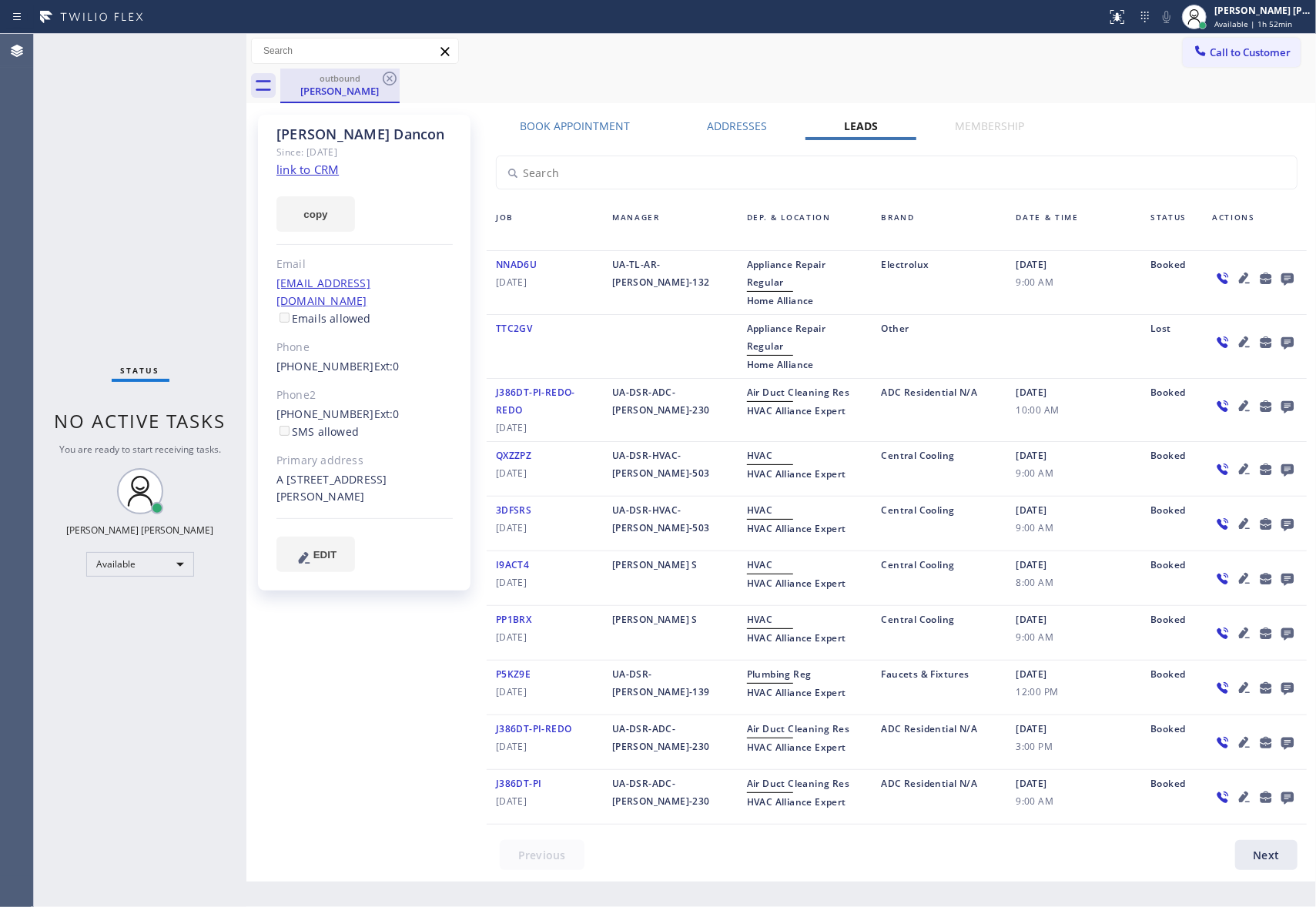
click at [399, 74] on div "outbound [PERSON_NAME]" at bounding box center [340, 85] width 119 height 35
click at [393, 79] on icon at bounding box center [389, 78] width 19 height 19
click at [393, 79] on div "outbound [PERSON_NAME]" at bounding box center [798, 85] width 1035 height 35
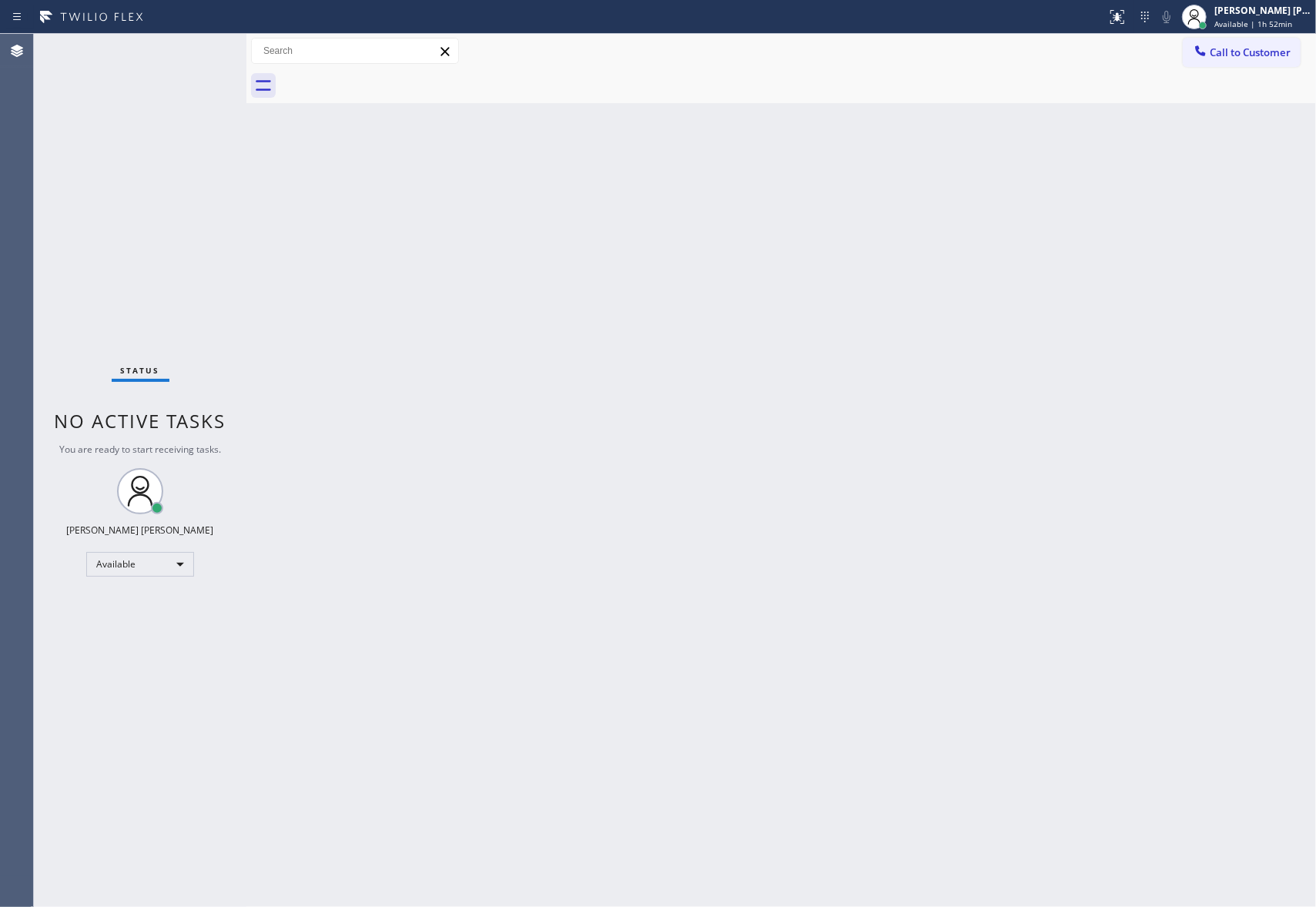
click at [393, 79] on div at bounding box center [798, 85] width 1035 height 35
click at [1260, 57] on span "Call to Customer" at bounding box center [1250, 52] width 81 height 13
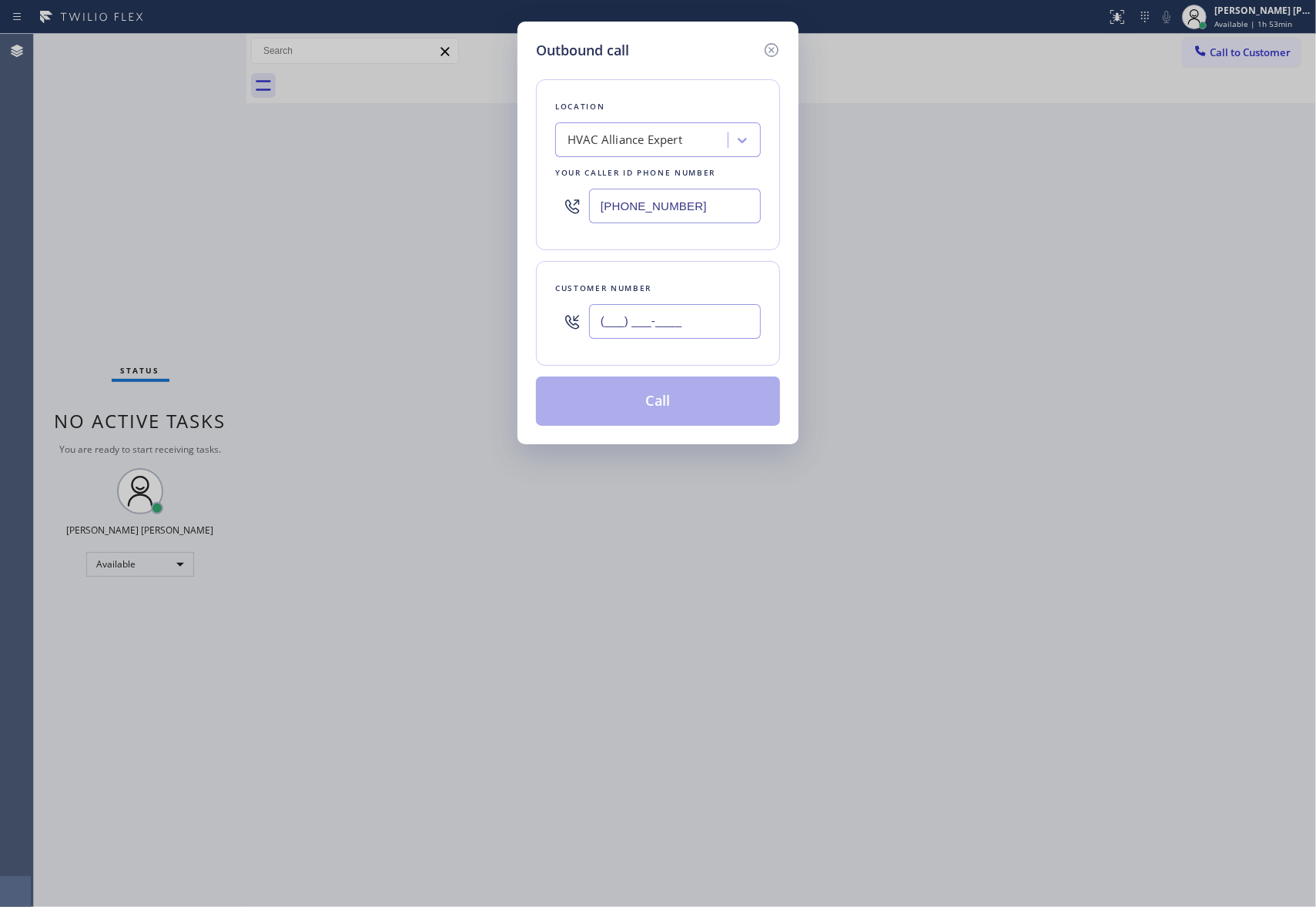
click at [684, 315] on input "(___) ___-____" at bounding box center [675, 321] width 172 height 35
paste input "818) 919-4400"
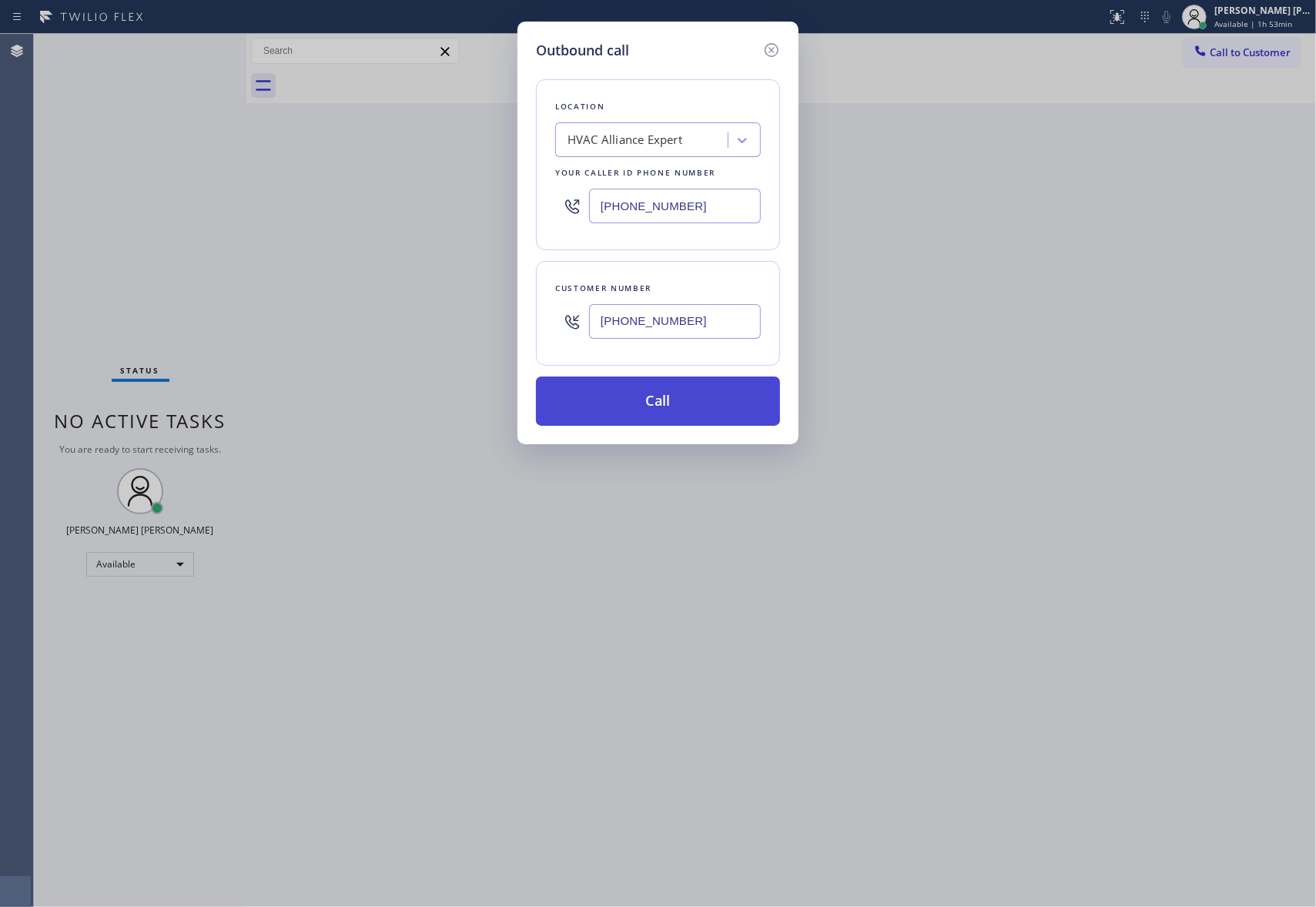
type input "[PHONE_NUMBER]"
click at [688, 411] on button "Call" at bounding box center [658, 401] width 244 height 49
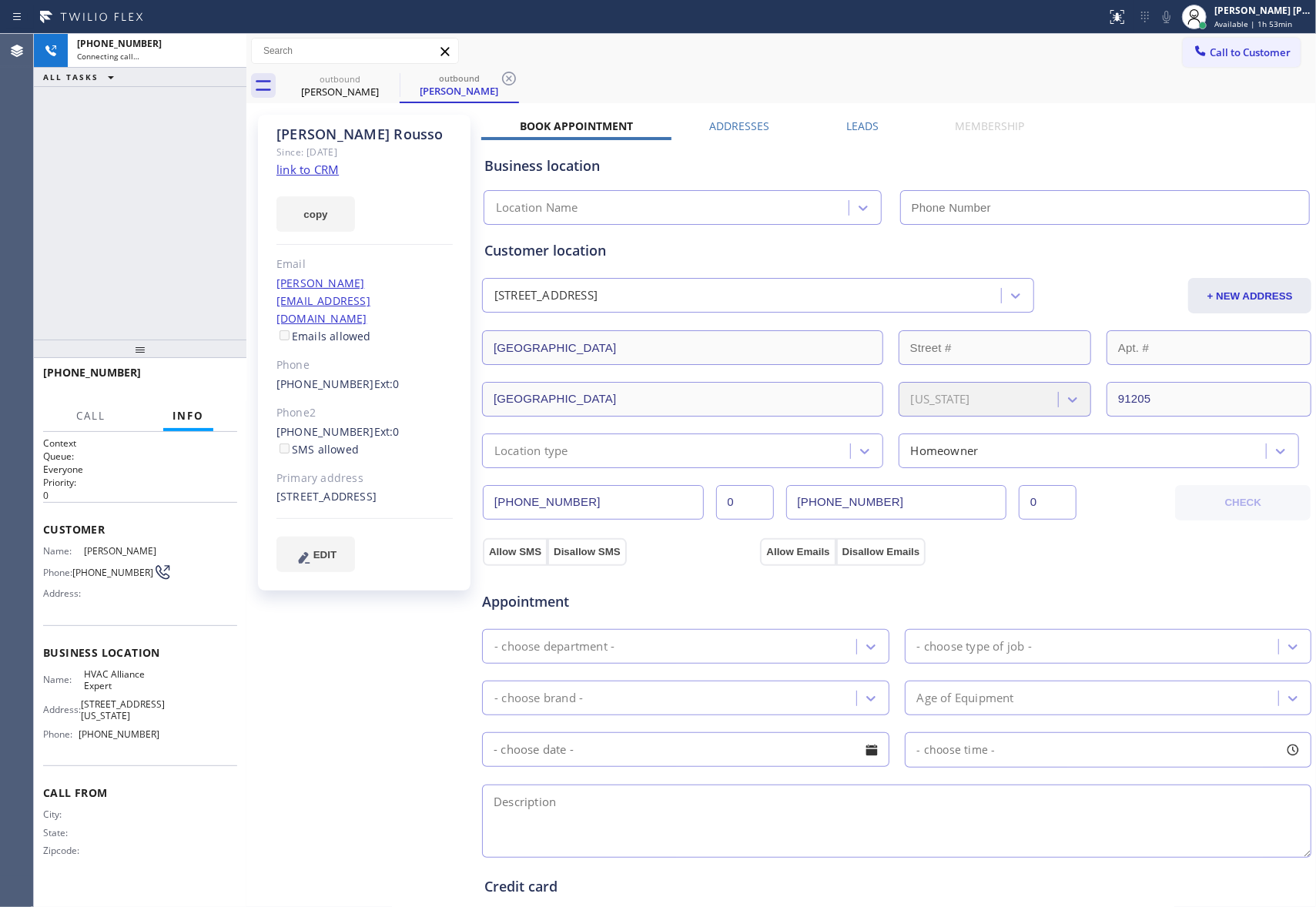
type input "[PHONE_NUMBER]"
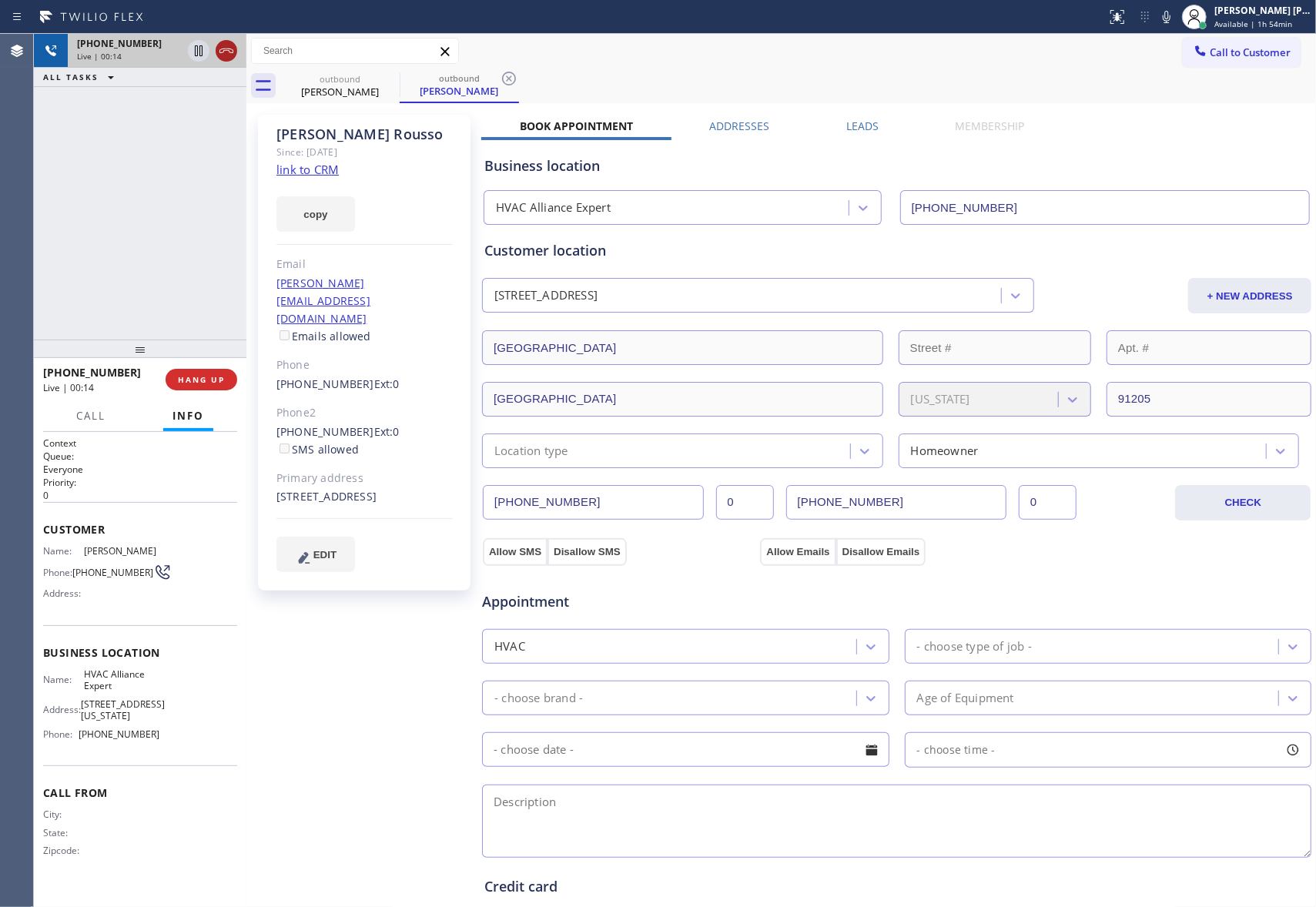
click at [228, 48] on icon at bounding box center [226, 50] width 19 height 19
click at [380, 80] on icon at bounding box center [389, 78] width 19 height 19
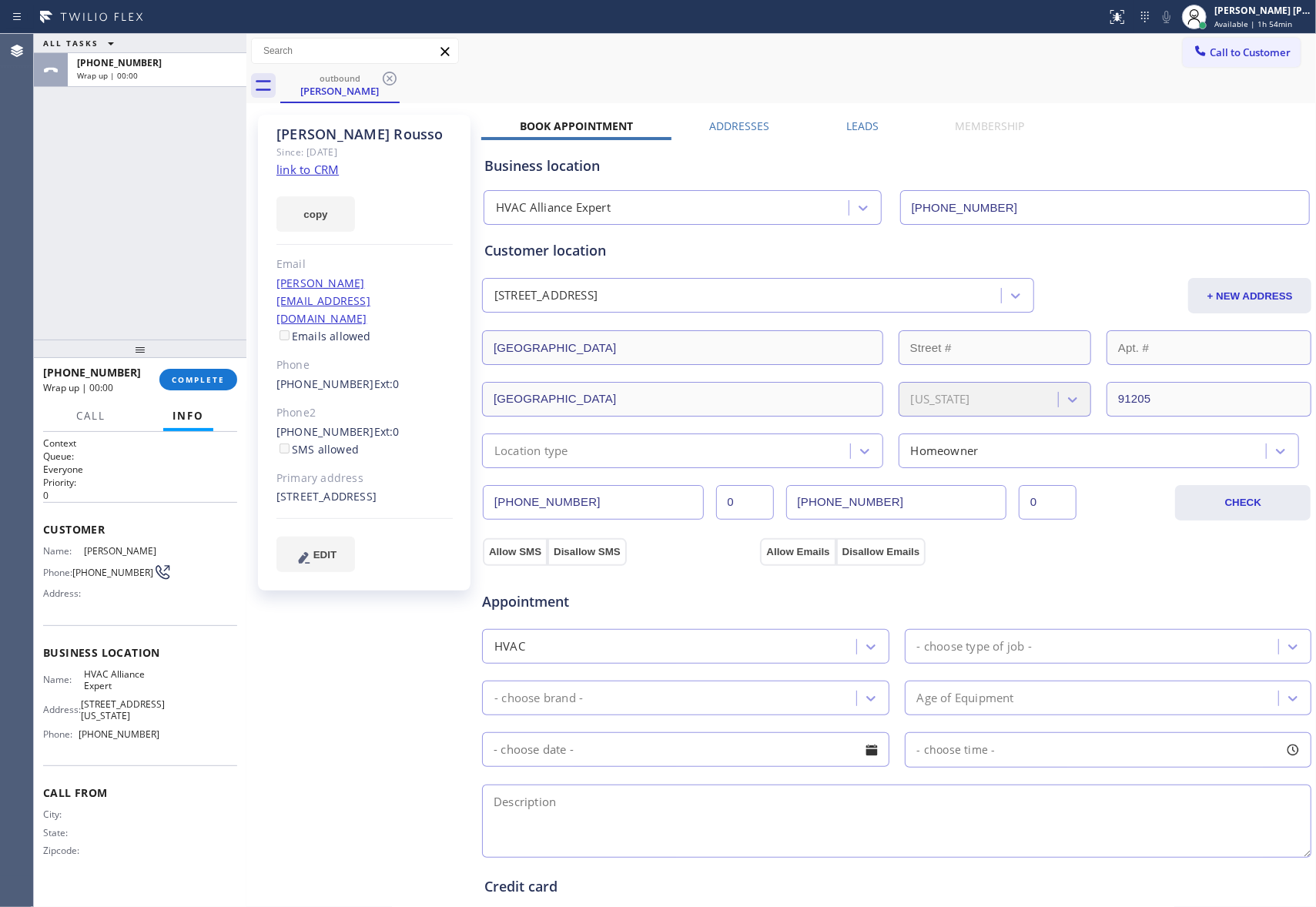
click at [380, 80] on icon at bounding box center [389, 78] width 19 height 19
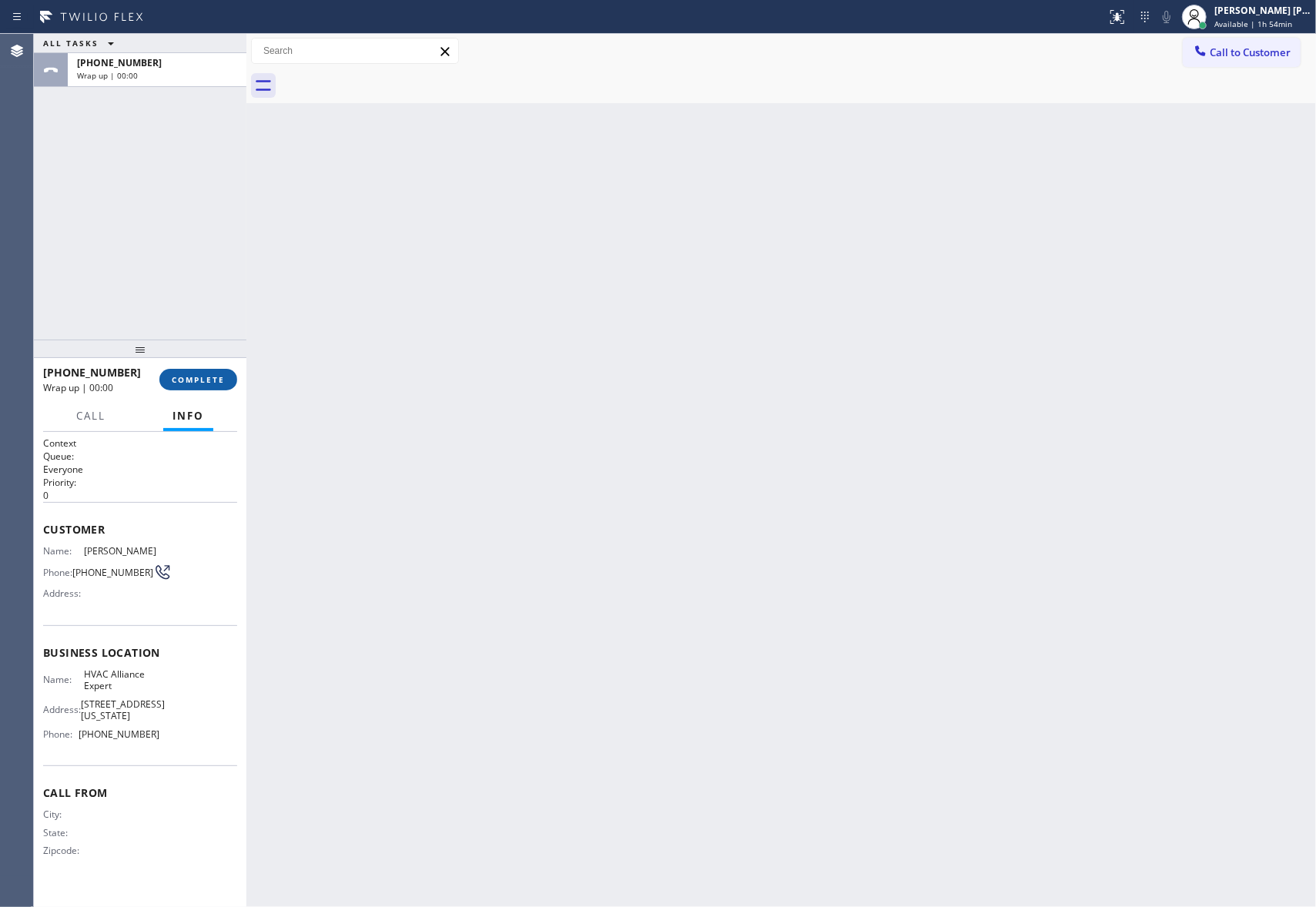
click at [185, 370] on button "COMPLETE" at bounding box center [198, 379] width 78 height 22
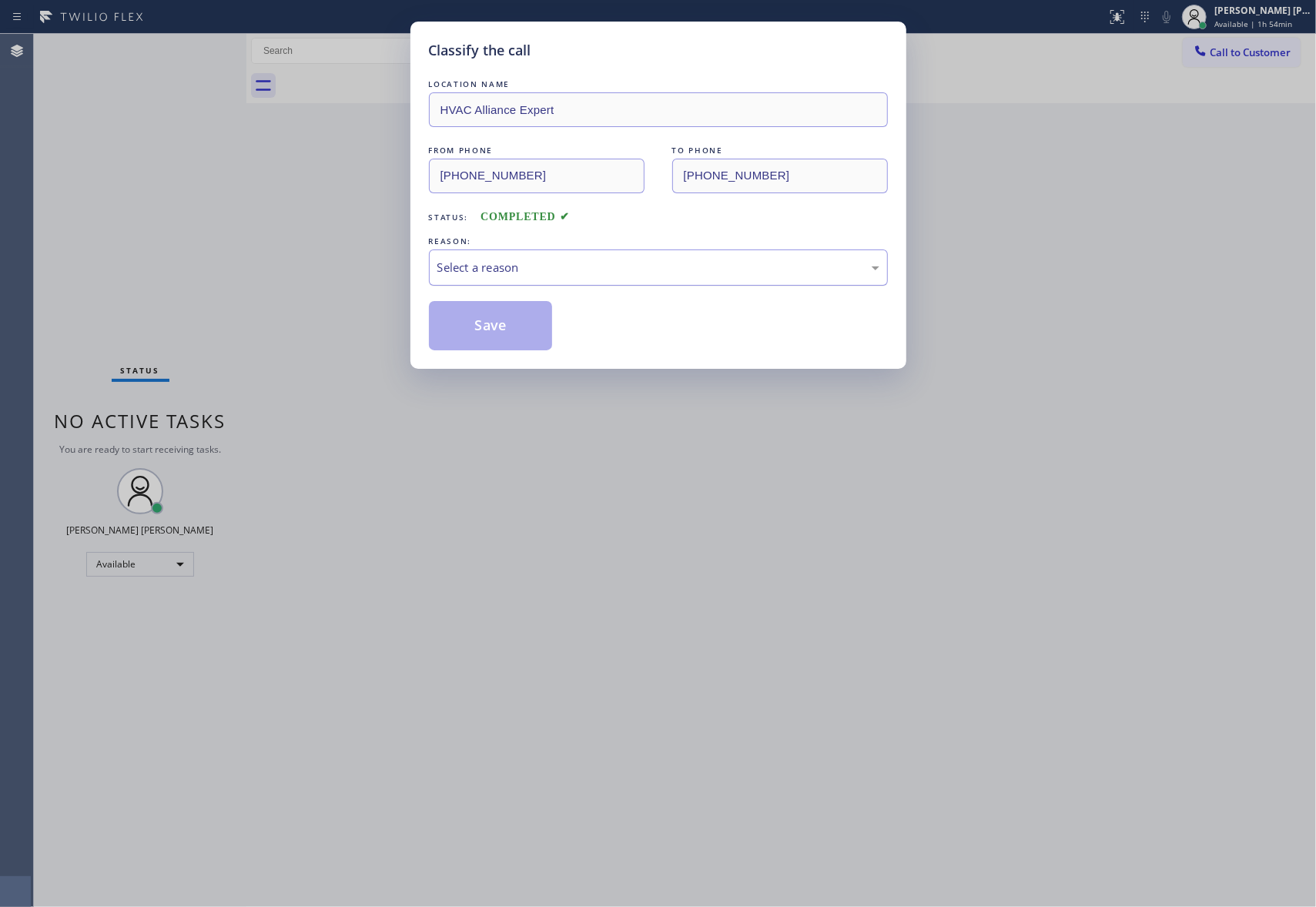
click at [630, 256] on div "Select a reason" at bounding box center [658, 267] width 459 height 36
click at [472, 327] on button "Save" at bounding box center [490, 325] width 124 height 49
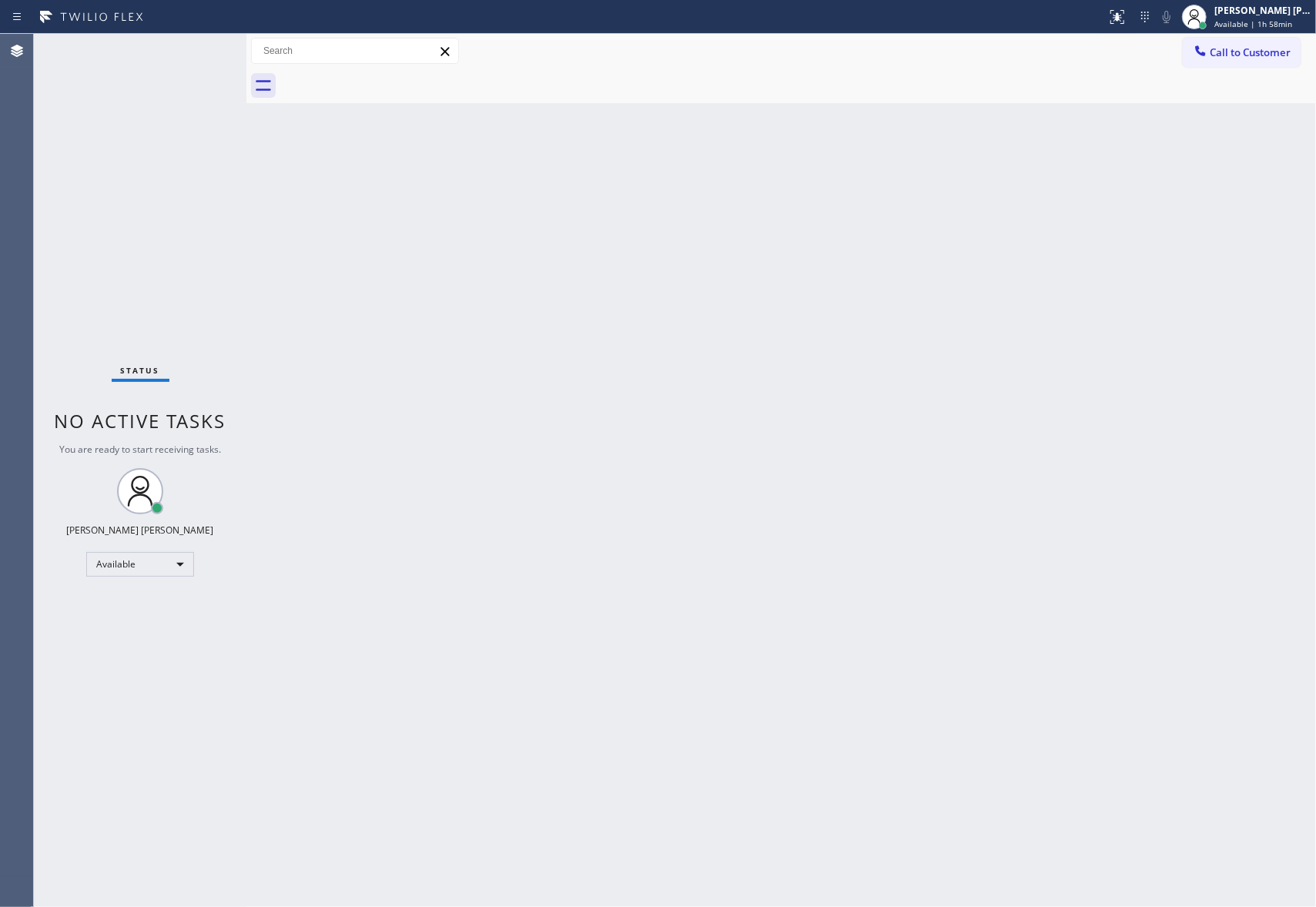
drag, startPoint x: 1246, startPoint y: 53, endPoint x: 1181, endPoint y: 82, distance: 71.2
click at [1247, 53] on span "Call to Customer" at bounding box center [1250, 52] width 81 height 13
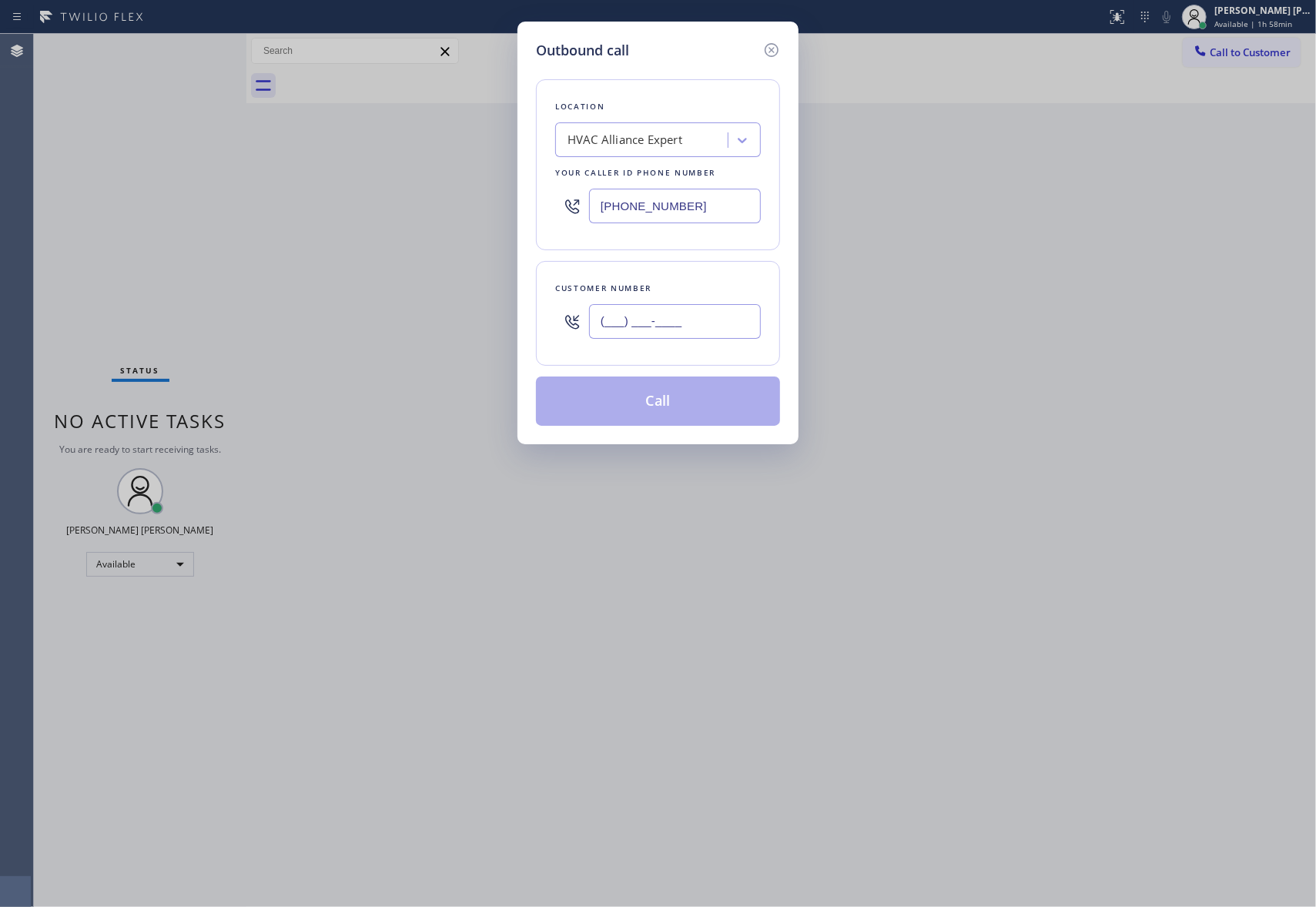
click at [657, 333] on input "(___) ___-____" at bounding box center [675, 321] width 172 height 35
paste input "330) 559-4182"
type input "[PHONE_NUMBER]"
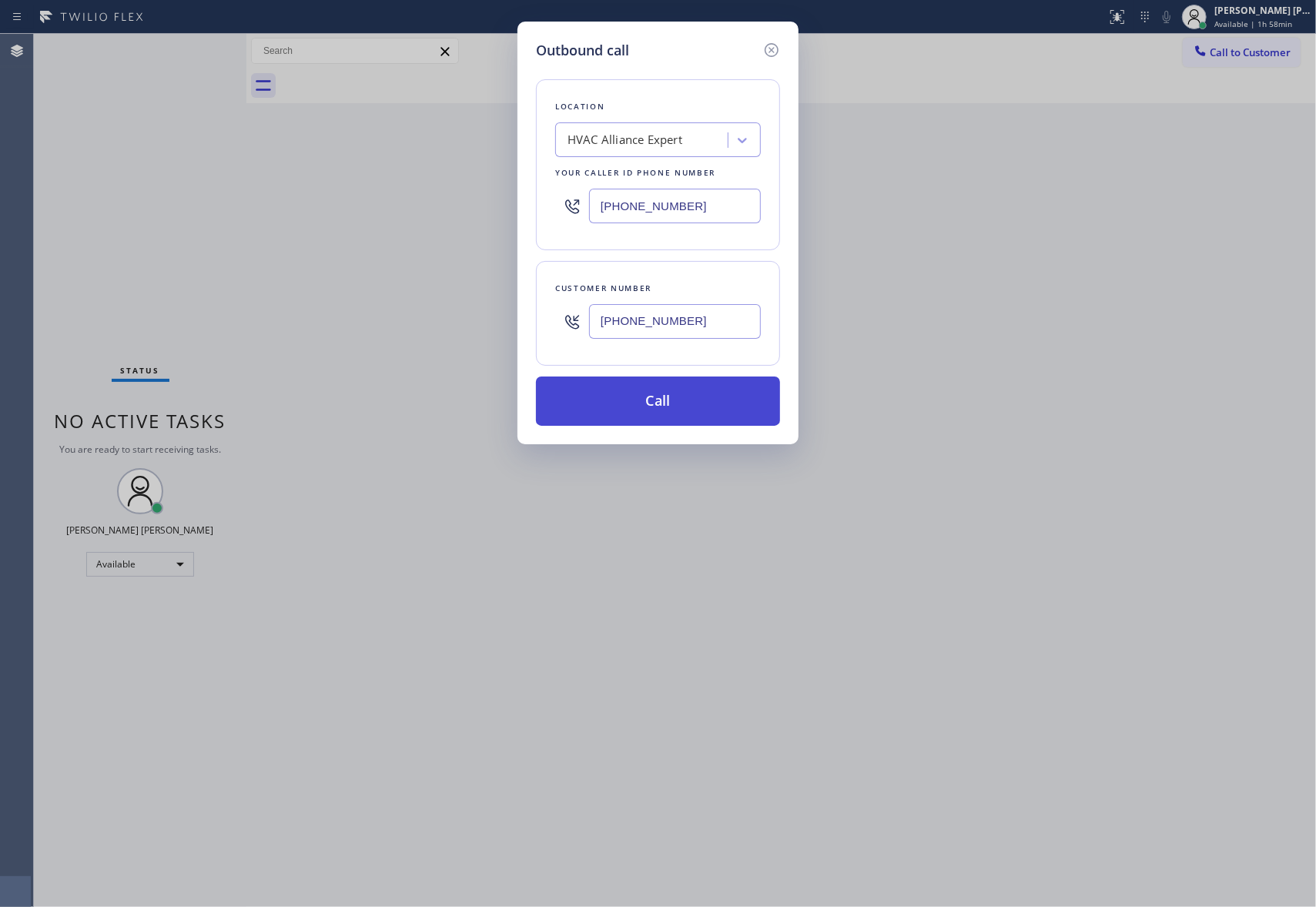
click at [630, 407] on button "Call" at bounding box center [658, 401] width 244 height 49
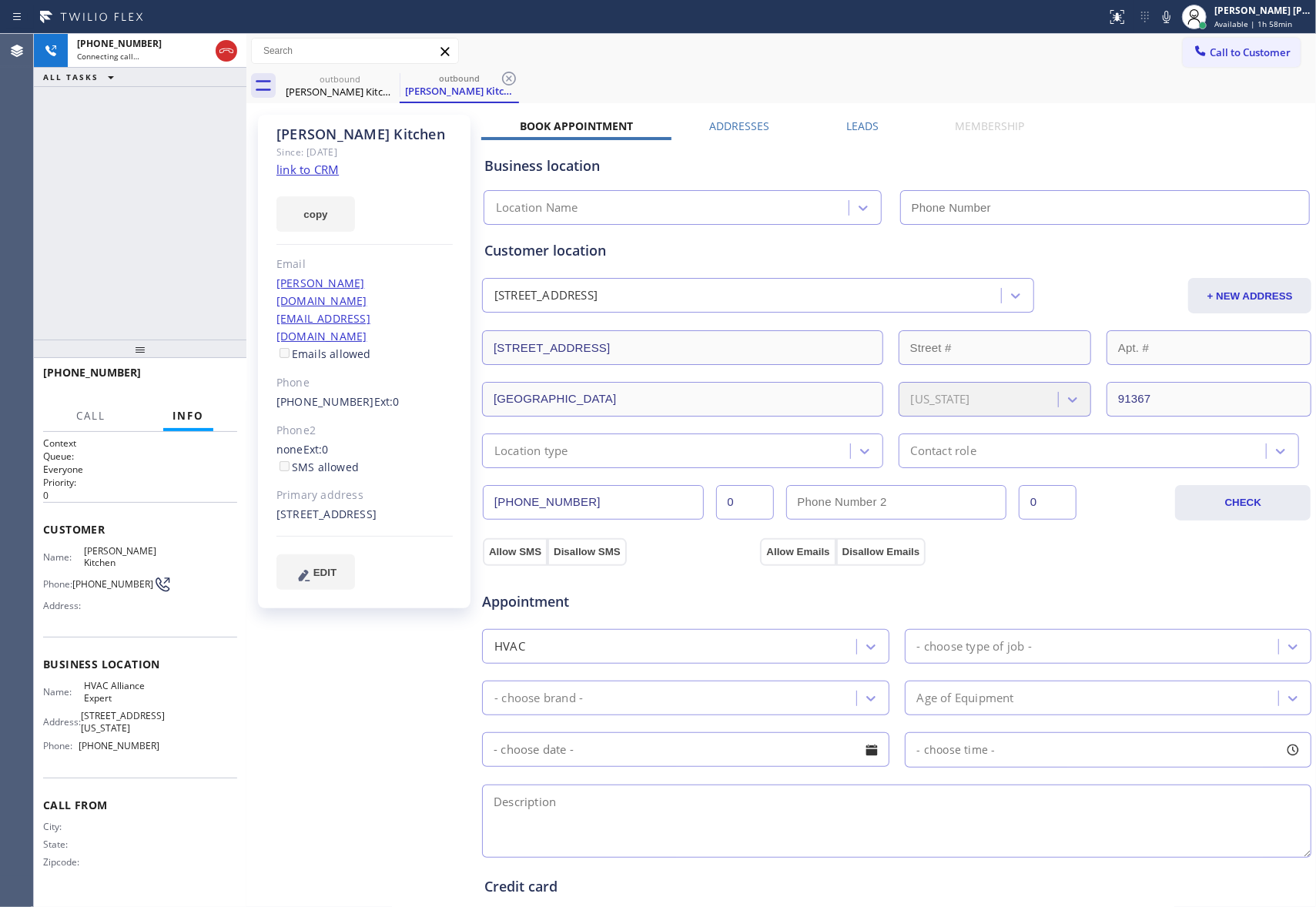
type input "[PHONE_NUMBER]"
click at [228, 50] on icon at bounding box center [226, 50] width 13 height 4
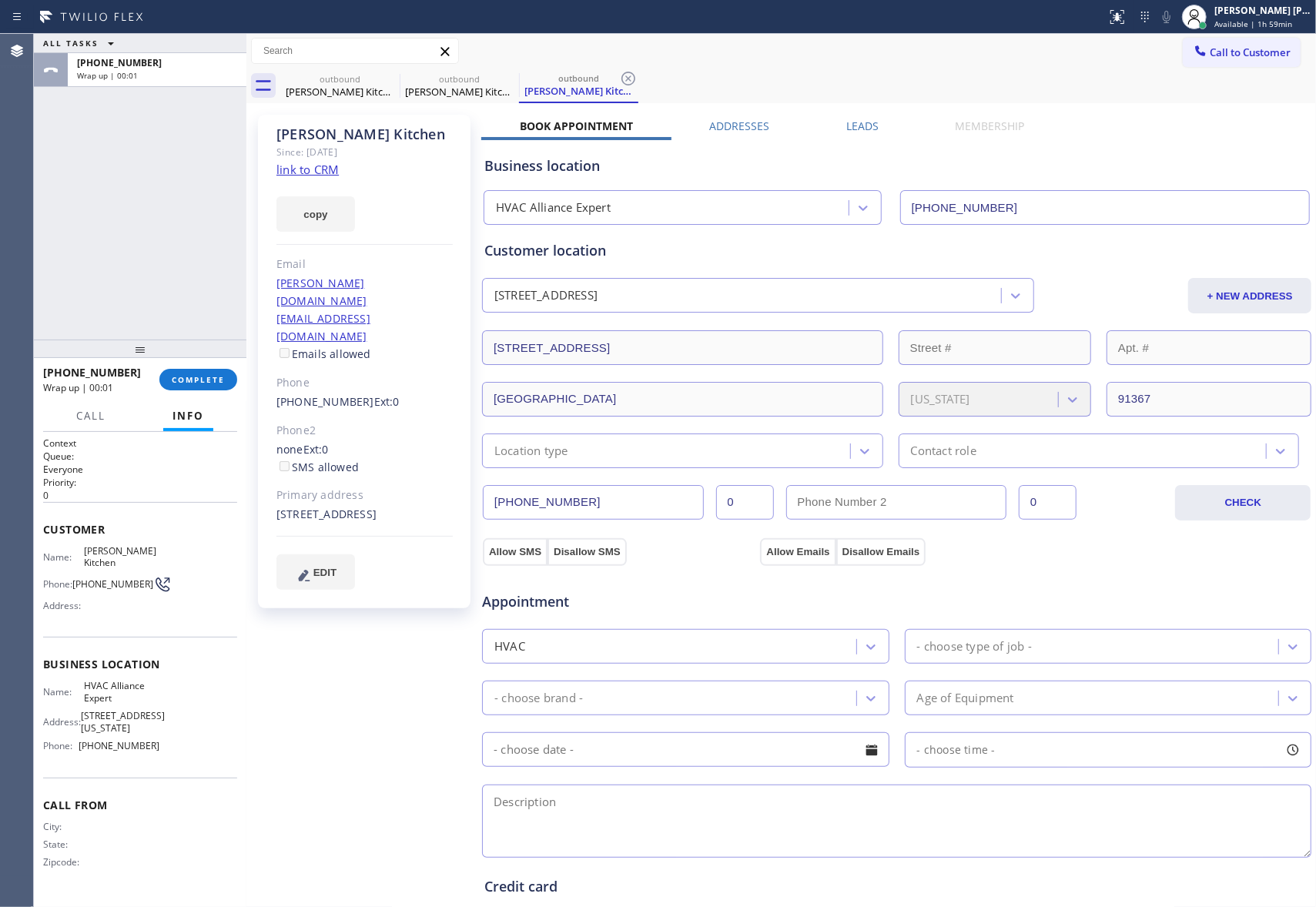
type input "[PHONE_NUMBER]"
click at [0, 0] on icon at bounding box center [0, 0] width 0 height 0
click at [619, 83] on icon at bounding box center [628, 78] width 19 height 19
click at [388, 82] on div "outbound [PERSON_NAME] Kitchen outbound [PERSON_NAME] Kitchen outbound [PERSON_…" at bounding box center [798, 85] width 1035 height 35
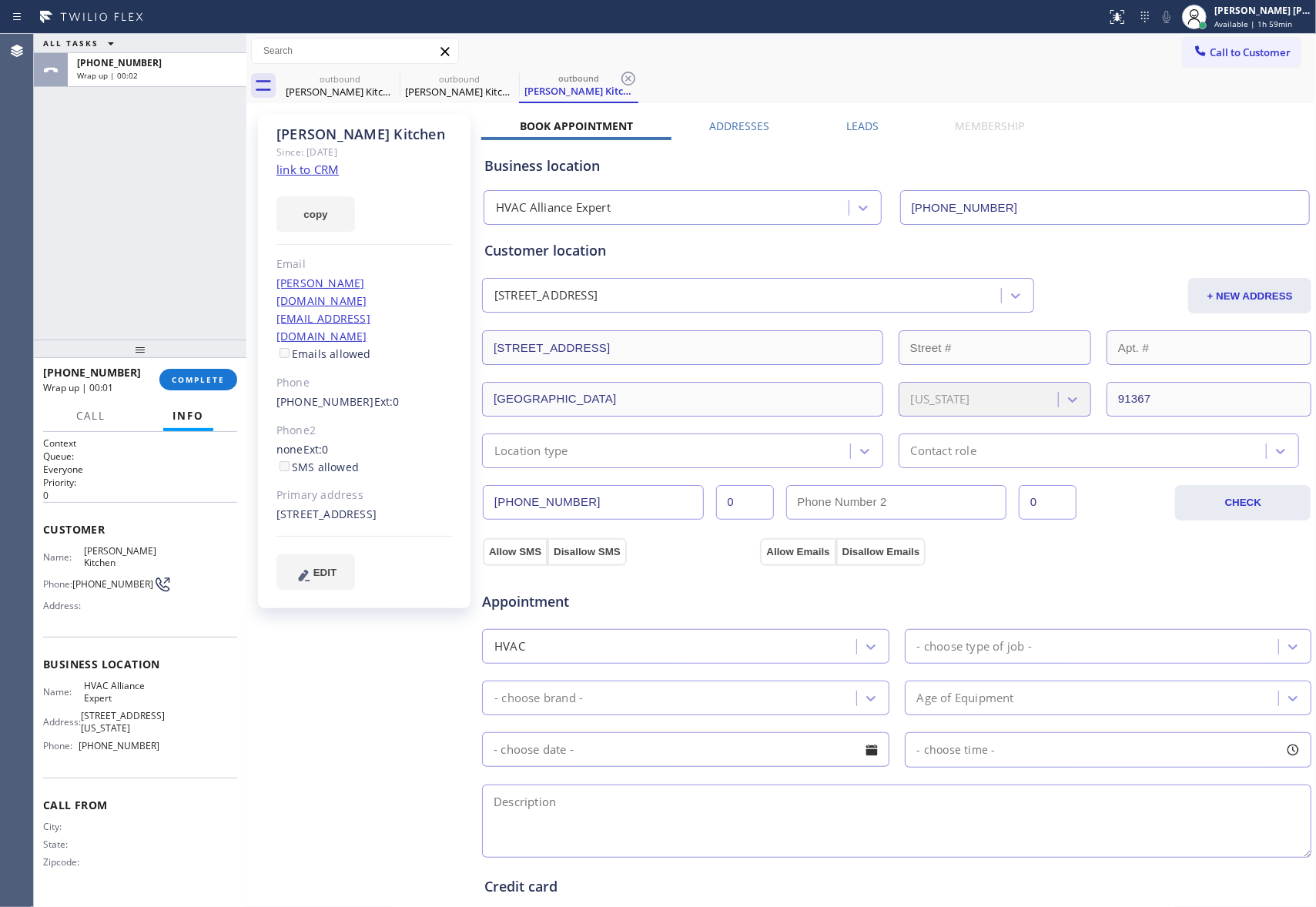
click at [388, 82] on div "outbound [PERSON_NAME] Kitchen outbound [PERSON_NAME] Kitchen outbound [PERSON_…" at bounding box center [798, 85] width 1035 height 35
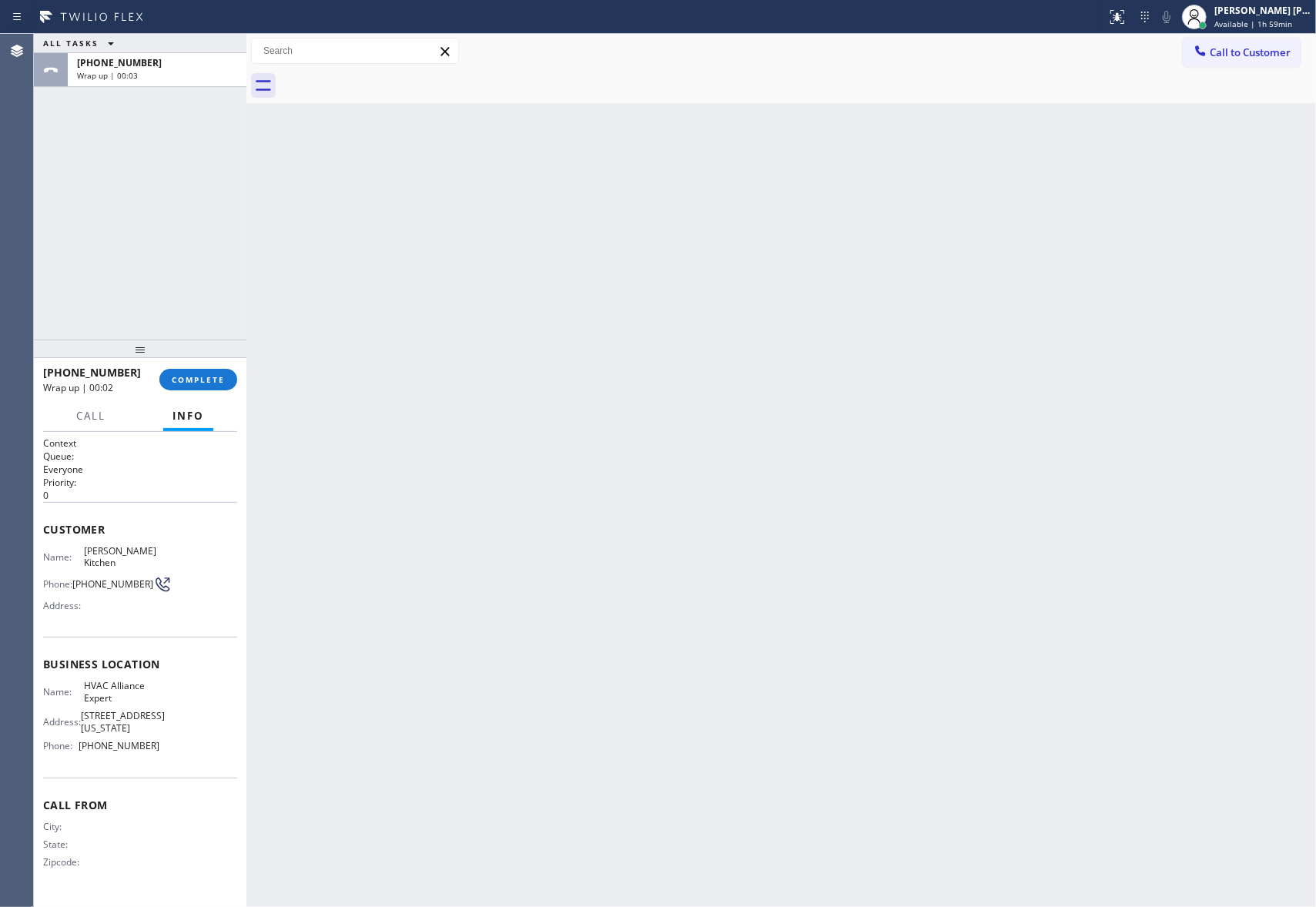
click at [388, 82] on div at bounding box center [798, 85] width 1035 height 35
click at [214, 379] on span "COMPLETE" at bounding box center [198, 379] width 53 height 11
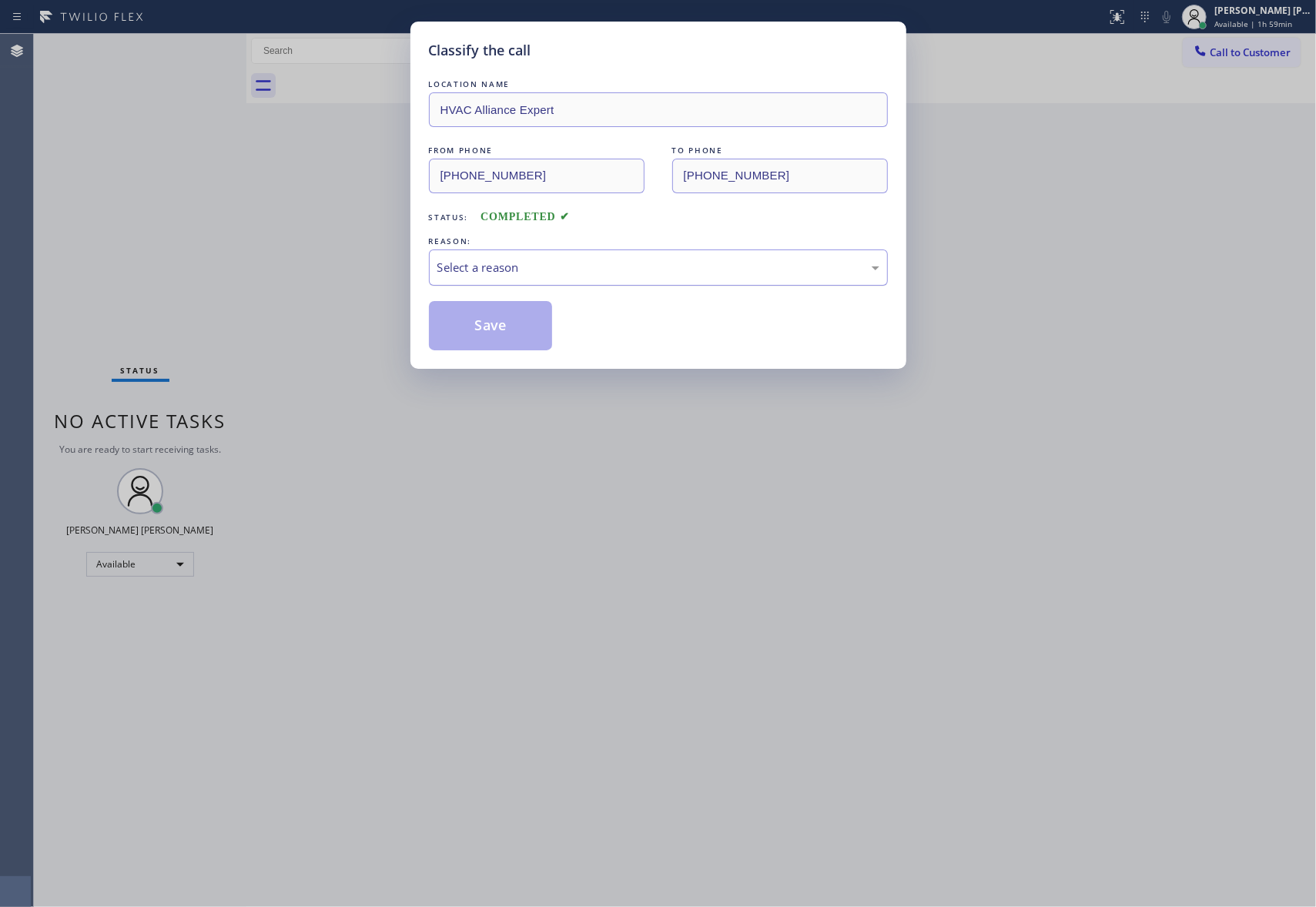
click at [590, 268] on div "Select a reason" at bounding box center [658, 268] width 442 height 18
click at [496, 324] on button "Save" at bounding box center [490, 325] width 124 height 49
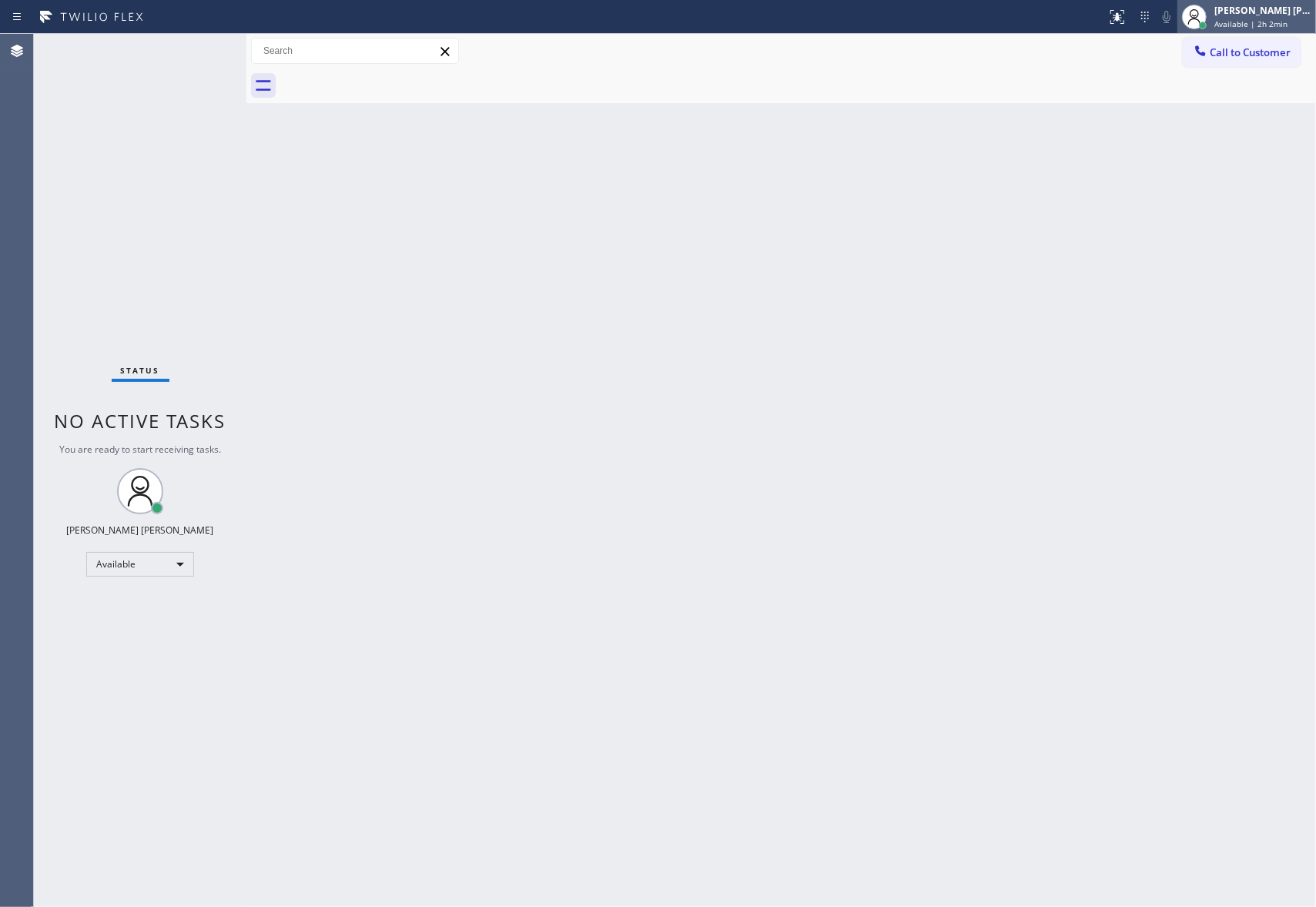
click at [1263, 13] on div "[PERSON_NAME] [PERSON_NAME]" at bounding box center [1262, 10] width 97 height 13
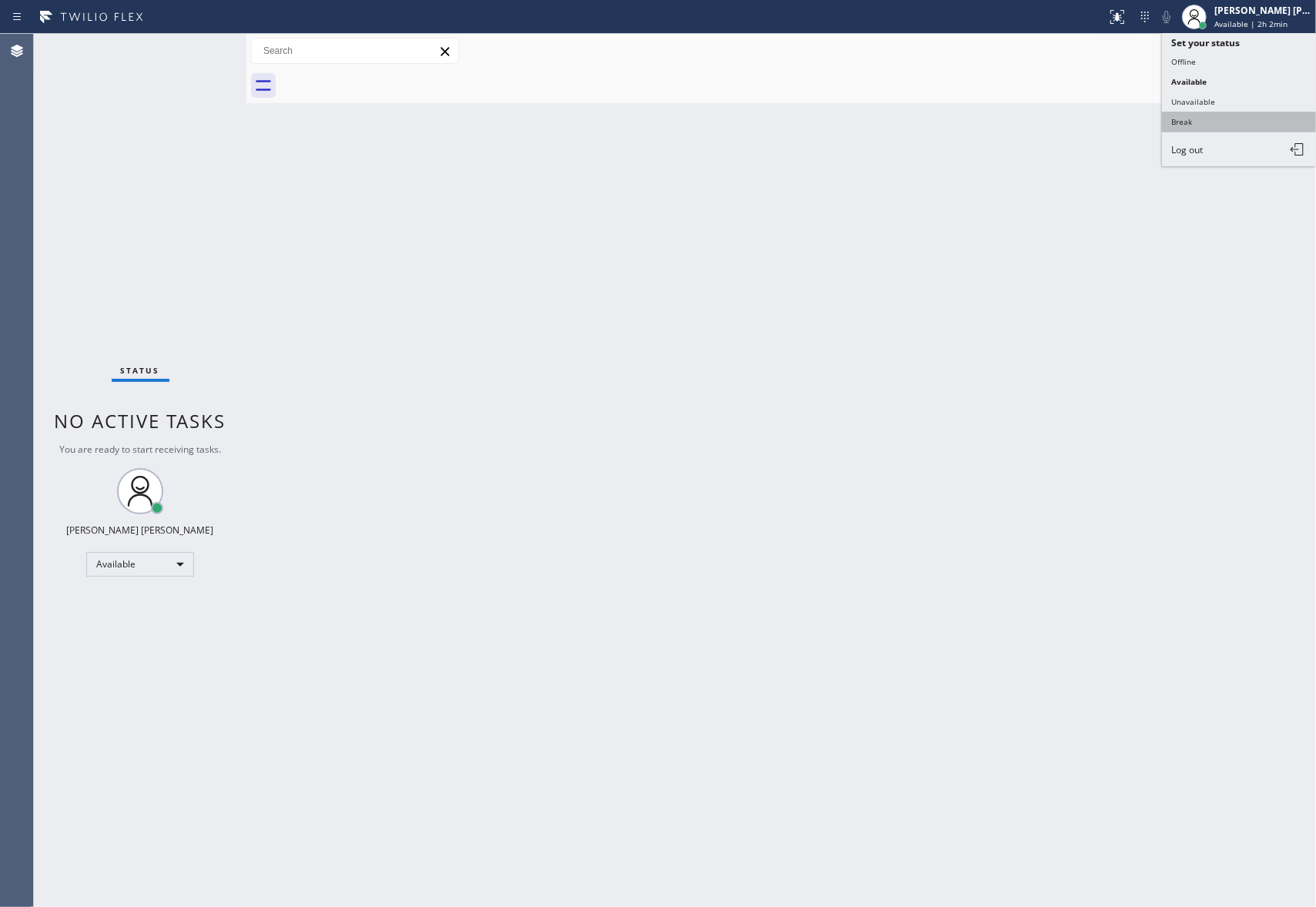
click at [1214, 123] on button "Break" at bounding box center [1239, 122] width 154 height 20
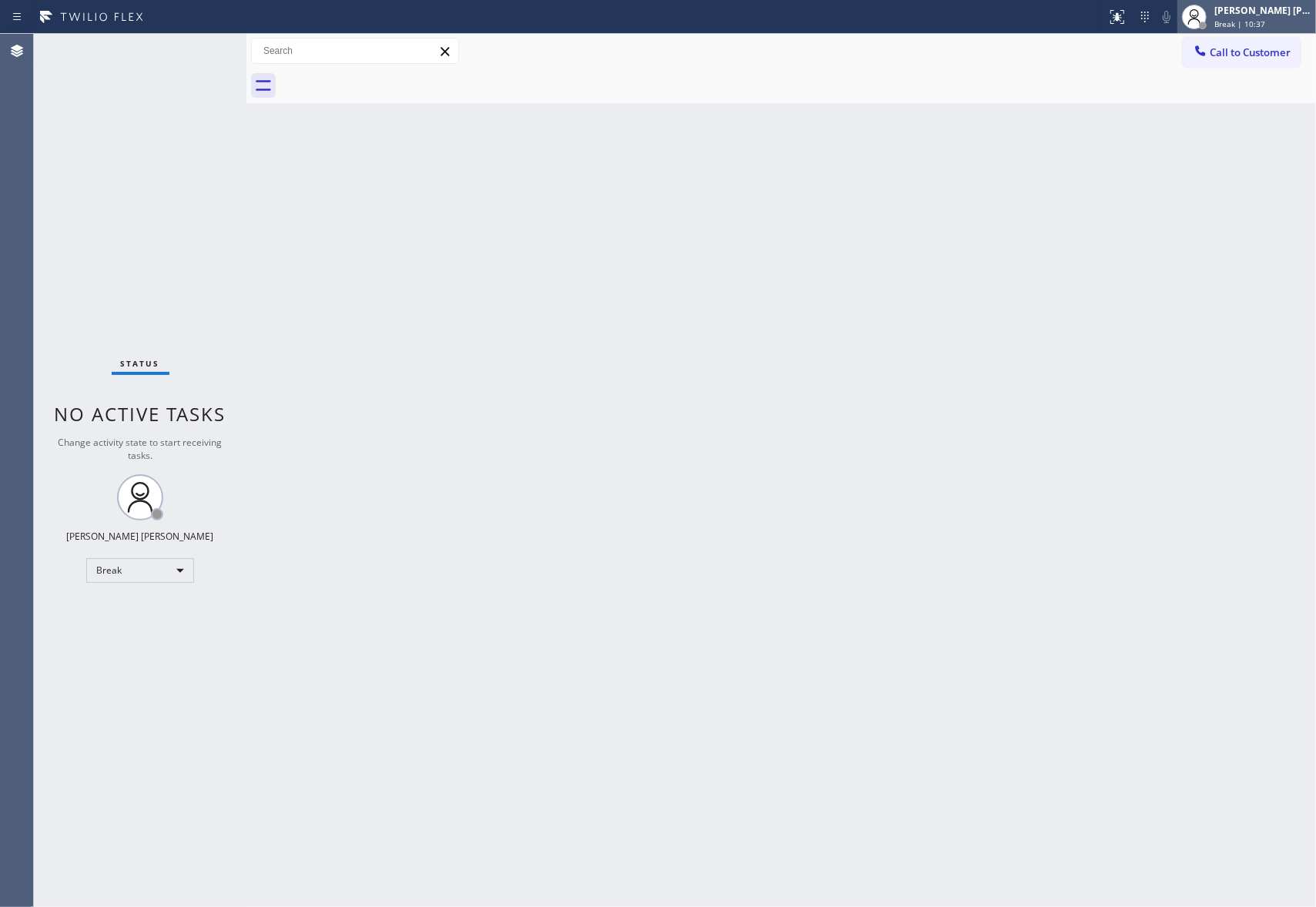
click at [1258, 10] on div "[PERSON_NAME] [PERSON_NAME]" at bounding box center [1262, 10] width 97 height 13
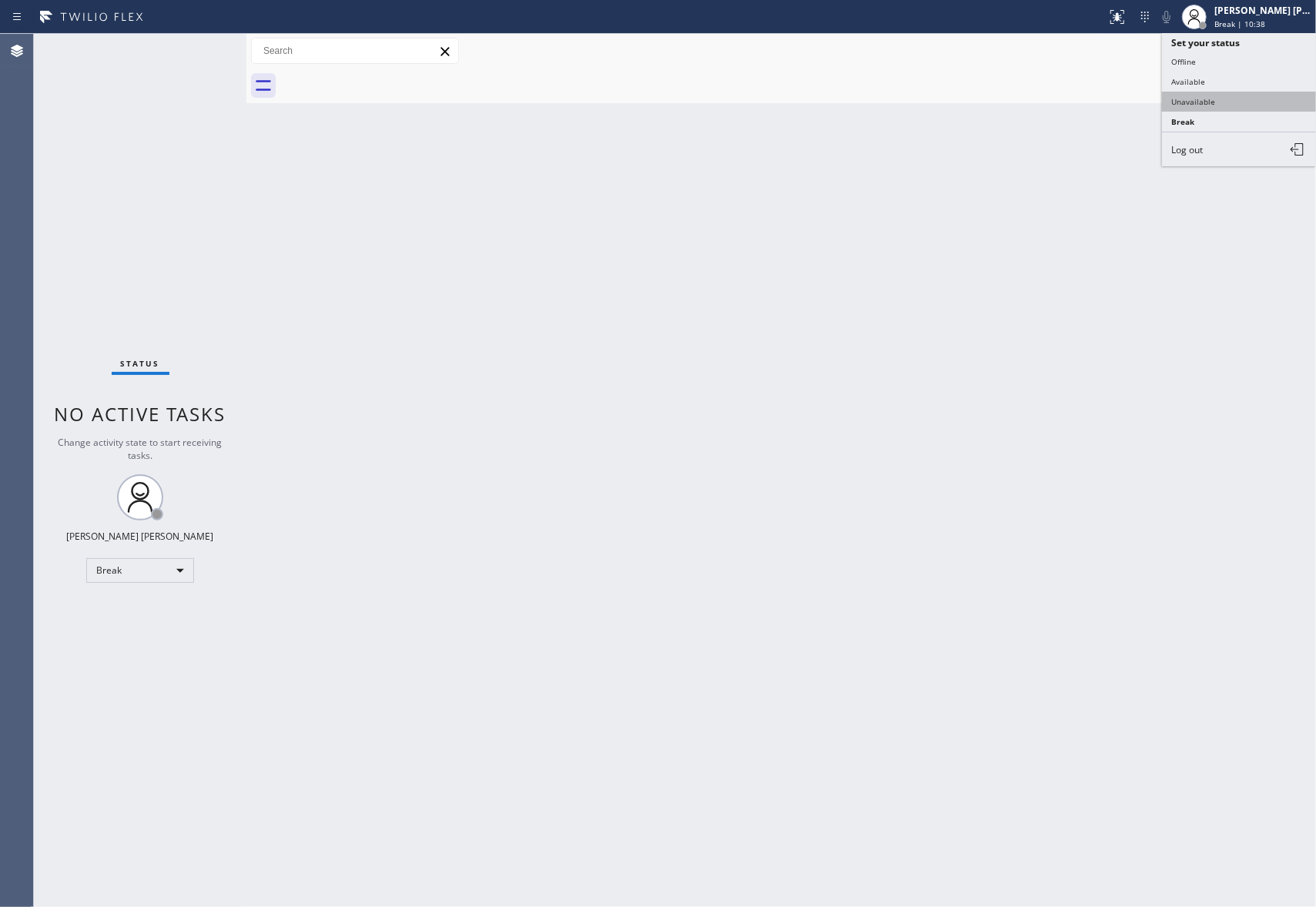
click at [1225, 103] on button "Unavailable" at bounding box center [1239, 101] width 154 height 20
click at [1294, 50] on button "Call to Customer" at bounding box center [1241, 52] width 117 height 30
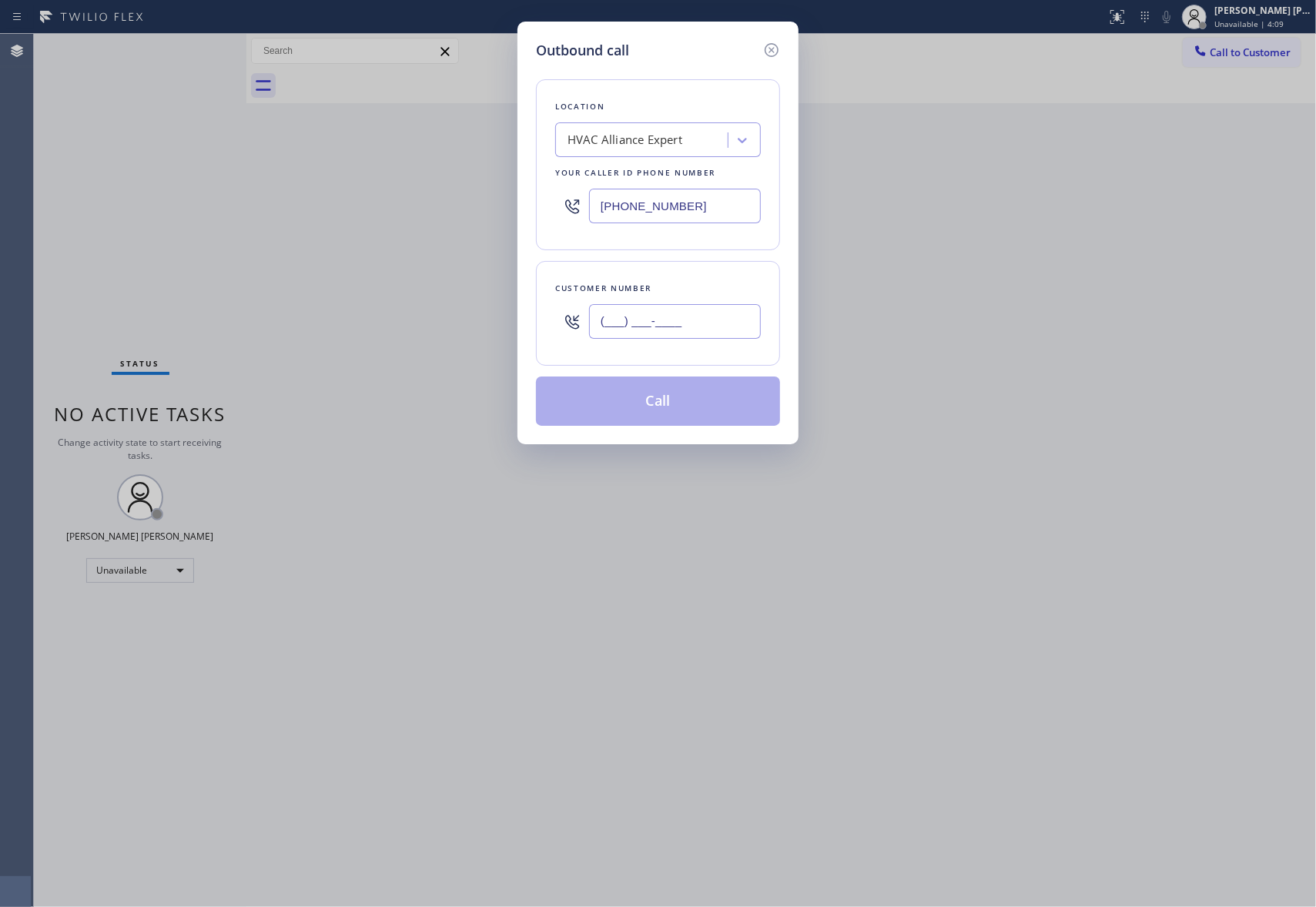
click at [699, 312] on input "(___) ___-____" at bounding box center [675, 321] width 172 height 35
paste input "512) 970-9280"
type input "[PHONE_NUMBER]"
click at [691, 403] on button "Call" at bounding box center [658, 401] width 244 height 49
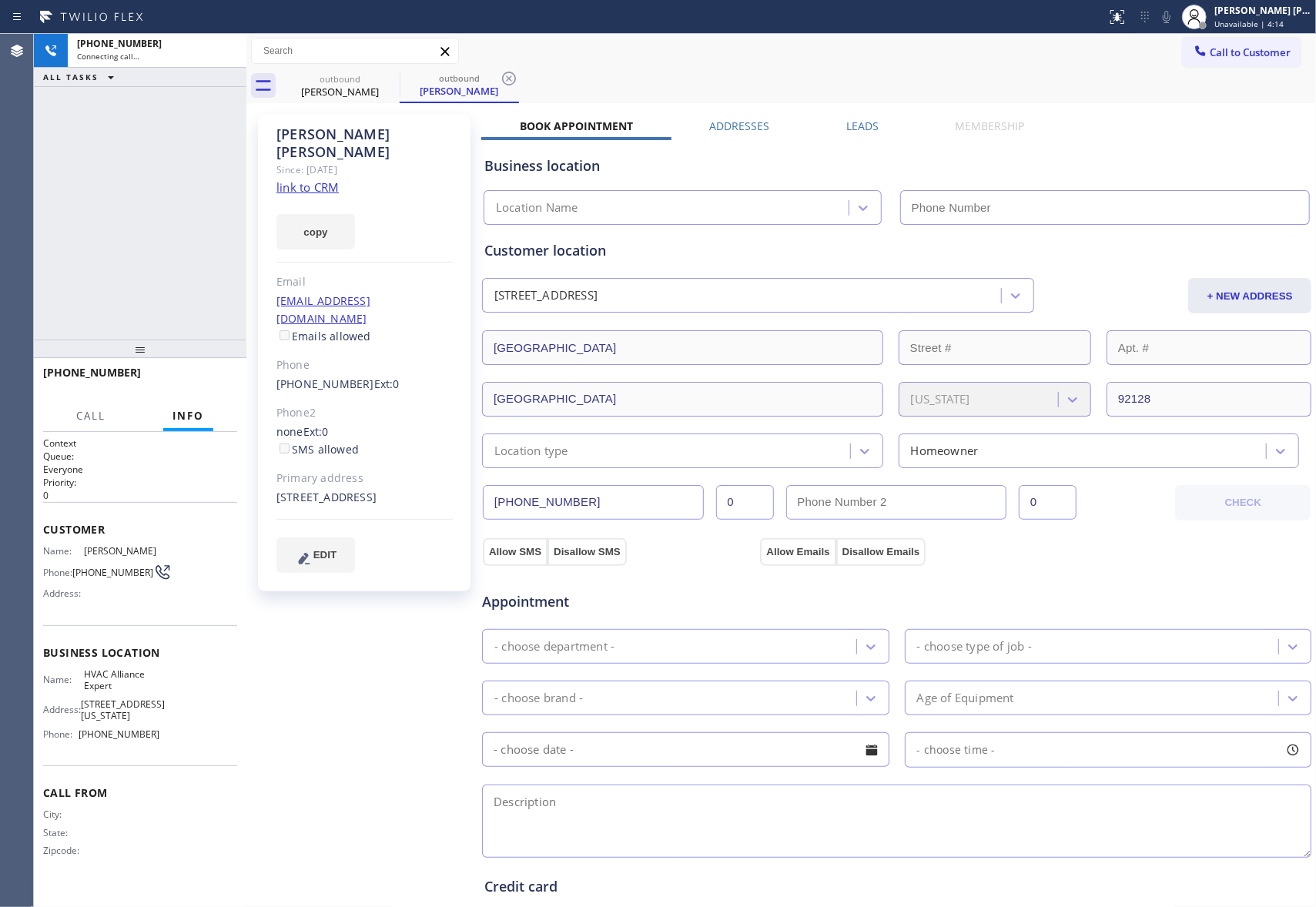
type input "[PHONE_NUMBER]"
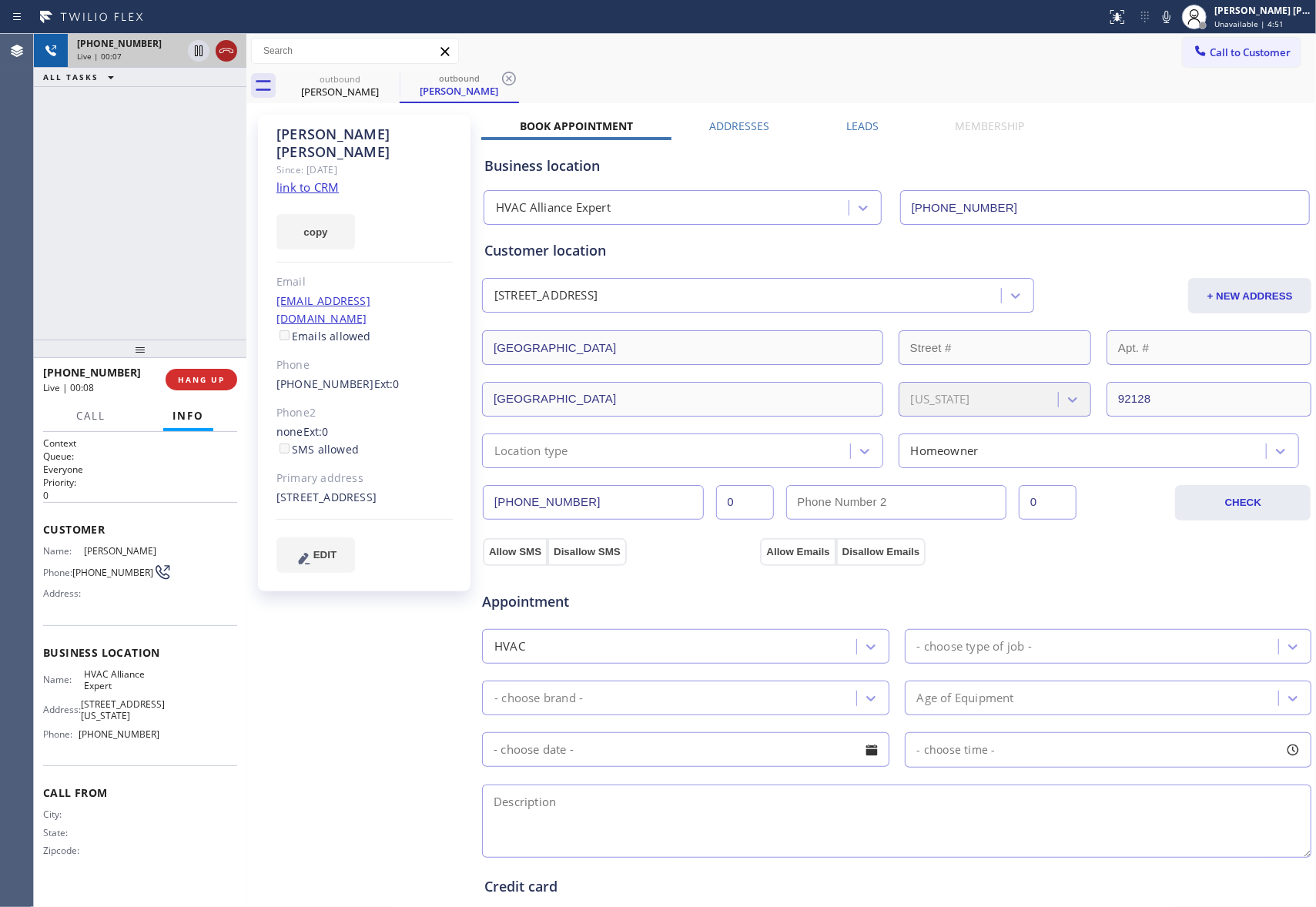
click at [231, 52] on icon at bounding box center [226, 50] width 13 height 4
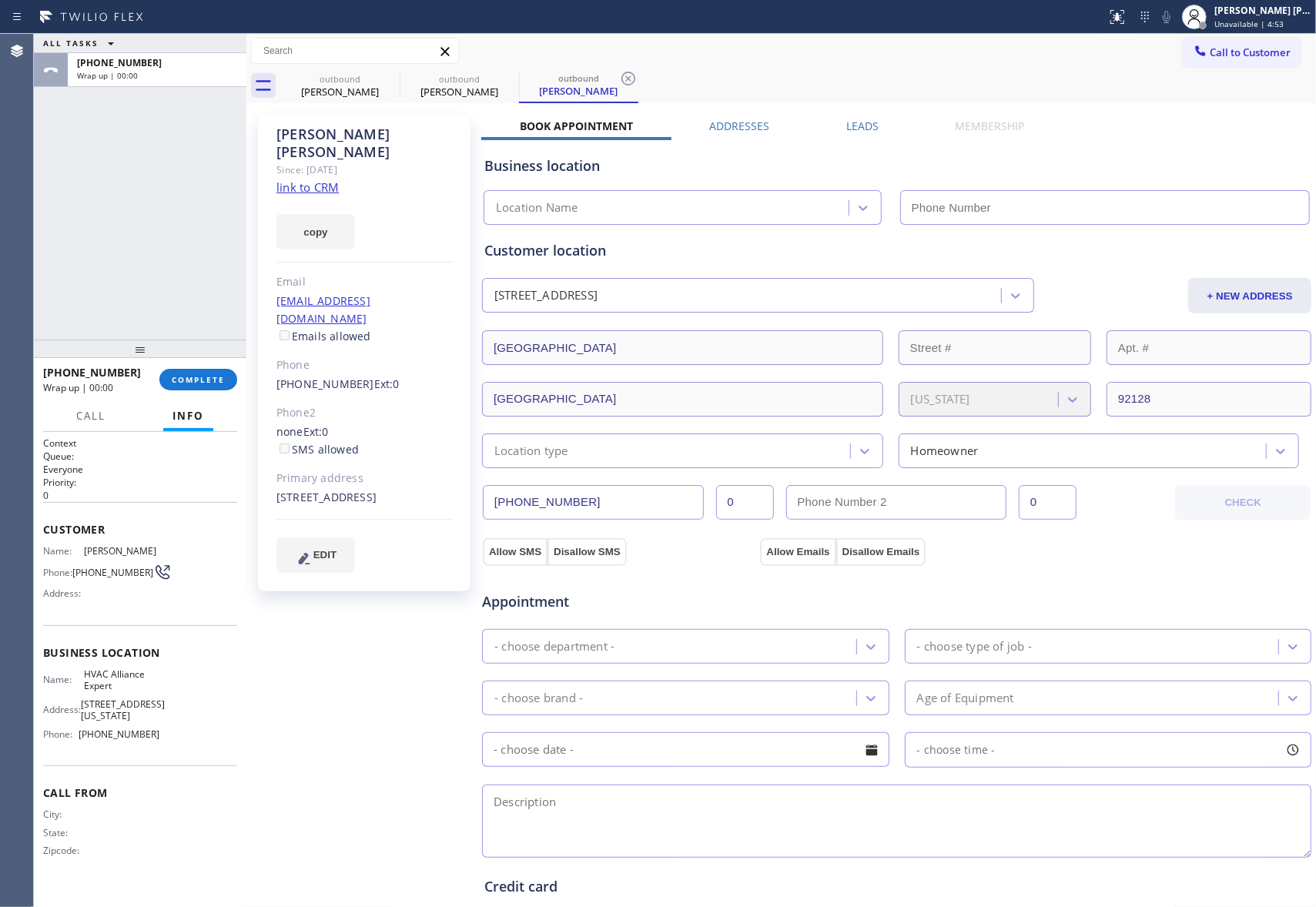
type input "[PHONE_NUMBER]"
drag, startPoint x: 367, startPoint y: 93, endPoint x: 386, endPoint y: 77, distance: 24.8
click at [367, 94] on div "[PERSON_NAME]" at bounding box center [340, 91] width 117 height 13
click at [386, 77] on icon at bounding box center [389, 78] width 19 height 19
click at [499, 75] on icon at bounding box center [508, 78] width 19 height 19
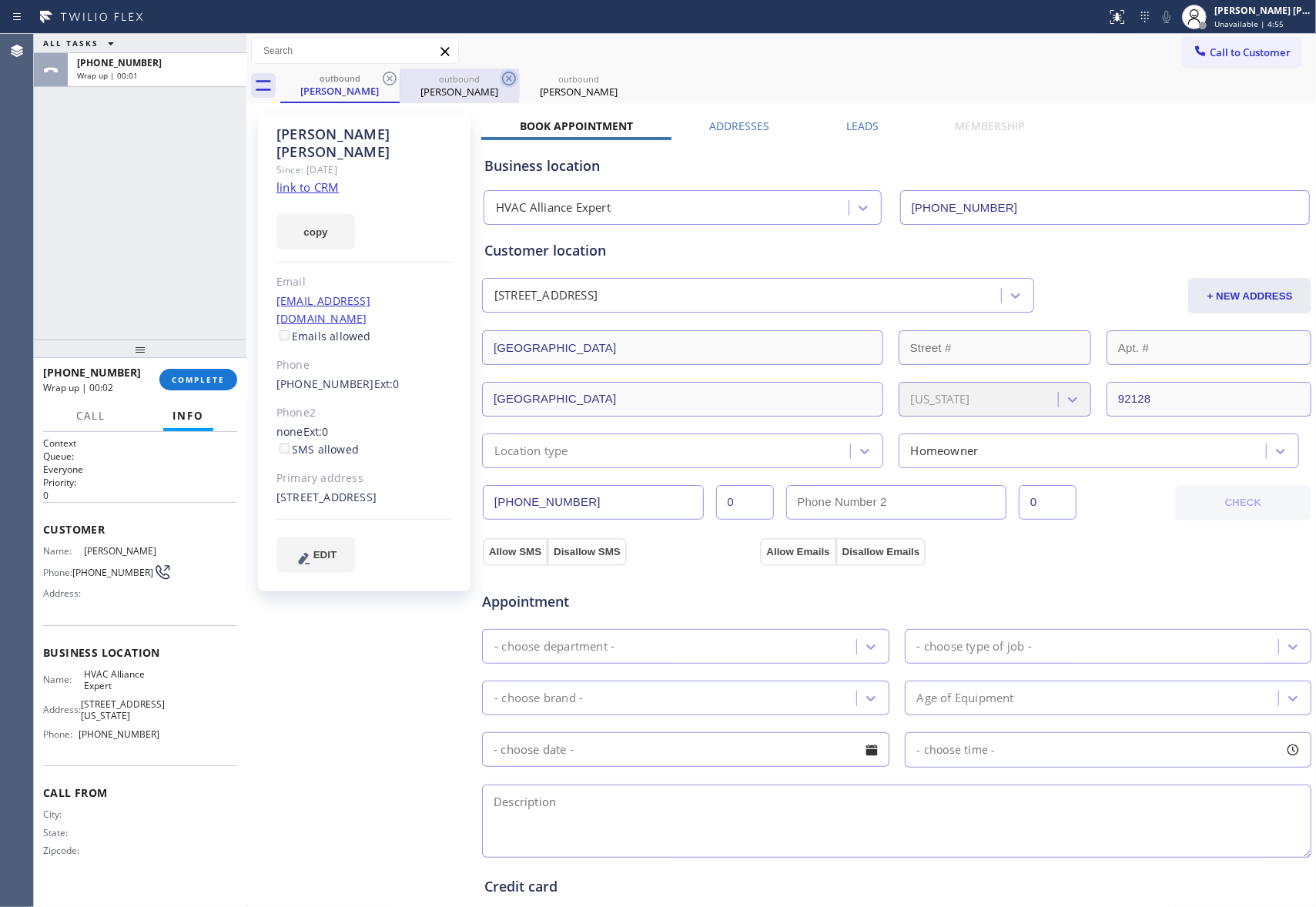
click at [0, 0] on icon at bounding box center [0, 0] width 0 height 0
click at [388, 75] on div "outbound [PERSON_NAME] outbound [PERSON_NAME] outbound [PERSON_NAME]" at bounding box center [798, 85] width 1035 height 35
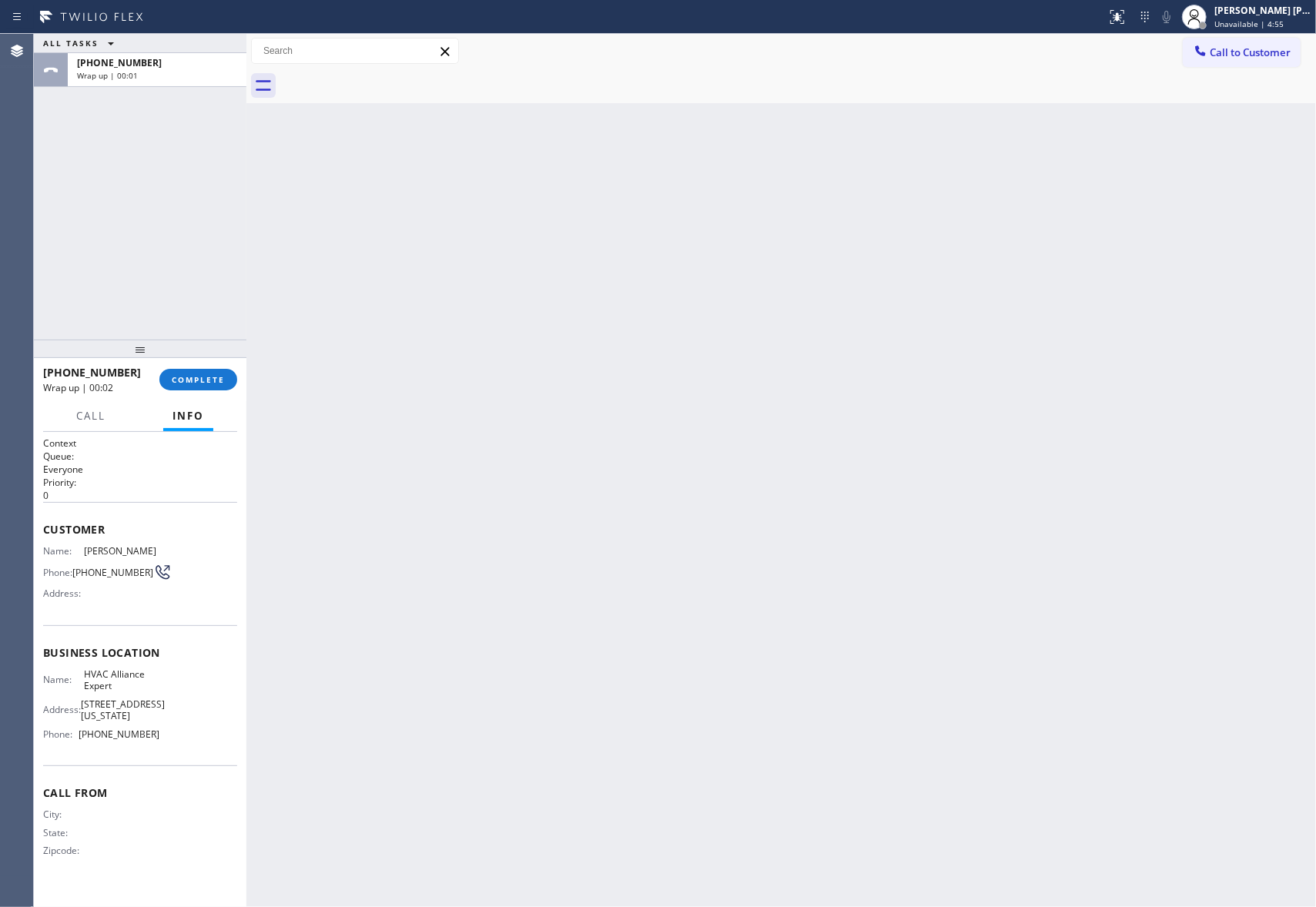
click at [388, 75] on div at bounding box center [798, 85] width 1035 height 35
click at [210, 374] on span "COMPLETE" at bounding box center [198, 379] width 53 height 11
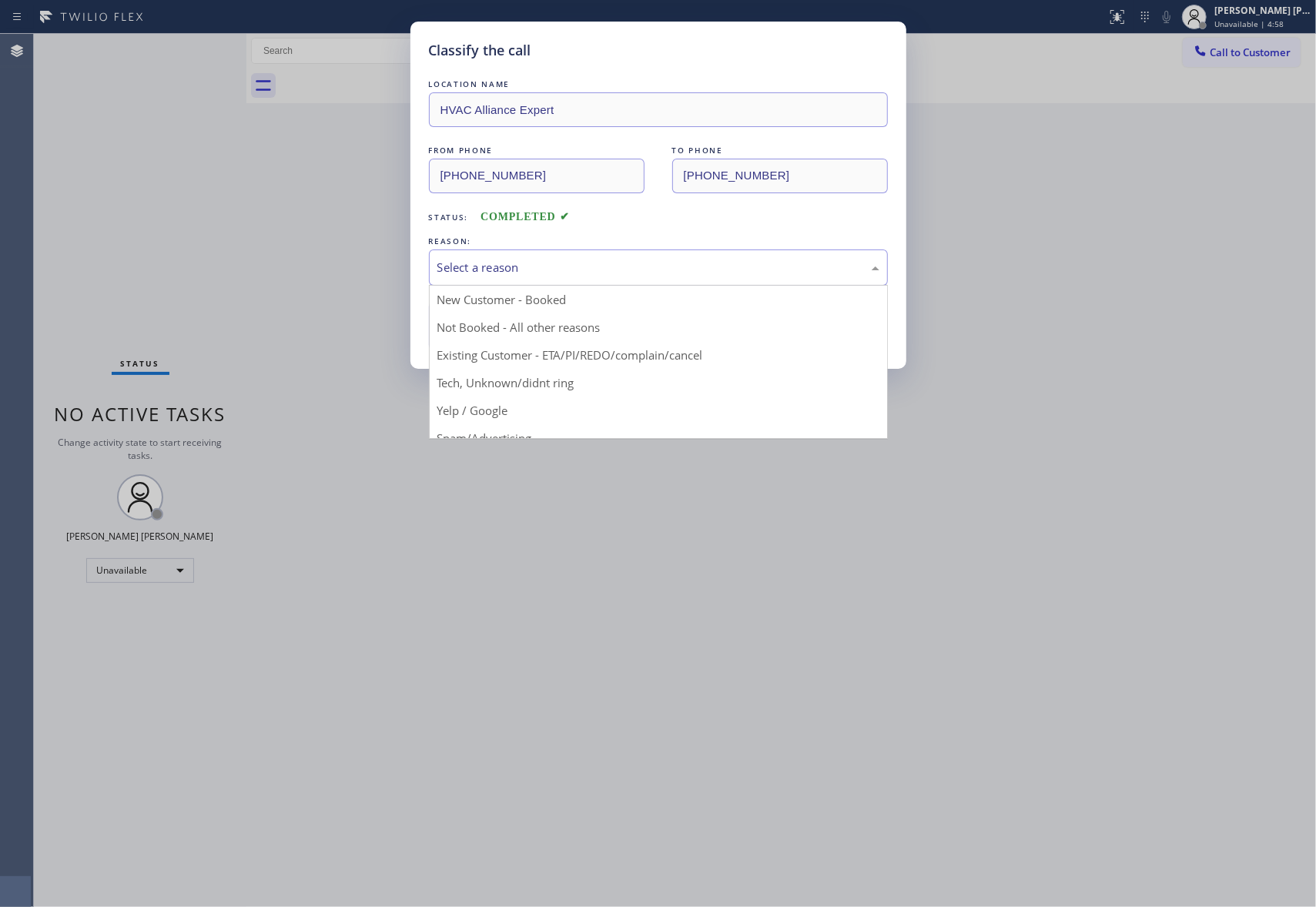
click at [687, 263] on div "Select a reason" at bounding box center [658, 268] width 442 height 18
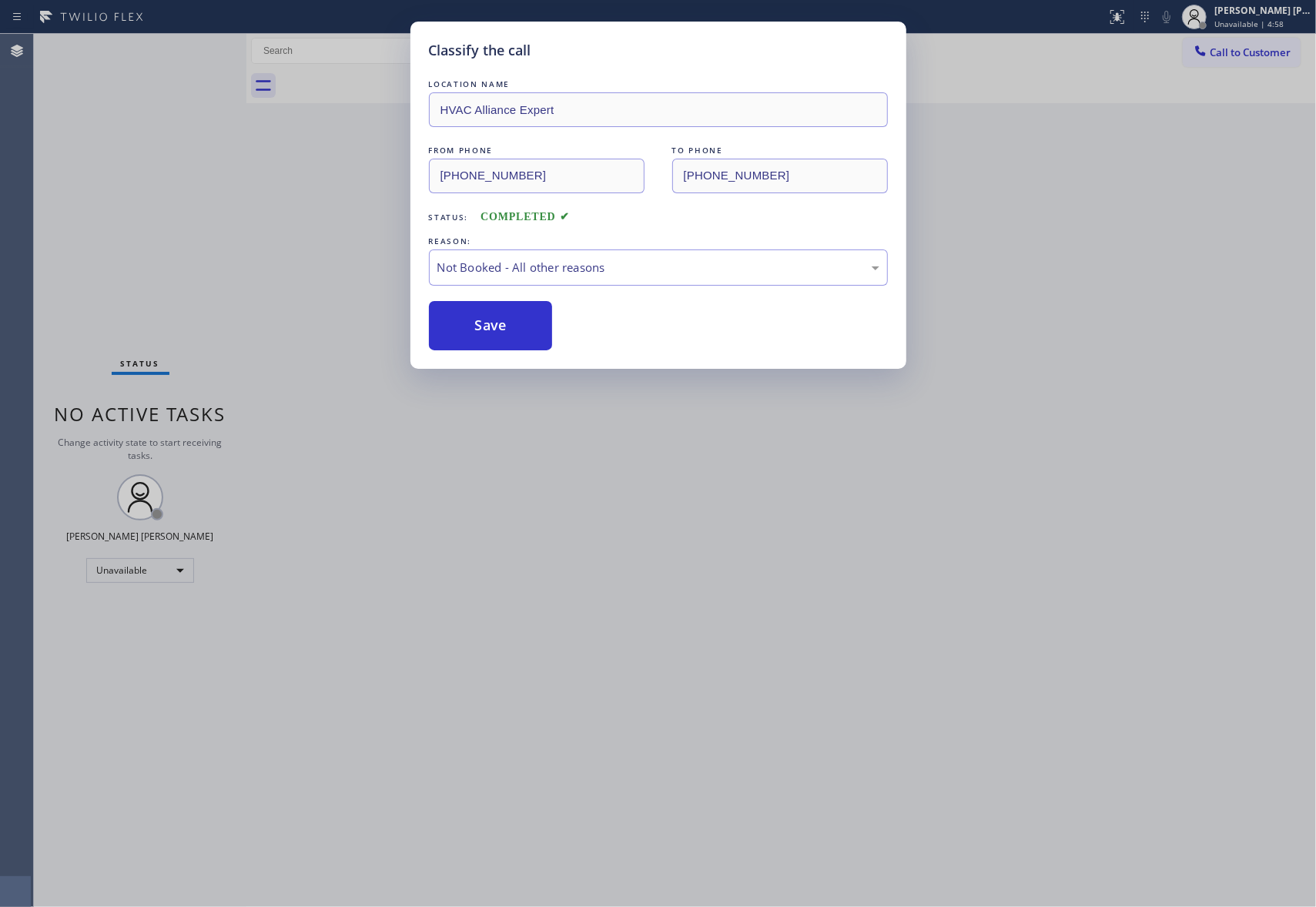
click at [499, 324] on button "Save" at bounding box center [490, 325] width 124 height 49
click at [1294, 20] on div "Classify the call LOCATION NAME HVAC Alliance Expert FROM PHONE [PHONE_NUMBER] …" at bounding box center [658, 454] width 1316 height 907
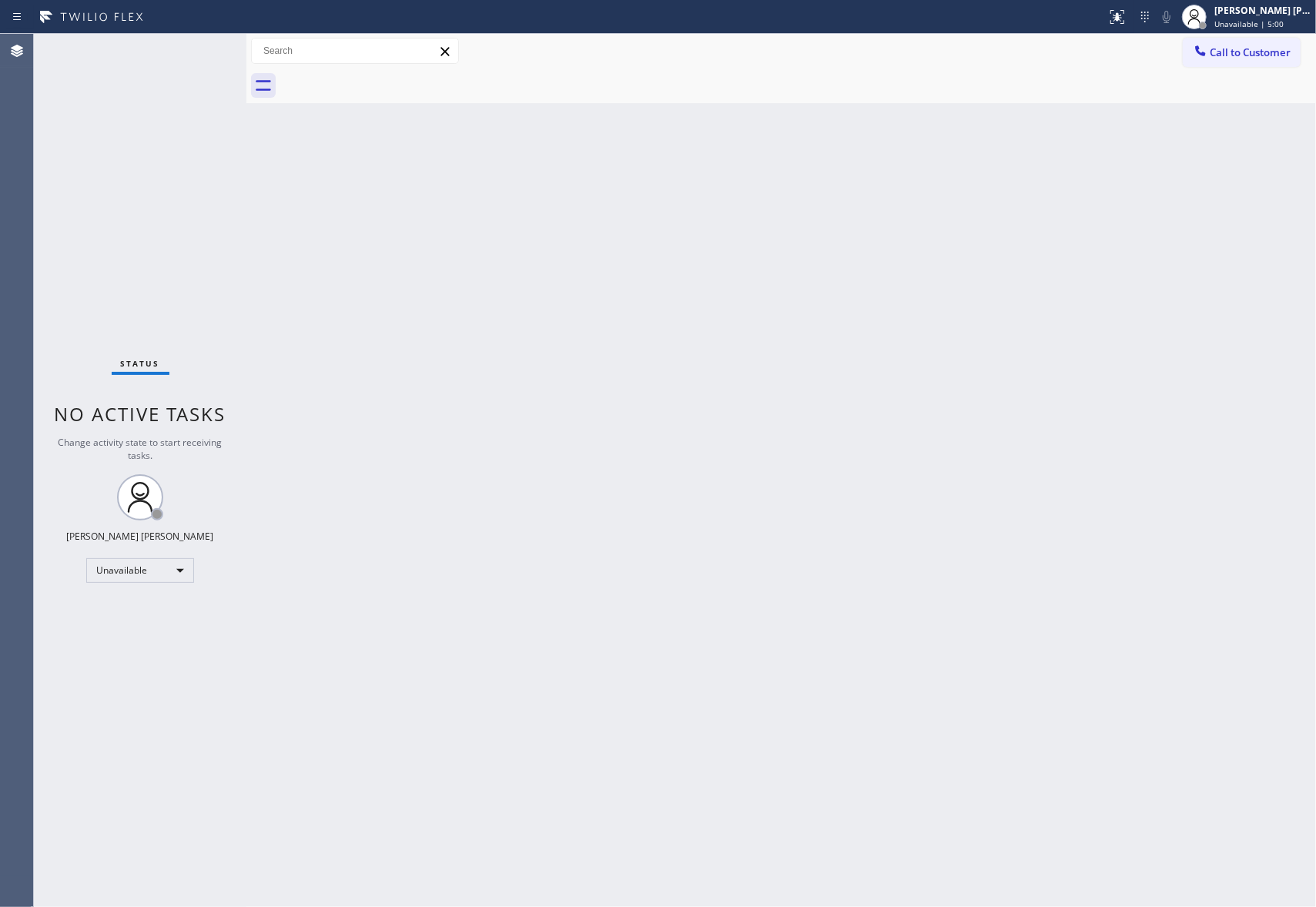
click at [1294, 20] on div "Unavailable | 5:00" at bounding box center [1262, 24] width 97 height 11
click at [1242, 68] on button "Offline" at bounding box center [1239, 62] width 154 height 20
click at [1279, 16] on div "[PERSON_NAME] [PERSON_NAME]" at bounding box center [1262, 10] width 97 height 13
click at [1226, 84] on button "Available" at bounding box center [1239, 82] width 154 height 20
click at [1263, 49] on span "Call to Customer" at bounding box center [1250, 52] width 81 height 13
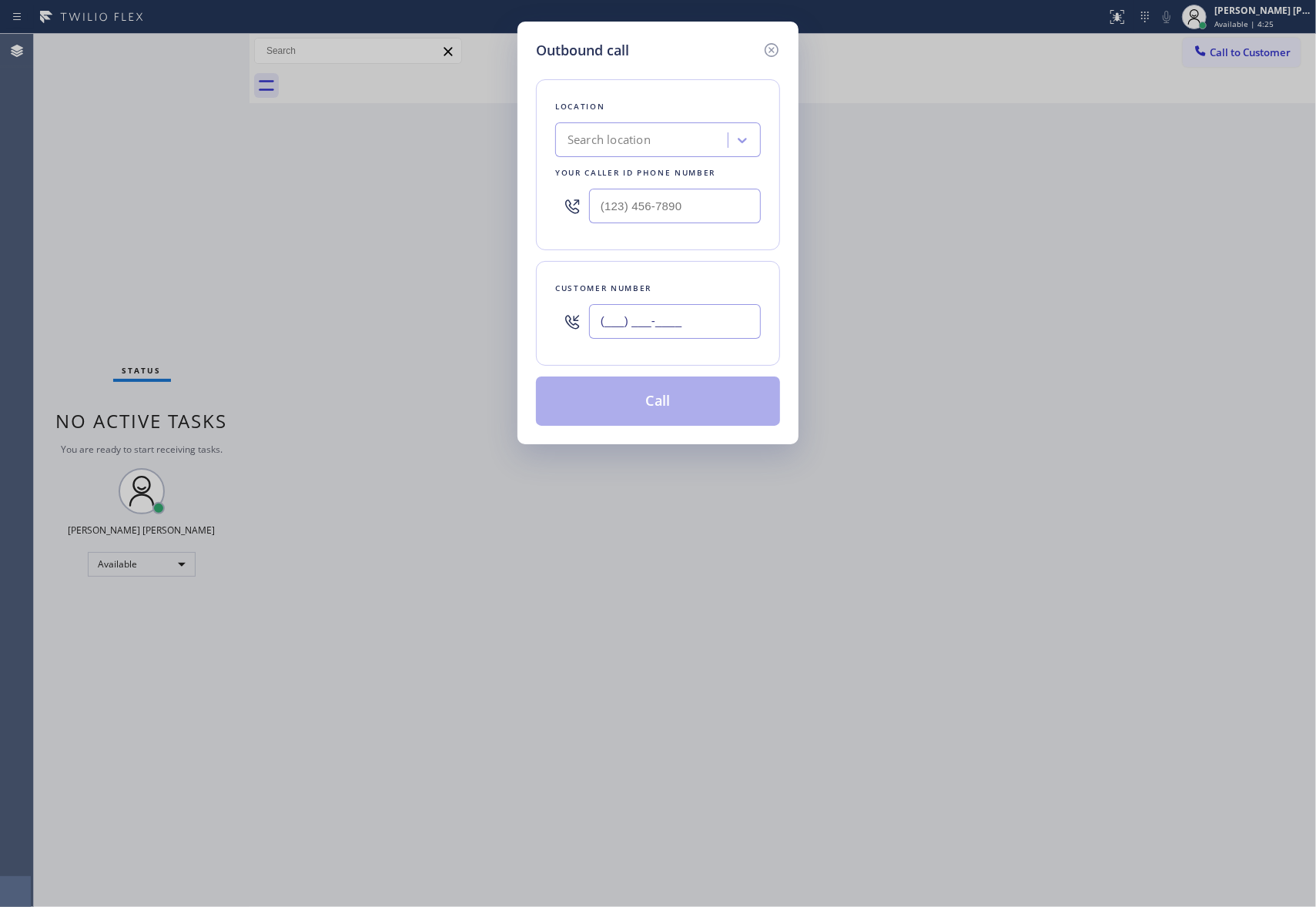
click at [737, 322] on input "(___) ___-____" at bounding box center [675, 321] width 172 height 35
paste input "949) 423-4223"
drag, startPoint x: 706, startPoint y: 326, endPoint x: 543, endPoint y: 330, distance: 163.0
click at [543, 330] on div "Customer number (949) 423-4223" at bounding box center [658, 313] width 244 height 105
paste input "770) 653-9158"
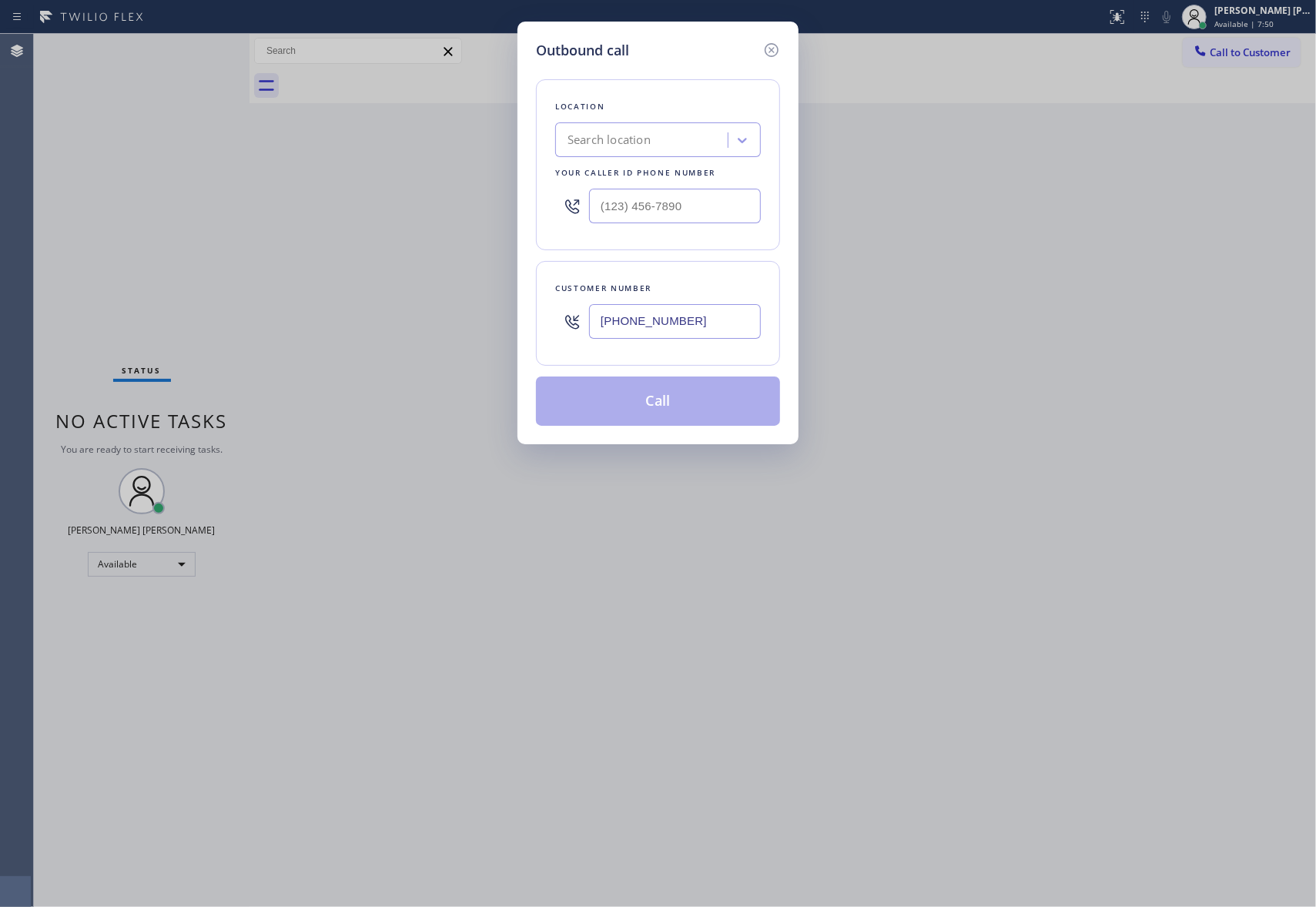
type input "(770) 653-9158"
click at [662, 144] on div "Search location" at bounding box center [643, 141] width 168 height 27
type input "hvac alliance expert"
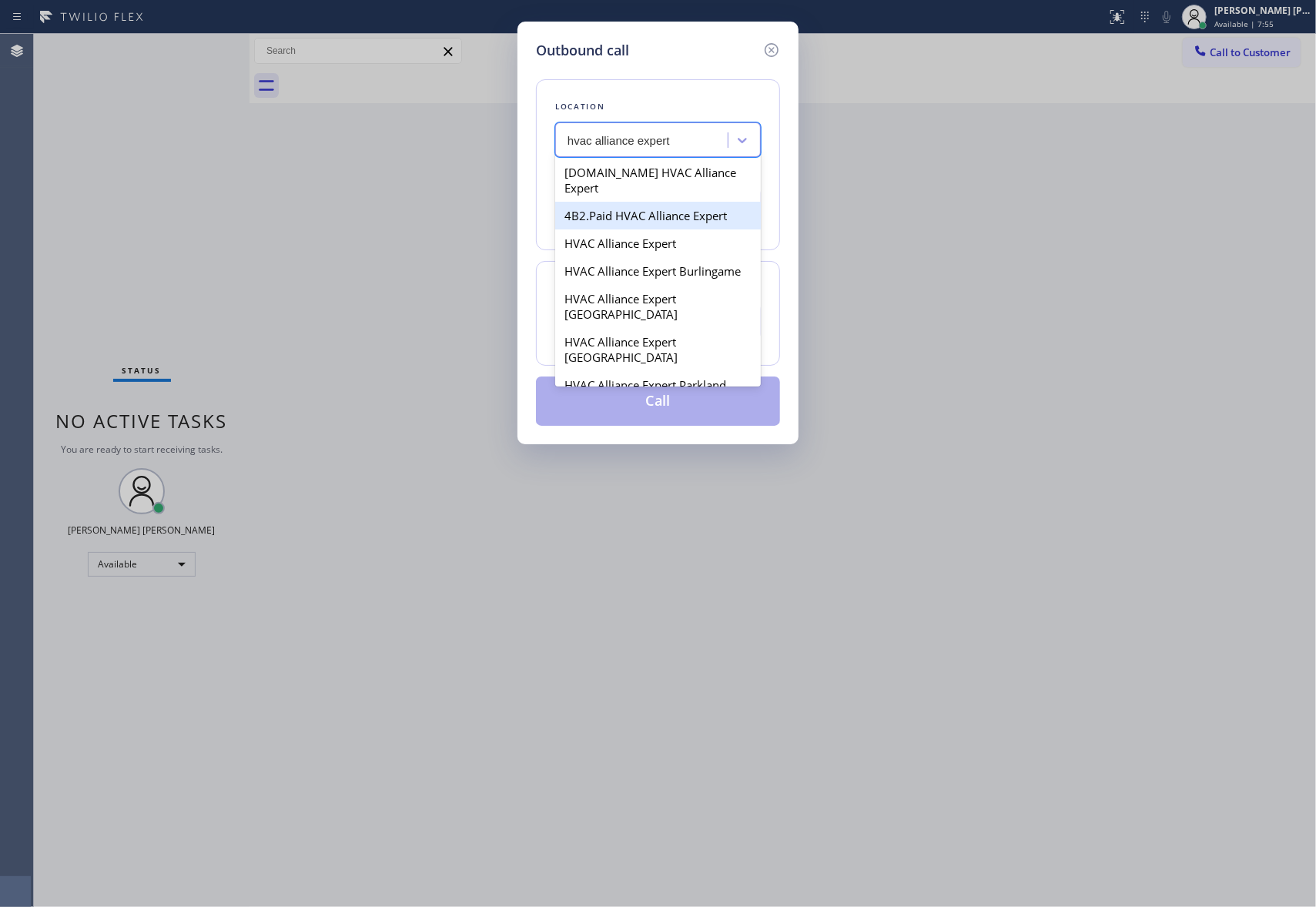
click at [642, 204] on div "4B2.Paid HVAC Alliance Expert" at bounding box center [657, 215] width 205 height 28
type input "[PHONE_NUMBER]"
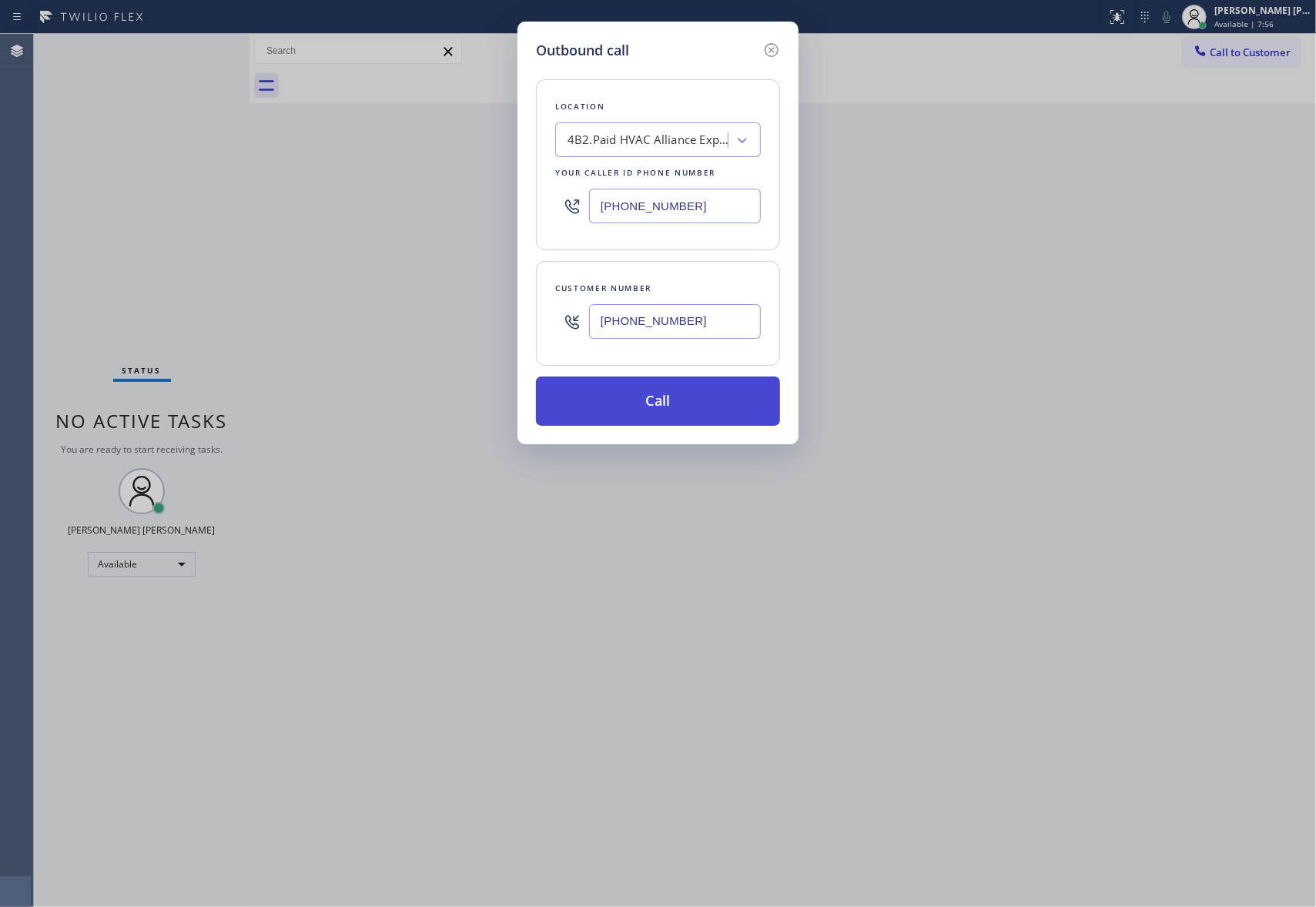
click at [646, 410] on button "Call" at bounding box center [658, 401] width 244 height 49
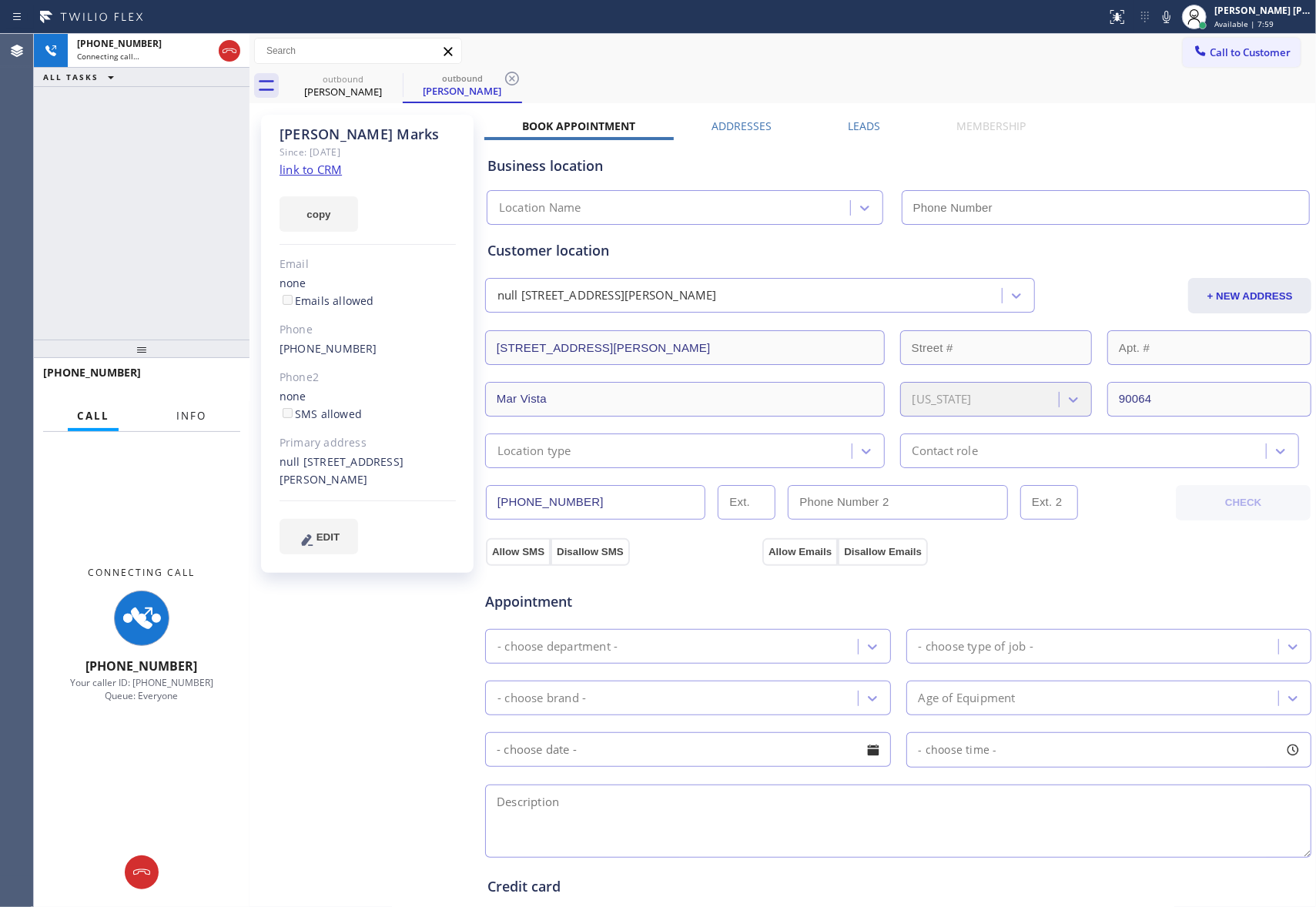
click at [185, 411] on span "Info" at bounding box center [191, 415] width 30 height 13
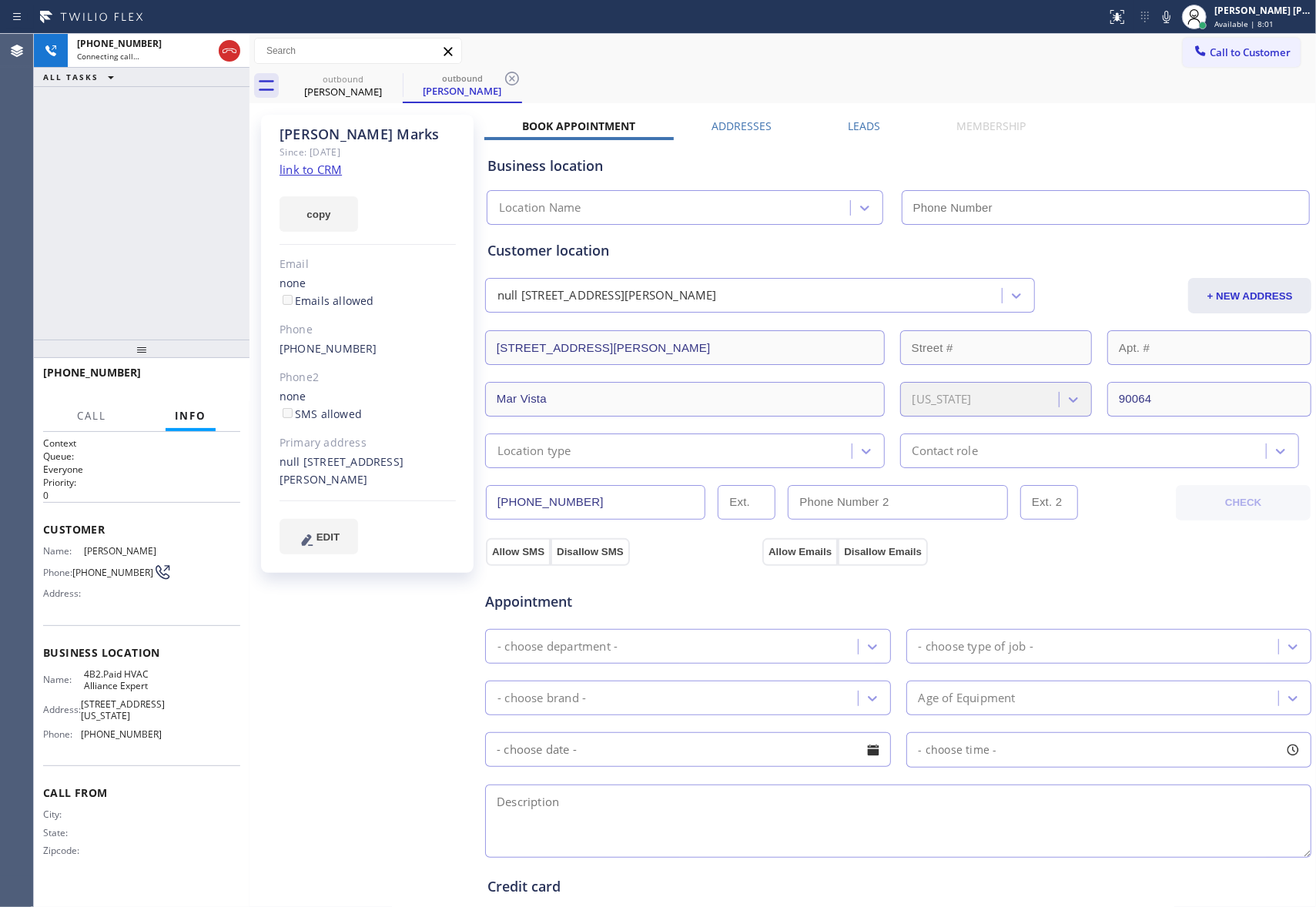
type input "[PHONE_NUMBER]"
drag, startPoint x: 195, startPoint y: 384, endPoint x: 217, endPoint y: 368, distance: 27.2
click at [195, 384] on button "HANG UP" at bounding box center [204, 379] width 72 height 22
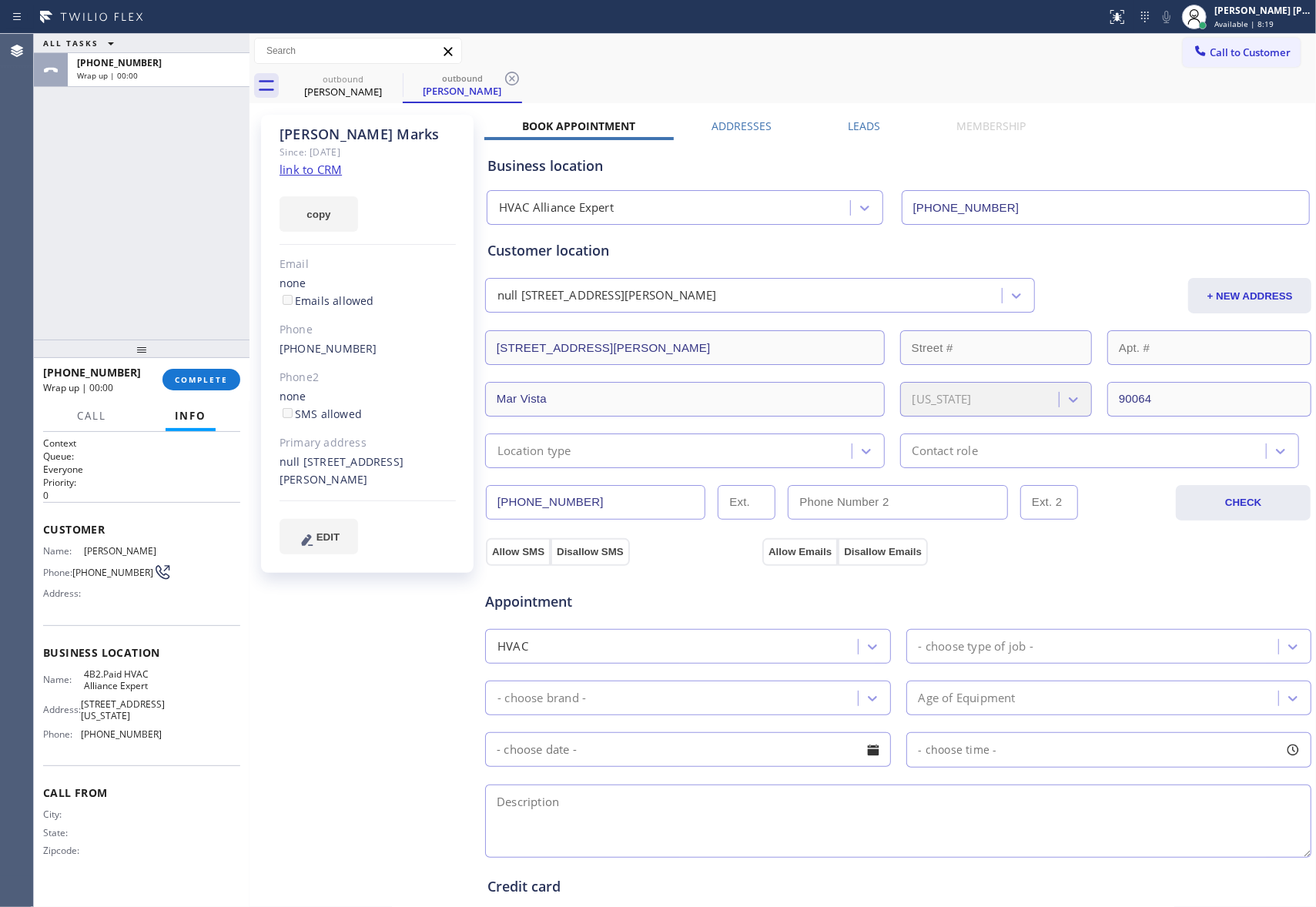
click at [848, 127] on label "Leads" at bounding box center [864, 125] width 32 height 14
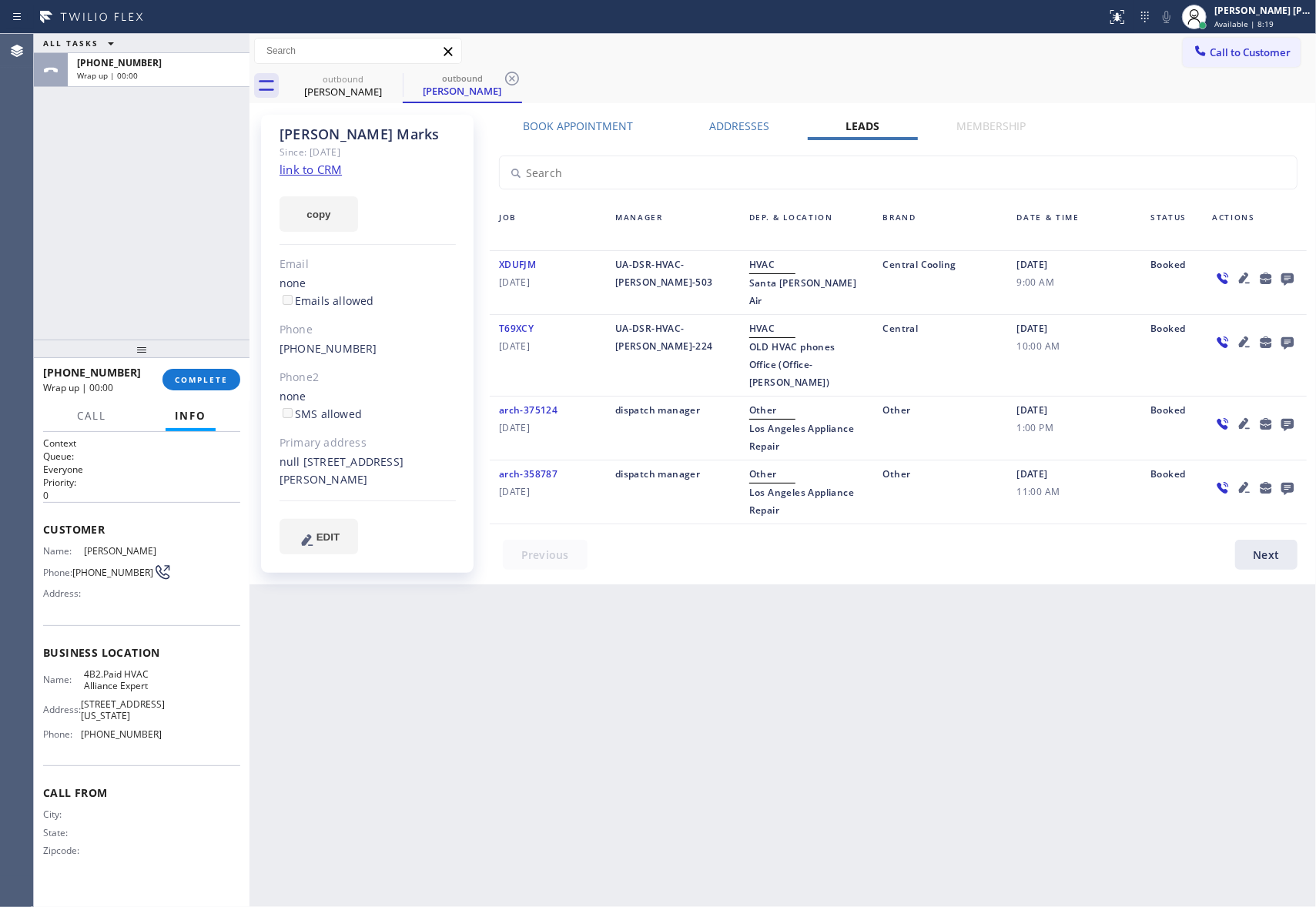
click at [1285, 277] on icon at bounding box center [1287, 280] width 13 height 13
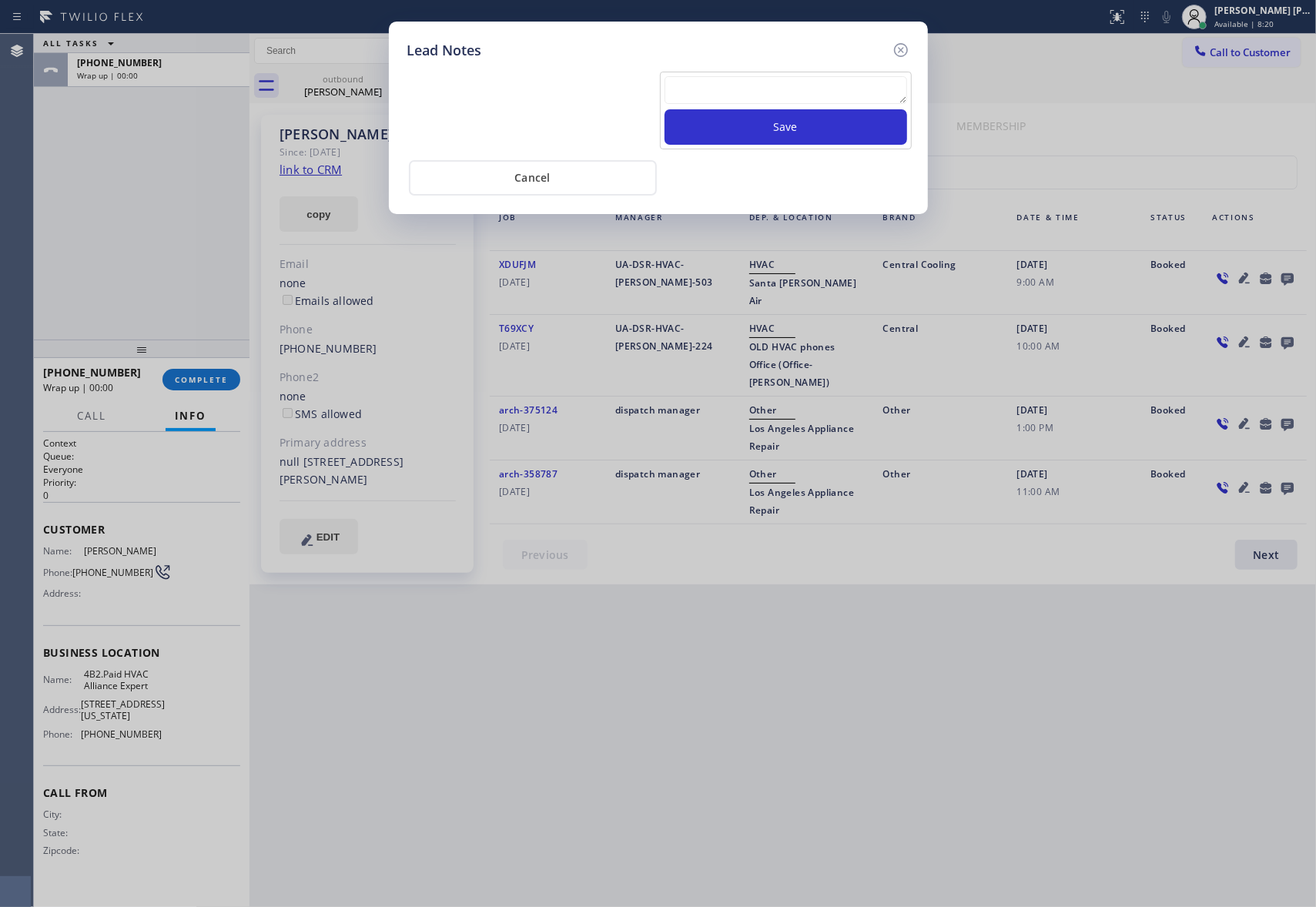
click at [848, 90] on textarea at bounding box center [785, 90] width 243 height 28
paste textarea "VM | please transfer if cx calls back"
type textarea "VM | please transfer if cx calls back"
click at [848, 124] on button "Save" at bounding box center [785, 127] width 243 height 36
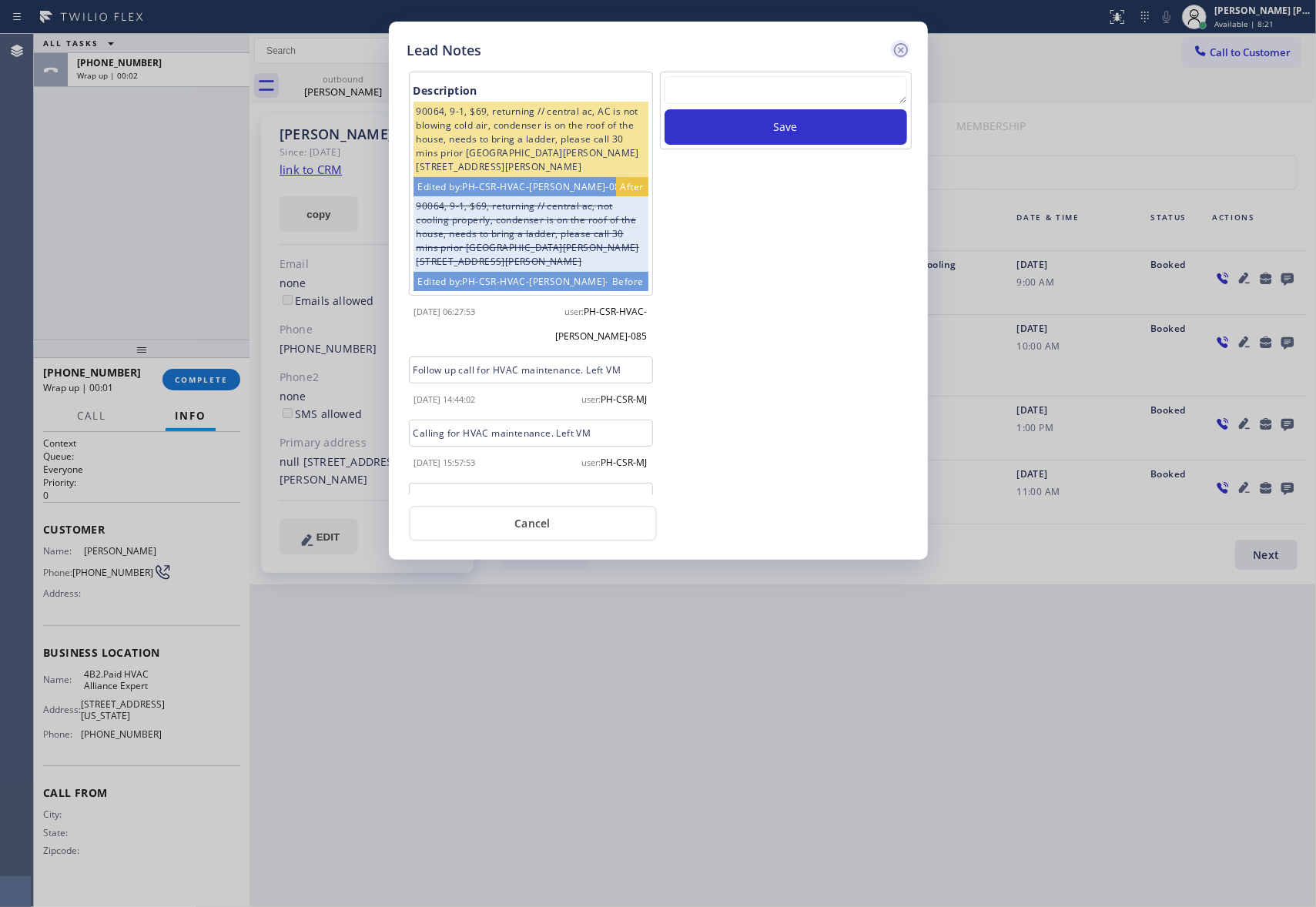
click at [901, 44] on icon at bounding box center [901, 50] width 19 height 19
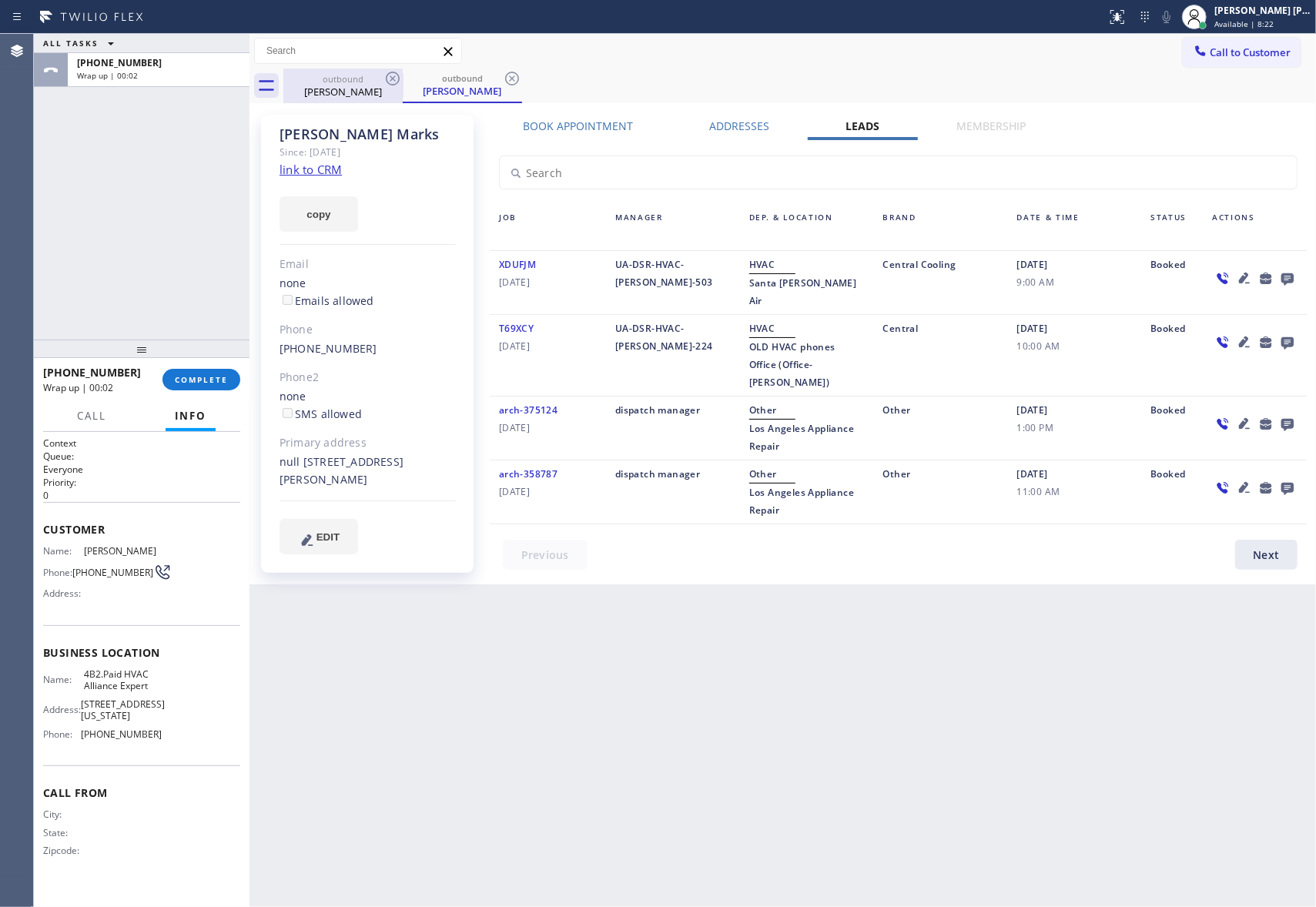
click at [361, 74] on div "outbound" at bounding box center [343, 79] width 117 height 12
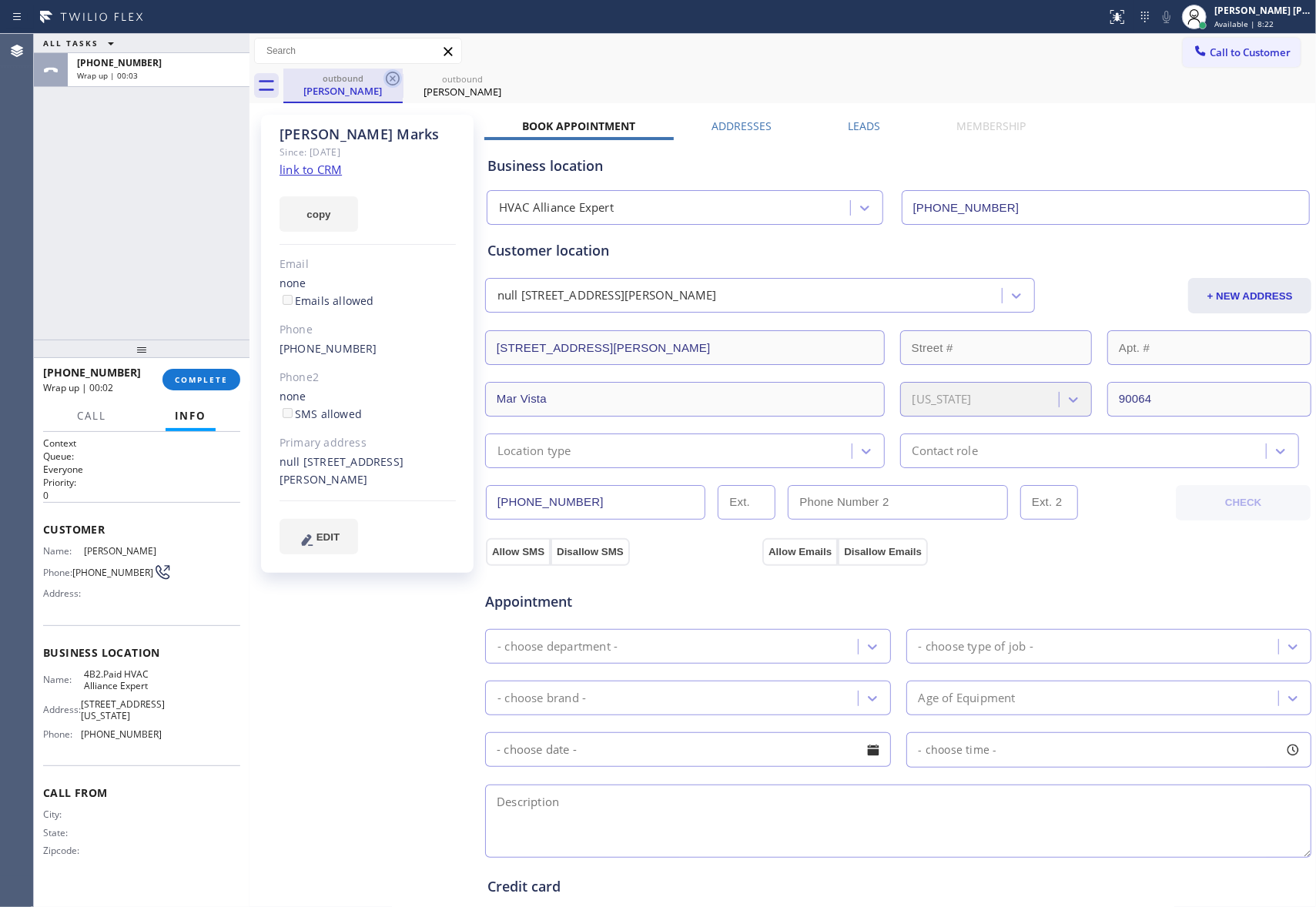
click at [401, 71] on icon at bounding box center [393, 78] width 19 height 19
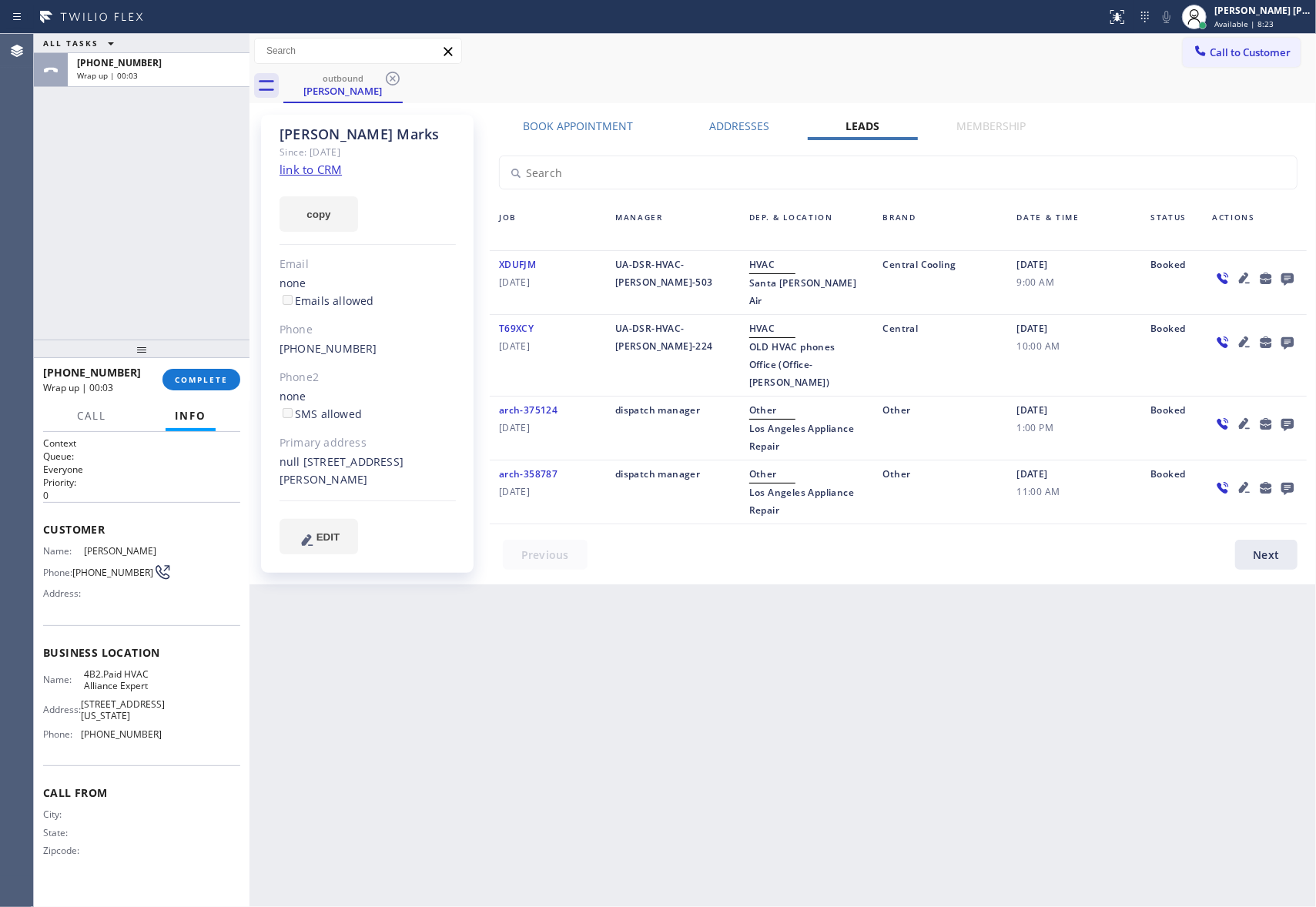
click at [401, 71] on icon at bounding box center [393, 78] width 19 height 19
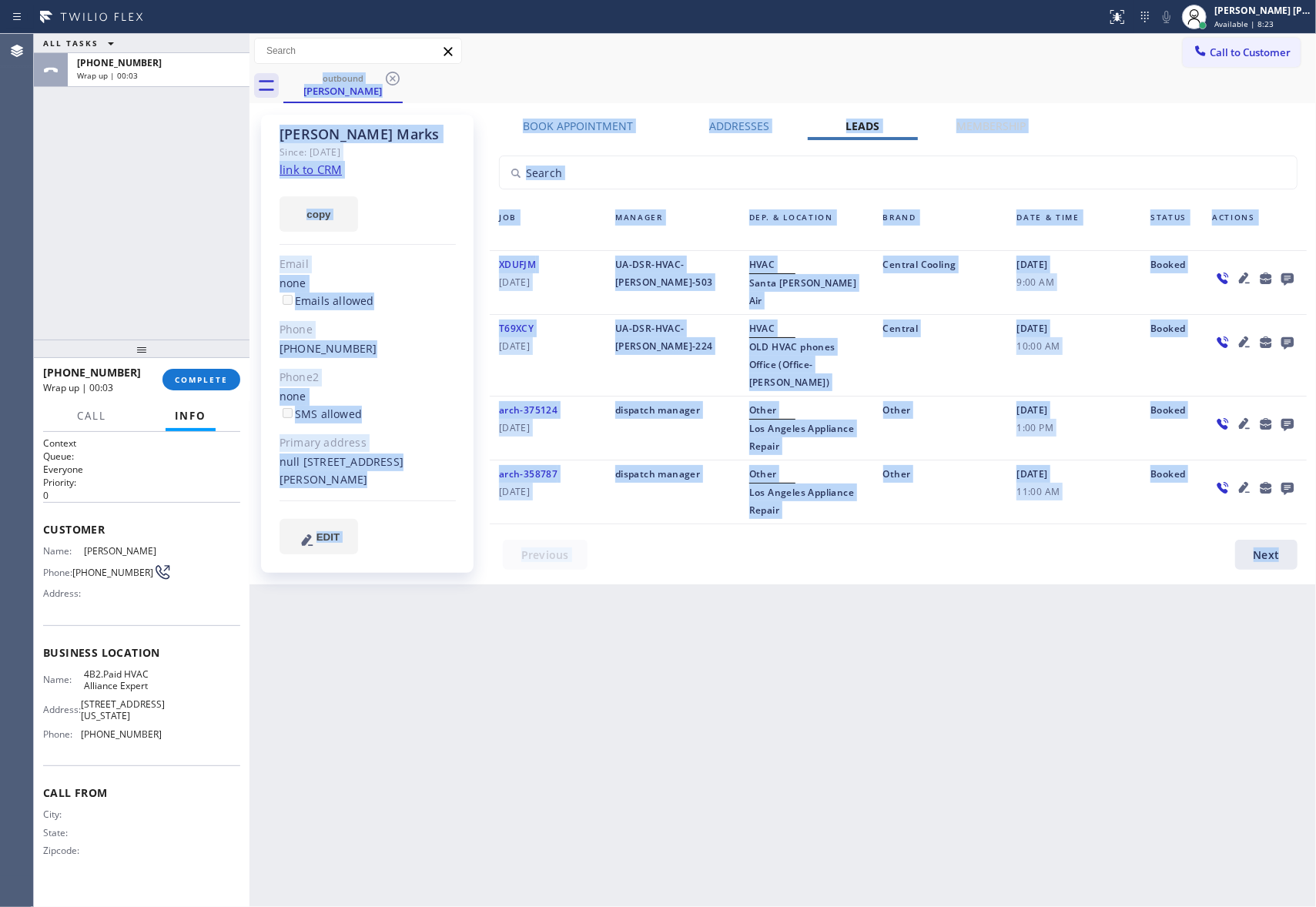
click at [401, 71] on div "outbound Laura Marks" at bounding box center [800, 85] width 1033 height 35
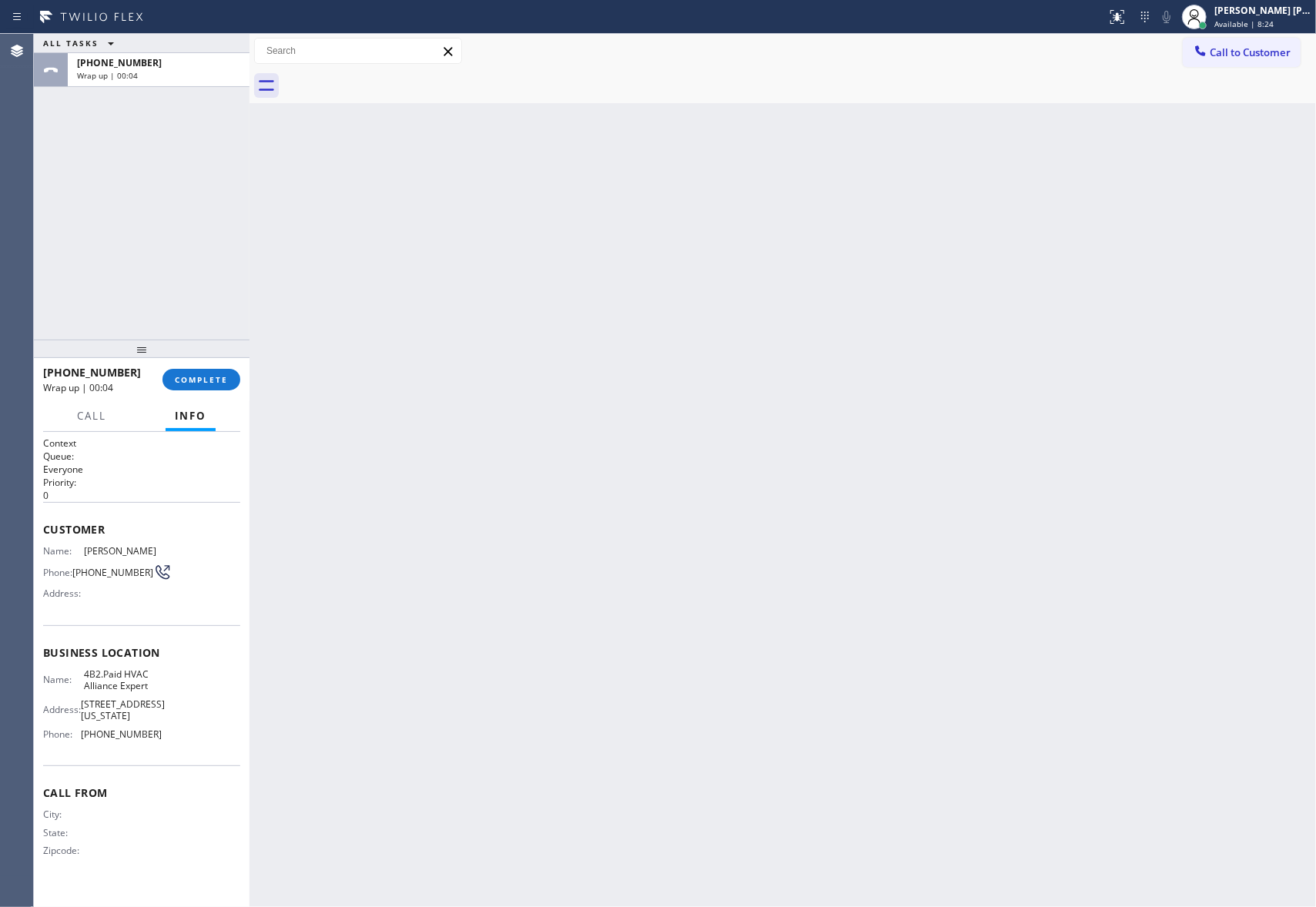
click at [401, 71] on div at bounding box center [800, 85] width 1033 height 35
click at [219, 365] on div "+17706539158 Wrap up | 00:04 COMPLETE" at bounding box center [142, 379] width 197 height 40
click at [207, 374] on span "COMPLETE" at bounding box center [201, 379] width 53 height 11
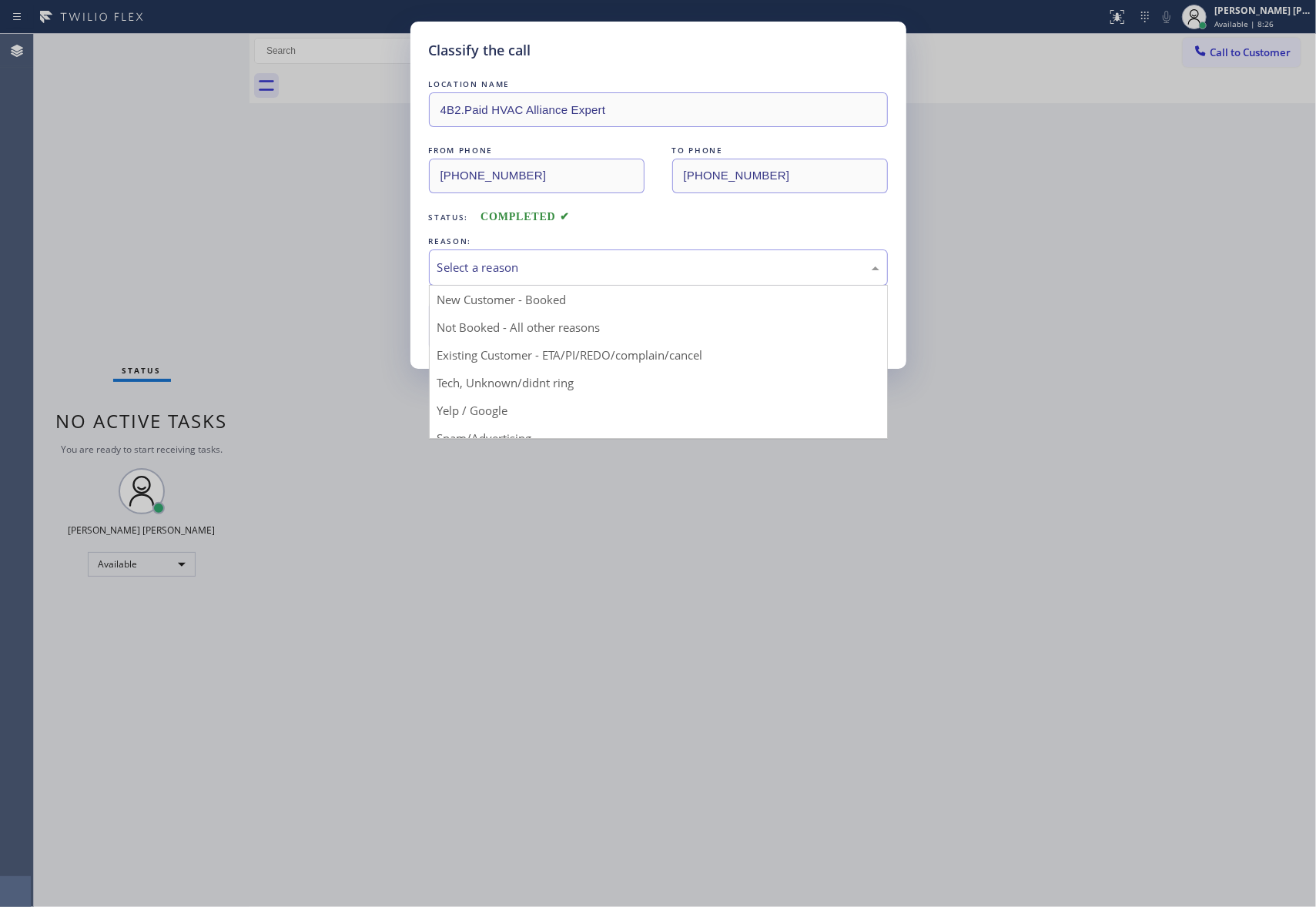
click at [583, 269] on div "Select a reason" at bounding box center [658, 268] width 442 height 18
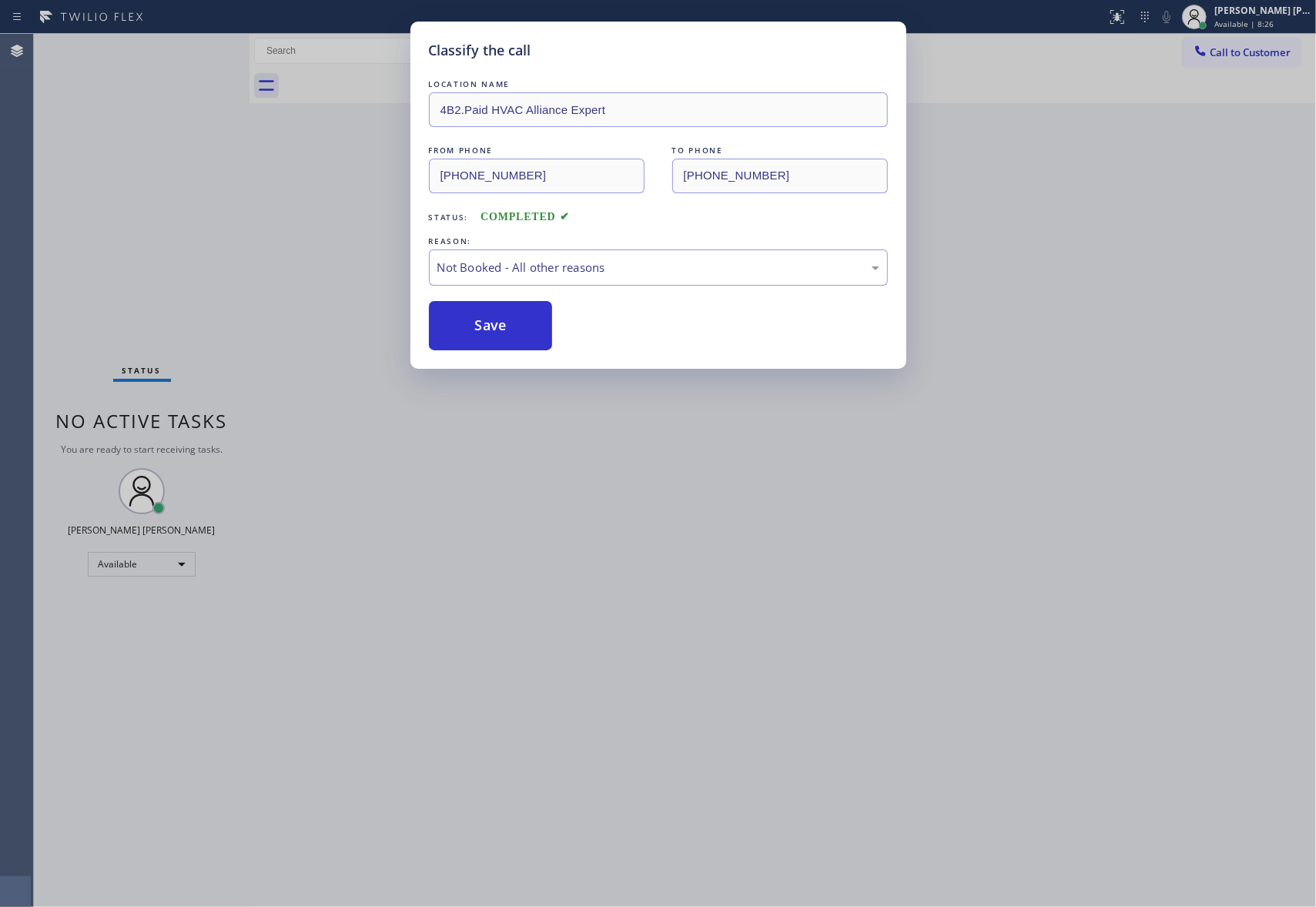
click at [479, 326] on button "Save" at bounding box center [490, 325] width 124 height 49
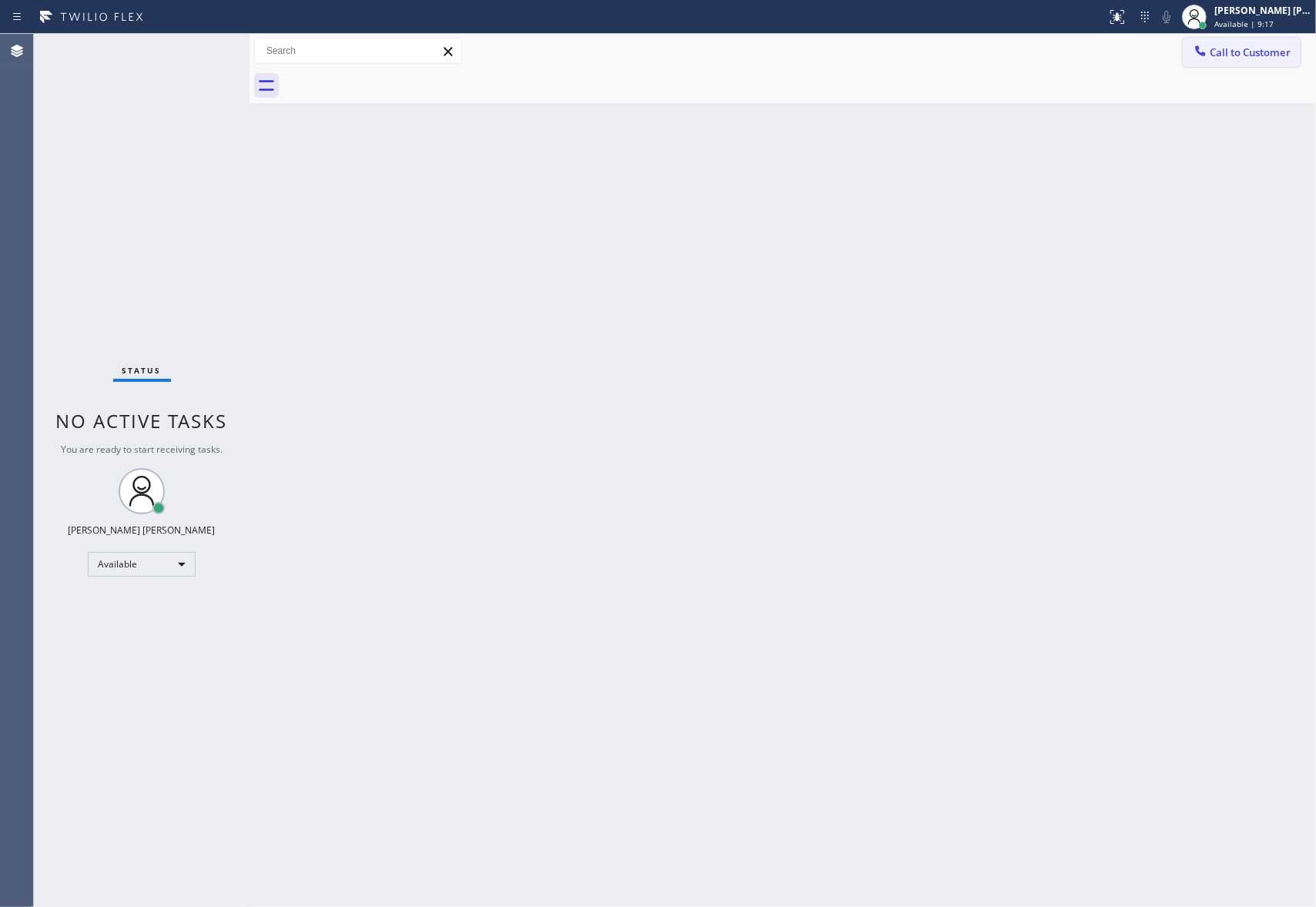
click at [1255, 49] on span "Call to Customer" at bounding box center [1250, 52] width 81 height 13
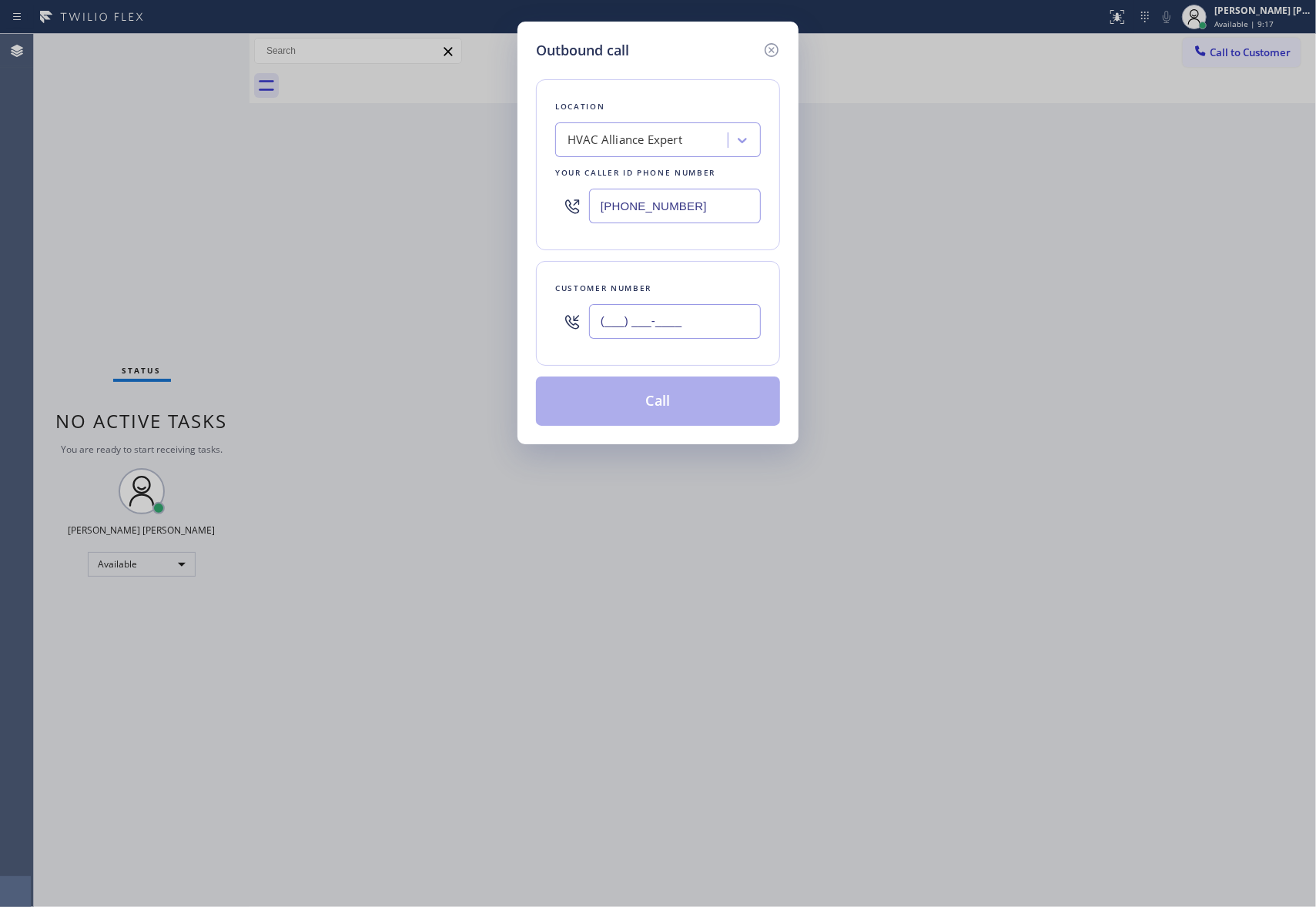
click at [673, 324] on input "(___) ___-____" at bounding box center [675, 321] width 172 height 35
paste input "310) 739-9314"
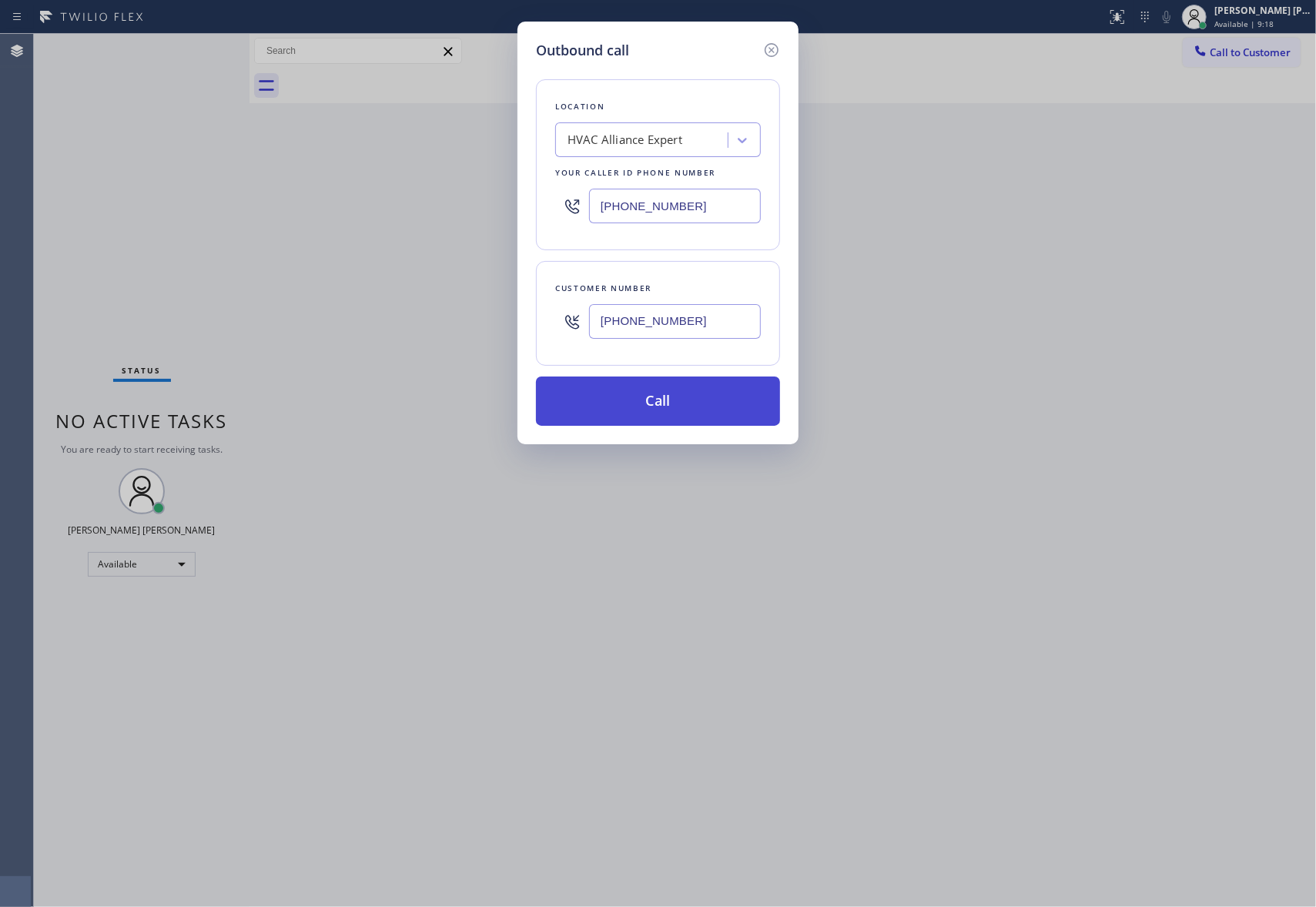
type input "(310) 739-9314"
click at [642, 401] on button "Call" at bounding box center [658, 401] width 244 height 49
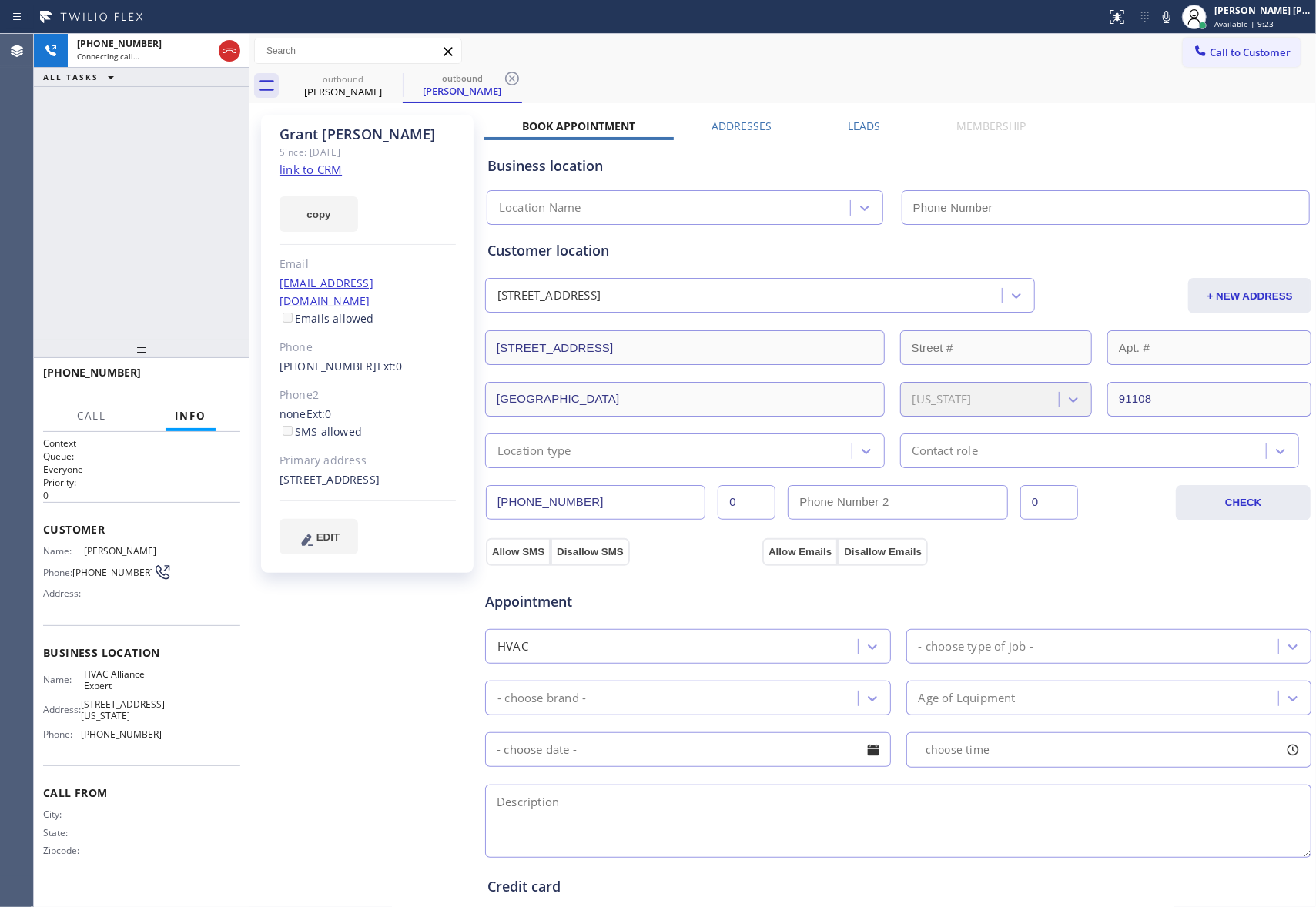
type input "[PHONE_NUMBER]"
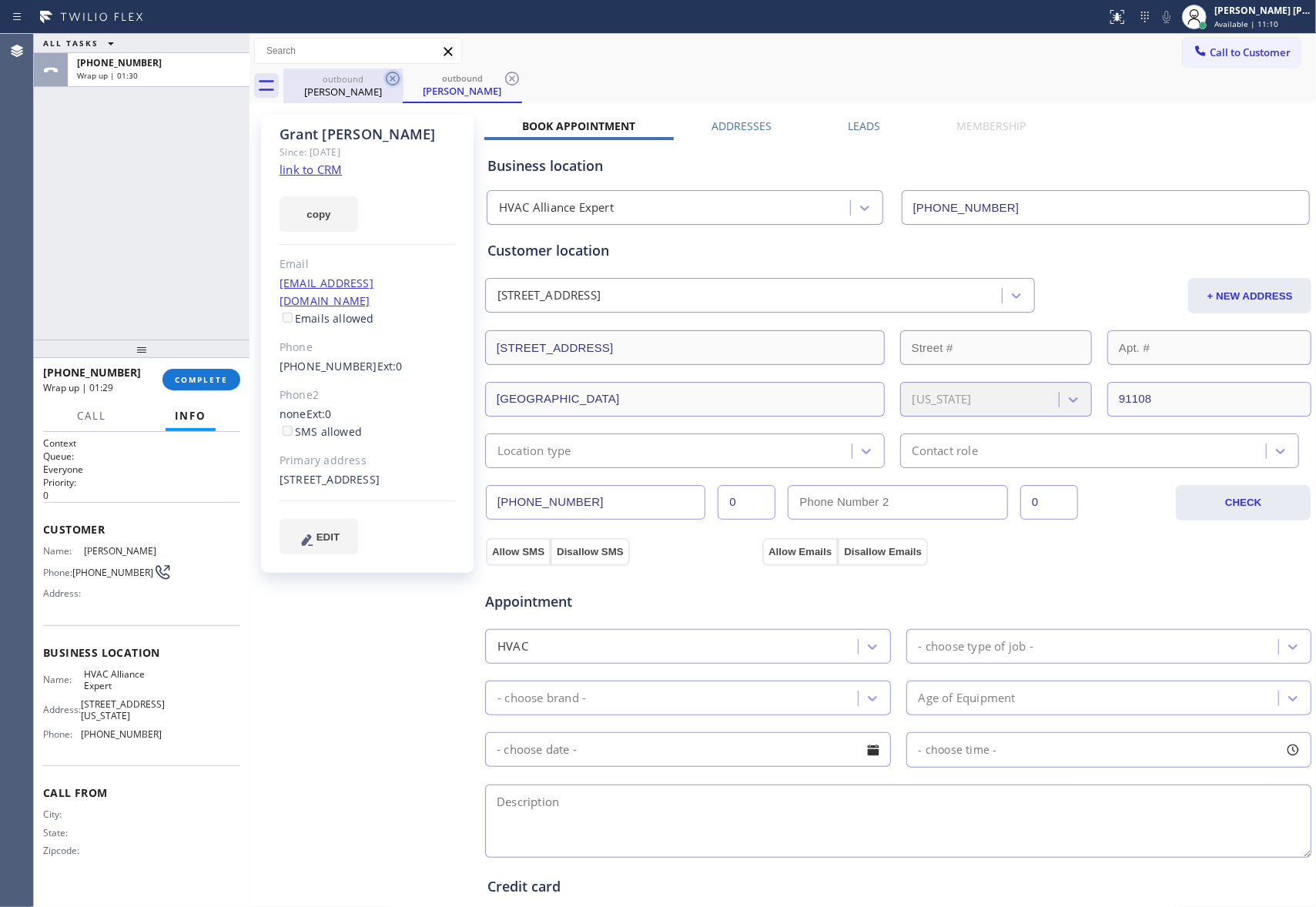
drag, startPoint x: 383, startPoint y: 83, endPoint x: 395, endPoint y: 69, distance: 18.4
click at [384, 80] on icon at bounding box center [393, 78] width 19 height 19
click at [395, 69] on icon at bounding box center [393, 78] width 19 height 19
click at [403, 69] on div "outbound Grant Alexander" at bounding box center [462, 85] width 119 height 35
click at [395, 69] on icon at bounding box center [393, 78] width 19 height 19
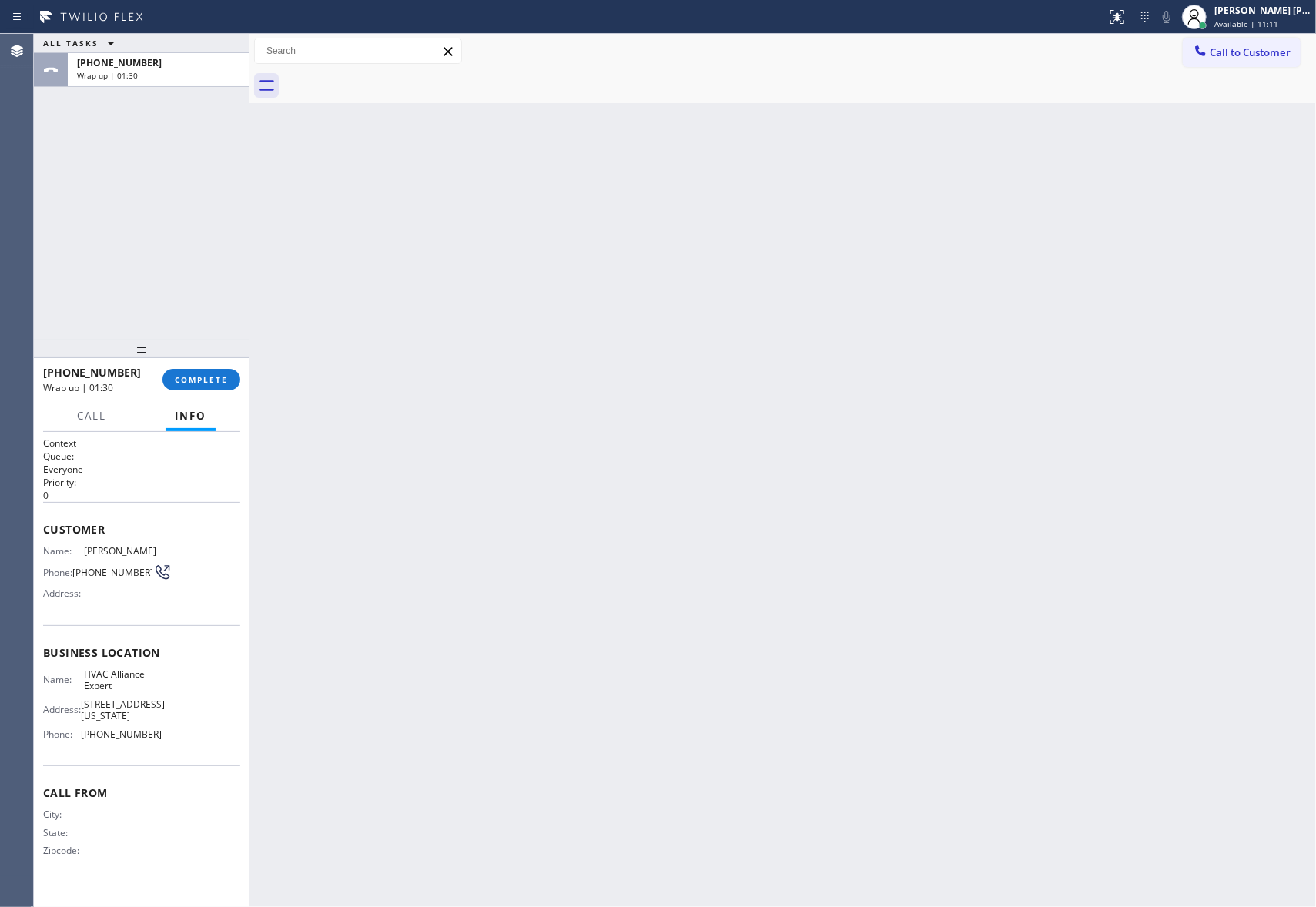
click at [395, 69] on div at bounding box center [800, 85] width 1033 height 35
click at [203, 377] on span "COMPLETE" at bounding box center [201, 379] width 53 height 11
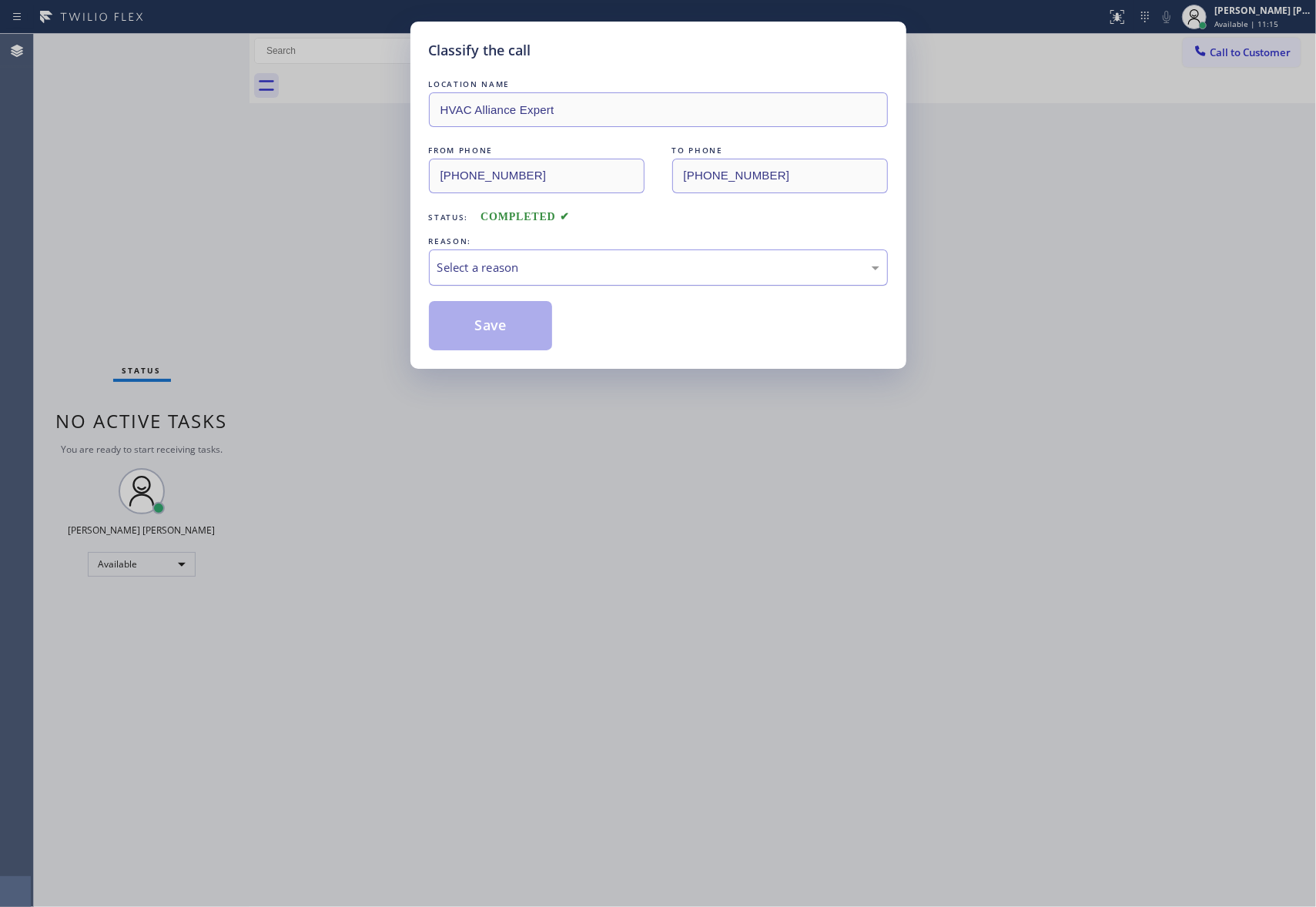
click at [556, 264] on div "Select a reason" at bounding box center [658, 268] width 442 height 18
click at [490, 324] on button "Save" at bounding box center [490, 325] width 124 height 49
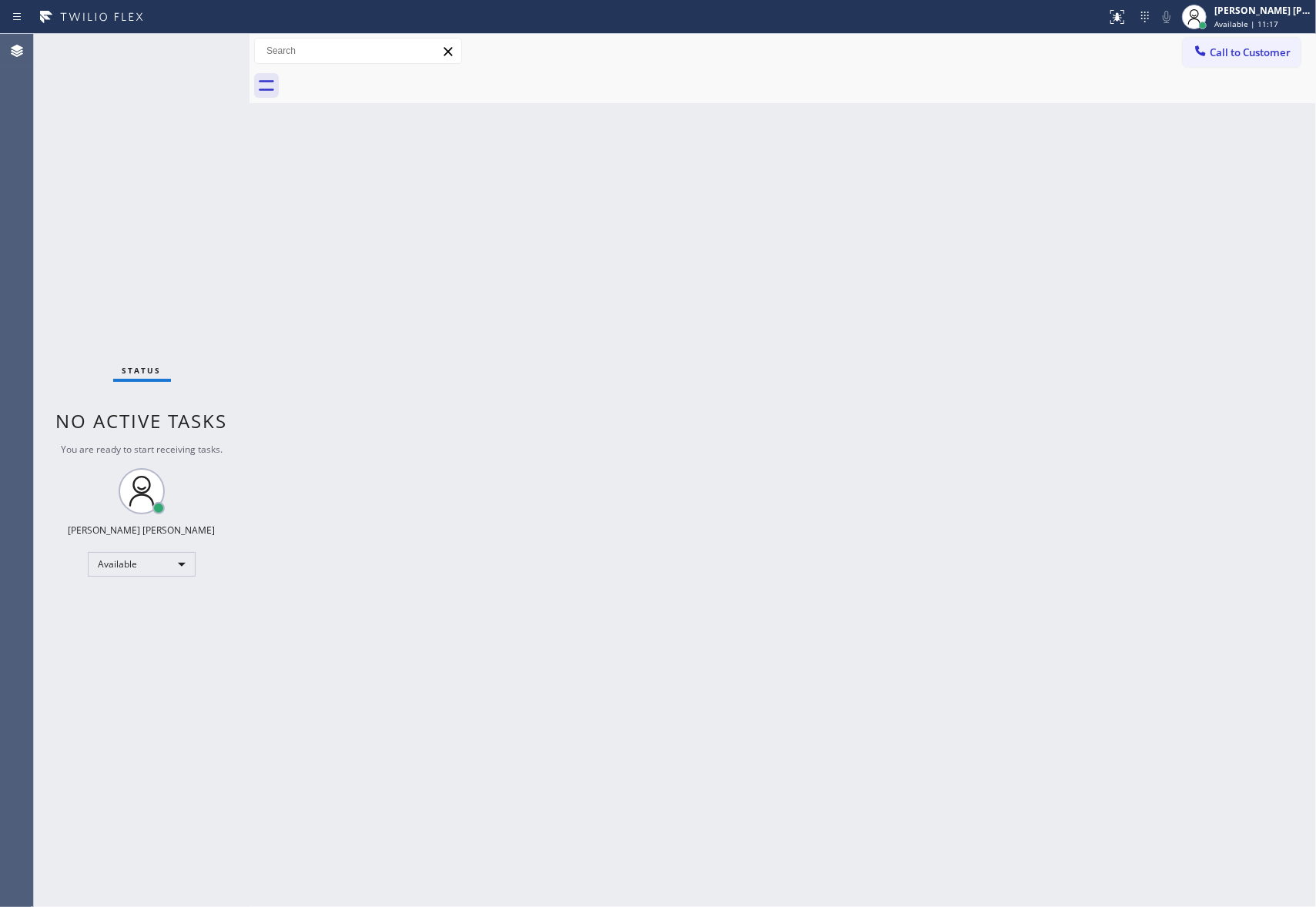
click at [1278, 50] on span "Call to Customer" at bounding box center [1250, 52] width 81 height 13
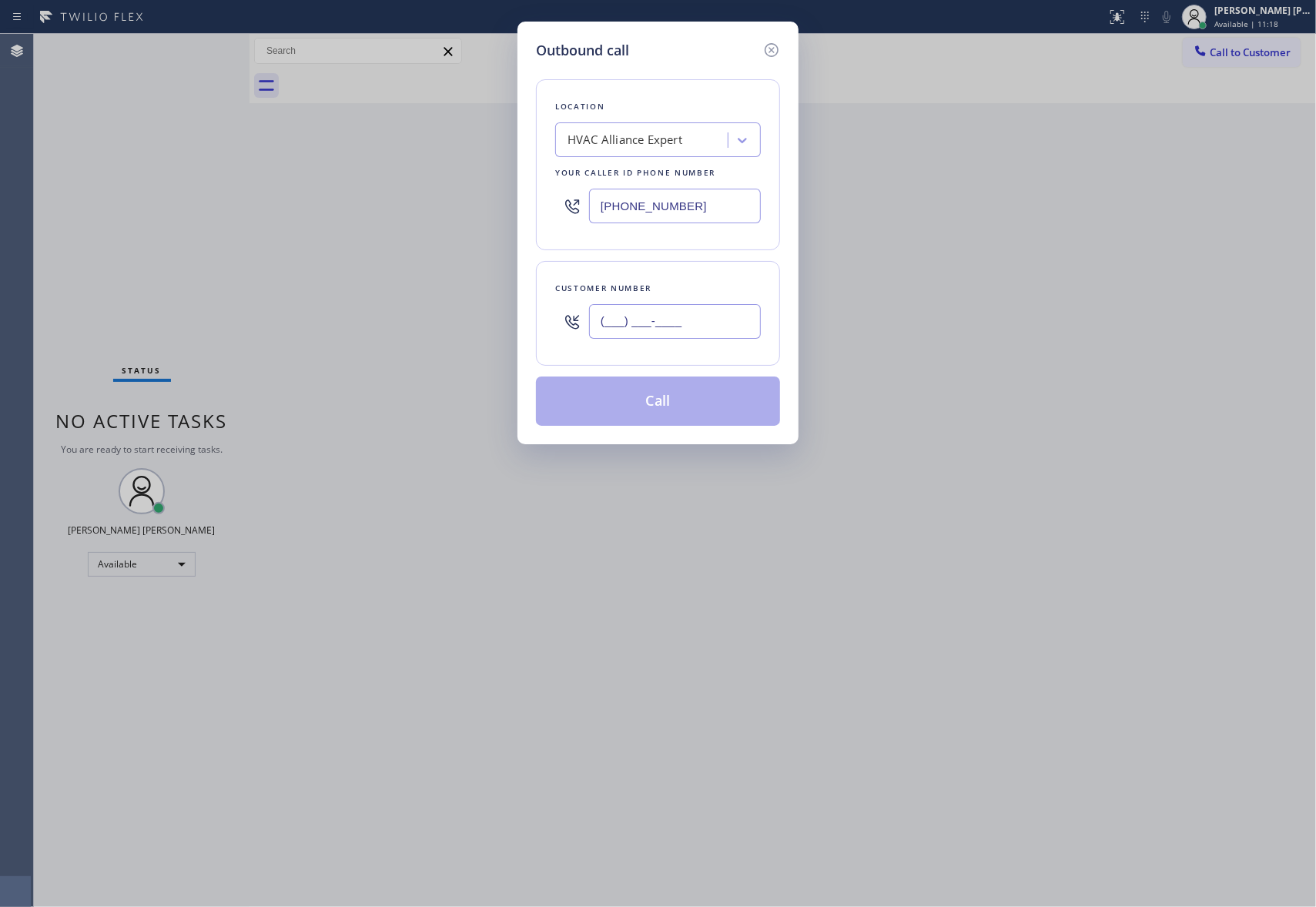
click at [700, 318] on input "(___) ___-____" at bounding box center [675, 321] width 172 height 35
paste input "323) 401-0686"
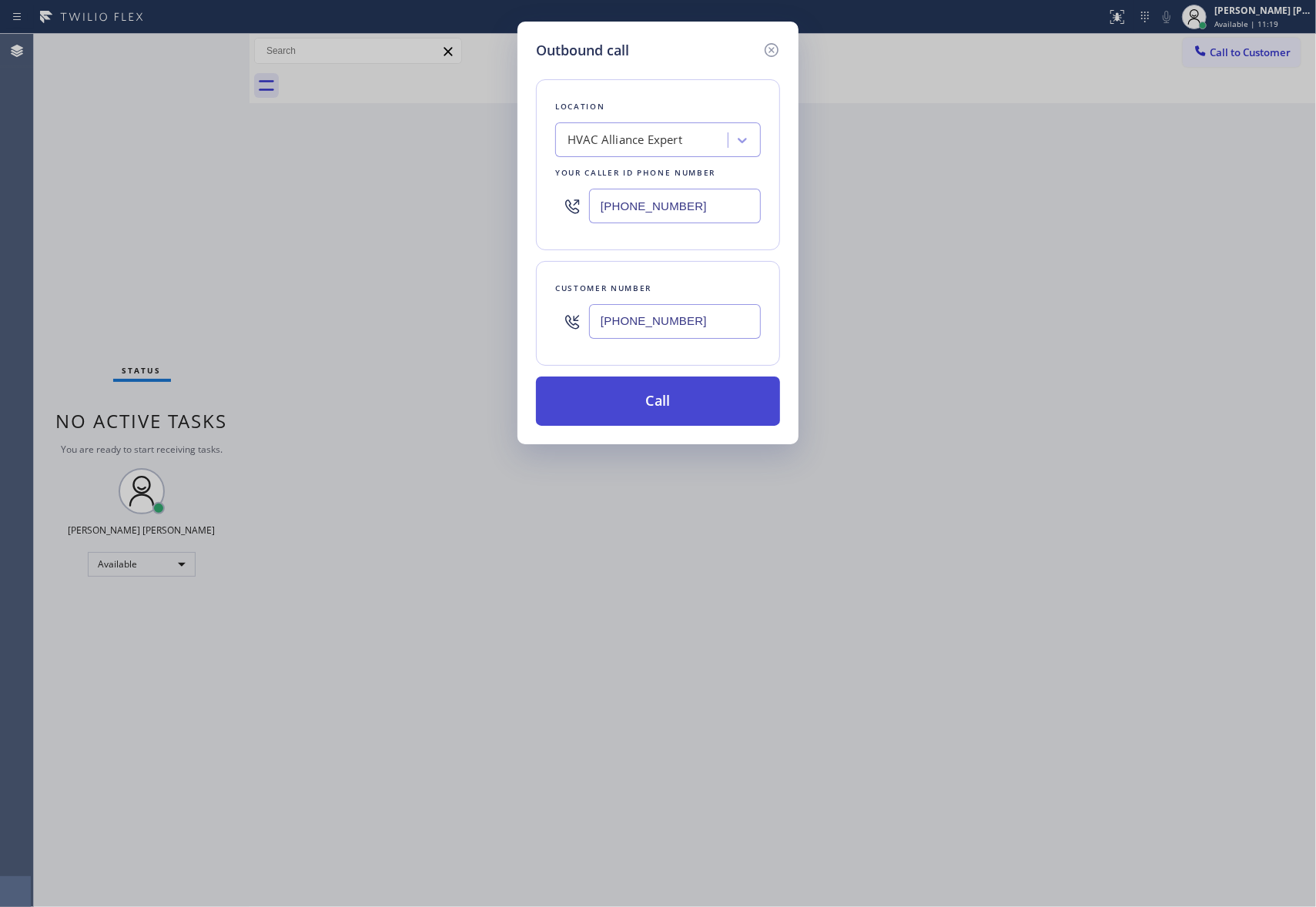
type input "(323) 401-0686"
click at [688, 402] on button "Call" at bounding box center [658, 401] width 244 height 49
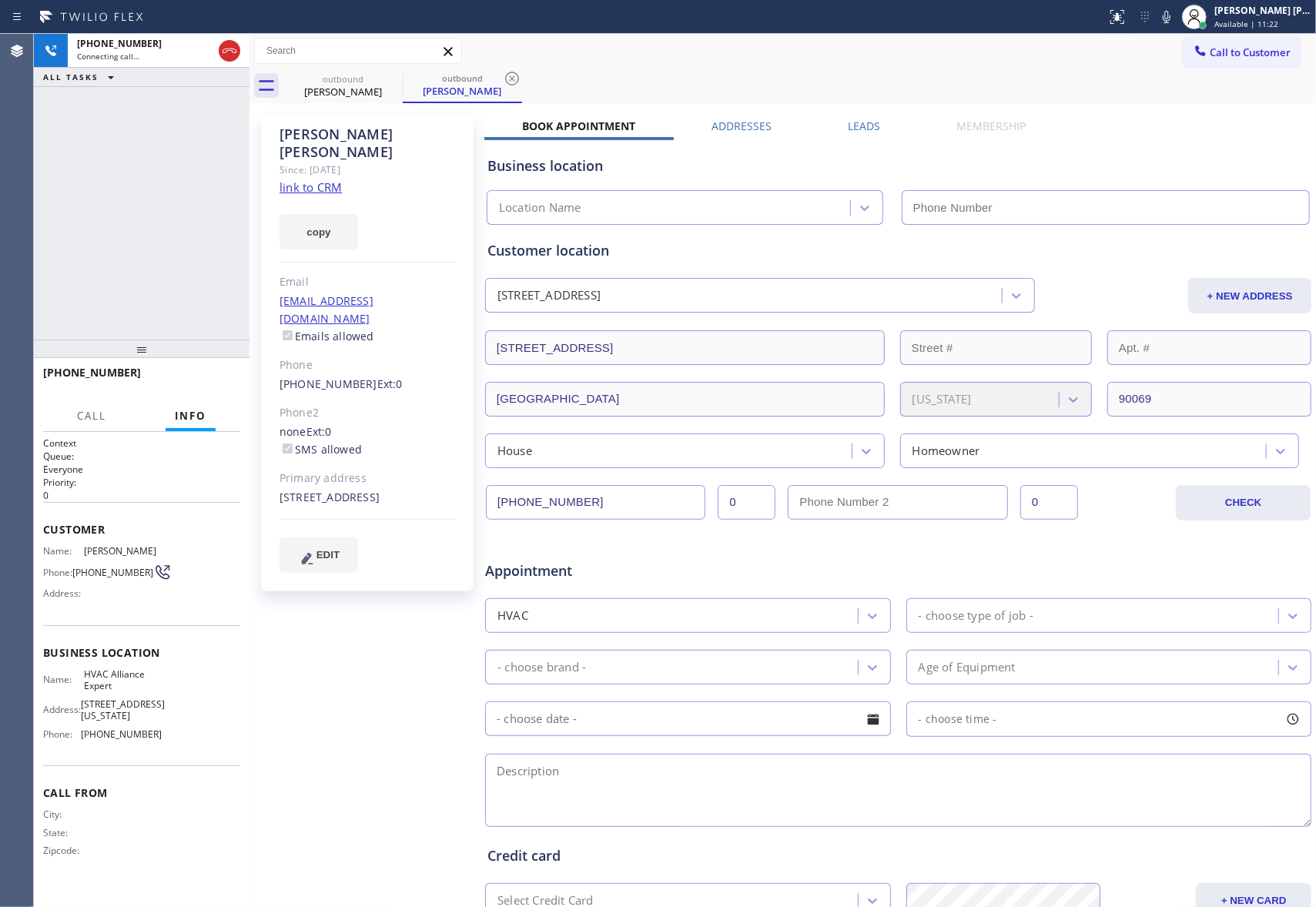
type input "[PHONE_NUMBER]"
click at [232, 53] on icon at bounding box center [229, 50] width 19 height 19
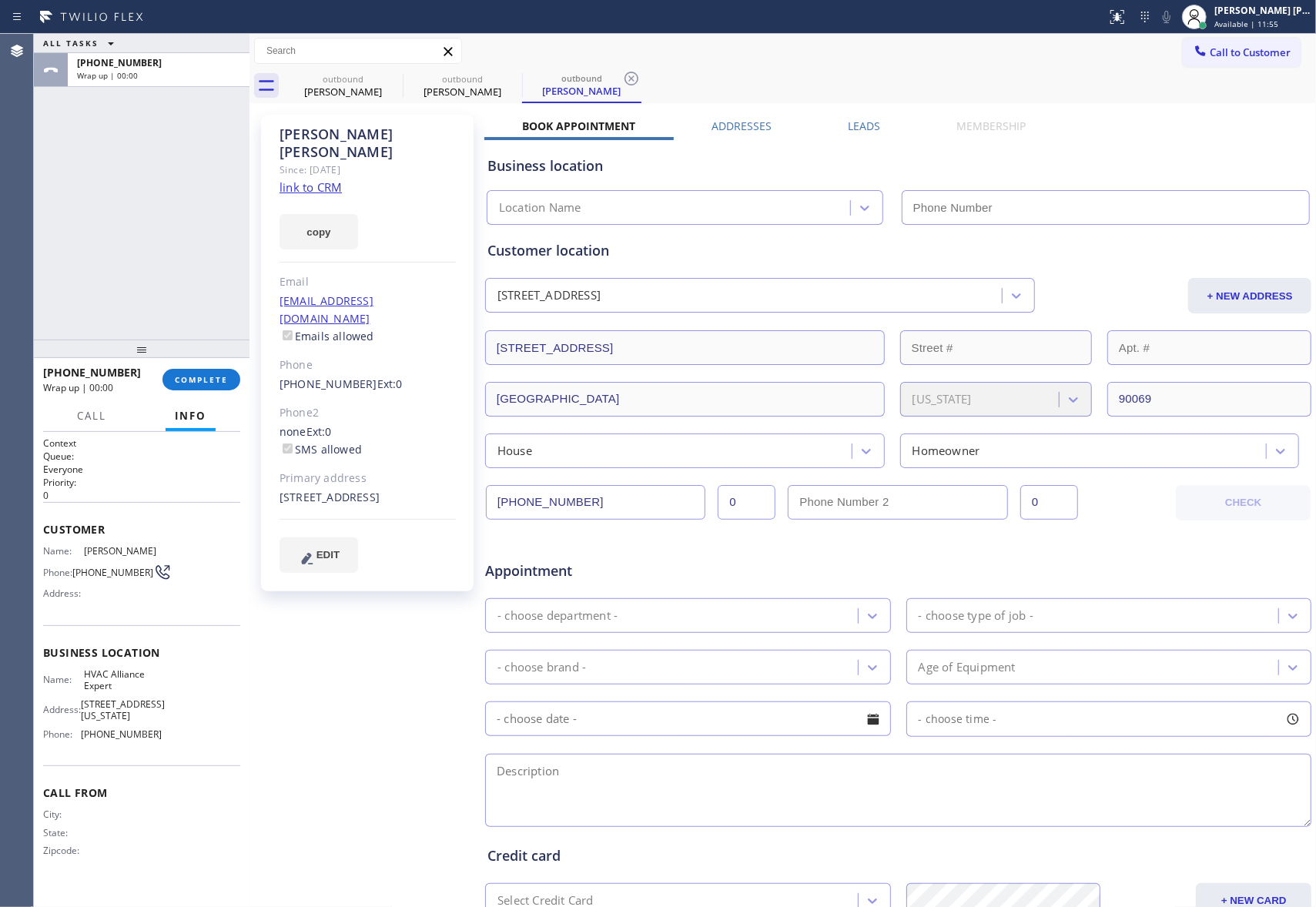
type input "[PHONE_NUMBER]"
drag, startPoint x: 379, startPoint y: 73, endPoint x: 392, endPoint y: 74, distance: 13.0
click at [383, 73] on div "outbound Frank Rorie" at bounding box center [342, 85] width 119 height 35
click at [392, 74] on icon at bounding box center [393, 78] width 19 height 19
click at [0, 0] on icon at bounding box center [0, 0] width 0 height 0
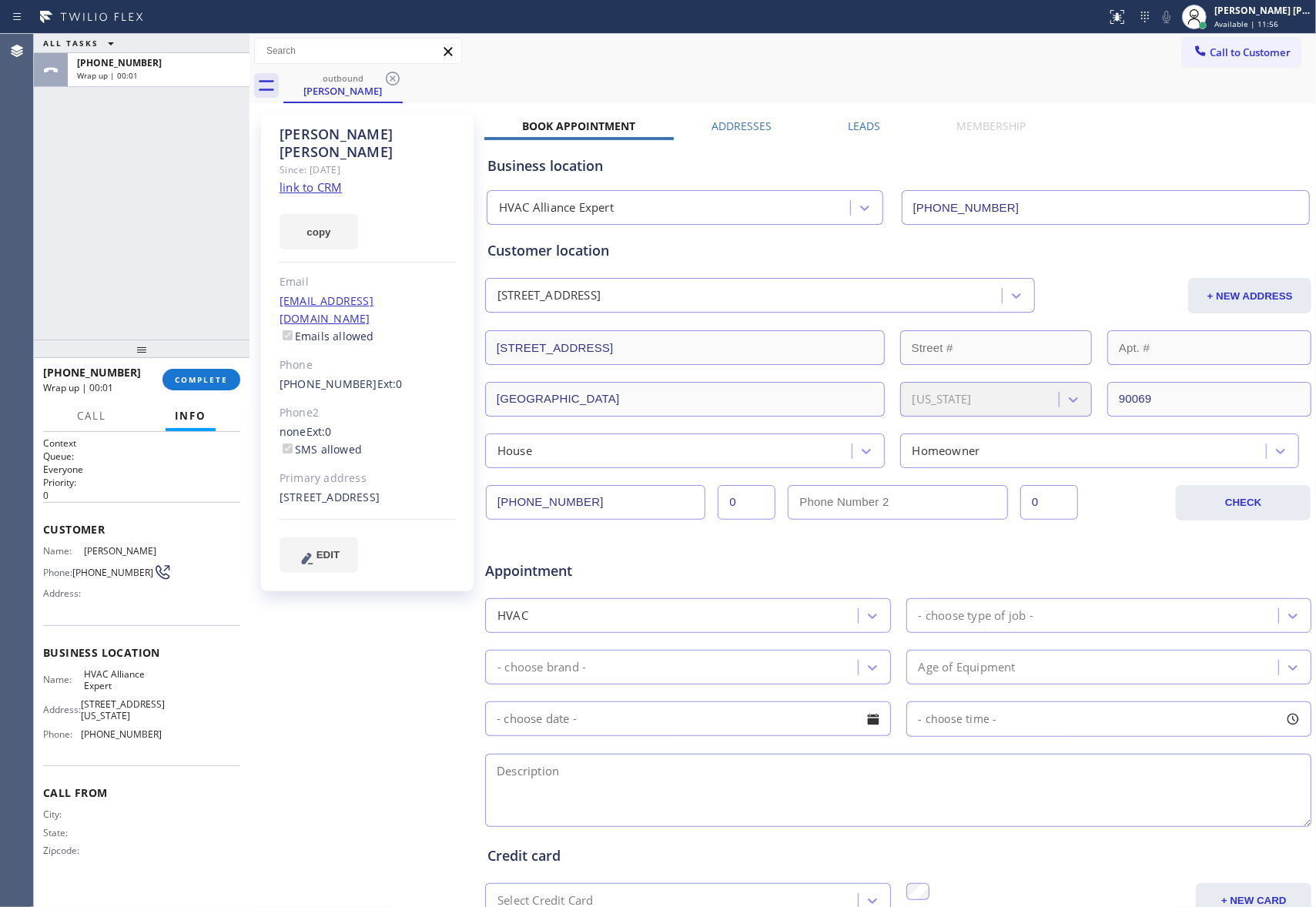
click at [392, 74] on icon at bounding box center [393, 78] width 19 height 19
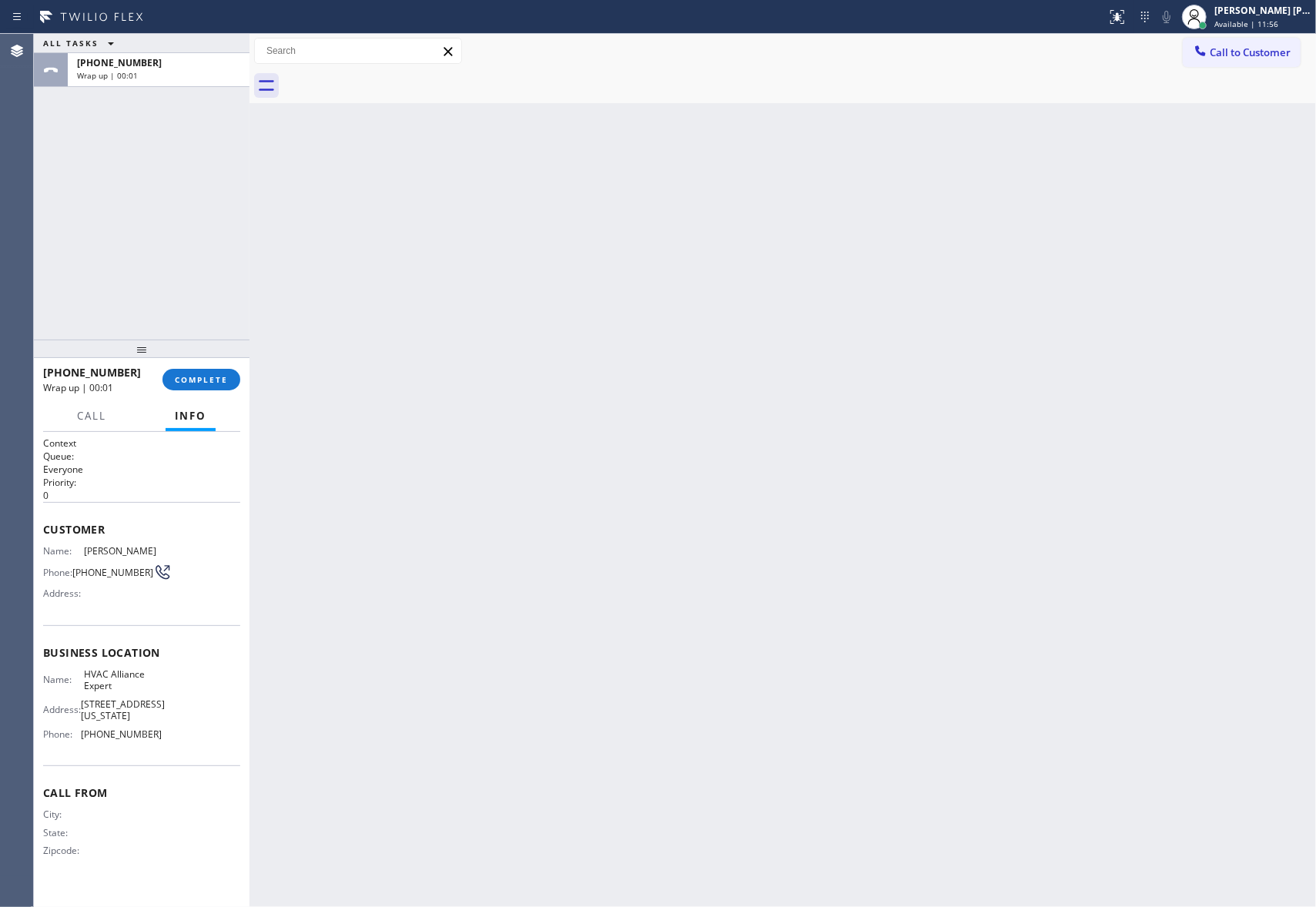
click at [392, 74] on div at bounding box center [800, 85] width 1033 height 35
click at [212, 380] on span "COMPLETE" at bounding box center [201, 379] width 53 height 11
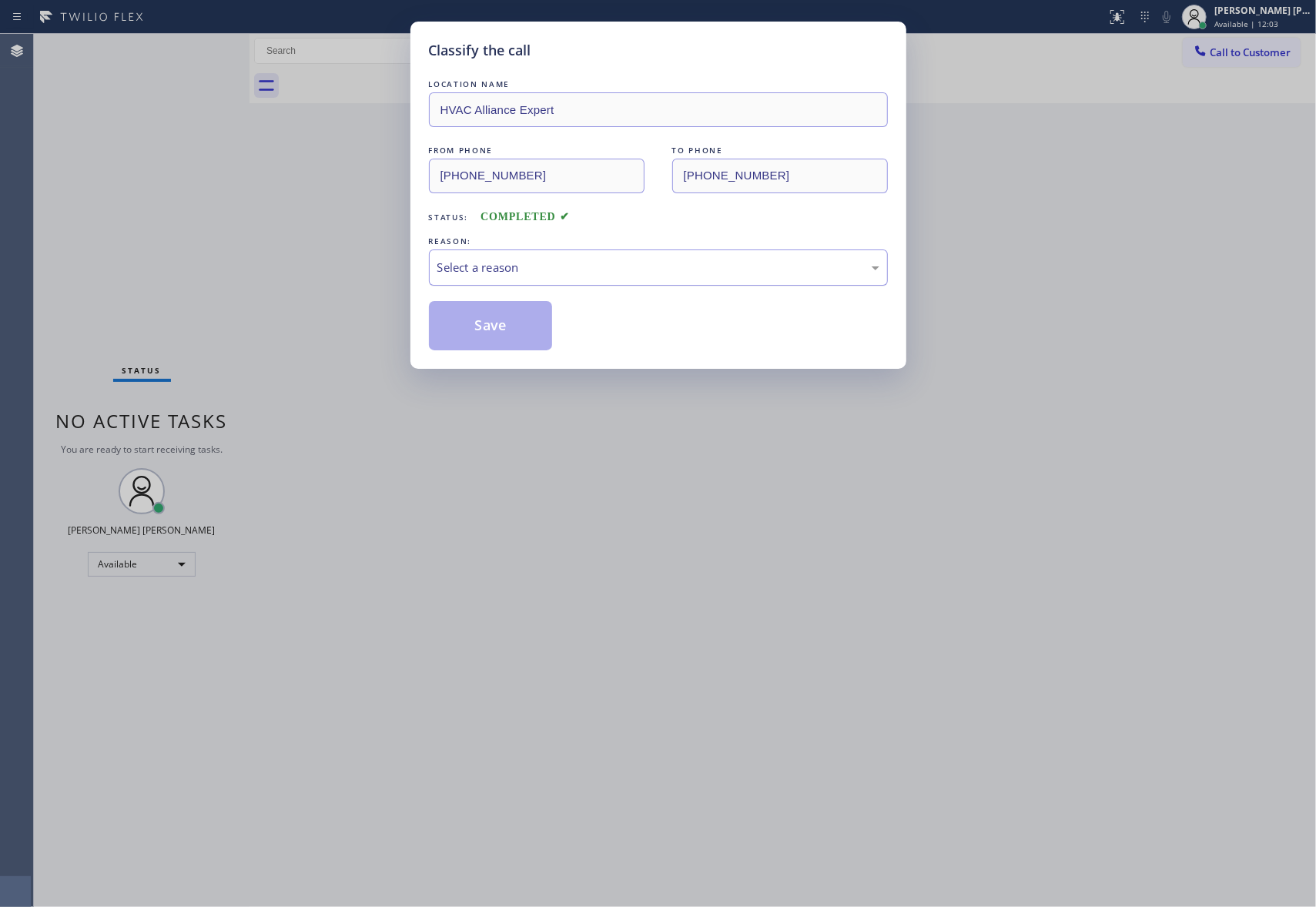
click at [499, 270] on div "Select a reason" at bounding box center [658, 268] width 442 height 18
click at [489, 330] on button "Save" at bounding box center [490, 325] width 124 height 49
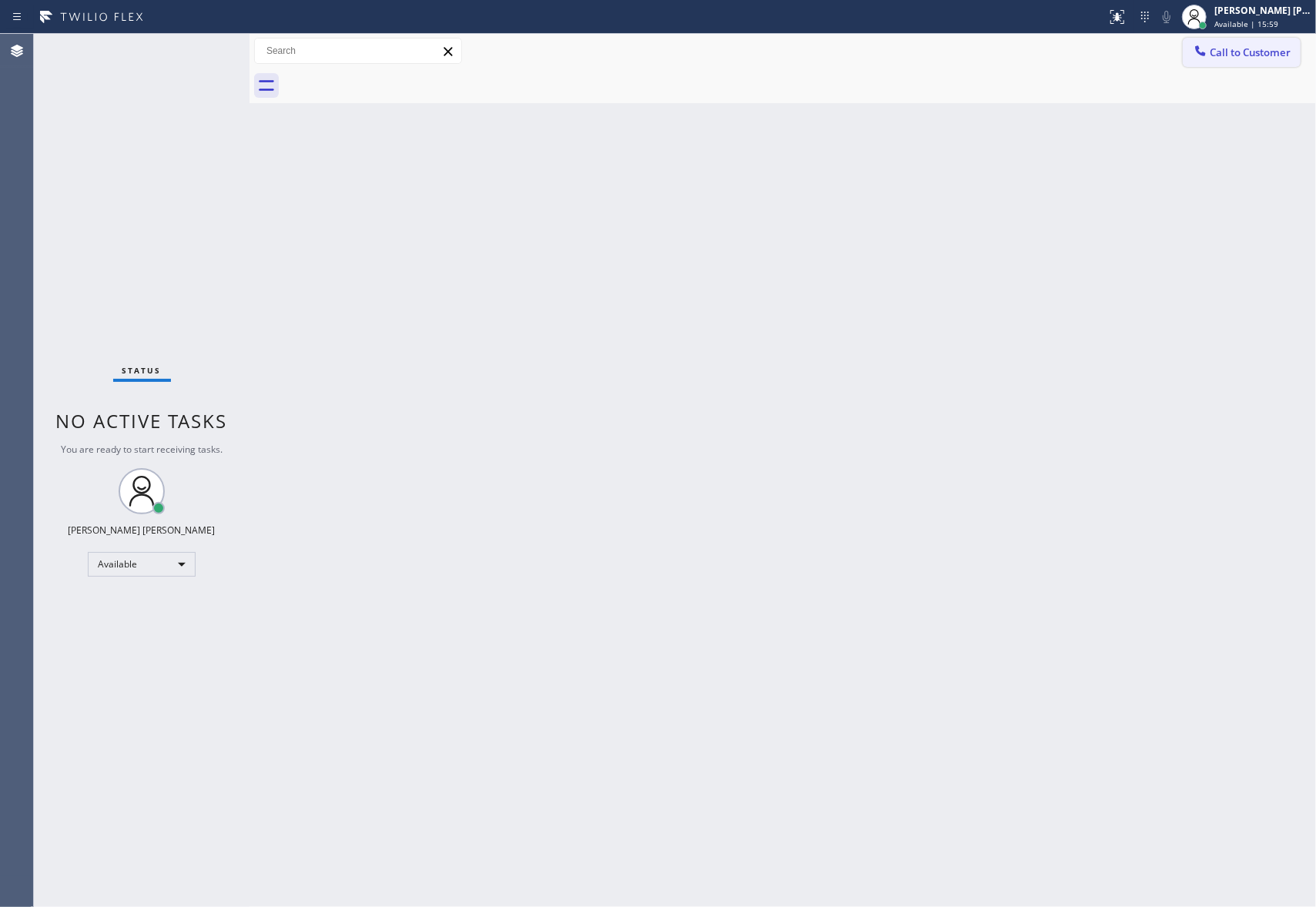
click at [1258, 60] on button "Call to Customer" at bounding box center [1241, 52] width 117 height 30
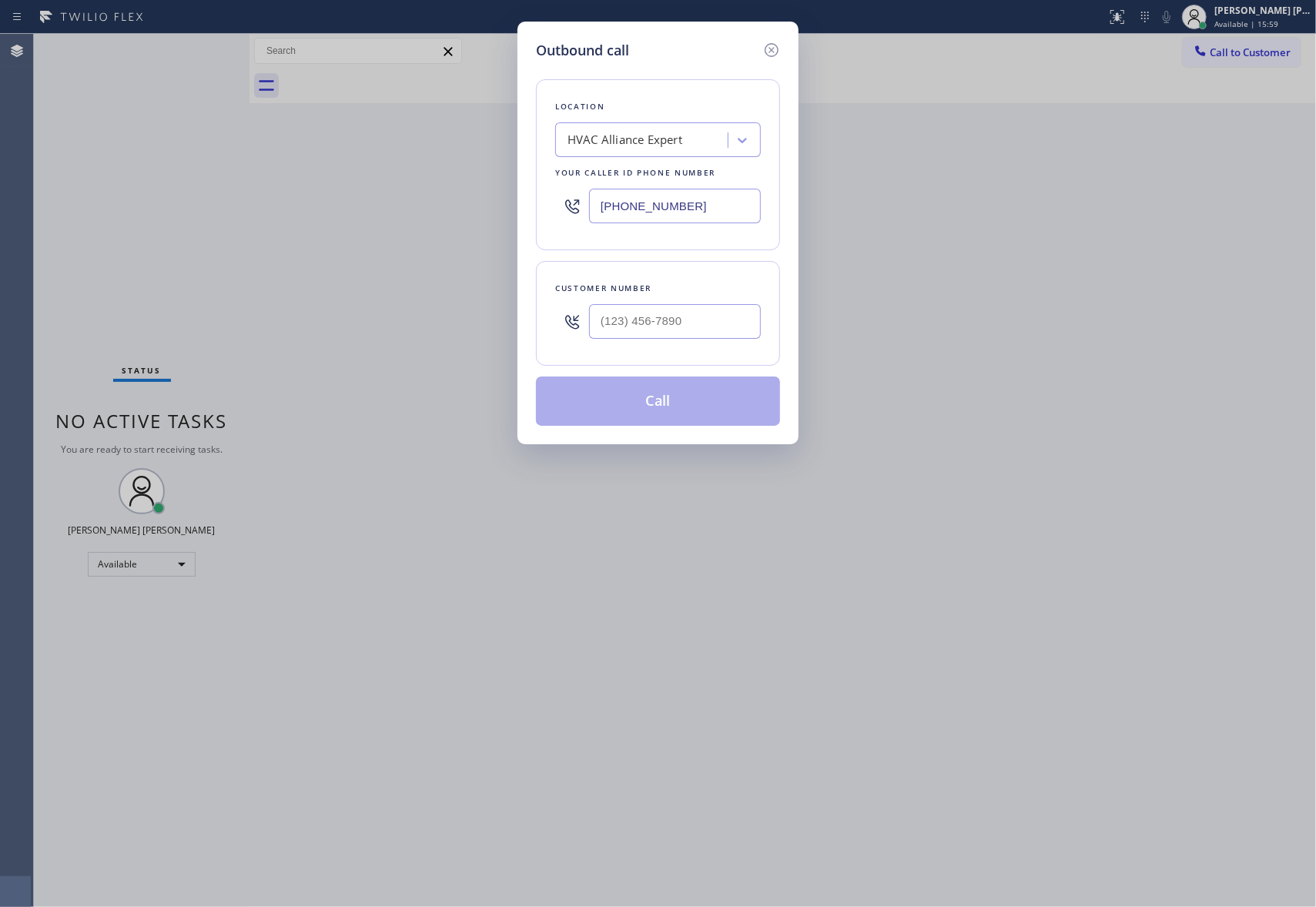
click at [736, 341] on div at bounding box center [675, 322] width 172 height 50
click at [734, 330] on input "(___) ___-____" at bounding box center [675, 321] width 172 height 35
paste input "949) 751-9763"
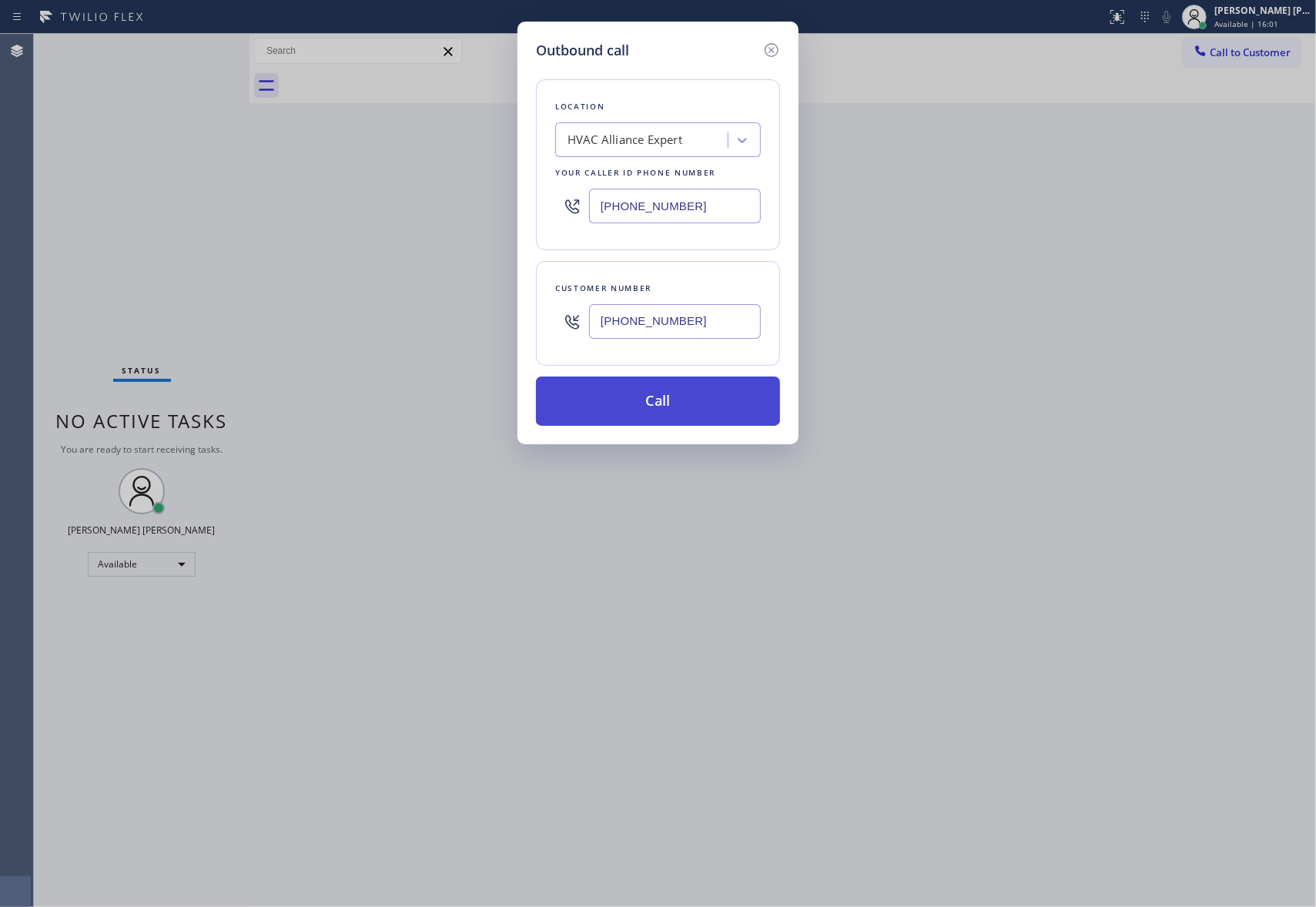
type input "(949) 751-9763"
click at [709, 410] on button "Call" at bounding box center [658, 401] width 244 height 49
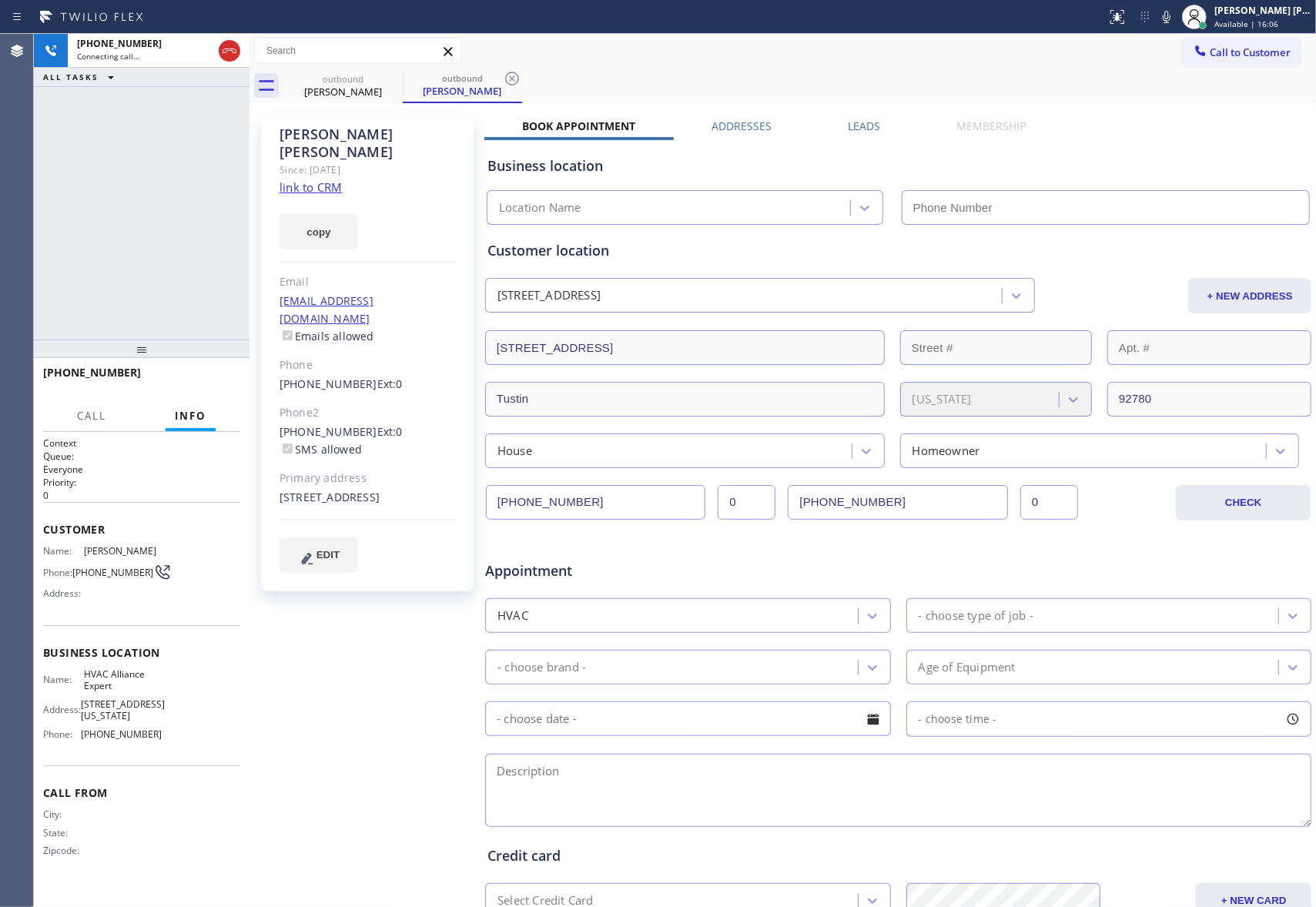
type input "[PHONE_NUMBER]"
click at [232, 54] on icon at bounding box center [229, 50] width 19 height 19
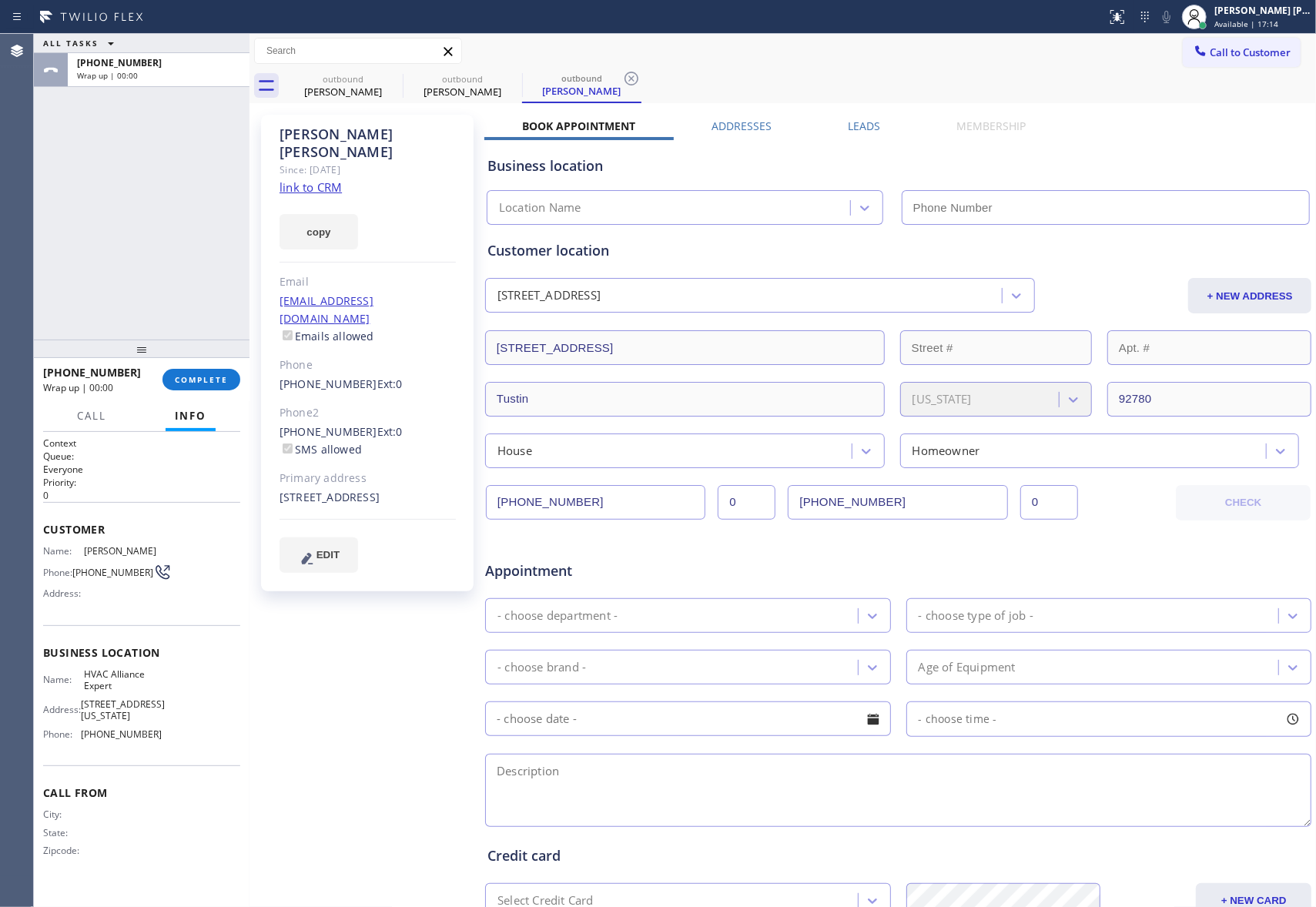
type input "[PHONE_NUMBER]"
click at [848, 127] on label "Leads" at bounding box center [864, 125] width 32 height 14
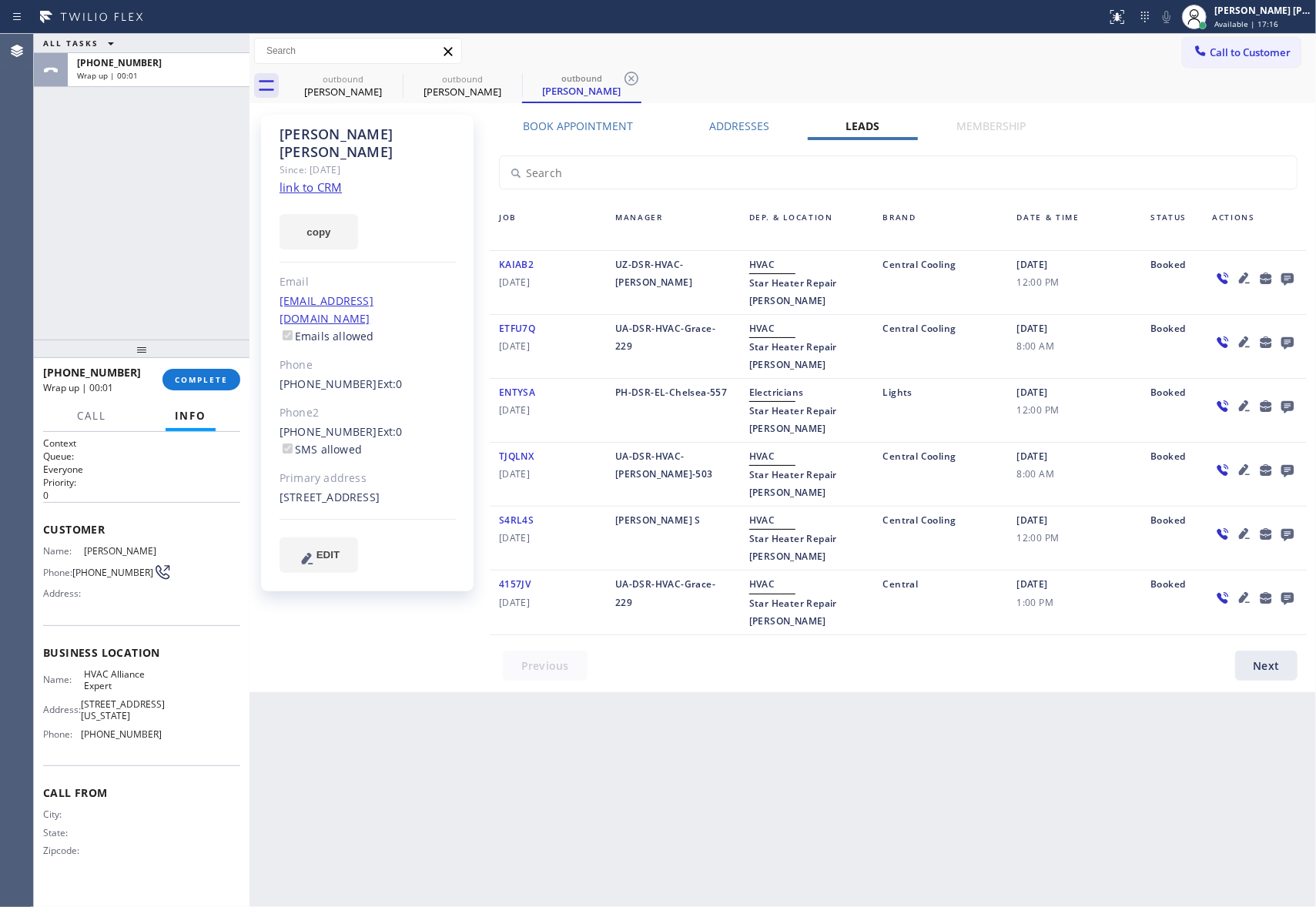
click at [1285, 279] on icon at bounding box center [1287, 280] width 13 height 13
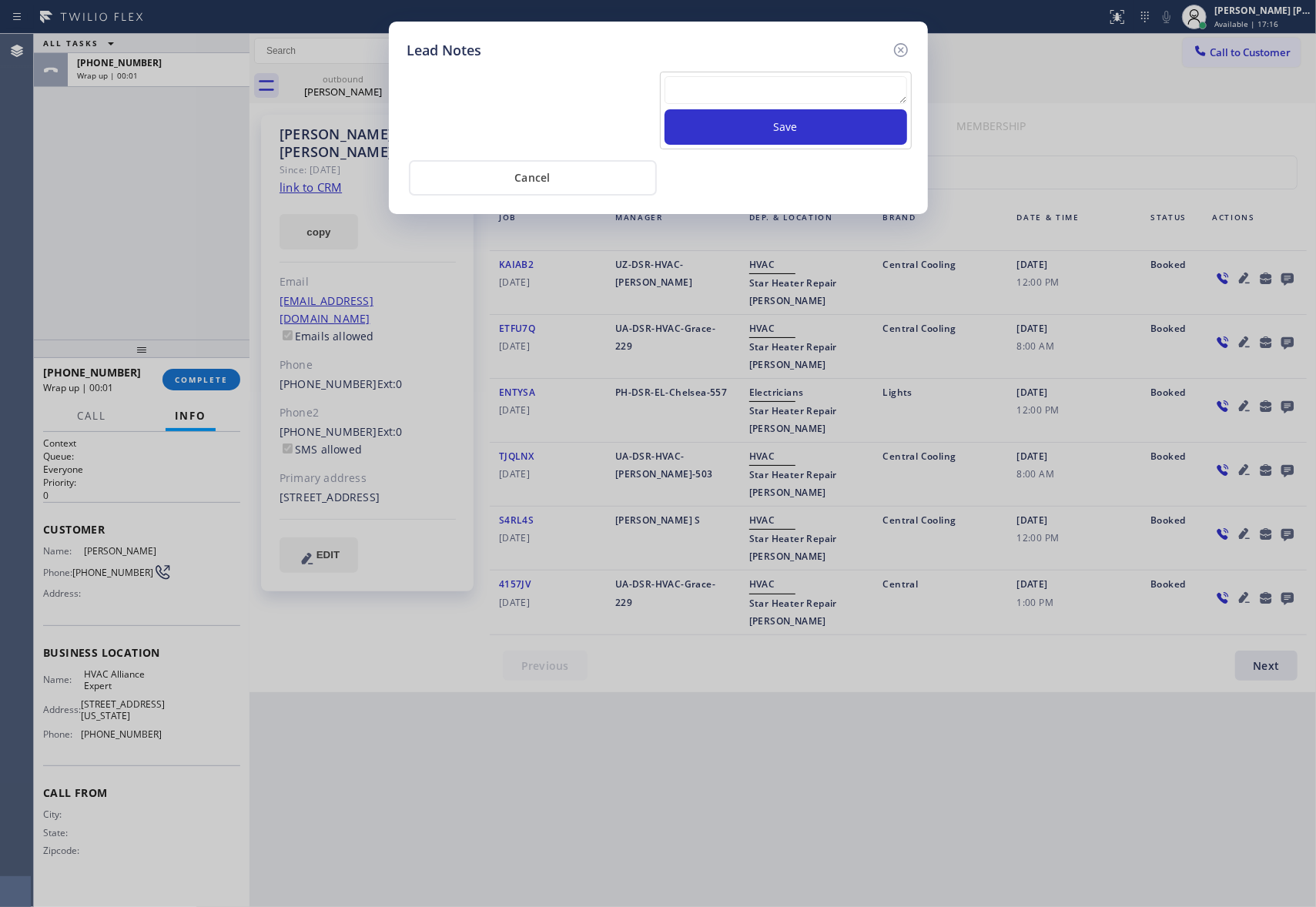
click at [730, 90] on textarea at bounding box center [785, 90] width 243 height 28
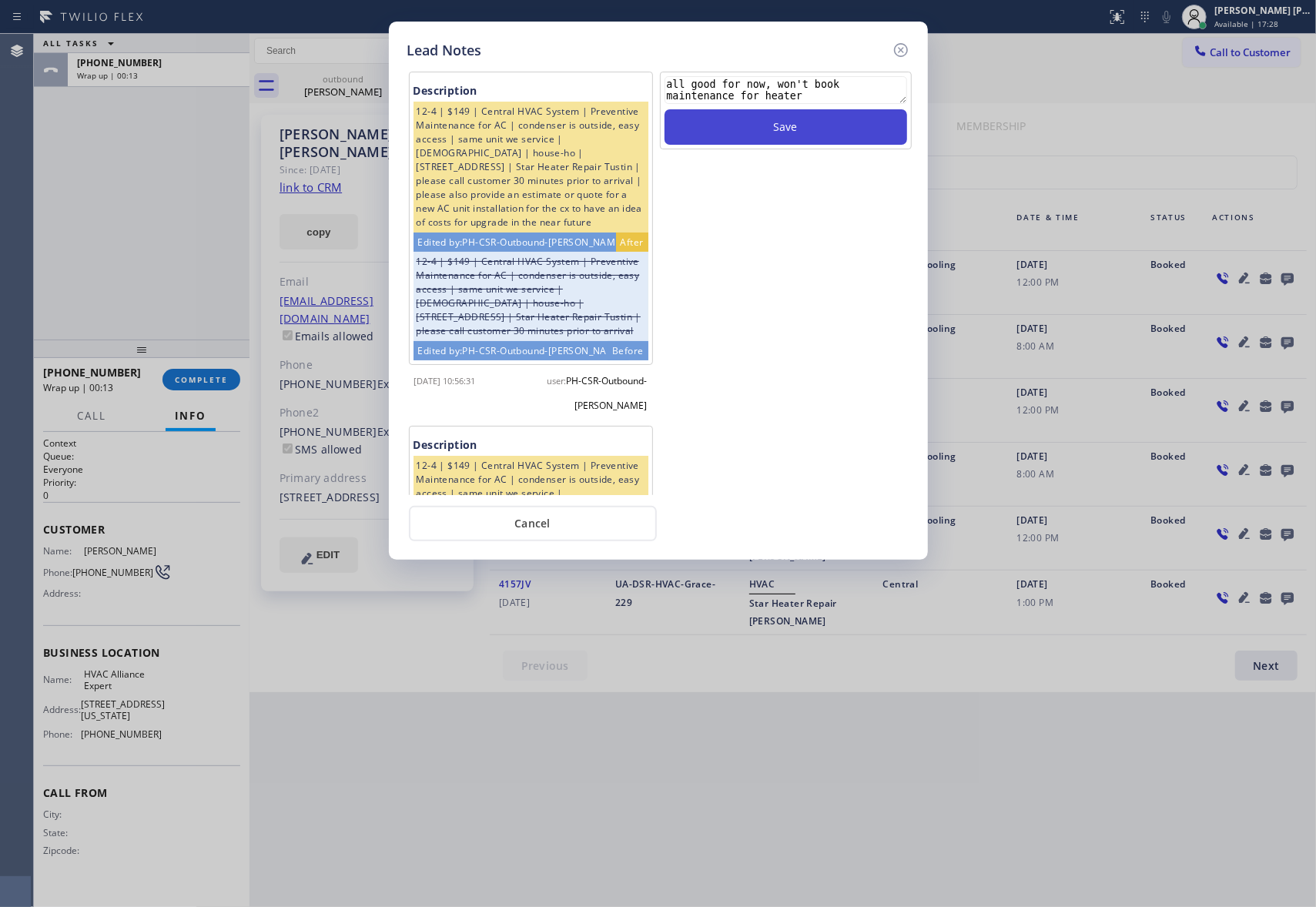
type textarea "all good for now, won't book maintenance for heater"
click at [761, 144] on button "Save" at bounding box center [785, 127] width 243 height 36
click at [897, 44] on icon at bounding box center [899, 49] width 13 height 13
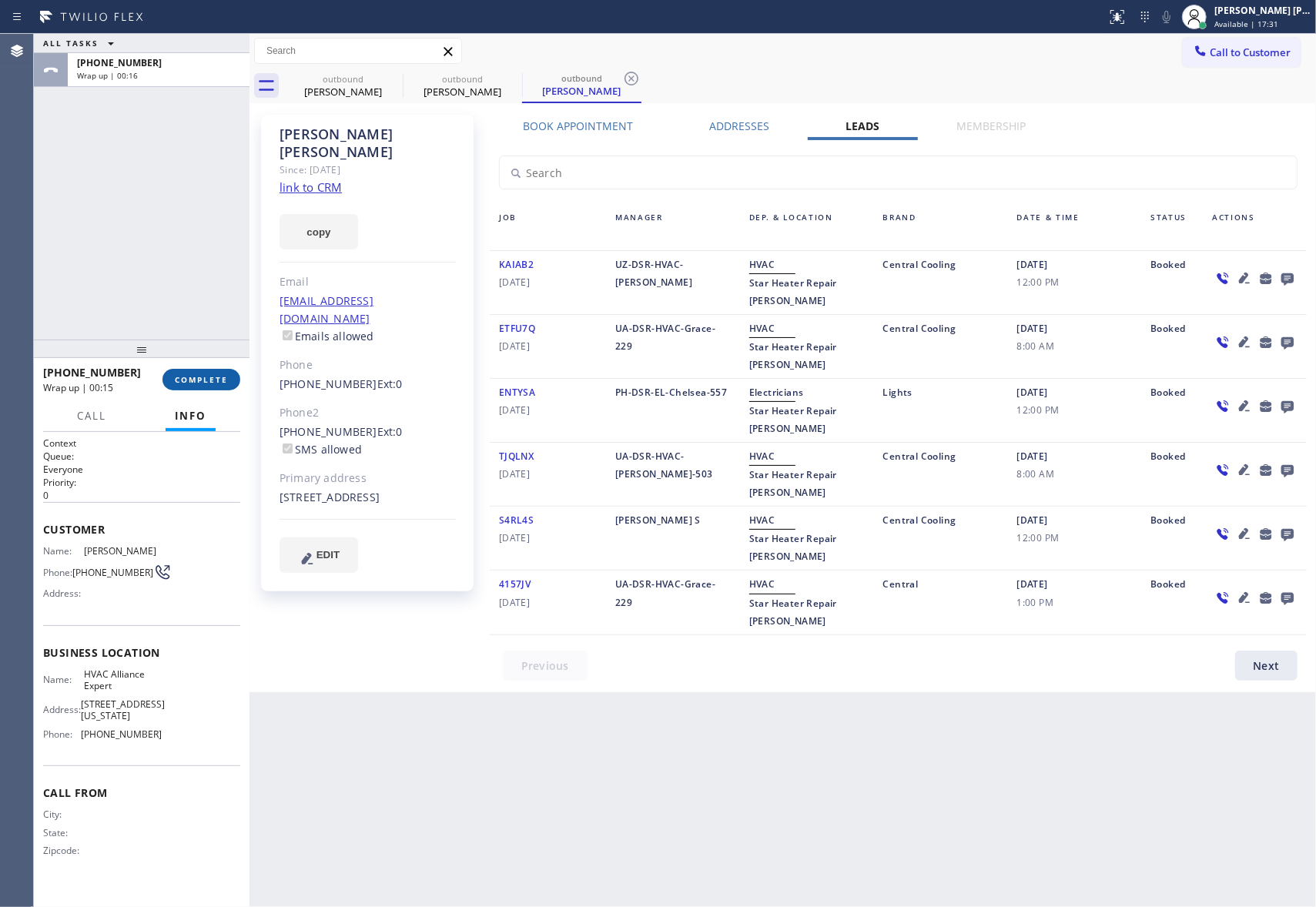
click at [188, 385] on button "COMPLETE" at bounding box center [201, 379] width 78 height 22
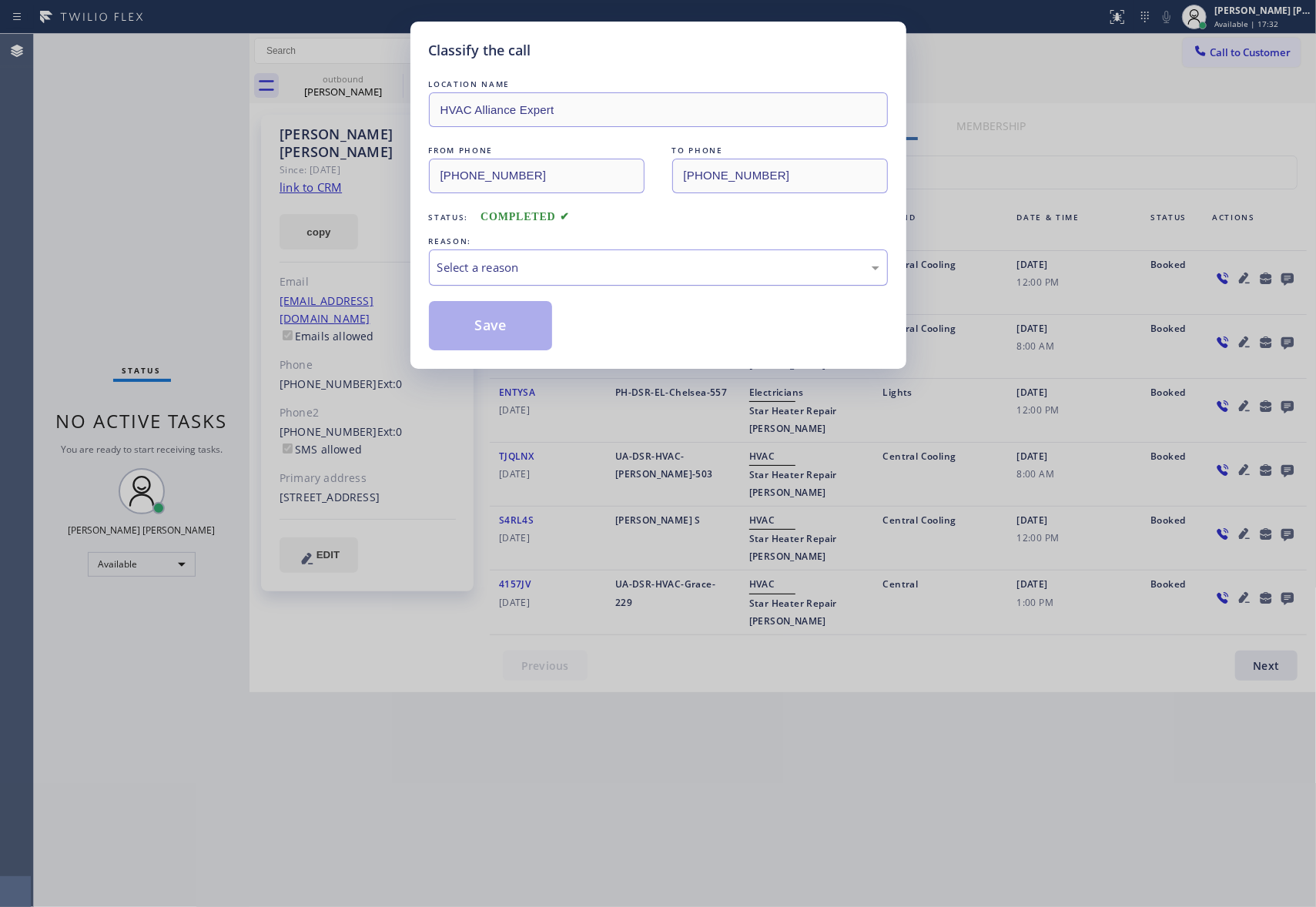
click at [592, 255] on div "Select a reason" at bounding box center [658, 267] width 459 height 36
click at [484, 324] on button "Save" at bounding box center [490, 325] width 124 height 49
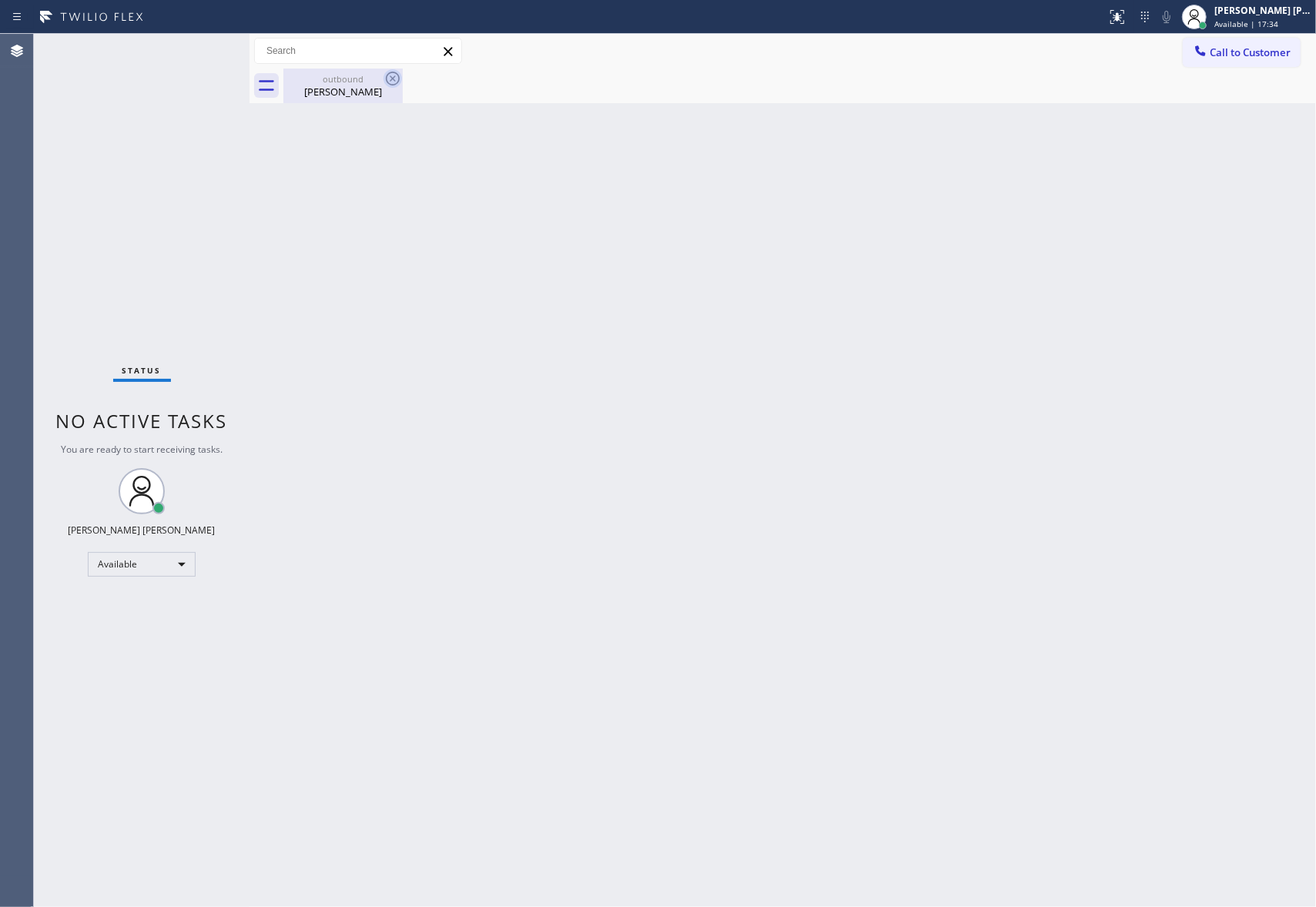
drag, startPoint x: 377, startPoint y: 78, endPoint x: 390, endPoint y: 78, distance: 13.0
click at [379, 78] on div "outbound" at bounding box center [343, 79] width 117 height 12
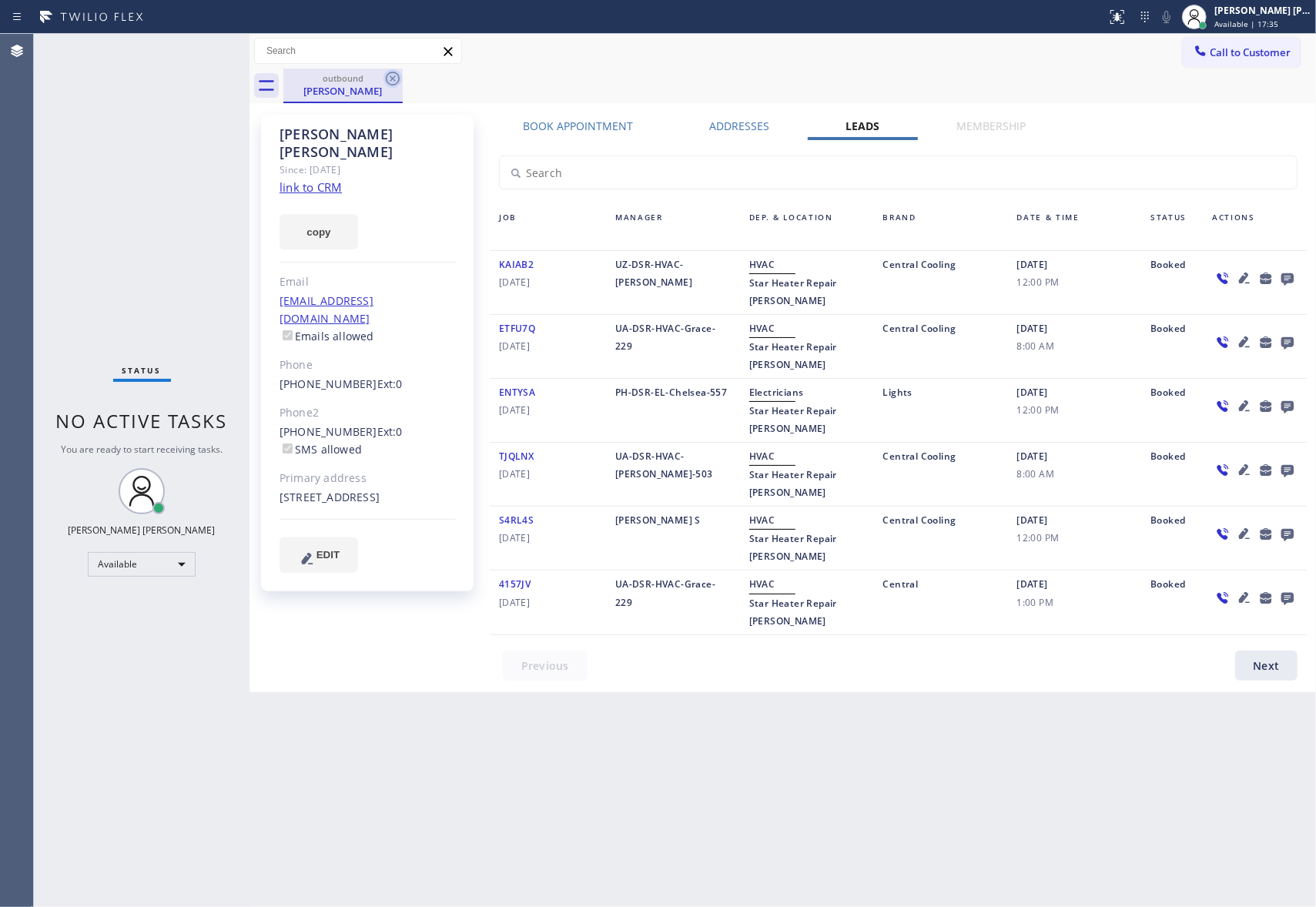
click at [390, 78] on icon at bounding box center [393, 78] width 19 height 19
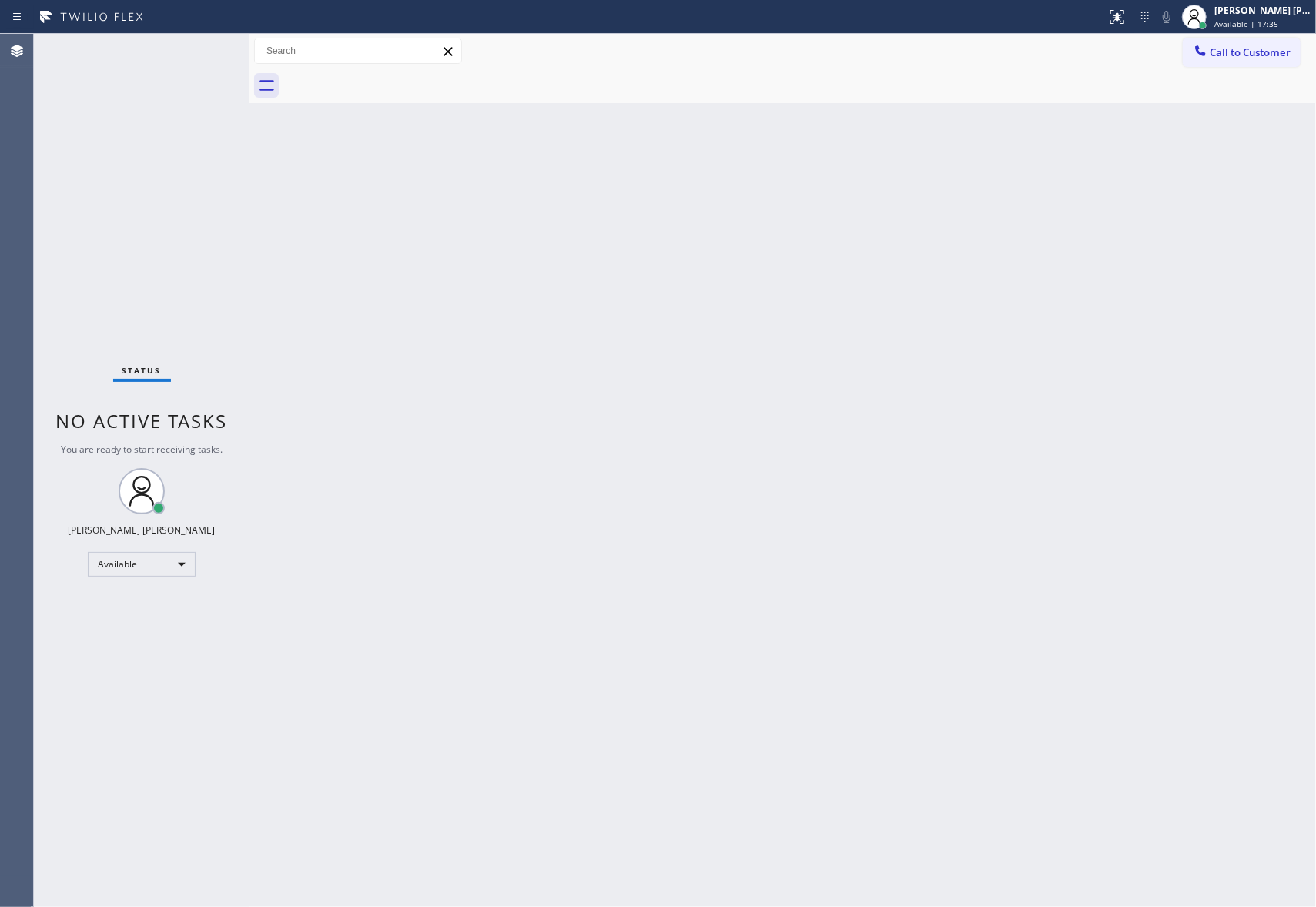
click at [390, 78] on div at bounding box center [800, 85] width 1033 height 35
click at [1294, 56] on button "Call to Customer" at bounding box center [1241, 52] width 117 height 30
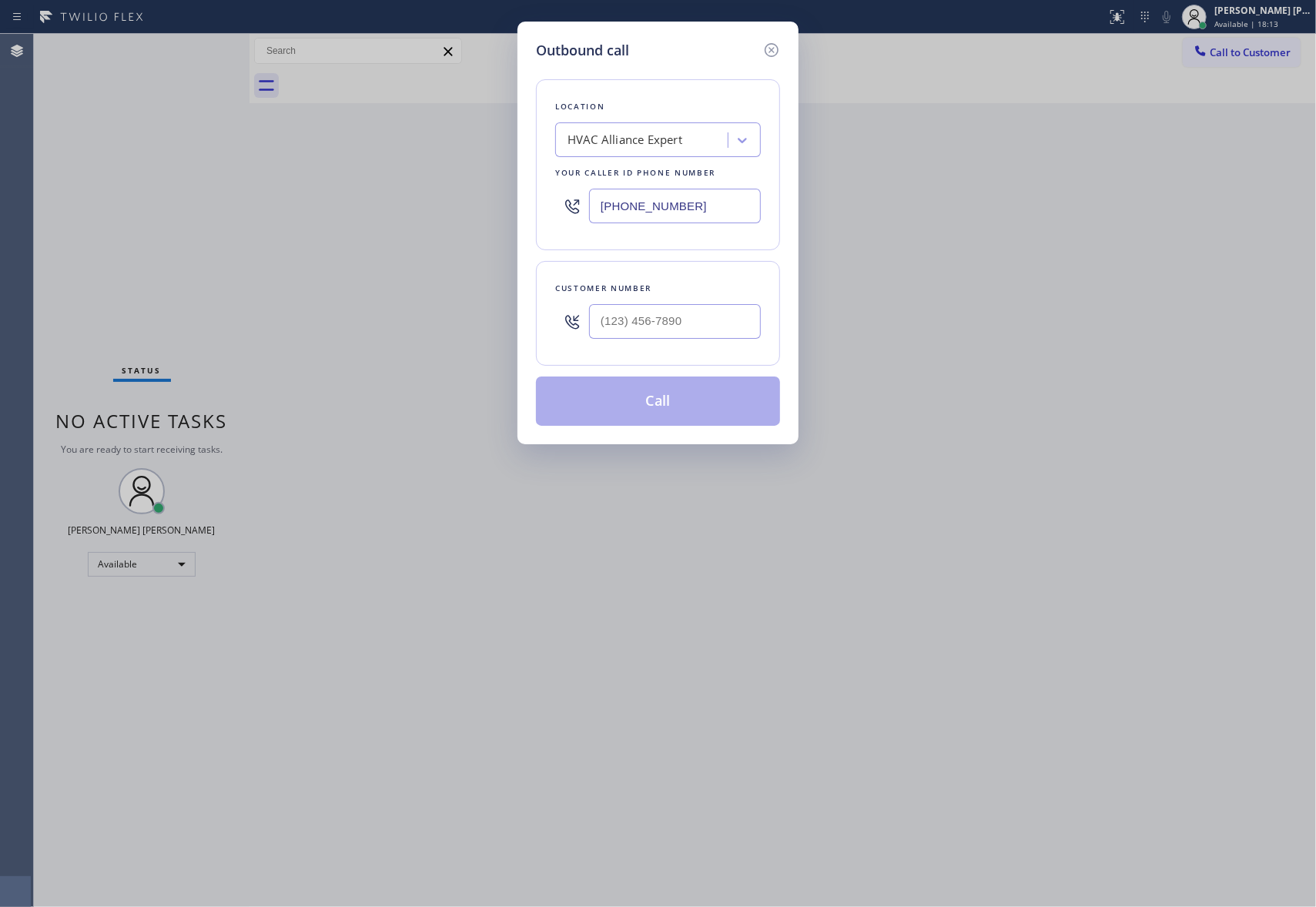
click at [685, 303] on div at bounding box center [675, 322] width 172 height 50
click at [687, 335] on input "(___) ___-____" at bounding box center [675, 321] width 172 height 35
paste input "614) 638-0161"
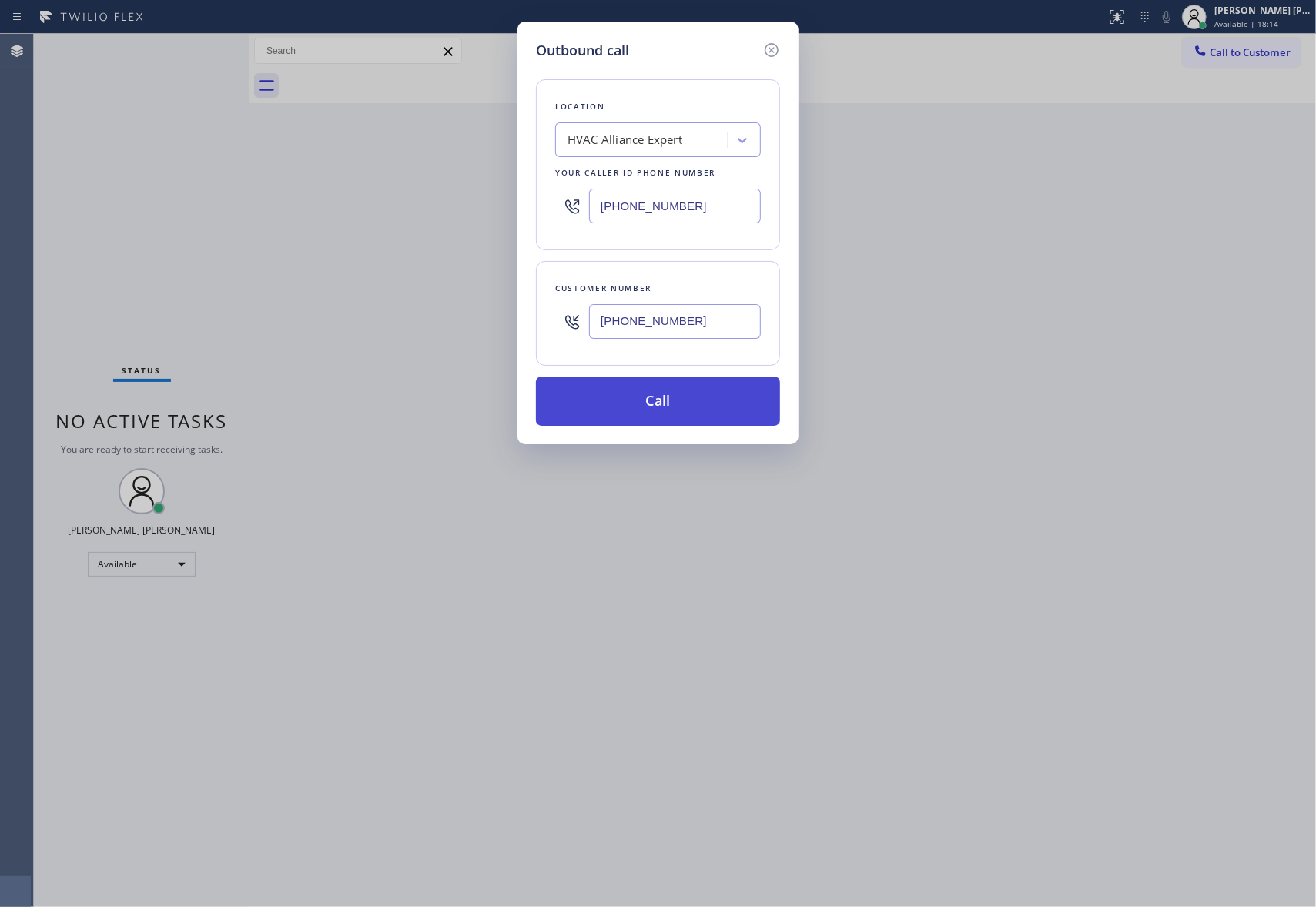
type input "(614) 638-0161"
click at [685, 401] on button "Call" at bounding box center [658, 401] width 244 height 49
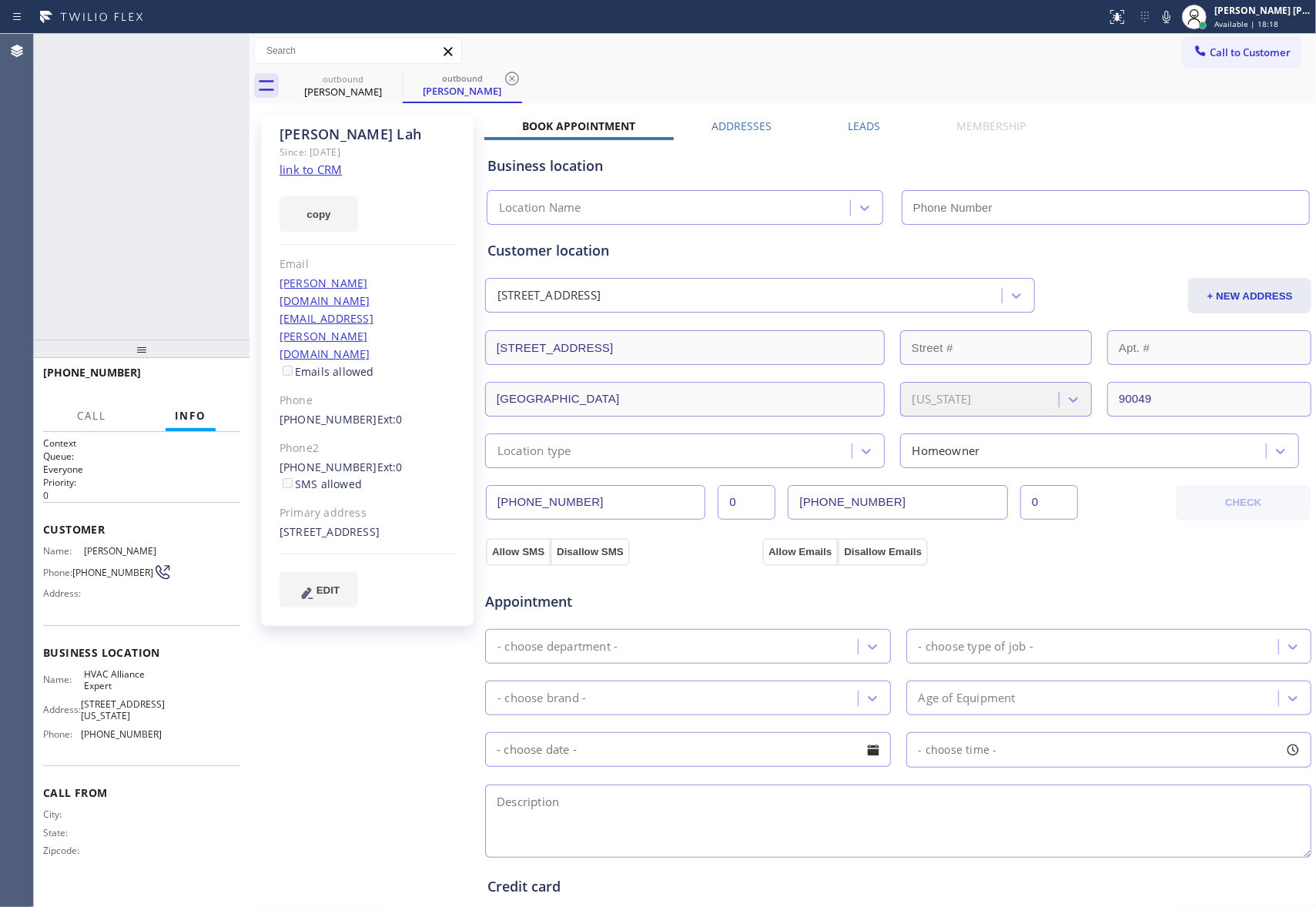
type input "[PHONE_NUMBER]"
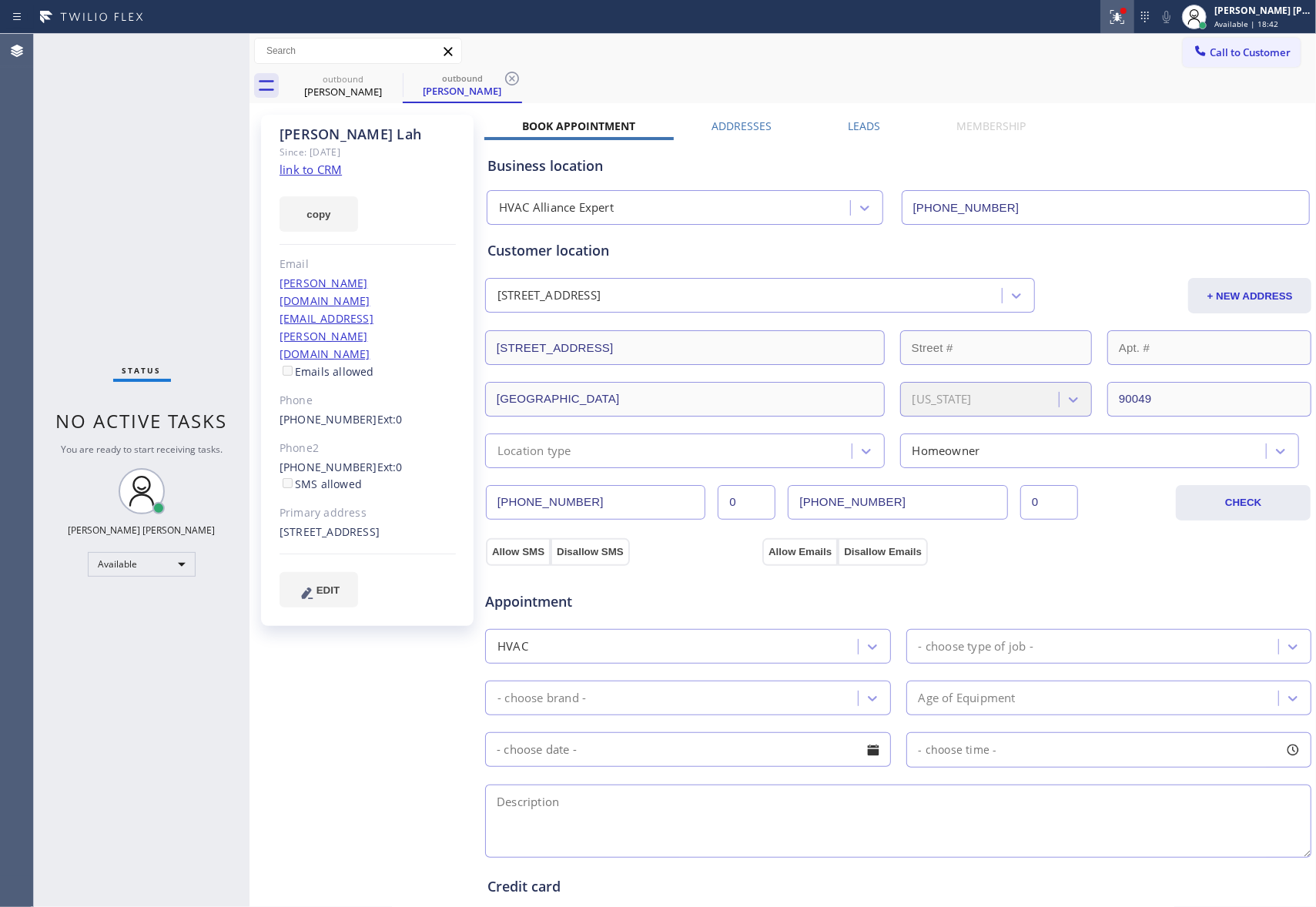
click at [1109, 8] on icon at bounding box center [1117, 17] width 19 height 19
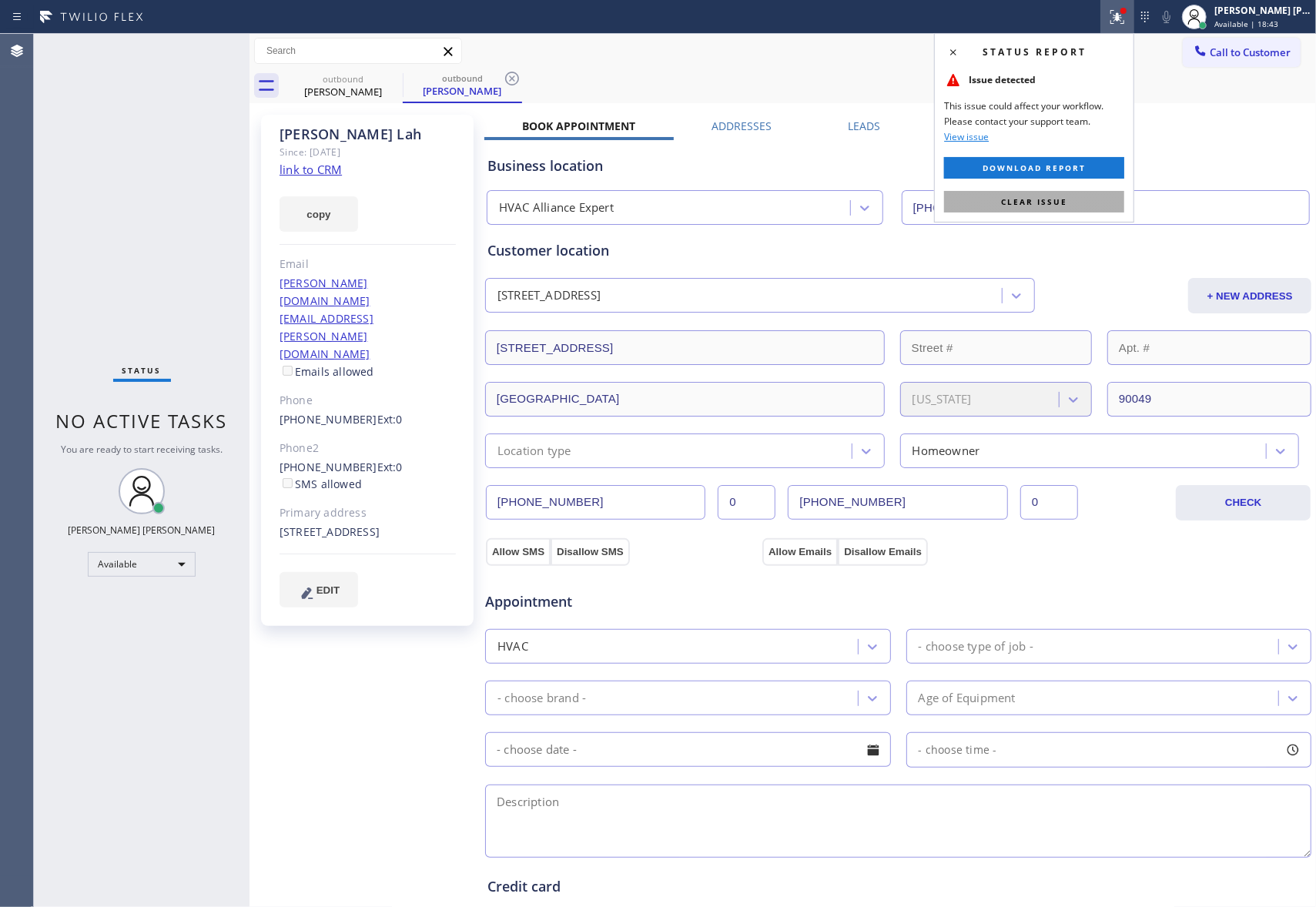
click at [1060, 195] on button "Clear issue" at bounding box center [1034, 202] width 180 height 22
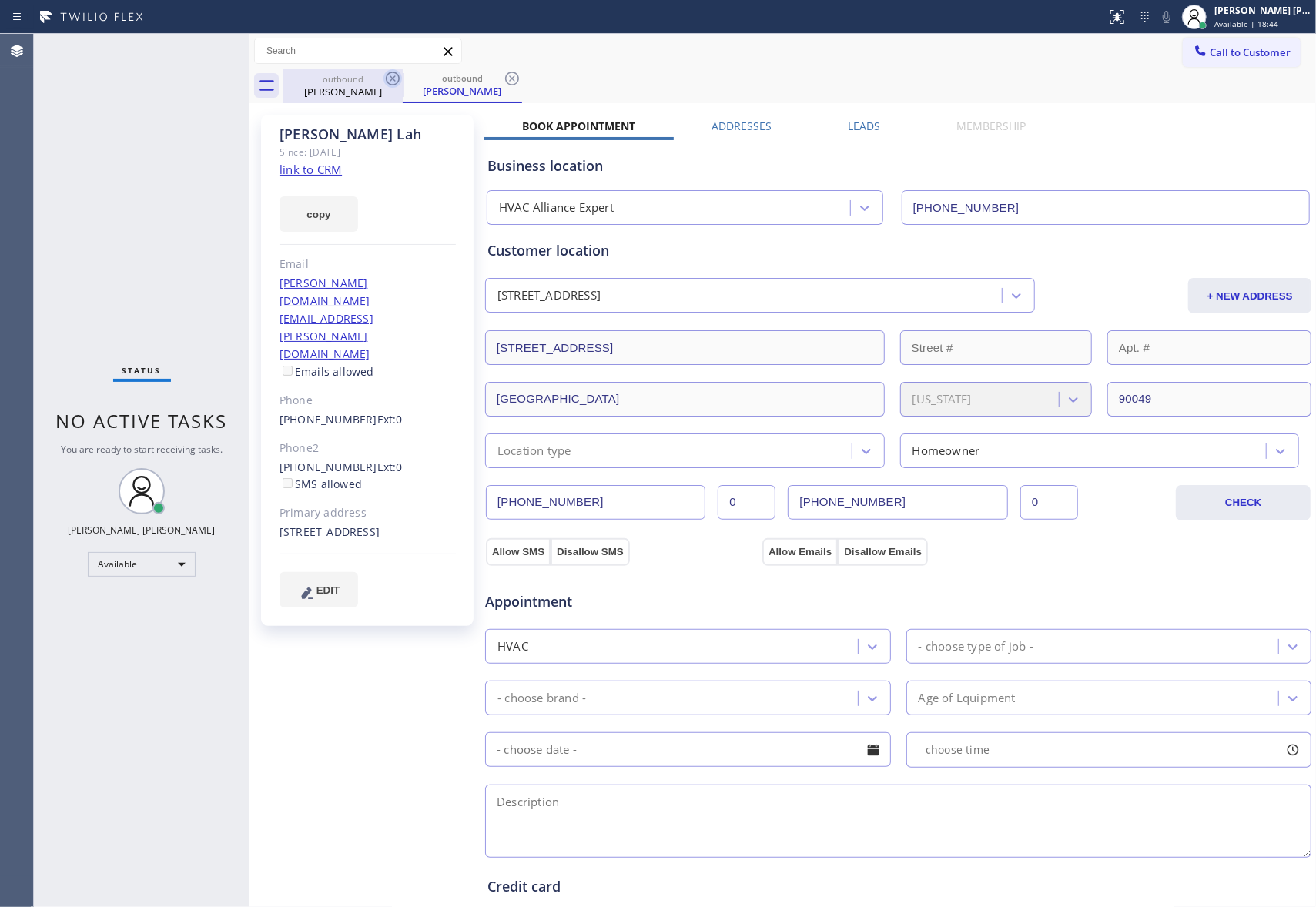
drag, startPoint x: 355, startPoint y: 79, endPoint x: 401, endPoint y: 78, distance: 46.0
click at [368, 79] on div "outbound" at bounding box center [343, 79] width 117 height 12
click at [401, 78] on icon at bounding box center [393, 78] width 19 height 19
click at [0, 0] on icon at bounding box center [0, 0] width 0 height 0
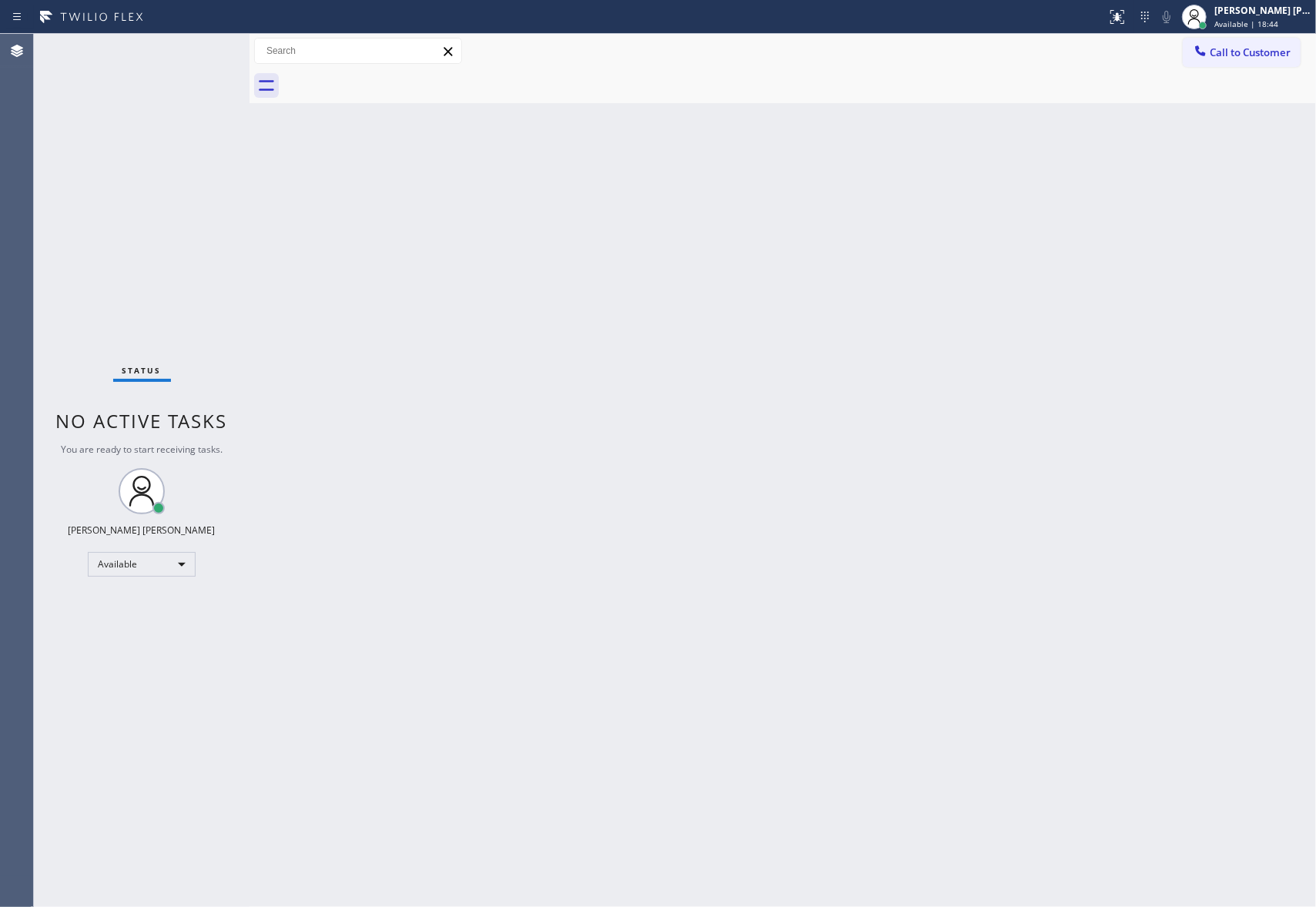
click at [389, 77] on div at bounding box center [800, 85] width 1033 height 35
drag, startPoint x: 389, startPoint y: 77, endPoint x: 789, endPoint y: 66, distance: 400.2
click at [406, 73] on div at bounding box center [800, 85] width 1033 height 35
click at [1267, 56] on span "Call to Customer" at bounding box center [1250, 52] width 81 height 13
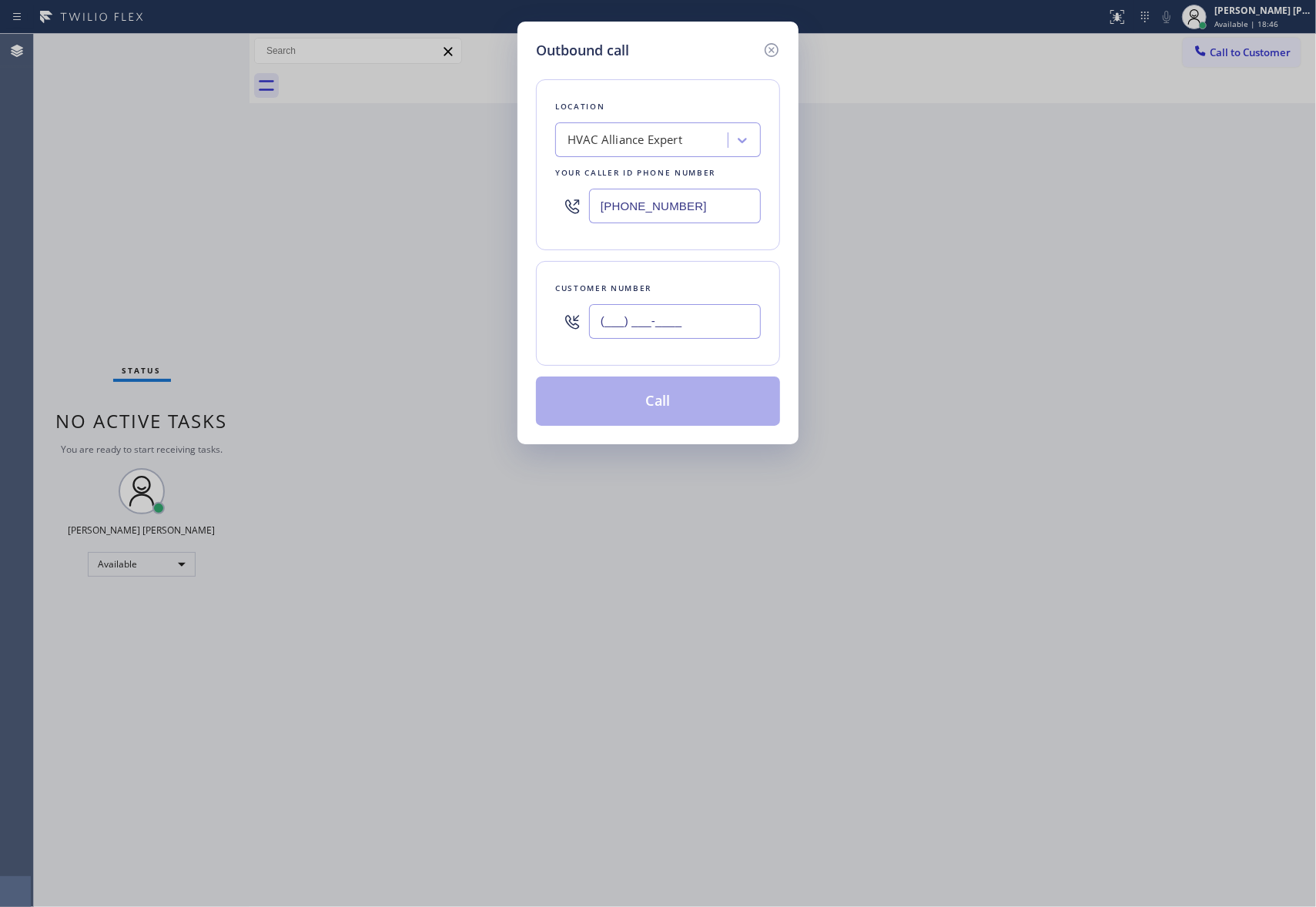
click at [636, 319] on input "(___) ___-____" at bounding box center [675, 321] width 172 height 35
paste input "310) 923-0804"
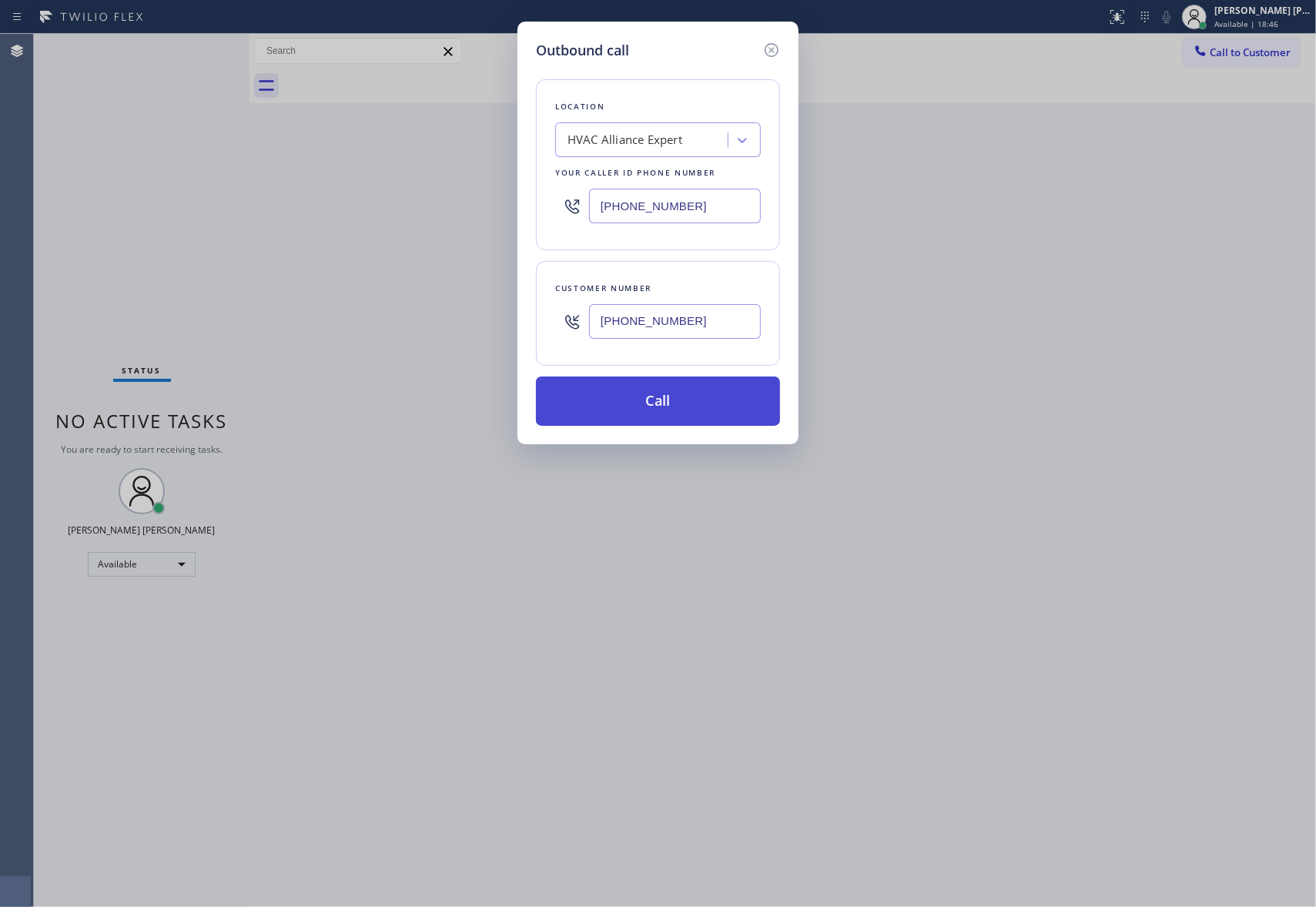
type input "(310) 923-0804"
click at [671, 399] on button "Call" at bounding box center [658, 401] width 244 height 49
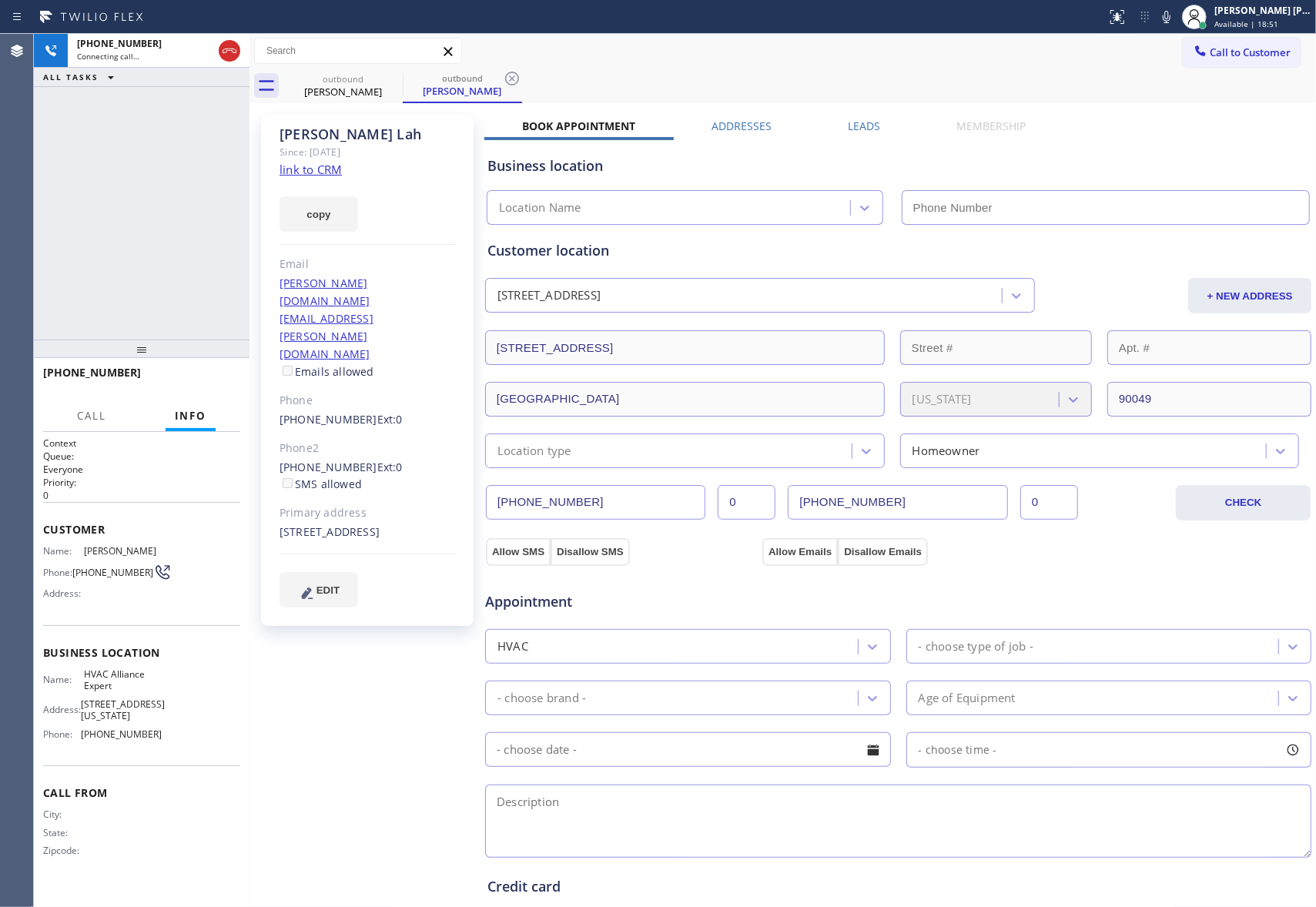
type input "[PHONE_NUMBER]"
click at [234, 54] on icon at bounding box center [229, 50] width 19 height 19
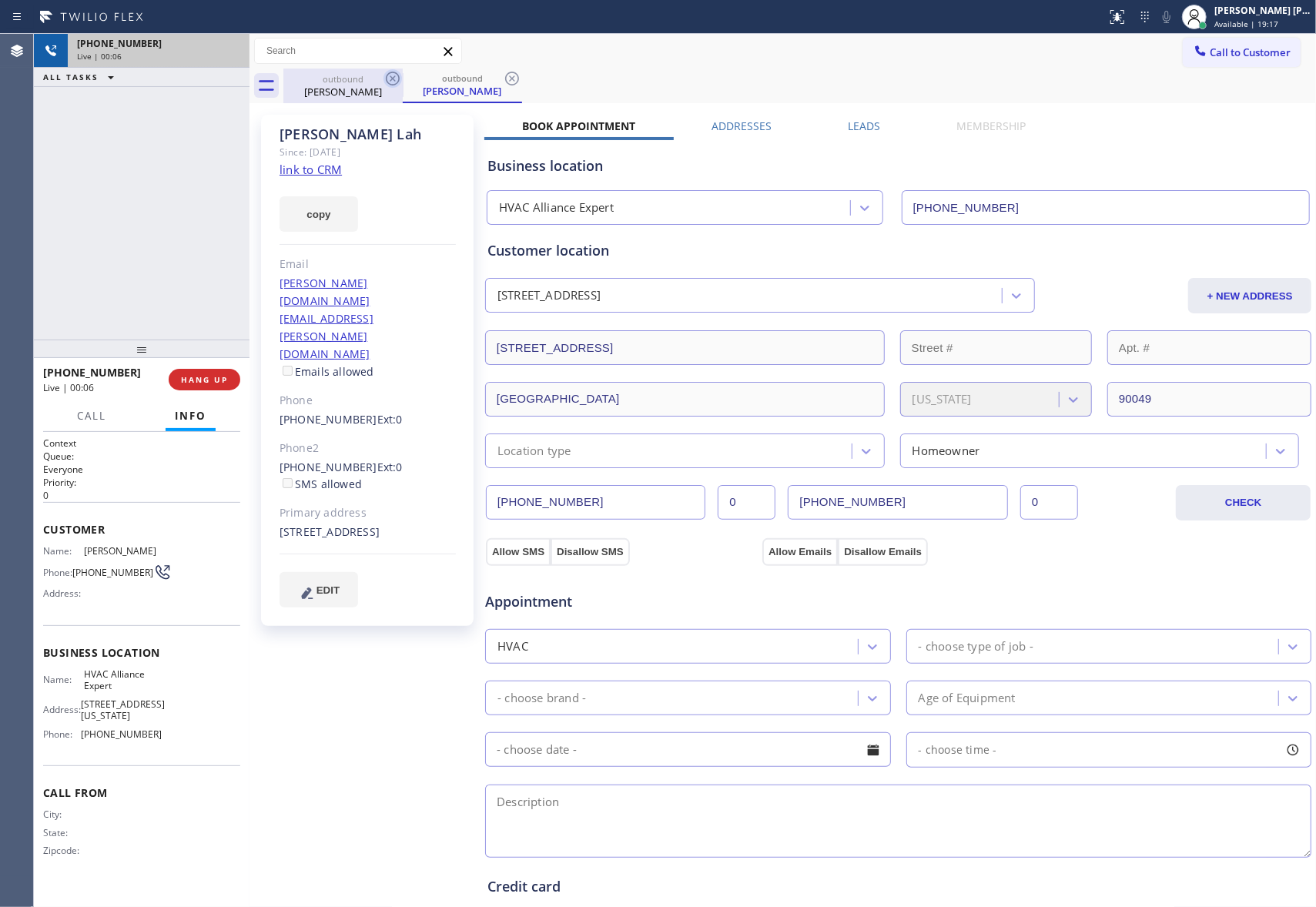
click at [384, 73] on icon at bounding box center [393, 78] width 19 height 19
click at [503, 73] on icon at bounding box center [512, 78] width 19 height 19
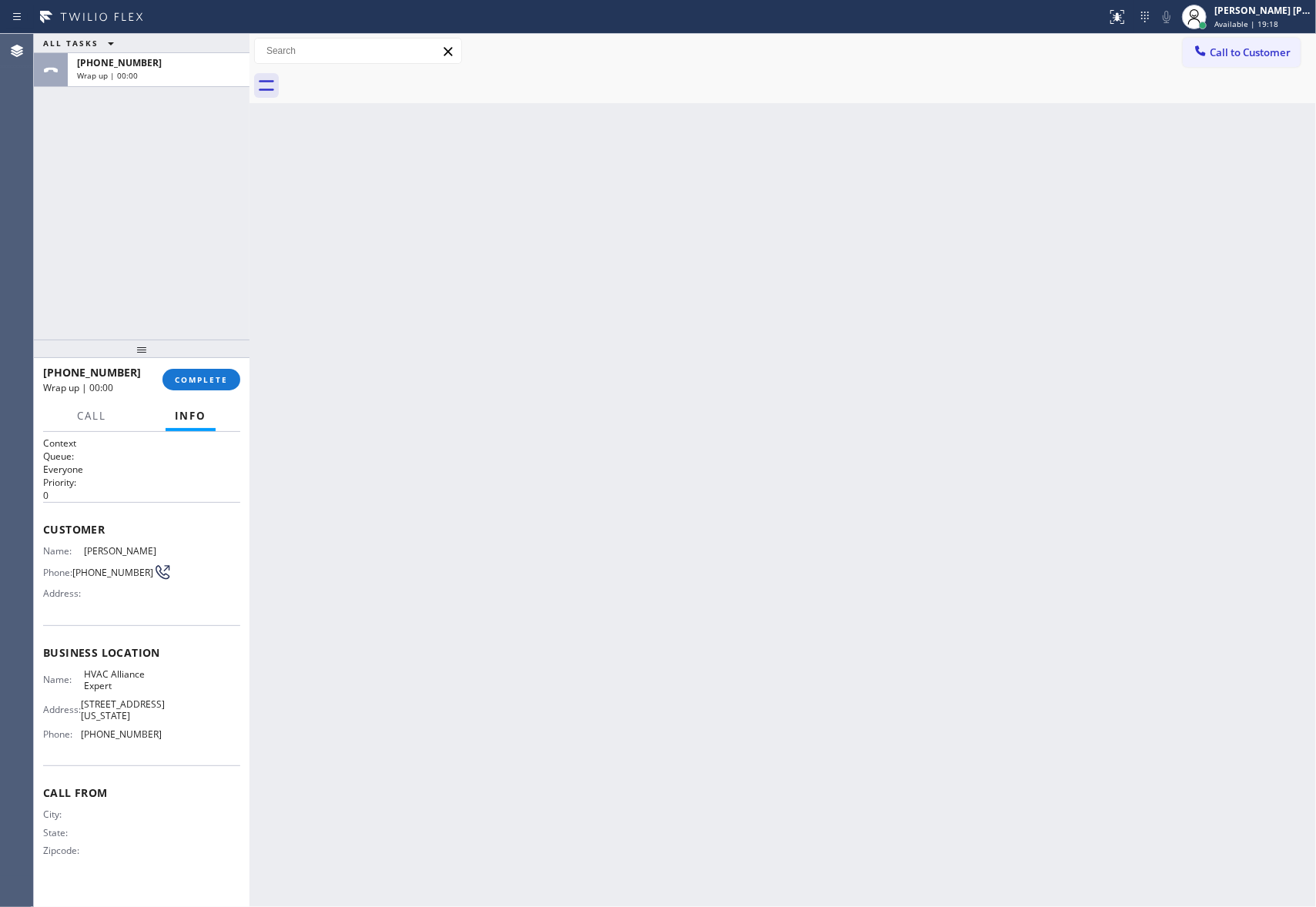
click at [385, 73] on div at bounding box center [800, 85] width 1033 height 35
click at [210, 380] on span "COMPLETE" at bounding box center [201, 379] width 53 height 11
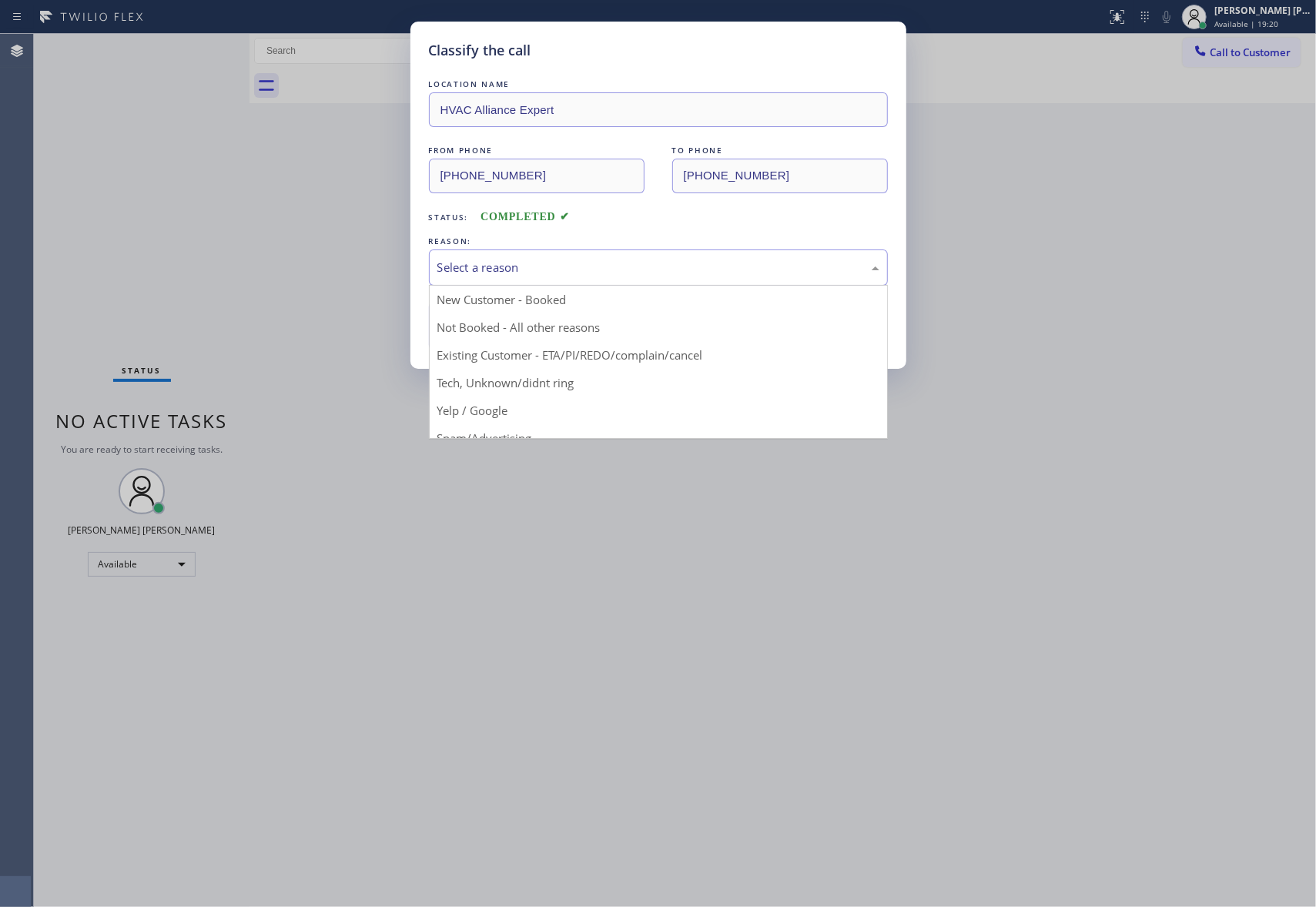
click at [565, 262] on div "Select a reason" at bounding box center [658, 268] width 442 height 18
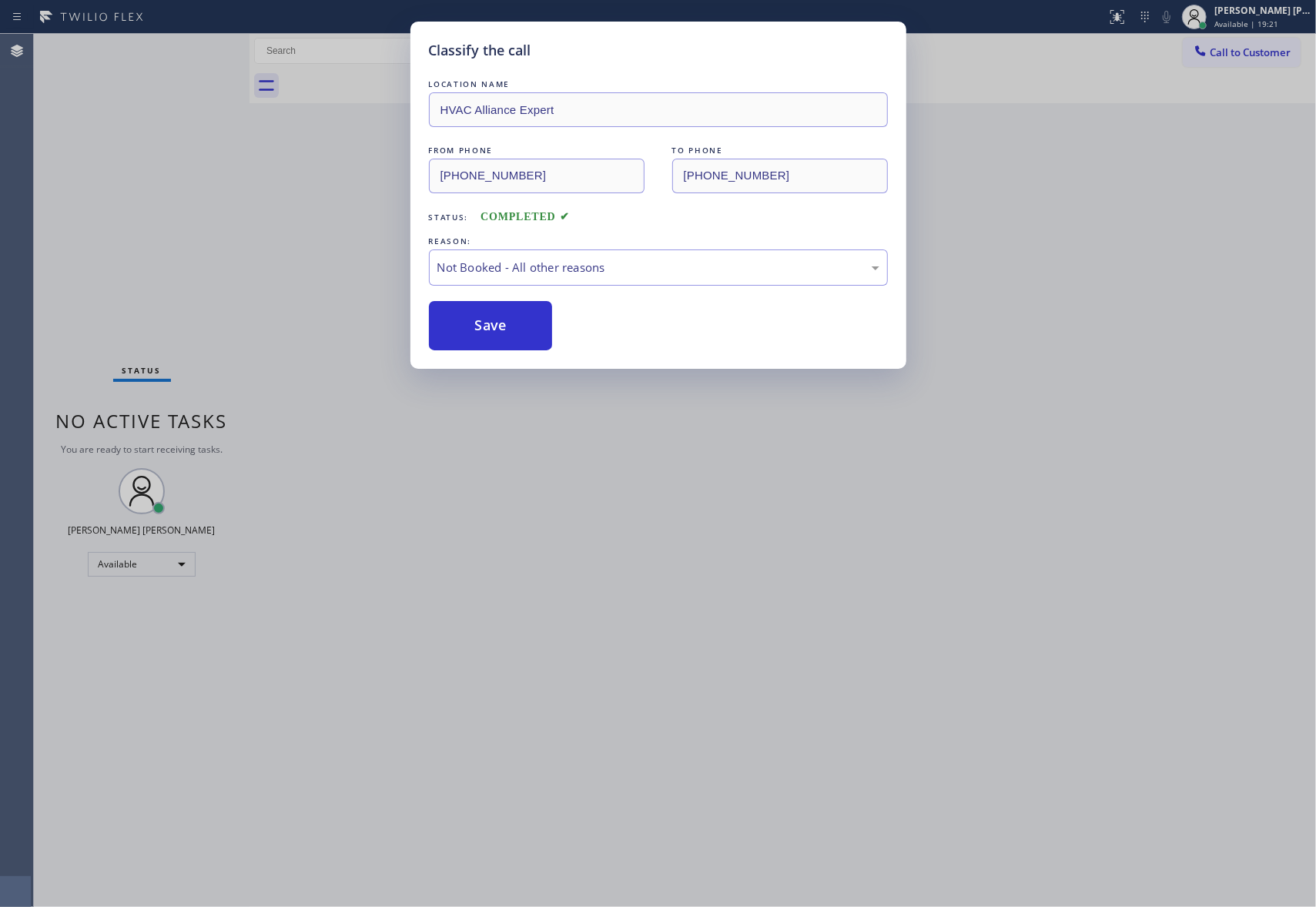
click at [479, 327] on button "Save" at bounding box center [490, 325] width 124 height 49
drag, startPoint x: 479, startPoint y: 327, endPoint x: 680, endPoint y: 78, distance: 320.0
click at [479, 326] on button "Save" at bounding box center [490, 325] width 124 height 49
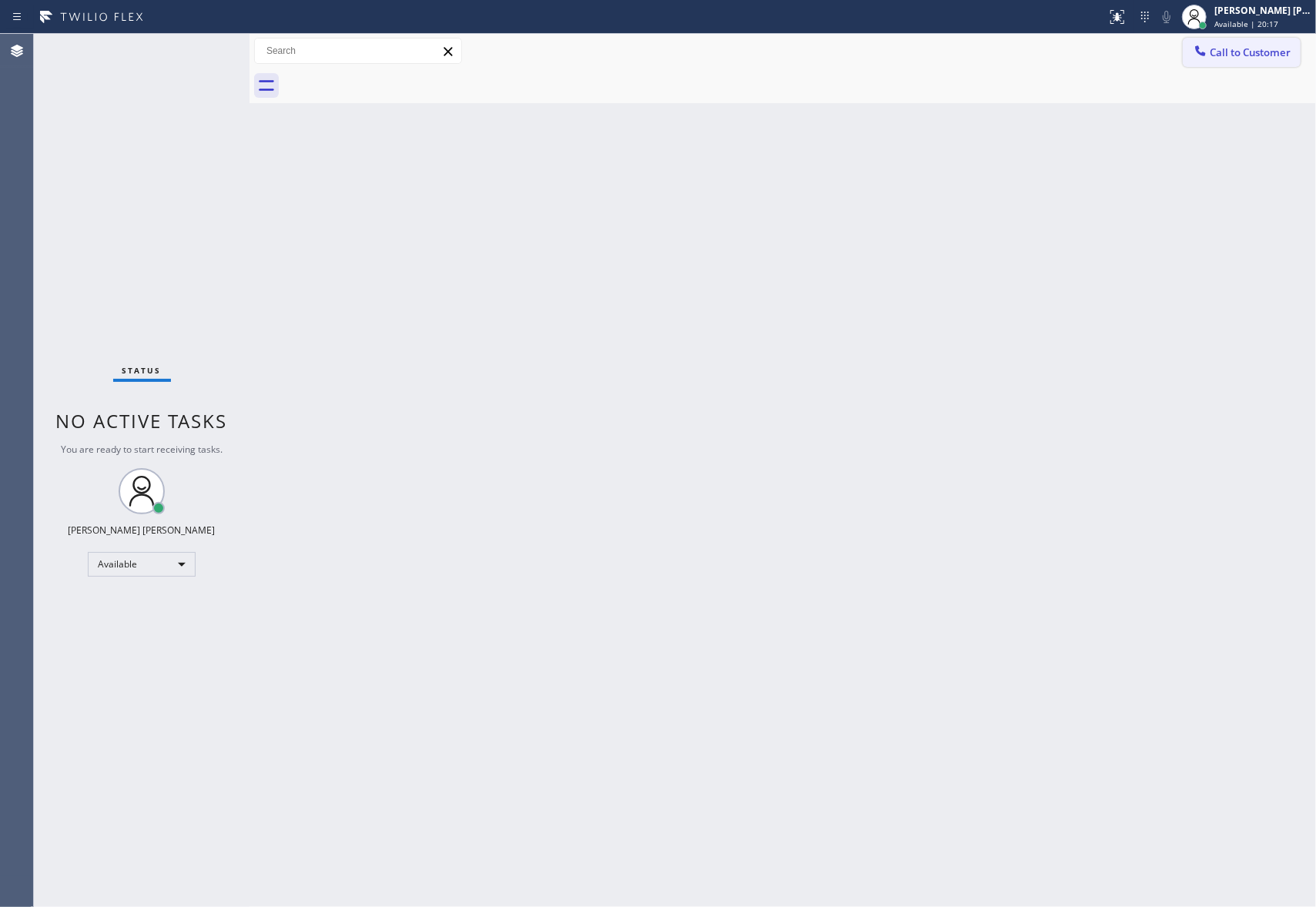
click at [1245, 53] on span "Call to Customer" at bounding box center [1250, 52] width 81 height 13
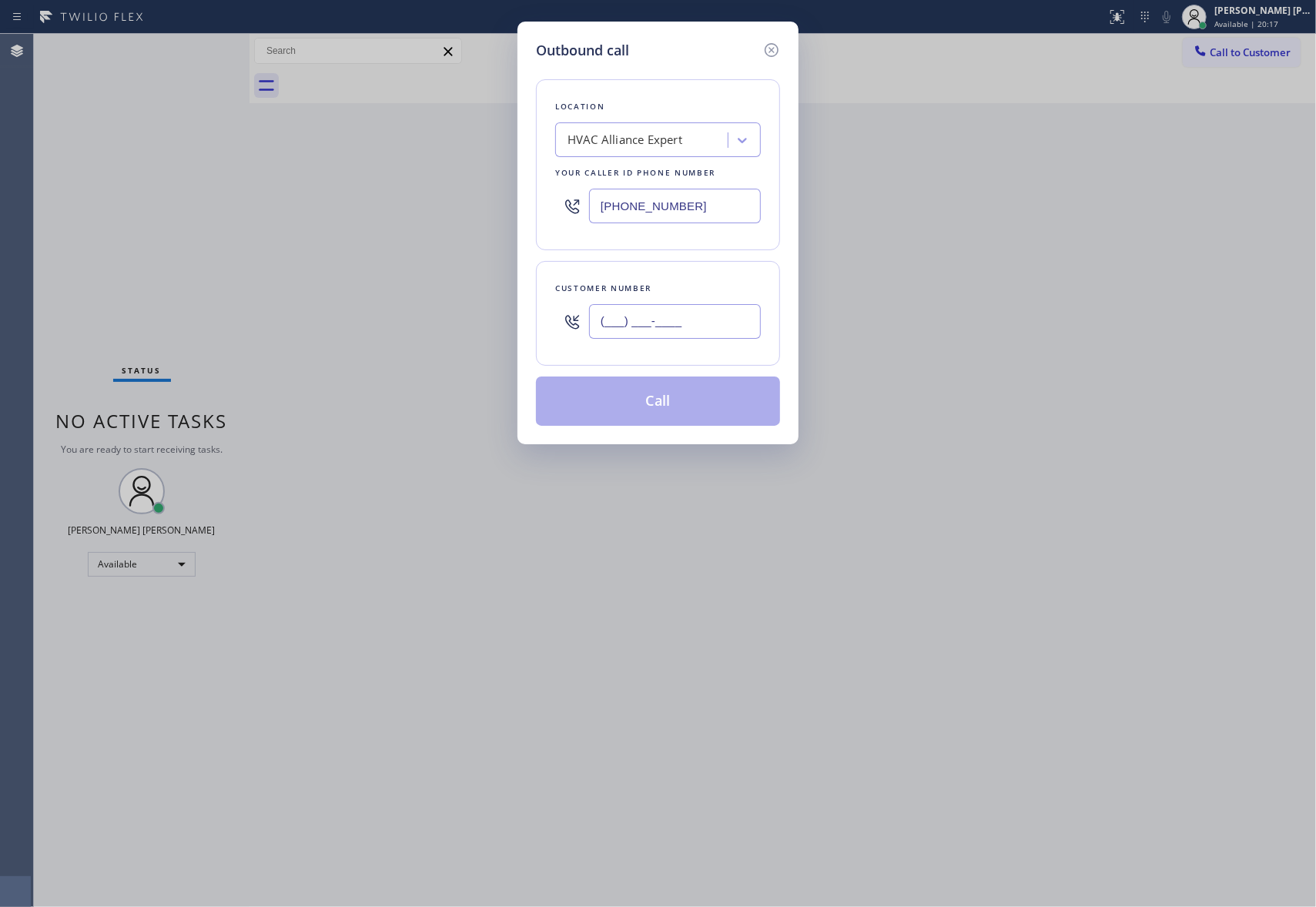
click at [669, 314] on input "(___) ___-____" at bounding box center [675, 321] width 172 height 35
paste input "510) 648-0365"
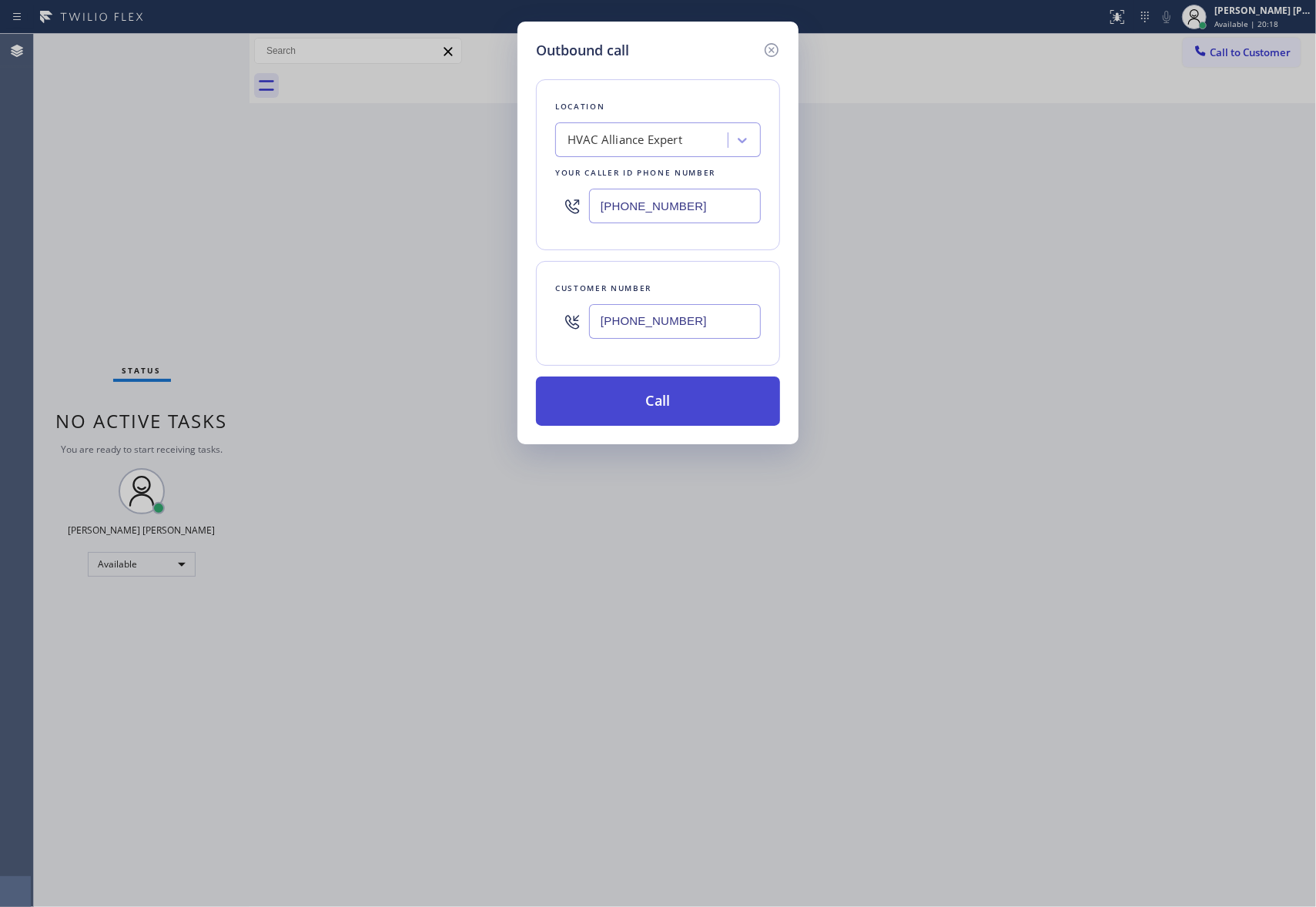
type input "(510) 648-0365"
click at [685, 410] on button "Call" at bounding box center [658, 401] width 244 height 49
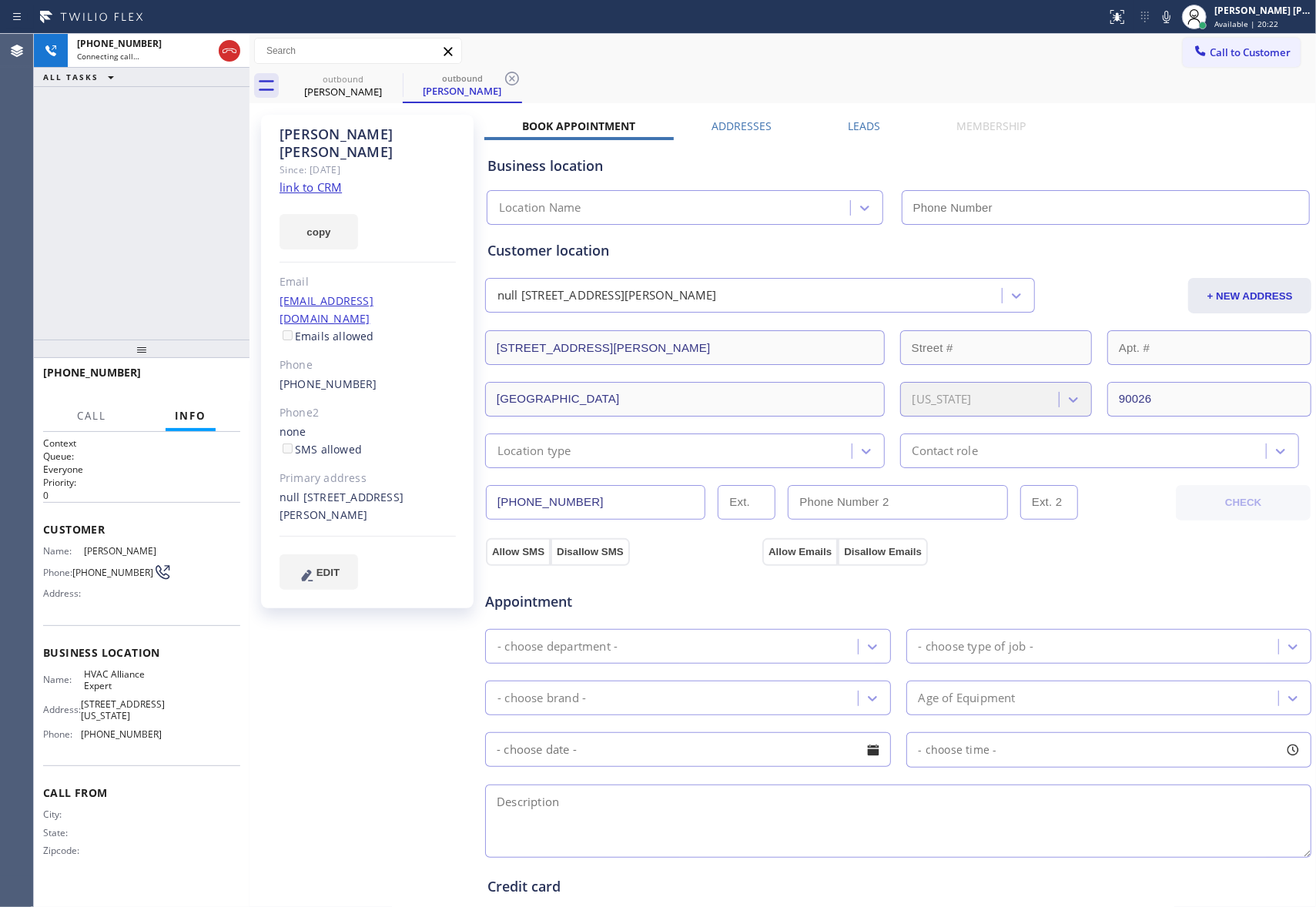
type input "[PHONE_NUMBER]"
drag, startPoint x: 214, startPoint y: 376, endPoint x: 150, endPoint y: 364, distance: 65.1
click at [214, 376] on span "HANG UP" at bounding box center [204, 379] width 47 height 11
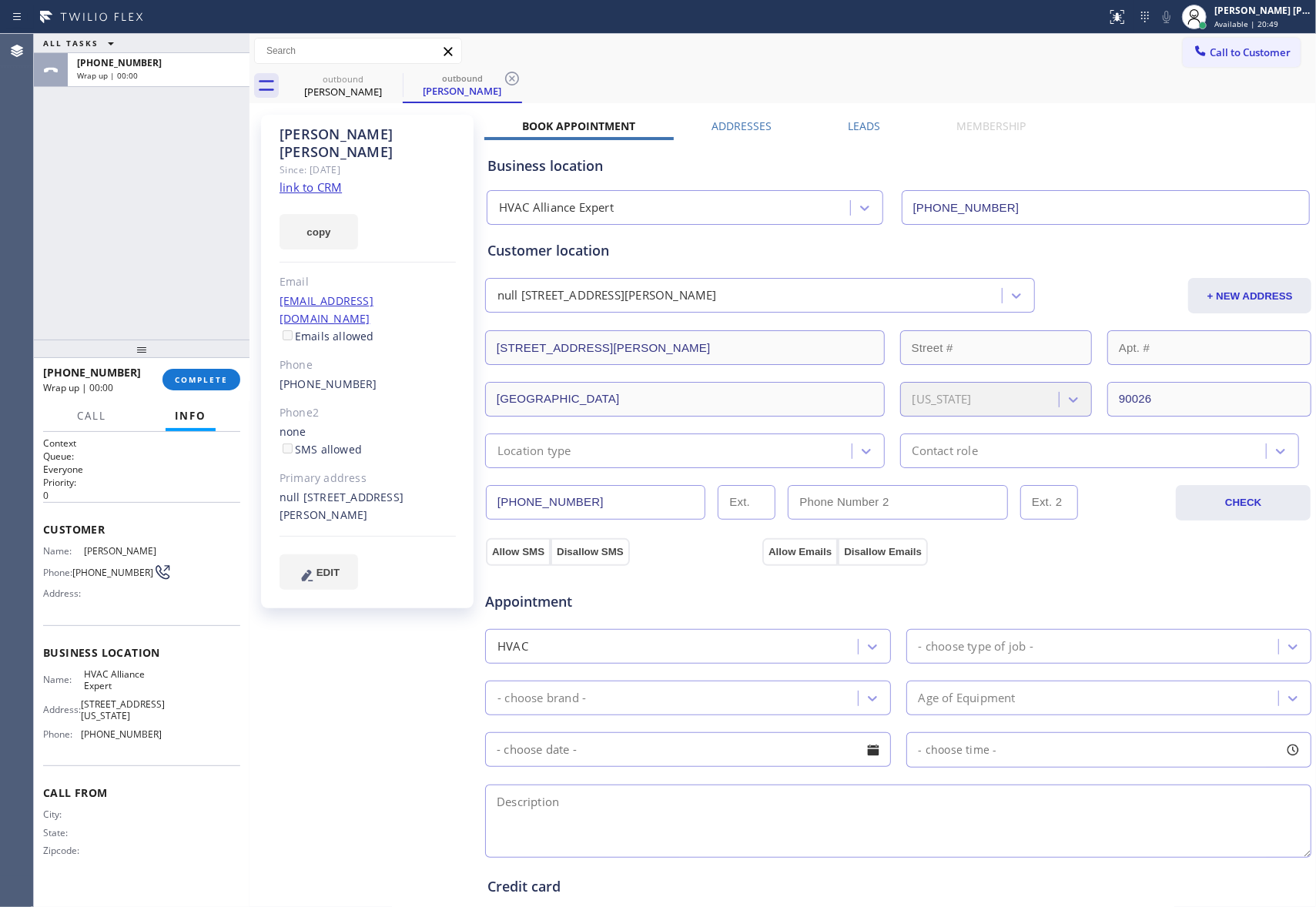
click at [854, 134] on div "Business location HVAC Alliance Expert (855) 999-4417" at bounding box center [897, 178] width 827 height 91
click at [857, 133] on label "Leads" at bounding box center [864, 125] width 32 height 14
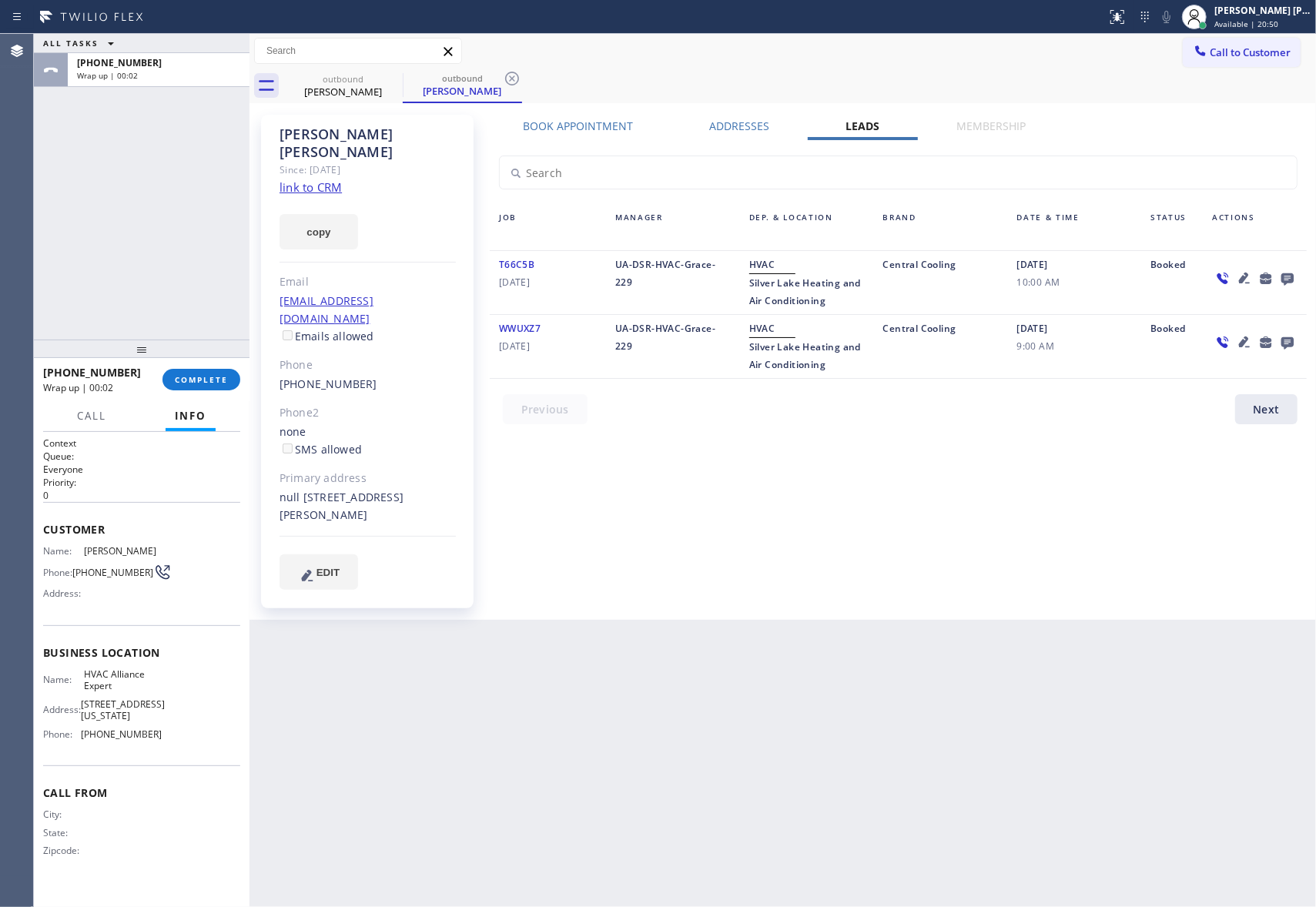
click at [1282, 275] on icon at bounding box center [1287, 280] width 13 height 13
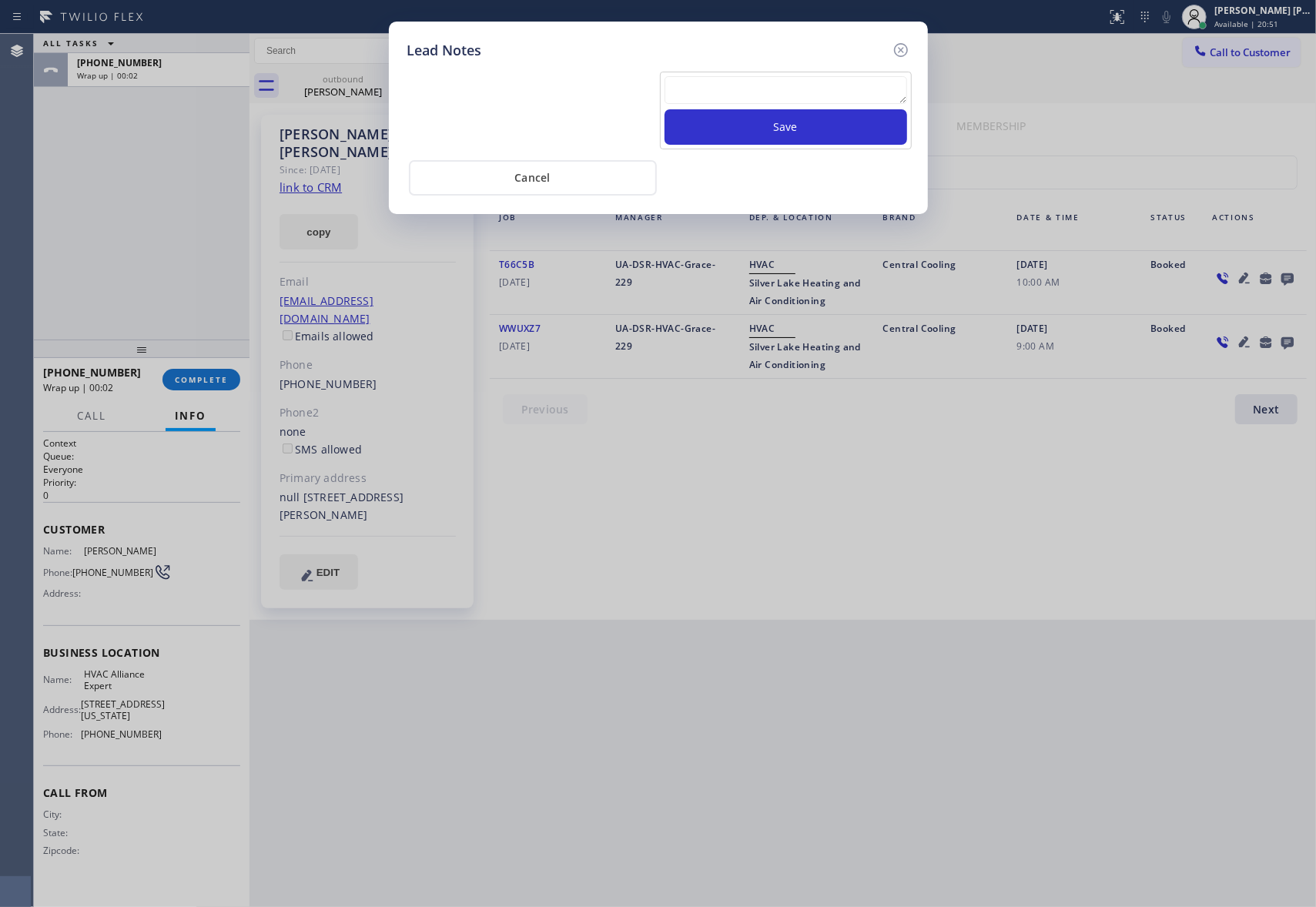
click at [786, 92] on textarea at bounding box center [785, 90] width 243 height 28
paste textarea "VM | please transfer if cx calls back"
type textarea "VM | please transfer if cx calls back"
click at [805, 126] on button "Save" at bounding box center [785, 127] width 243 height 36
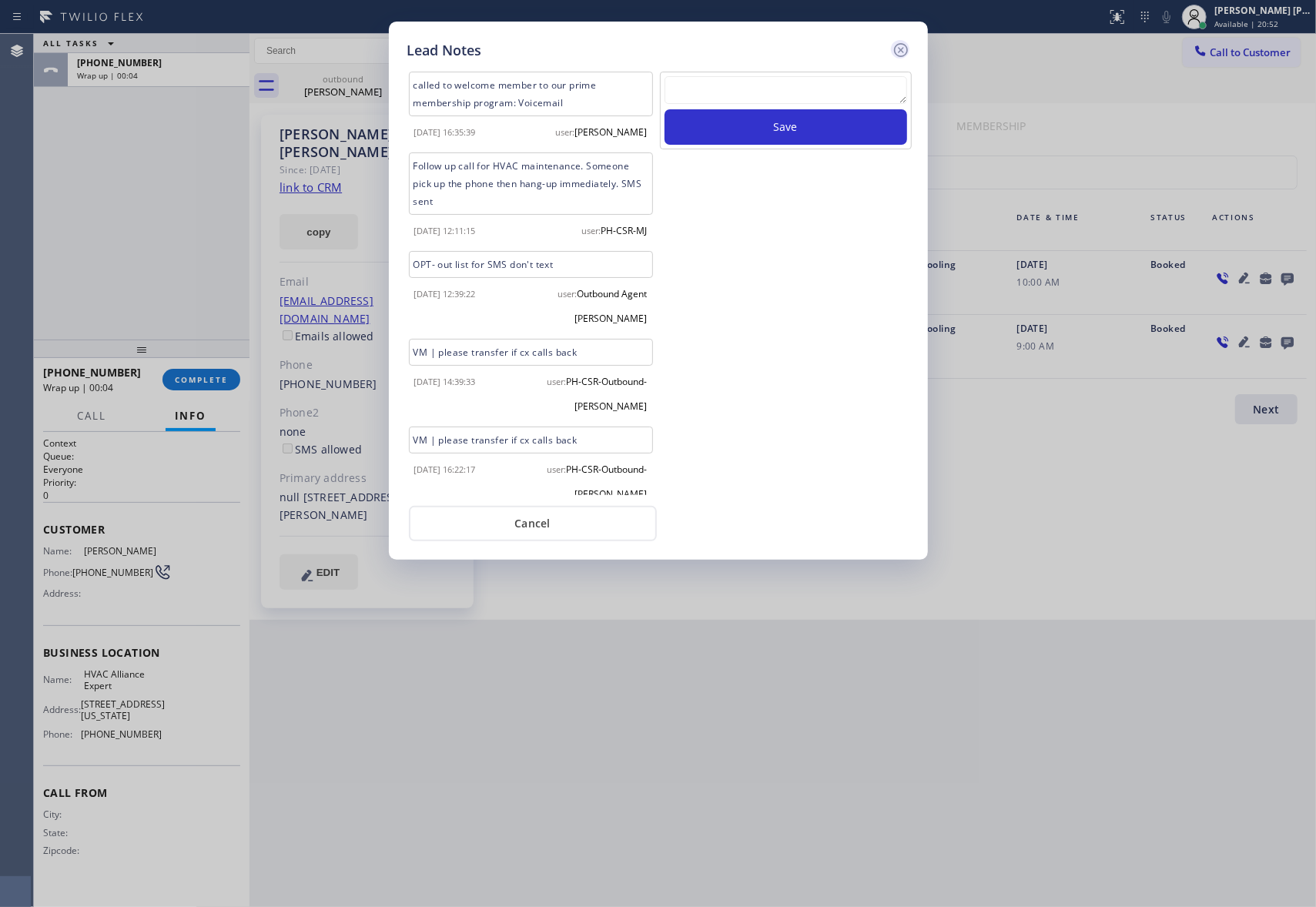
click at [897, 50] on icon at bounding box center [901, 50] width 19 height 19
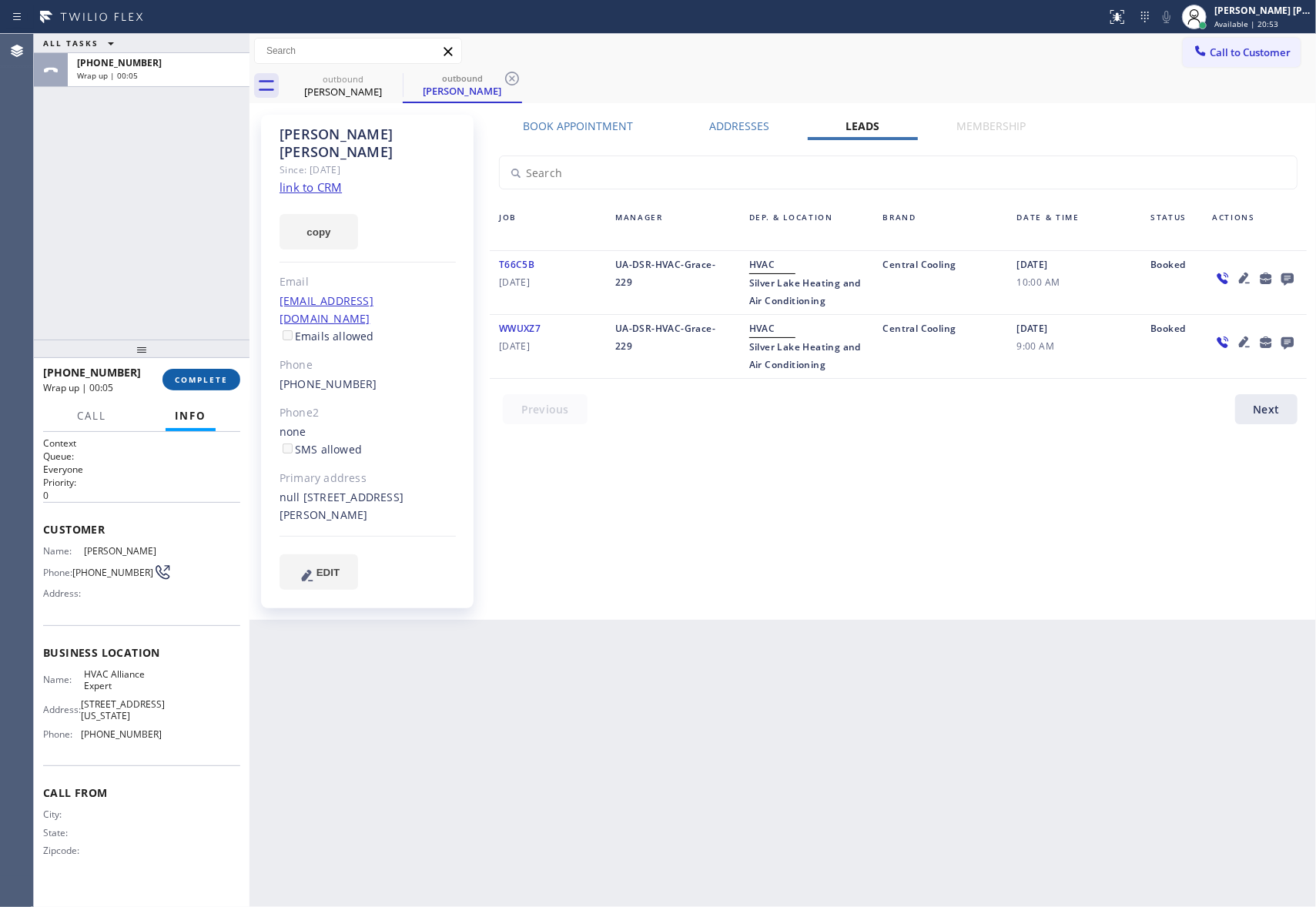
click at [195, 376] on span "COMPLETE" at bounding box center [201, 379] width 53 height 11
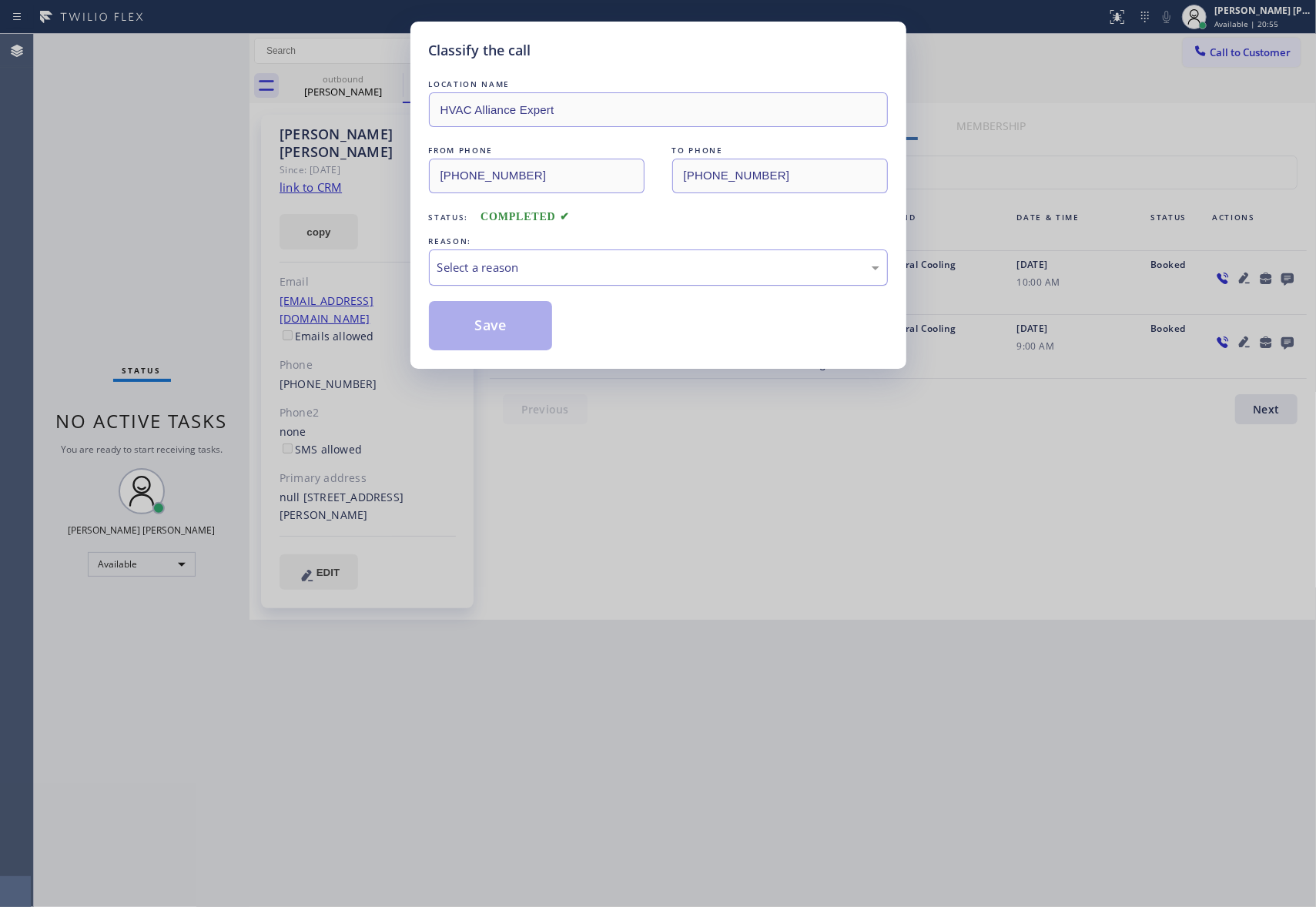
click at [620, 259] on div "Select a reason" at bounding box center [658, 268] width 442 height 18
click at [463, 328] on button "Save" at bounding box center [490, 325] width 124 height 49
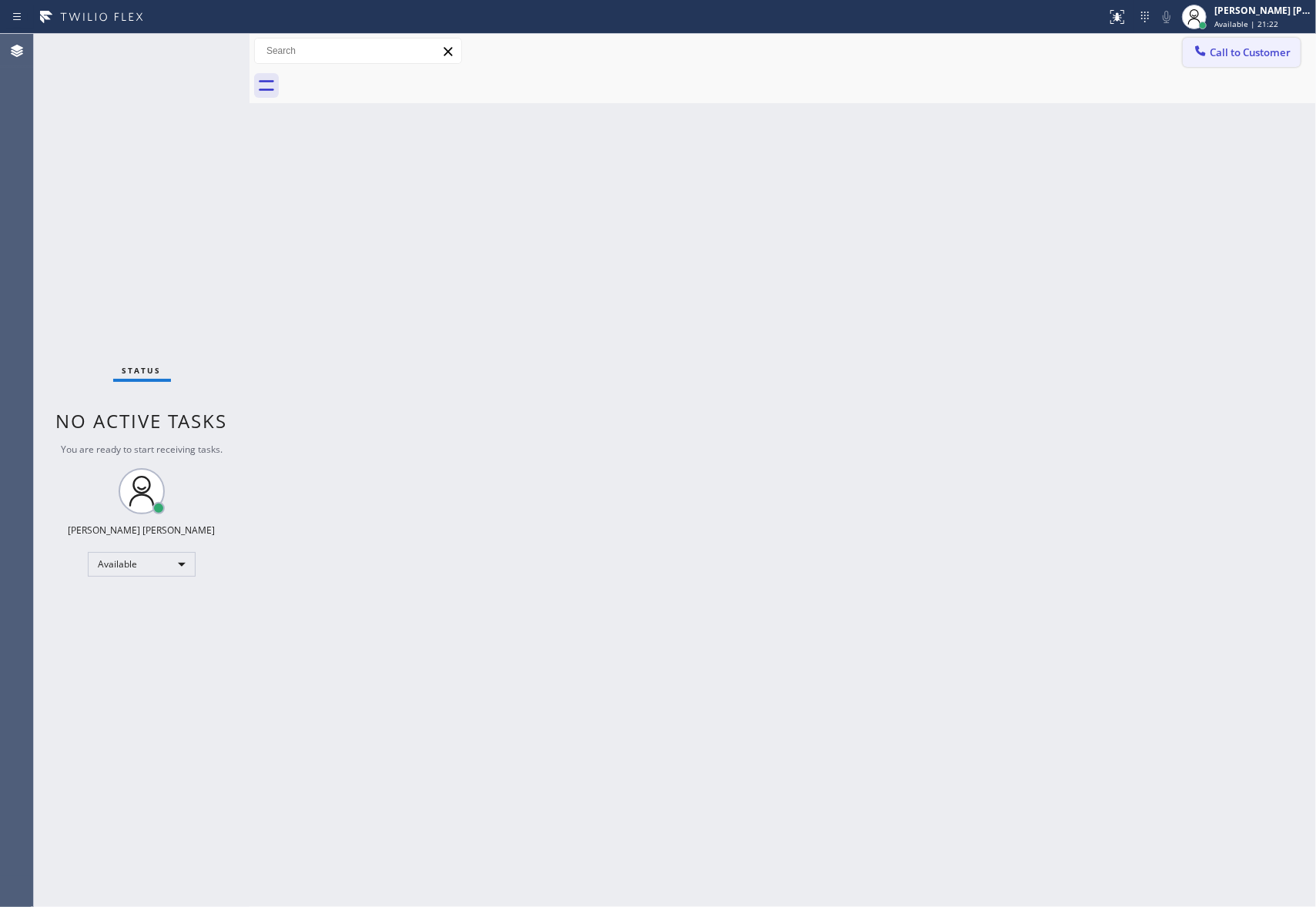
drag, startPoint x: 1291, startPoint y: 52, endPoint x: 731, endPoint y: 248, distance: 593.3
click at [1288, 52] on span "Call to Customer" at bounding box center [1250, 52] width 81 height 13
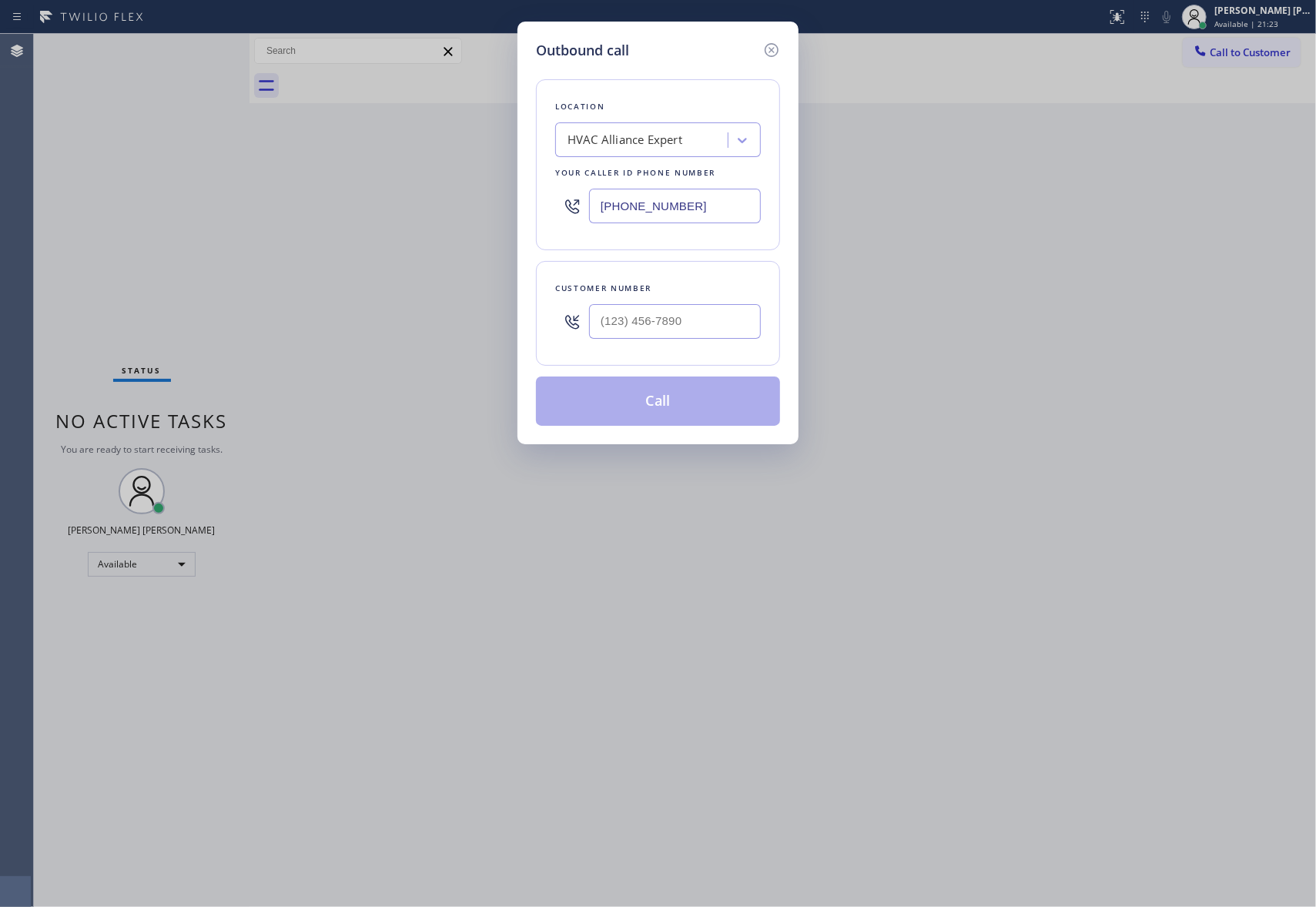
click at [712, 303] on div at bounding box center [675, 322] width 172 height 50
click at [712, 333] on input "(___) ___-____" at bounding box center [675, 321] width 172 height 35
paste input "432) 396"
drag, startPoint x: 712, startPoint y: 330, endPoint x: 444, endPoint y: 312, distance: 268.6
click at [444, 312] on div "Outbound call Location HVAC Alliance Expert Your caller id phone number (855) 9…" at bounding box center [658, 454] width 1316 height 907
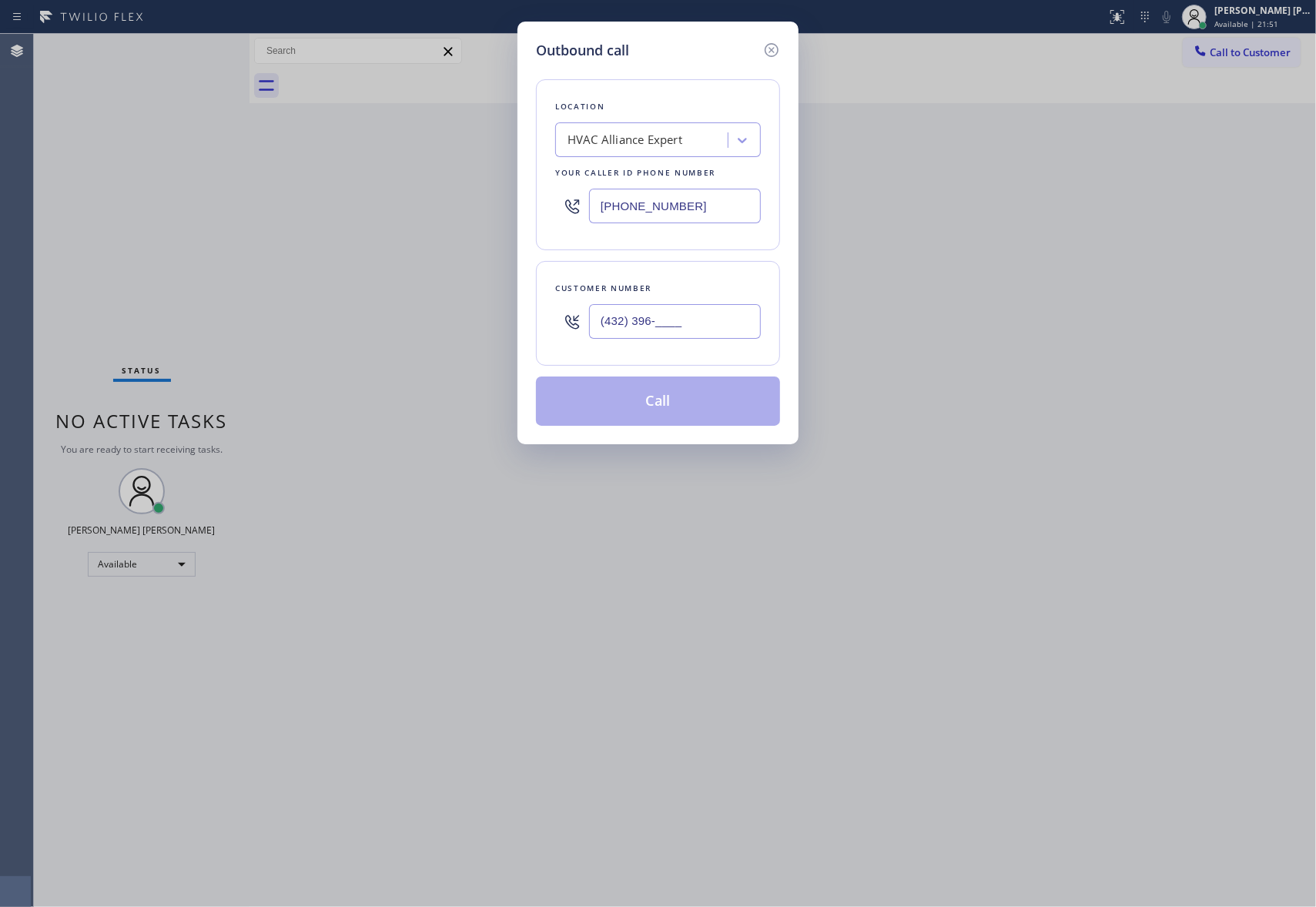
paste input "713) 264-2705"
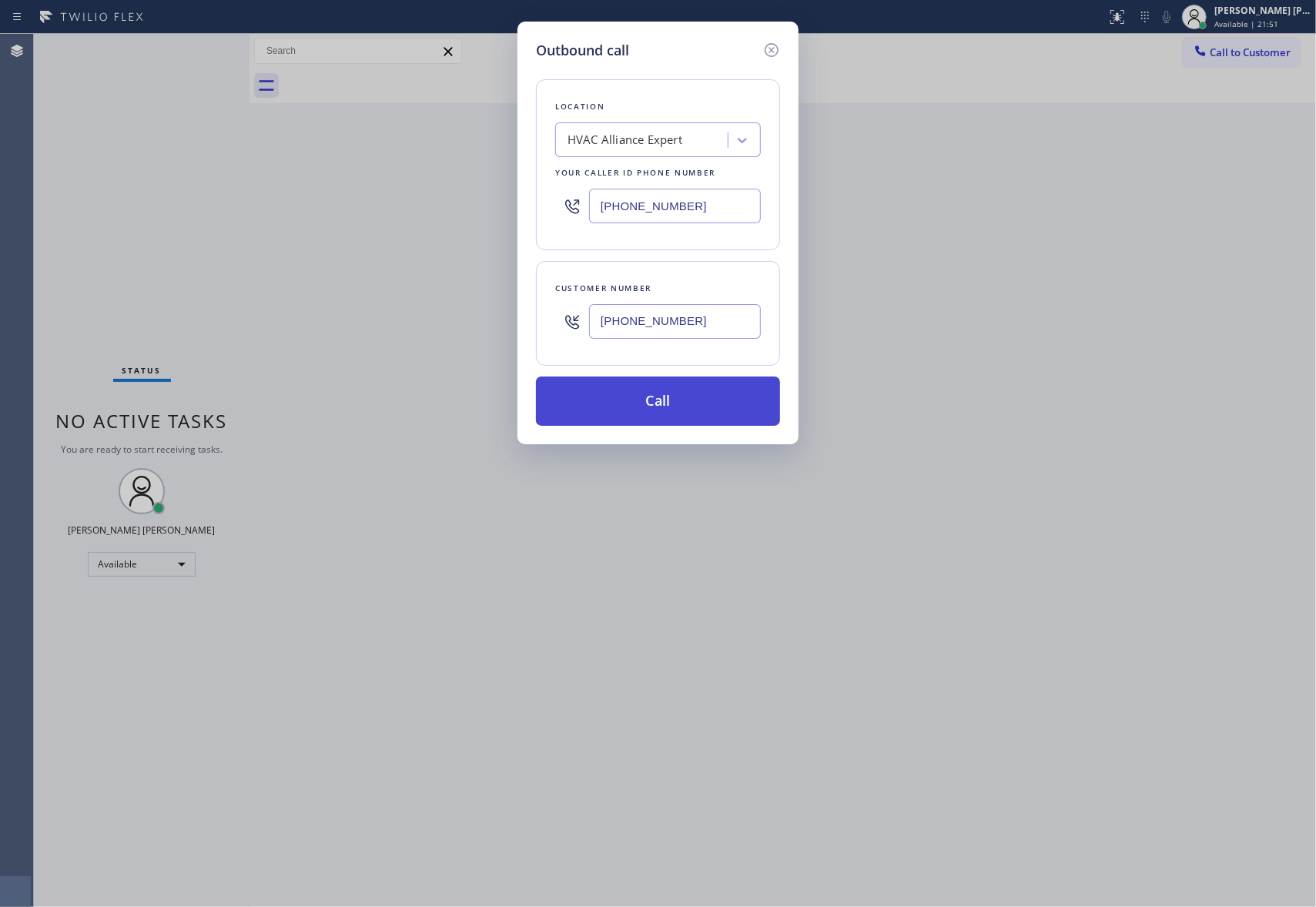
type input "(713) 264-2705"
click at [719, 410] on button "Call" at bounding box center [658, 401] width 244 height 49
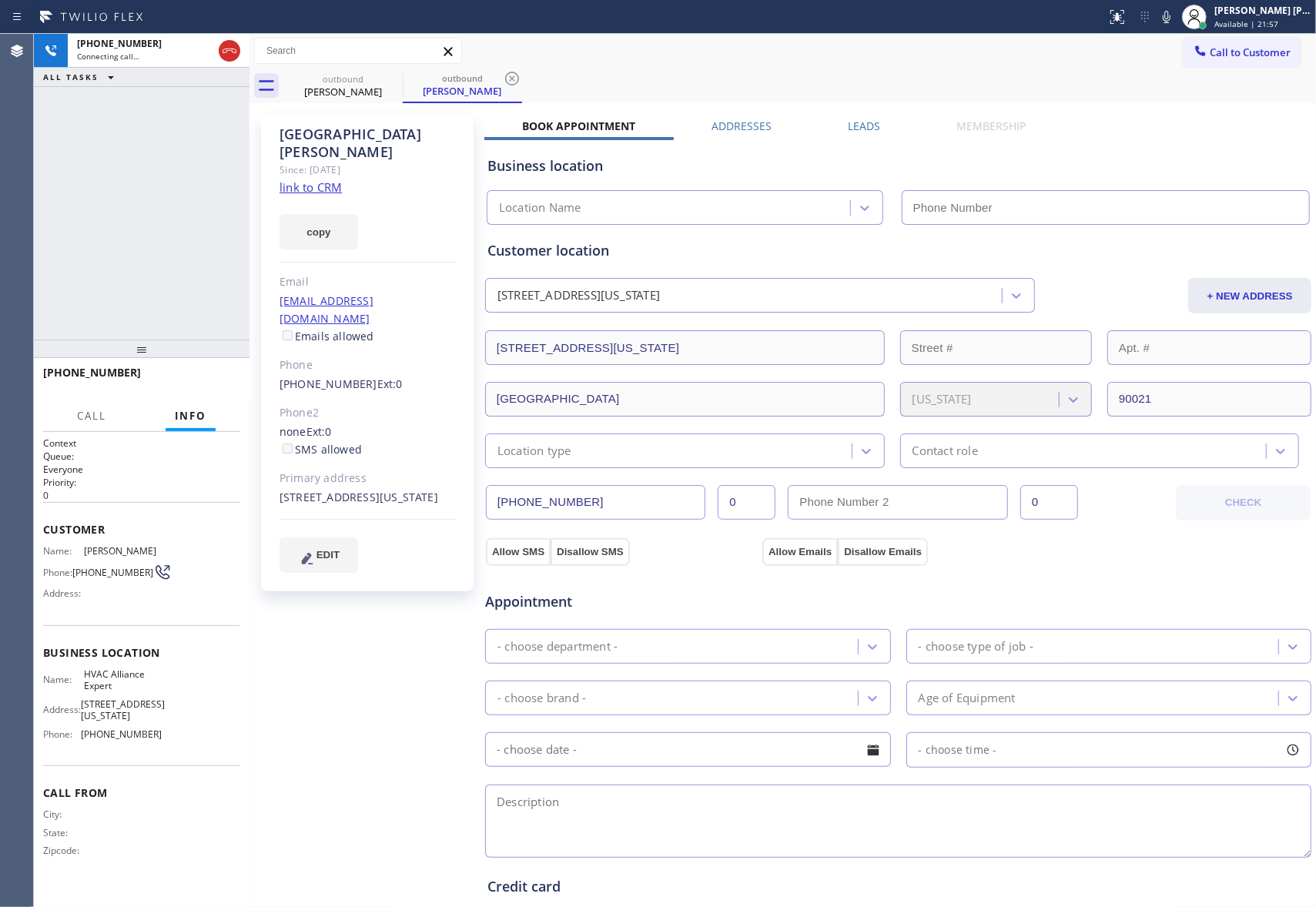
type input "[PHONE_NUMBER]"
click at [213, 379] on span "HANG UP" at bounding box center [204, 379] width 47 height 11
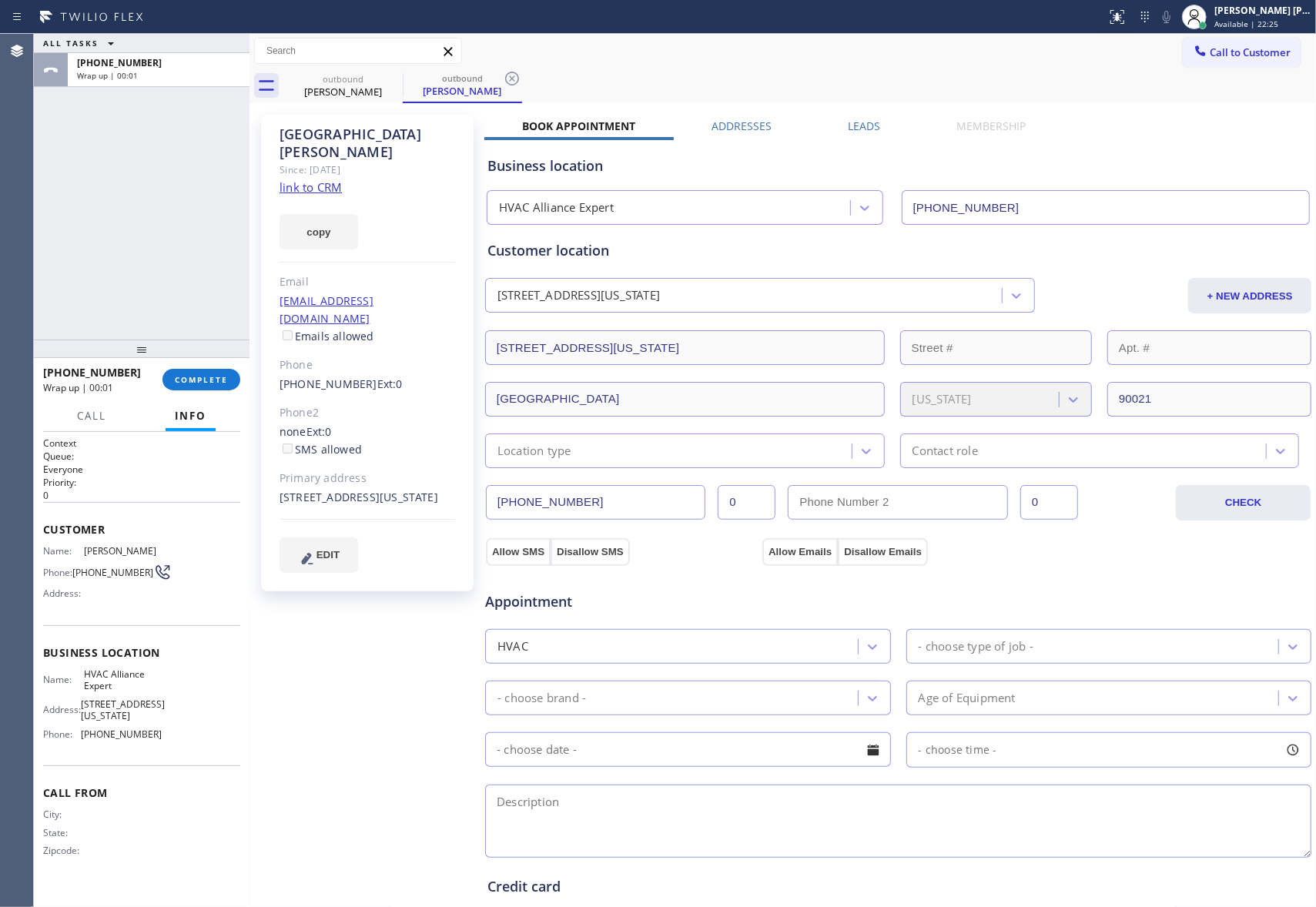
click at [863, 122] on label "Leads" at bounding box center [864, 125] width 32 height 14
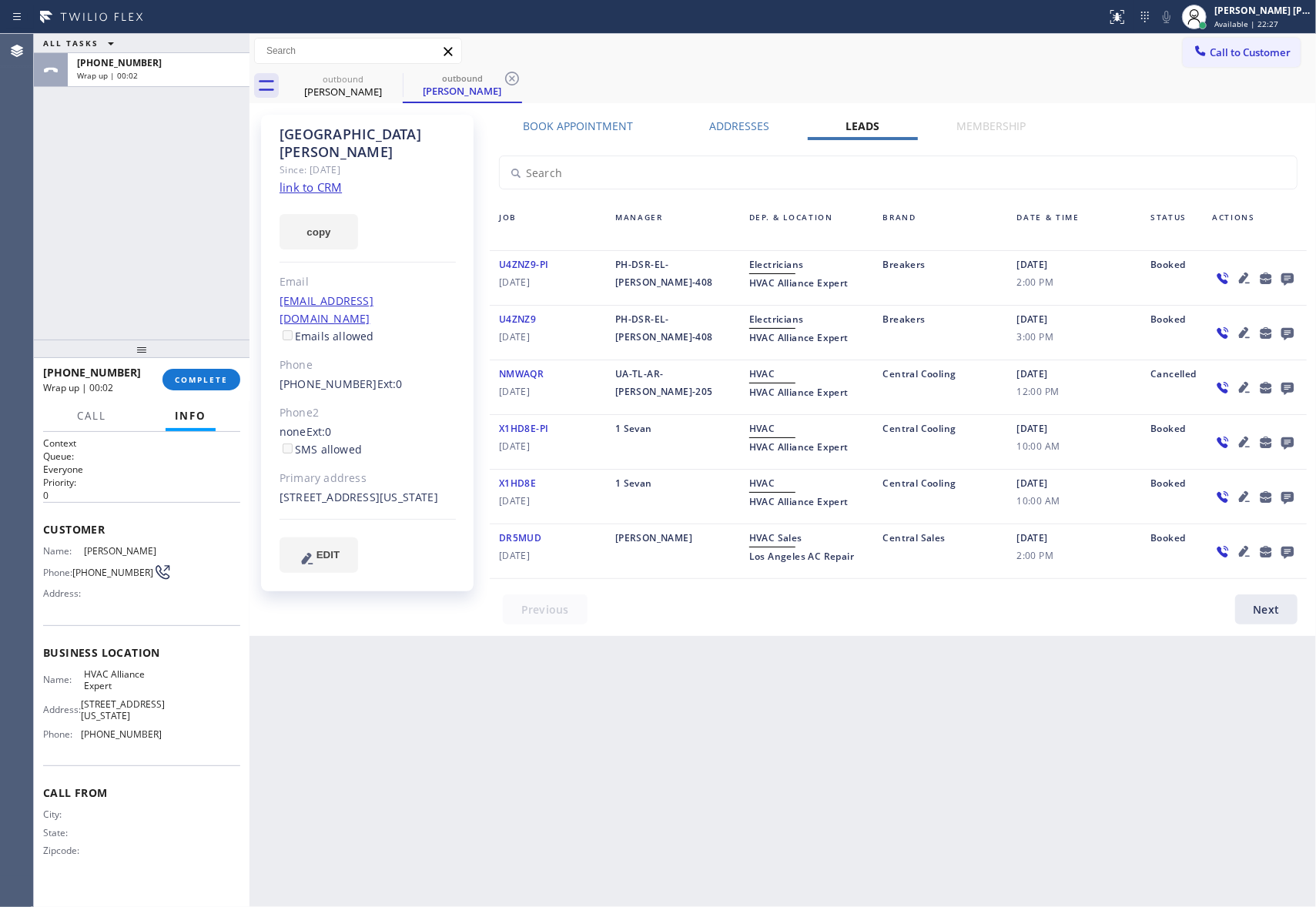
click at [1288, 274] on icon at bounding box center [1287, 280] width 13 height 13
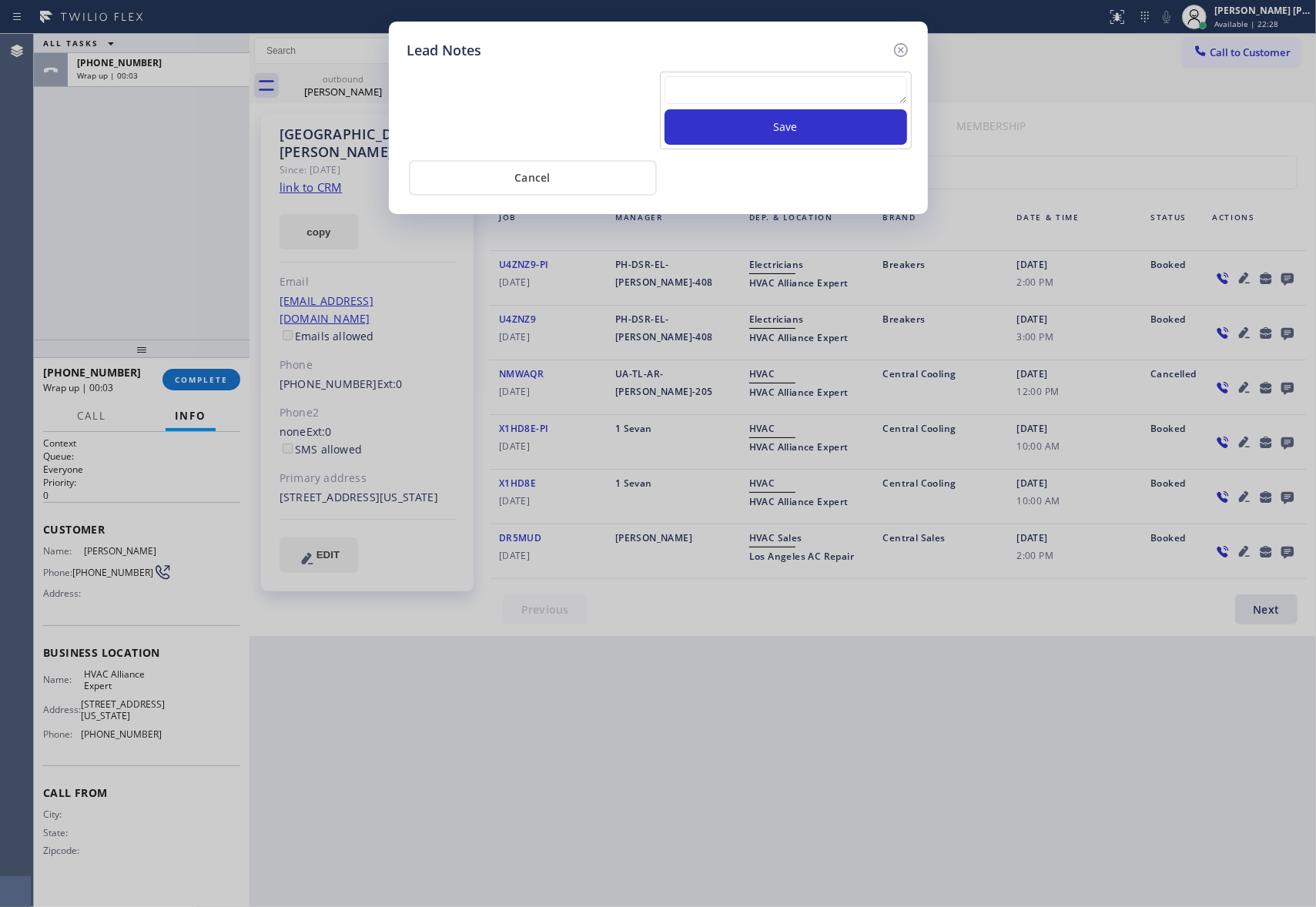
click at [706, 88] on textarea at bounding box center [785, 90] width 243 height 28
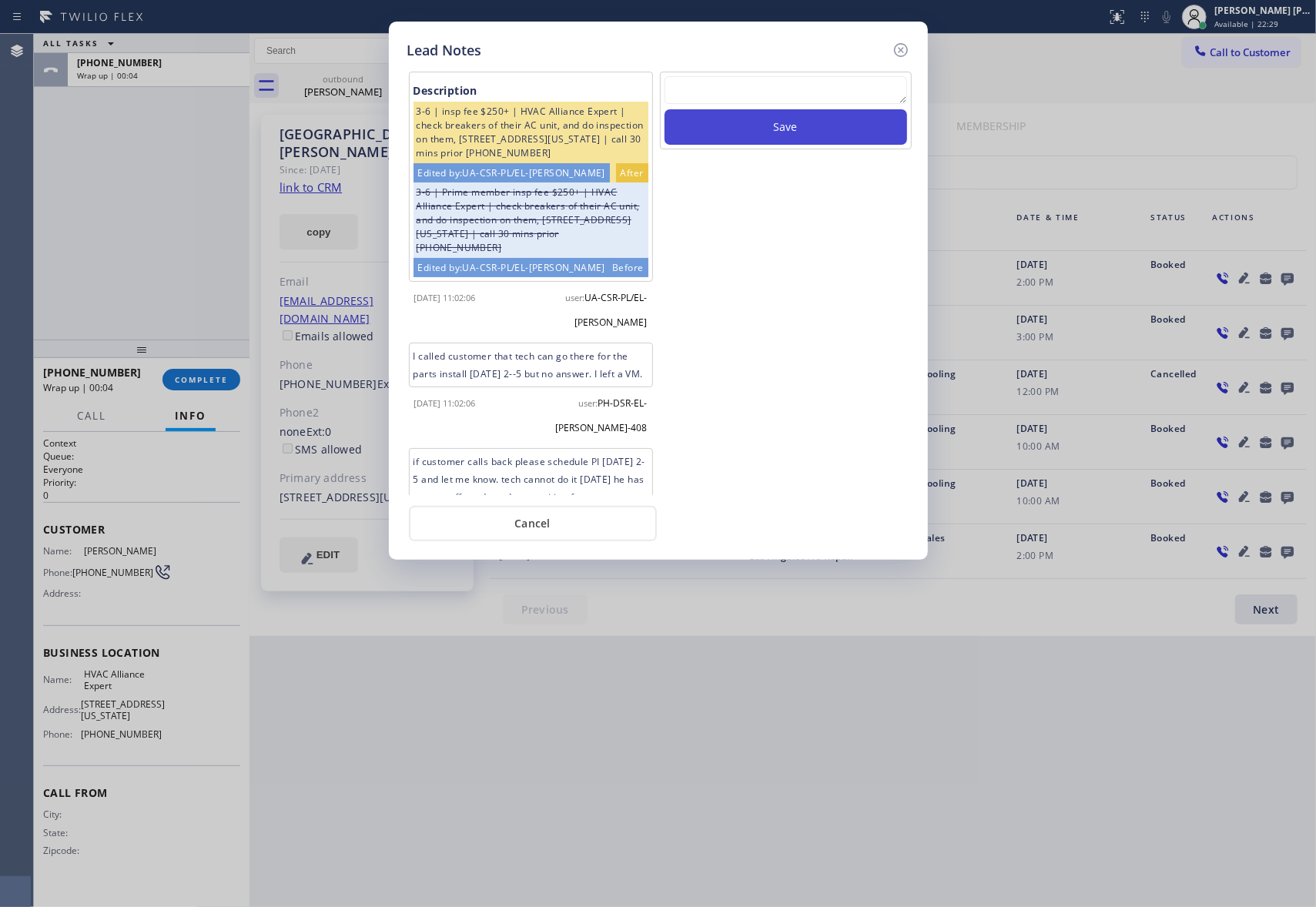
paste textarea "VM | please transfer if cx calls back"
type textarea "VM | please transfer if cx calls back"
click at [779, 123] on button "Save" at bounding box center [785, 127] width 243 height 36
click at [900, 44] on icon at bounding box center [901, 50] width 19 height 19
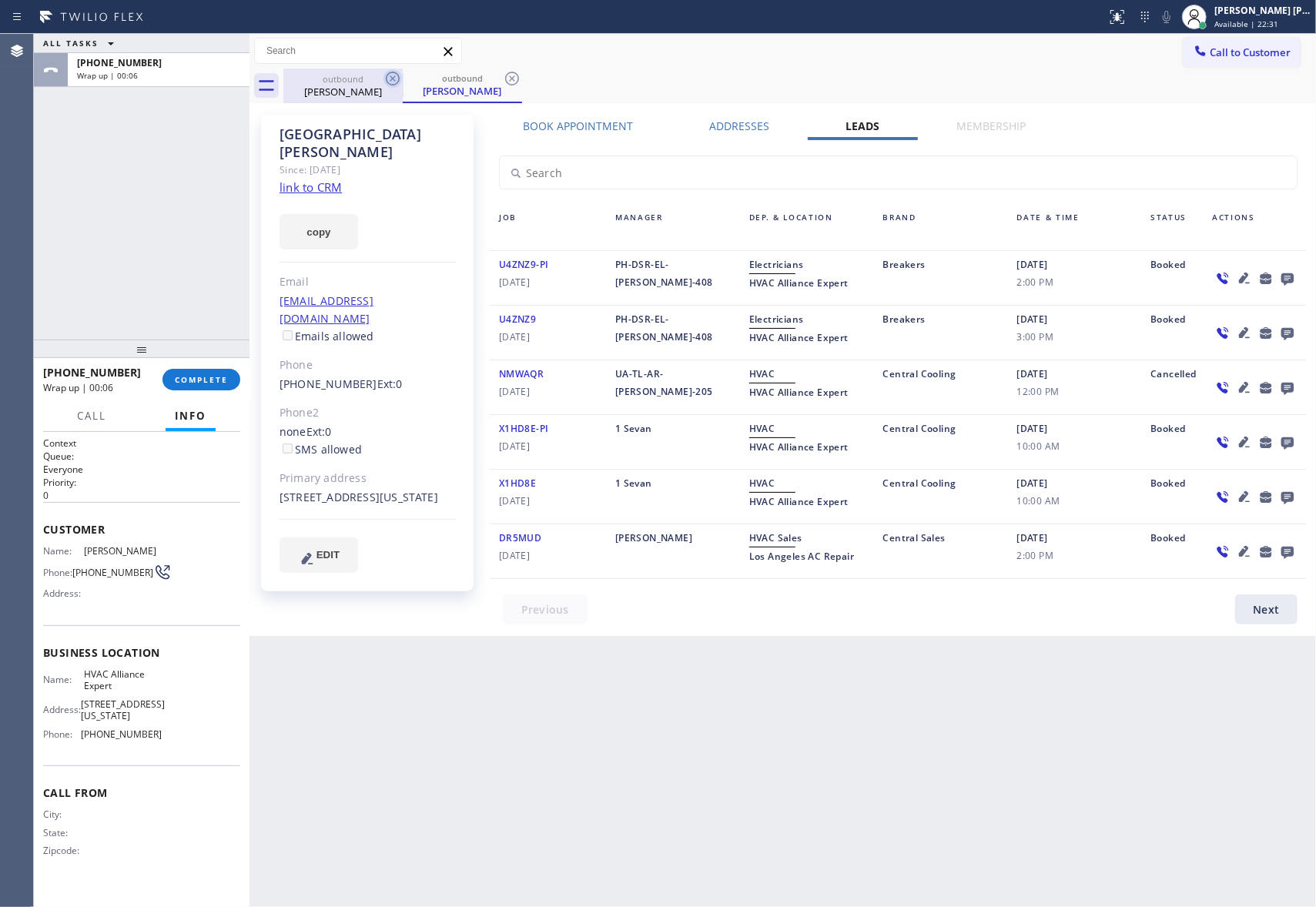
drag, startPoint x: 386, startPoint y: 78, endPoint x: 399, endPoint y: 72, distance: 14.3
click at [389, 78] on icon at bounding box center [393, 78] width 19 height 19
click at [399, 72] on icon at bounding box center [393, 78] width 19 height 19
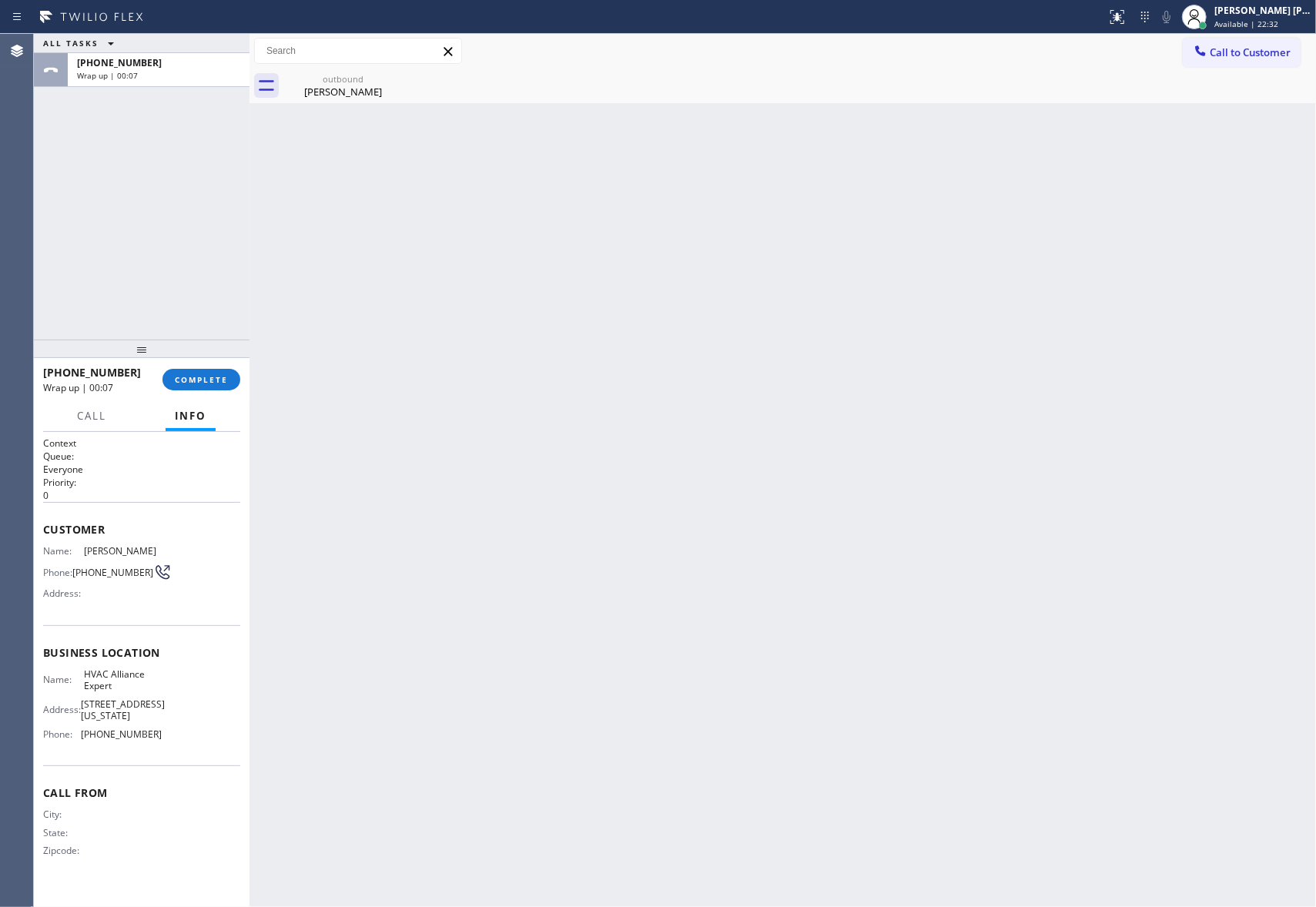
click at [399, 72] on div "outbound Sydney Krantz" at bounding box center [342, 85] width 119 height 35
click at [0, 0] on icon at bounding box center [0, 0] width 0 height 0
click at [399, 72] on div at bounding box center [800, 85] width 1033 height 35
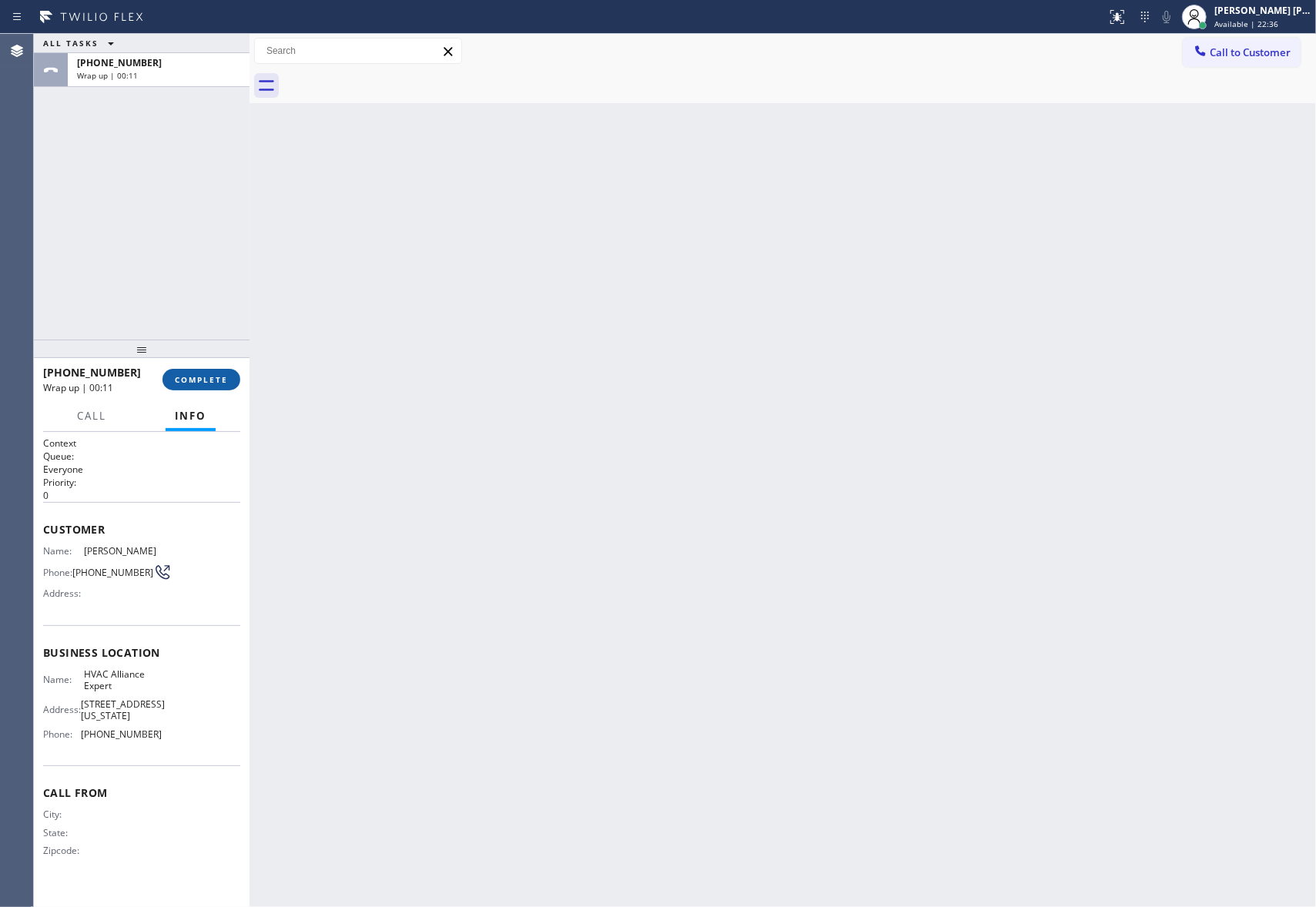
click at [204, 374] on span "COMPLETE" at bounding box center [201, 379] width 53 height 11
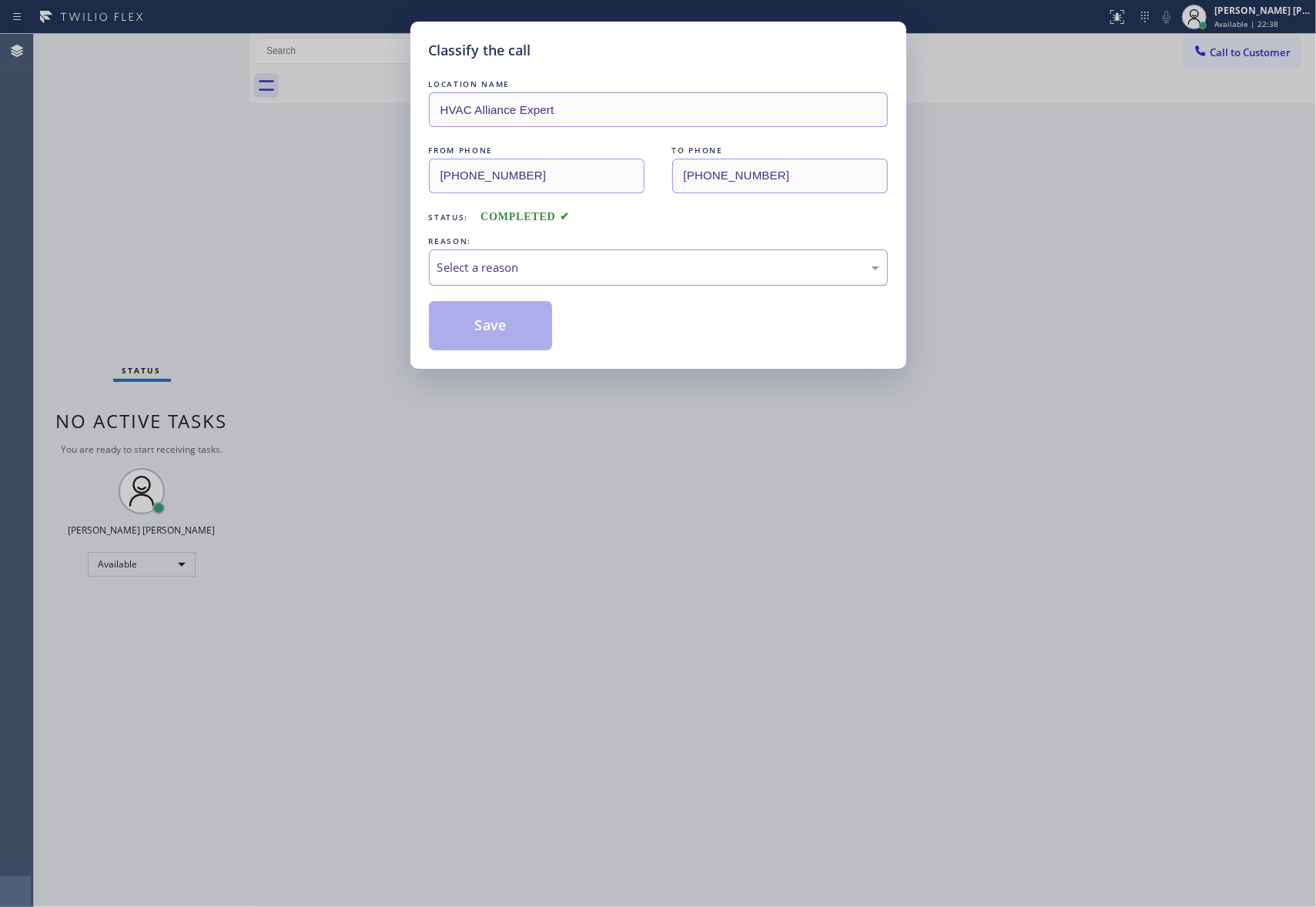
click at [515, 268] on div "Select a reason" at bounding box center [658, 268] width 442 height 18
click at [489, 321] on button "Save" at bounding box center [490, 325] width 124 height 49
drag, startPoint x: 489, startPoint y: 321, endPoint x: 385, endPoint y: 23, distance: 315.6
click at [489, 315] on button "Save" at bounding box center [490, 325] width 124 height 49
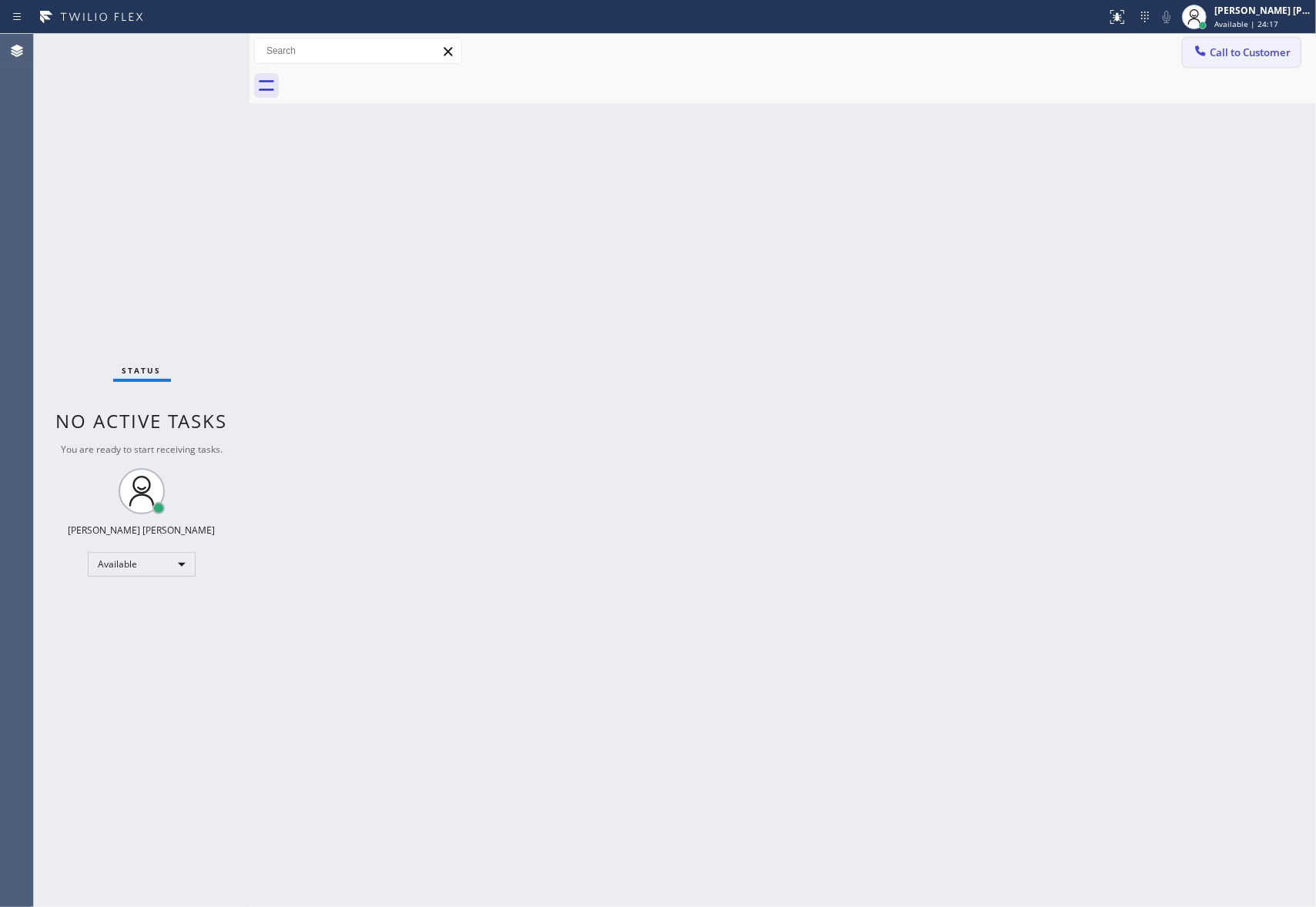
click at [1260, 49] on span "Call to Customer" at bounding box center [1250, 52] width 81 height 13
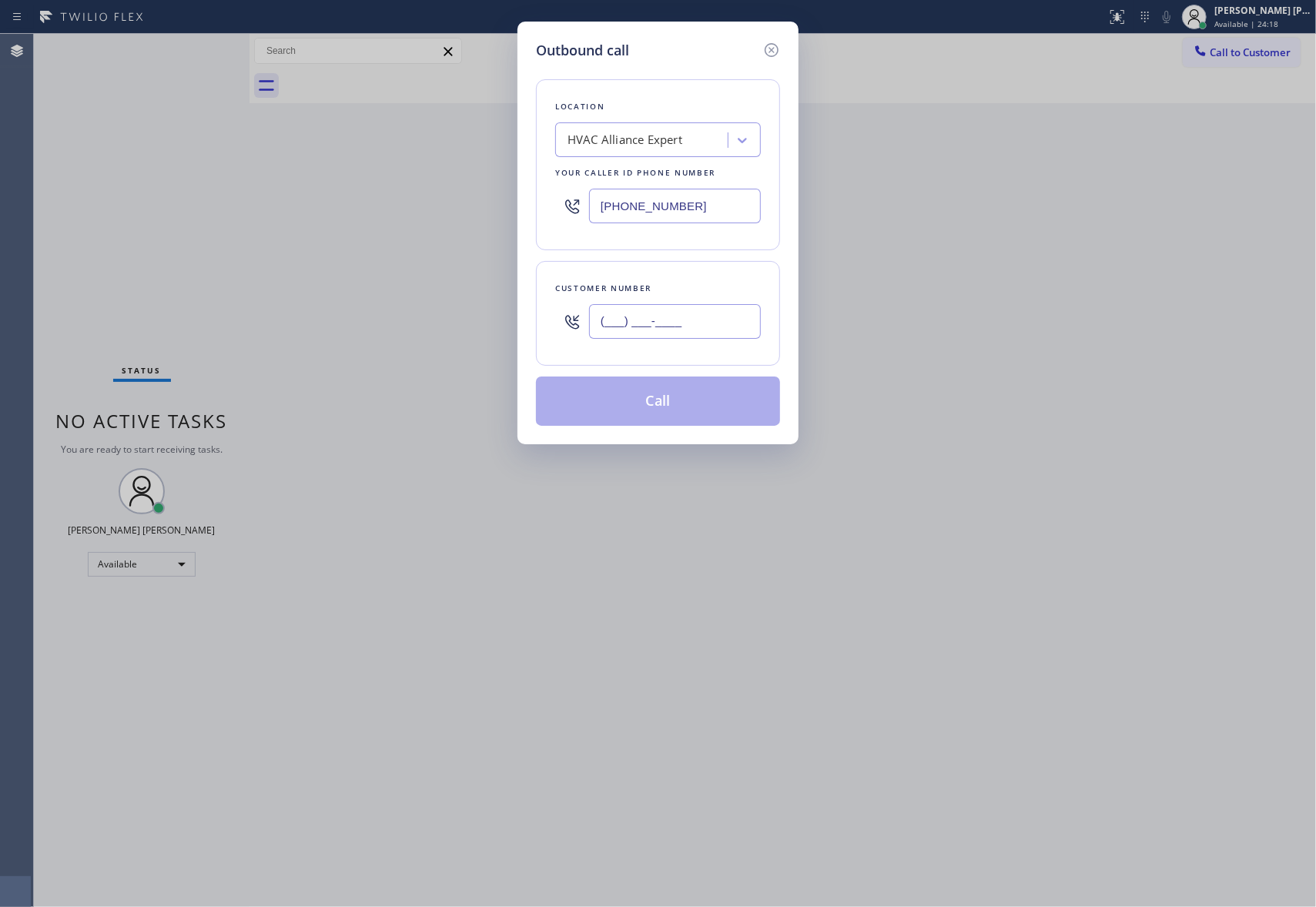
click at [667, 324] on input "(___) ___-____" at bounding box center [675, 321] width 172 height 35
paste input "310) 828-8801"
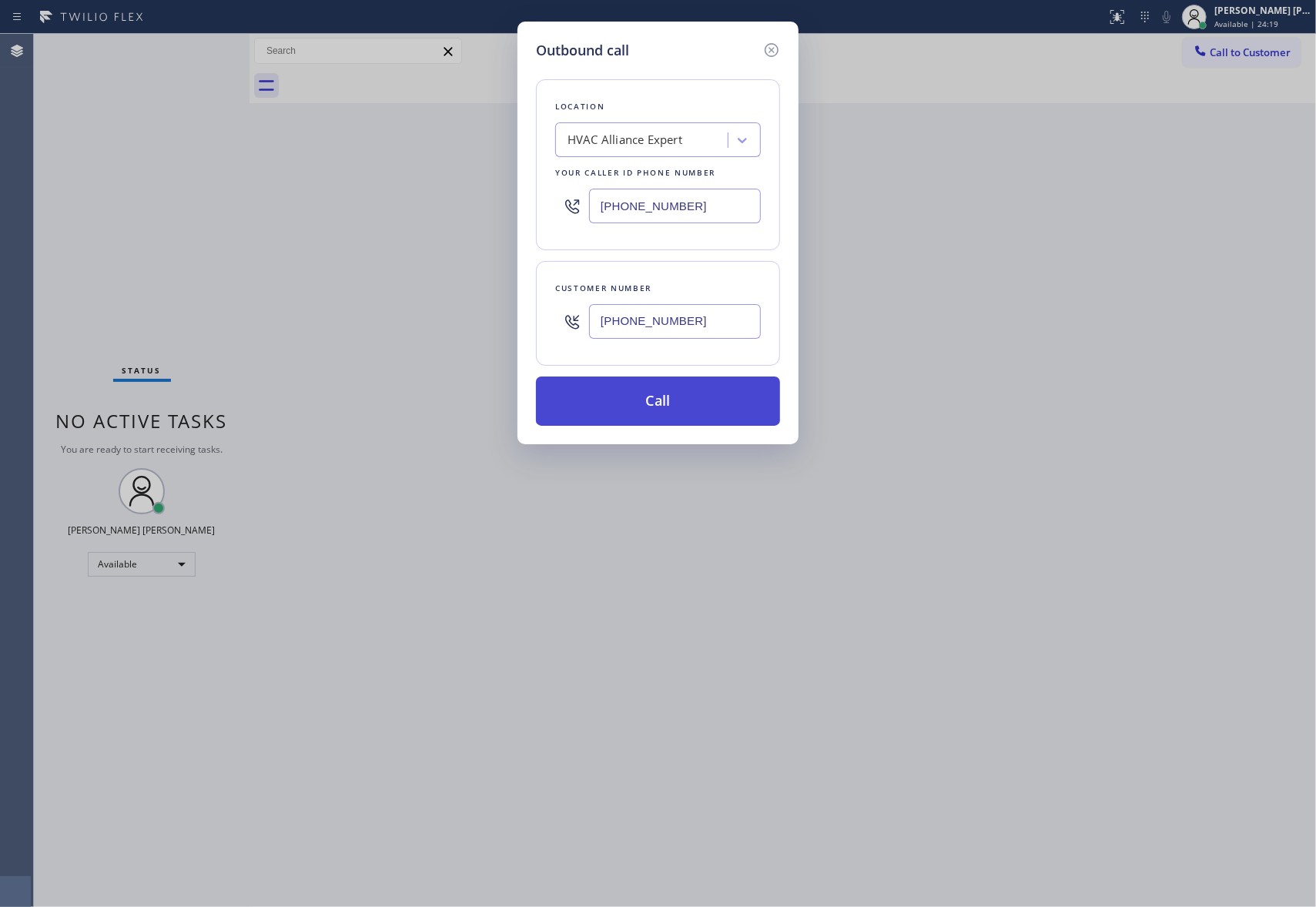
type input "(310) 828-8801"
click at [660, 410] on button "Call" at bounding box center [658, 401] width 244 height 49
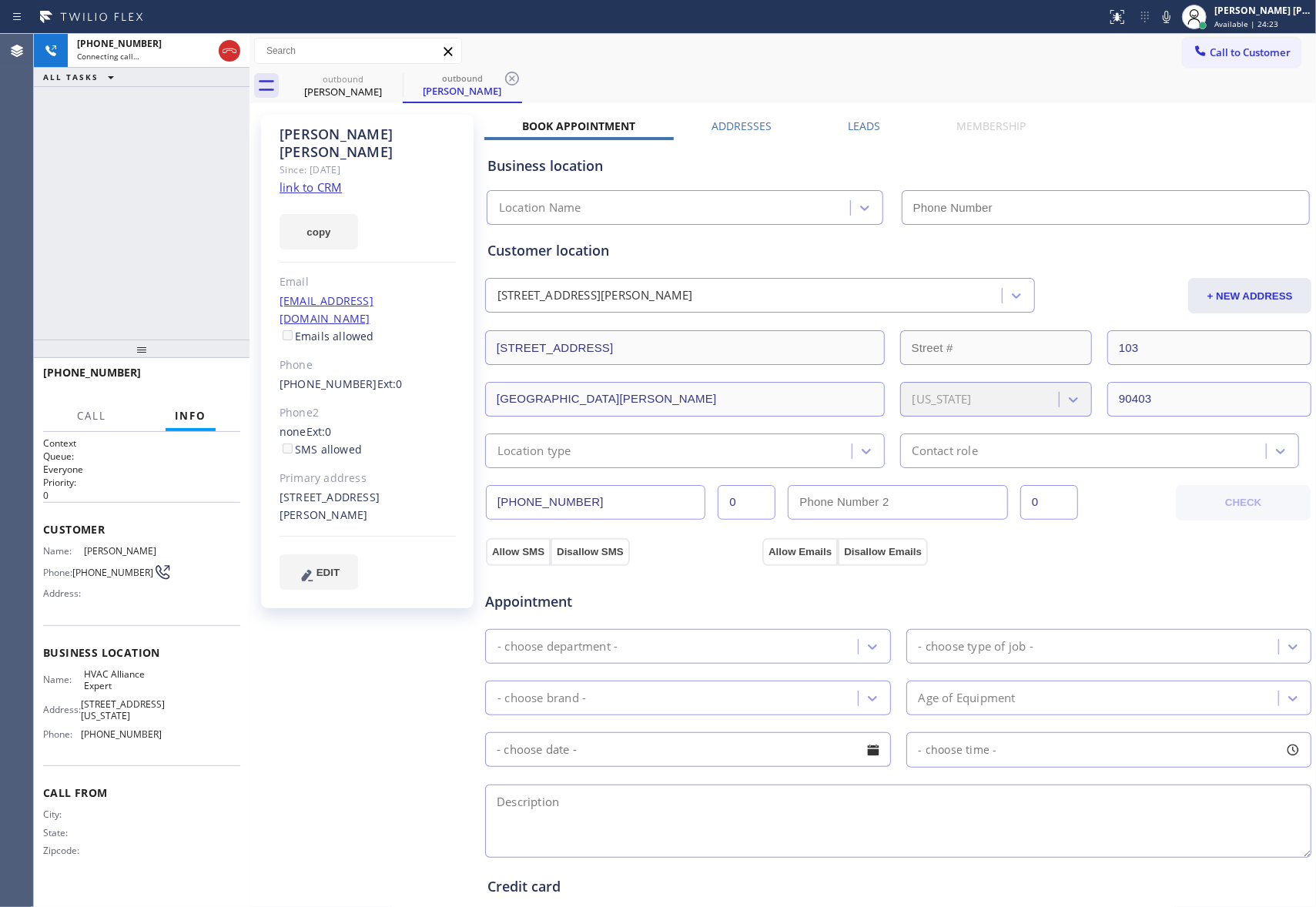
type input "[PHONE_NUMBER]"
click at [220, 376] on span "HANG UP" at bounding box center [204, 379] width 47 height 11
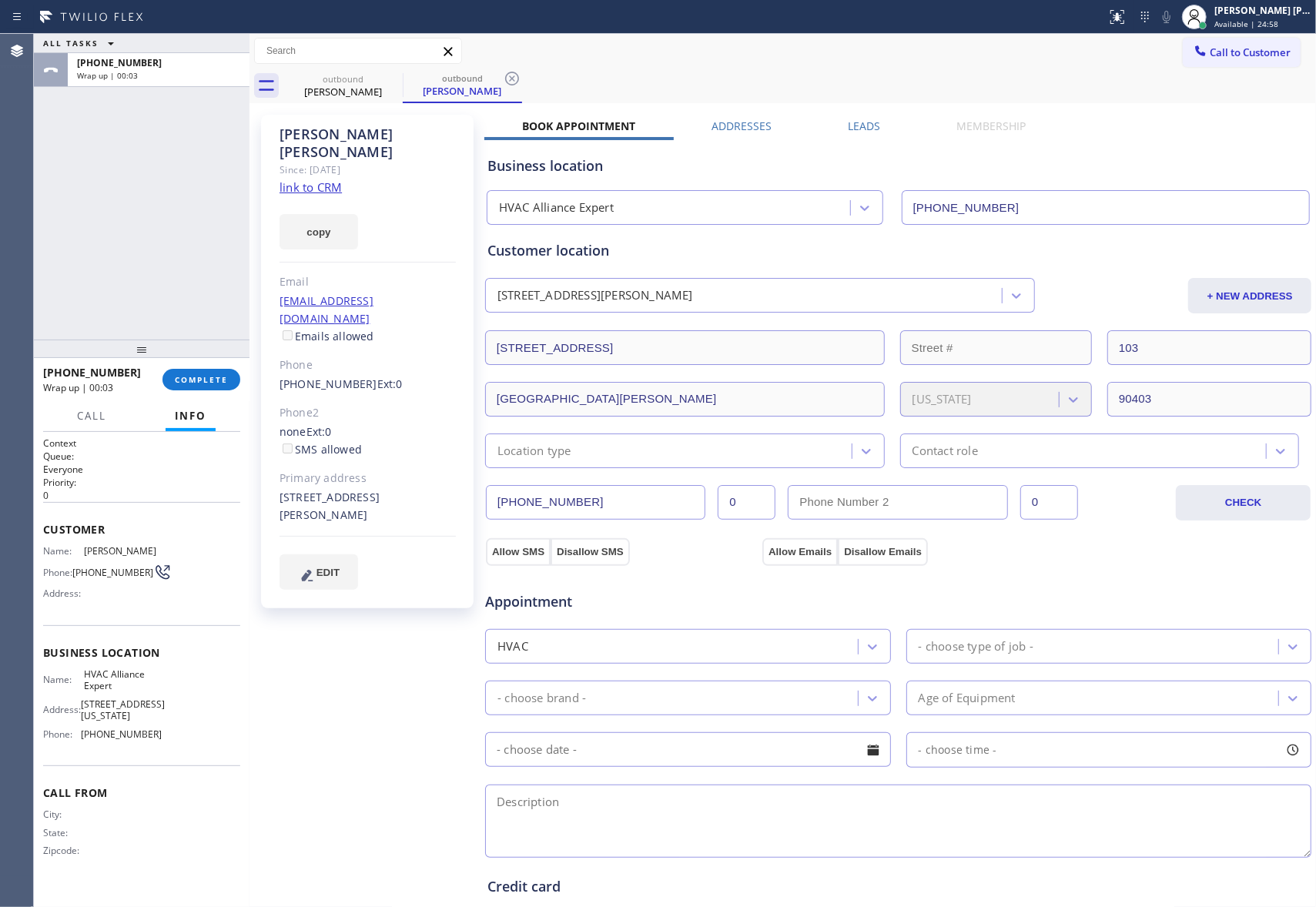
click at [866, 117] on div "Parker Gibson Since: 20 may 2020 link to CRM copy Email ontopdownunder@hotmail.…" at bounding box center [783, 620] width 1059 height 1028
click at [865, 127] on label "Leads" at bounding box center [864, 125] width 32 height 14
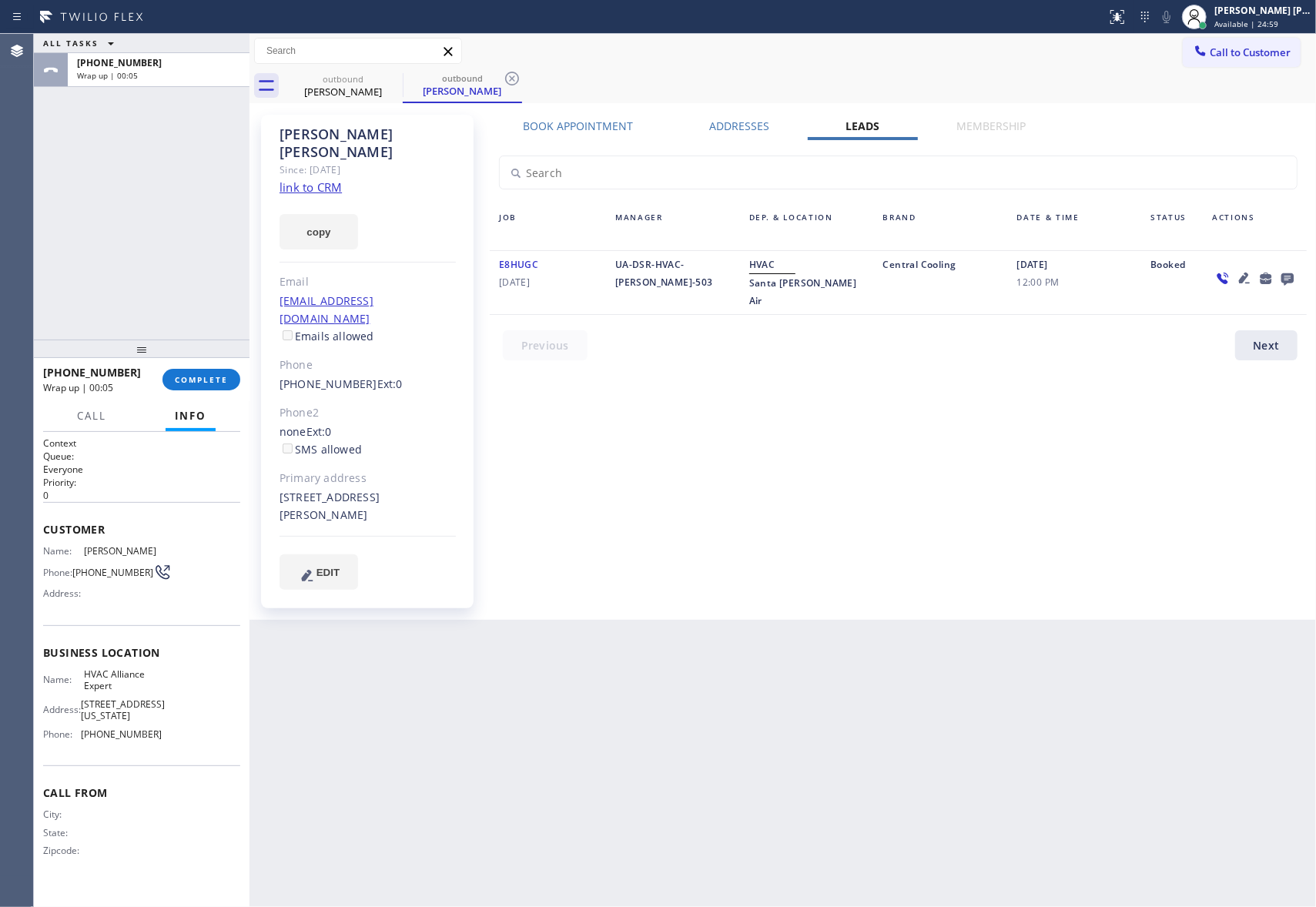
click at [1290, 277] on icon at bounding box center [1287, 278] width 19 height 19
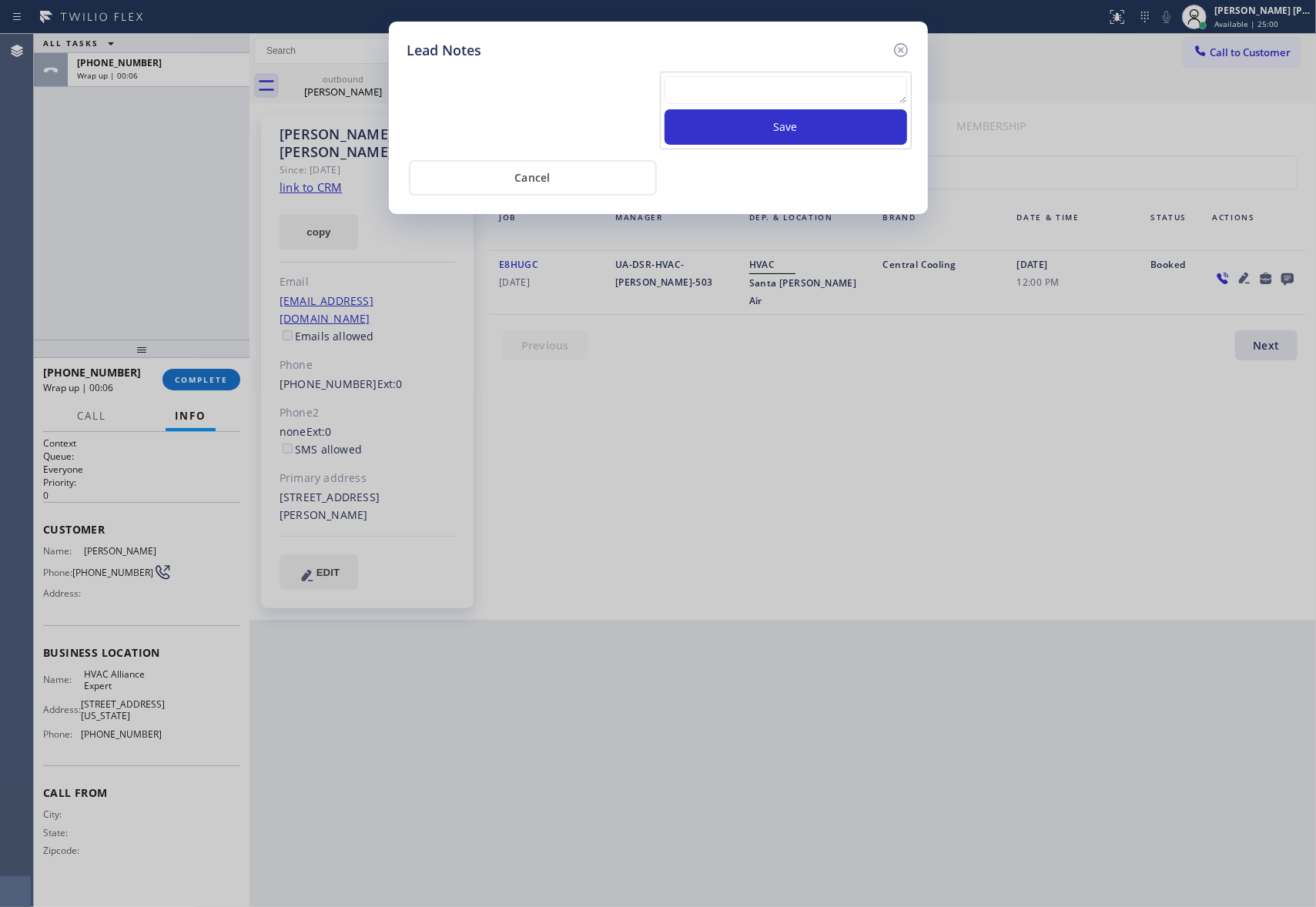
click at [811, 101] on textarea at bounding box center [785, 90] width 243 height 28
paste textarea "VM | please transfer if cx calls back"
type textarea "VM | please transfer if cx calls back"
click at [821, 131] on button "Save" at bounding box center [785, 127] width 243 height 36
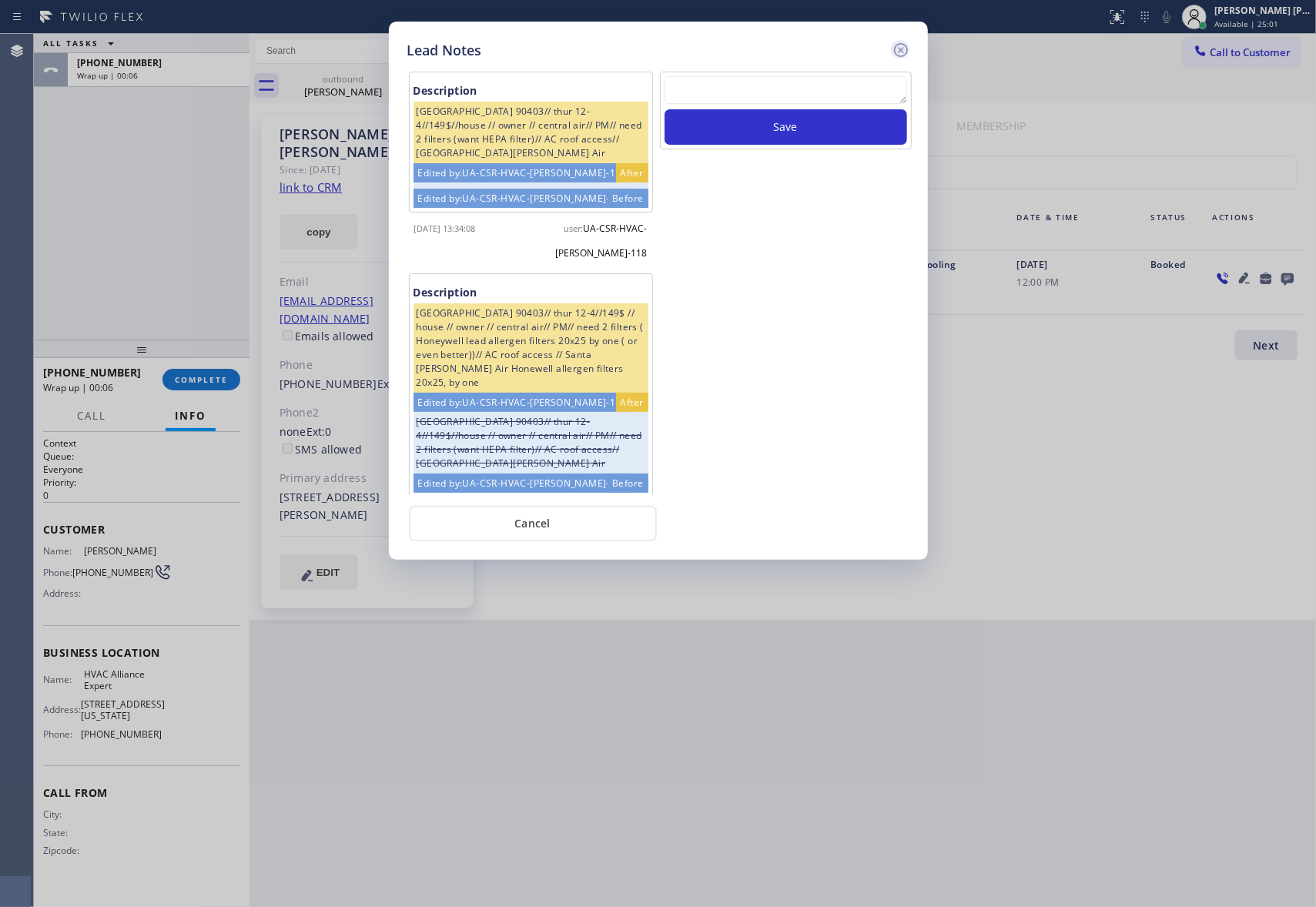
click at [903, 43] on icon at bounding box center [899, 49] width 13 height 13
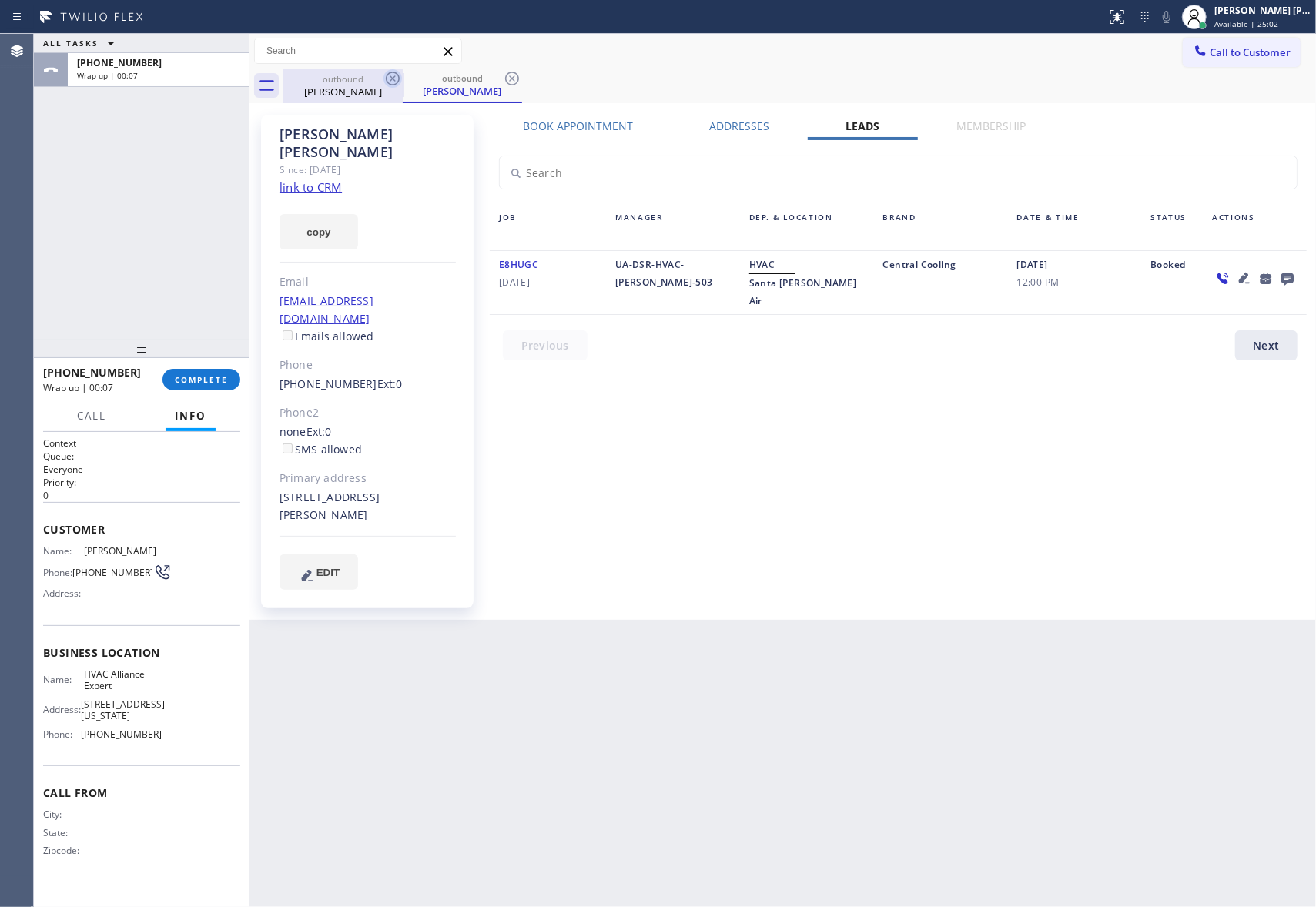
drag, startPoint x: 391, startPoint y: 78, endPoint x: 401, endPoint y: 75, distance: 10.4
click at [392, 77] on icon at bounding box center [393, 78] width 19 height 19
click at [401, 75] on icon at bounding box center [393, 78] width 19 height 19
click at [403, 75] on div "outbound Parker Gibson" at bounding box center [462, 85] width 119 height 35
click at [401, 75] on icon at bounding box center [393, 78] width 19 height 19
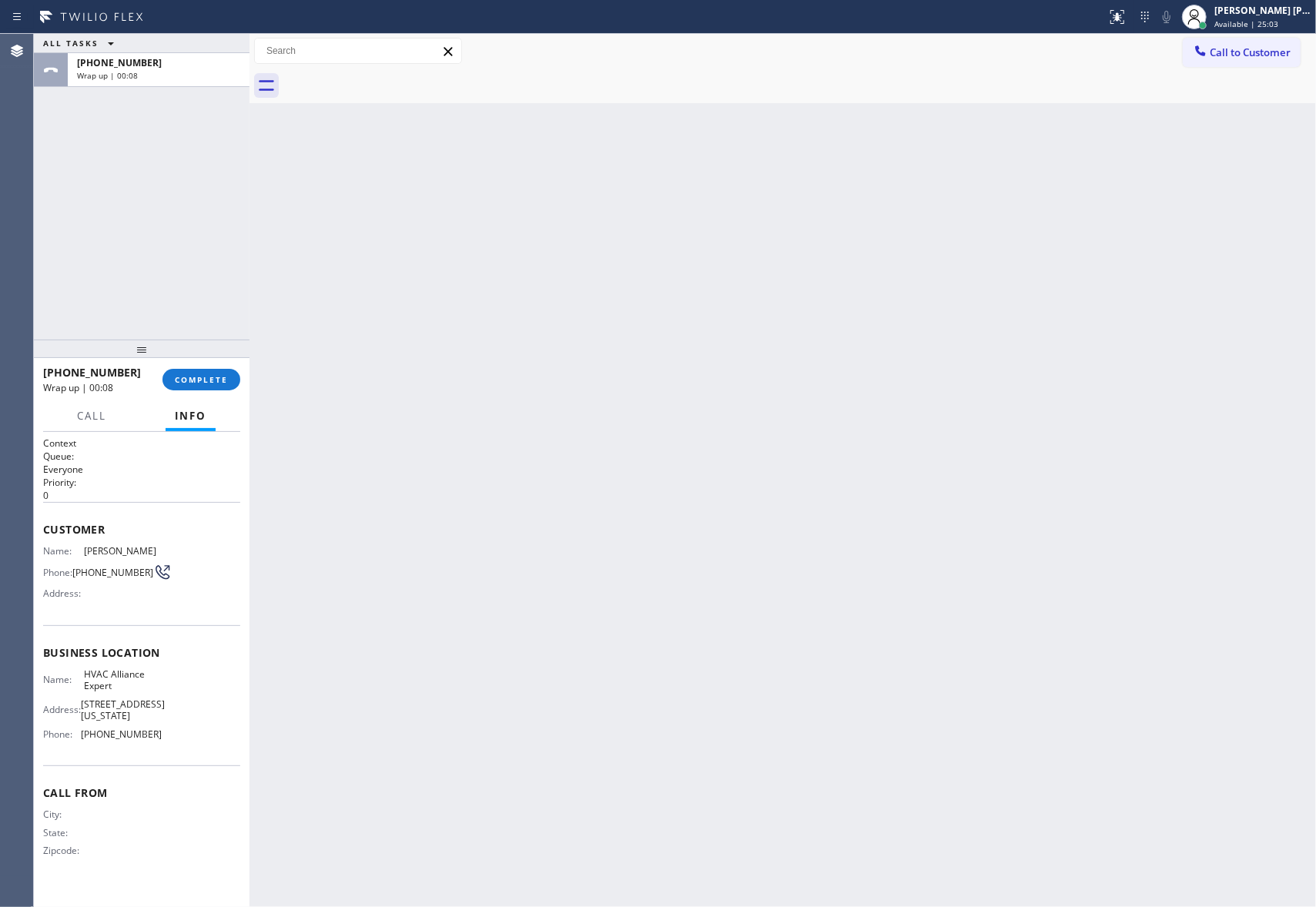
click at [401, 75] on div at bounding box center [800, 85] width 1033 height 35
click at [185, 379] on span "COMPLETE" at bounding box center [201, 379] width 53 height 11
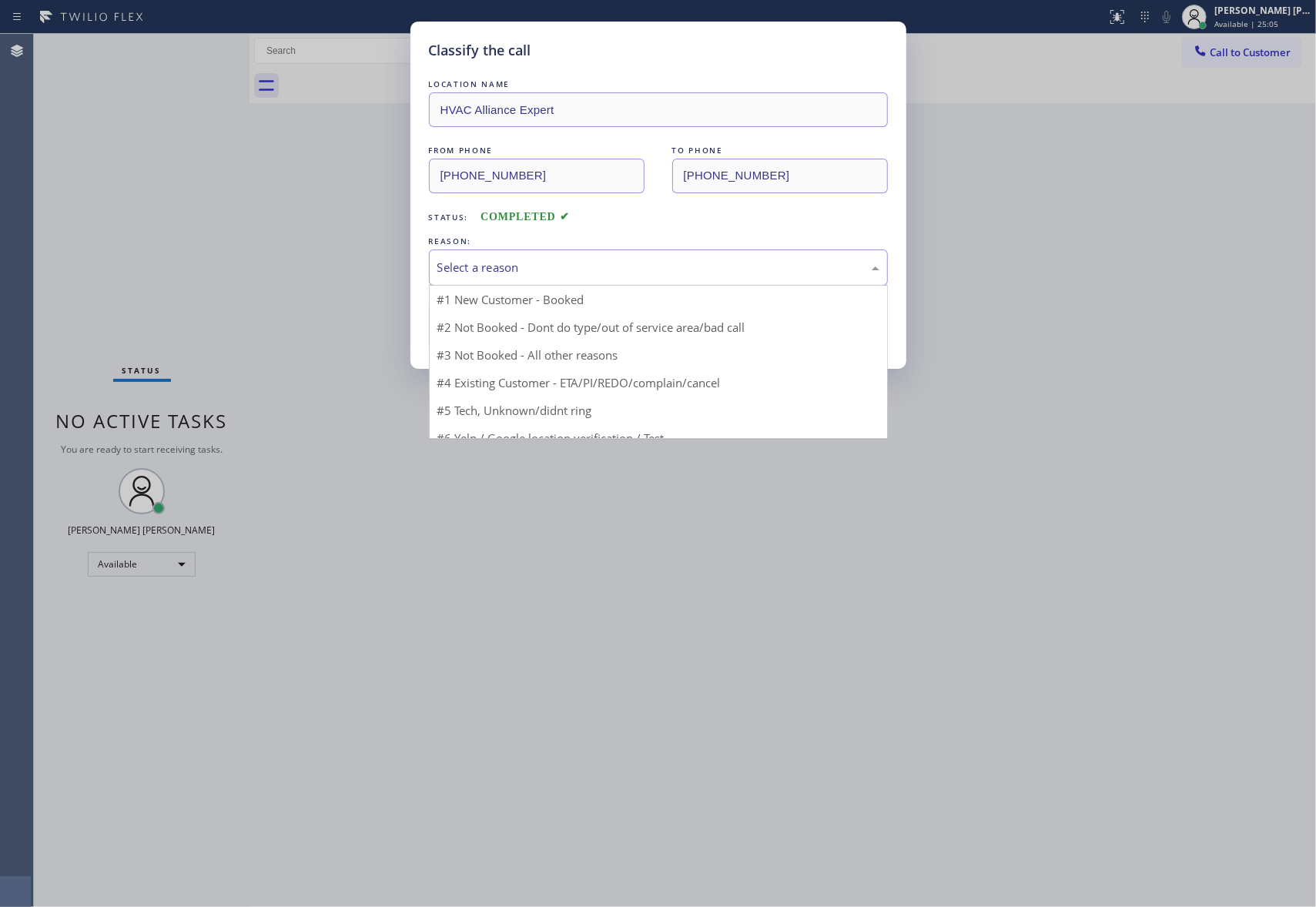
click at [774, 274] on div "Select a reason" at bounding box center [658, 268] width 442 height 18
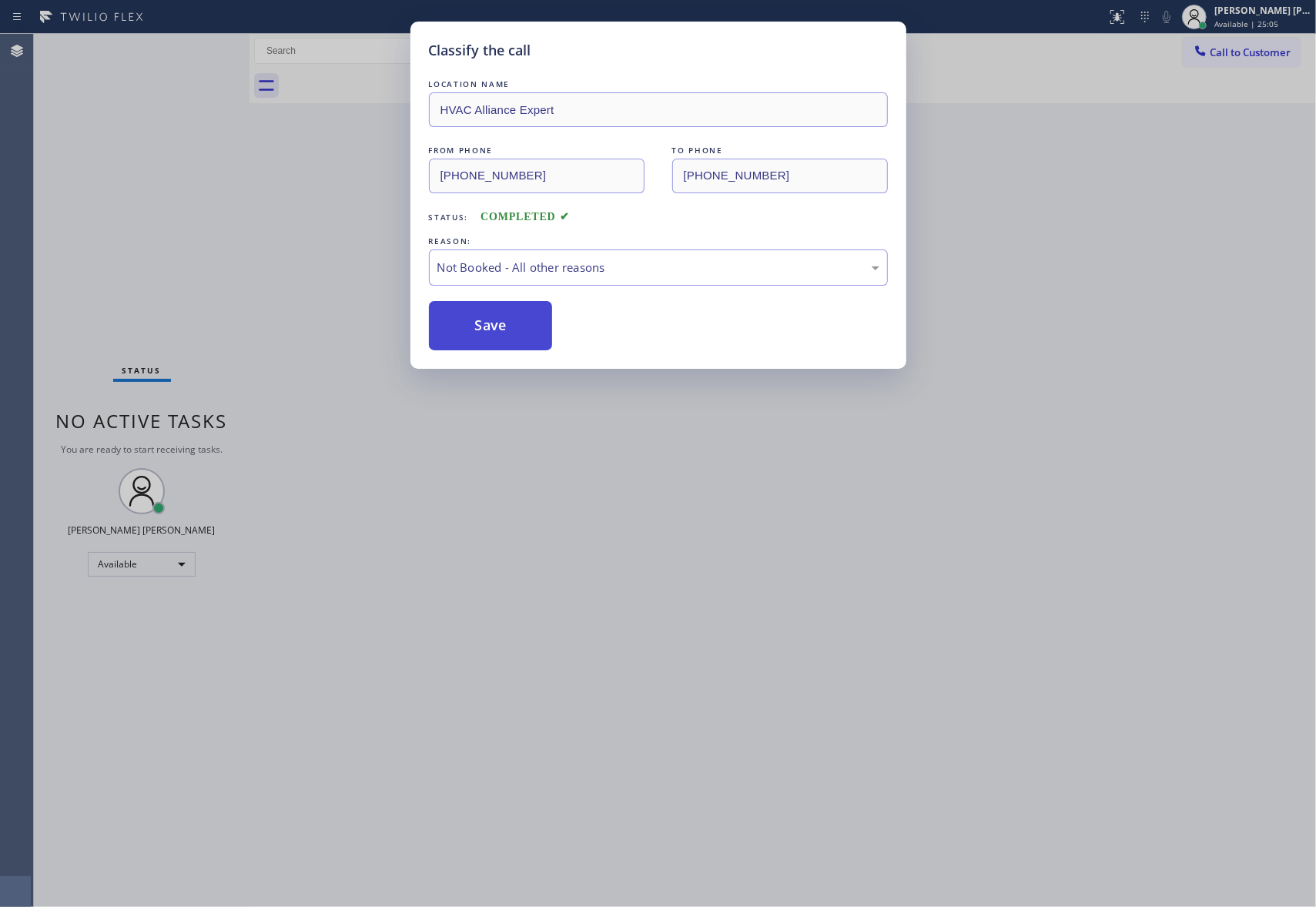
click at [475, 335] on button "Save" at bounding box center [490, 325] width 124 height 49
drag, startPoint x: 475, startPoint y: 335, endPoint x: 800, endPoint y: 123, distance: 388.0
click at [499, 318] on button "Save" at bounding box center [490, 325] width 124 height 49
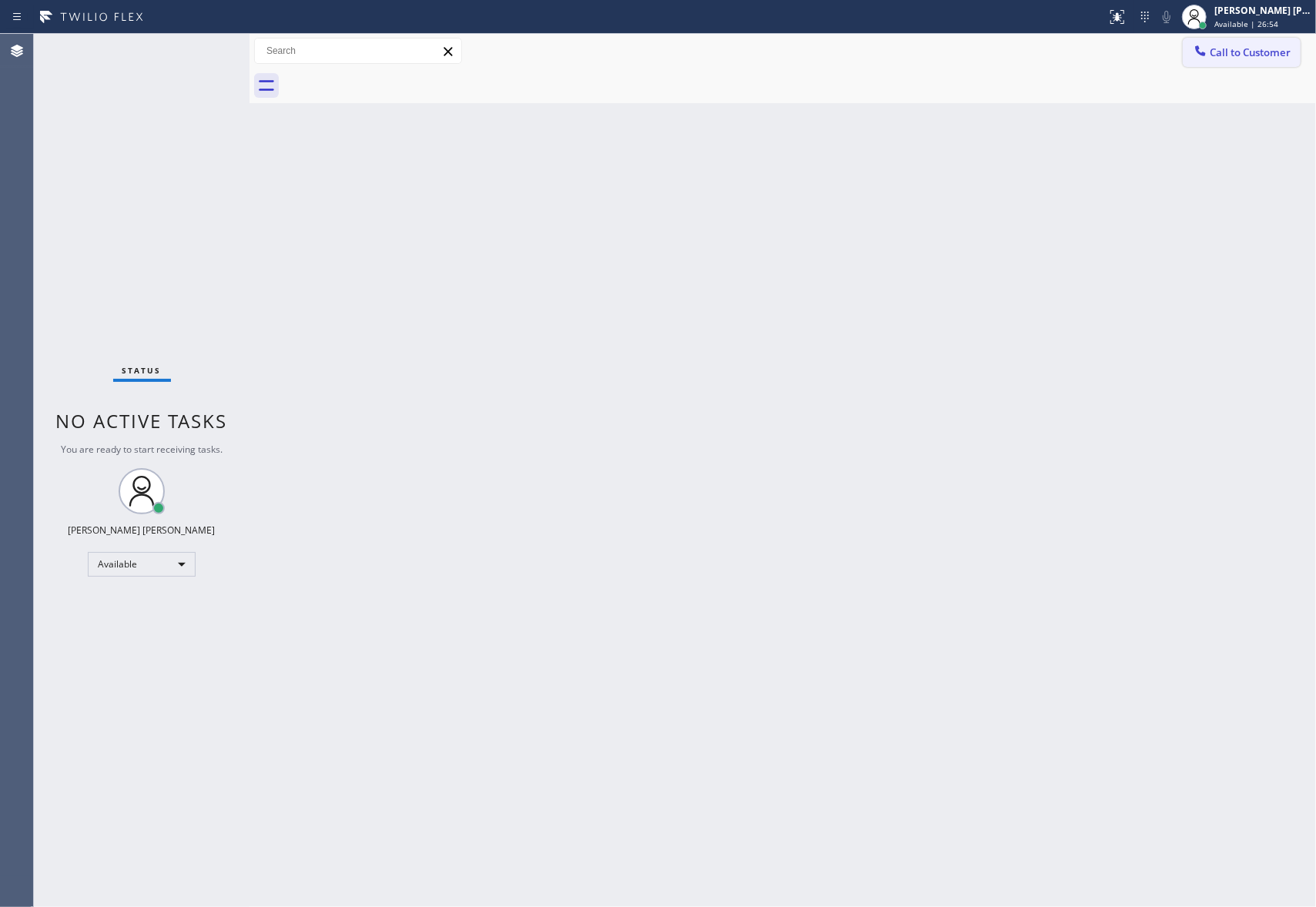
click at [1273, 41] on button "Call to Customer" at bounding box center [1241, 52] width 117 height 30
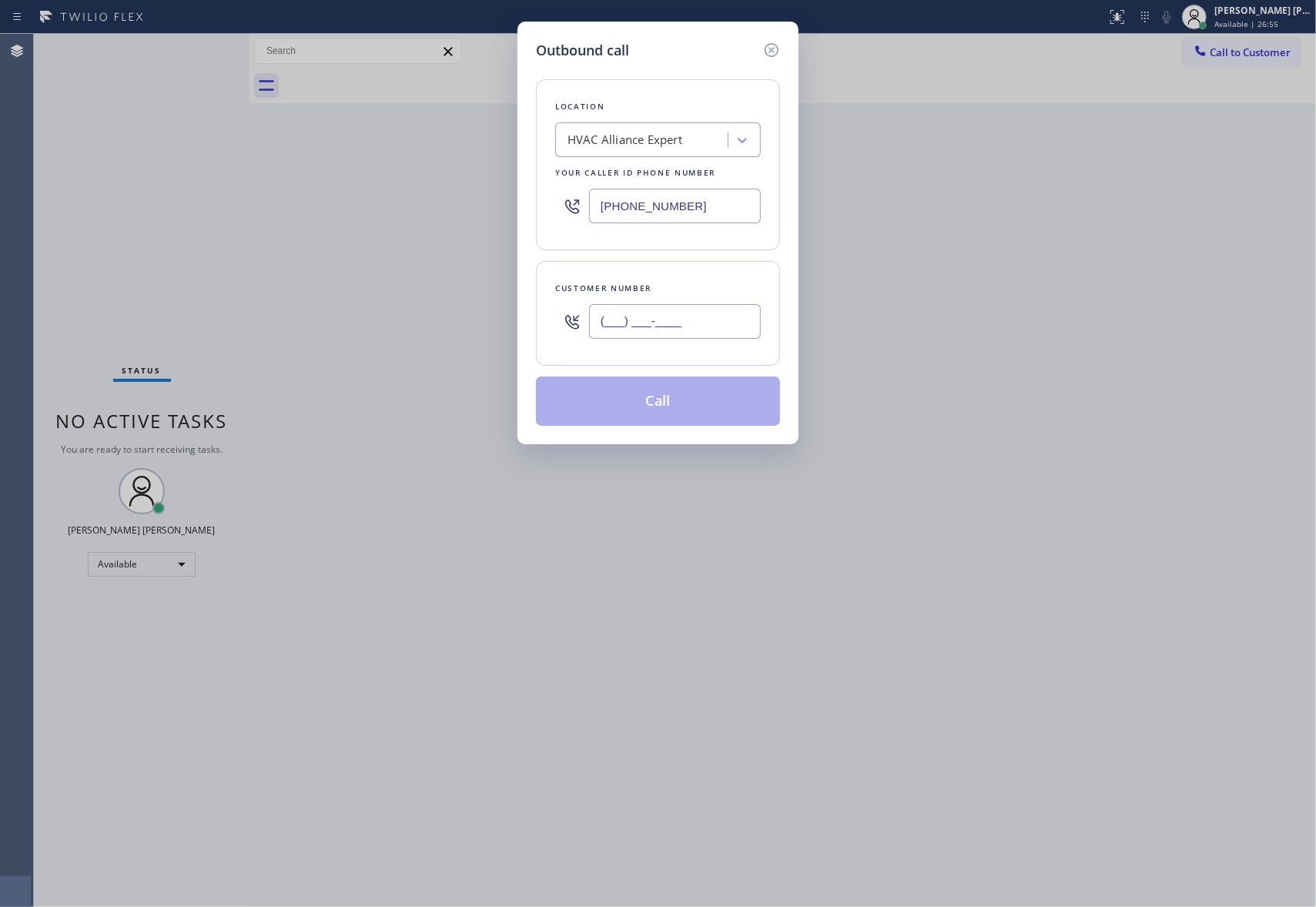
click at [653, 330] on input "(___) ___-____" at bounding box center [675, 321] width 172 height 35
paste input "626) 437-1221"
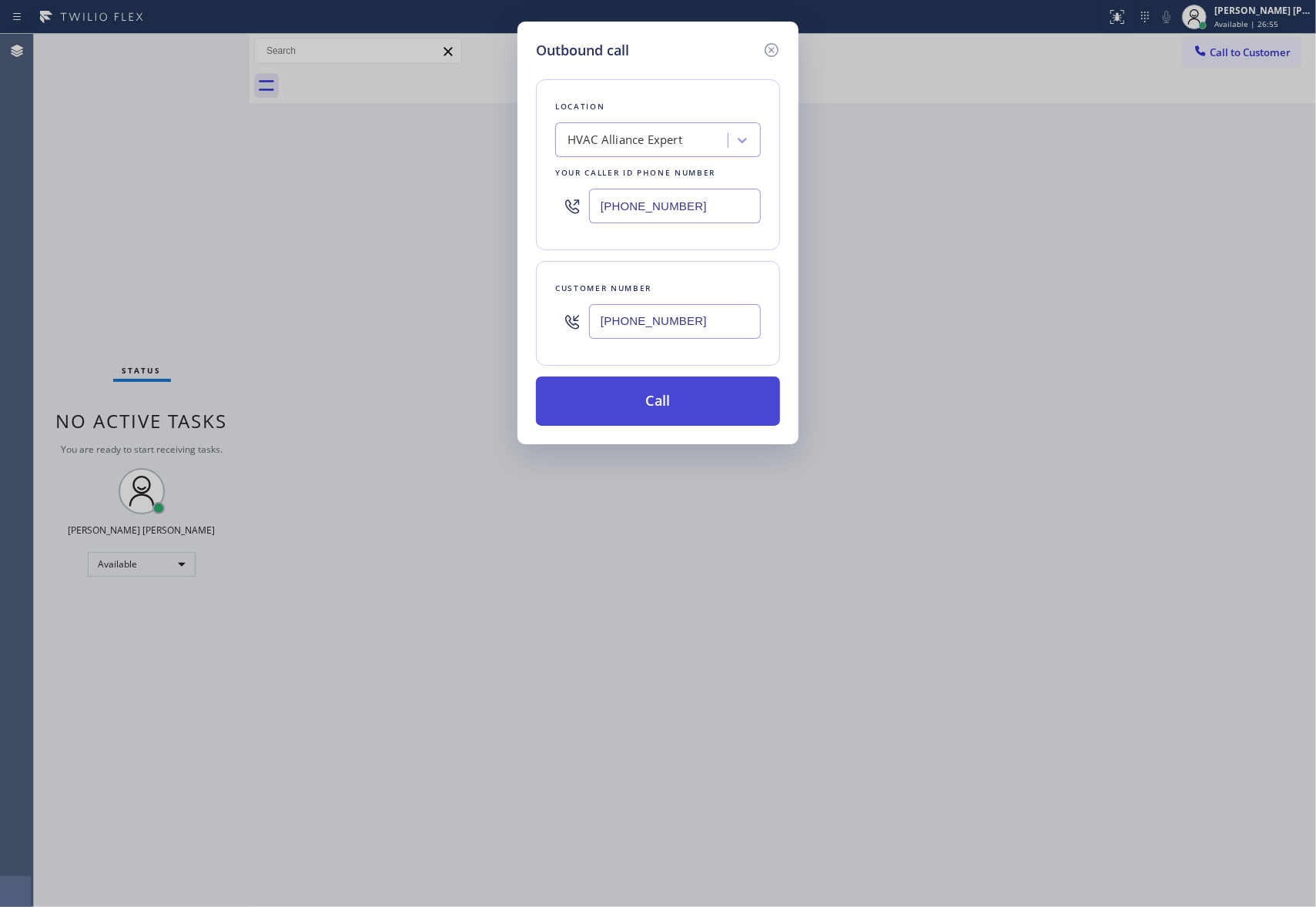
type input "(626) 437-1221"
click at [668, 403] on button "Call" at bounding box center [658, 401] width 244 height 49
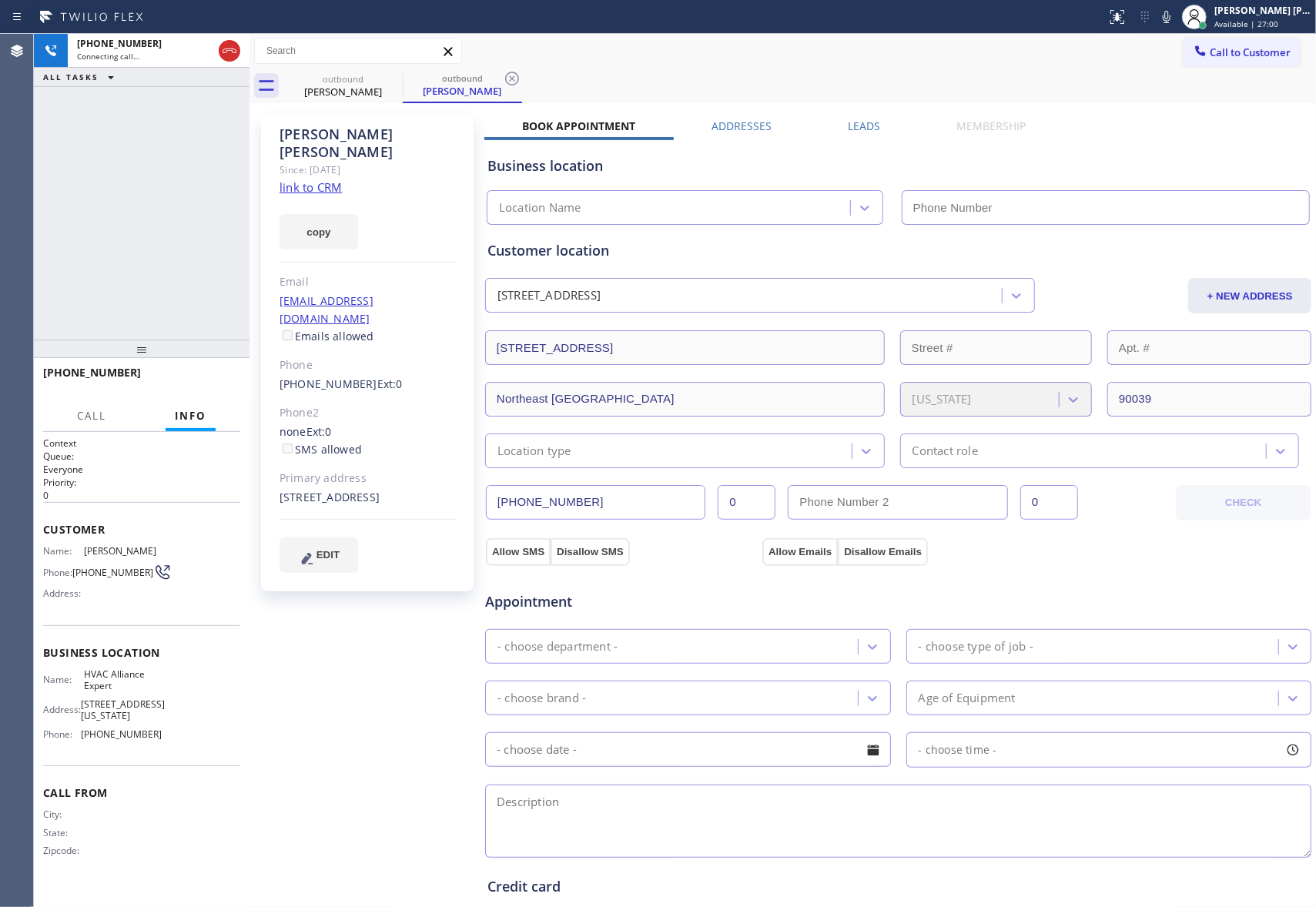
type input "[PHONE_NUMBER]"
click at [856, 121] on label "Leads" at bounding box center [864, 125] width 32 height 14
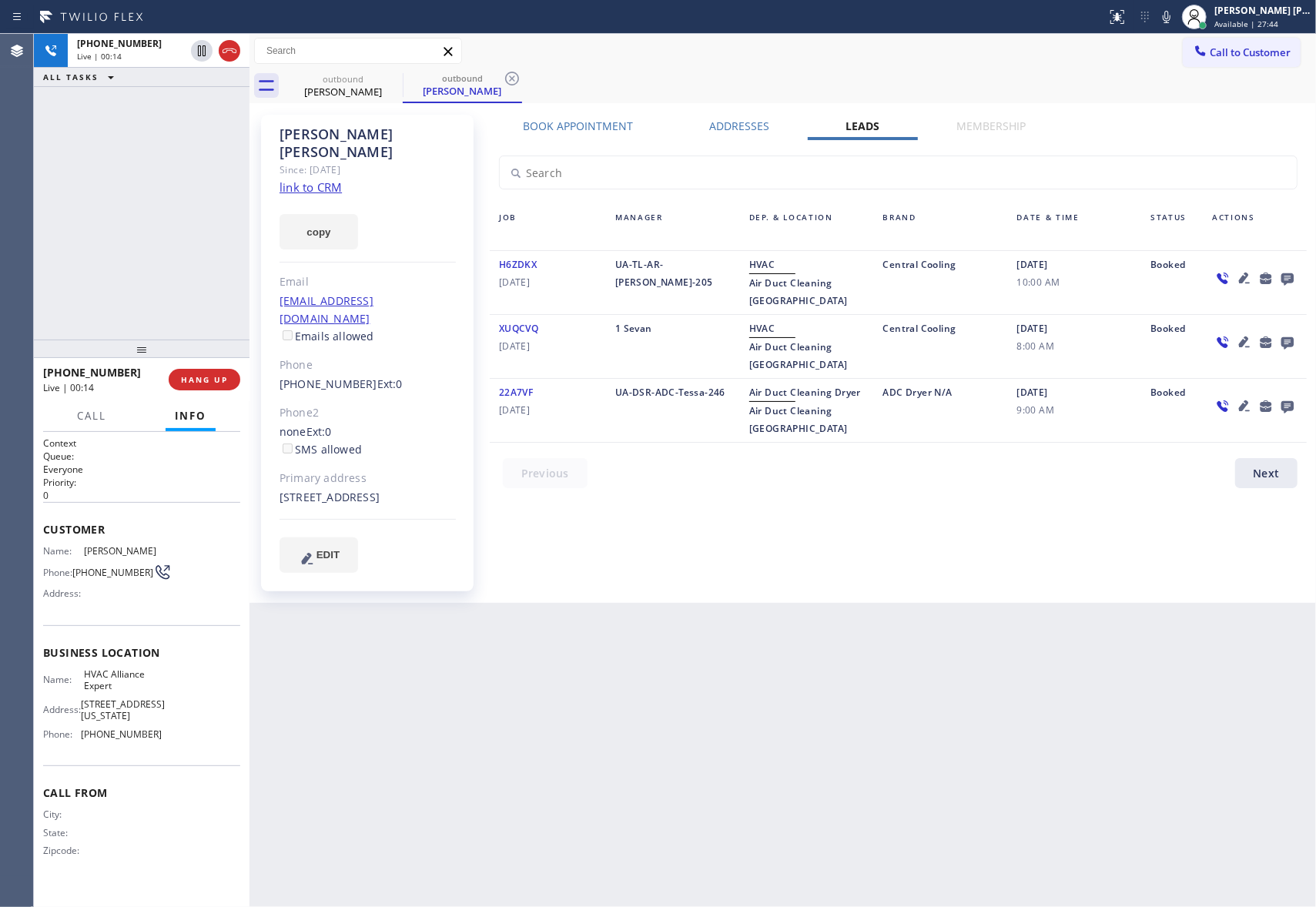
click at [1285, 278] on icon at bounding box center [1287, 280] width 13 height 13
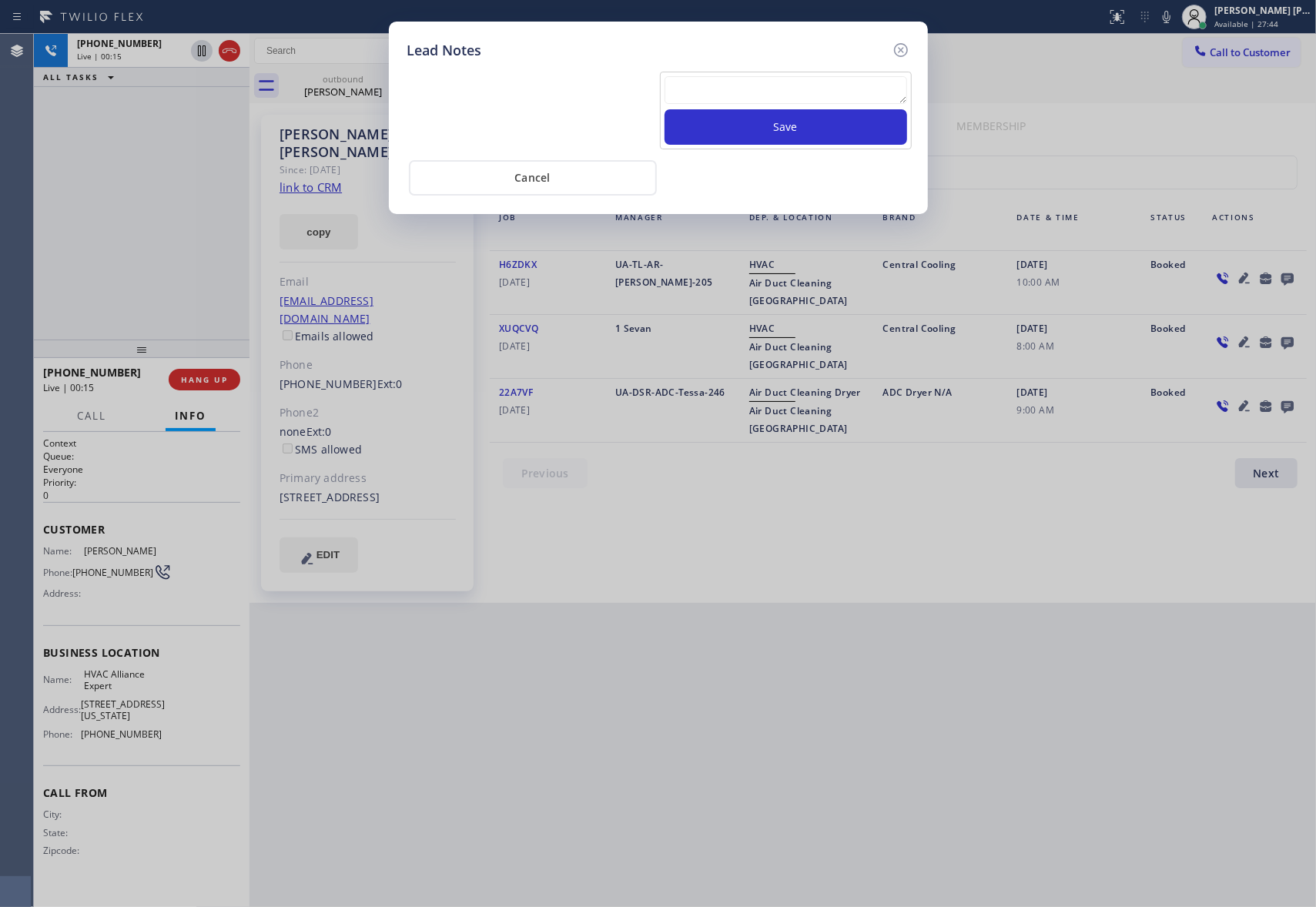
click at [722, 95] on textarea at bounding box center [785, 90] width 243 height 28
paste textarea "VM | please transfer if cx calls back"
type textarea "VM | please transfer if cx calls back"
click at [779, 131] on button "Save" at bounding box center [785, 127] width 243 height 36
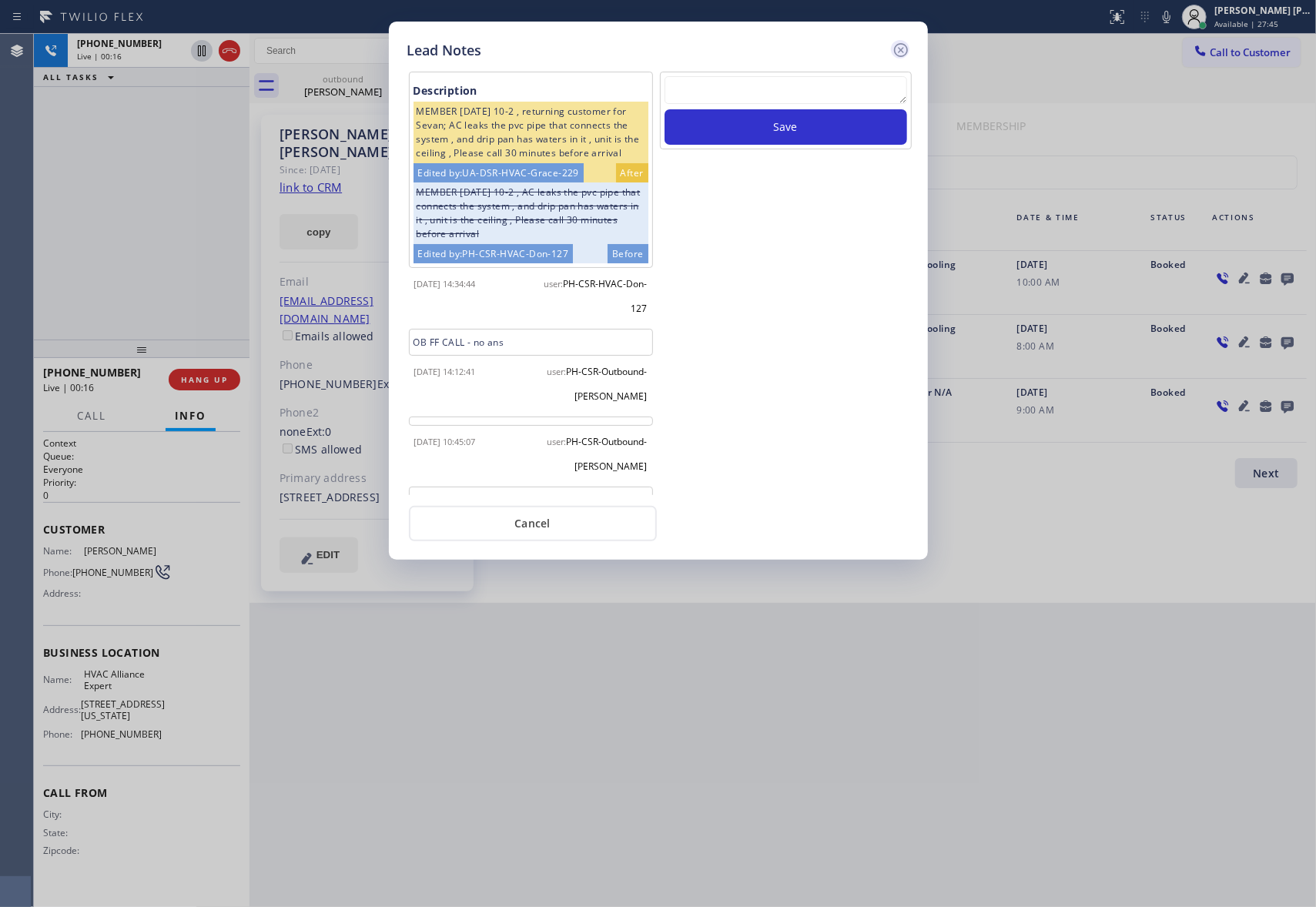
click at [901, 50] on icon at bounding box center [899, 49] width 13 height 13
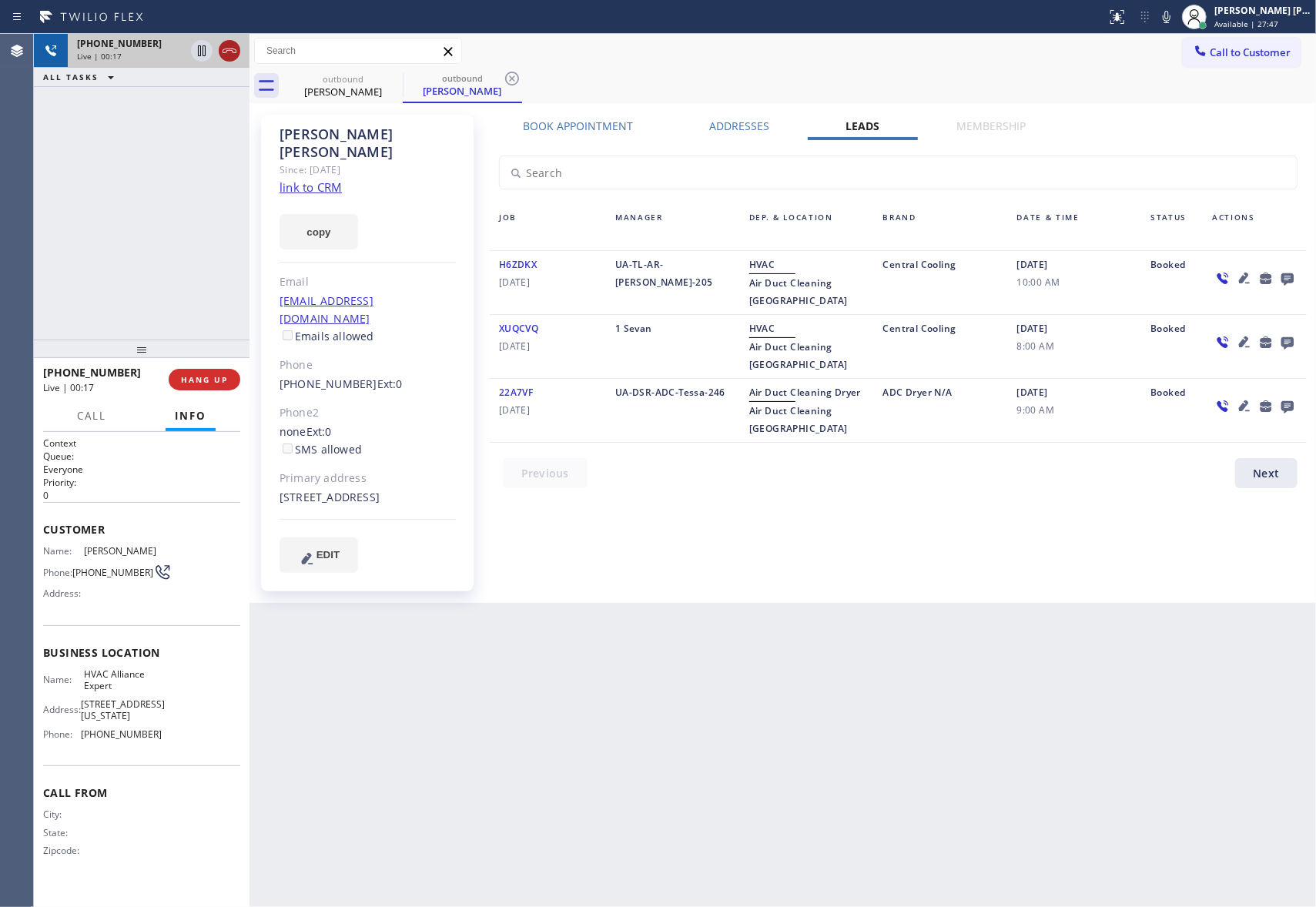
click at [235, 47] on icon at bounding box center [229, 50] width 19 height 19
click at [408, 83] on div "outbound" at bounding box center [463, 78] width 117 height 12
click at [397, 80] on icon at bounding box center [393, 78] width 19 height 19
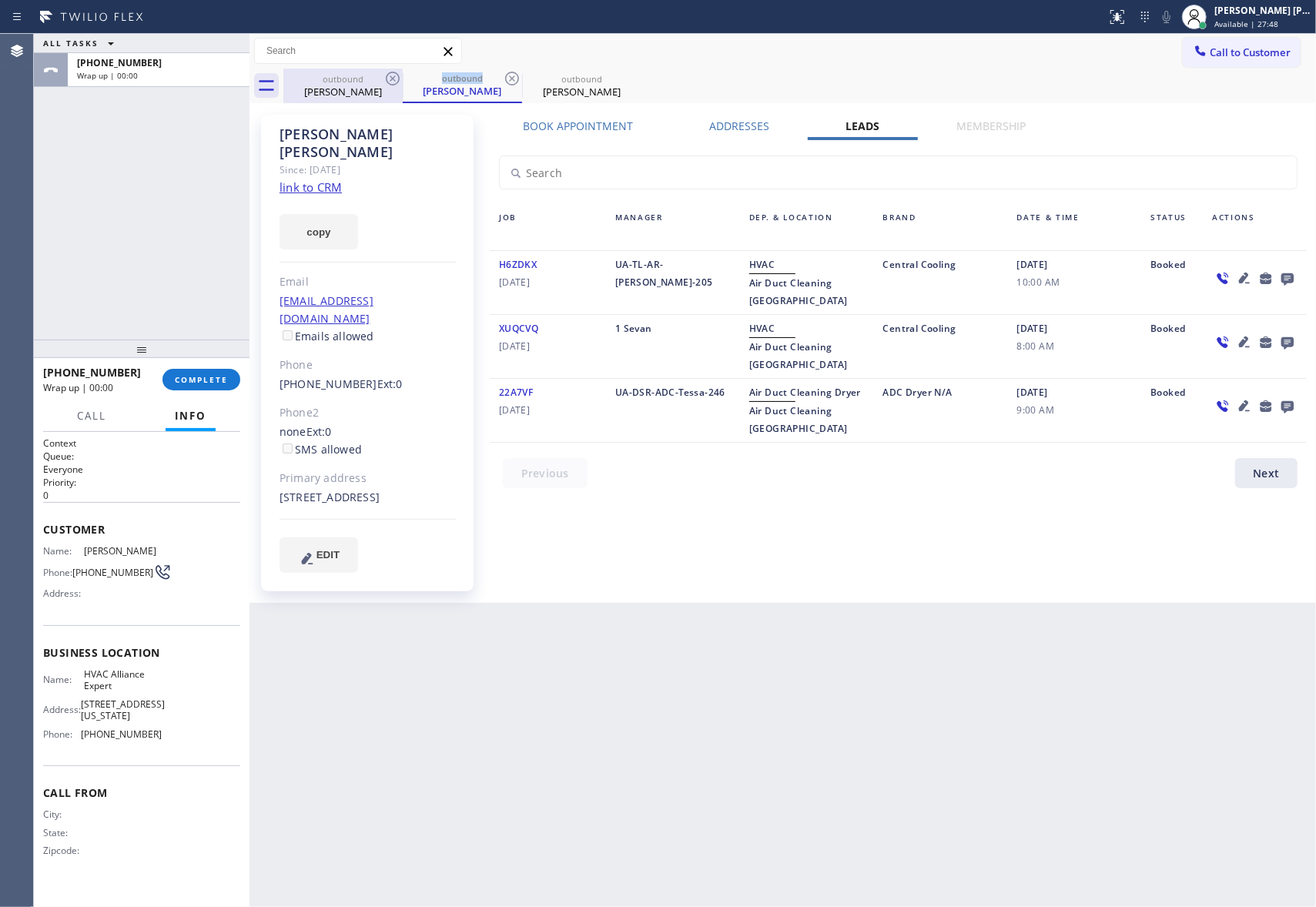
click at [397, 80] on icon at bounding box center [393, 78] width 19 height 19
drag, startPoint x: 397, startPoint y: 80, endPoint x: 320, endPoint y: 146, distance: 101.4
click at [403, 80] on div "outbound Natalie Farrow" at bounding box center [462, 85] width 119 height 35
click at [503, 80] on icon at bounding box center [512, 78] width 19 height 19
click at [0, 0] on icon at bounding box center [0, 0] width 0 height 0
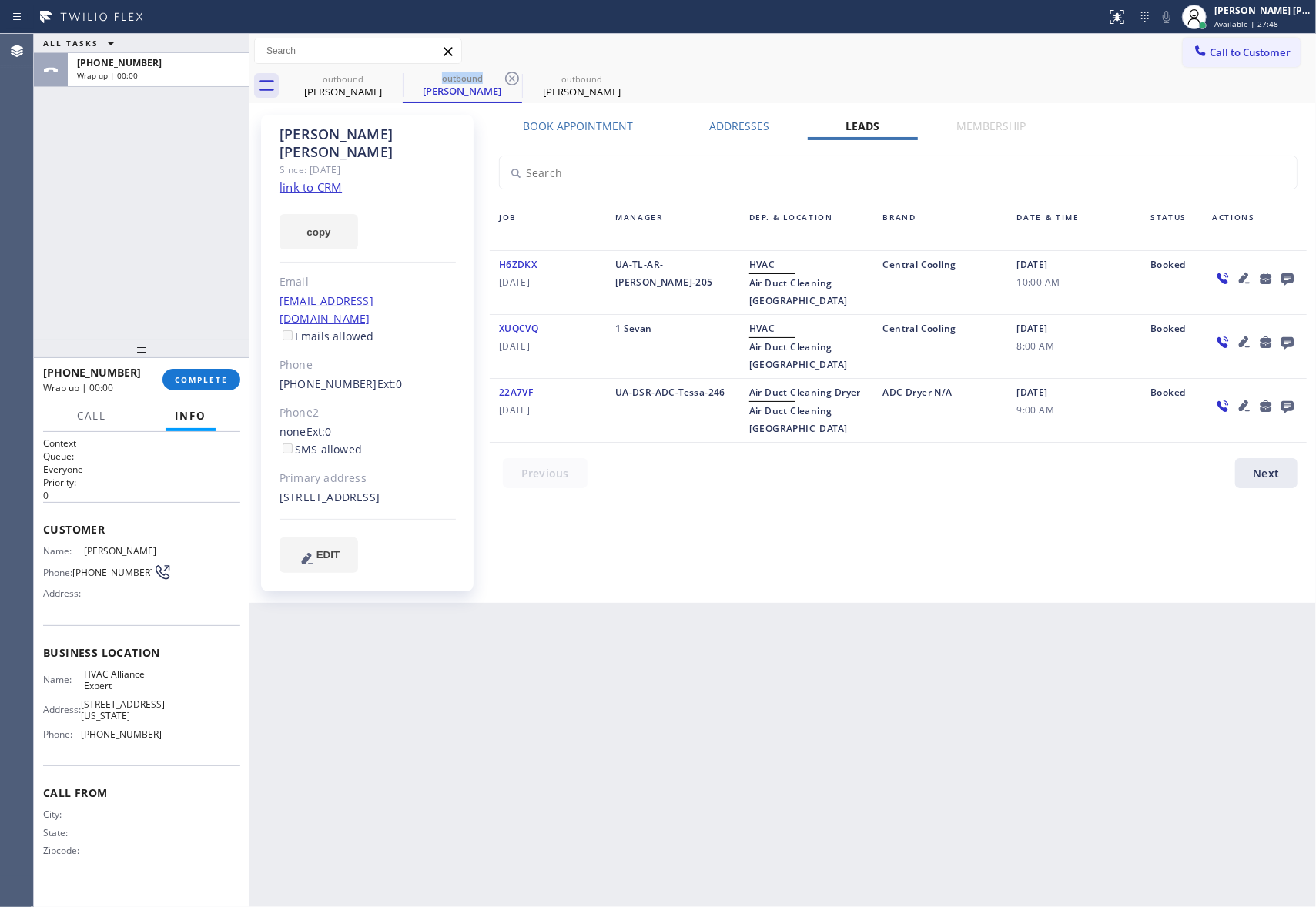
click at [397, 80] on div "outbound Natalie Farrow outbound Natalie Farrow outbound Natalie Farrow" at bounding box center [800, 85] width 1033 height 35
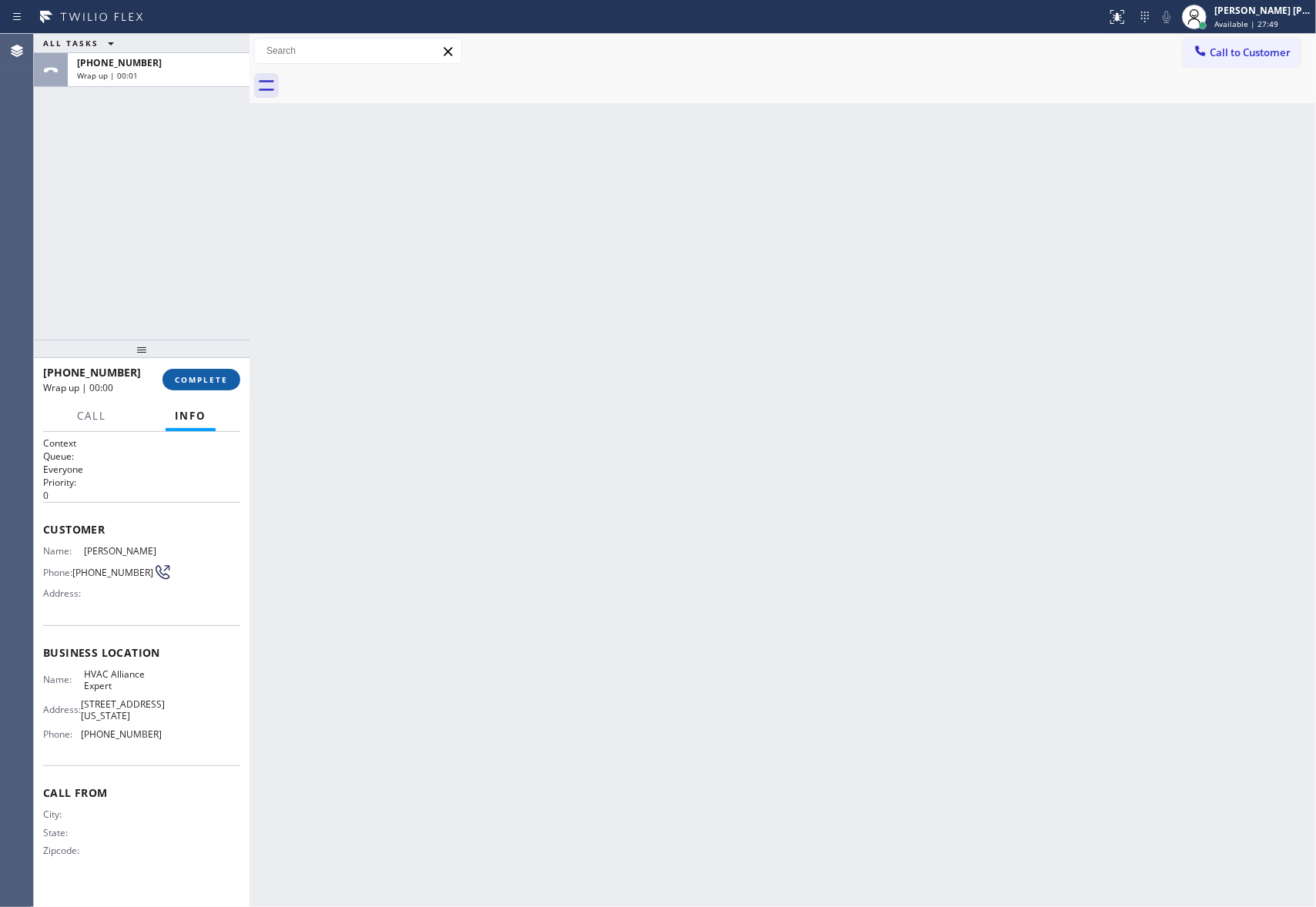
click at [219, 384] on span "COMPLETE" at bounding box center [201, 379] width 53 height 11
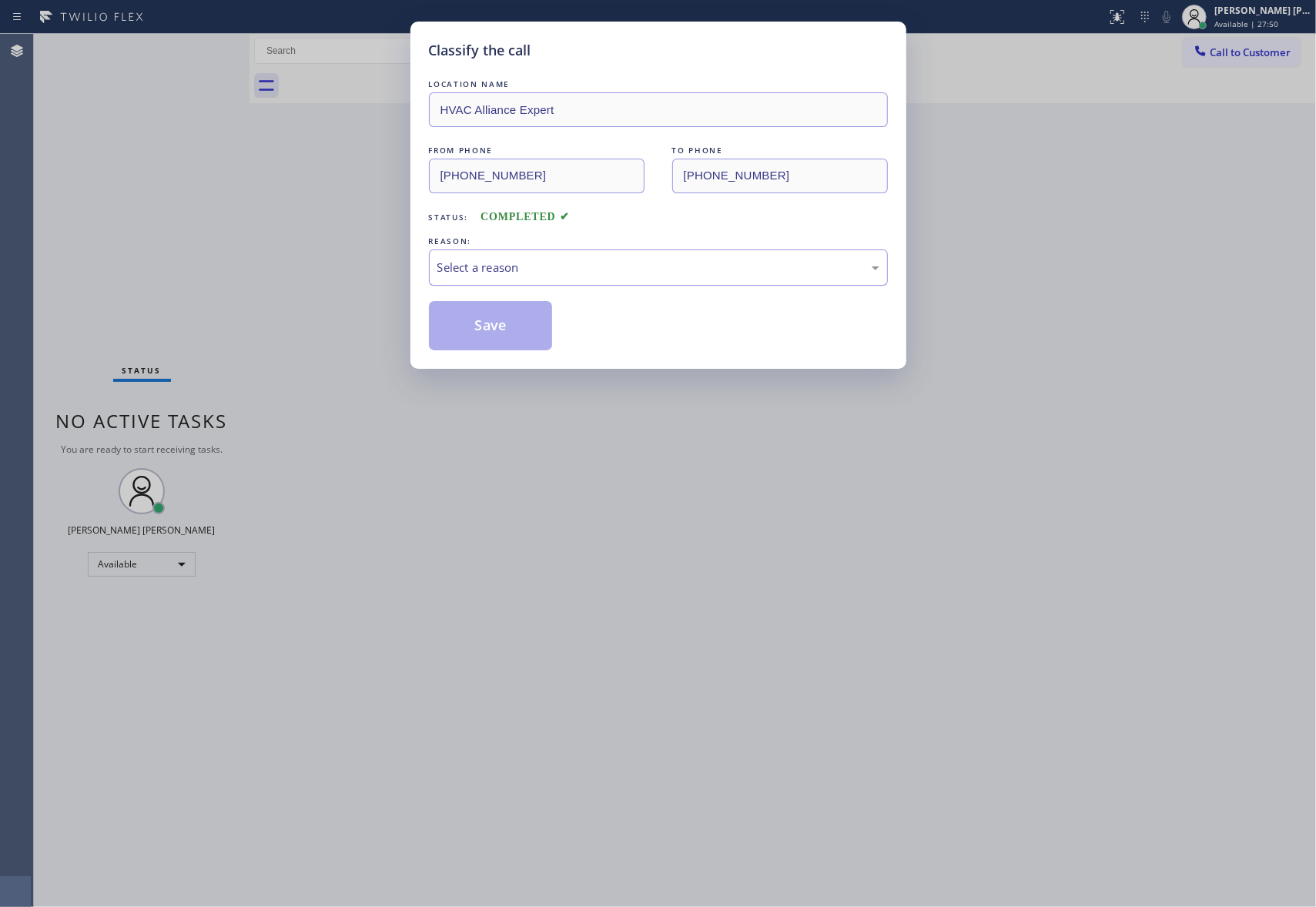
click at [603, 266] on div "Select a reason" at bounding box center [658, 268] width 442 height 18
click at [502, 326] on button "Save" at bounding box center [490, 325] width 124 height 49
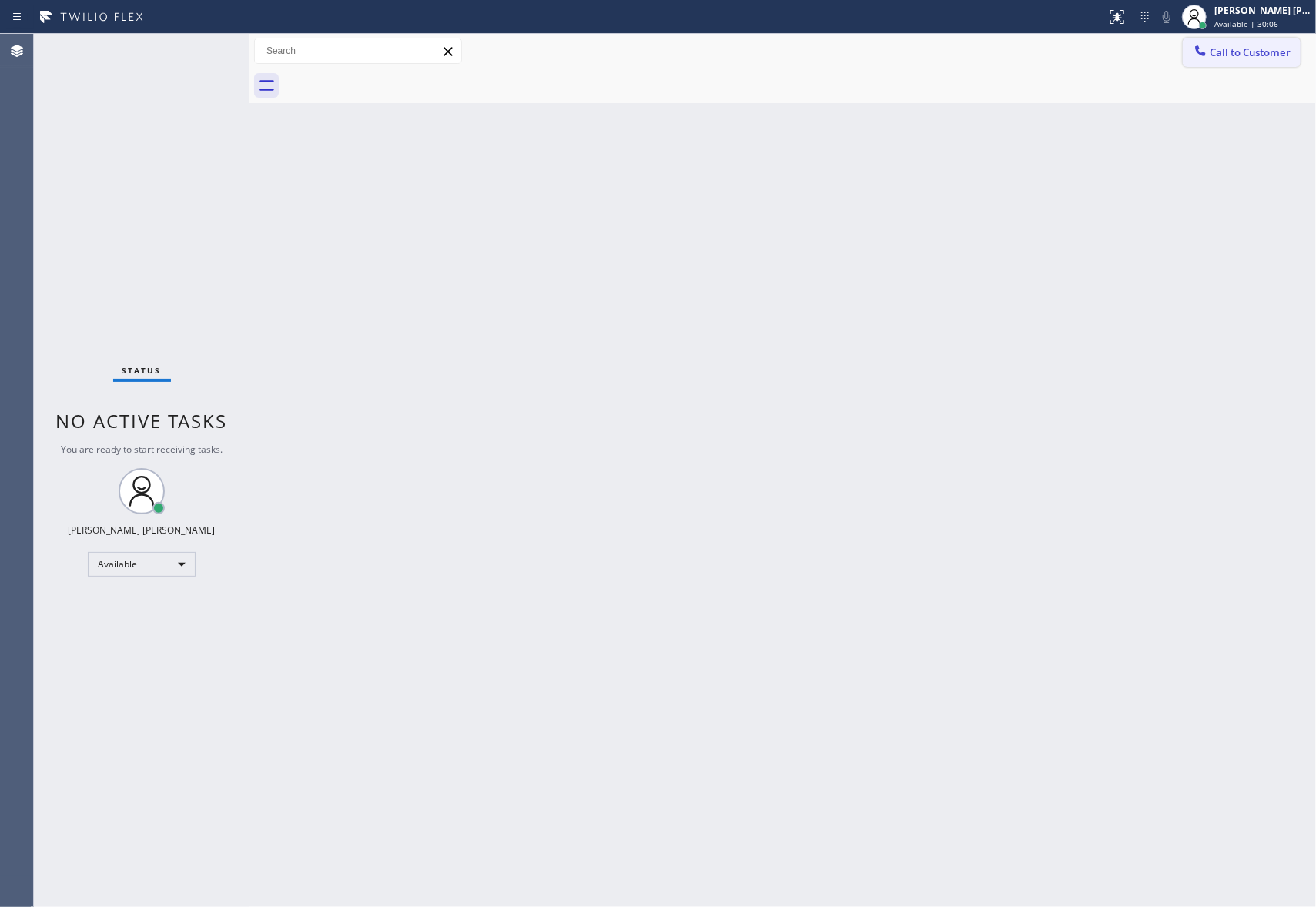
click at [1285, 49] on span "Call to Customer" at bounding box center [1250, 52] width 81 height 13
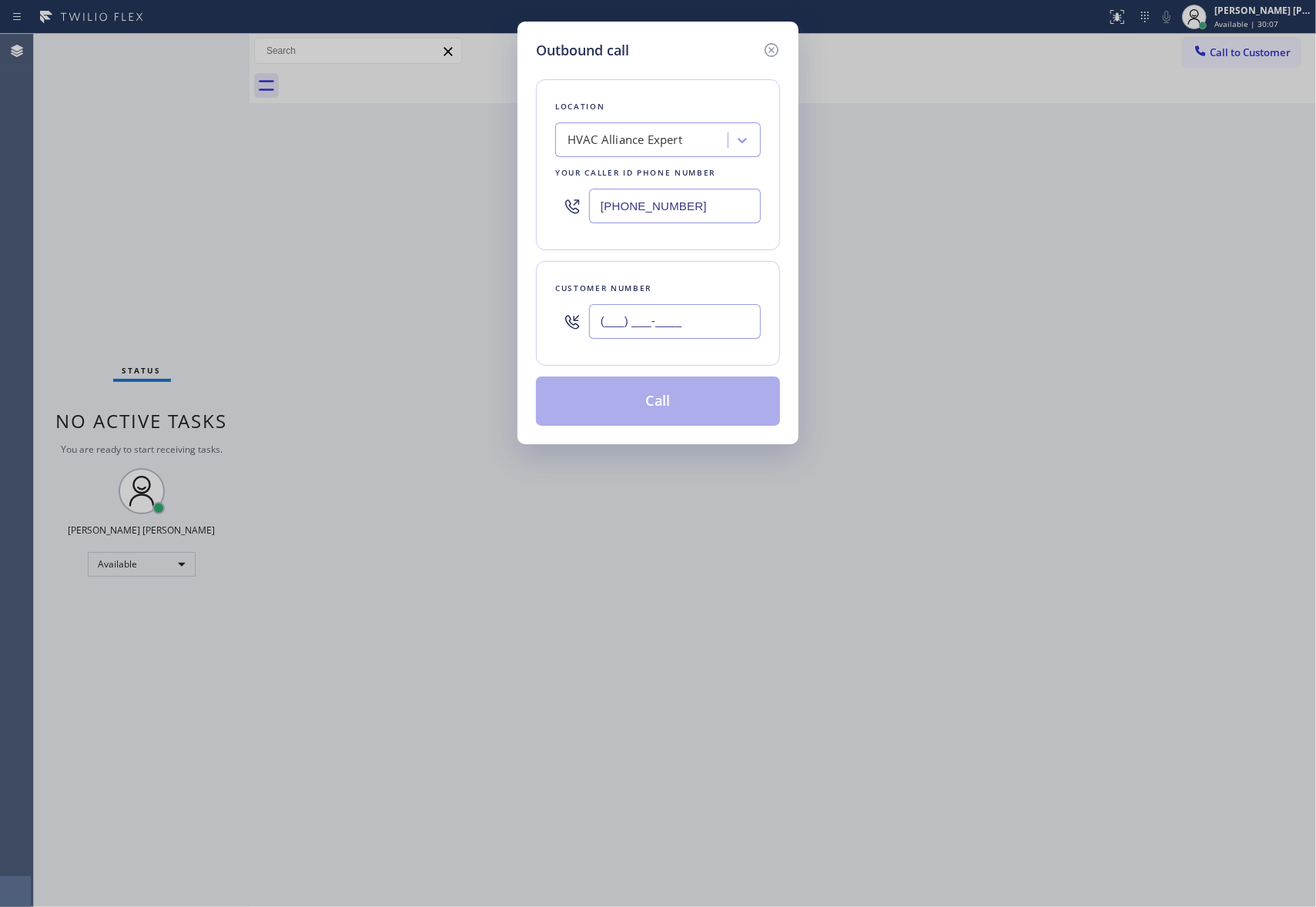
click at [673, 315] on input "(___) ___-____" at bounding box center [675, 321] width 172 height 35
paste input "815) 572-1573"
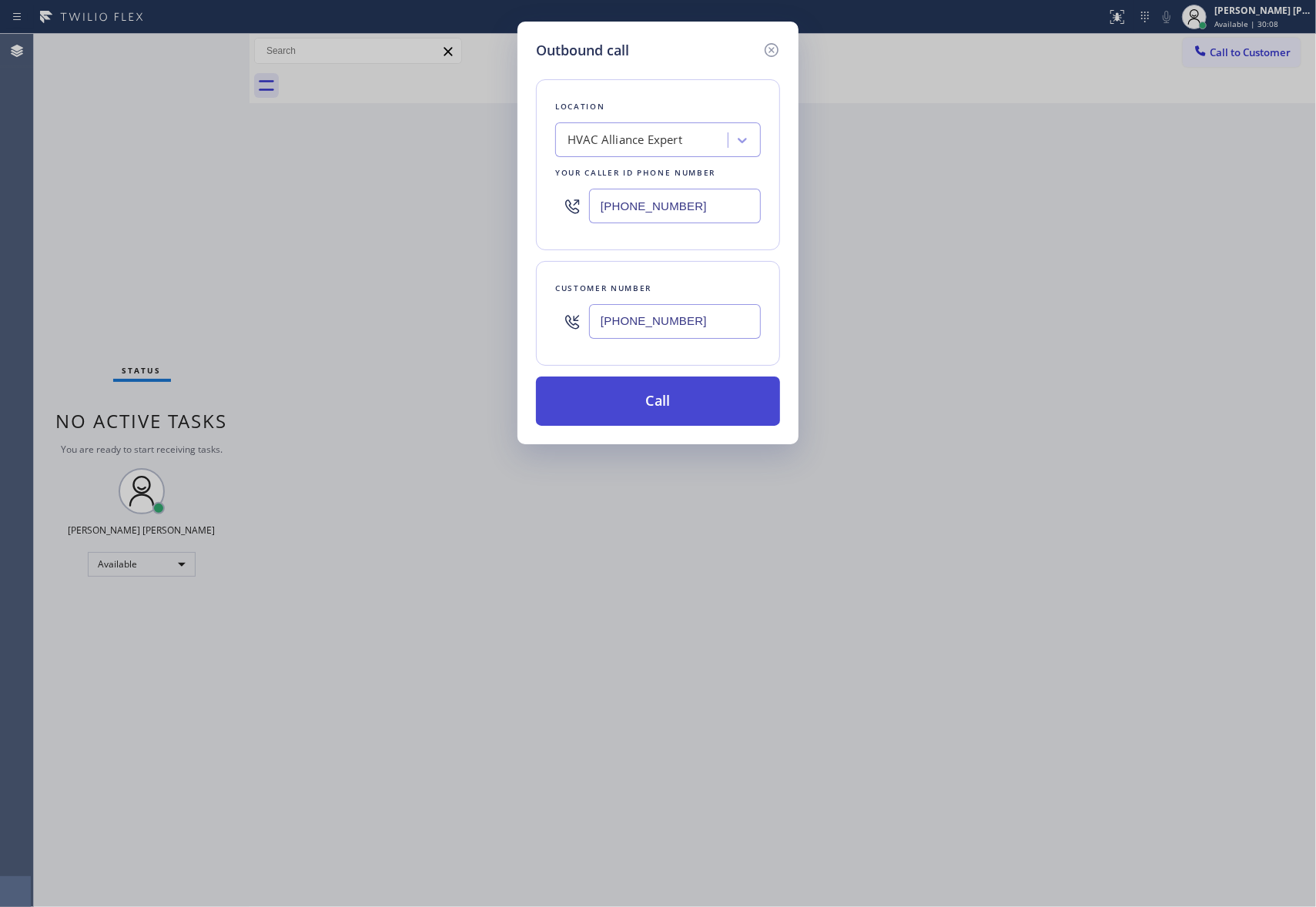
type input "(815) 572-1573"
click at [680, 394] on button "Call" at bounding box center [658, 401] width 244 height 49
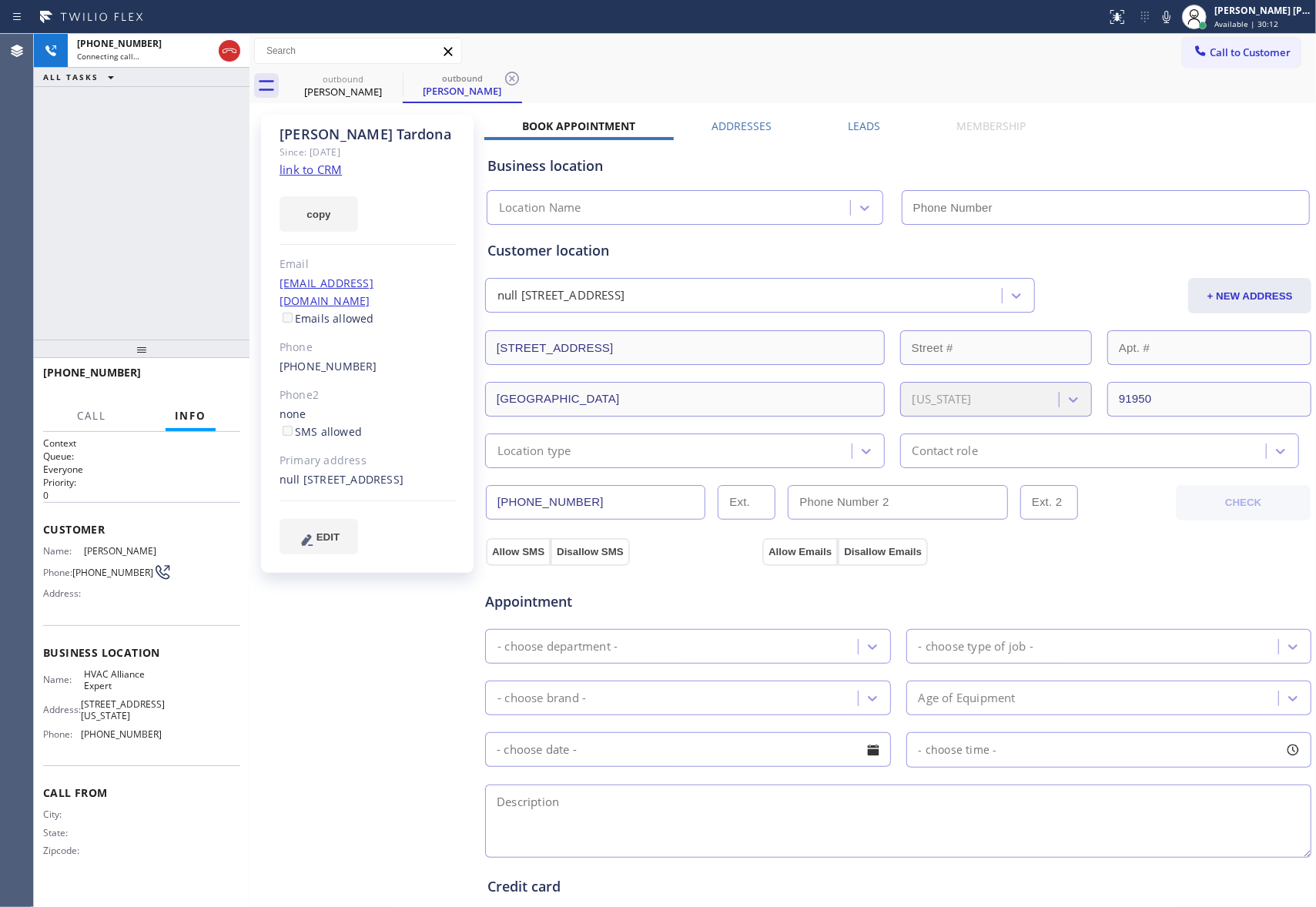
type input "[PHONE_NUMBER]"
drag, startPoint x: 362, startPoint y: 352, endPoint x: 279, endPoint y: 352, distance: 83.0
click at [280, 358] on div "(815) 572-1573" at bounding box center [368, 367] width 177 height 18
copy link "(815) 572-1573"
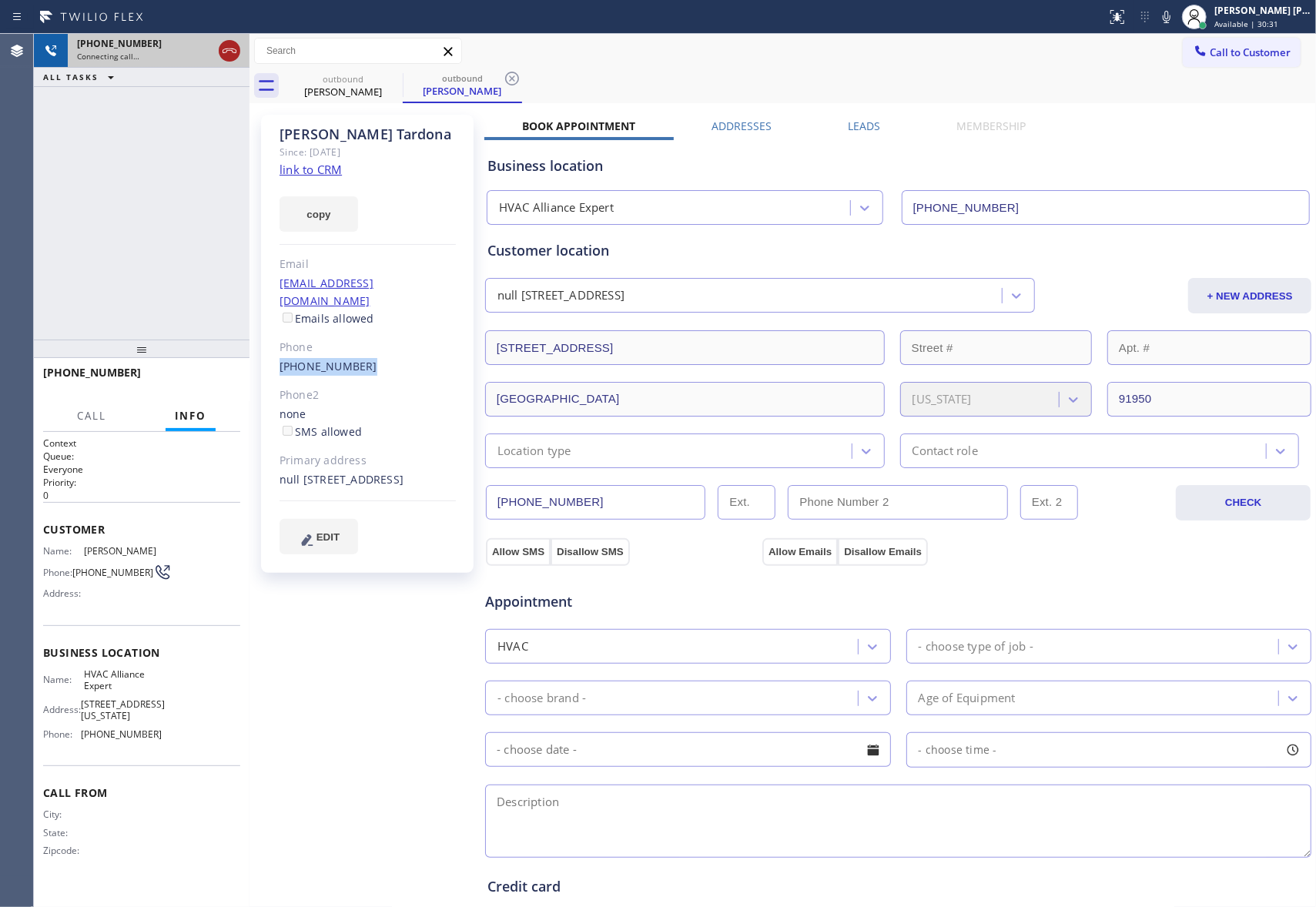
click at [222, 51] on icon at bounding box center [229, 50] width 13 height 4
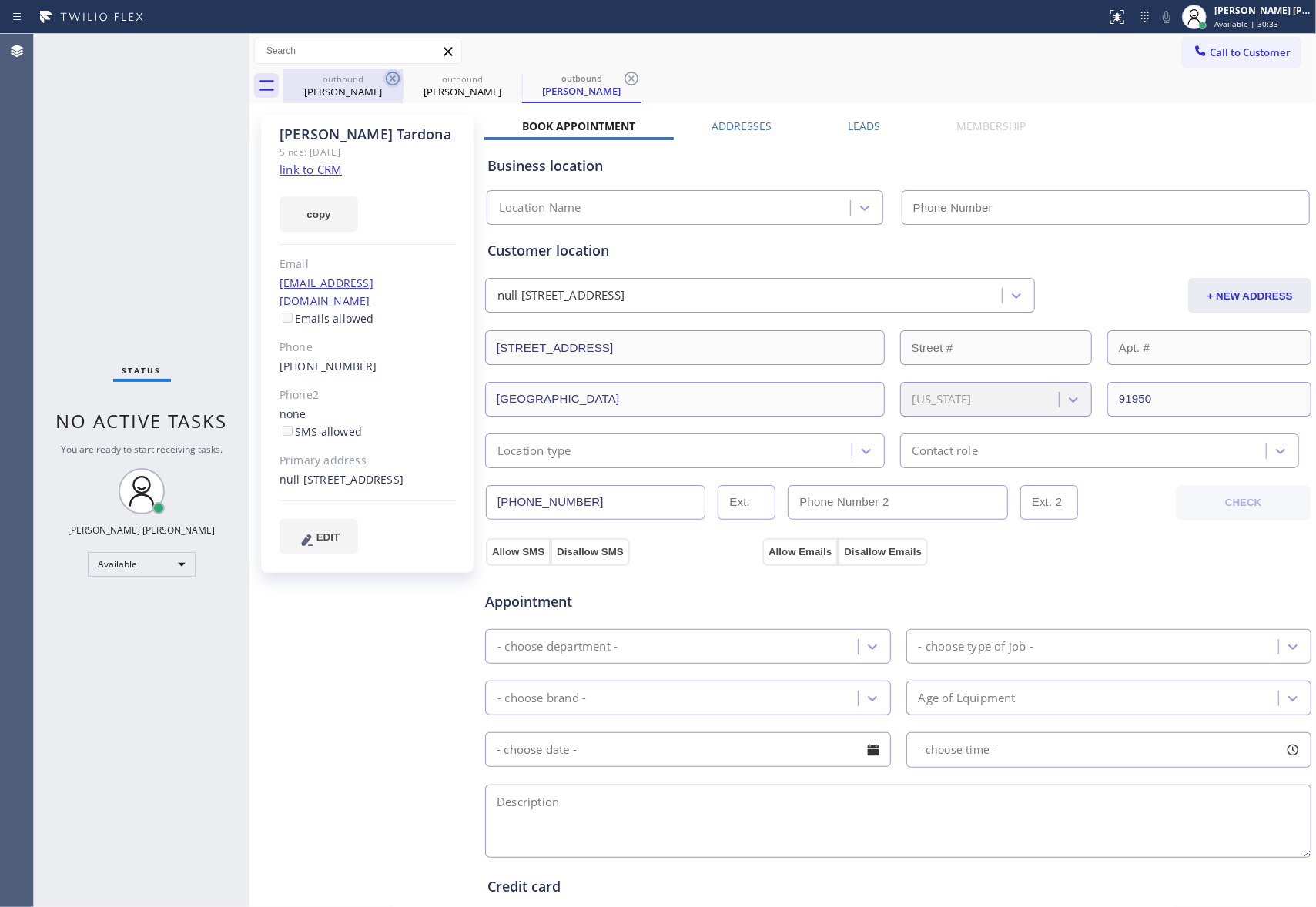
click at [392, 79] on icon at bounding box center [392, 78] width 13 height 13
click at [505, 79] on icon at bounding box center [511, 78] width 13 height 13
click at [625, 79] on icon at bounding box center [631, 78] width 13 height 13
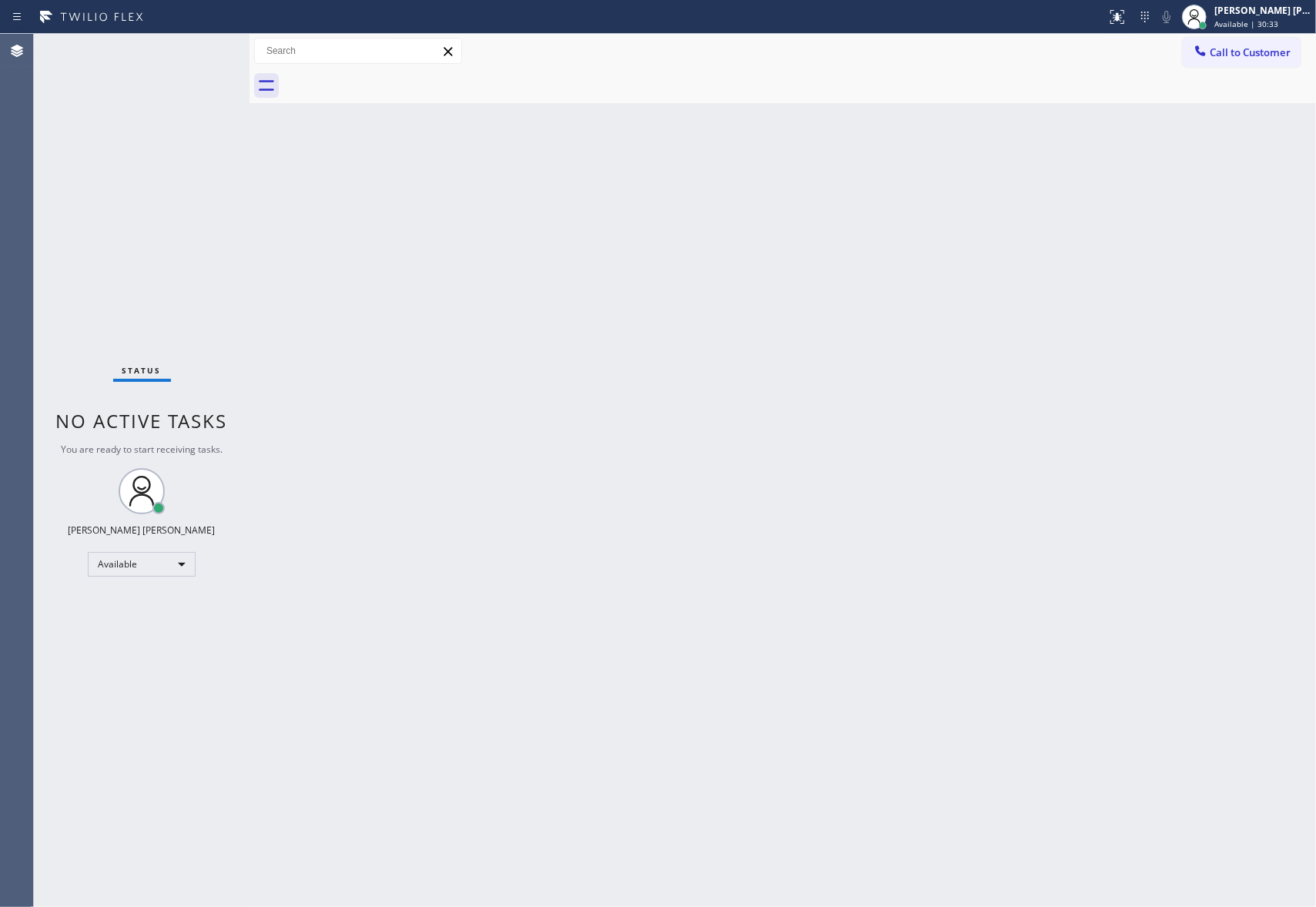
click at [392, 79] on div at bounding box center [800, 85] width 1033 height 35
click at [1290, 54] on span "Call to Customer" at bounding box center [1250, 52] width 81 height 13
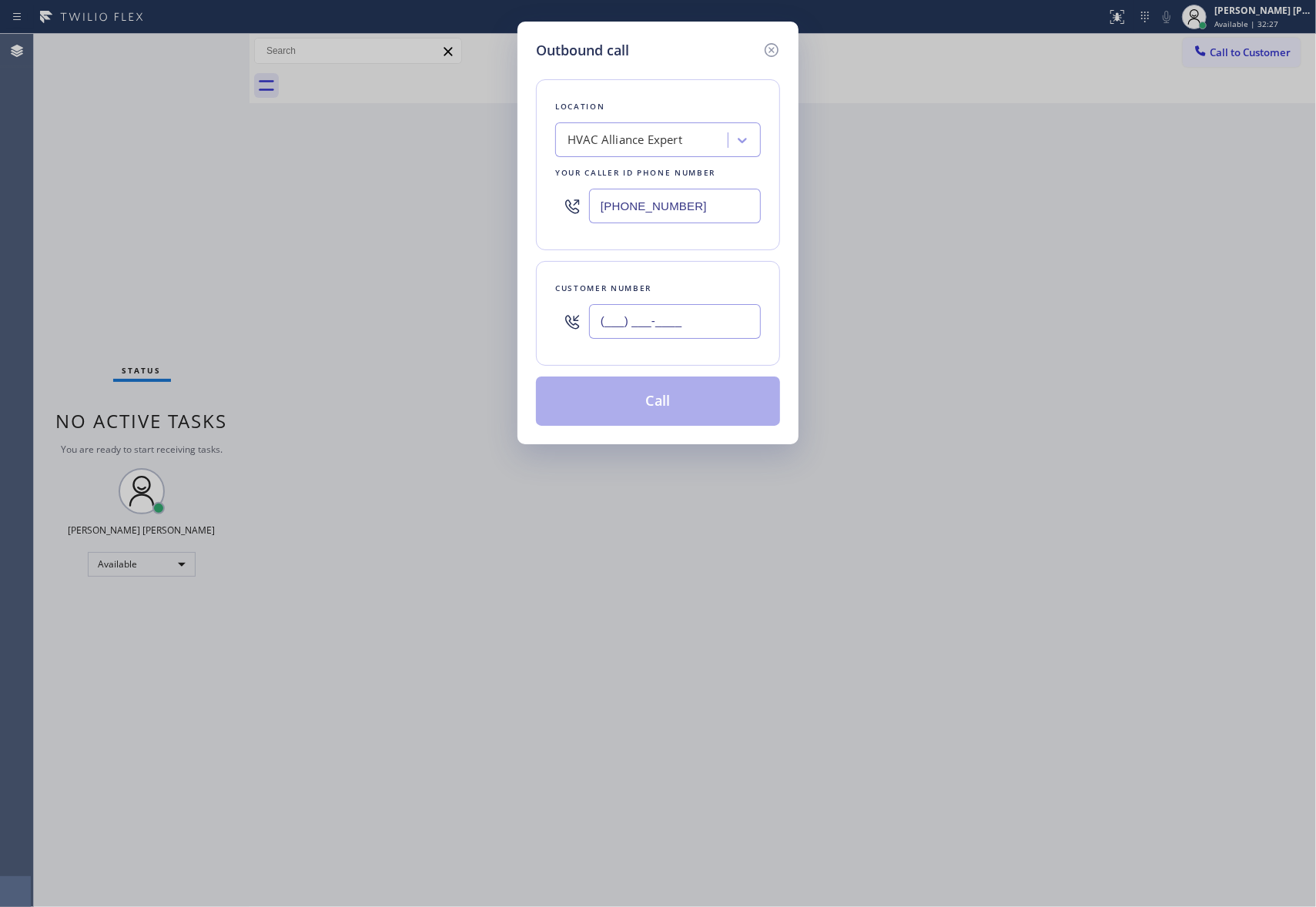
click at [704, 333] on input "(___) ___-____" at bounding box center [675, 321] width 172 height 35
paste input "213) 716-9568"
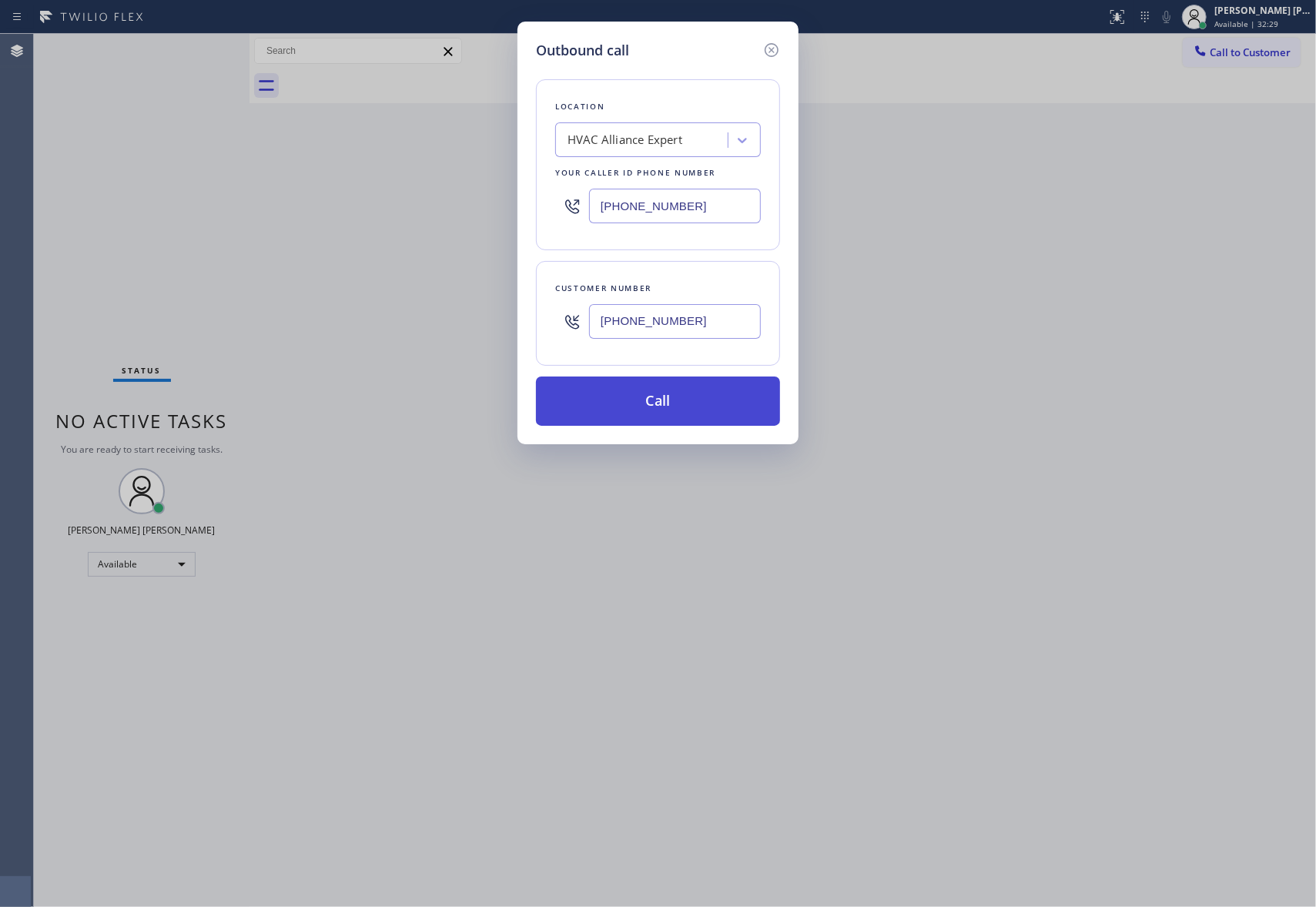
type input "(213) 716-9568"
click at [701, 399] on button "Call" at bounding box center [658, 401] width 244 height 49
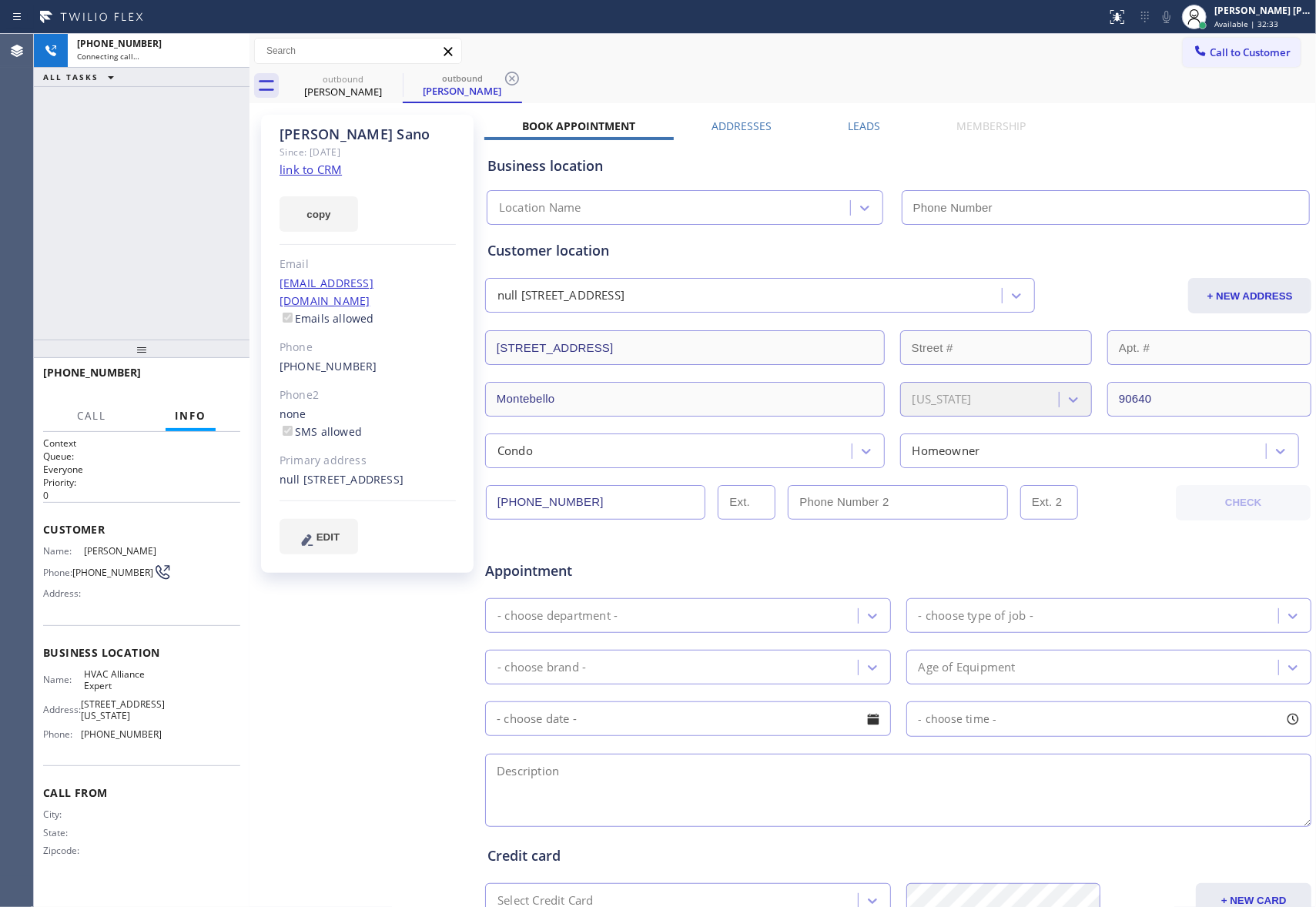
type input "[PHONE_NUMBER]"
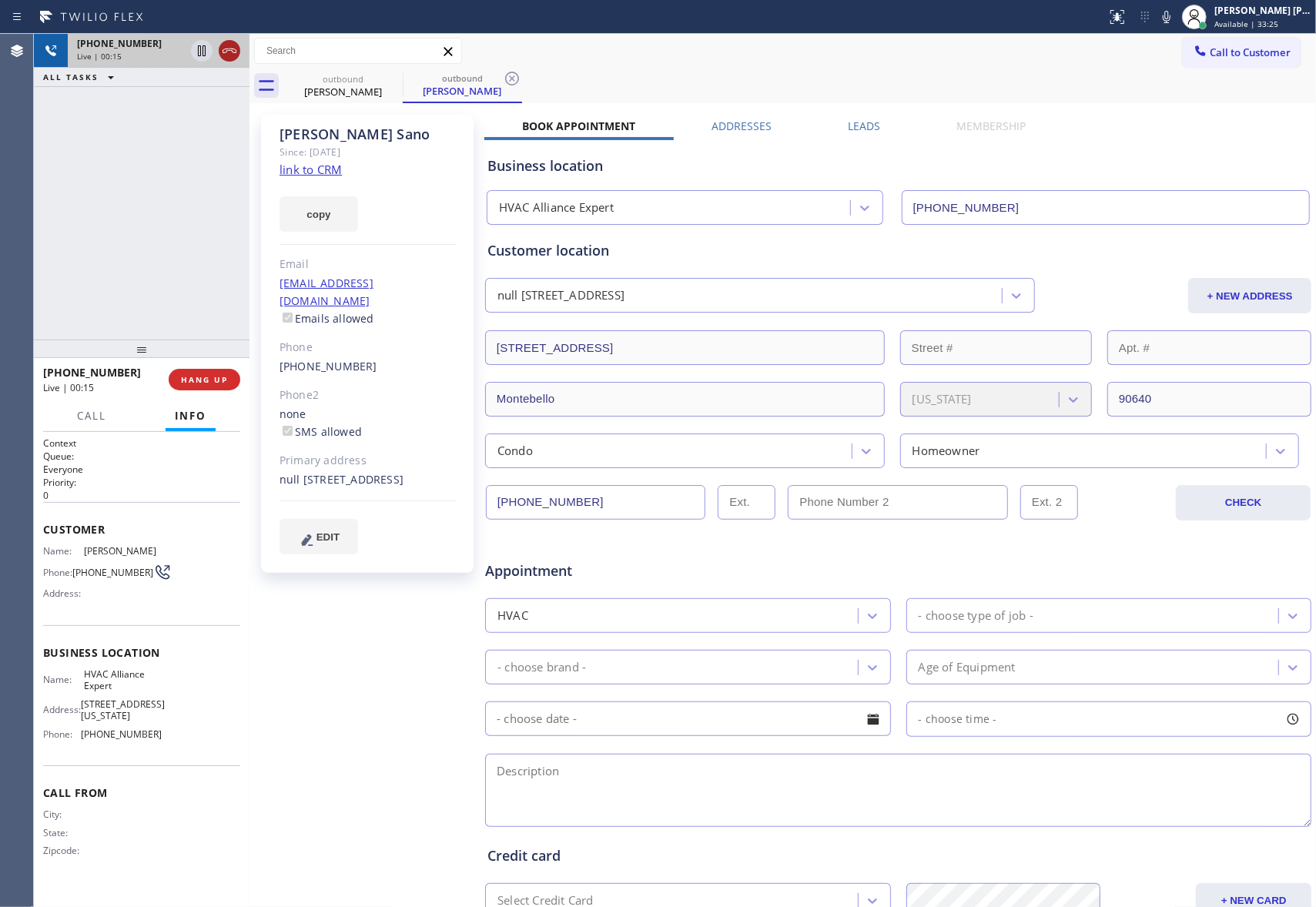
click at [232, 48] on icon at bounding box center [229, 50] width 19 height 19
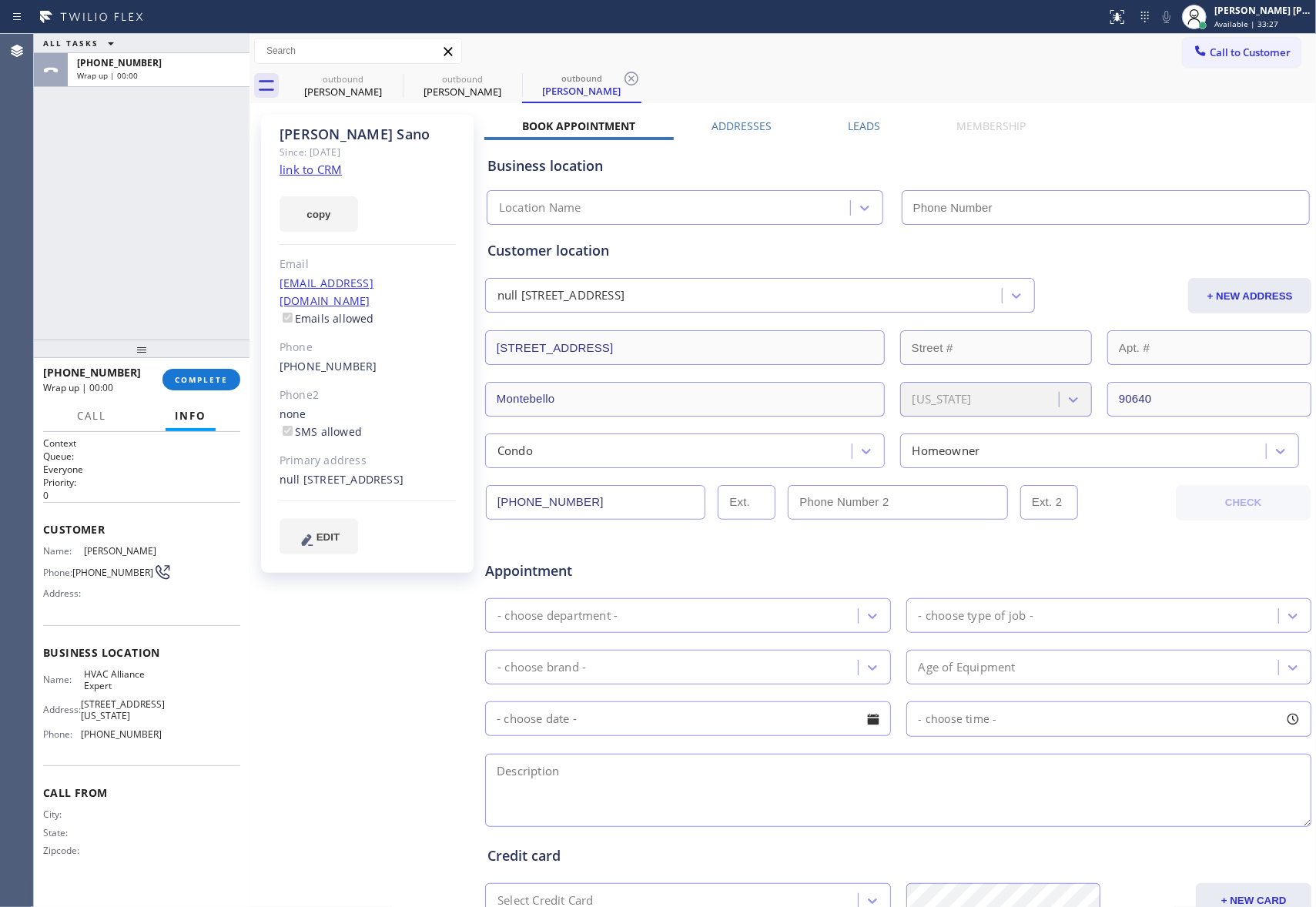
type input "[PHONE_NUMBER]"
drag, startPoint x: 860, startPoint y: 126, endPoint x: 983, endPoint y: 143, distance: 124.2
click at [860, 126] on label "Leads" at bounding box center [864, 125] width 32 height 14
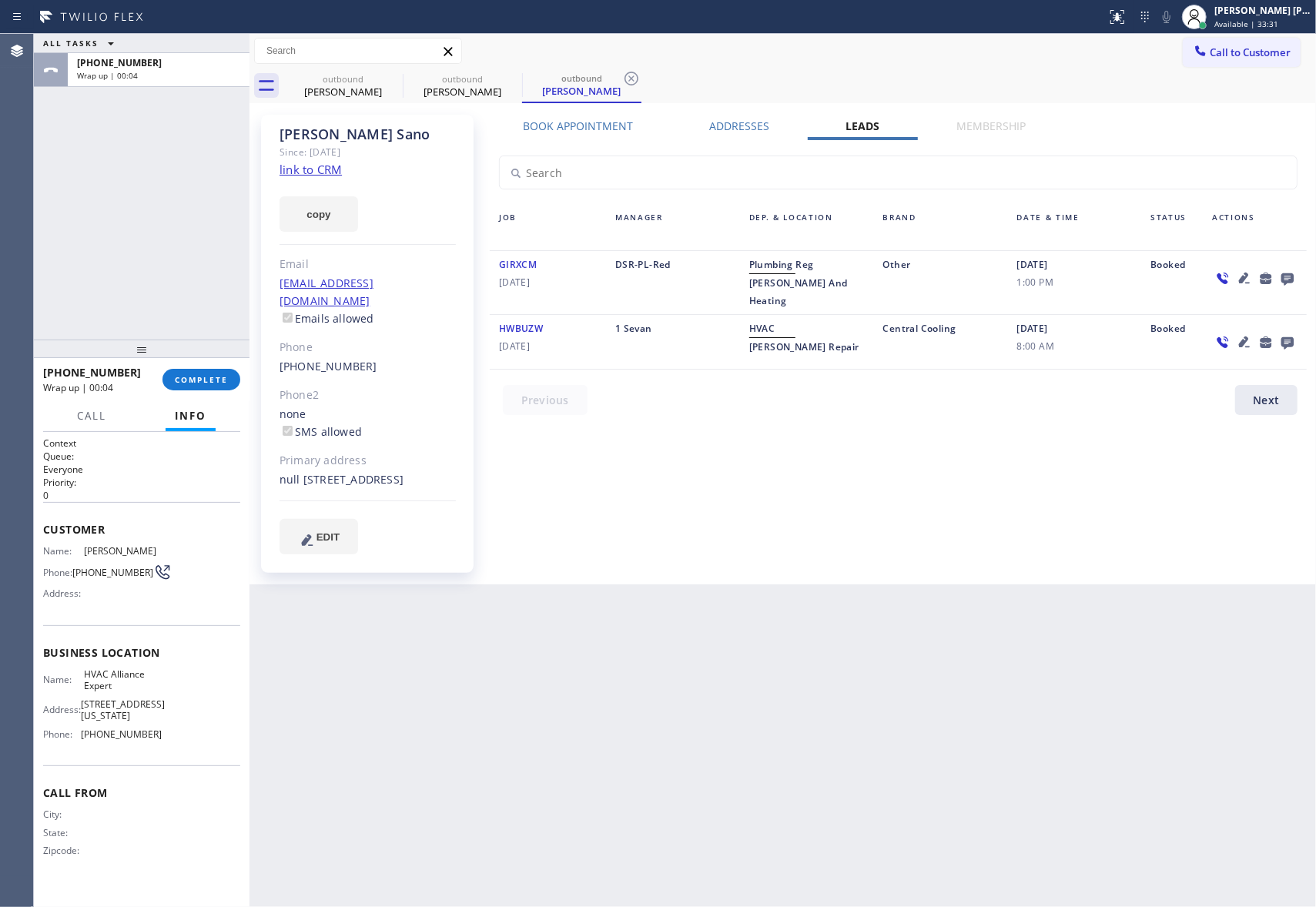
click at [1290, 275] on icon at bounding box center [1287, 278] width 19 height 19
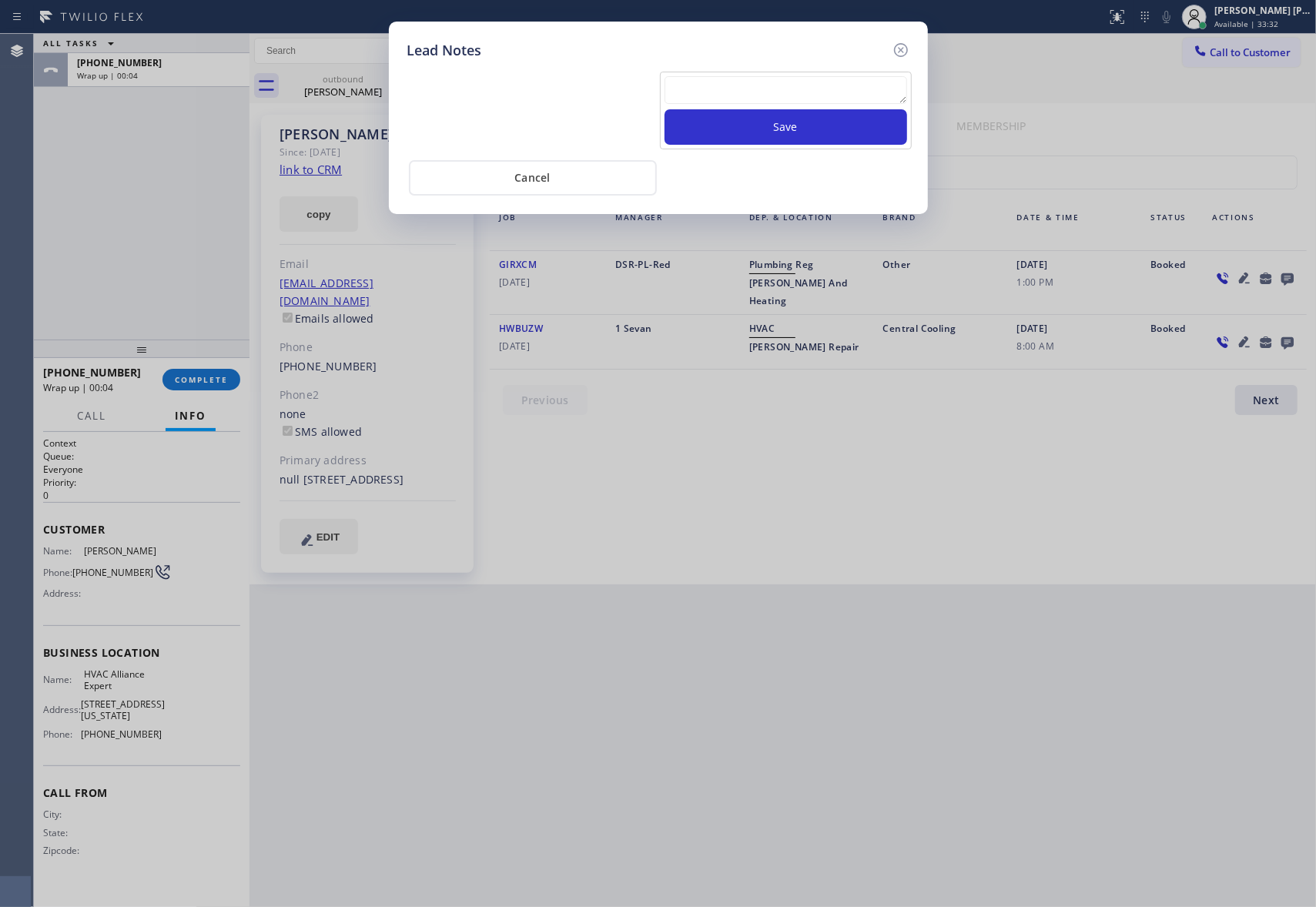
drag, startPoint x: 811, startPoint y: 117, endPoint x: 810, endPoint y: 102, distance: 15.0
click at [810, 115] on button "Save" at bounding box center [785, 127] width 243 height 36
click at [809, 100] on textarea at bounding box center [785, 90] width 243 height 28
paste textarea "please transfer if cx calls back"
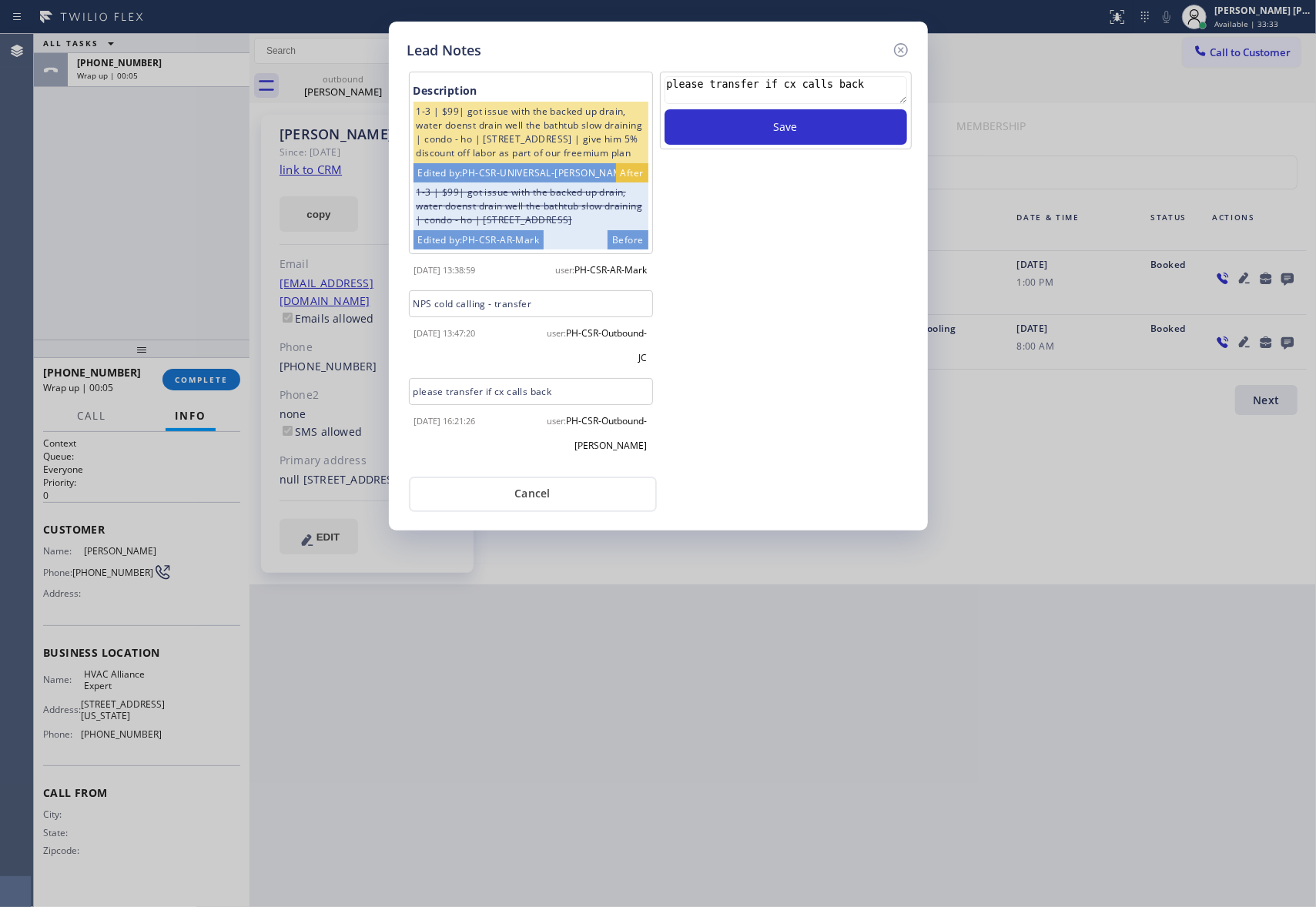
scroll to position [11, 0]
type textarea "please transfer if cx calls back"
click at [817, 134] on button "Save" at bounding box center [785, 127] width 243 height 36
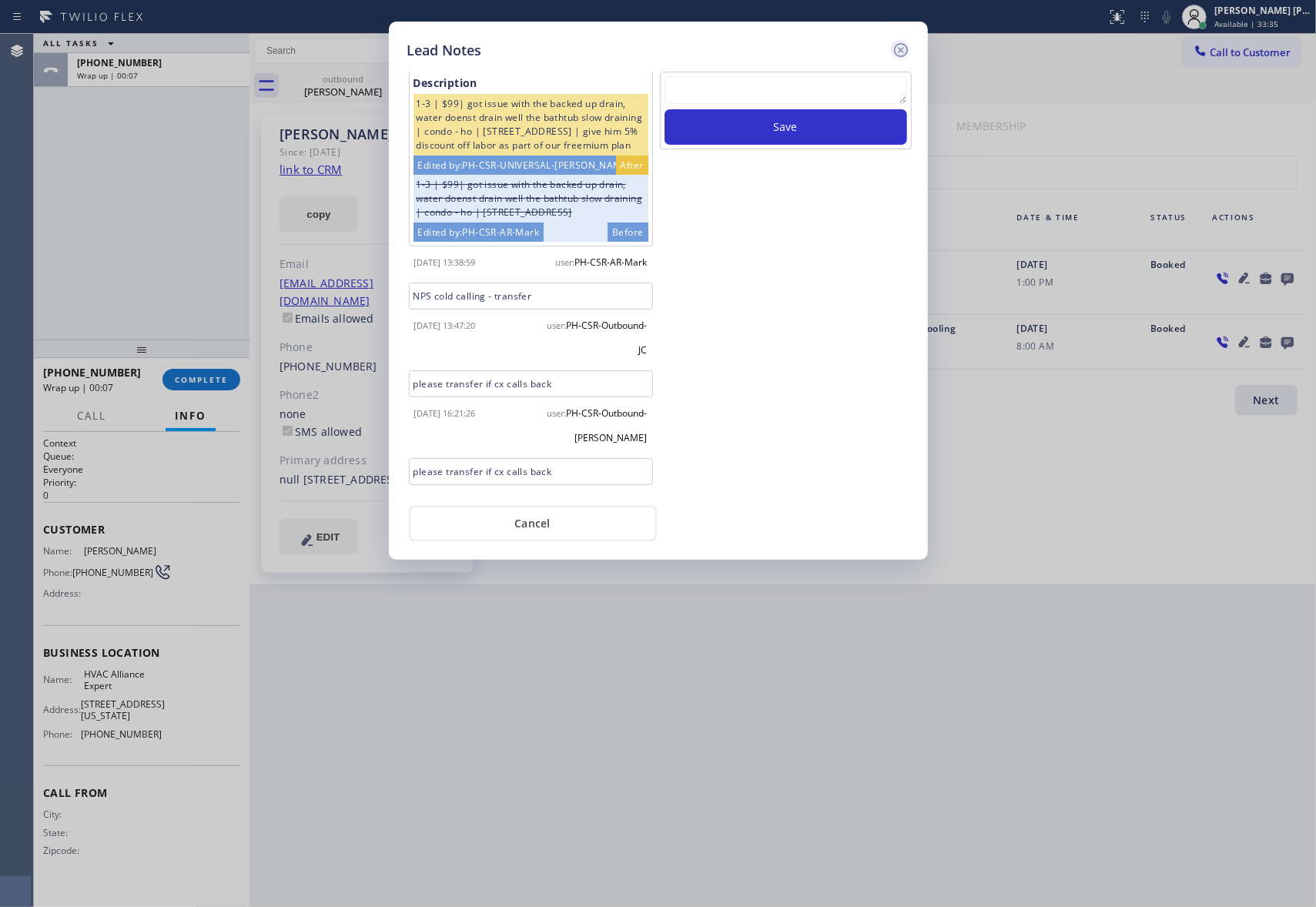
click at [903, 47] on icon at bounding box center [901, 50] width 19 height 19
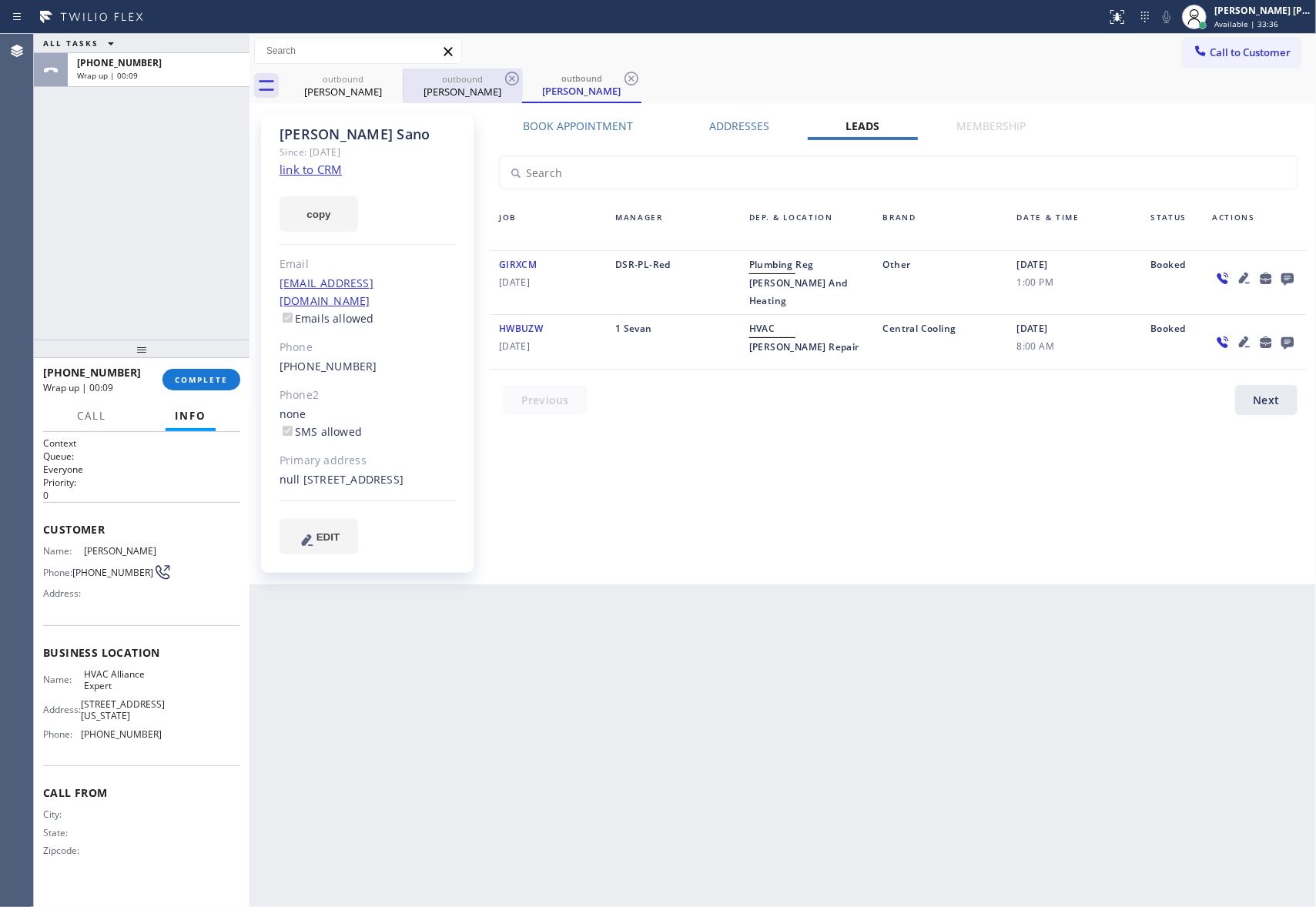
click at [405, 74] on div "outbound" at bounding box center [463, 79] width 117 height 12
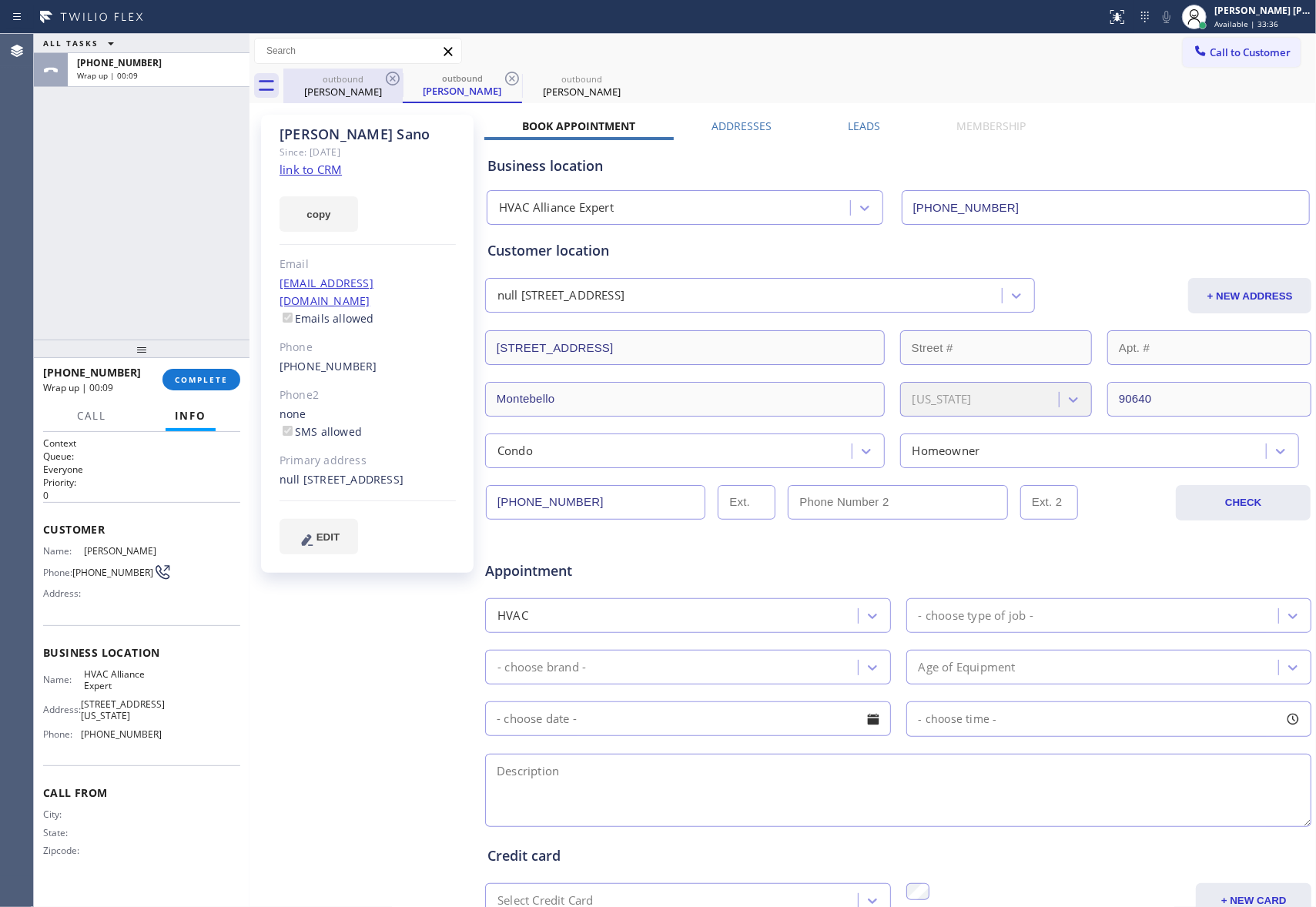
click at [401, 74] on icon at bounding box center [393, 78] width 19 height 19
click at [403, 74] on div "outbound Neil Sano" at bounding box center [462, 85] width 119 height 35
click at [503, 74] on icon at bounding box center [512, 78] width 19 height 19
click at [625, 74] on icon at bounding box center [631, 78] width 13 height 13
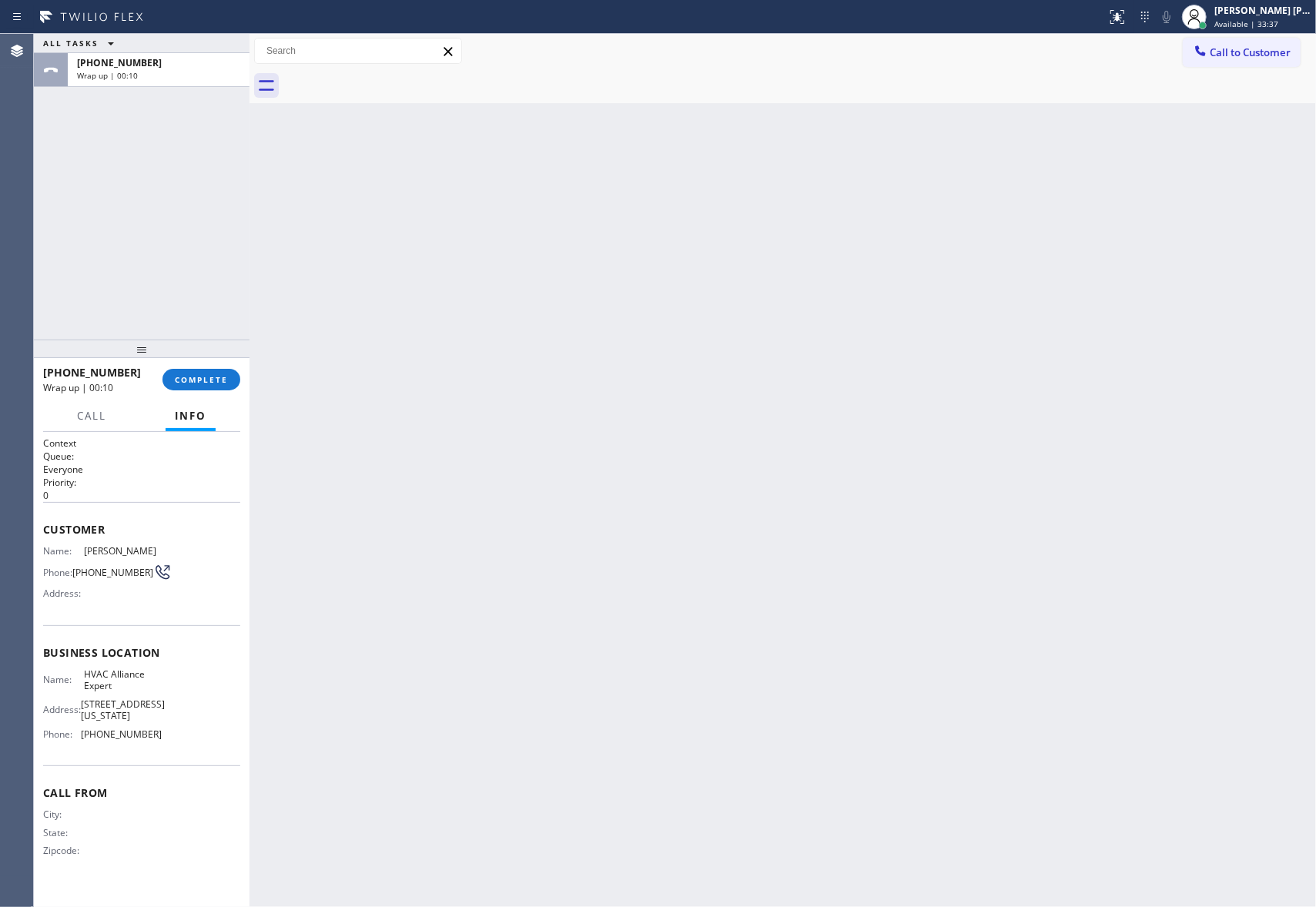
click at [397, 74] on div at bounding box center [800, 85] width 1033 height 35
click at [206, 389] on button "COMPLETE" at bounding box center [201, 379] width 78 height 22
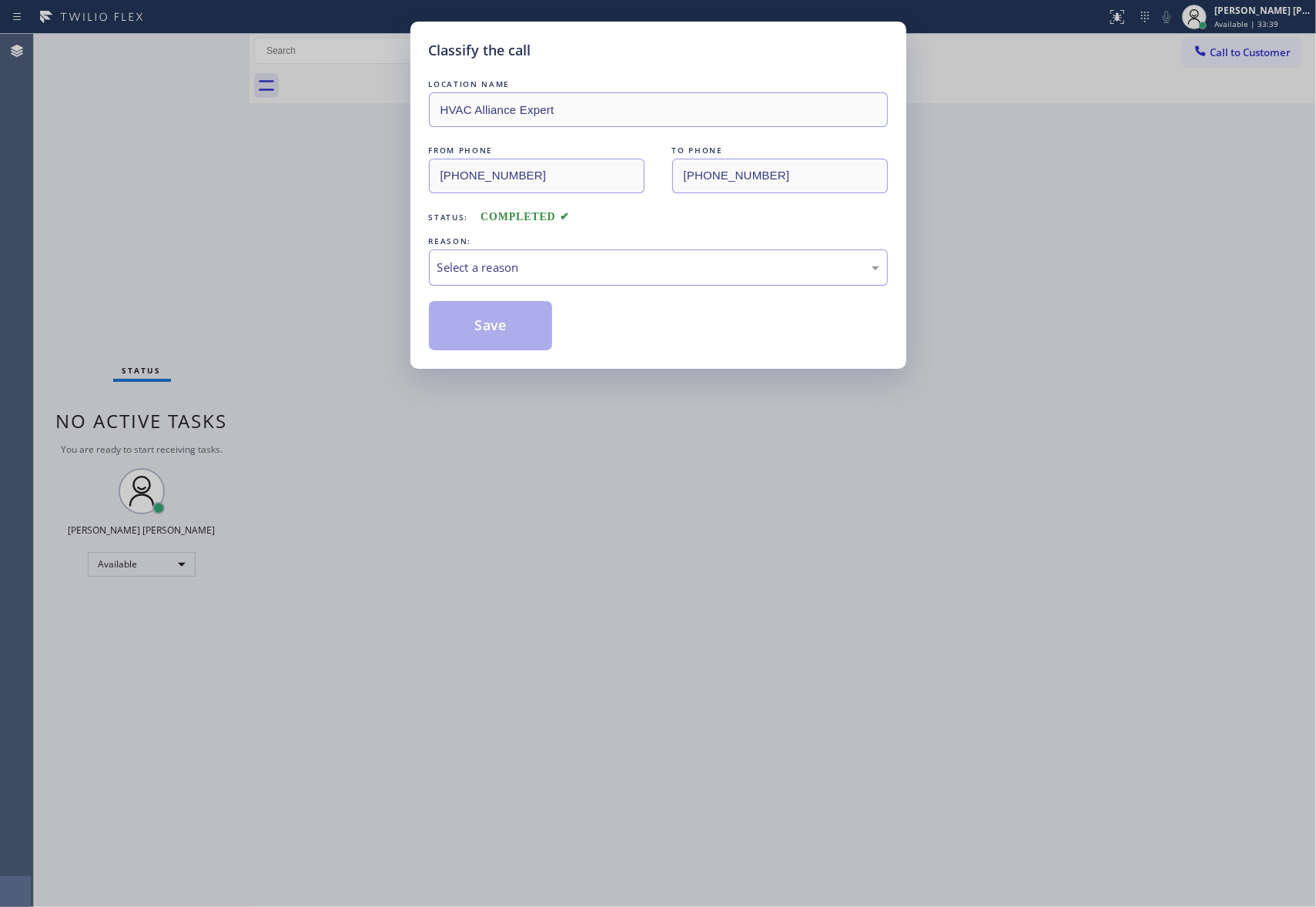
click at [671, 284] on div "Select a reason" at bounding box center [658, 267] width 459 height 36
click at [498, 333] on button "Save" at bounding box center [490, 325] width 124 height 49
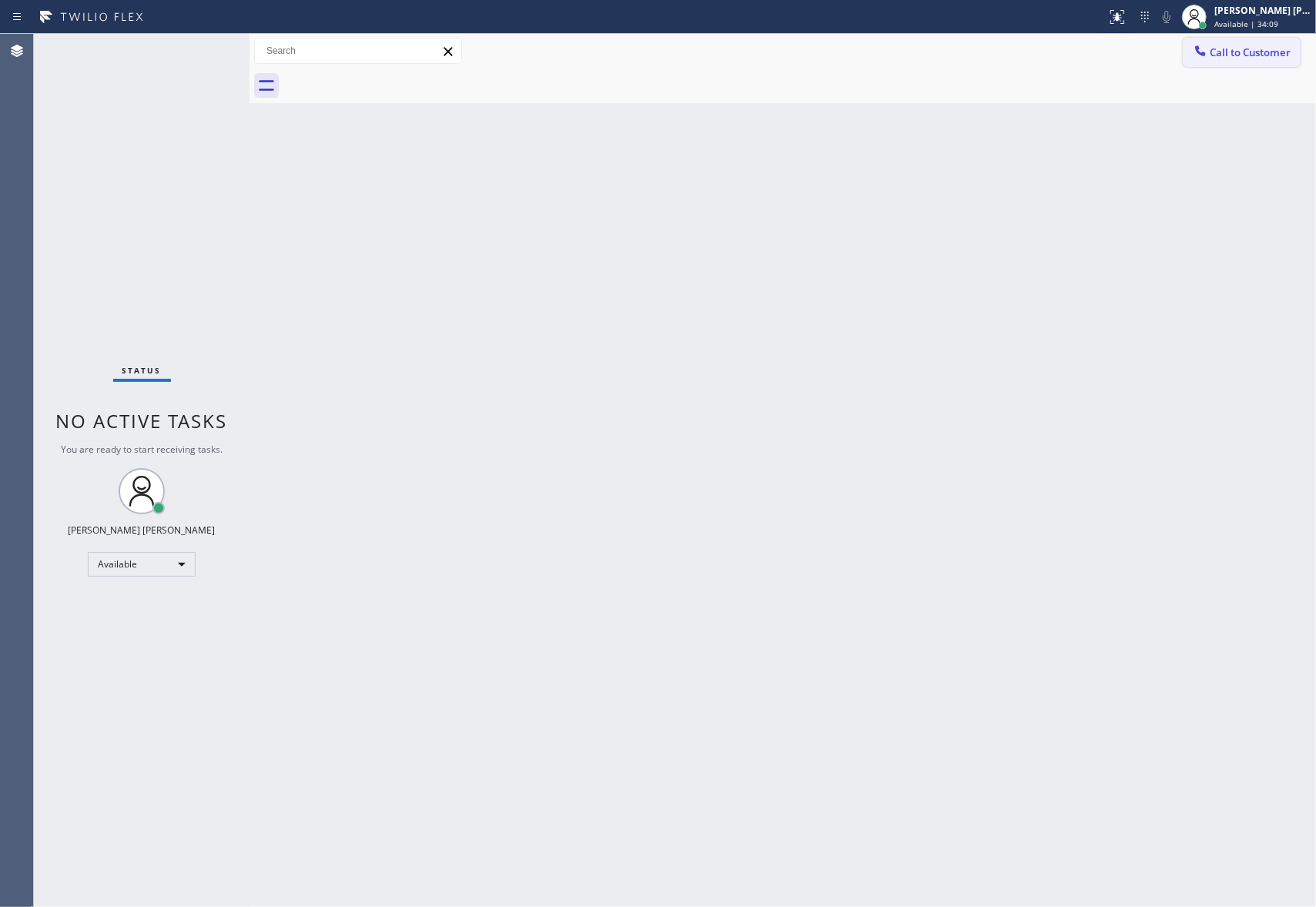
click at [1234, 52] on span "Call to Customer" at bounding box center [1250, 52] width 81 height 13
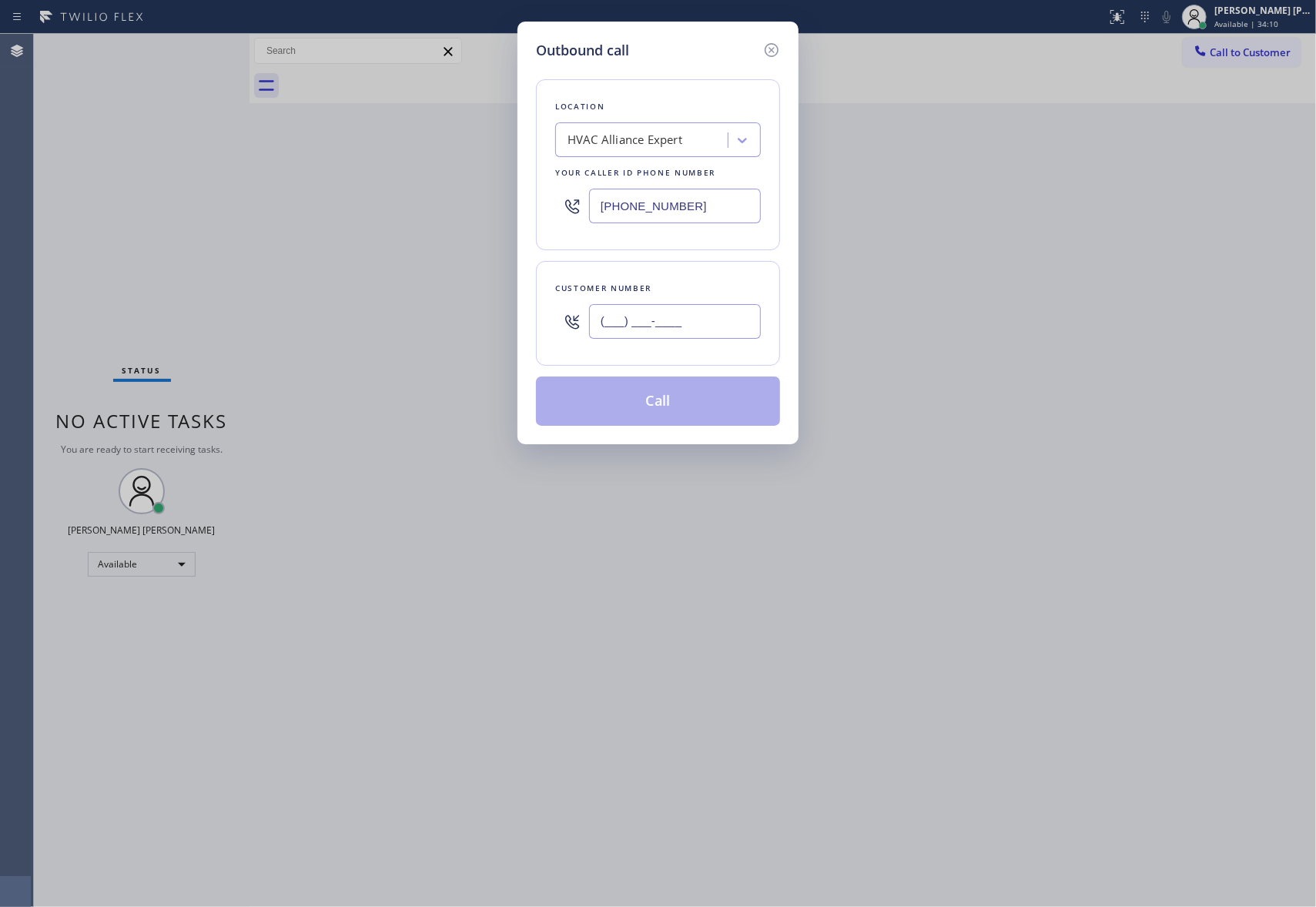
click at [661, 317] on input "(___) ___-____" at bounding box center [675, 321] width 172 height 35
paste input "310) 895-3016"
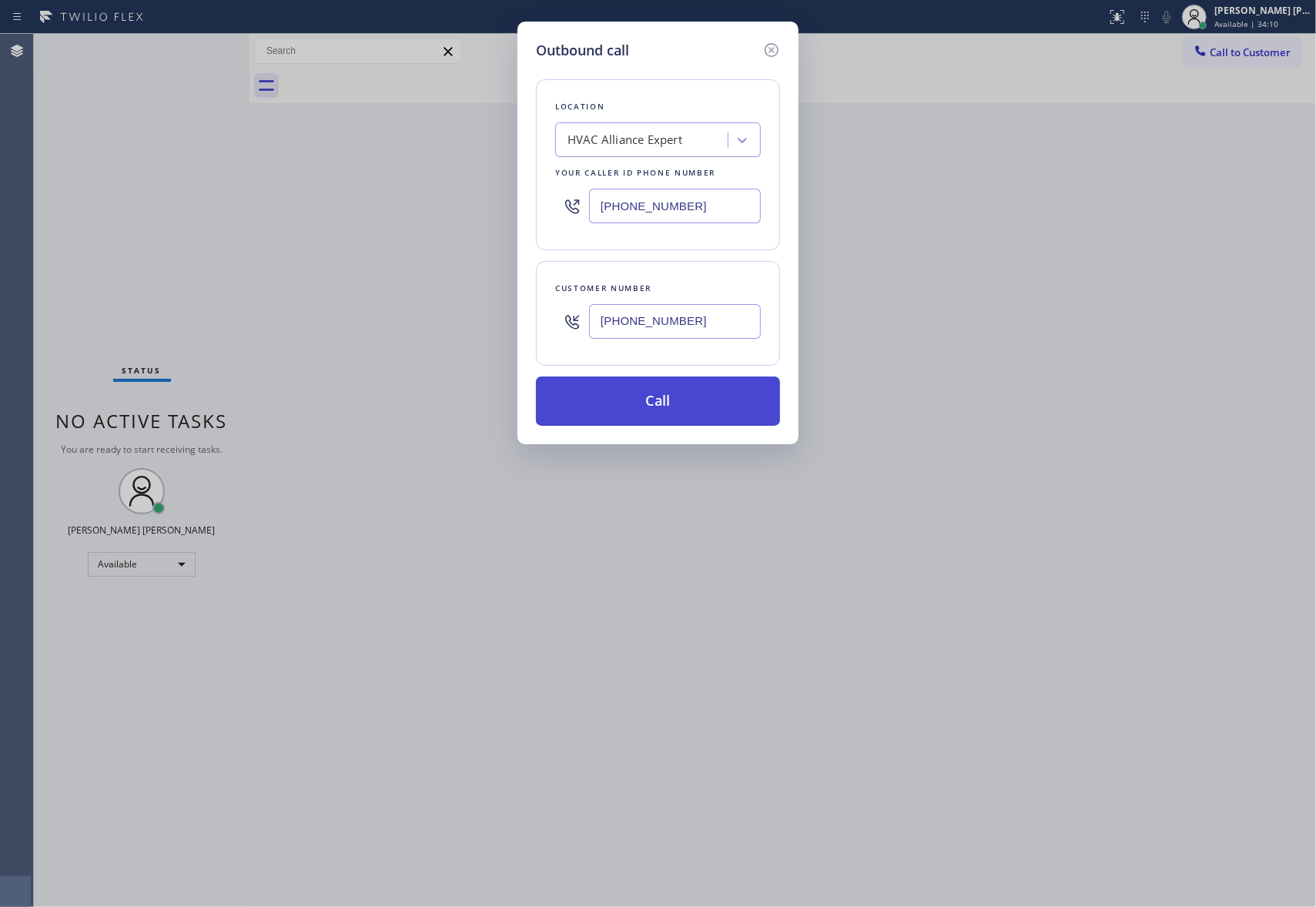
type input "(310) 895-3016"
drag, startPoint x: 700, startPoint y: 401, endPoint x: 995, endPoint y: 619, distance: 366.8
click at [704, 401] on button "Call" at bounding box center [658, 401] width 244 height 49
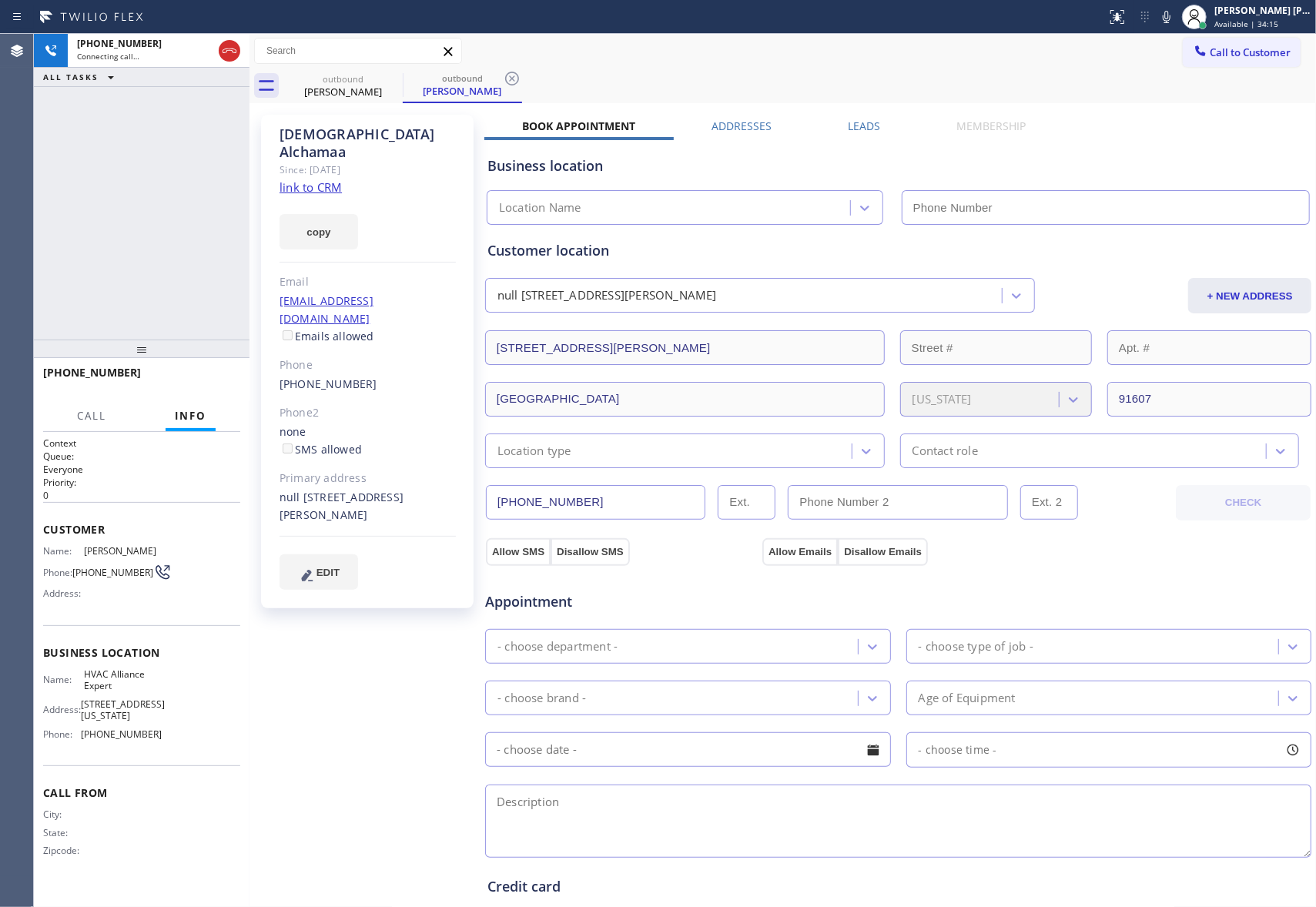
type input "[PHONE_NUMBER]"
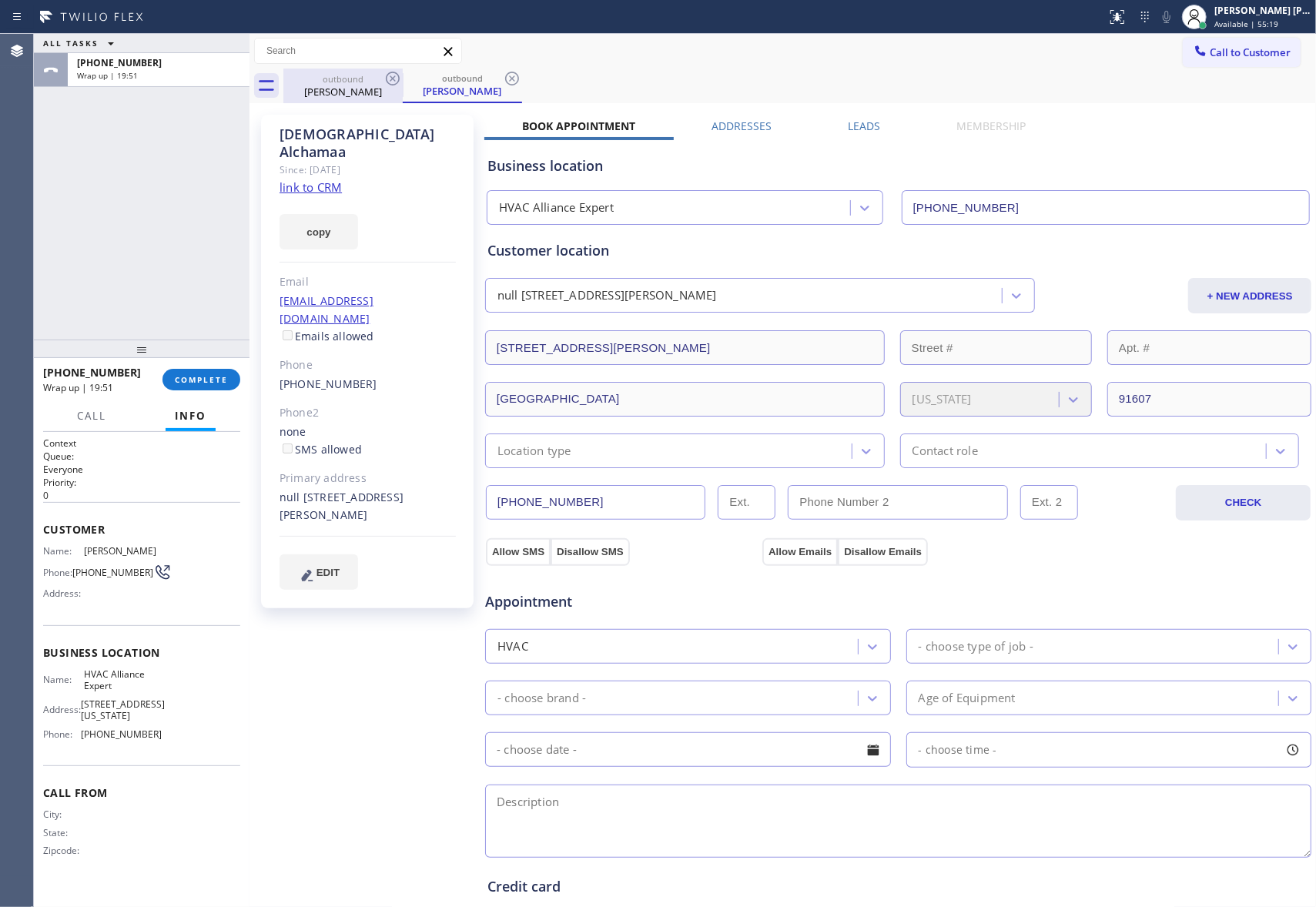
drag, startPoint x: 346, startPoint y: 84, endPoint x: 370, endPoint y: 84, distance: 24.0
click at [346, 84] on div "Muhammad Alchamaa" at bounding box center [343, 91] width 117 height 13
drag, startPoint x: 376, startPoint y: 84, endPoint x: 390, endPoint y: 78, distance: 15.2
click at [380, 84] on div "Muhammad Alchamaa" at bounding box center [343, 91] width 117 height 13
click at [390, 78] on icon at bounding box center [393, 78] width 19 height 19
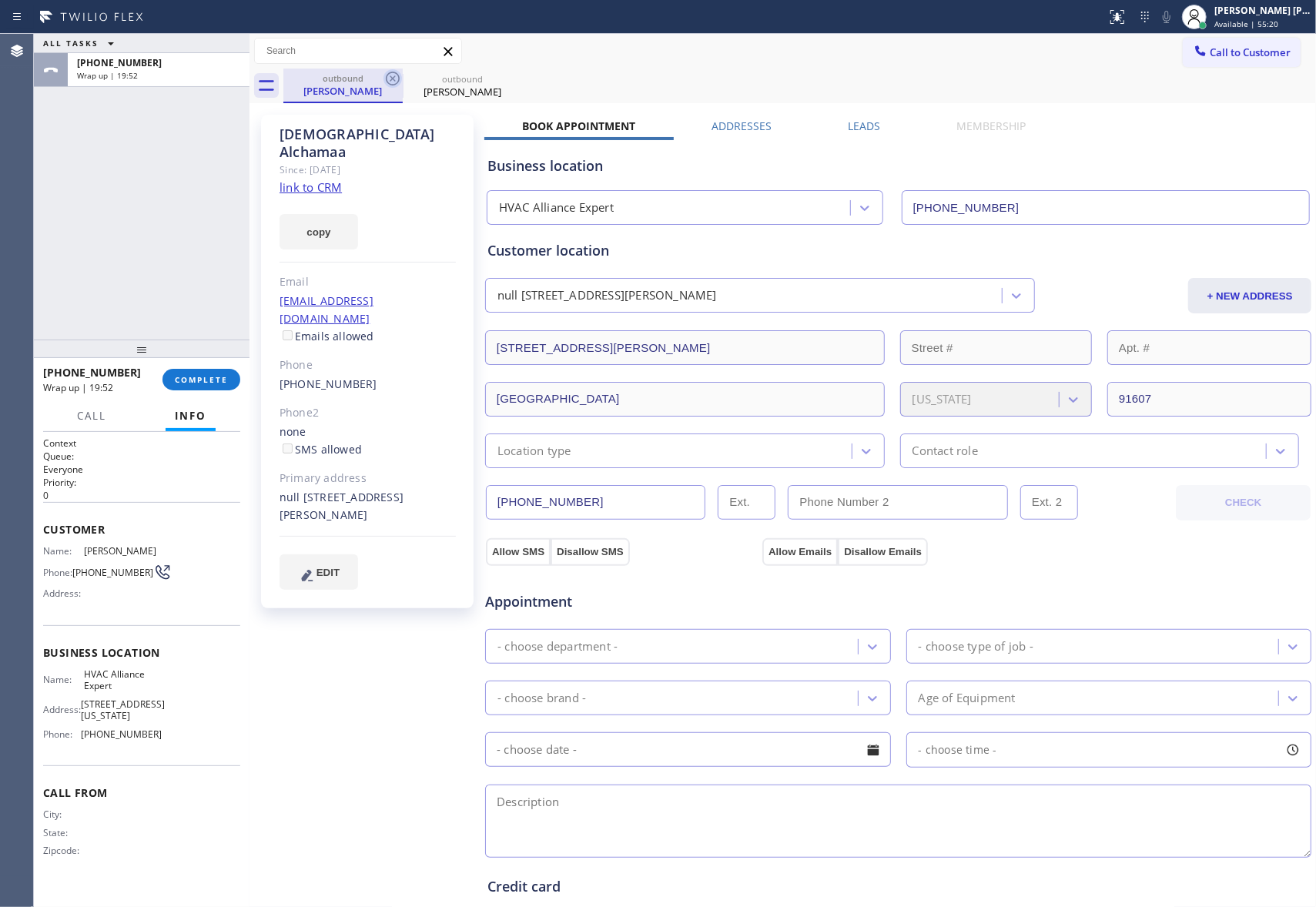
click at [0, 0] on icon at bounding box center [0, 0] width 0 height 0
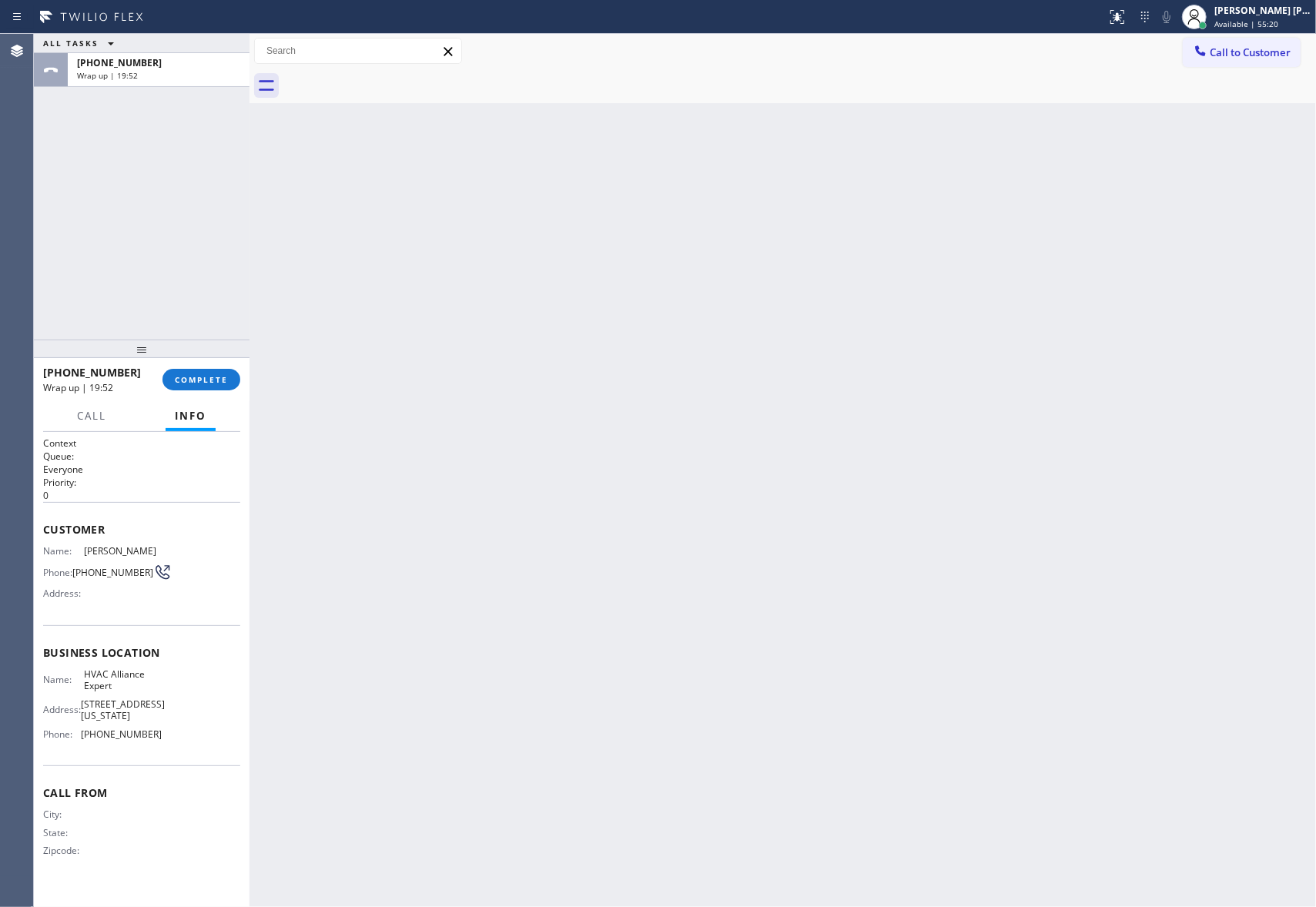
click at [390, 78] on div at bounding box center [800, 85] width 1033 height 35
click at [216, 386] on button "COMPLETE" at bounding box center [201, 379] width 78 height 22
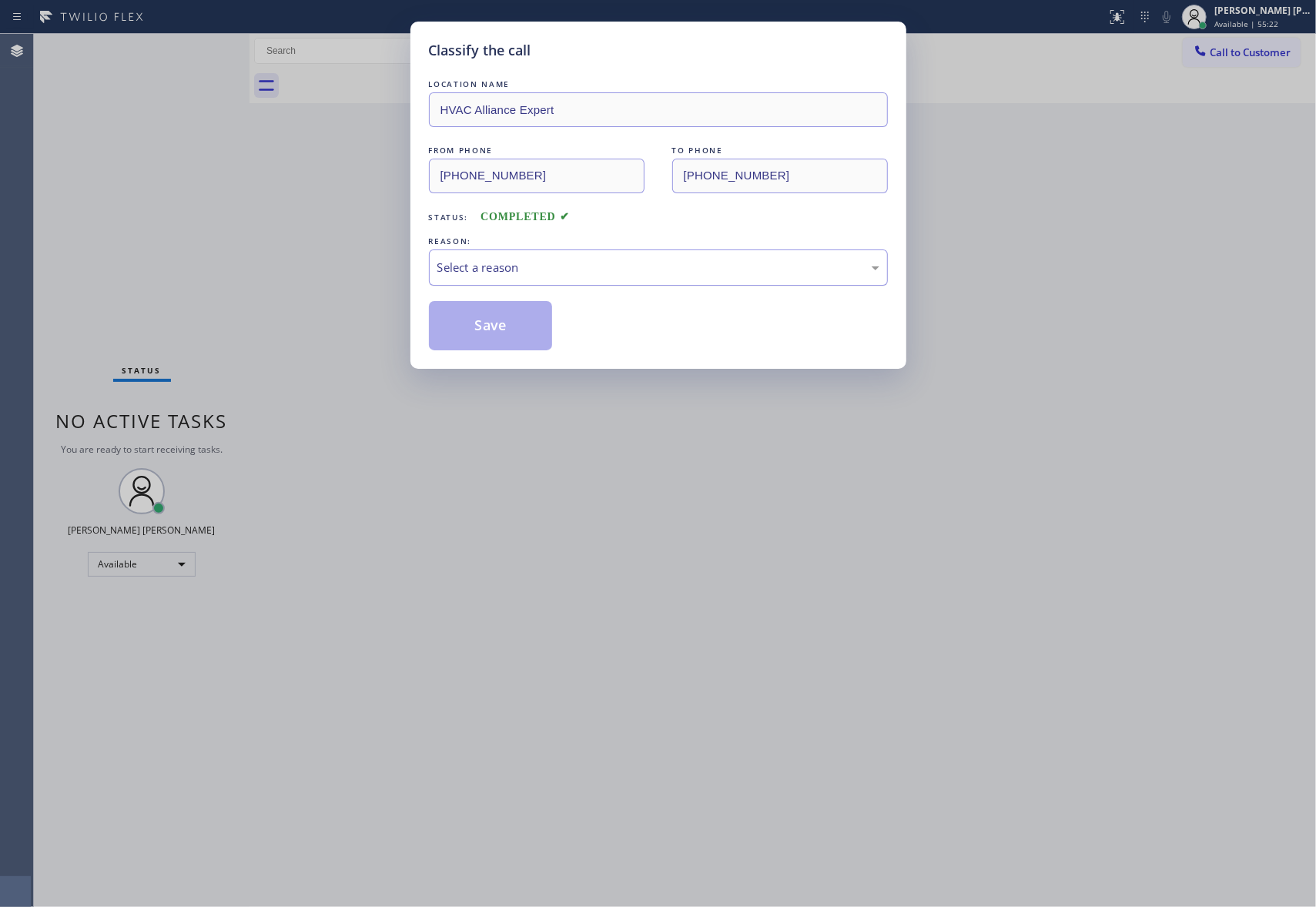
click at [512, 275] on div "Select a reason" at bounding box center [658, 268] width 442 height 18
click at [493, 324] on button "Save" at bounding box center [490, 325] width 124 height 49
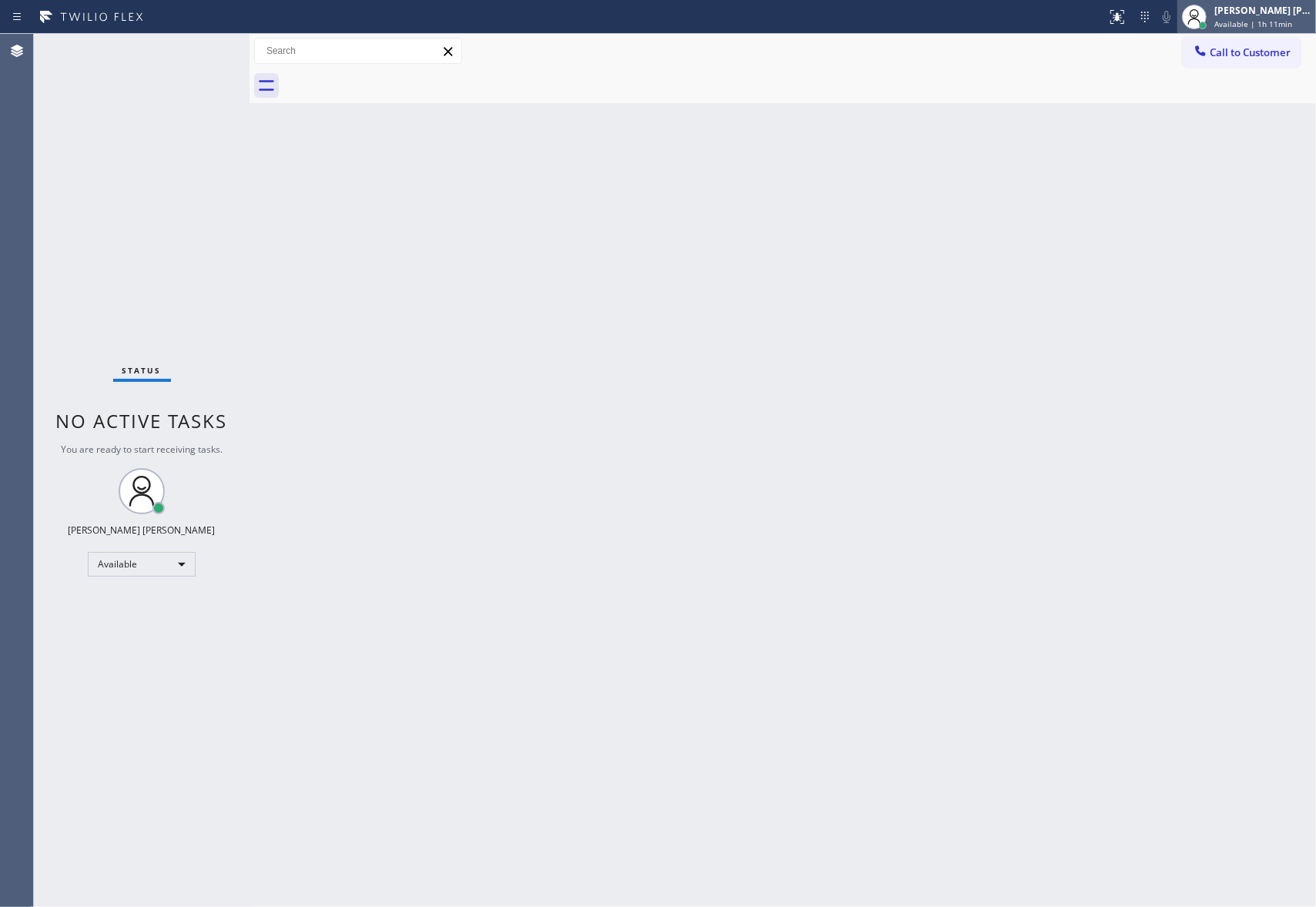
click at [1268, 20] on span "Available | 1h 11min" at bounding box center [1252, 24] width 78 height 11
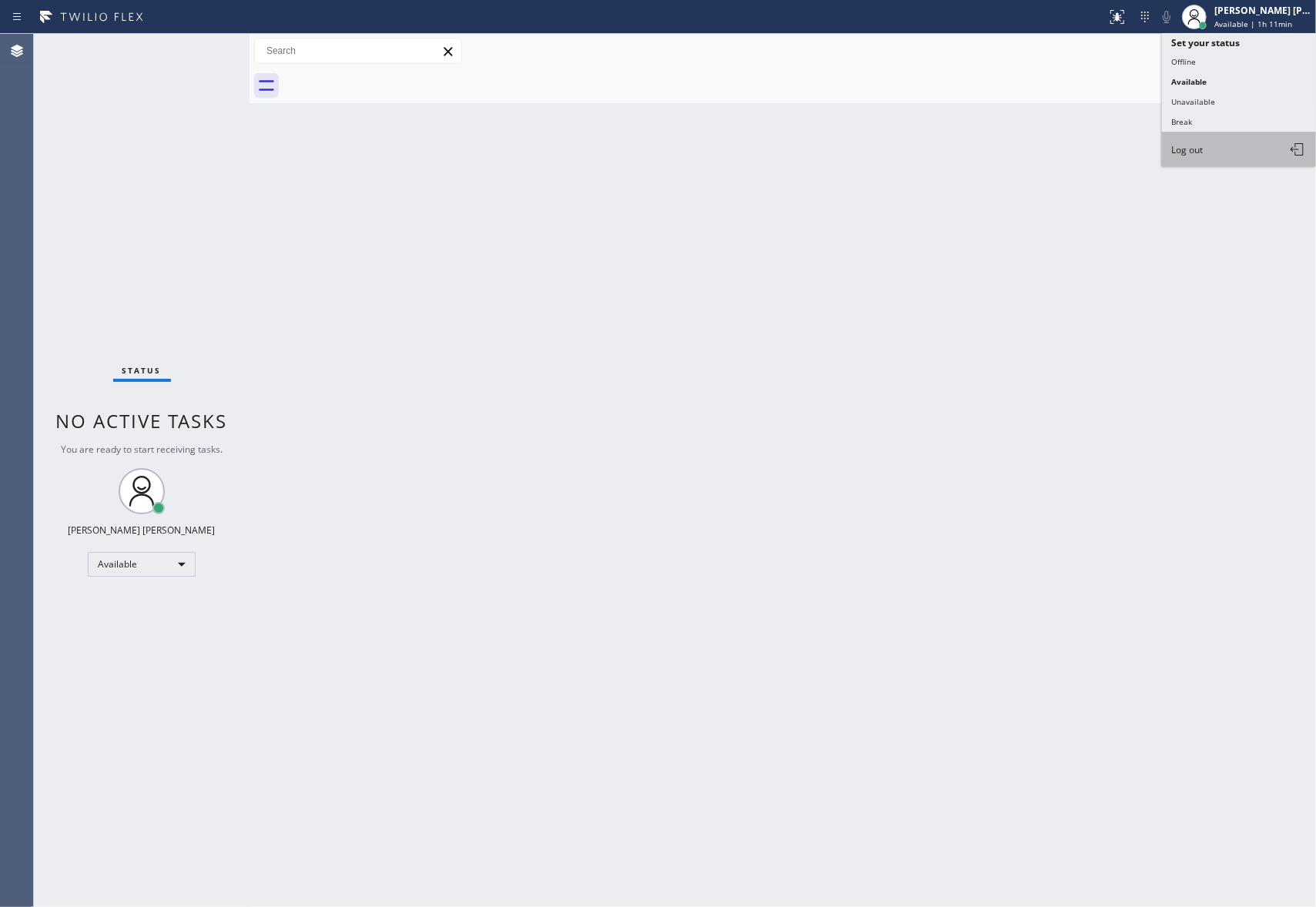
click at [1203, 148] on span "Log out" at bounding box center [1186, 150] width 31 height 13
